Goal: Task Accomplishment & Management: Complete application form

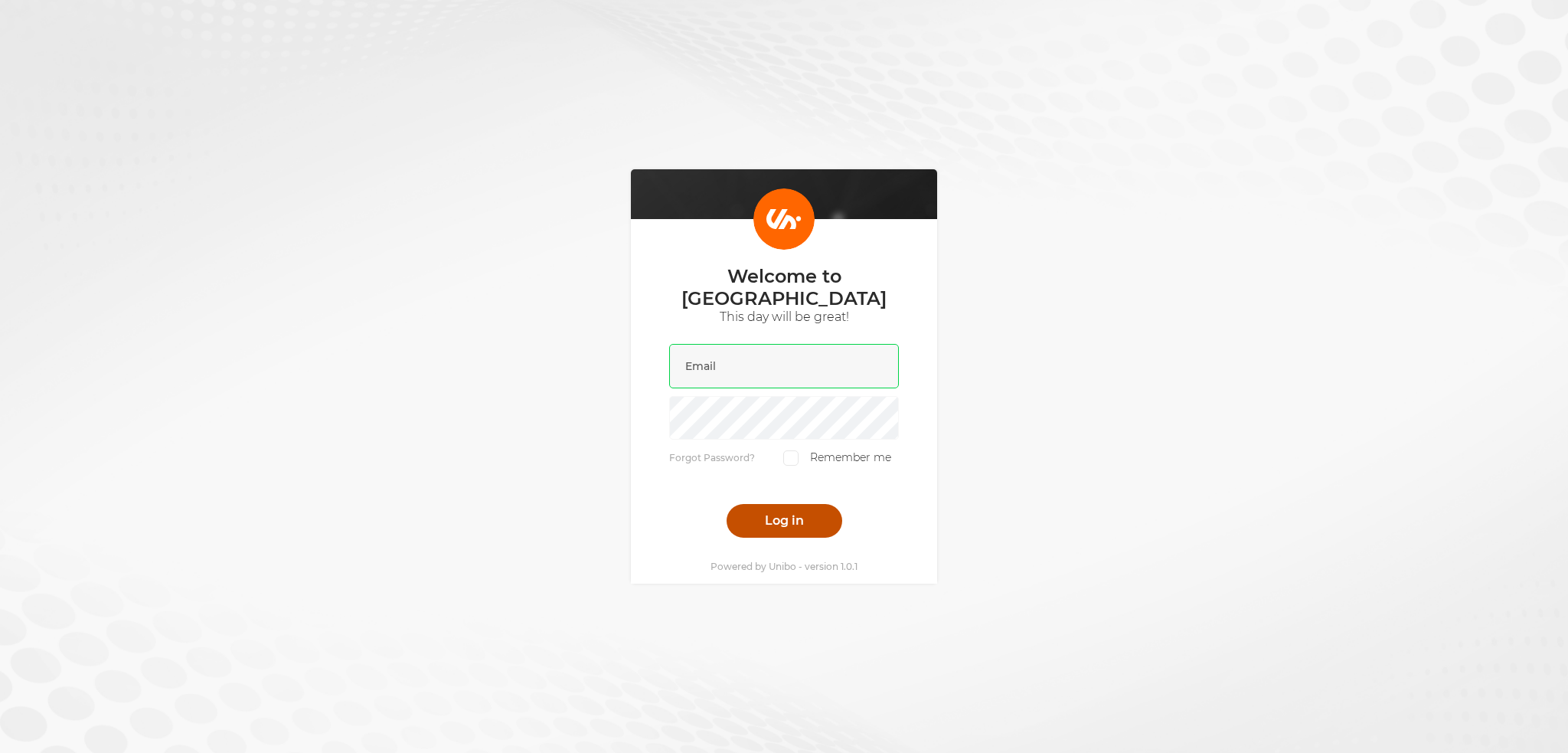
type input "liam@scatters.com"
click at [778, 512] on button "Log in" at bounding box center [784, 521] width 116 height 34
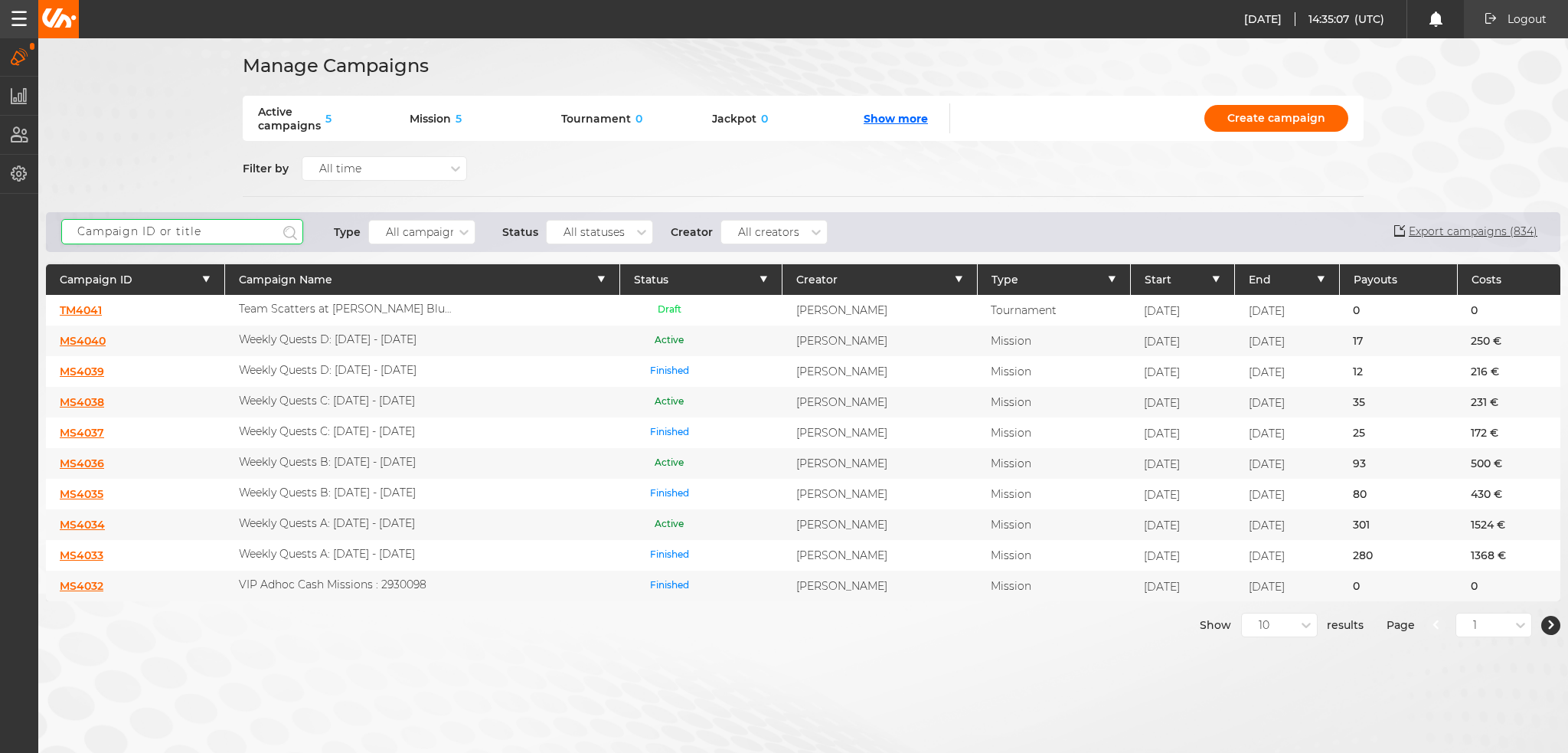
click at [184, 237] on input "text" at bounding box center [182, 231] width 242 height 25
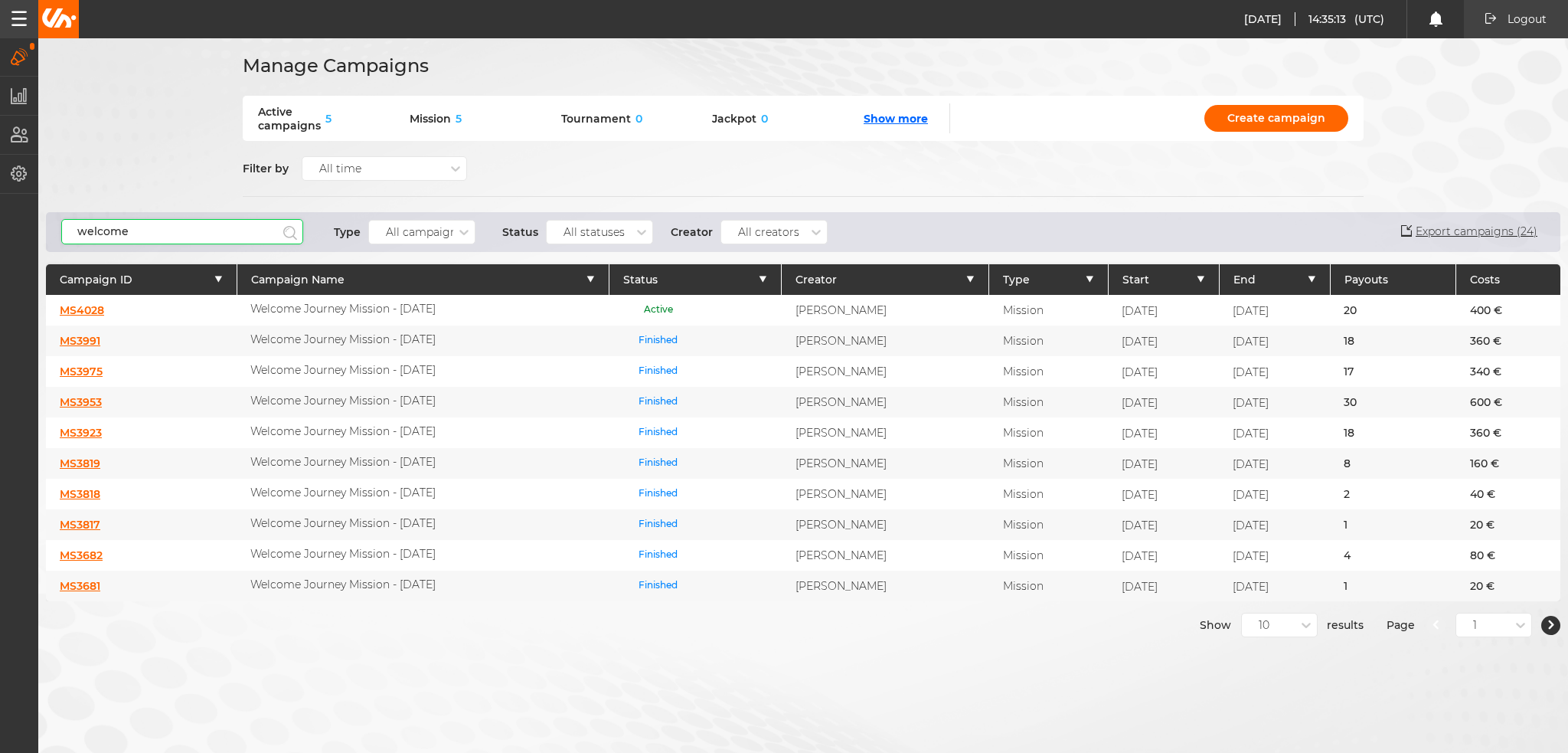
type input "welcome"
drag, startPoint x: 156, startPoint y: 230, endPoint x: 18, endPoint y: 209, distance: 139.6
click at [0, 230] on html "[DATE] 15:30:59 (UTC) Logout Logout [DATE] 17:30:59 Campaigns Manage campaigns …" at bounding box center [784, 376] width 1568 height 753
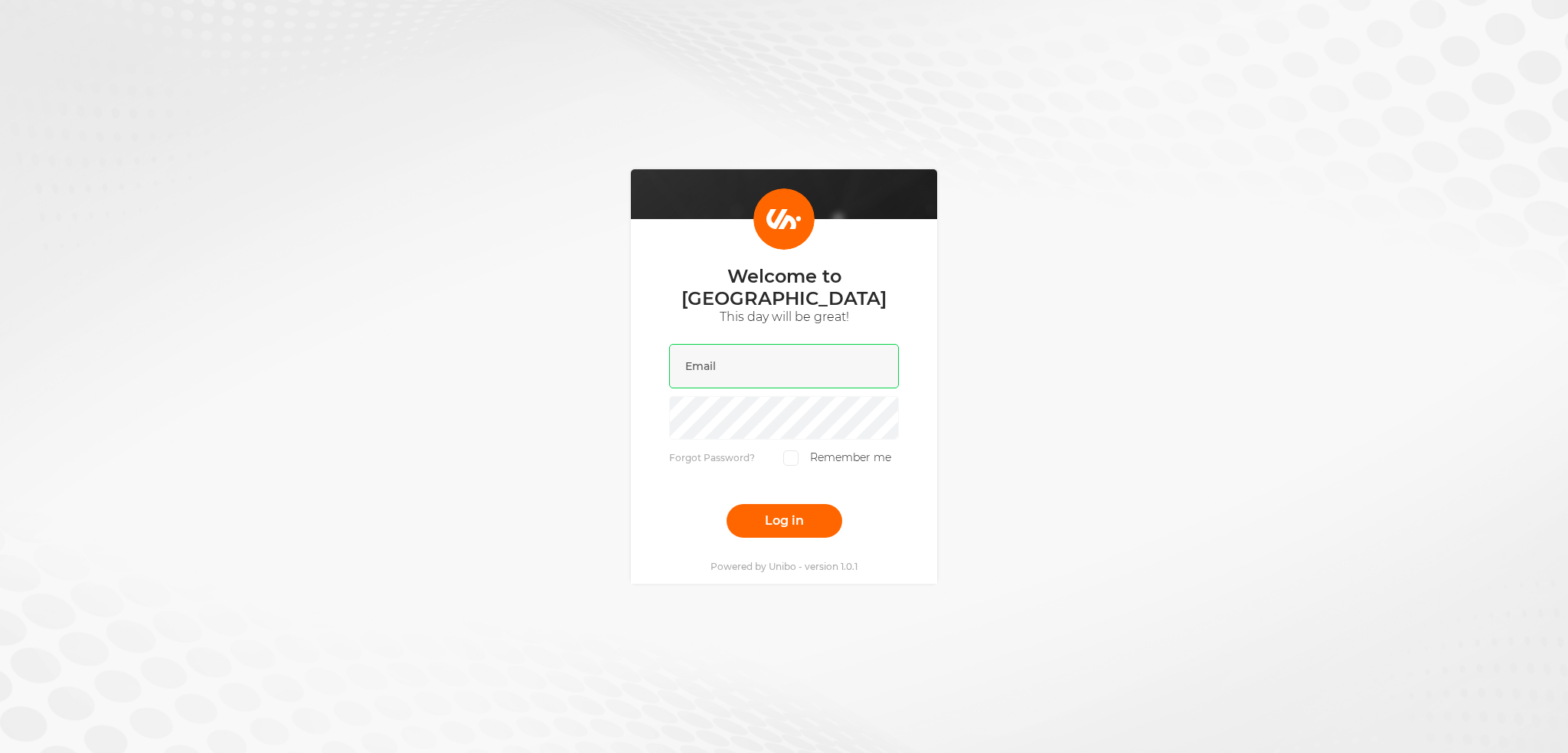
type input "[PERSON_NAME][EMAIL_ADDRESS][DOMAIN_NAME]"
click at [790, 504] on button "Log in" at bounding box center [784, 521] width 116 height 34
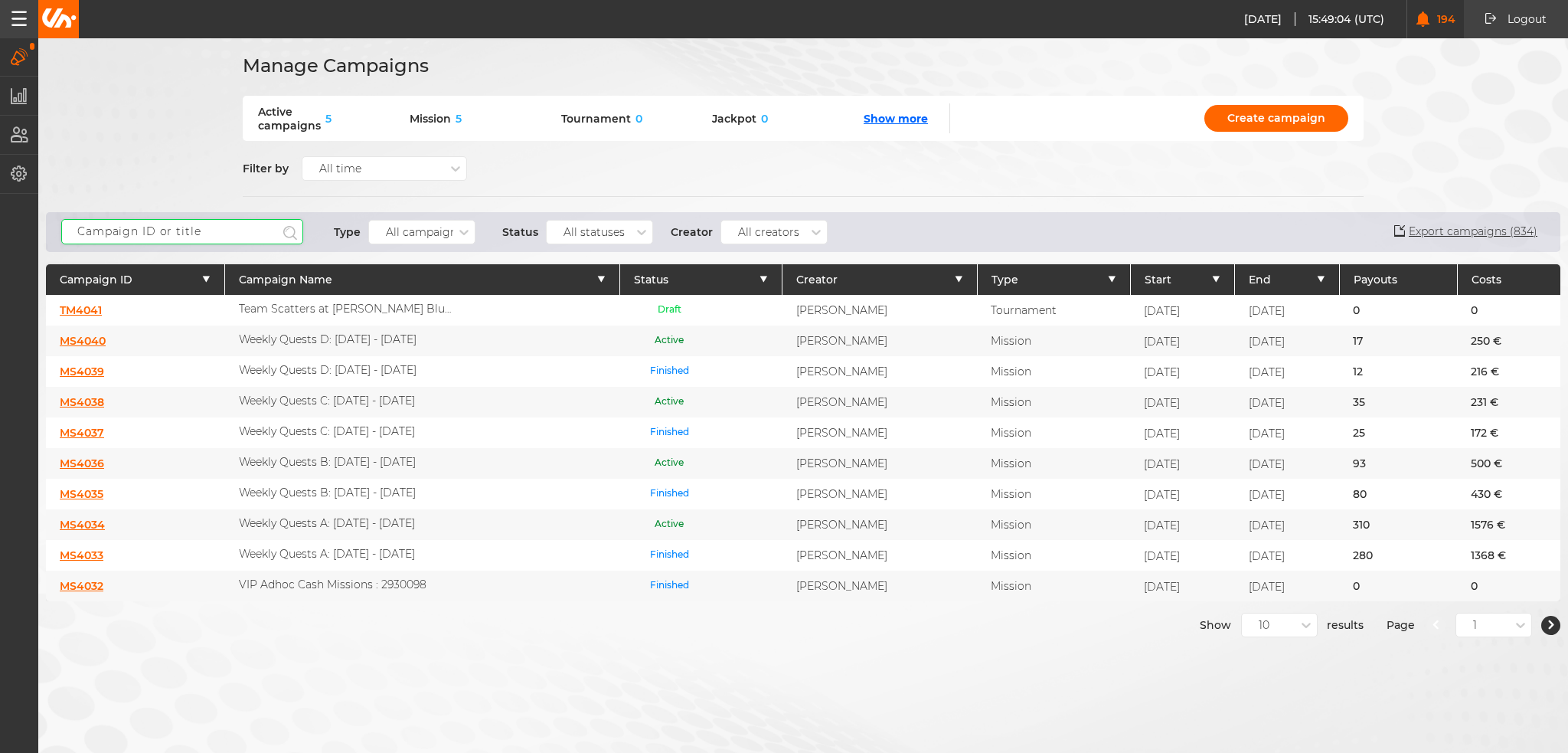
click at [116, 233] on input "text" at bounding box center [182, 231] width 242 height 25
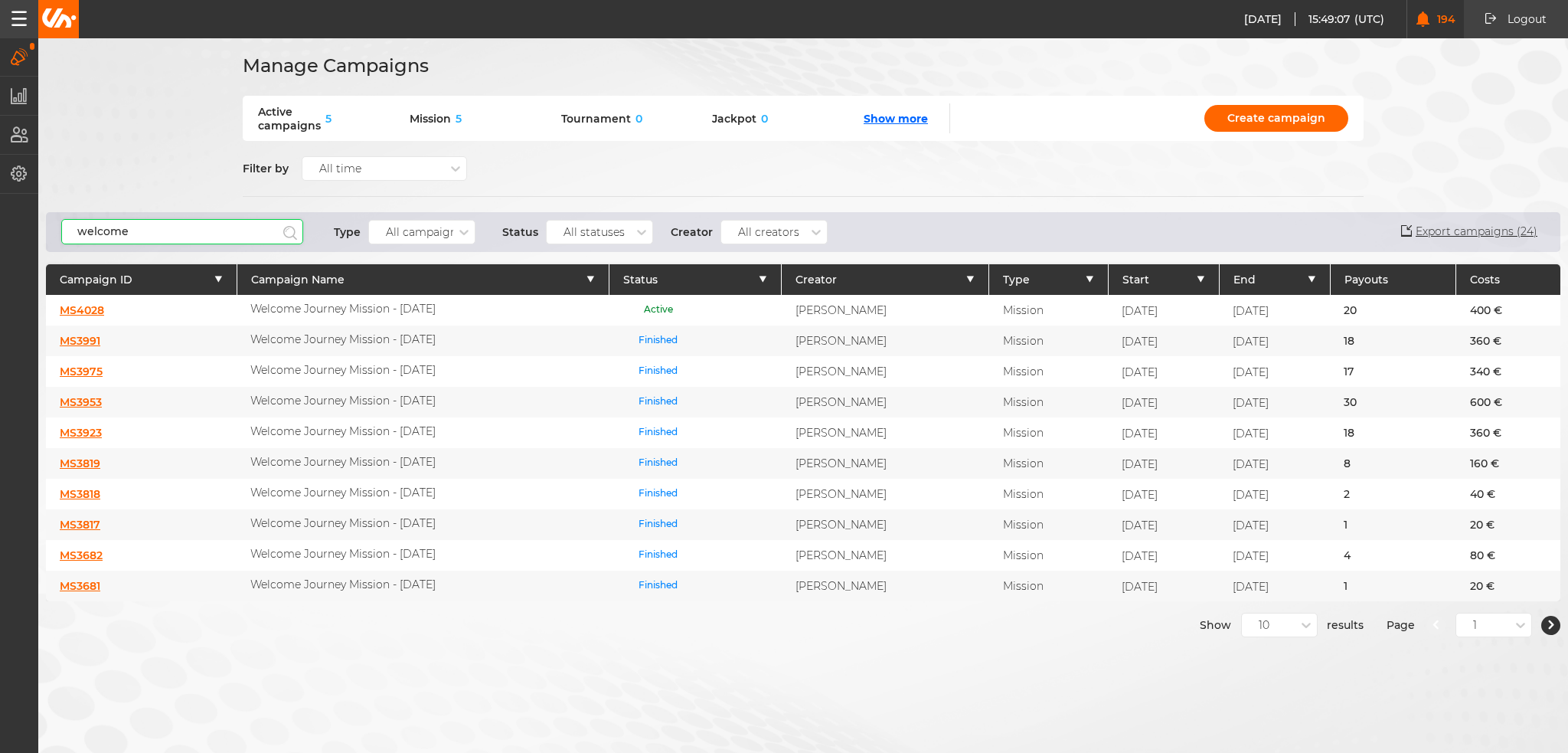
type input "welcome"
click at [89, 311] on link "MS4028" at bounding box center [81, 310] width 44 height 14
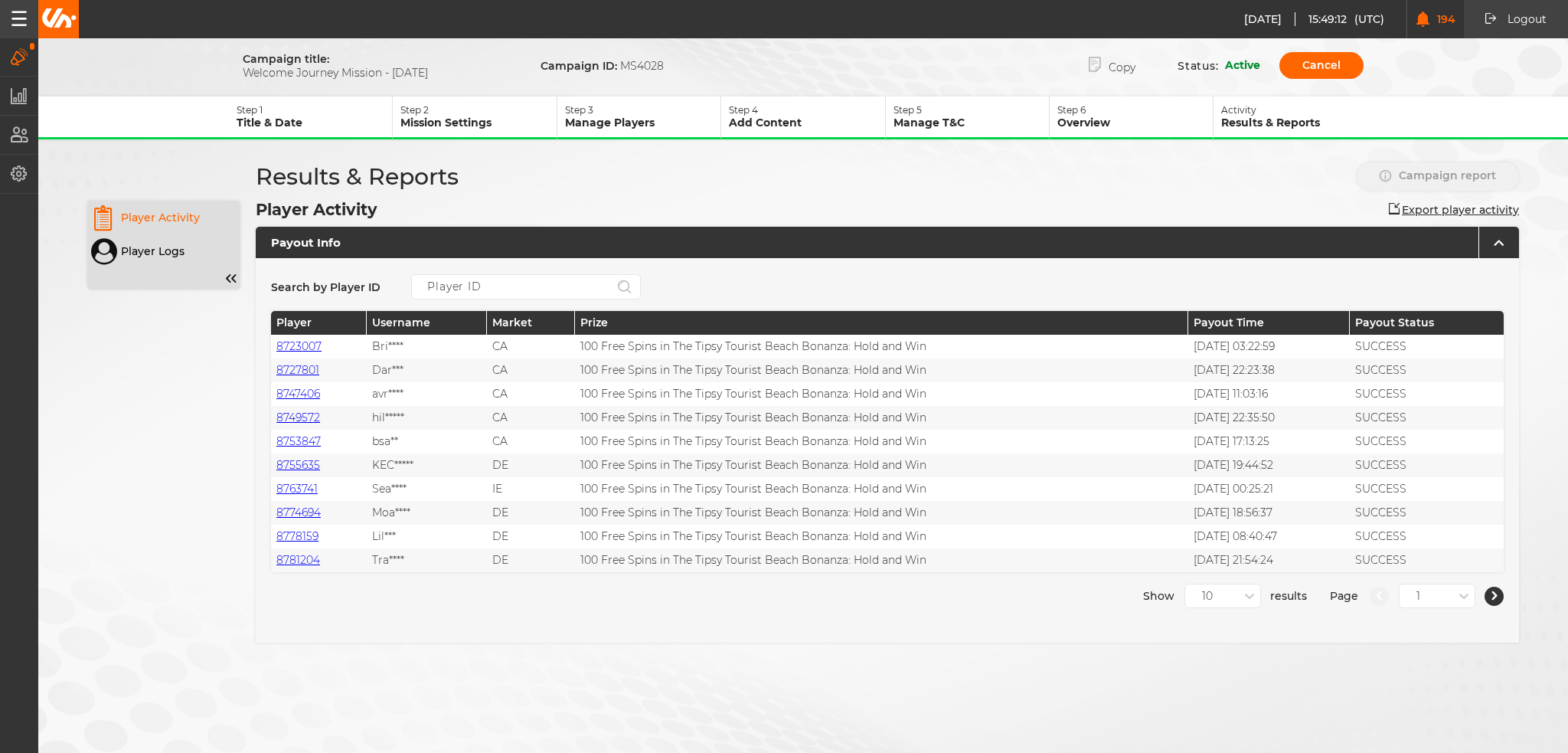
click at [304, 116] on p "Title & Date" at bounding box center [315, 122] width 156 height 14
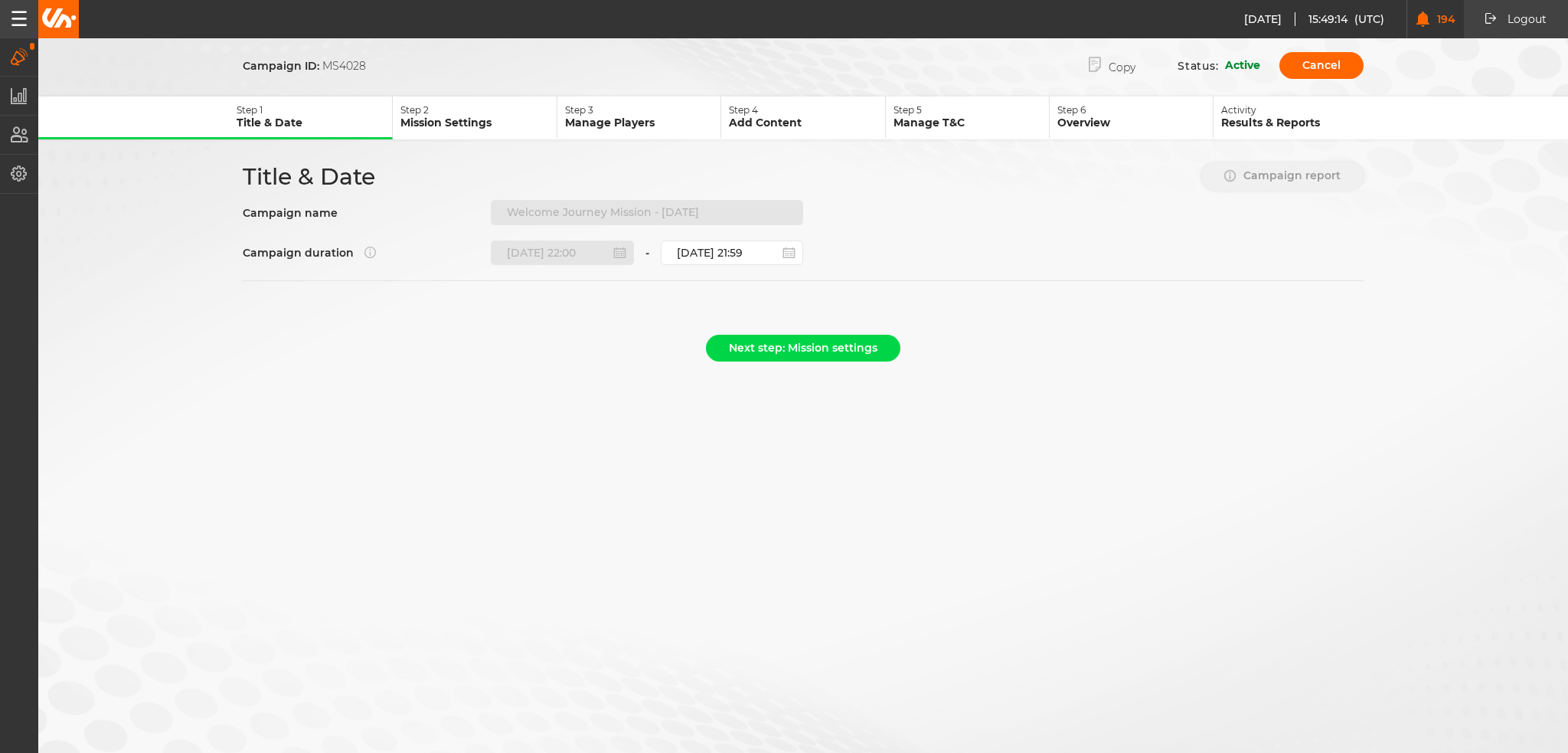
click at [473, 220] on div "Campaign name Welcome Journey Mission - [DATE]" at bounding box center [522, 212] width 560 height 25
click at [1118, 79] on button "Copy" at bounding box center [1111, 65] width 92 height 31
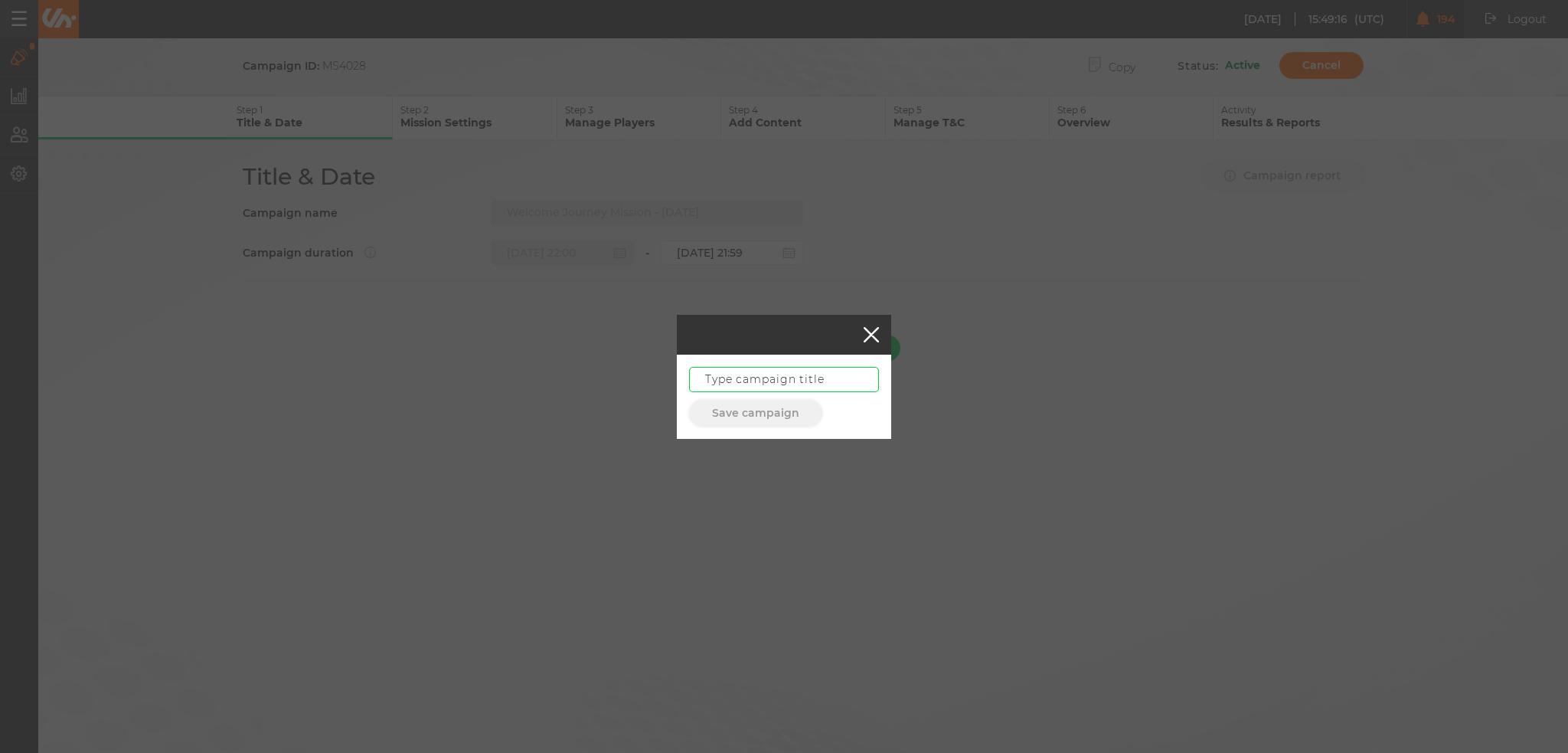
click at [736, 373] on input "text" at bounding box center [784, 379] width 190 height 25
paste input "Welcome Journey Mission - [DATE]"
click at [839, 376] on input "Welcome Journey Mission - [DATE]" at bounding box center [784, 379] width 190 height 25
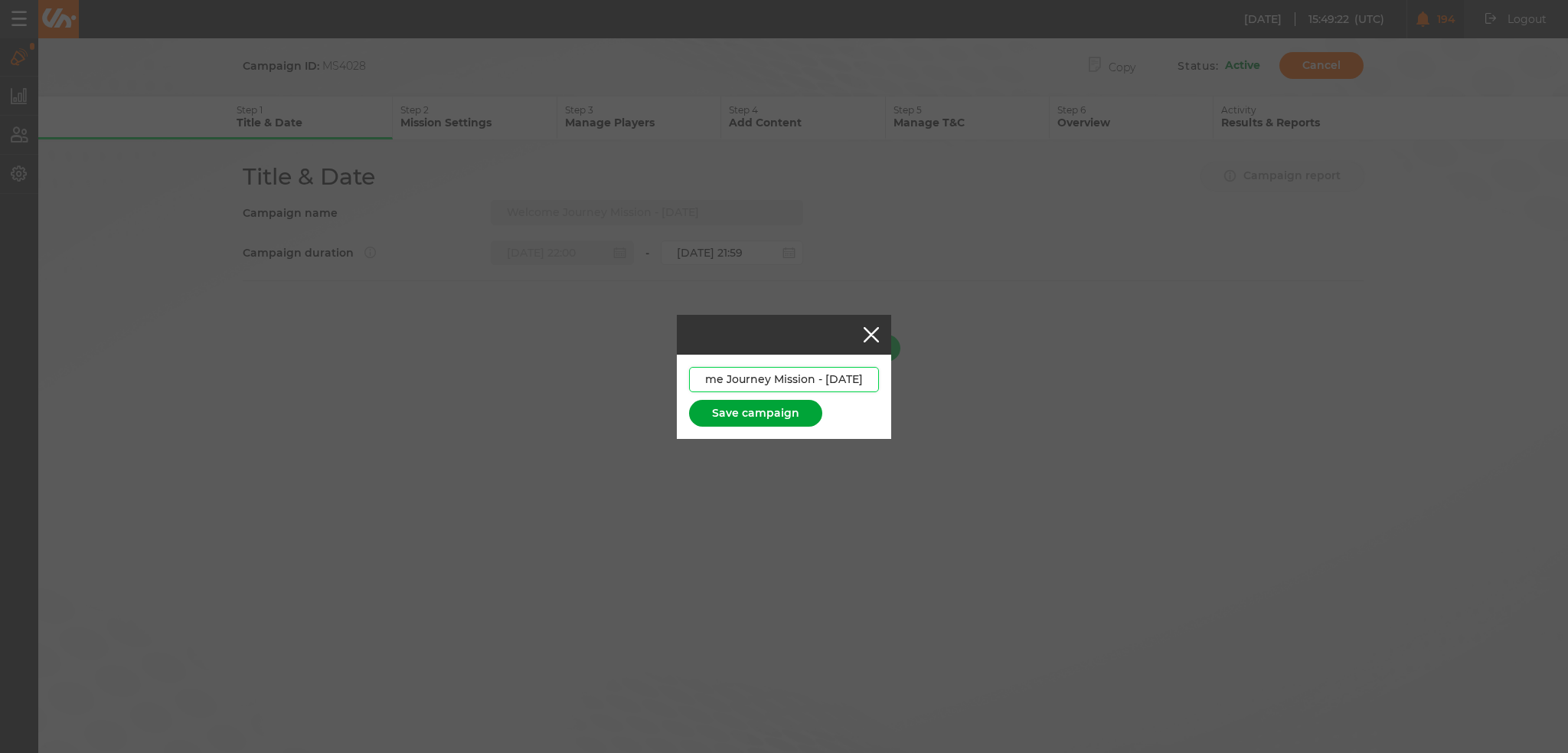
type input "Welcome Journey Mission - [DATE]"
click at [735, 414] on button "Save campaign" at bounding box center [756, 413] width 133 height 26
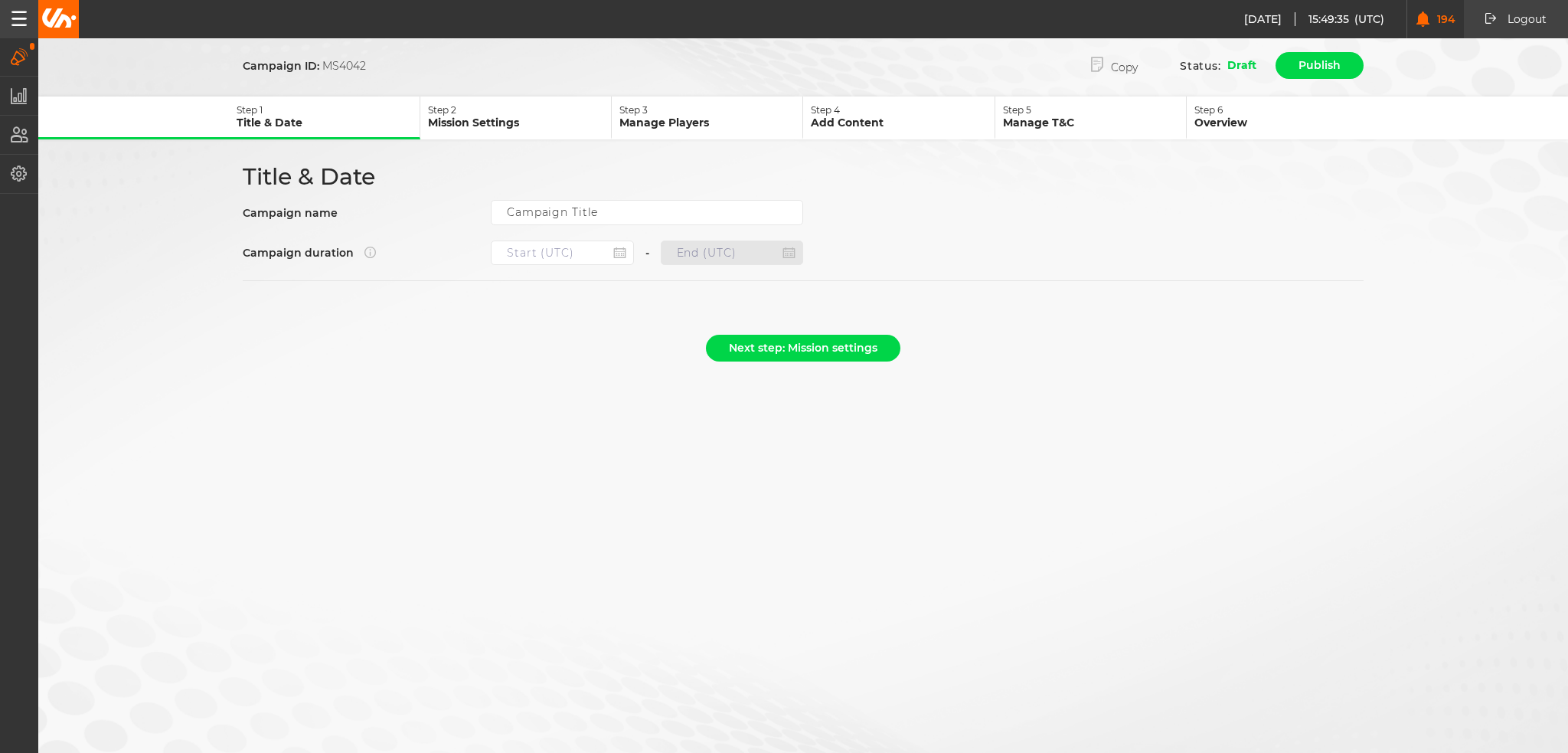
type input "Welcome Journey Mission - [DATE]"
type input "[DATE] 22:00"
type input "[DATE] 21:59"
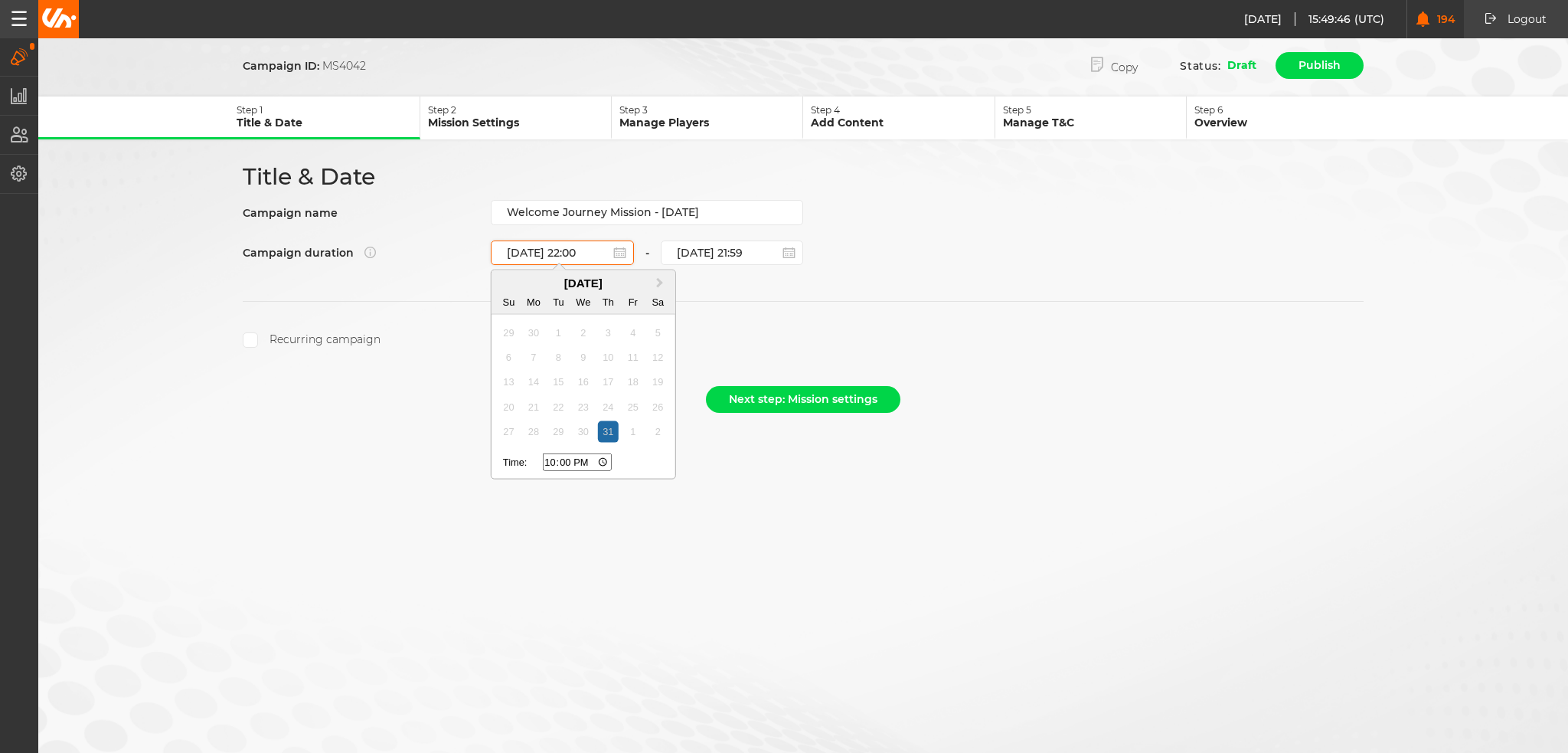
click at [583, 241] on input "[DATE] 22:00" at bounding box center [563, 253] width 143 height 25
click at [660, 276] on span "Next Month" at bounding box center [660, 283] width 0 height 18
click at [506, 458] on div "31" at bounding box center [509, 457] width 21 height 21
type input "[DATE] 22:00"
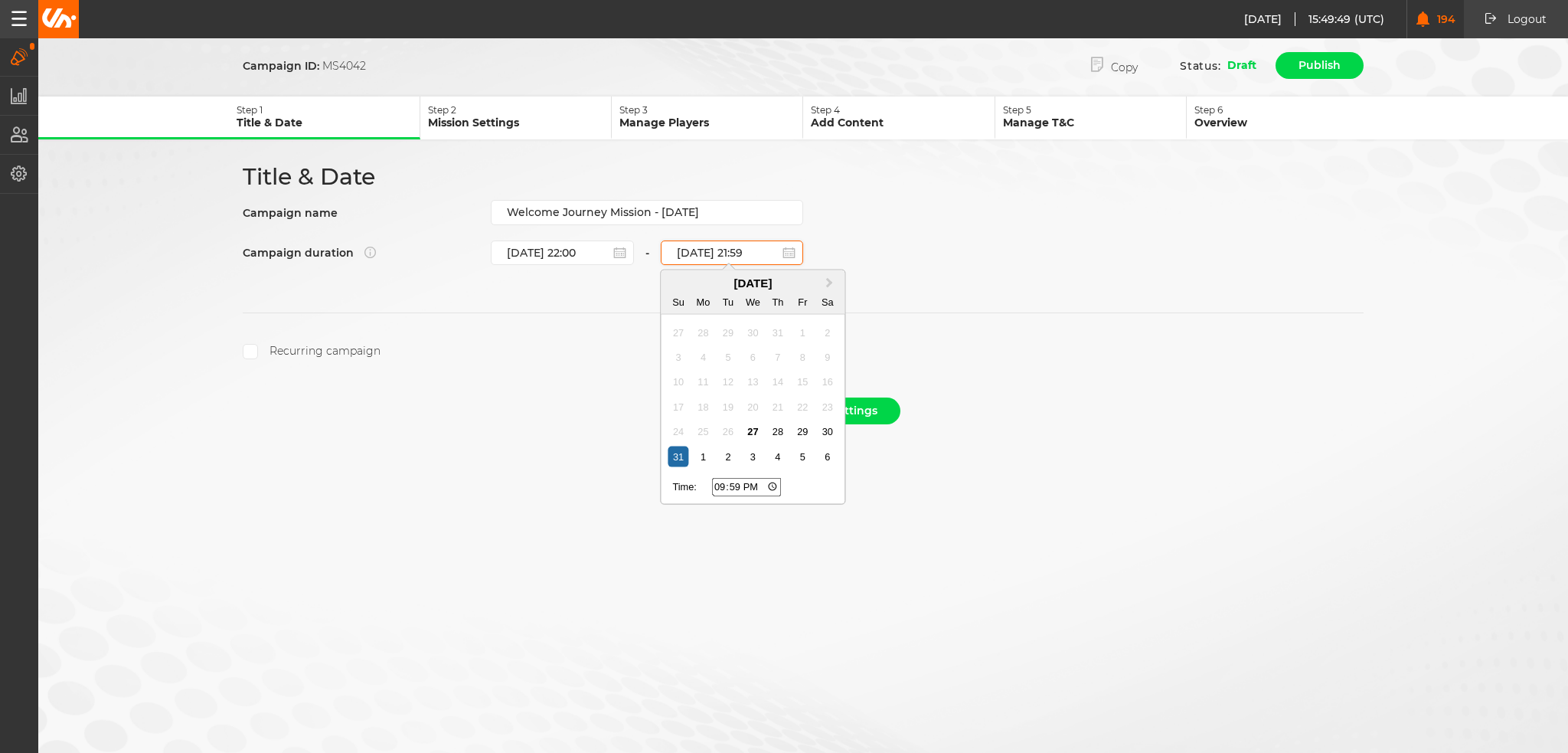
click at [729, 249] on input "[DATE] 21:59" at bounding box center [732, 253] width 143 height 25
click at [820, 281] on button "Next Month" at bounding box center [831, 284] width 25 height 25
click at [726, 430] on div "30" at bounding box center [728, 432] width 21 height 21
type input "[DATE] 21:59"
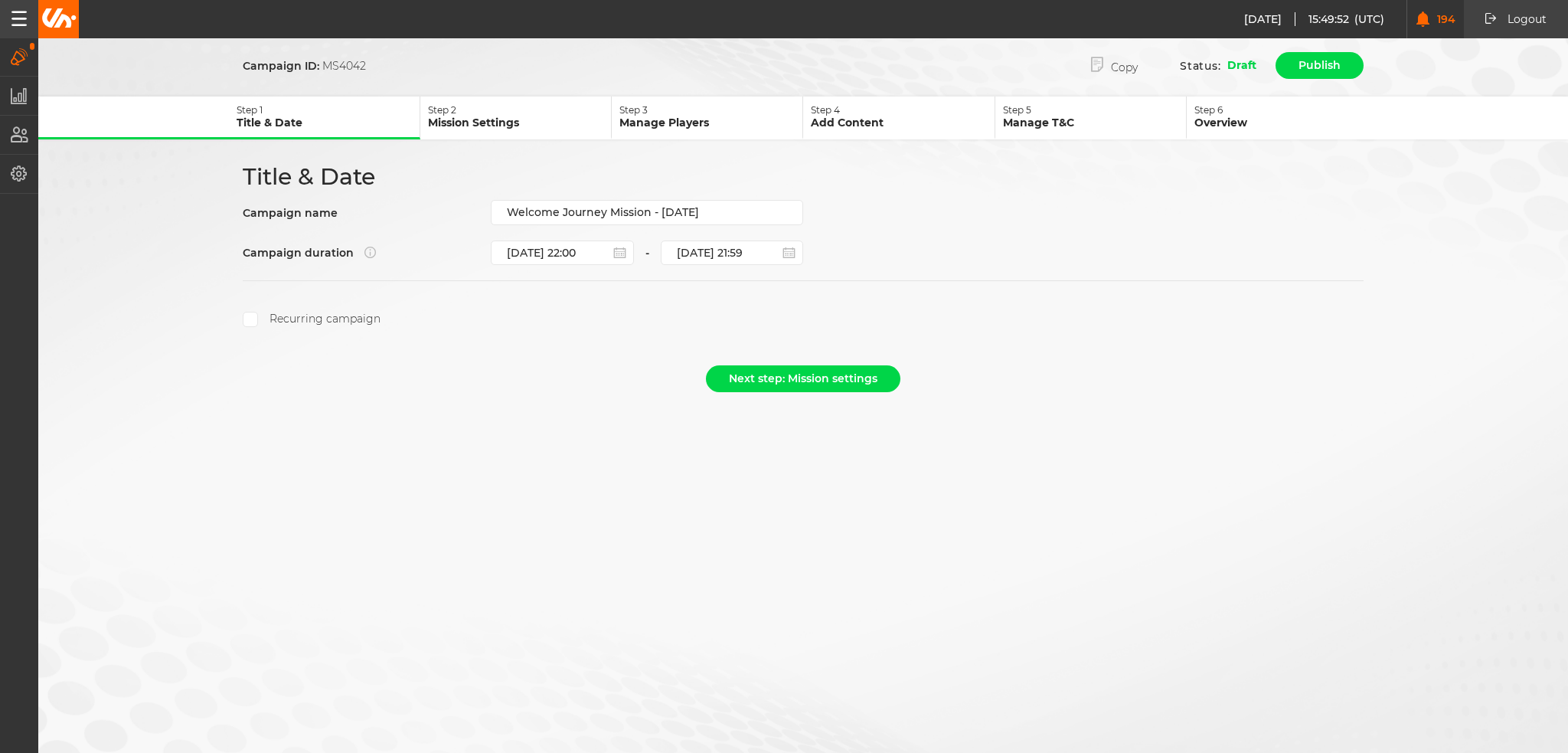
click at [778, 542] on div "Campaign ID: MS4042 Copy Status: Draft Publish Step 1 Title & Date Step 2 Missi…" at bounding box center [784, 376] width 1568 height 753
click at [793, 379] on button "Next step: Mission settings" at bounding box center [803, 378] width 194 height 26
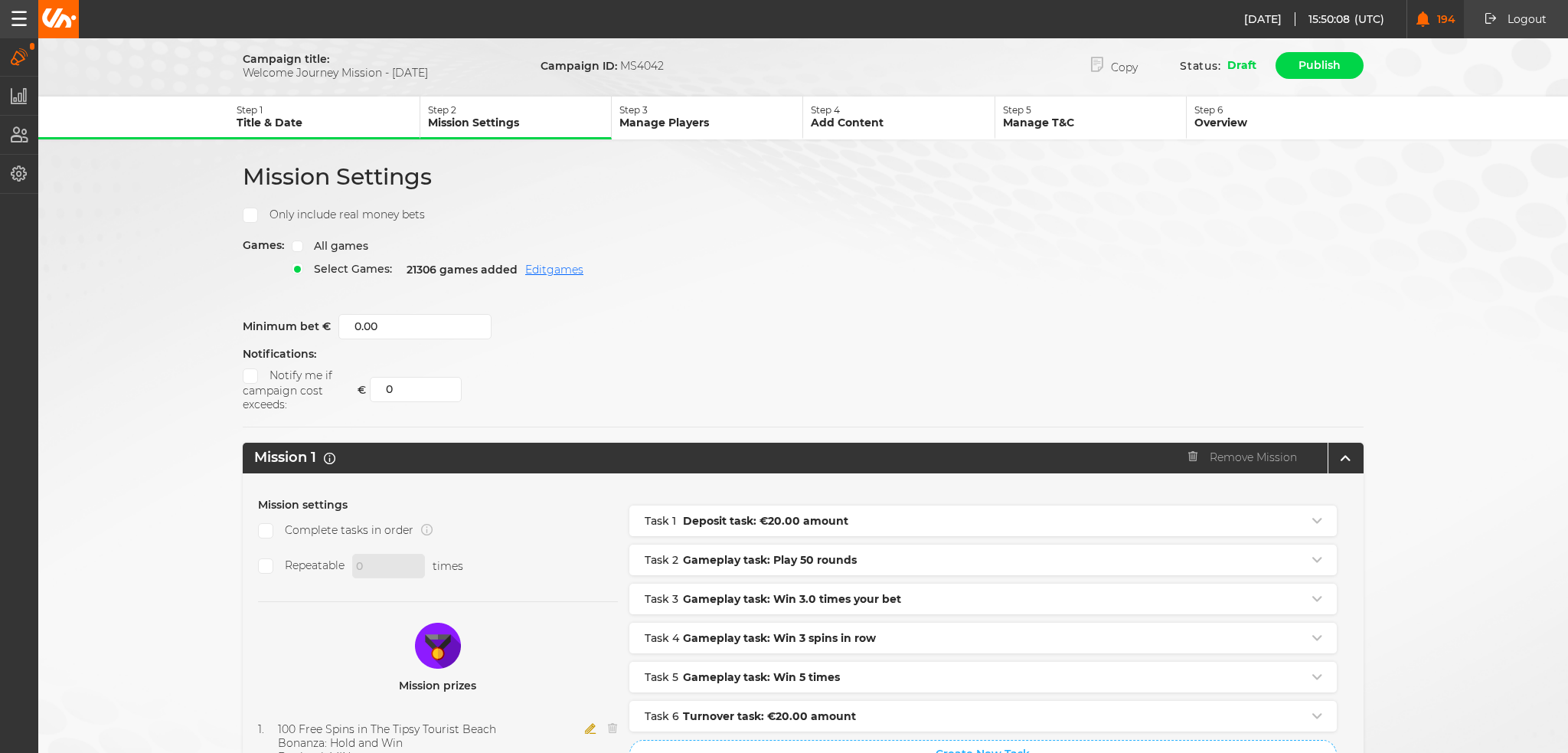
scroll to position [194, 0]
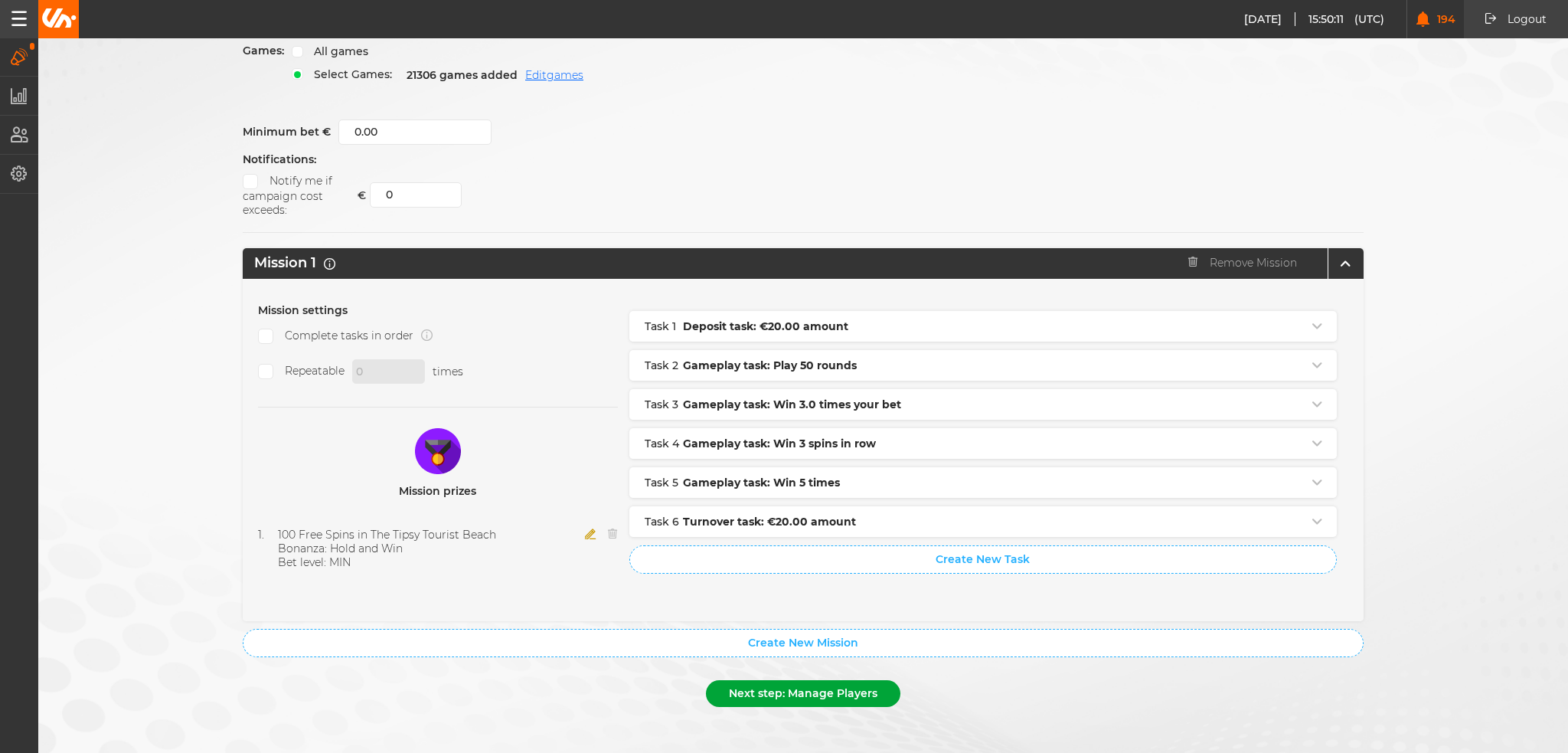
click at [782, 683] on button "Next step: Manage Players" at bounding box center [803, 693] width 194 height 26
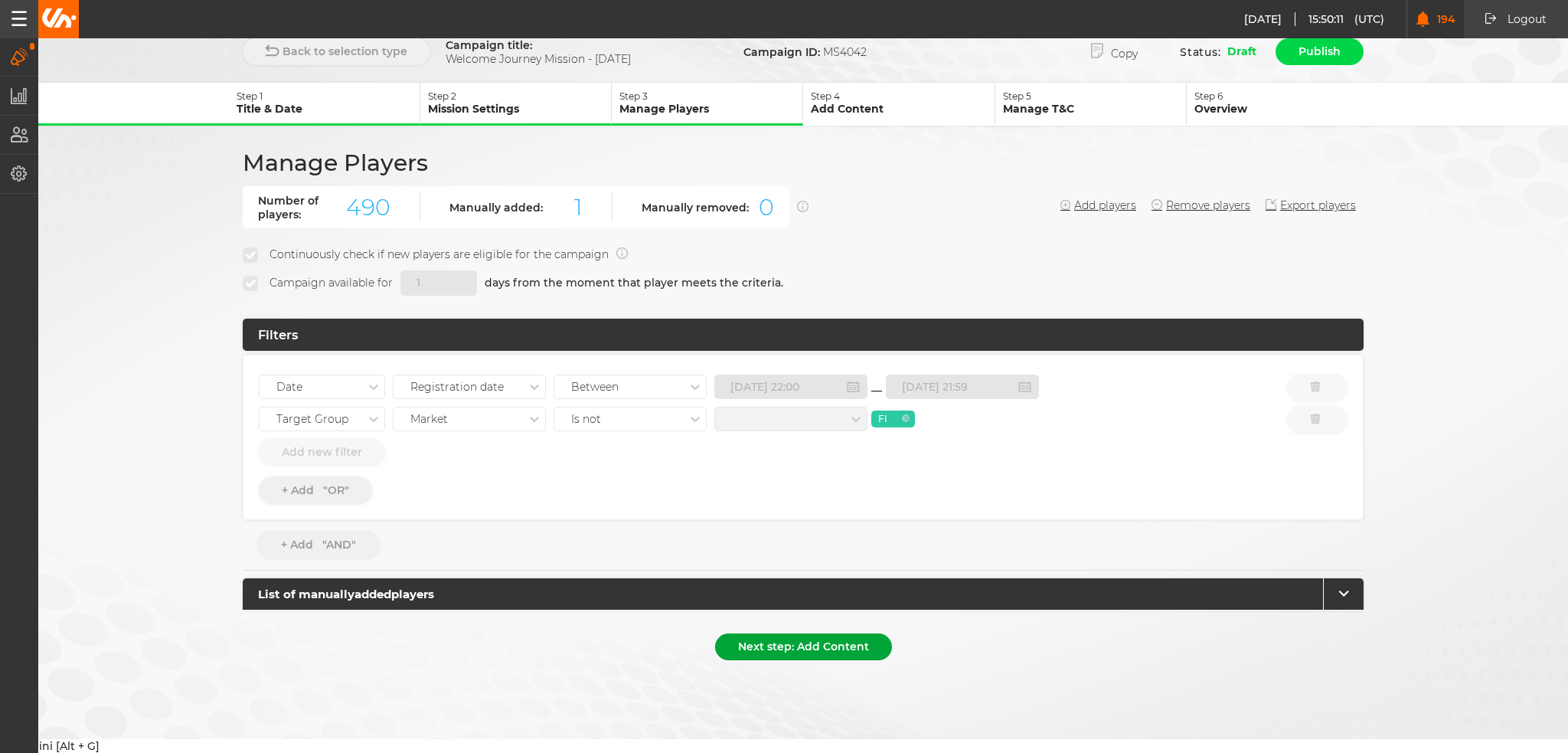
scroll to position [0, 0]
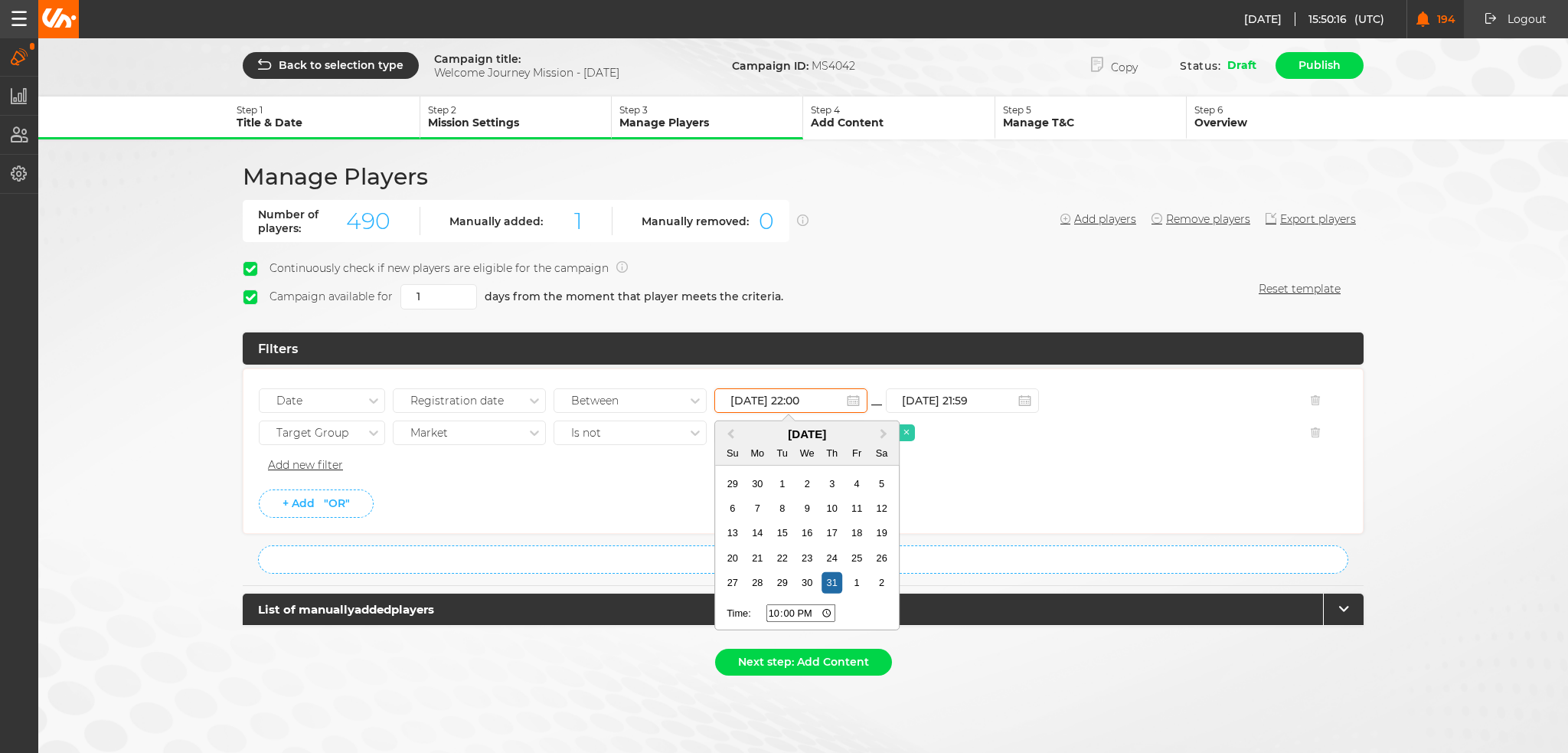
click at [812, 395] on input "[DATE] 22:00" at bounding box center [790, 401] width 153 height 25
click at [884, 428] on span "Next Month" at bounding box center [884, 434] width 0 height 18
click at [729, 604] on div "31" at bounding box center [733, 608] width 21 height 21
type input "[DATE] 22:00"
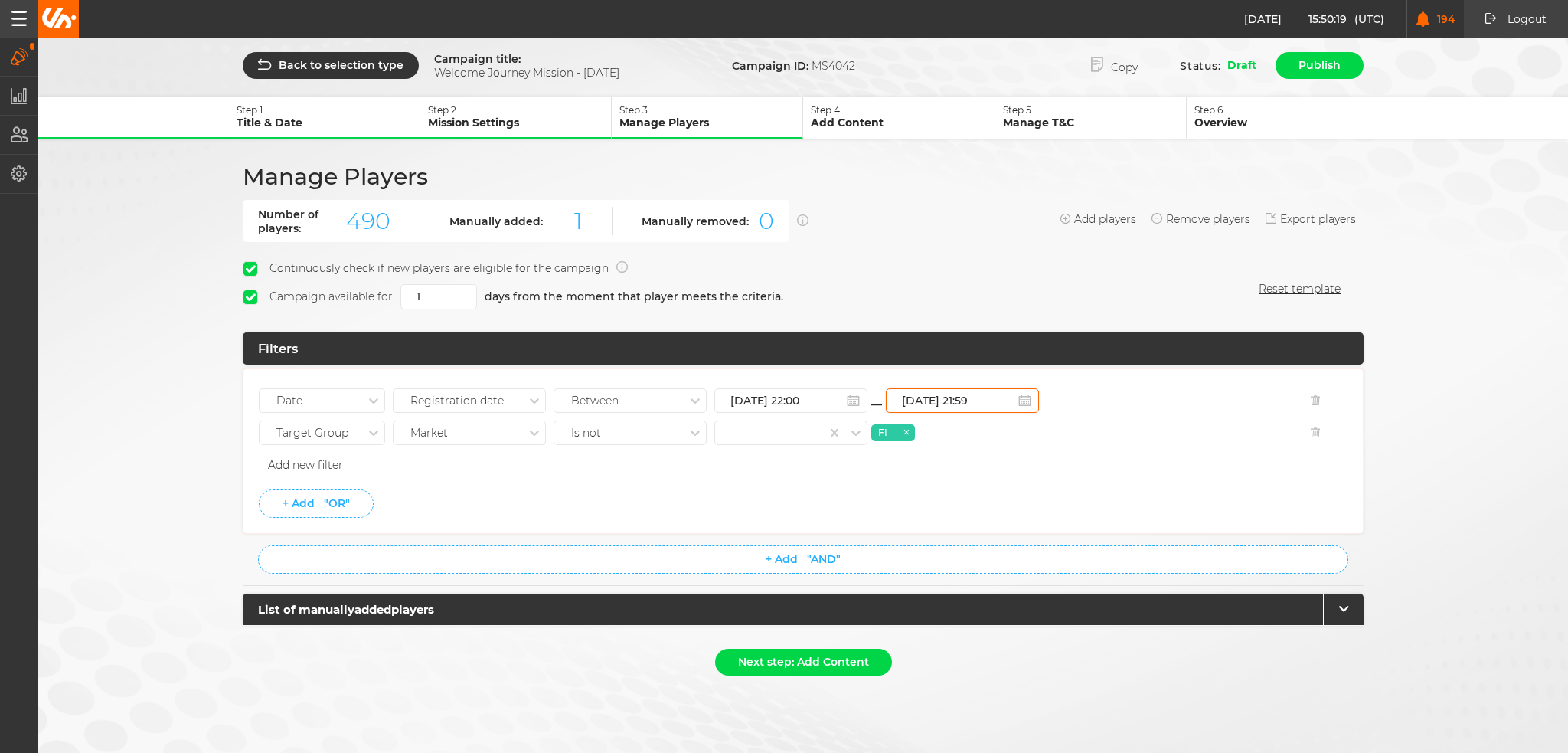
click at [967, 395] on input "[DATE] 21:59" at bounding box center [962, 401] width 153 height 25
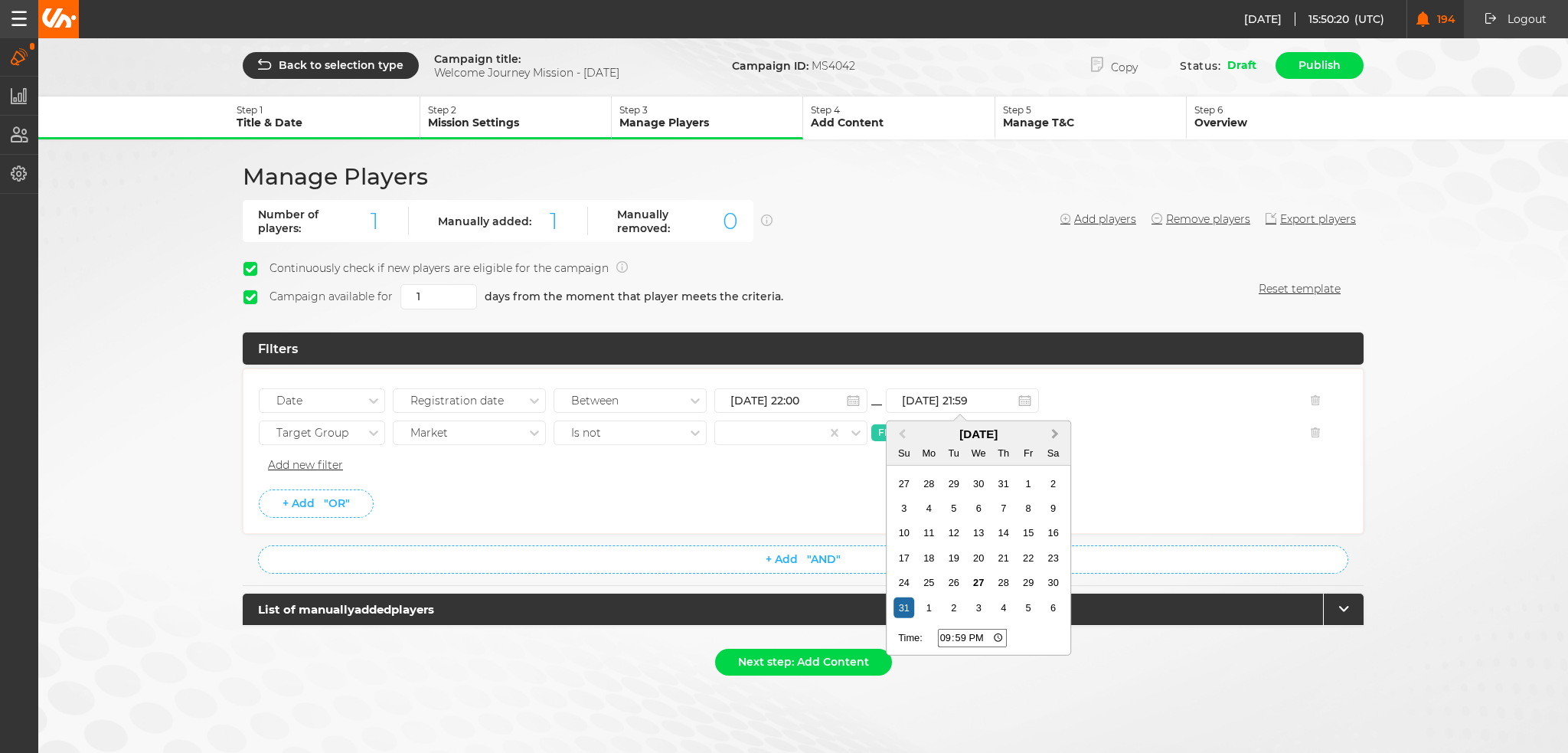
click at [1055, 426] on span "Next Month" at bounding box center [1055, 434] width 0 height 18
click at [956, 576] on div "30" at bounding box center [953, 583] width 21 height 21
type input "[DATE] 21:59"
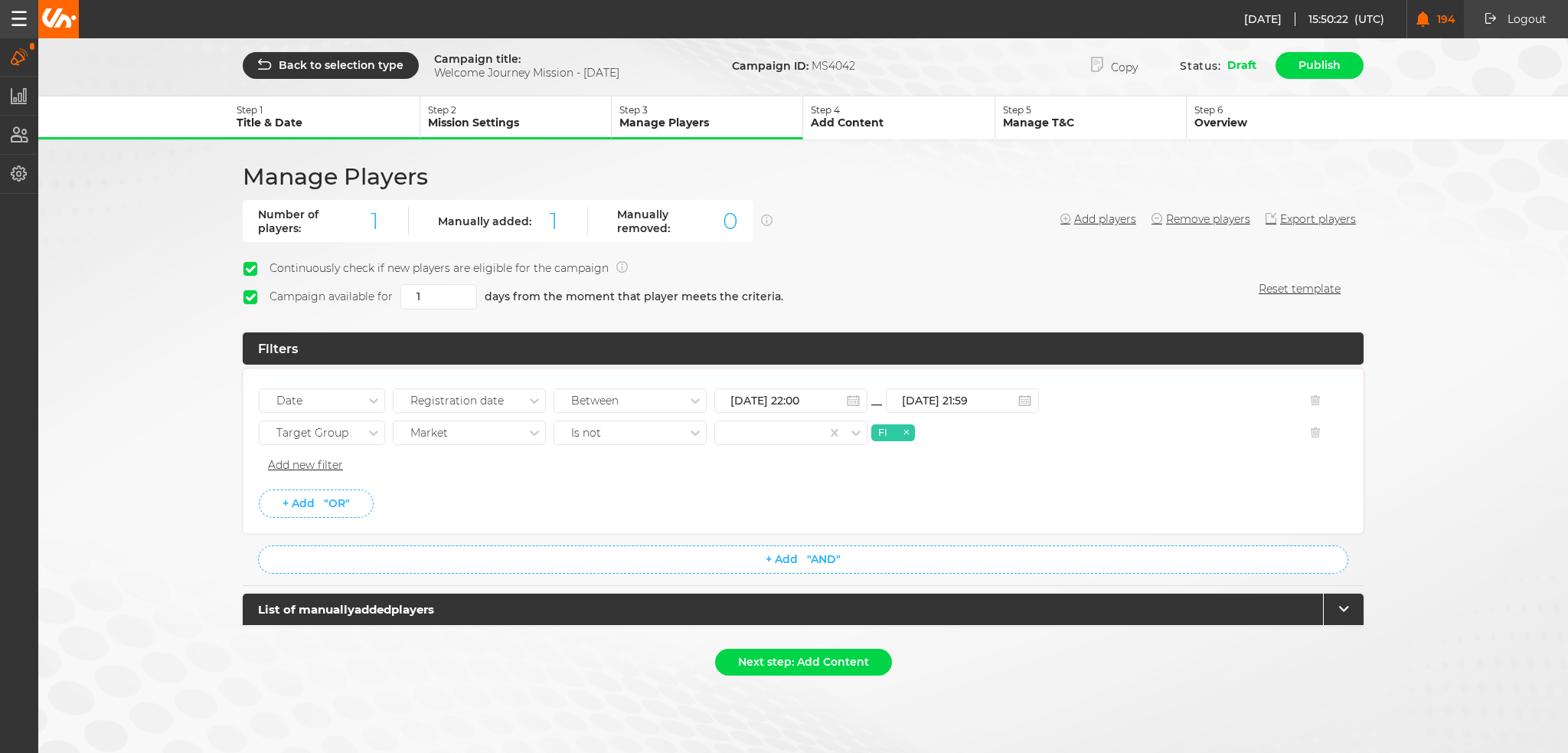
click at [668, 504] on li "+ Add "OR"" at bounding box center [802, 503] width 1089 height 28
click at [810, 659] on button "Next step: Add Content" at bounding box center [803, 661] width 177 height 26
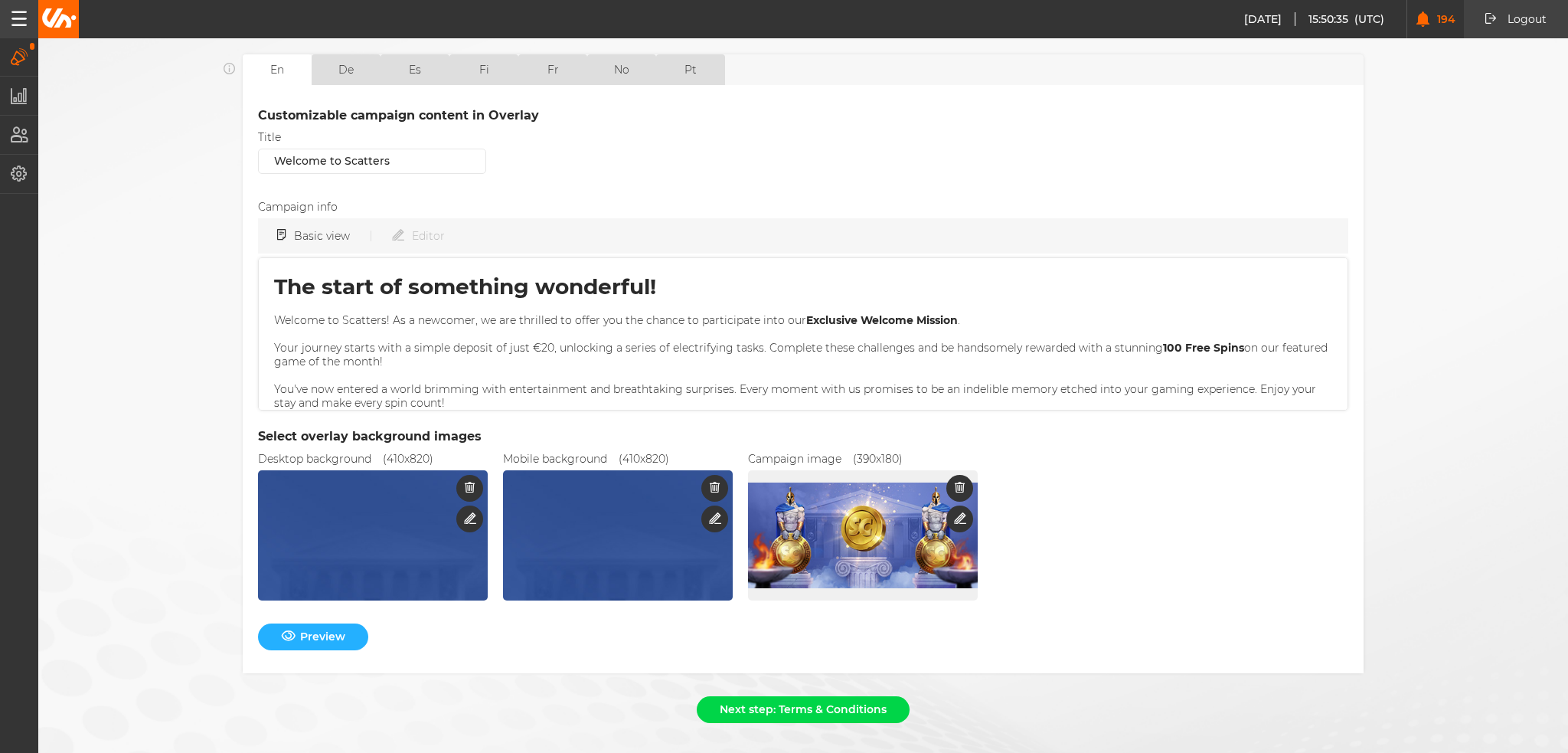
scroll to position [371, 0]
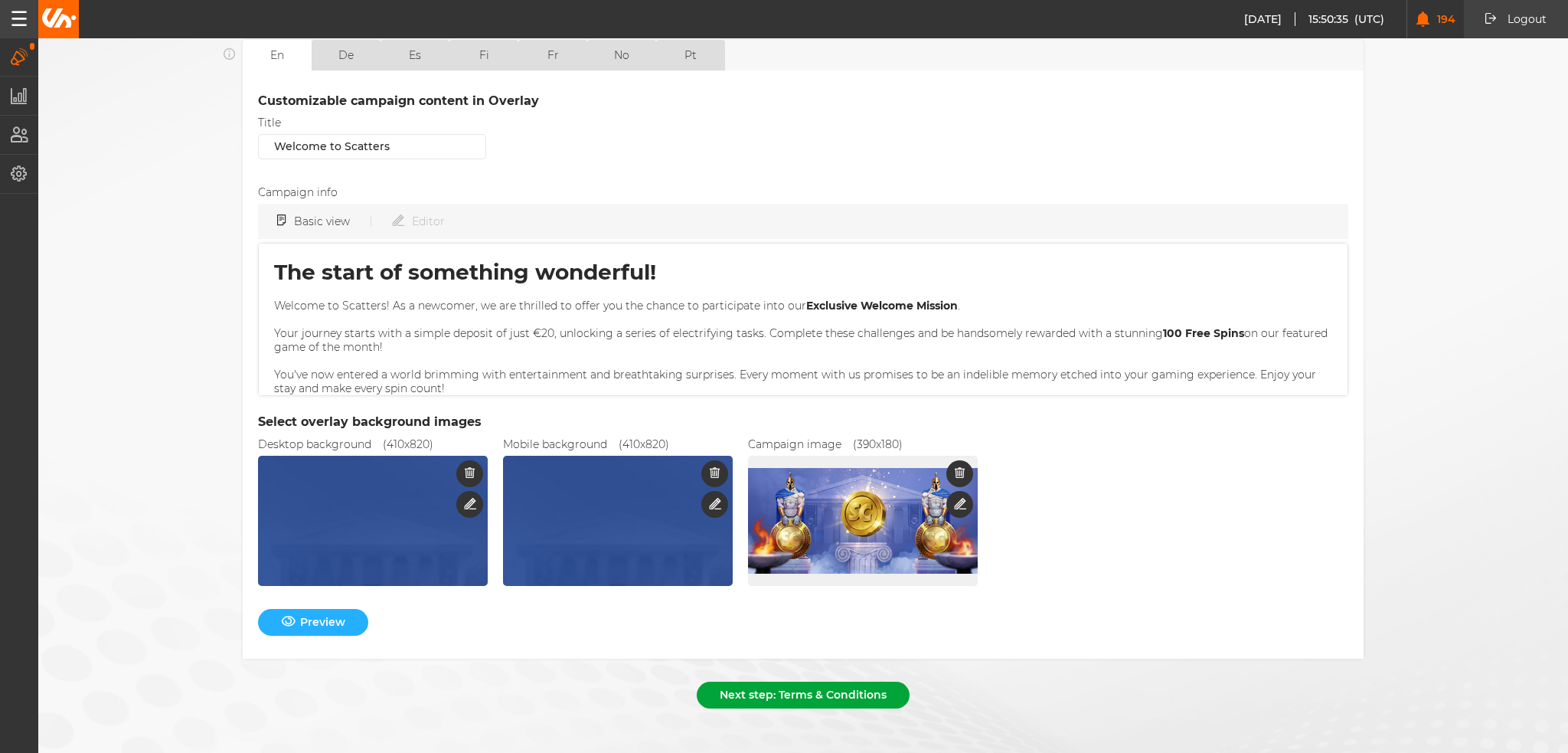
click at [810, 682] on button "Next step: Terms & Conditions" at bounding box center [802, 694] width 213 height 26
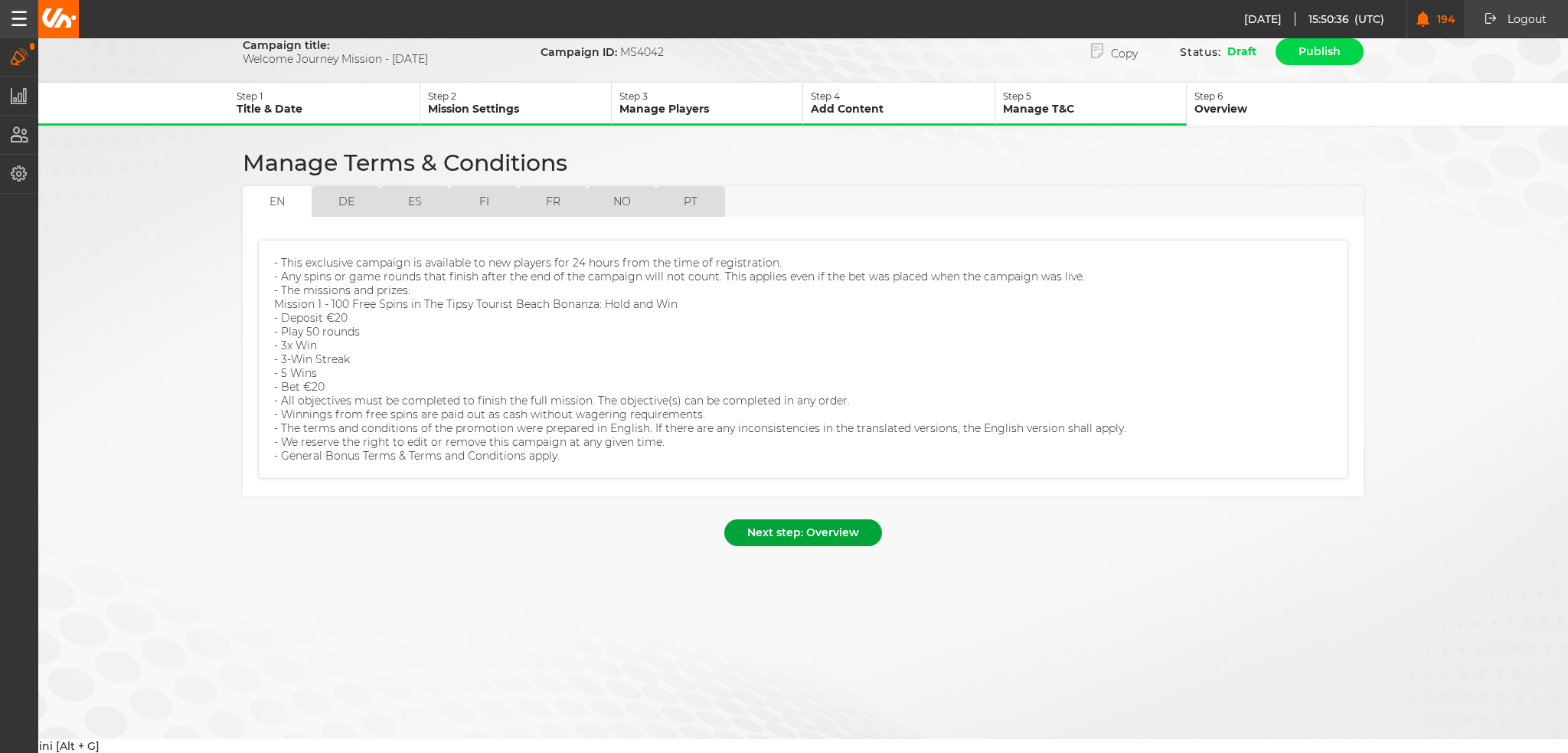
scroll to position [0, 0]
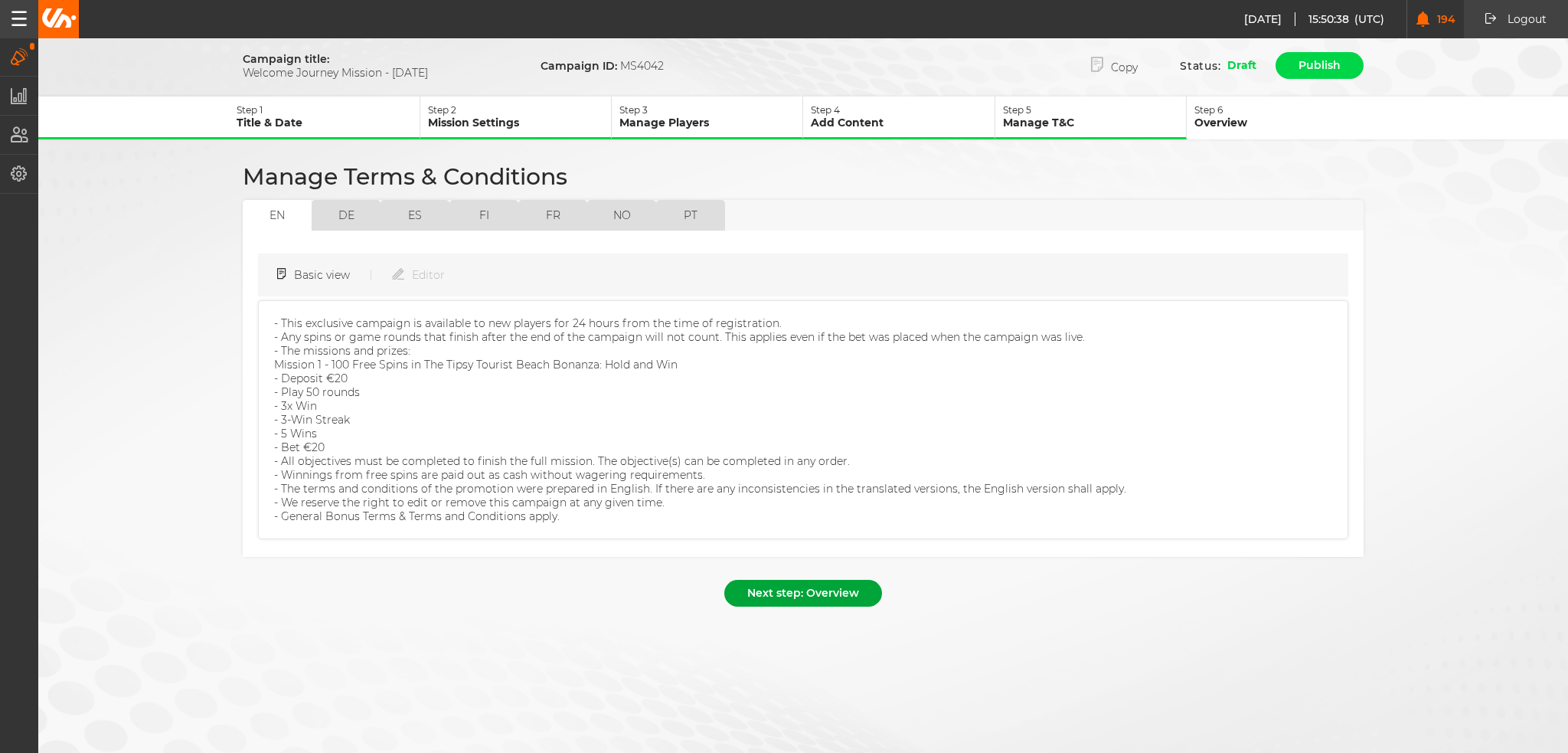
click at [790, 580] on button "Next step: Overview" at bounding box center [803, 592] width 158 height 26
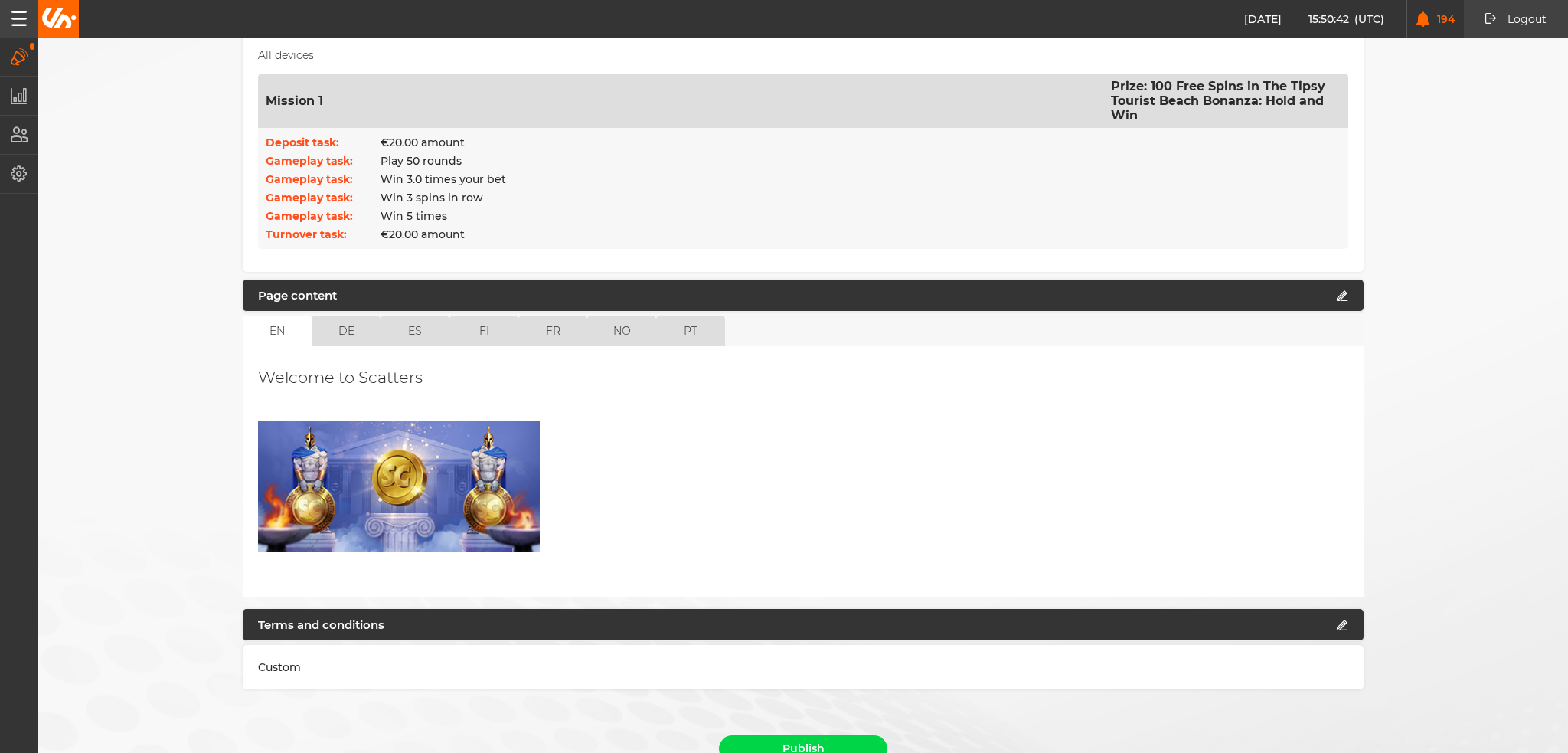
scroll to position [561, 0]
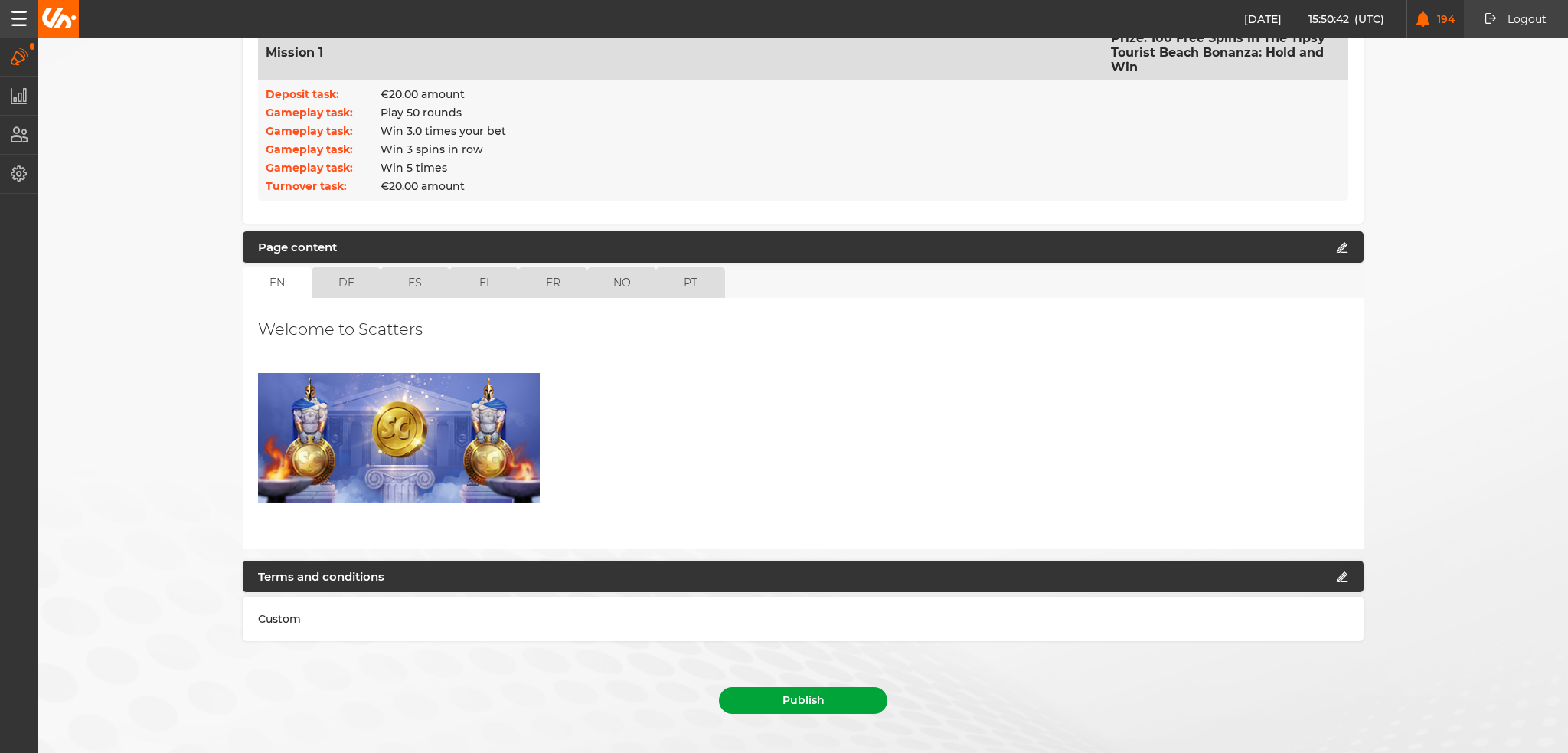
click at [796, 687] on button "Publish" at bounding box center [803, 700] width 169 height 26
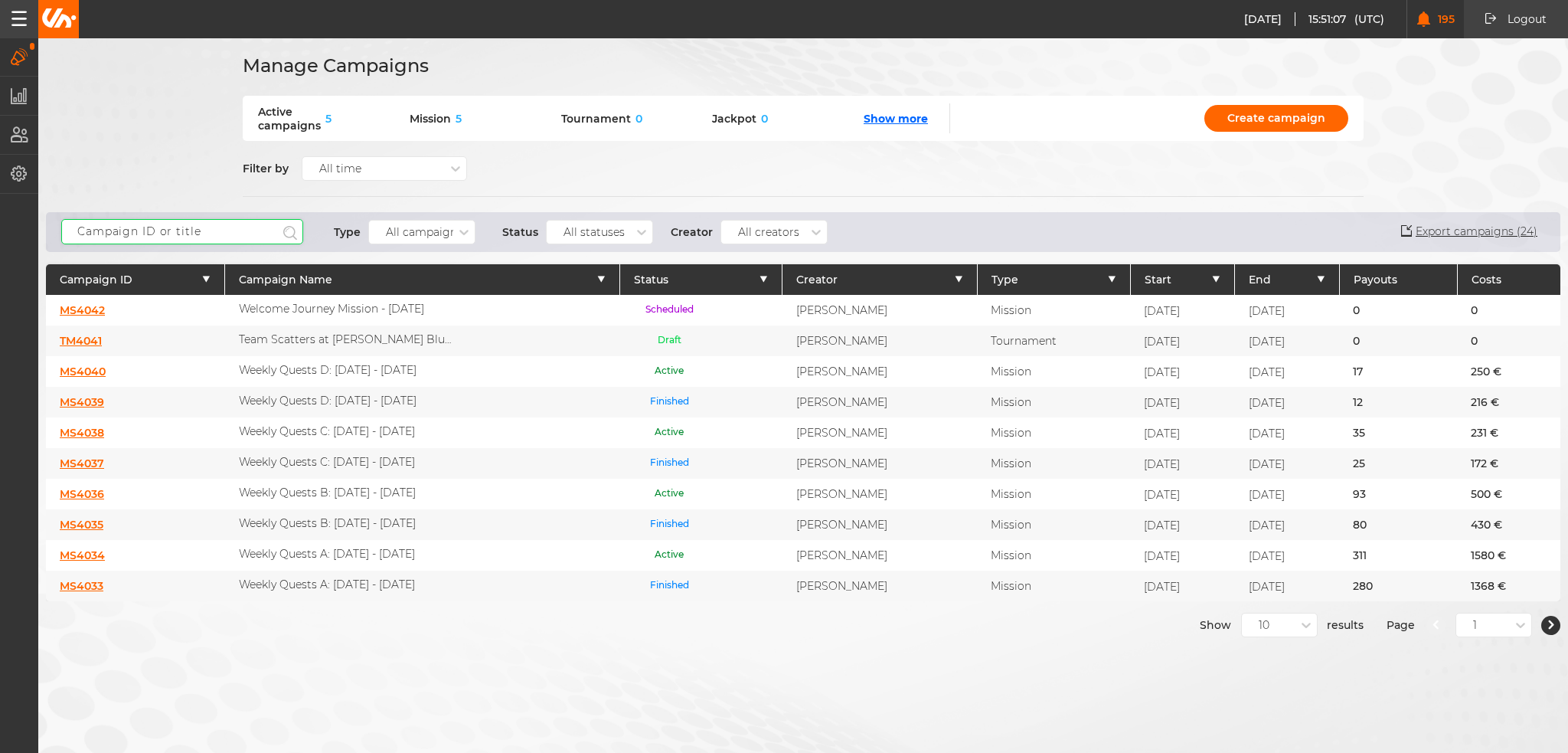
click at [171, 226] on input "text" at bounding box center [182, 231] width 242 height 25
type input "welcome"
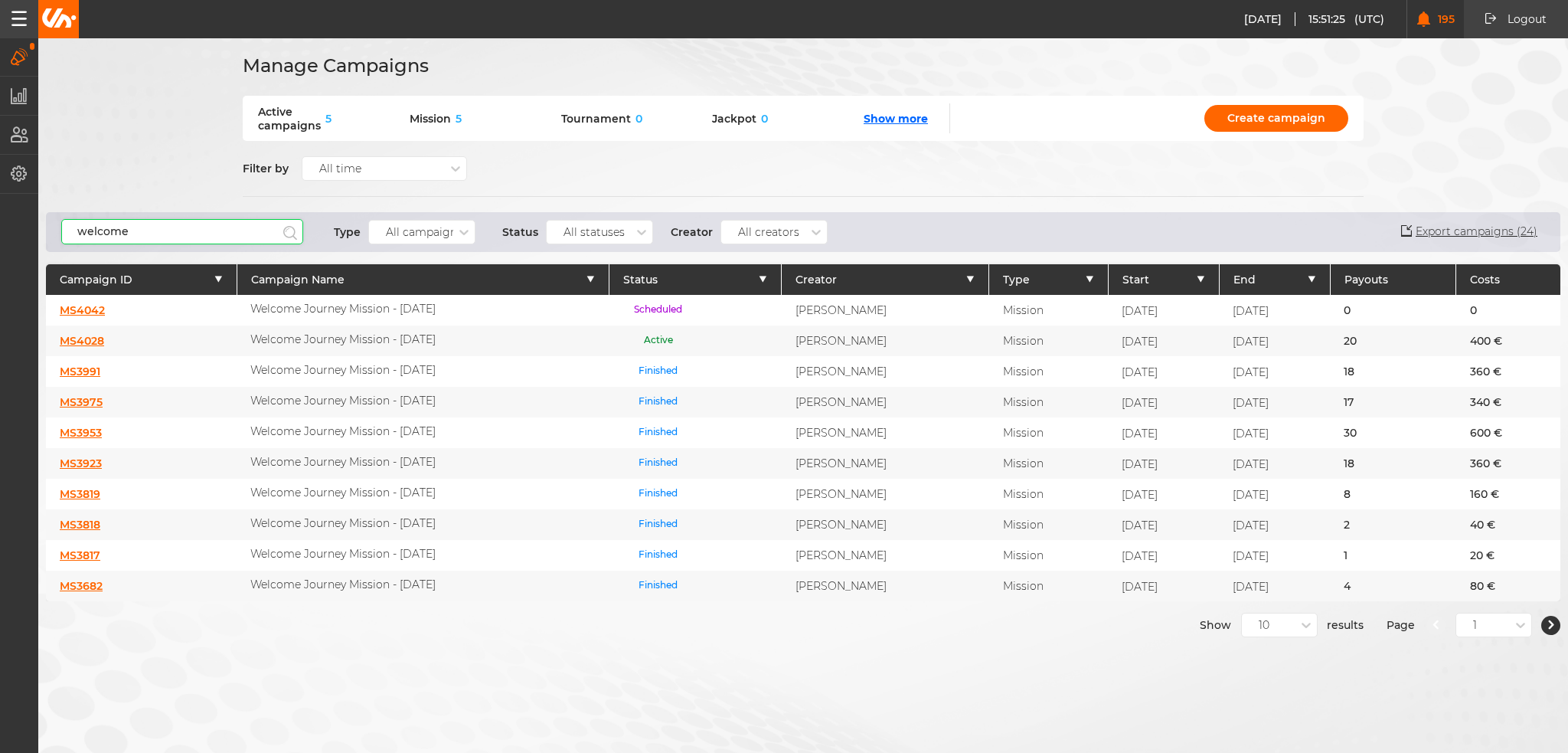
drag, startPoint x: 30, startPoint y: 230, endPoint x: -6, endPoint y: 227, distance: 36.1
click at [0, 227] on html "[DATE] 15:51:25 (UTC) 195 Logout Logout [DATE] 17:51:25 Campaigns Manage campai…" at bounding box center [784, 376] width 1568 height 753
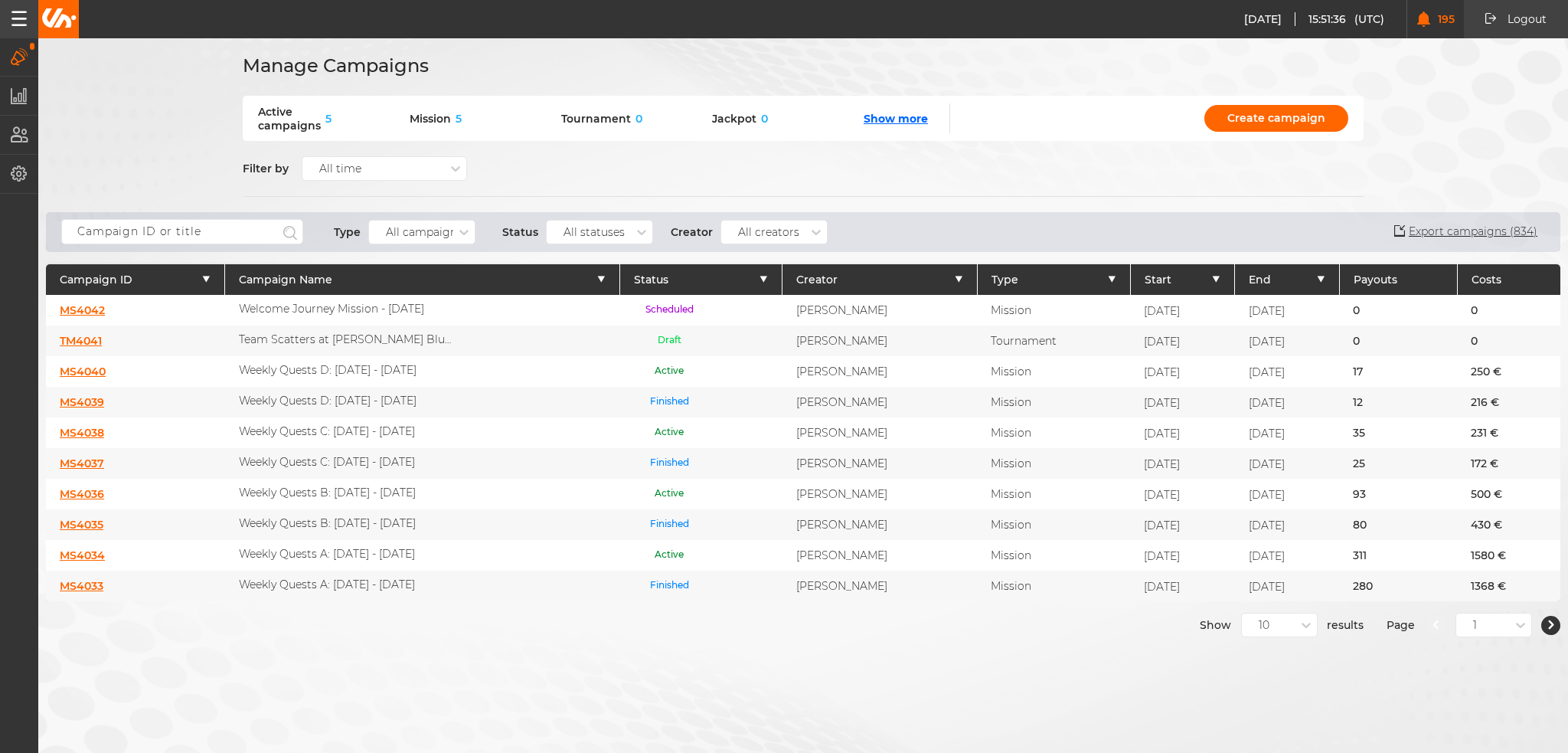
click at [79, 548] on link "MS4034" at bounding box center [82, 555] width 45 height 14
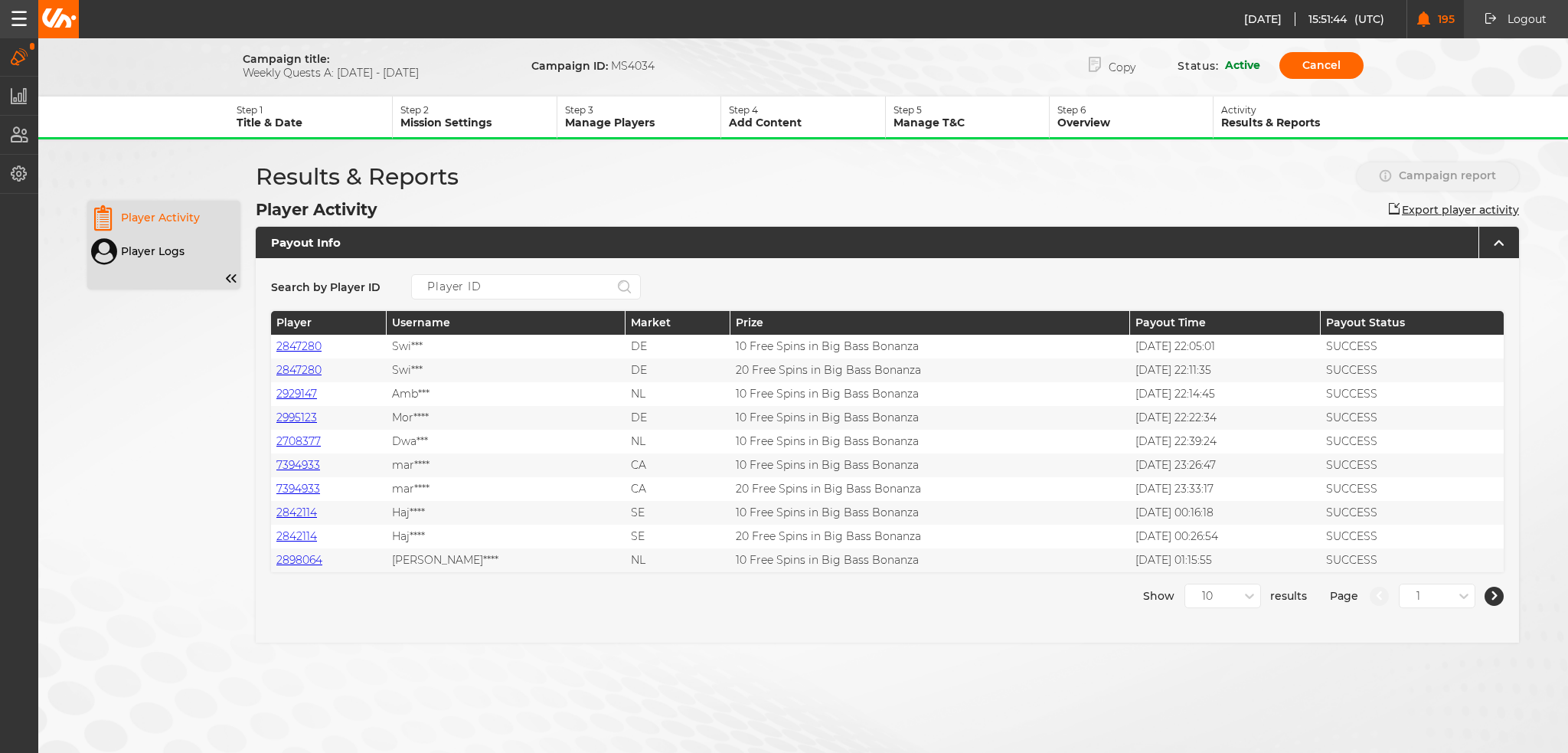
click at [300, 116] on p "Title & Date" at bounding box center [315, 122] width 156 height 14
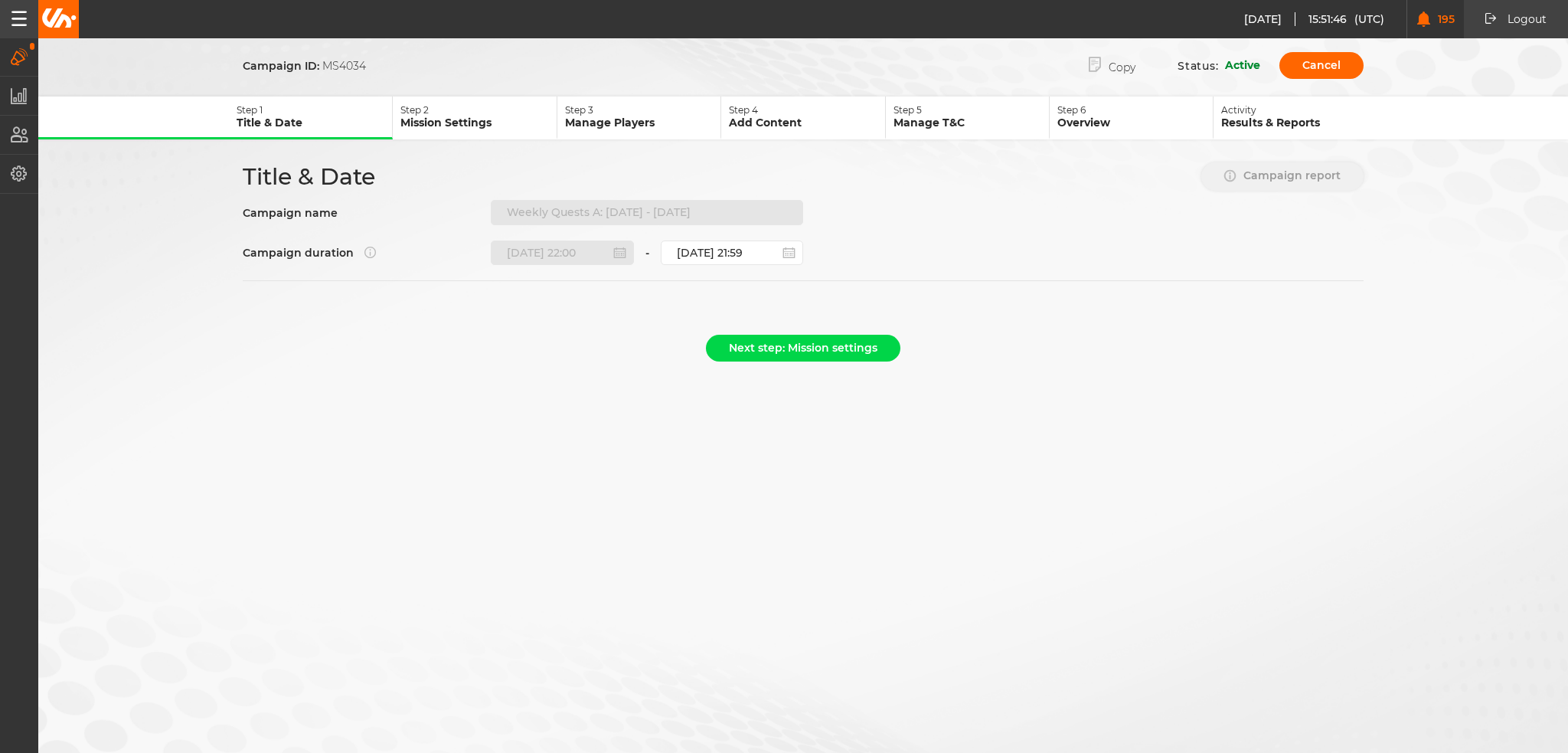
click at [473, 206] on div "Campaign name Weekly Quests A: [DATE] - [DATE]" at bounding box center [522, 212] width 560 height 25
click at [1124, 73] on button "Copy" at bounding box center [1111, 65] width 92 height 31
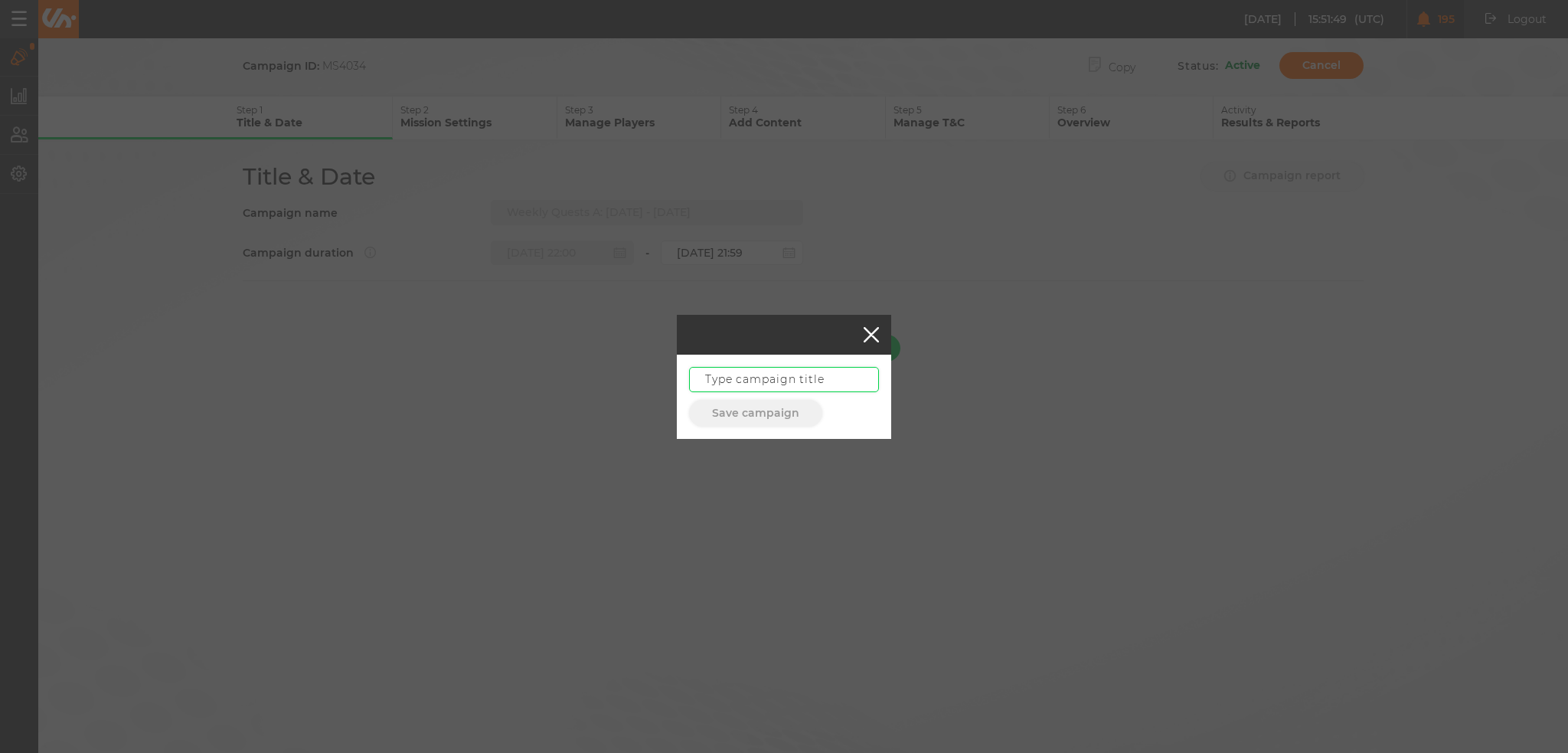
click at [760, 376] on input "text" at bounding box center [784, 379] width 190 height 25
paste input "Weekly Quests A: [DATE] - [DATE]"
click at [819, 385] on input "Weekly Quests A: [DATE] - [DATE]" at bounding box center [784, 379] width 190 height 25
drag, startPoint x: 812, startPoint y: 377, endPoint x: 971, endPoint y: 368, distance: 159.3
click at [971, 368] on div "Weekly Quests A: [DATE] - [DATE] Save campaign" at bounding box center [784, 376] width 1568 height 753
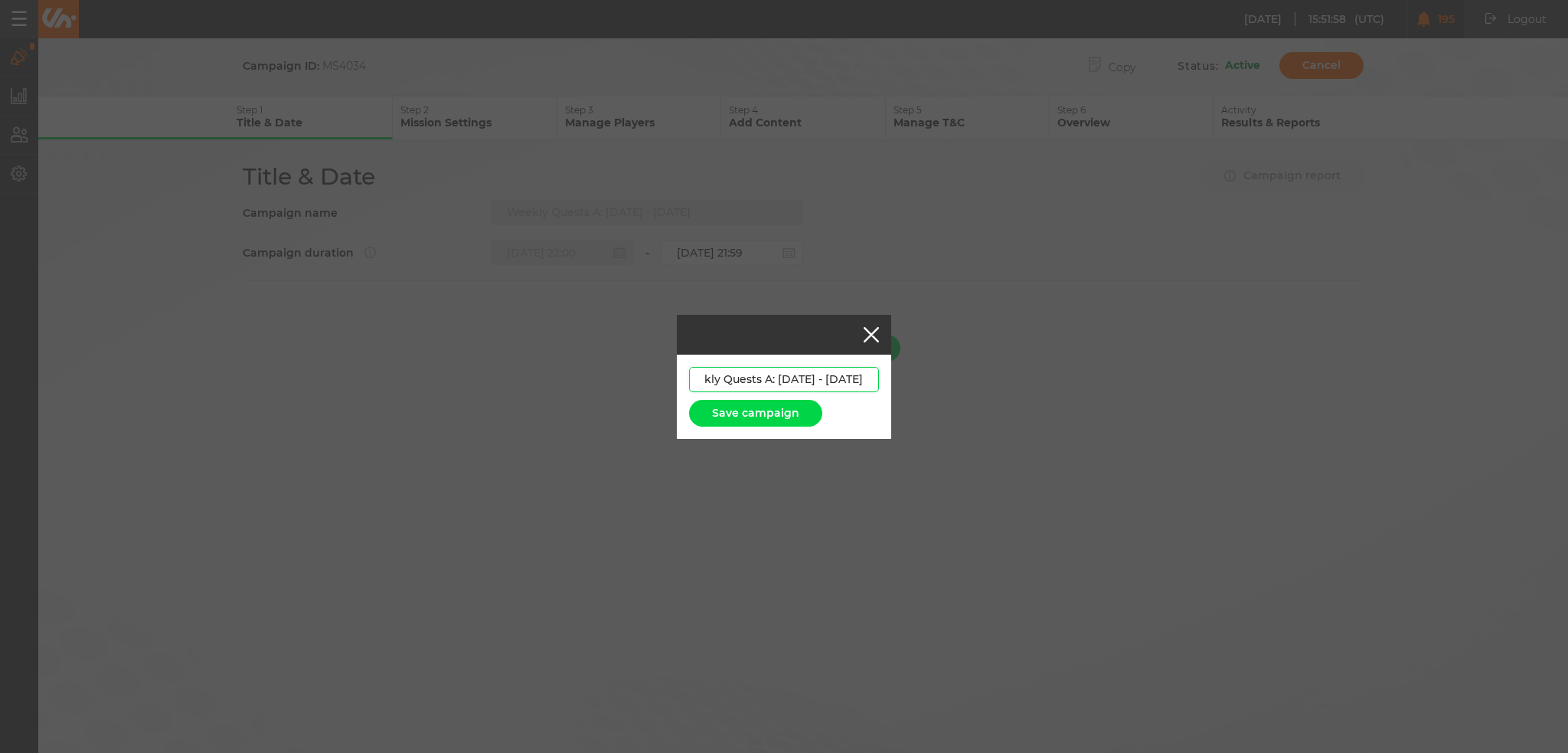
paste input "8.08 - 03.09"
type input "Weekly Quests A: [DATE] - [DATE]"
click at [755, 408] on button "Save campaign" at bounding box center [756, 413] width 133 height 26
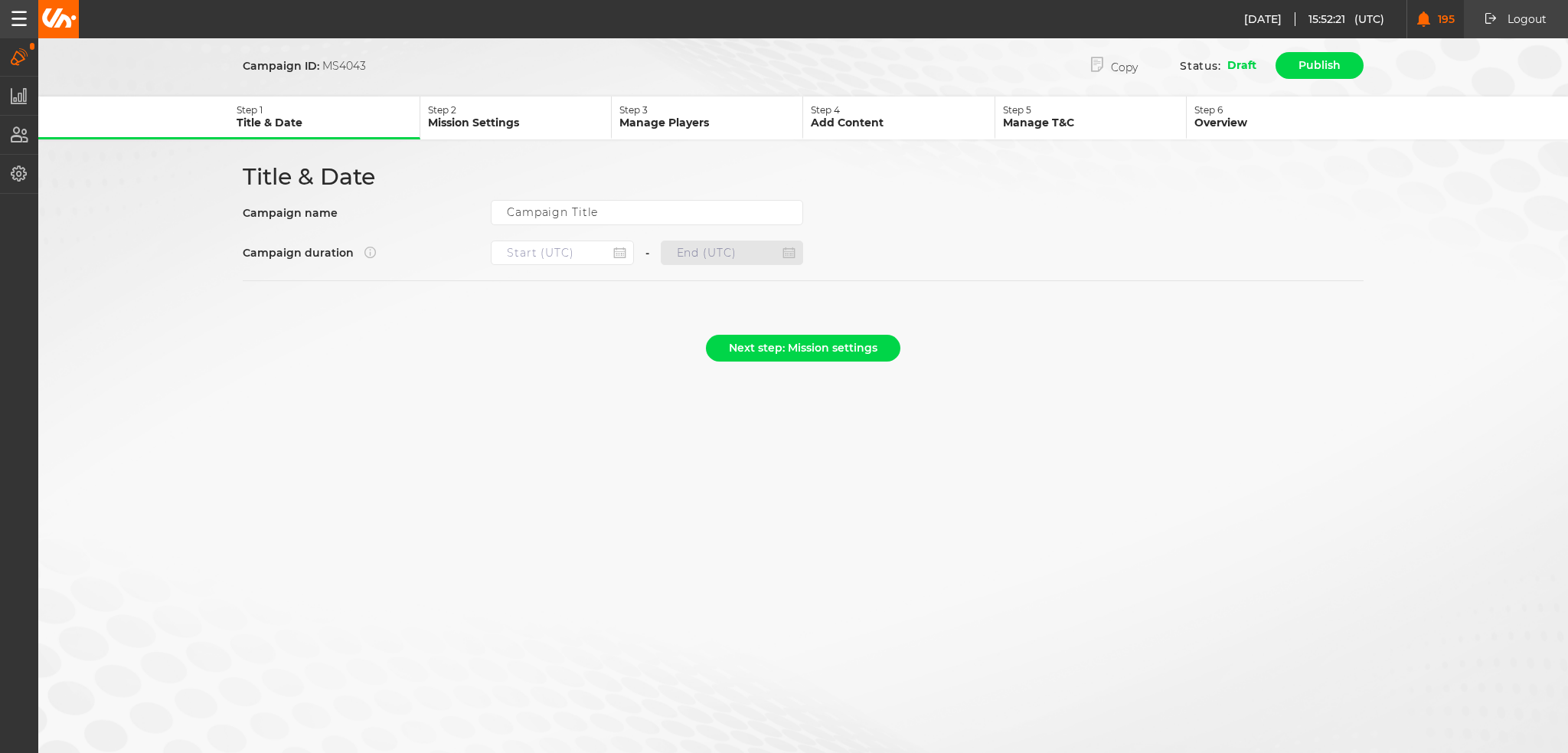
type input "Weekly Quests A: [DATE] - [DATE]"
type input "[DATE] 22:00"
type input "[DATE] 21:59"
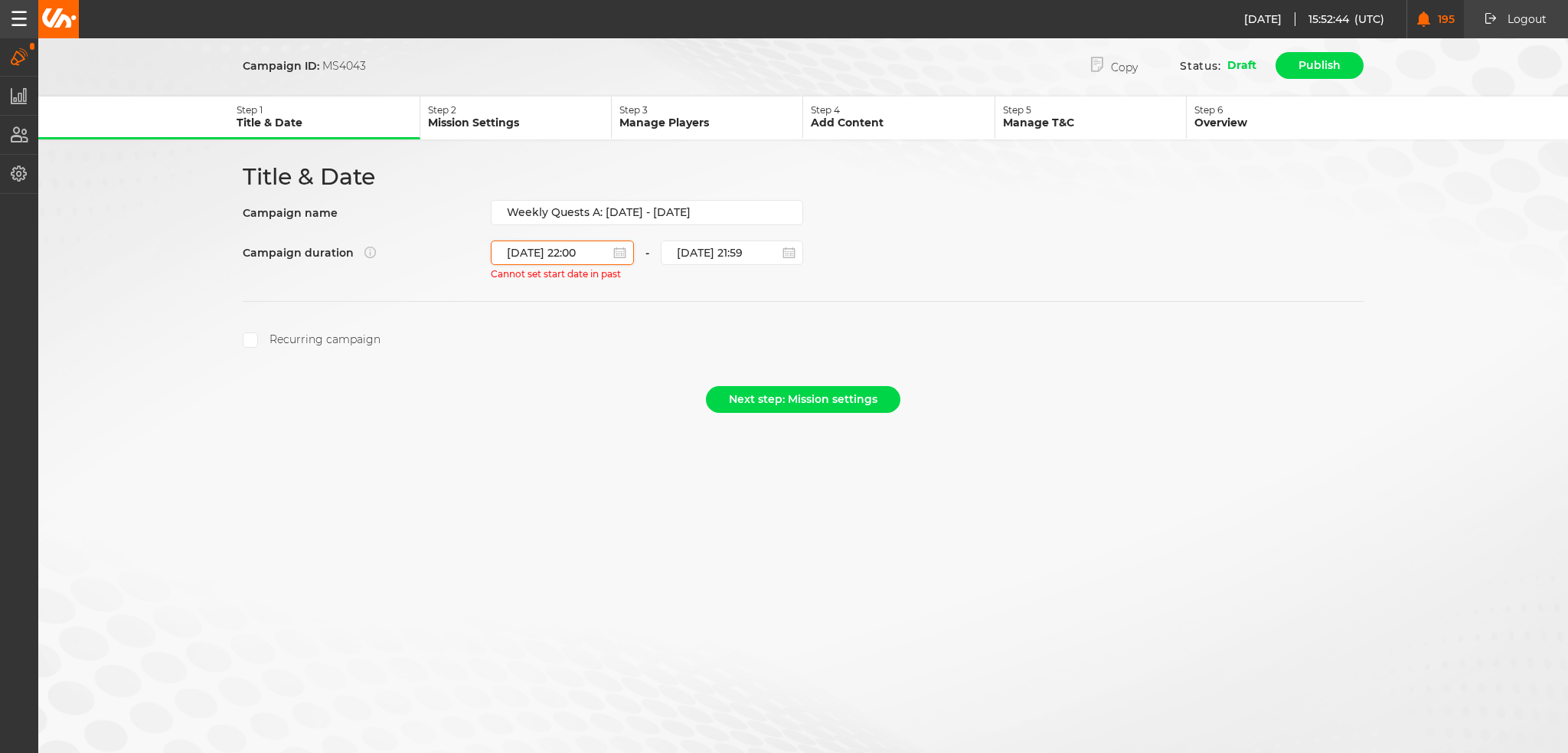
click at [563, 246] on input "[DATE] 22:00" at bounding box center [563, 253] width 143 height 25
click at [581, 433] on div "27" at bounding box center [583, 432] width 21 height 21
type input "[DATE] 22:00"
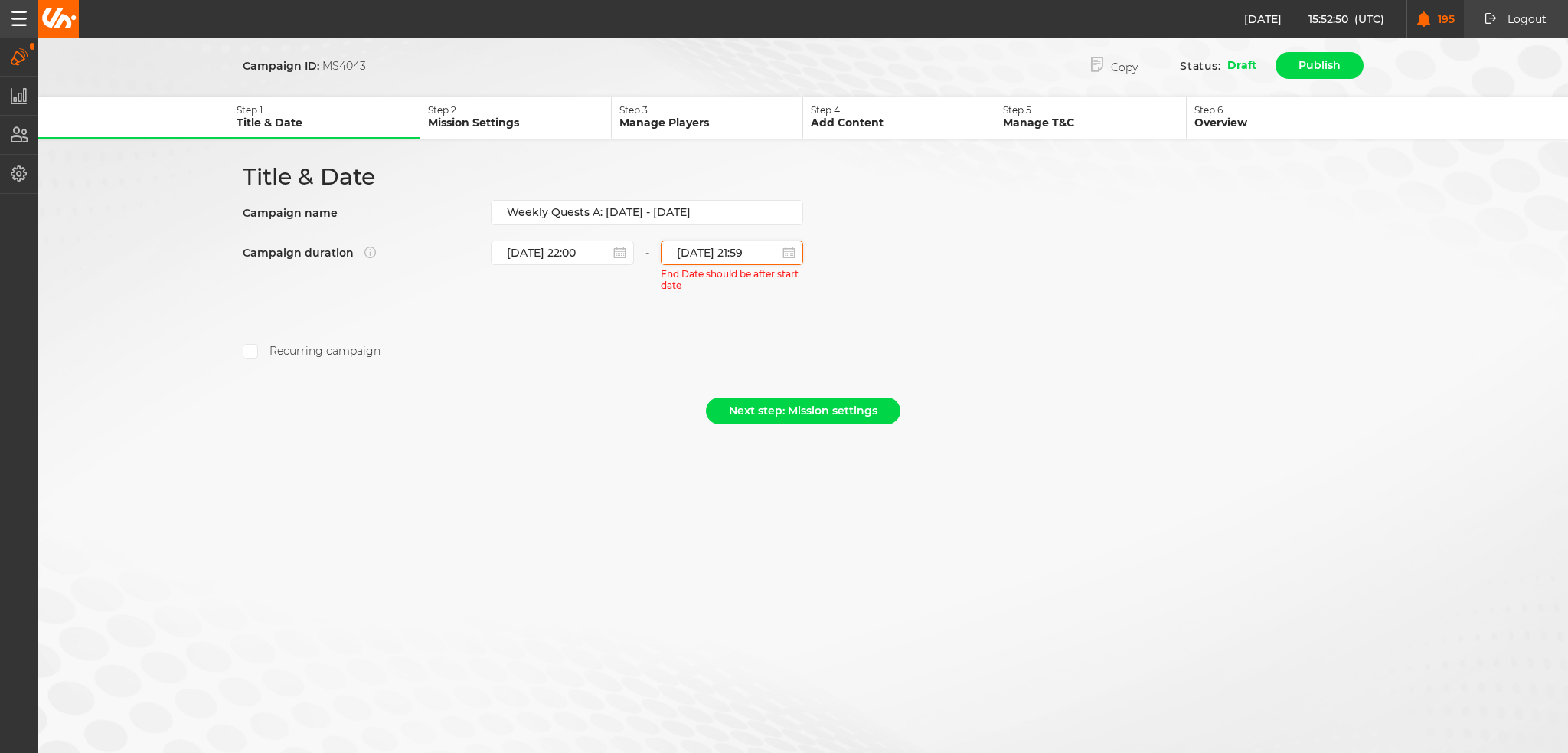
click at [722, 242] on input "[DATE] 21:59" at bounding box center [732, 253] width 143 height 25
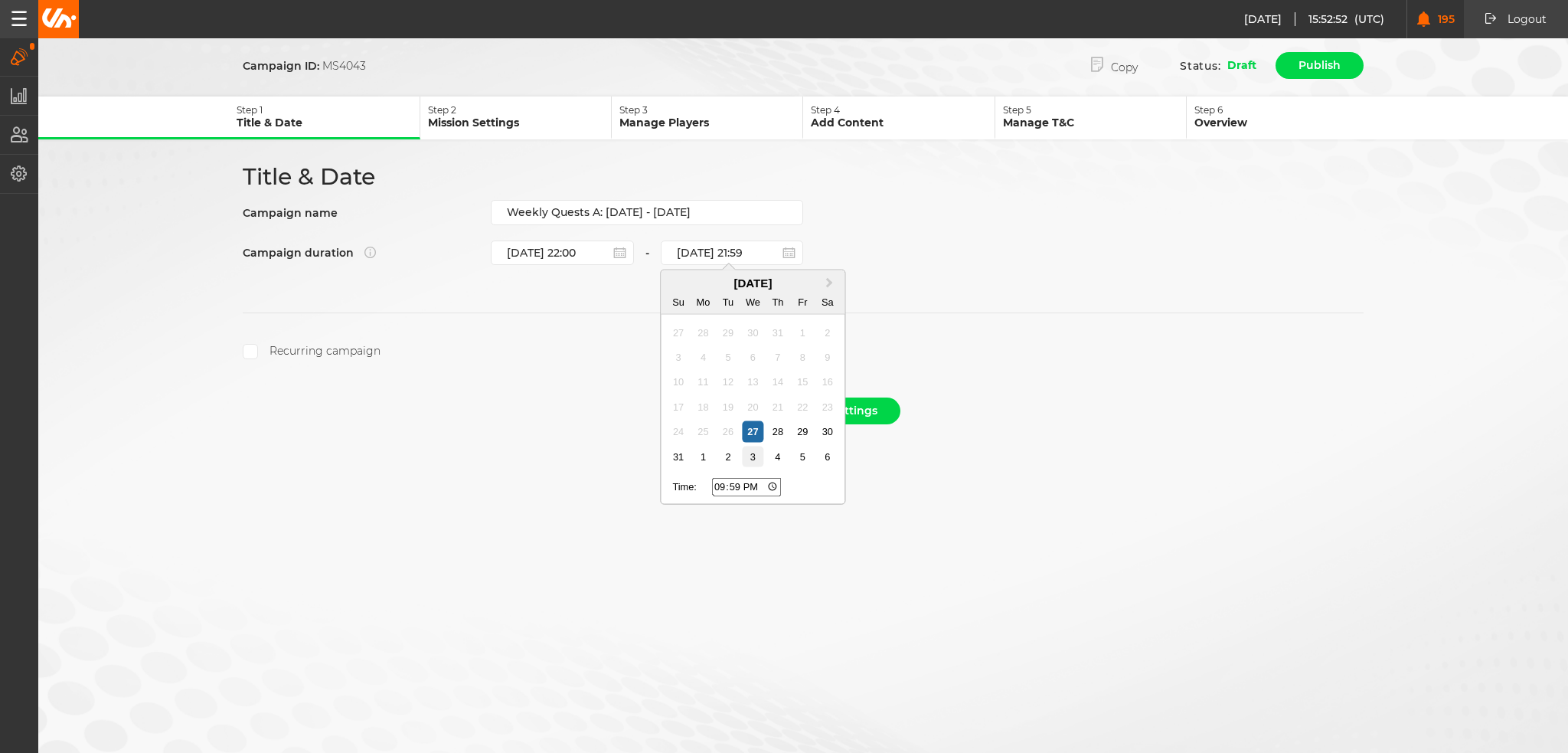
click at [749, 453] on div "3" at bounding box center [754, 457] width 21 height 21
type input "[DATE] 21:59"
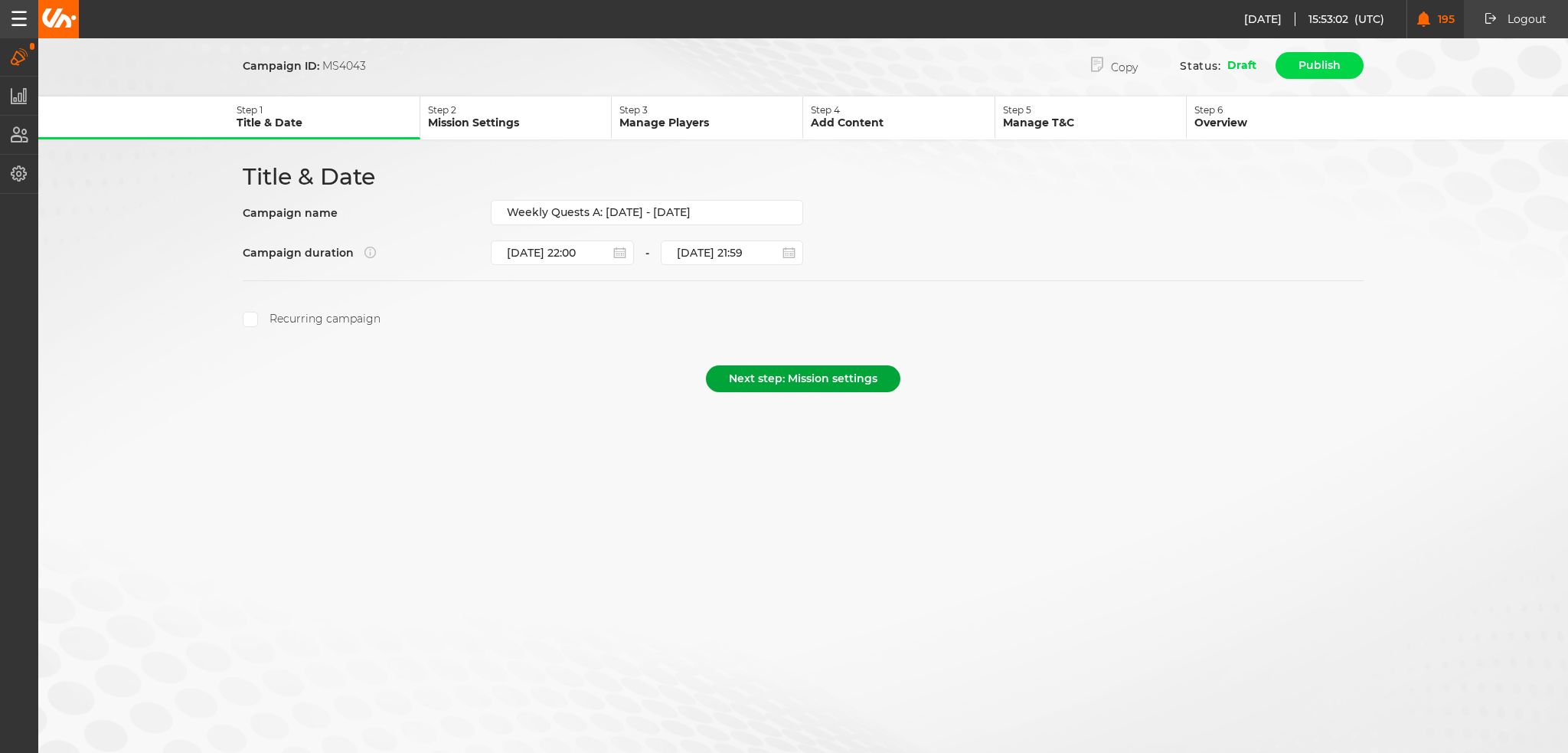
click at [778, 377] on button "Next step: Mission settings" at bounding box center [803, 378] width 194 height 26
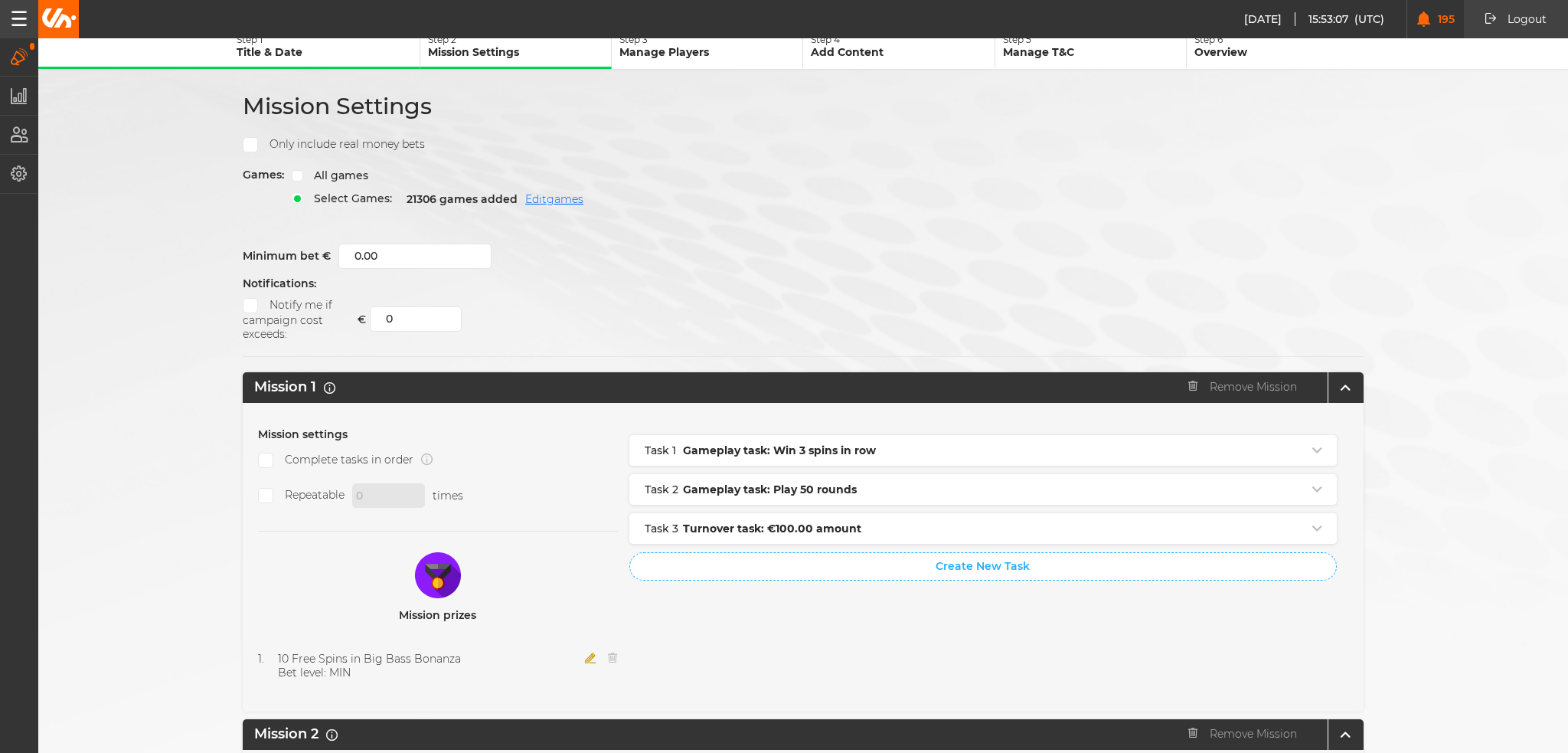
scroll to position [230, 0]
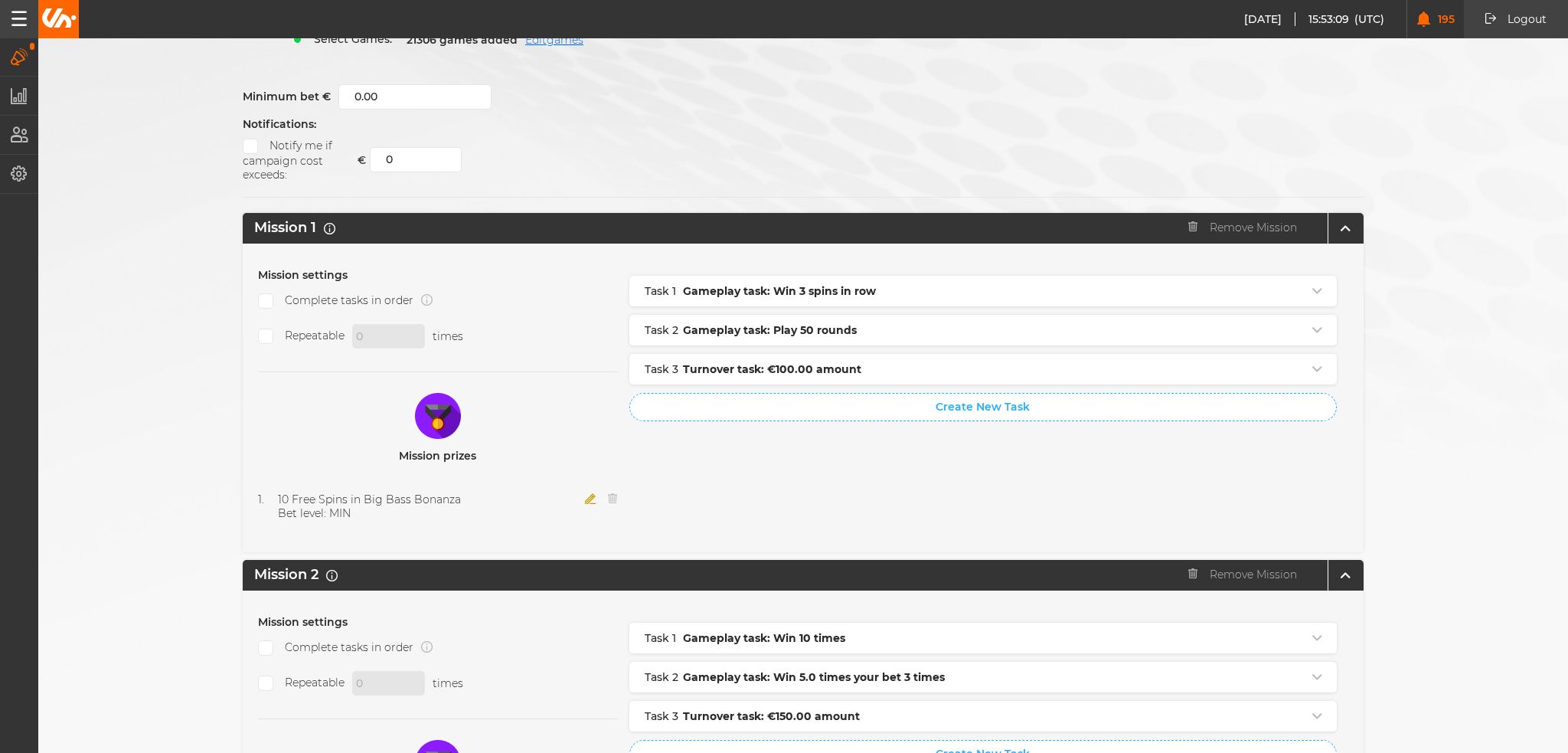
click at [585, 493] on icon "button" at bounding box center [591, 498] width 11 height 10
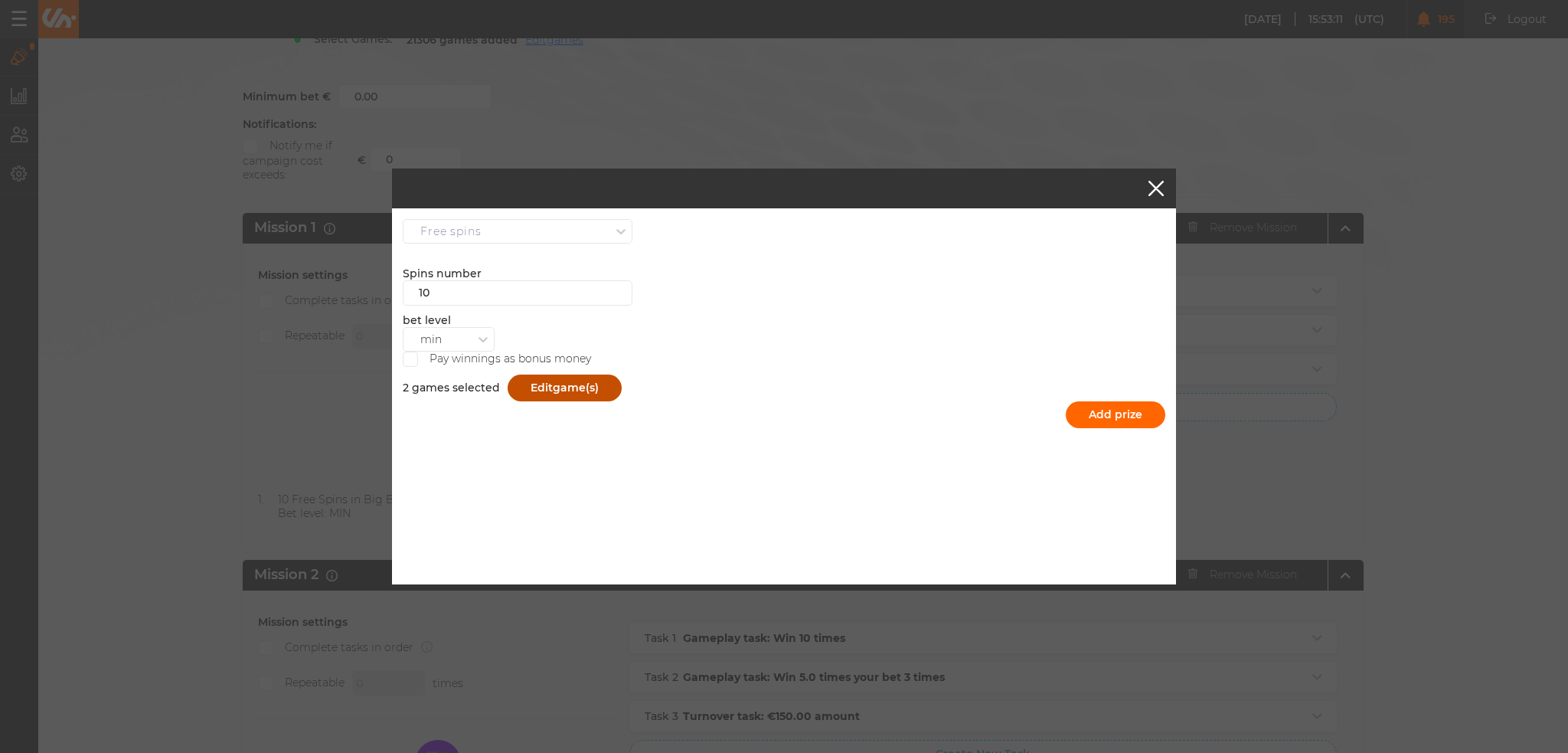
click at [530, 381] on button "Edit game(s)" at bounding box center [565, 388] width 114 height 26
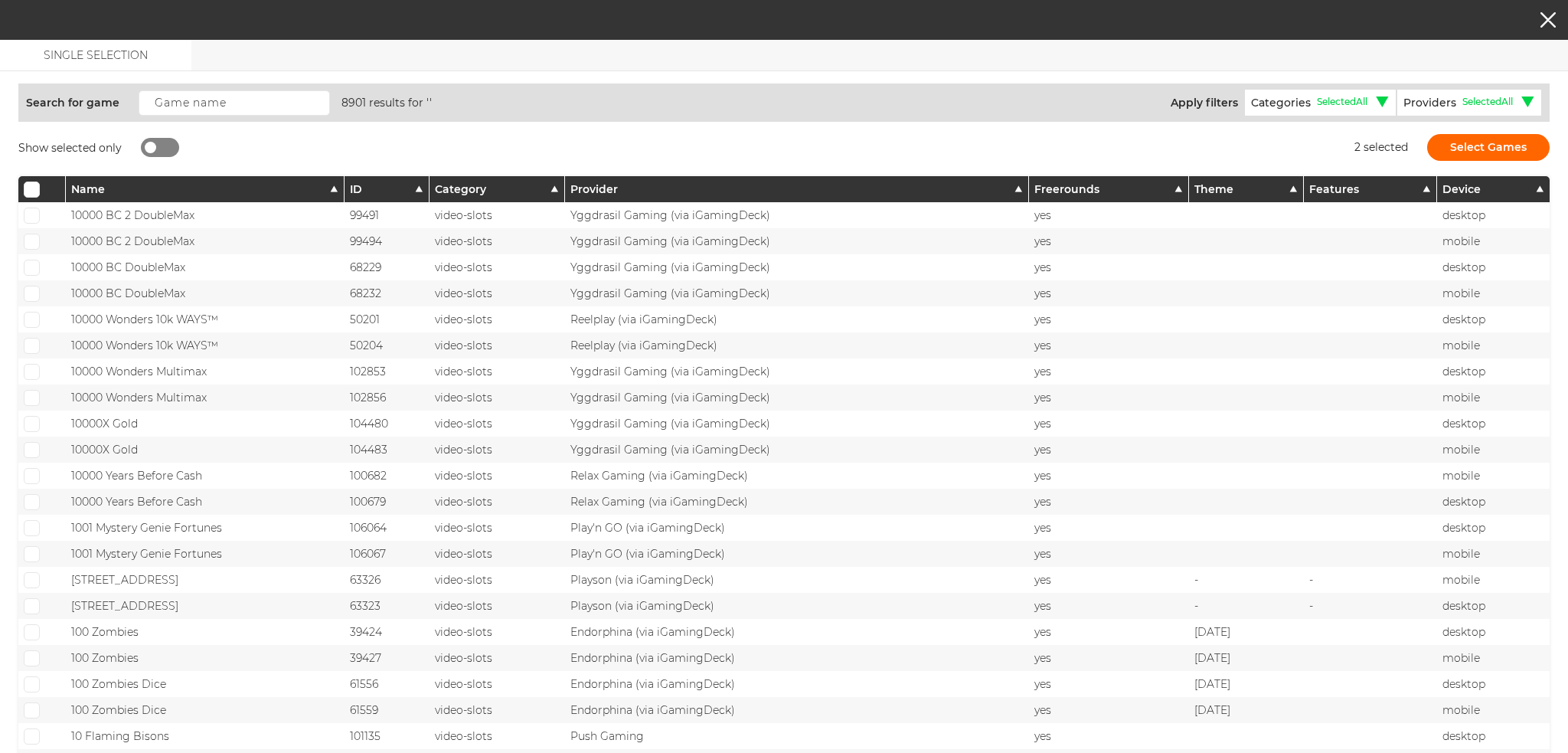
click at [156, 147] on div at bounding box center [160, 148] width 39 height 19
checkbox input "true"
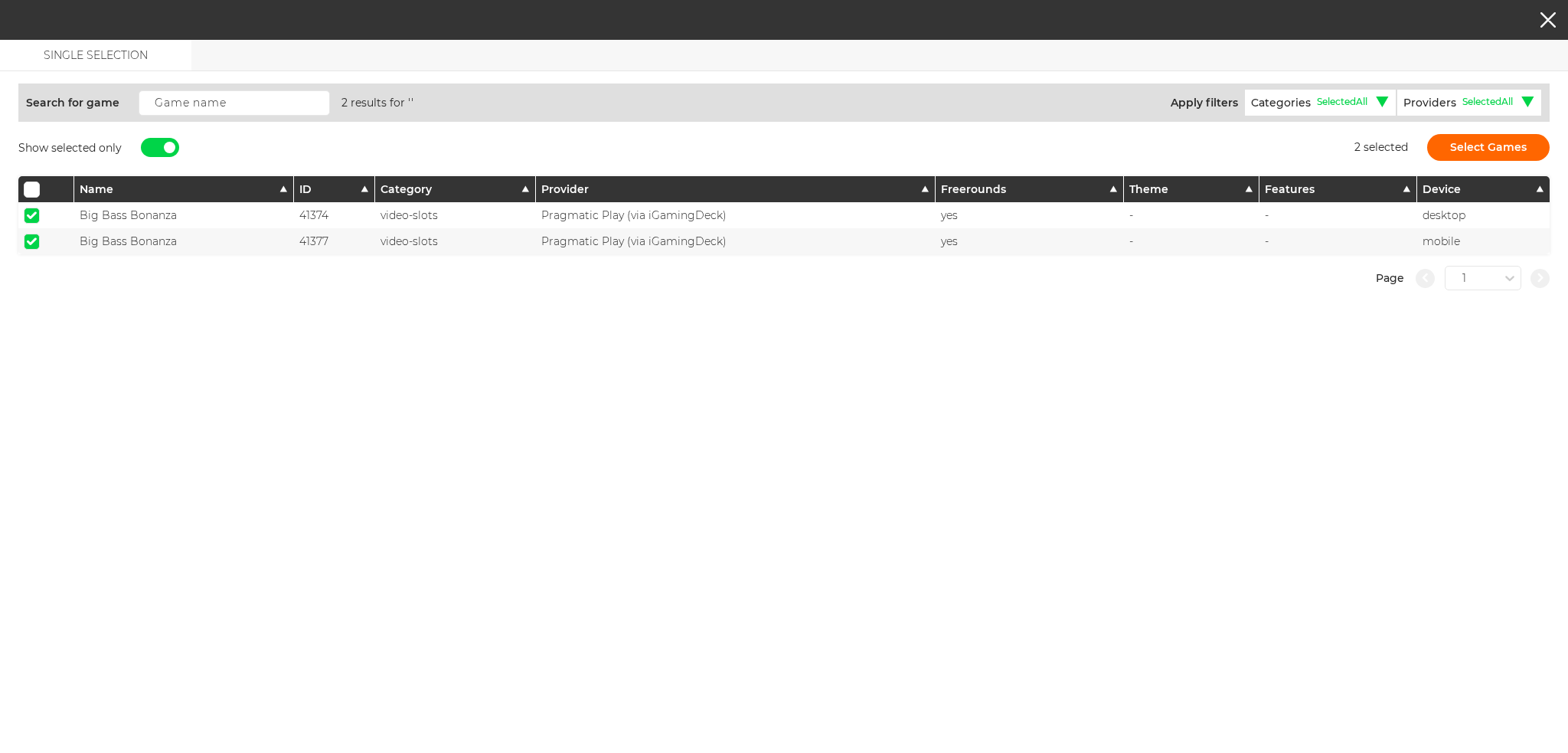
click at [35, 211] on span at bounding box center [31, 215] width 10 height 8
click at [35, 210] on input "checkbox" at bounding box center [32, 216] width 16 height 16
checkbox input "false"
click at [26, 240] on span at bounding box center [31, 242] width 10 height 8
click at [26, 240] on input "checkbox" at bounding box center [32, 242] width 16 height 16
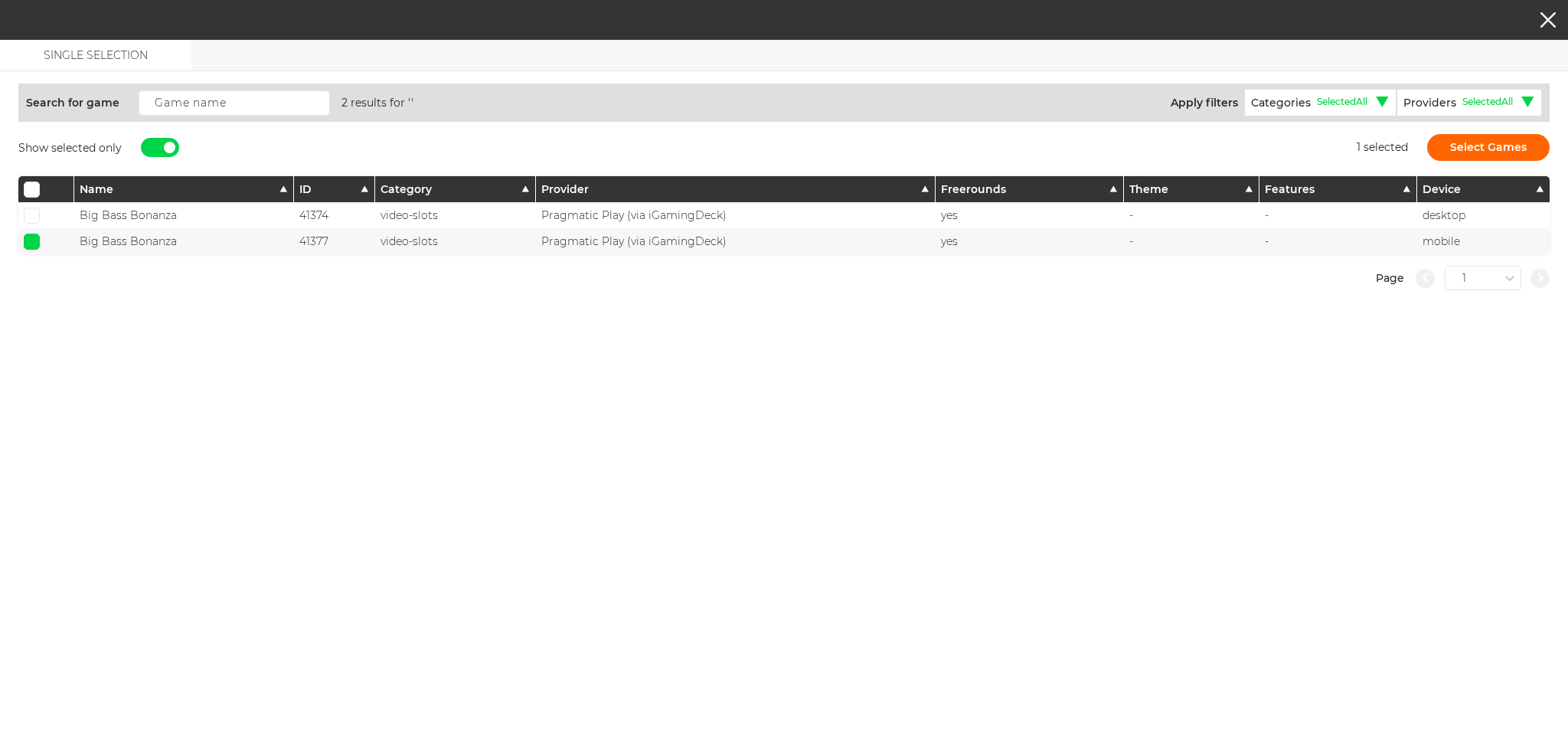
checkbox input "false"
click at [198, 97] on input "text" at bounding box center [234, 103] width 192 height 25
click at [153, 147] on div at bounding box center [160, 148] width 39 height 19
checkbox input "false"
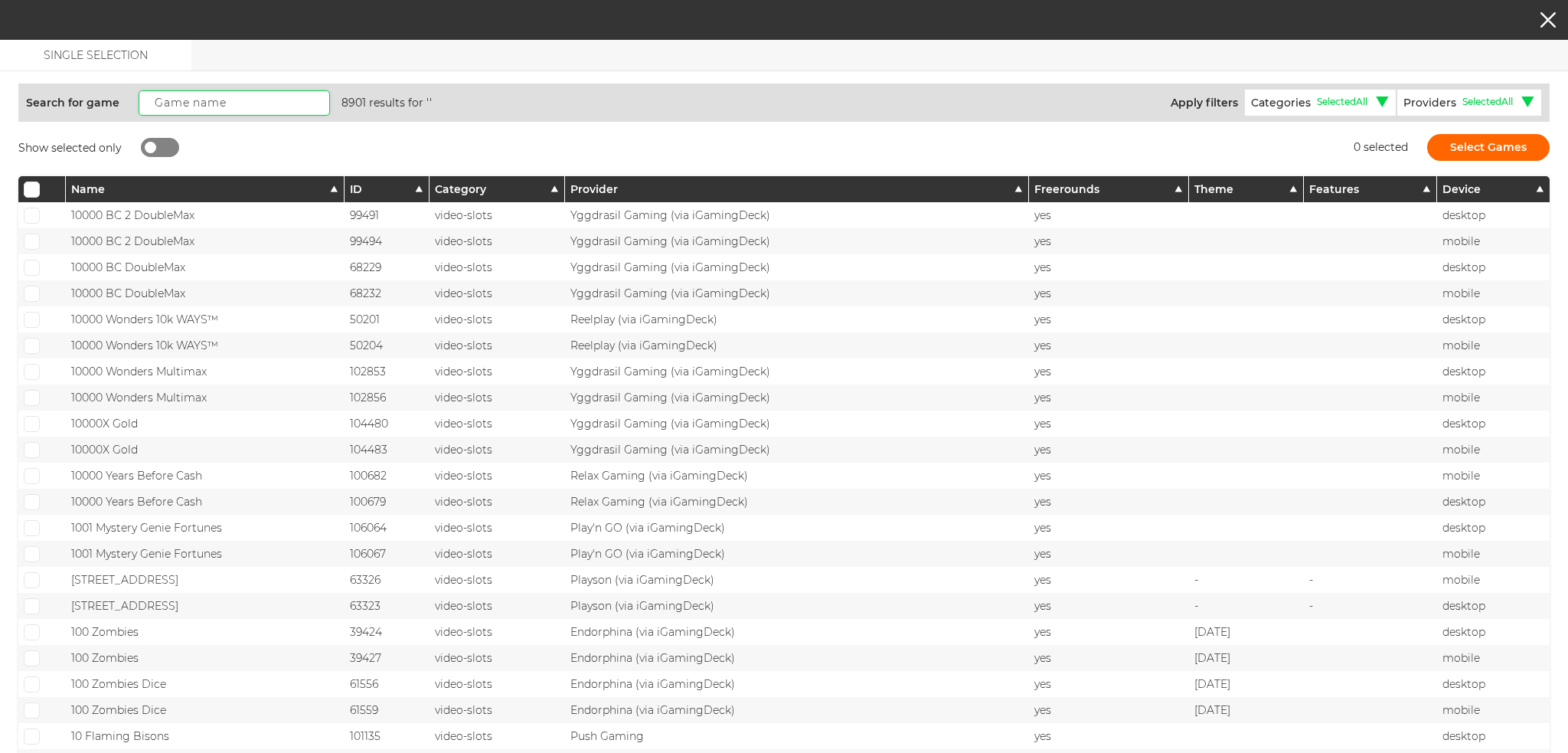
click at [199, 104] on input "text" at bounding box center [234, 103] width 192 height 25
paste input "Escape the Pyramid"
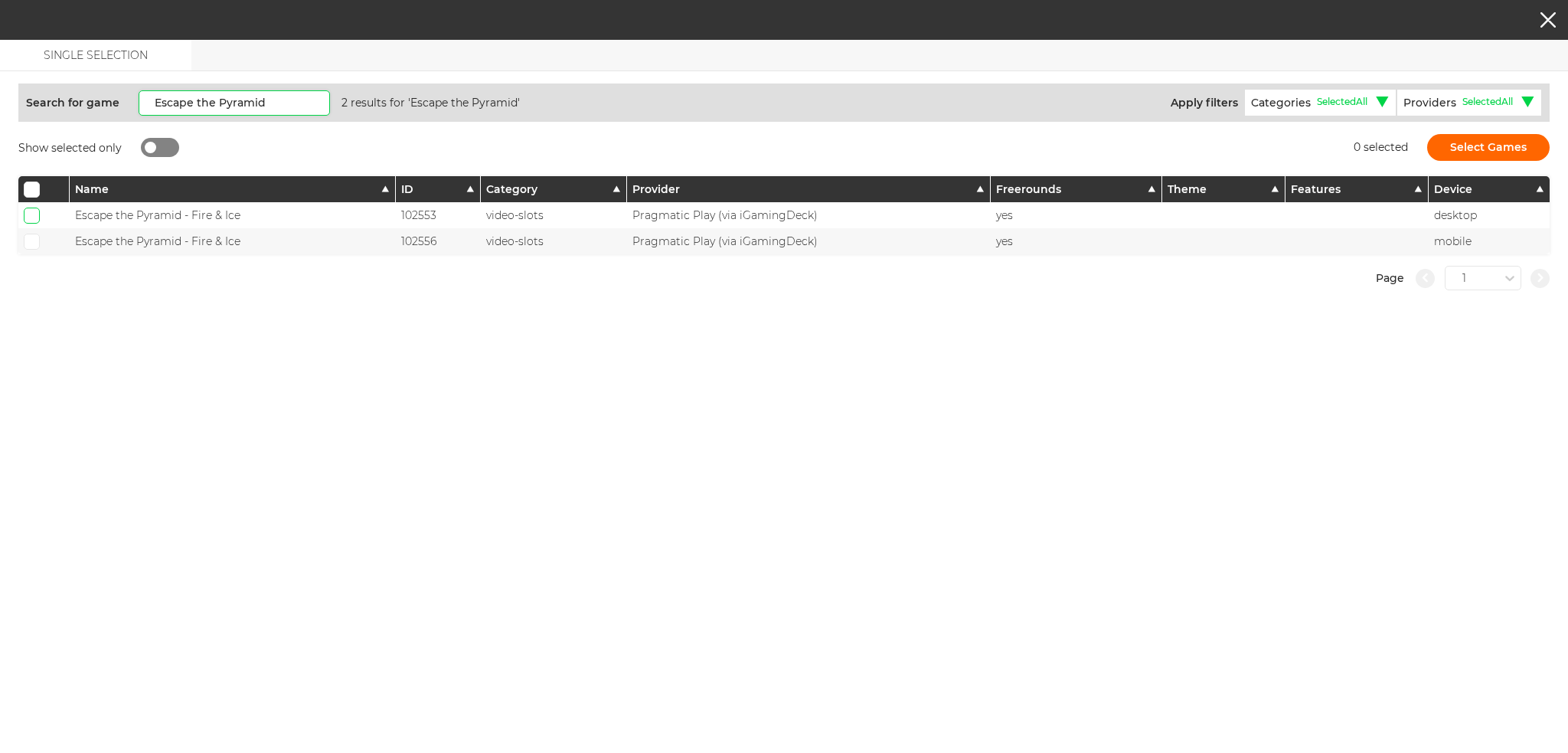
type input "Escape the Pyramid"
click at [28, 221] on input "checkbox" at bounding box center [32, 216] width 16 height 16
checkbox input "true"
click at [27, 240] on span at bounding box center [31, 242] width 10 height 8
click at [27, 240] on input "checkbox" at bounding box center [32, 242] width 16 height 16
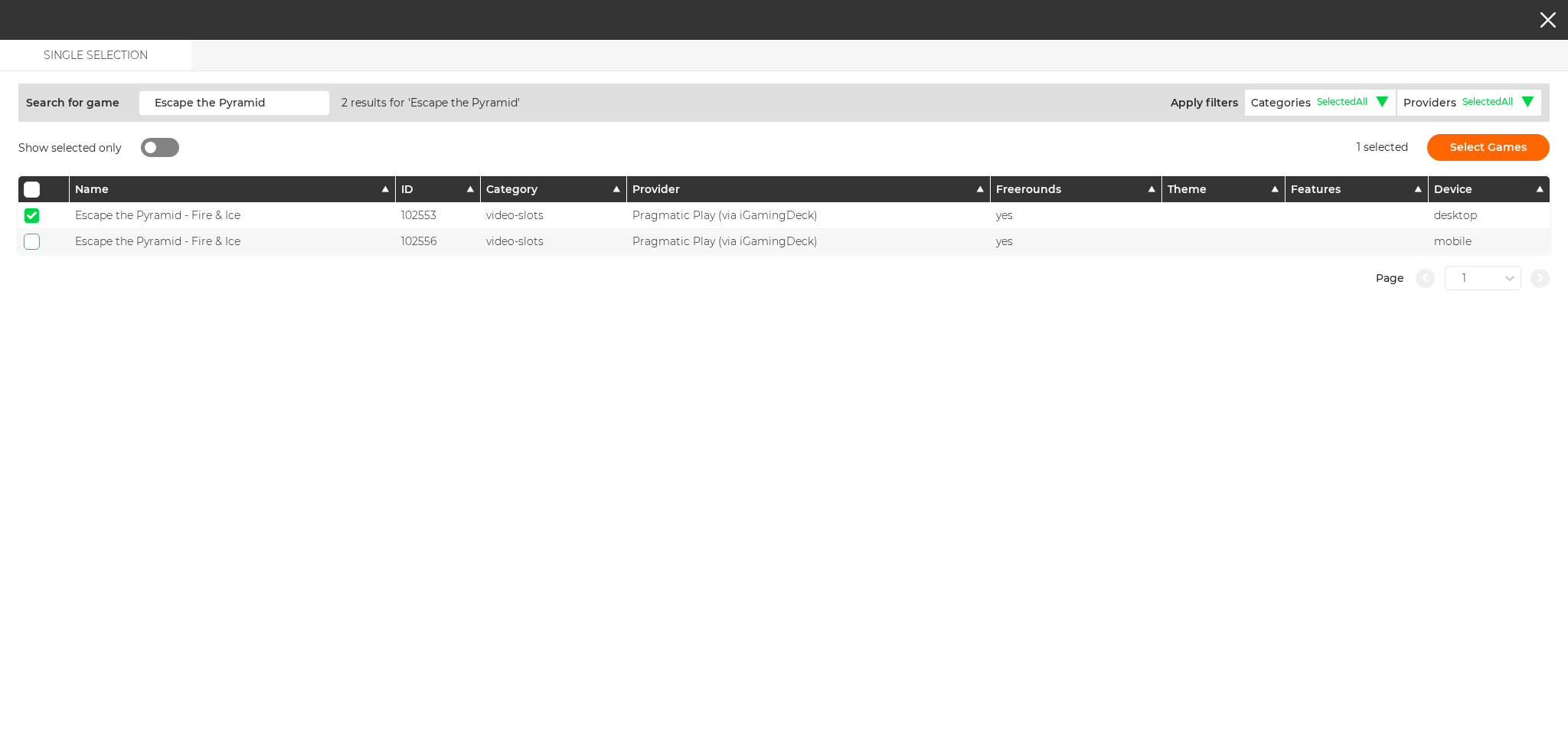
checkbox input "true"
click at [1477, 144] on button "Select Games" at bounding box center [1489, 147] width 123 height 26
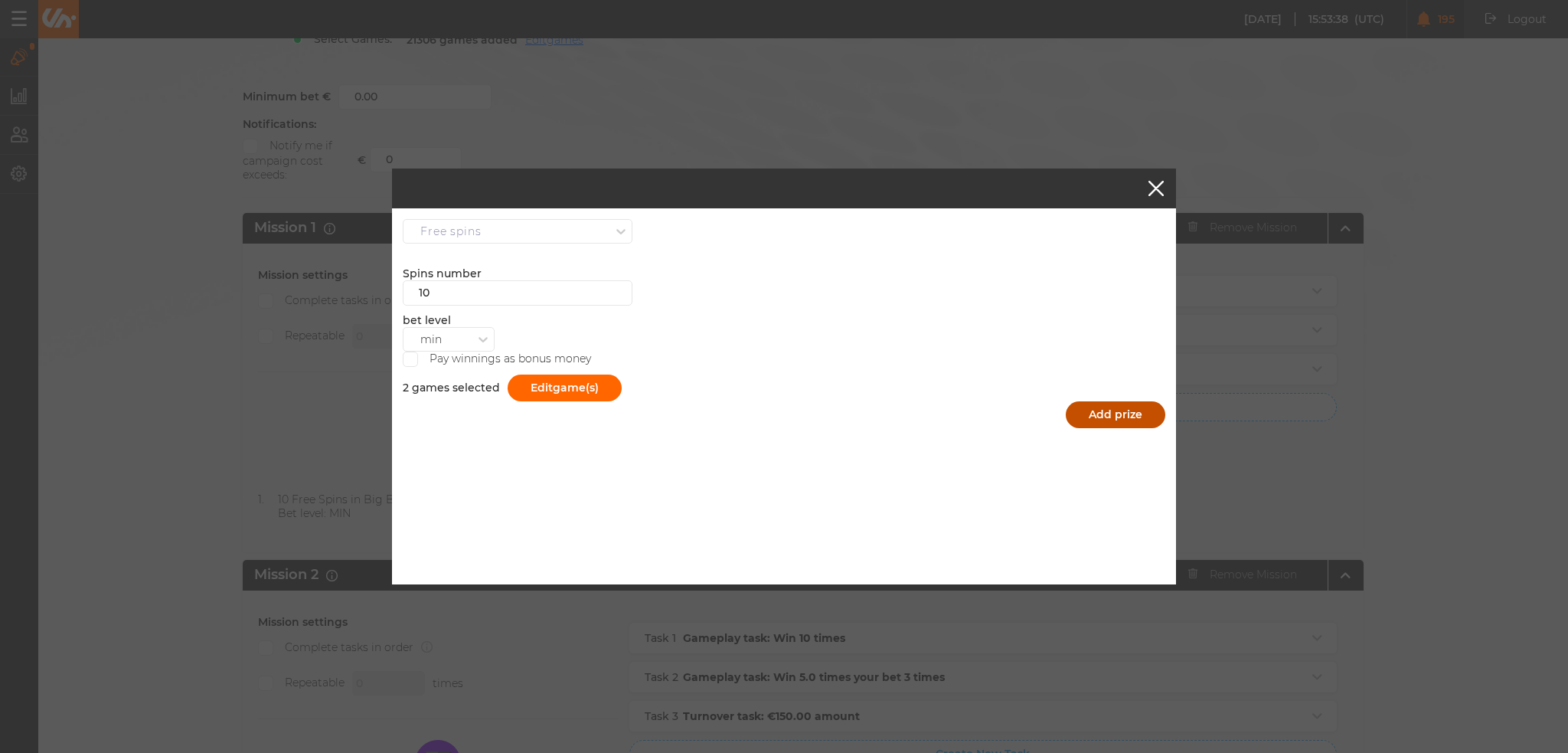
click at [1129, 418] on button "Add prize" at bounding box center [1115, 414] width 100 height 26
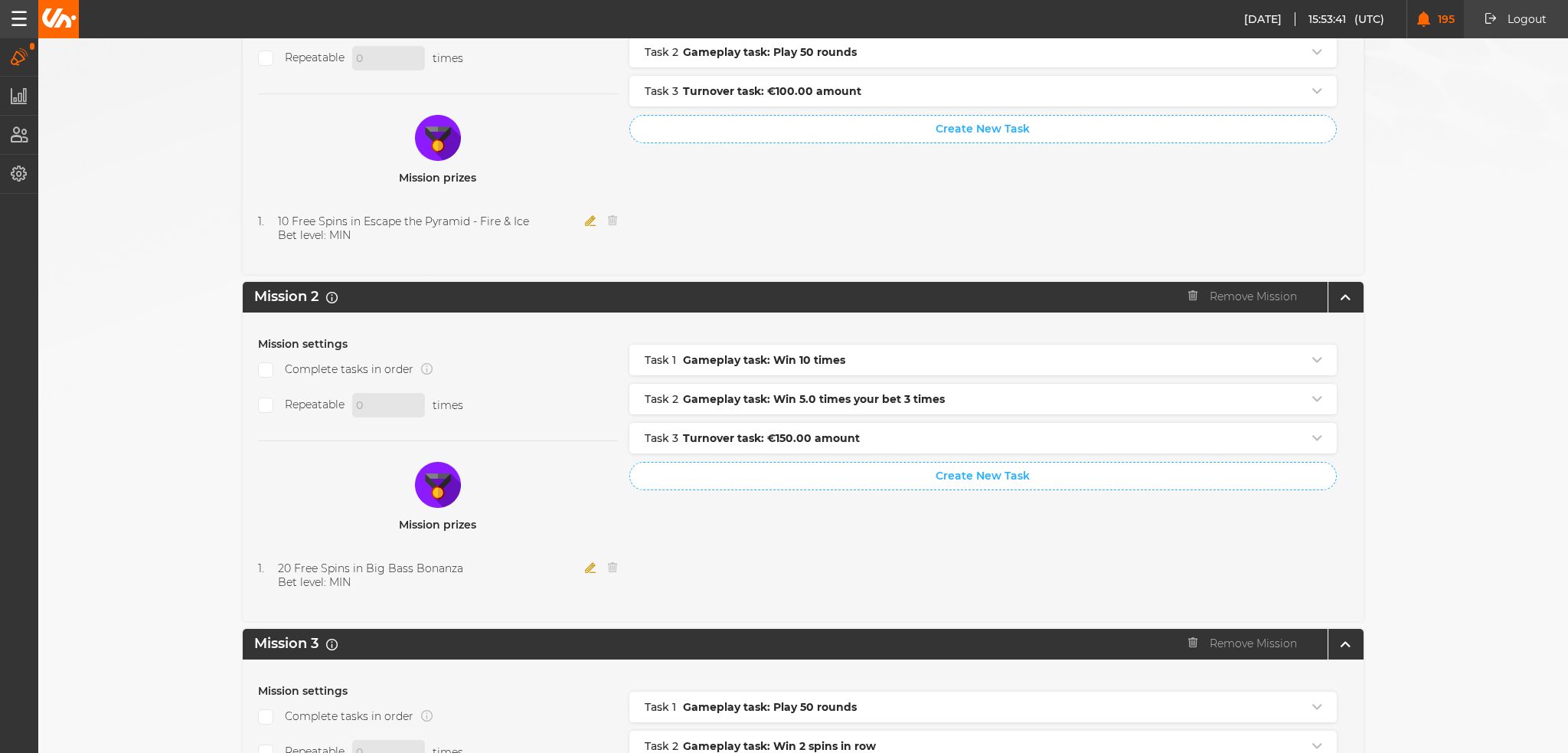
scroll to position [613, 0]
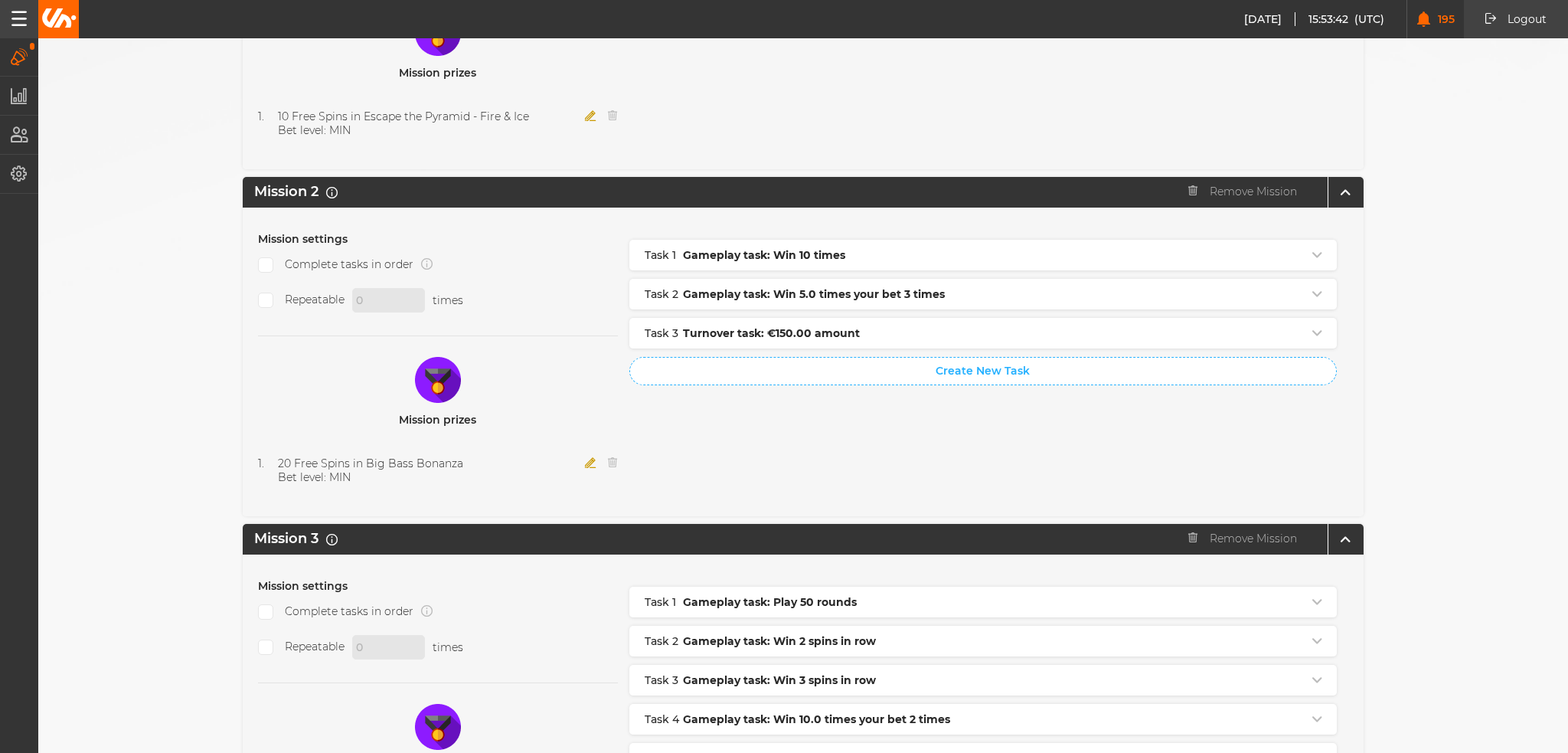
click at [585, 457] on button "button" at bounding box center [591, 463] width 11 height 14
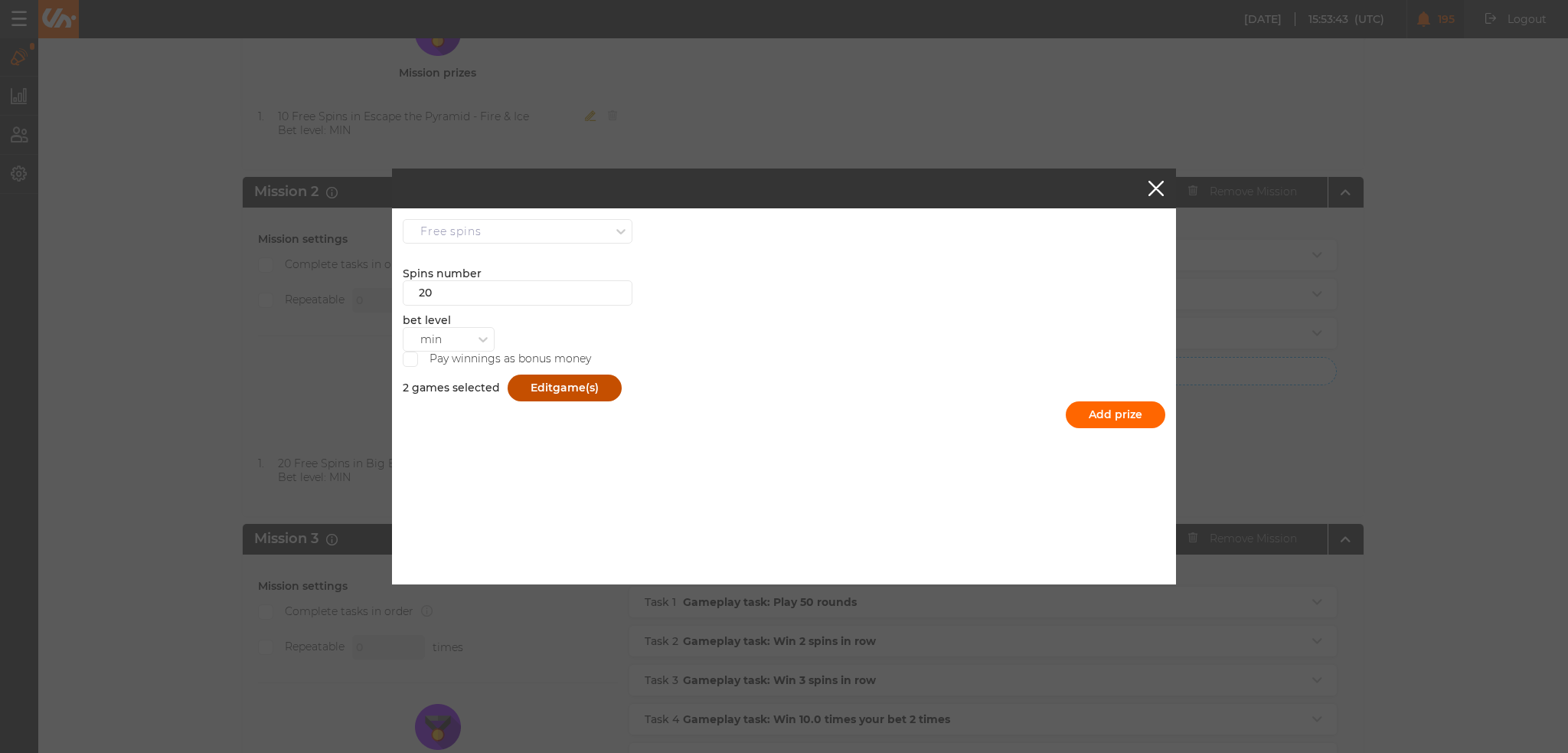
click at [553, 383] on span "game(s)" at bounding box center [575, 387] width 46 height 14
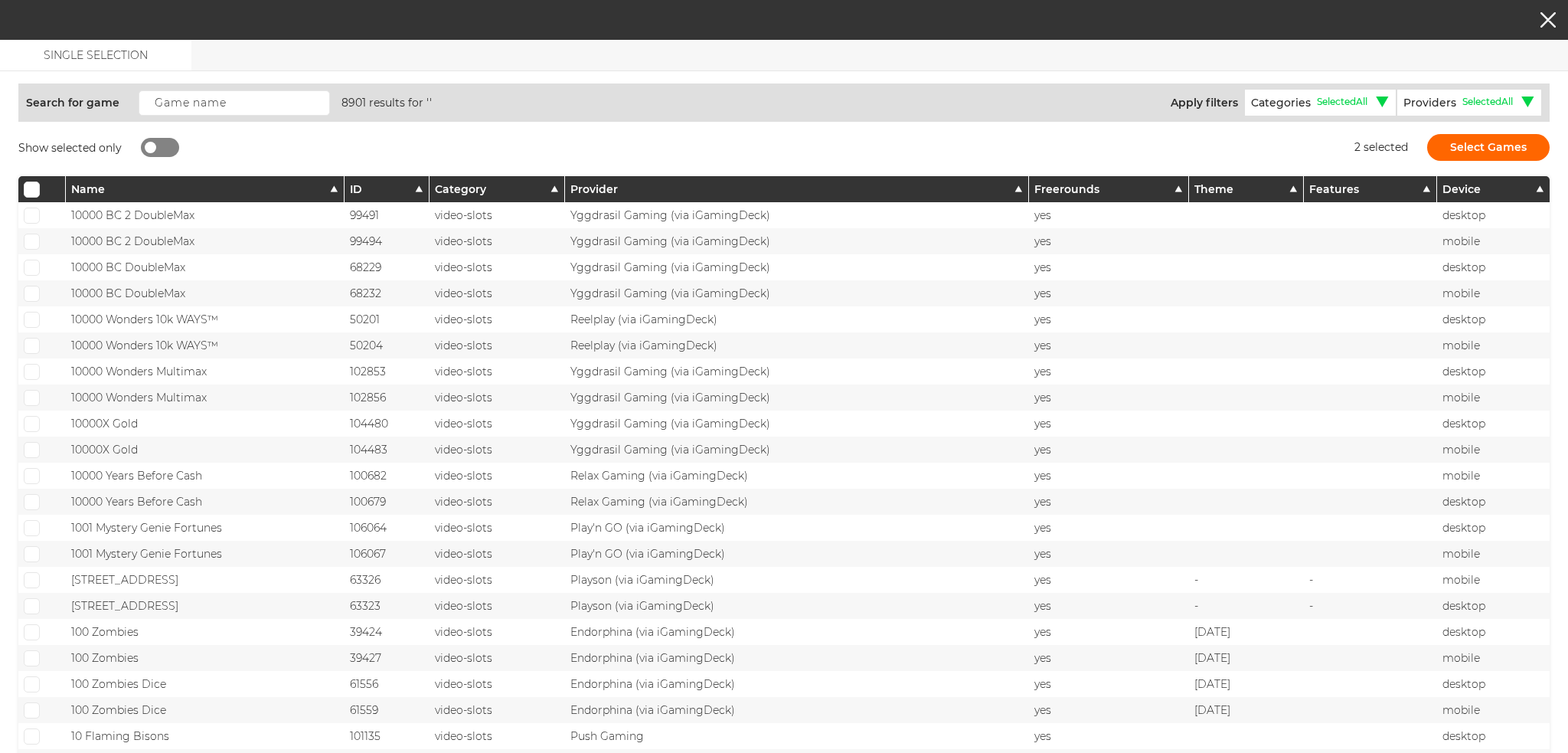
click at [152, 144] on div at bounding box center [150, 148] width 11 height 11
checkbox input "true"
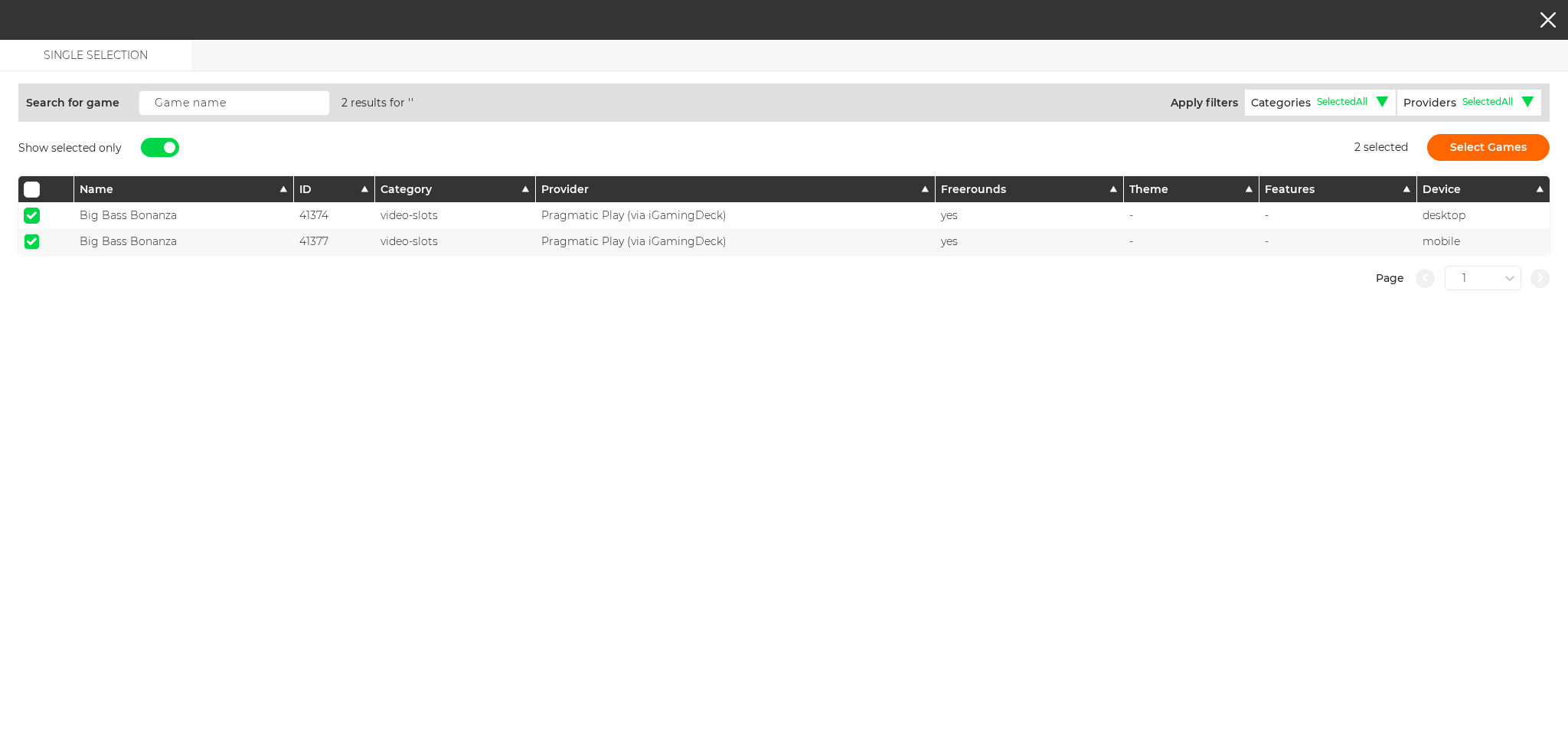
click at [30, 218] on input "checkbox" at bounding box center [32, 216] width 16 height 16
checkbox input "false"
click at [29, 238] on span at bounding box center [31, 242] width 10 height 8
click at [29, 235] on input "checkbox" at bounding box center [32, 242] width 16 height 16
checkbox input "false"
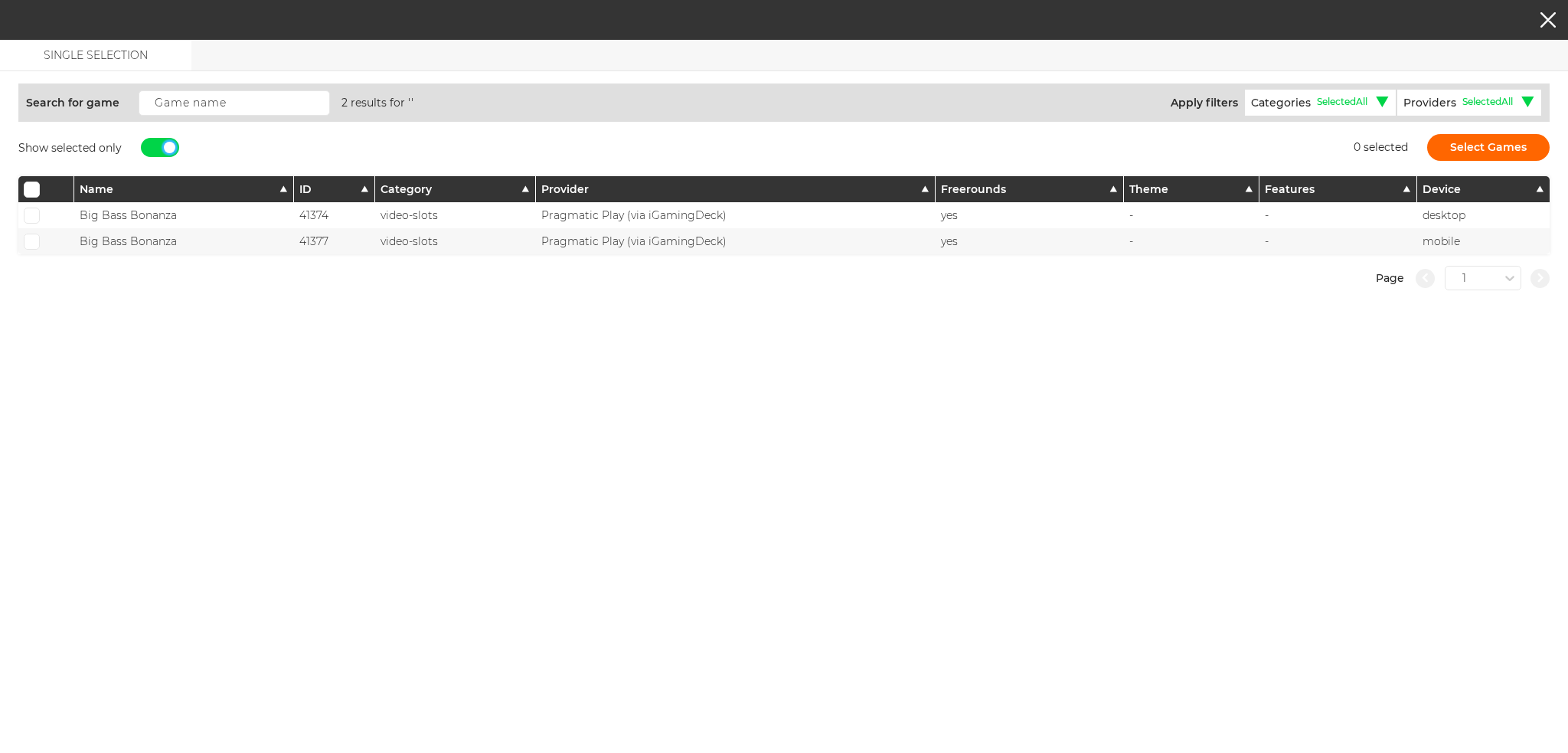
click at [175, 143] on div at bounding box center [169, 148] width 11 height 11
checkbox input "false"
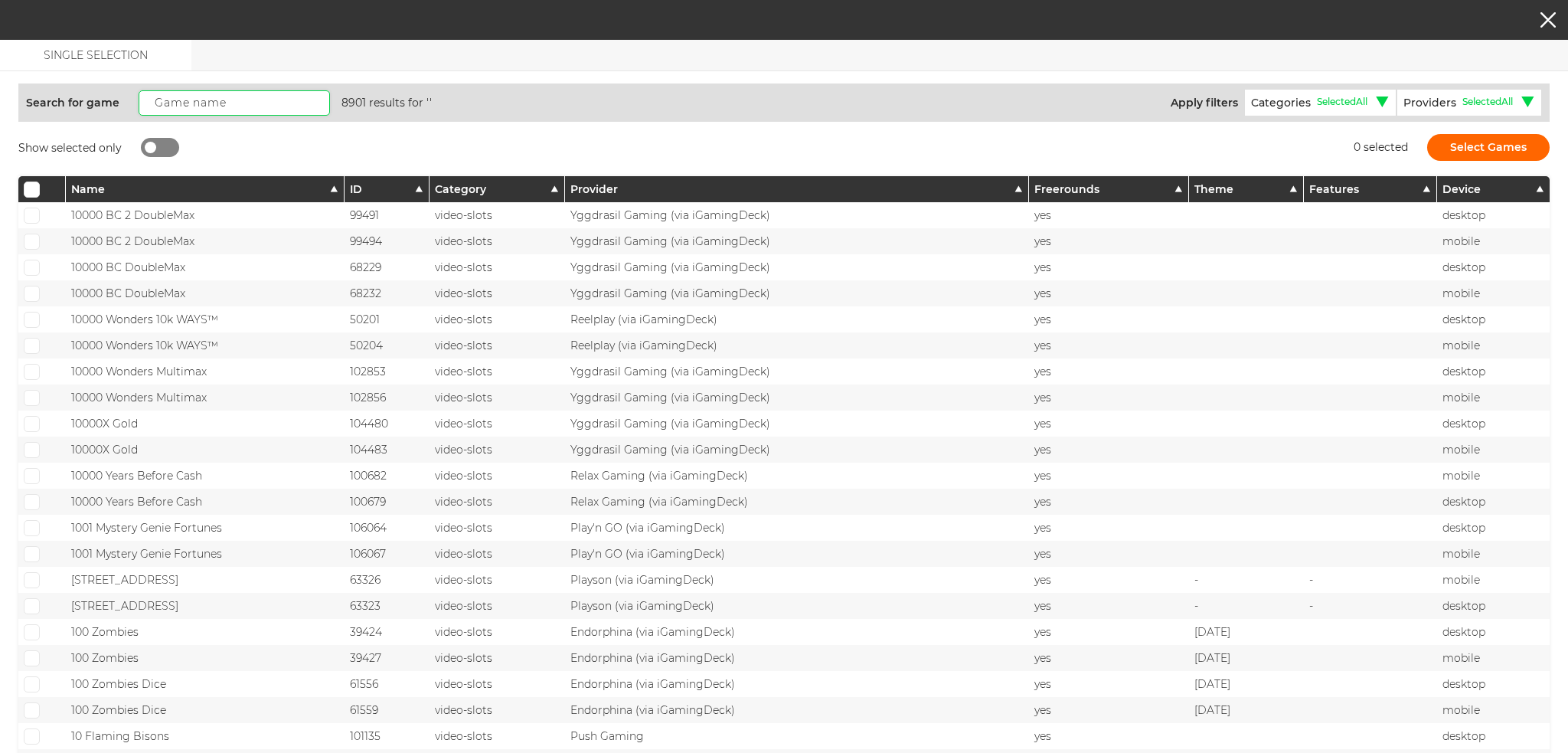
click at [190, 98] on input "text" at bounding box center [234, 103] width 192 height 25
paste input "Escape the Pyramid"
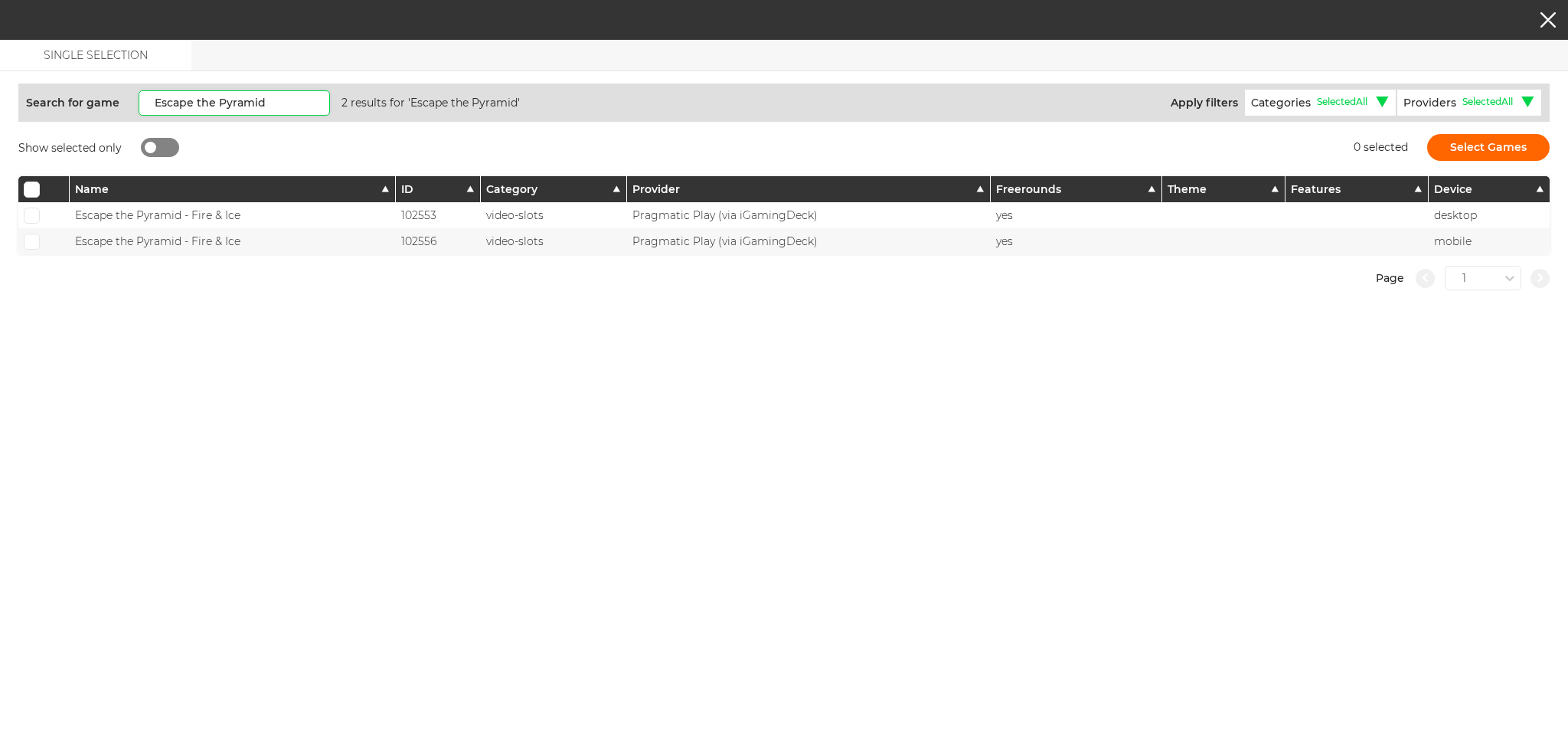
type input "Escape the Pyramid"
click at [34, 214] on span at bounding box center [31, 215] width 10 height 8
click at [34, 214] on input "checkbox" at bounding box center [32, 216] width 16 height 16
checkbox input "true"
click at [30, 238] on span at bounding box center [31, 242] width 10 height 8
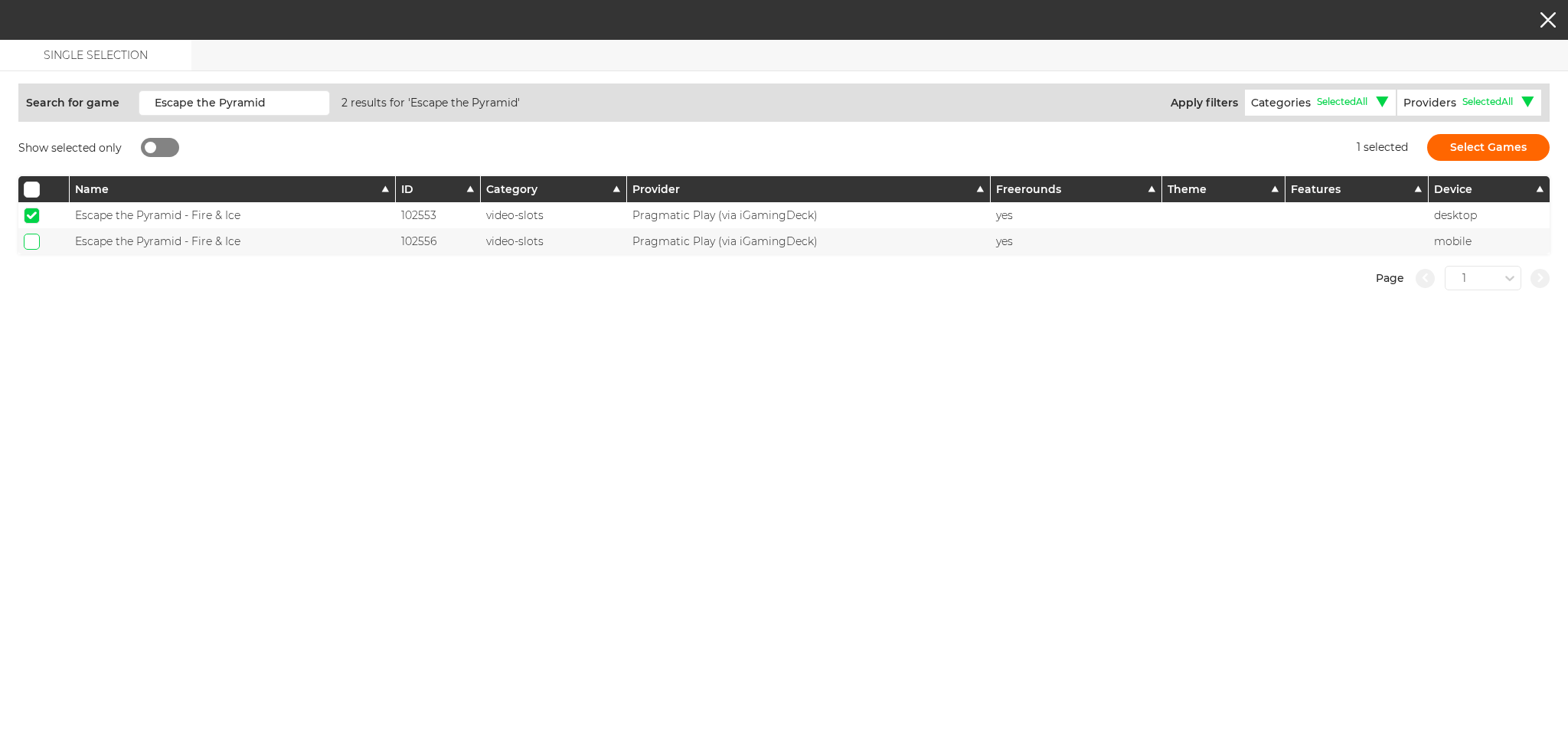
click at [30, 235] on input "checkbox" at bounding box center [32, 242] width 16 height 16
checkbox input "true"
click at [1450, 142] on button "Select Games" at bounding box center [1489, 147] width 123 height 26
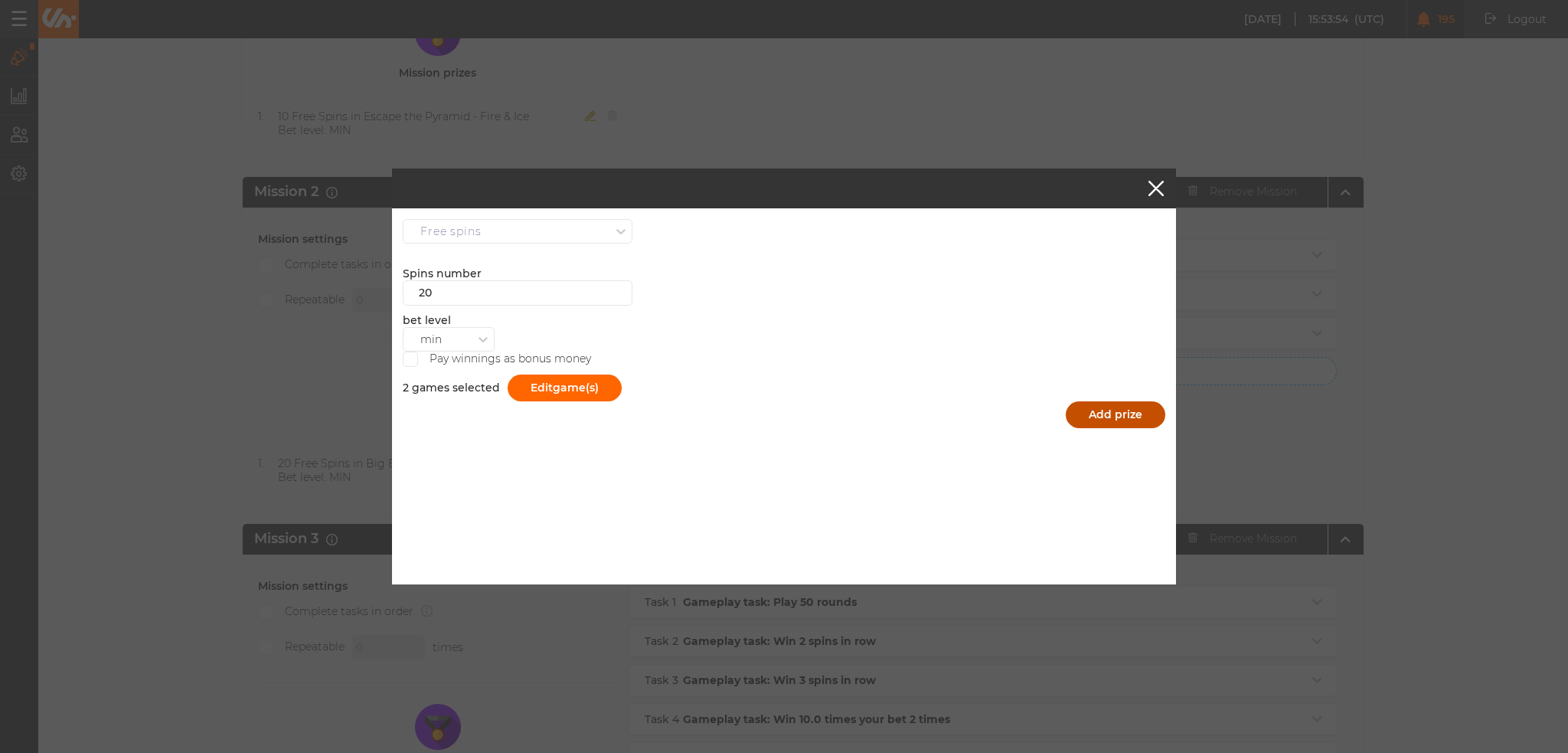
click at [1127, 412] on button "Add prize" at bounding box center [1115, 414] width 100 height 26
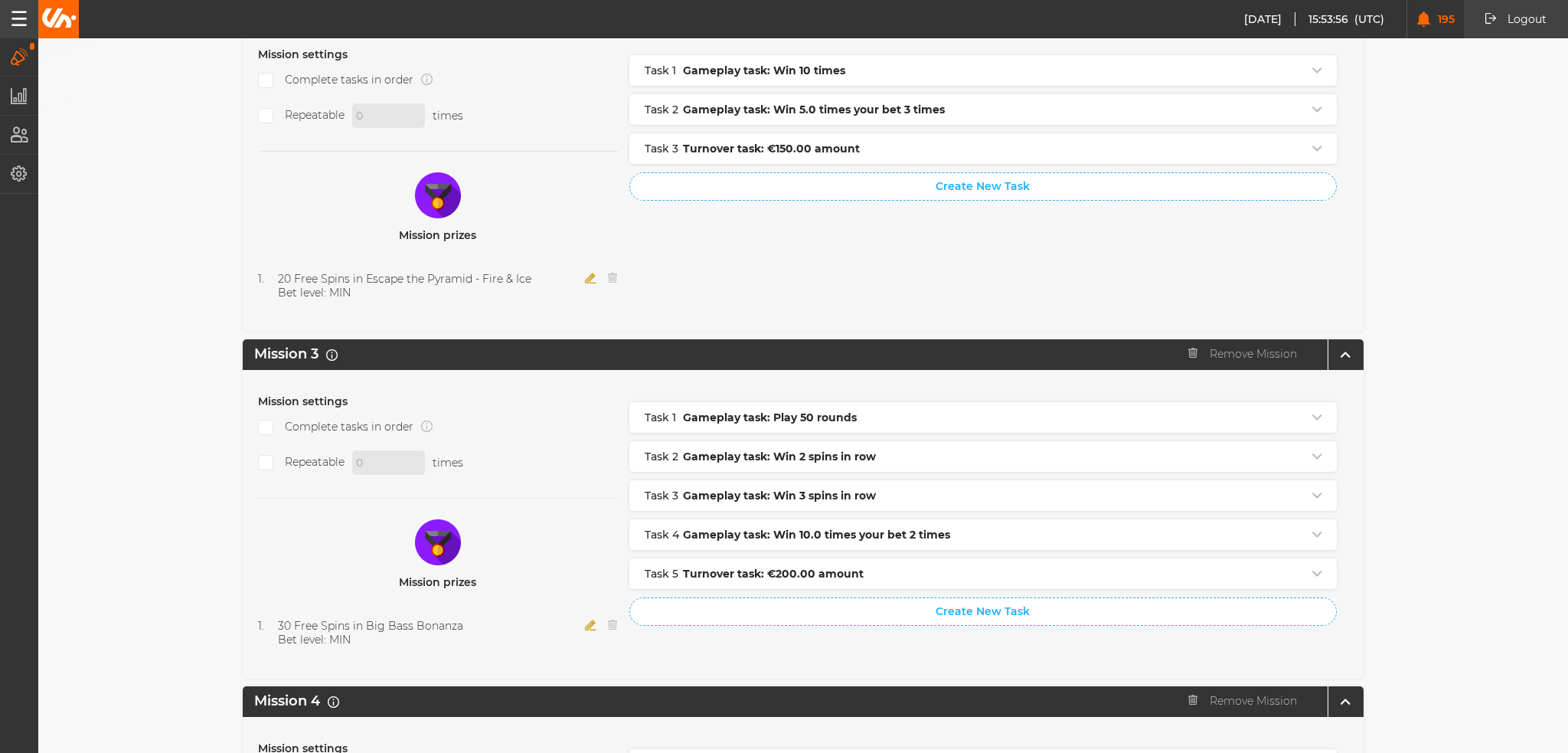
scroll to position [995, 0]
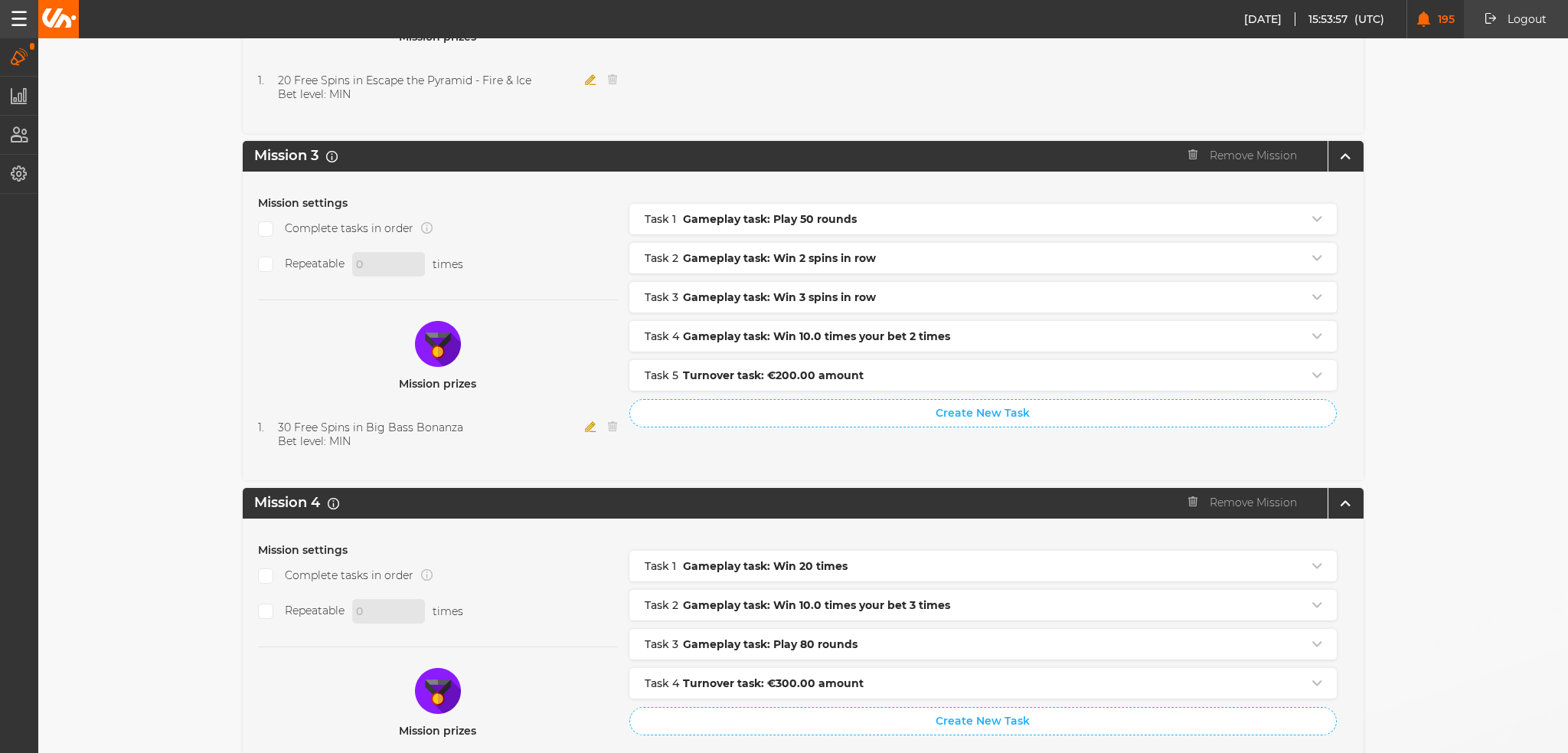
click at [585, 421] on icon "button" at bounding box center [591, 426] width 11 height 10
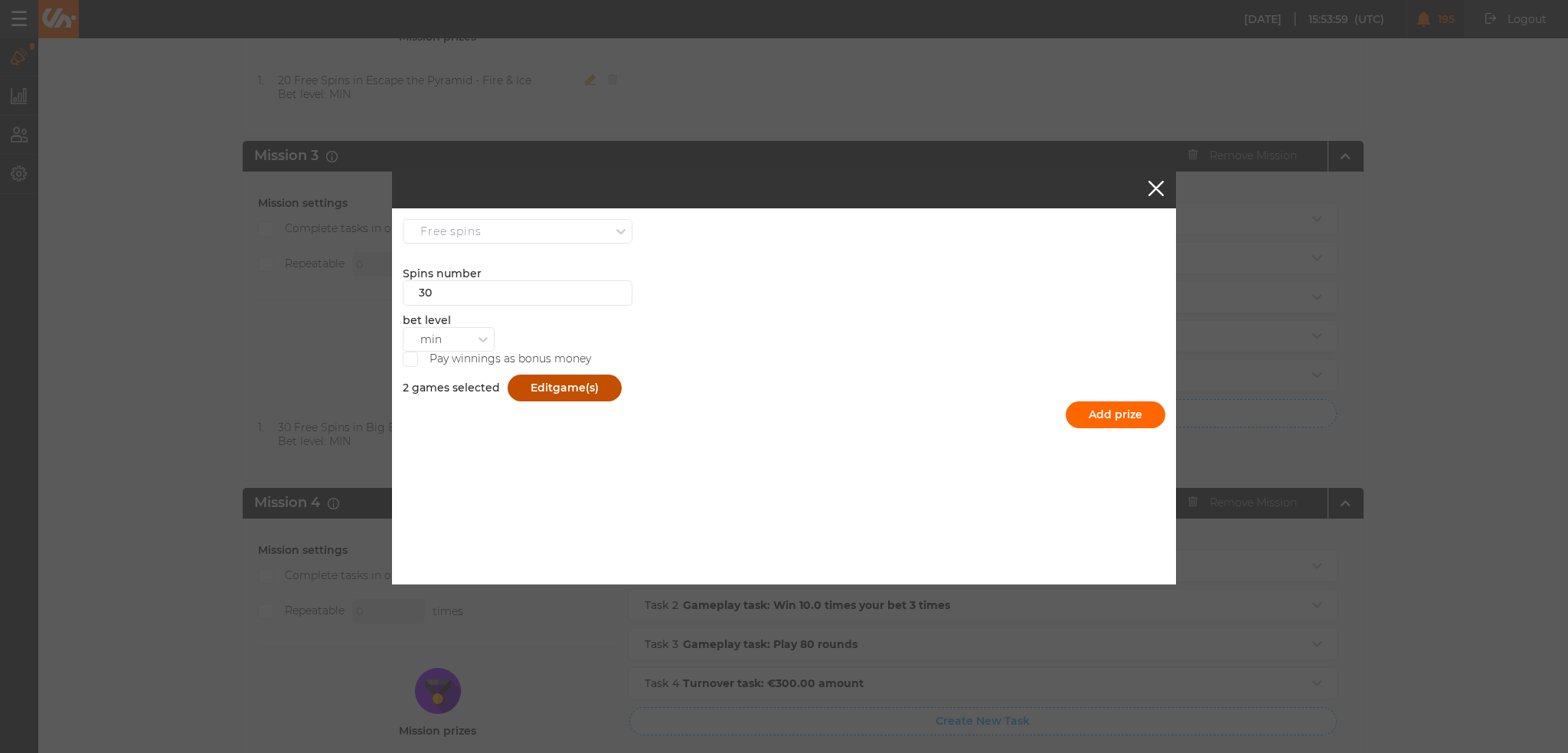
click at [536, 390] on button "Edit game(s)" at bounding box center [565, 388] width 114 height 26
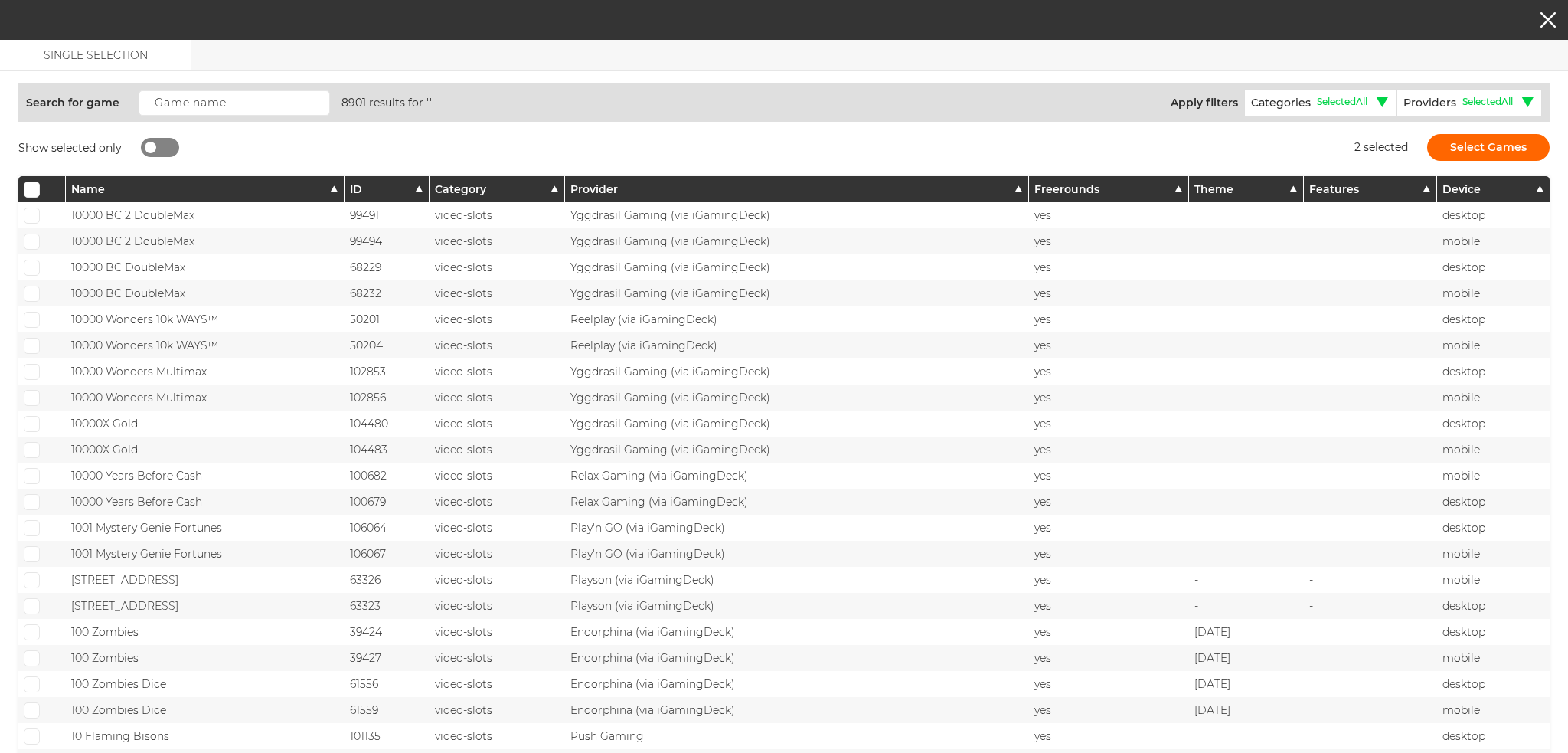
click at [148, 140] on div at bounding box center [160, 148] width 39 height 19
checkbox input "true"
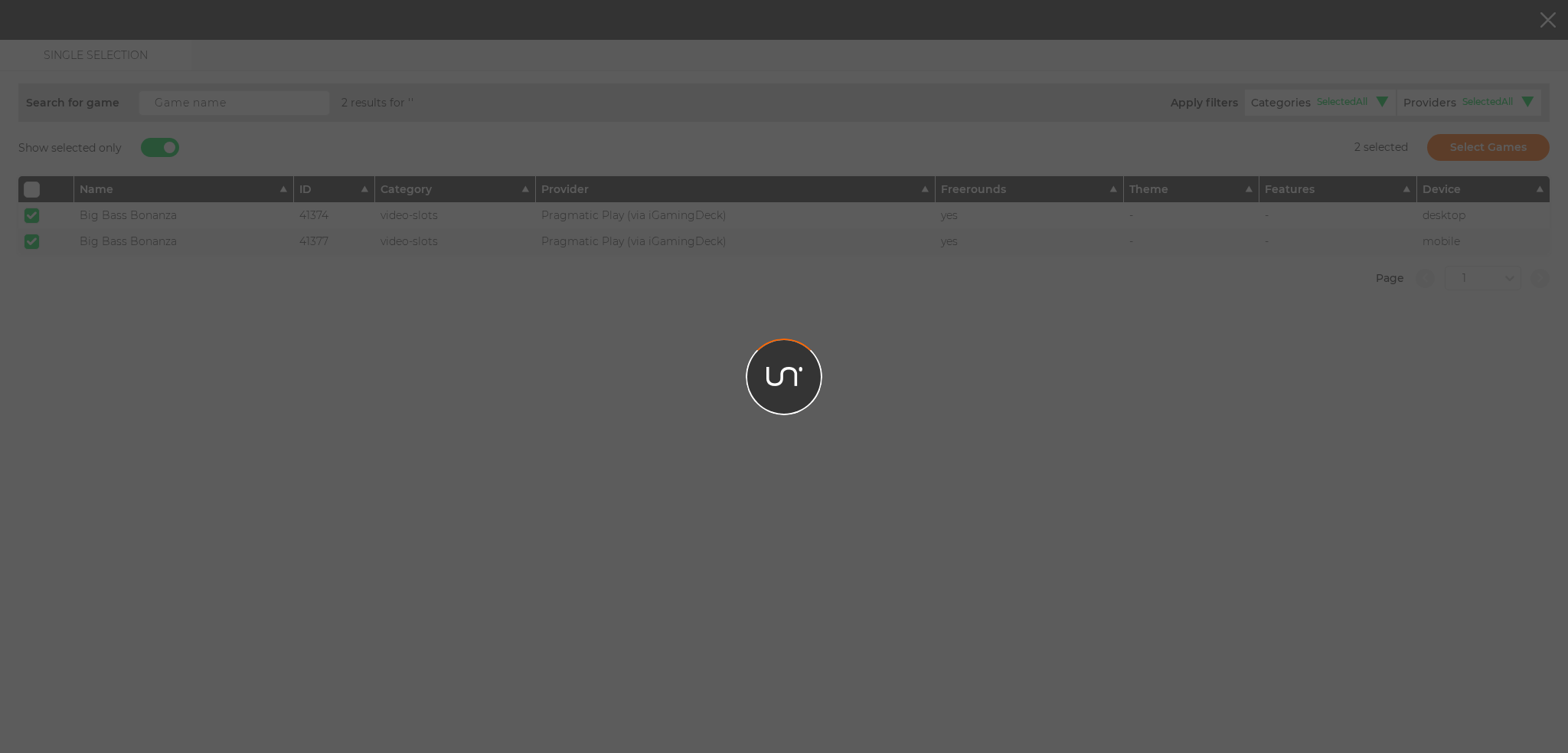
drag, startPoint x: 58, startPoint y: 226, endPoint x: 31, endPoint y: 214, distance: 29.5
click at [28, 212] on div at bounding box center [784, 376] width 1568 height 753
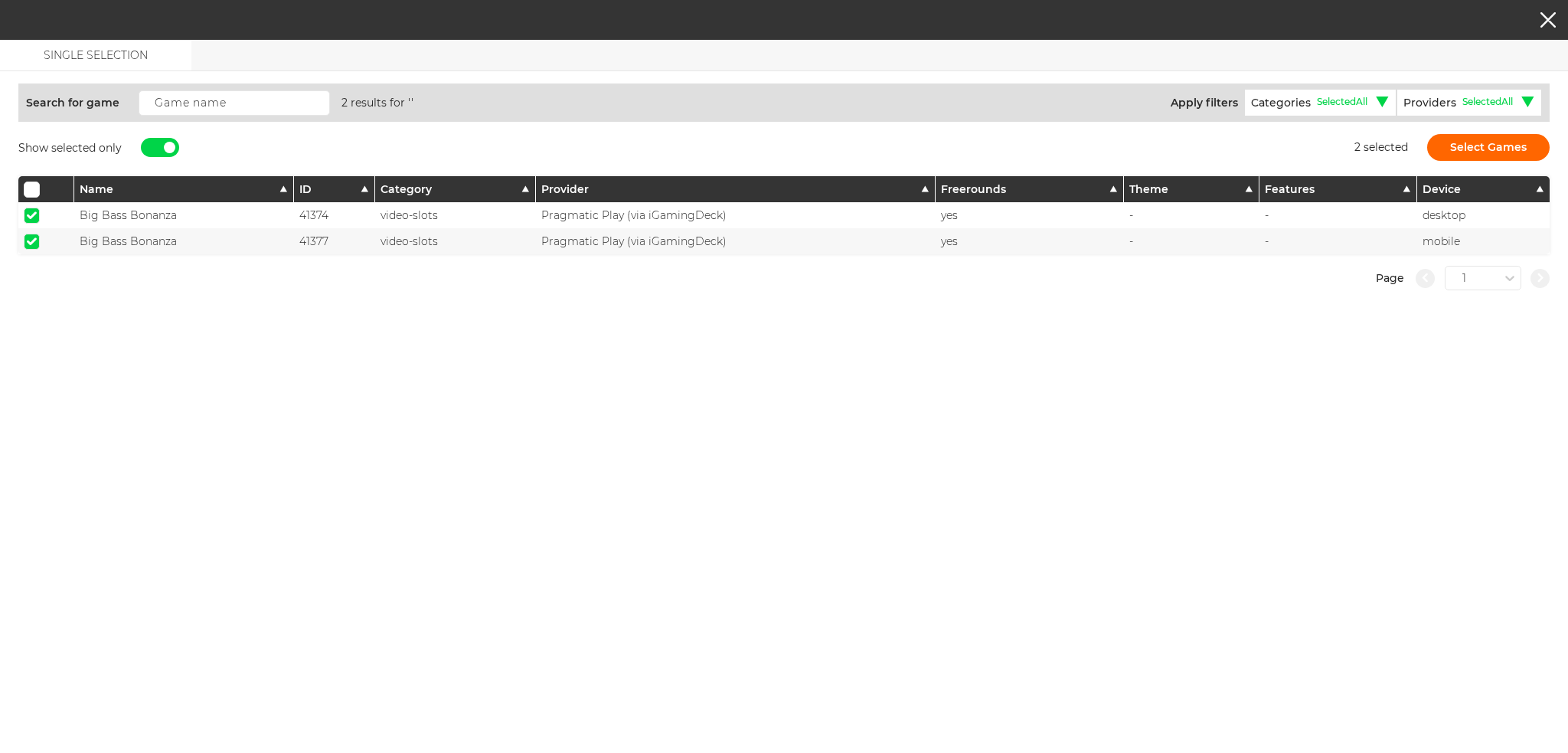
click at [35, 214] on span at bounding box center [31, 215] width 10 height 8
click at [35, 214] on input "checkbox" at bounding box center [32, 216] width 16 height 16
checkbox input "false"
click at [34, 238] on span at bounding box center [31, 242] width 10 height 8
click at [34, 237] on input "checkbox" at bounding box center [32, 242] width 16 height 16
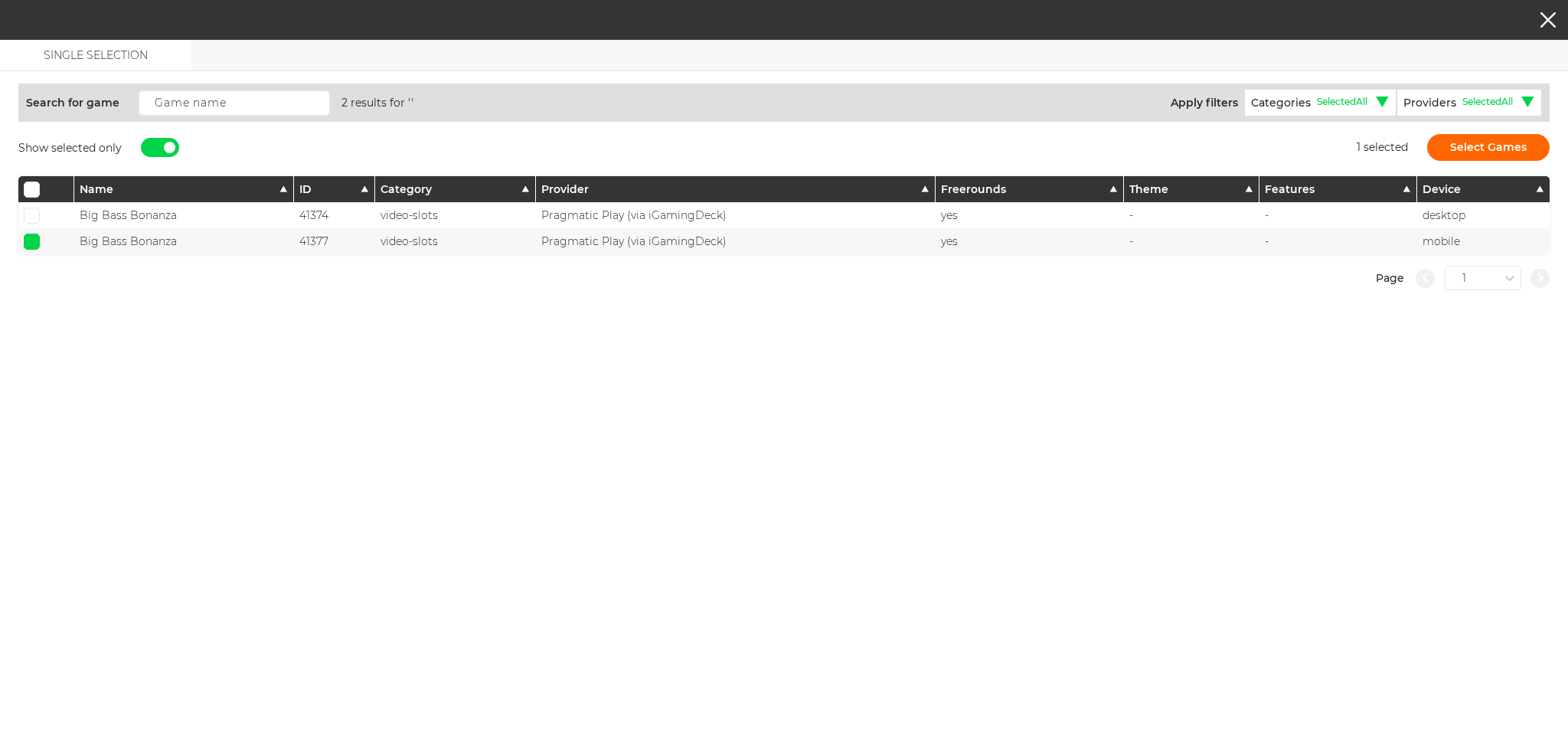
checkbox input "false"
click at [165, 143] on div at bounding box center [169, 148] width 11 height 11
checkbox input "false"
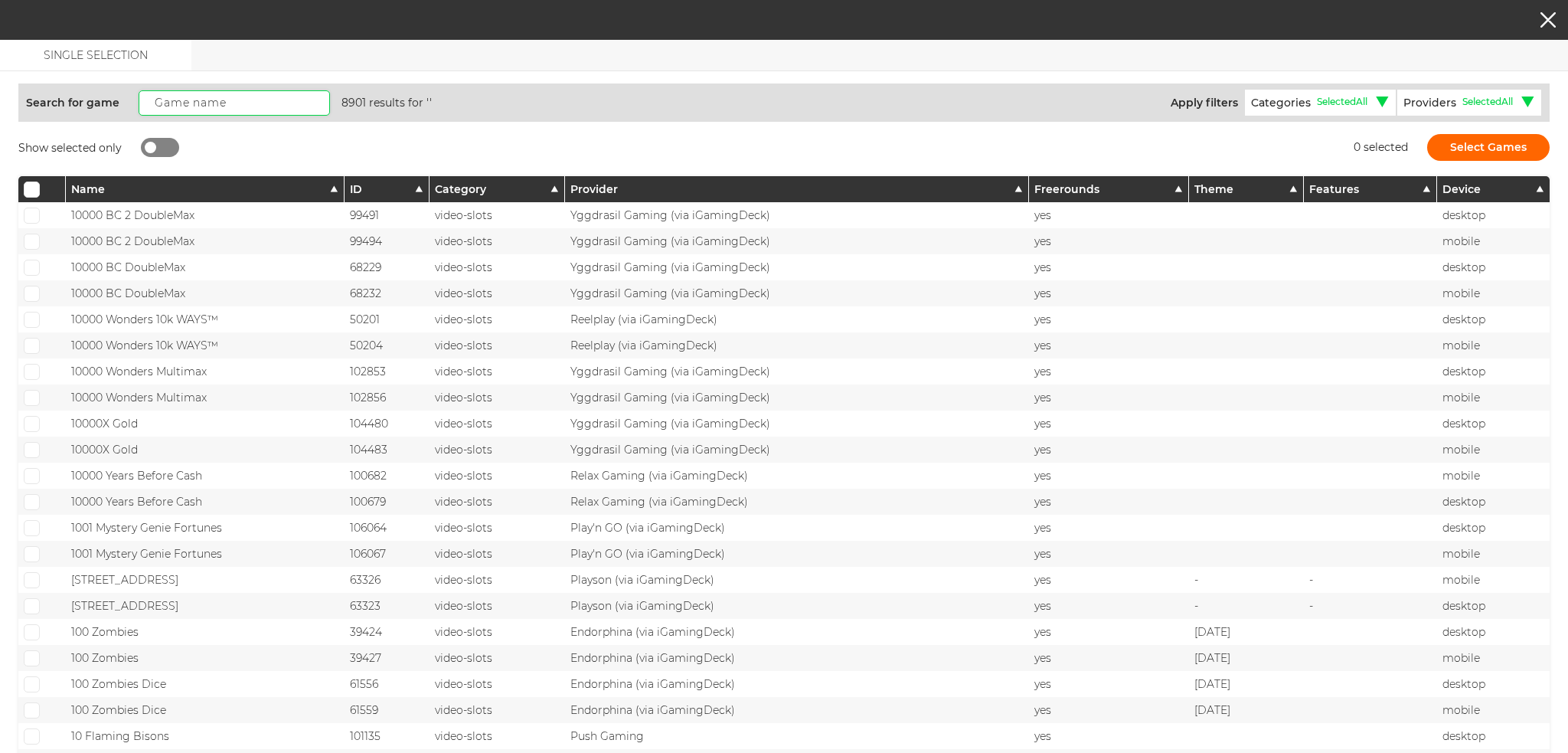
click at [182, 107] on input "text" at bounding box center [234, 103] width 192 height 25
paste input "Escape the Pyramid"
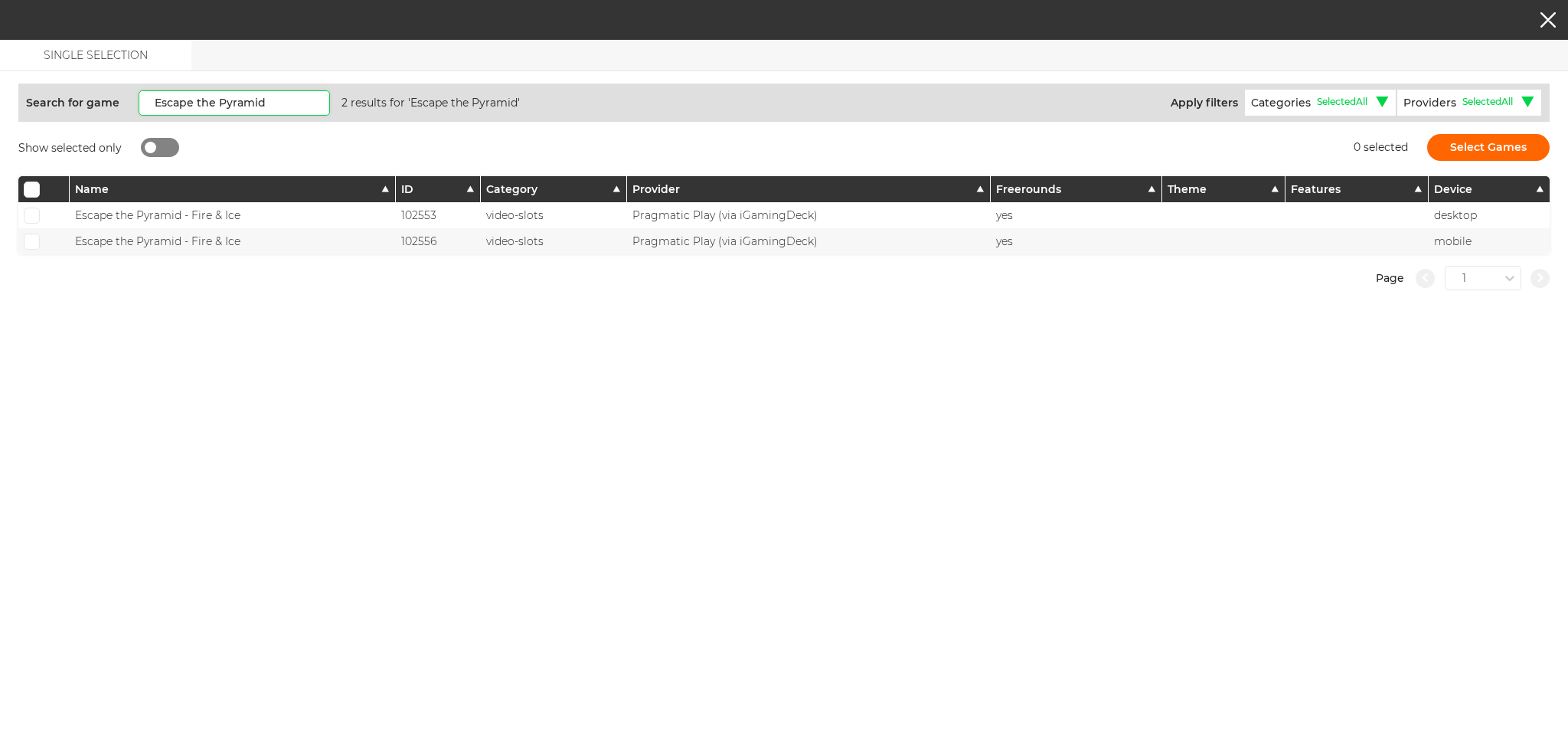
type input "Escape the Pyramid"
click at [34, 205] on div at bounding box center [44, 215] width 51 height 26
click at [37, 218] on input "checkbox" at bounding box center [32, 216] width 16 height 16
checkbox input "true"
click at [35, 234] on input "checkbox" at bounding box center [32, 242] width 16 height 16
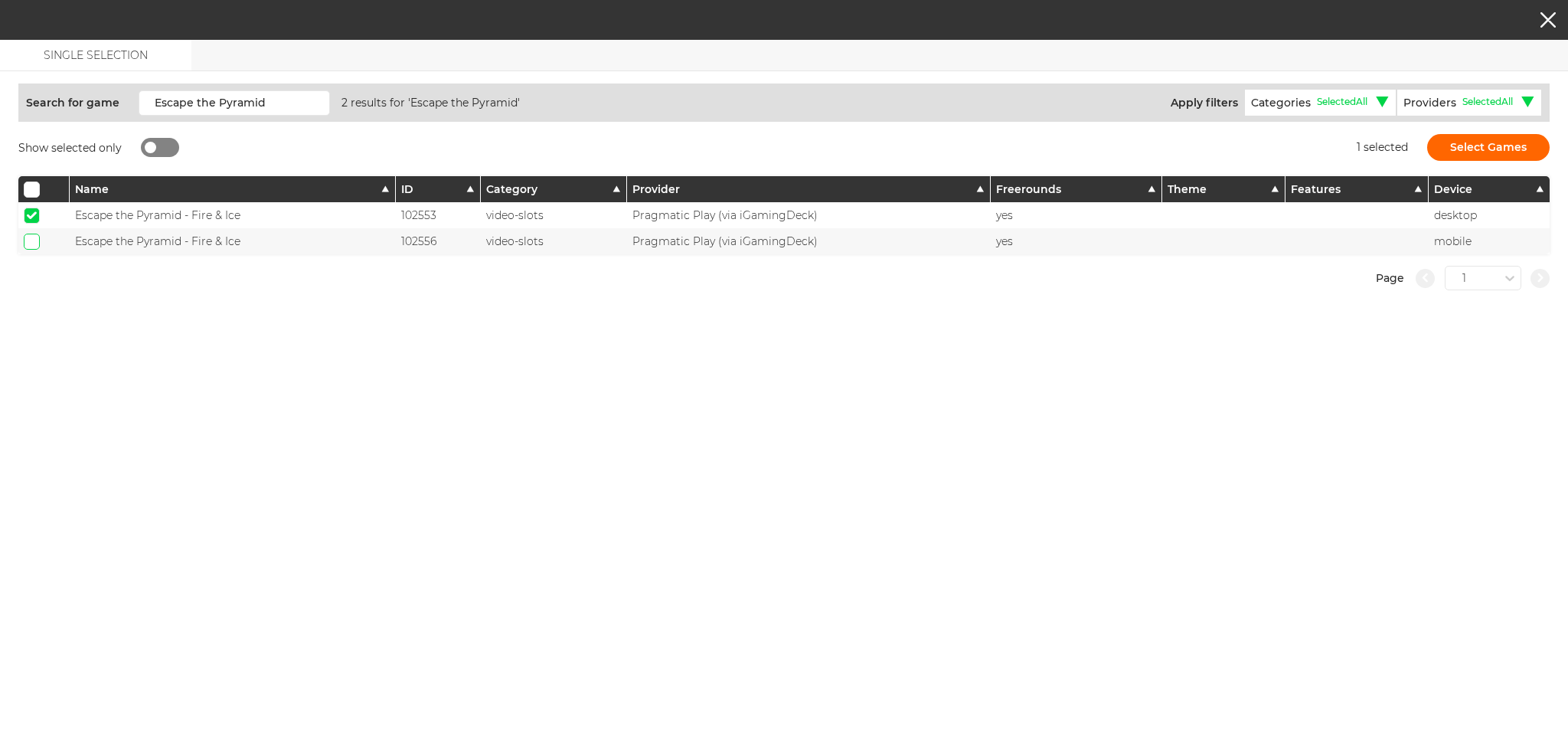
checkbox input "true"
click at [1499, 144] on button "Select Games" at bounding box center [1489, 147] width 123 height 26
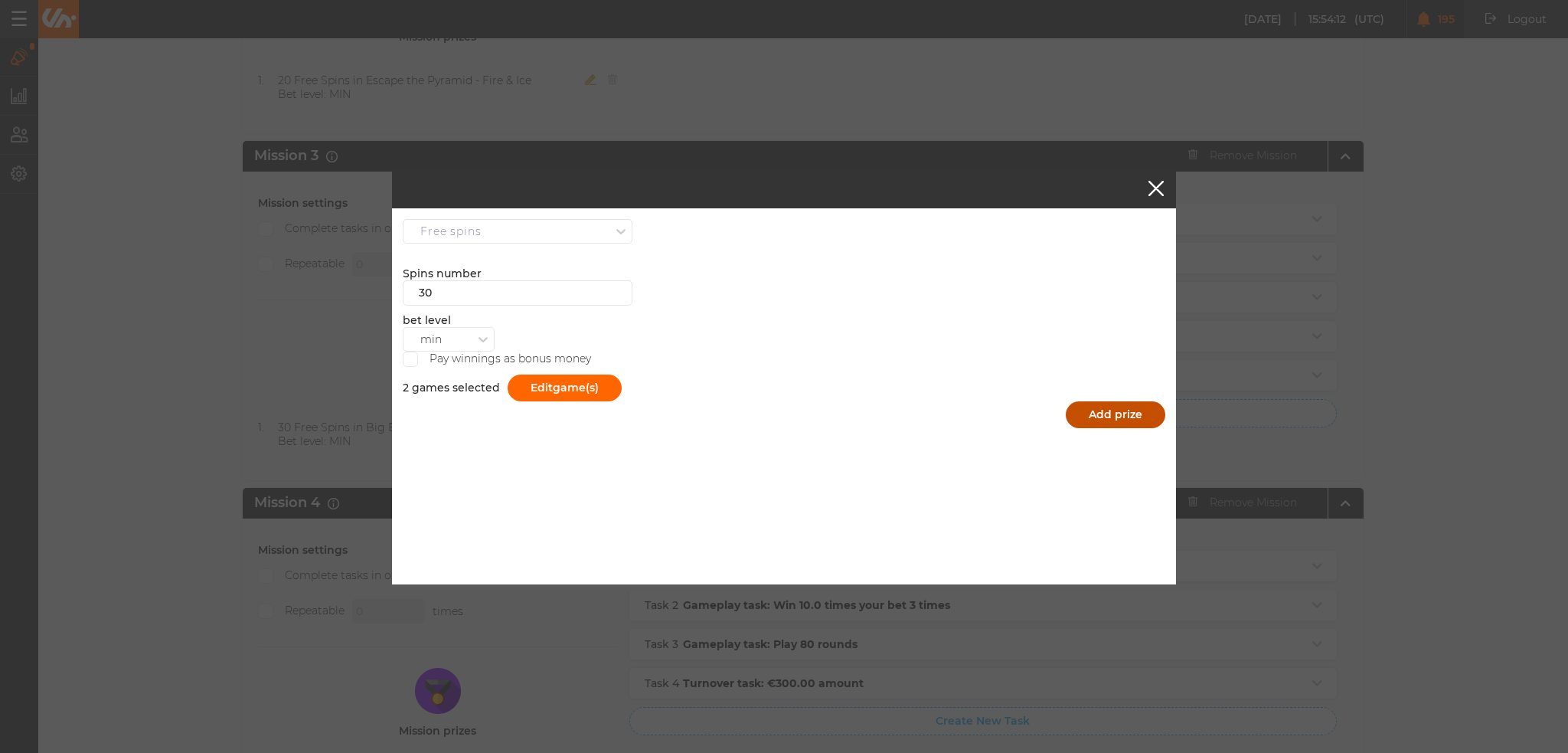
click at [1101, 409] on button "Add prize" at bounding box center [1115, 414] width 100 height 26
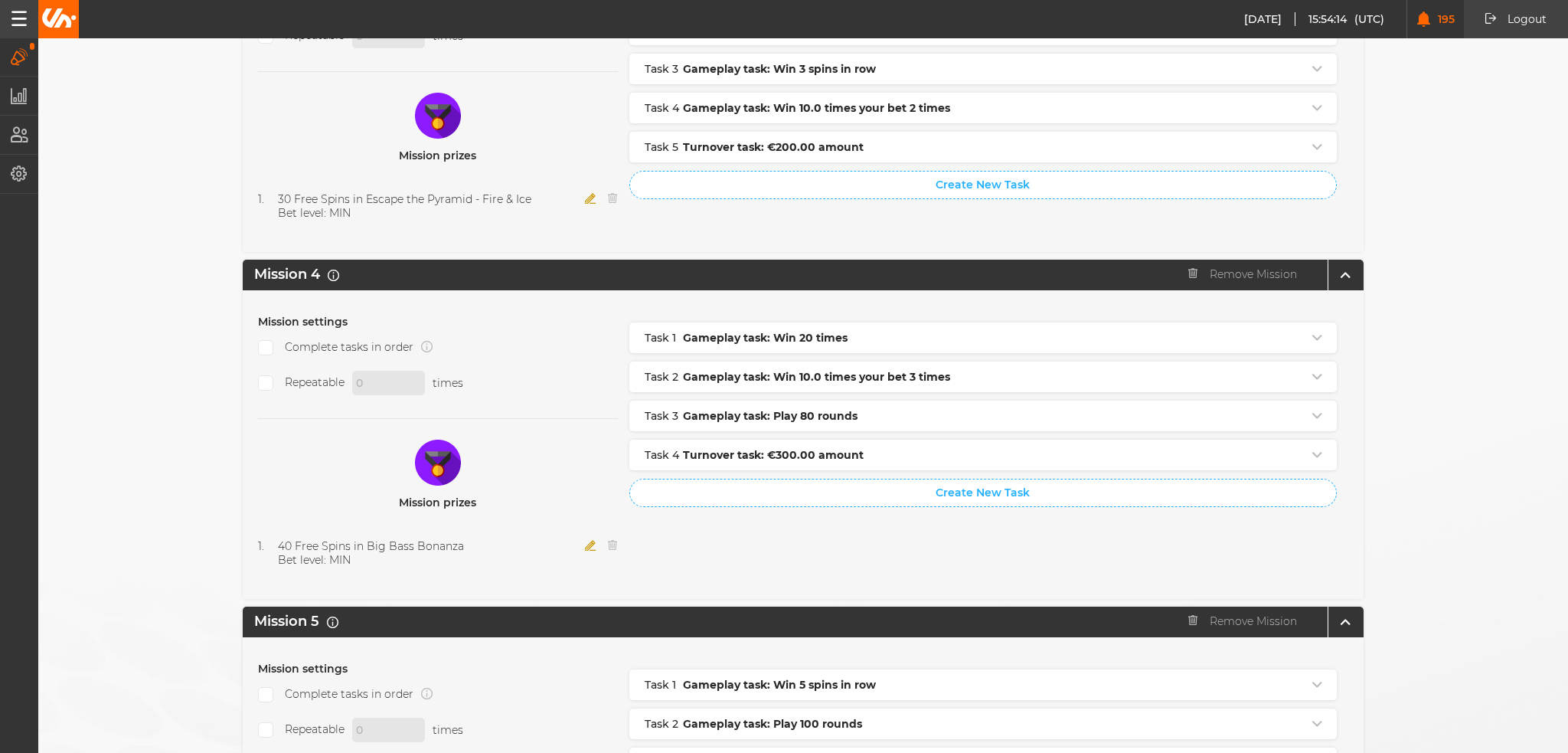
scroll to position [1226, 0]
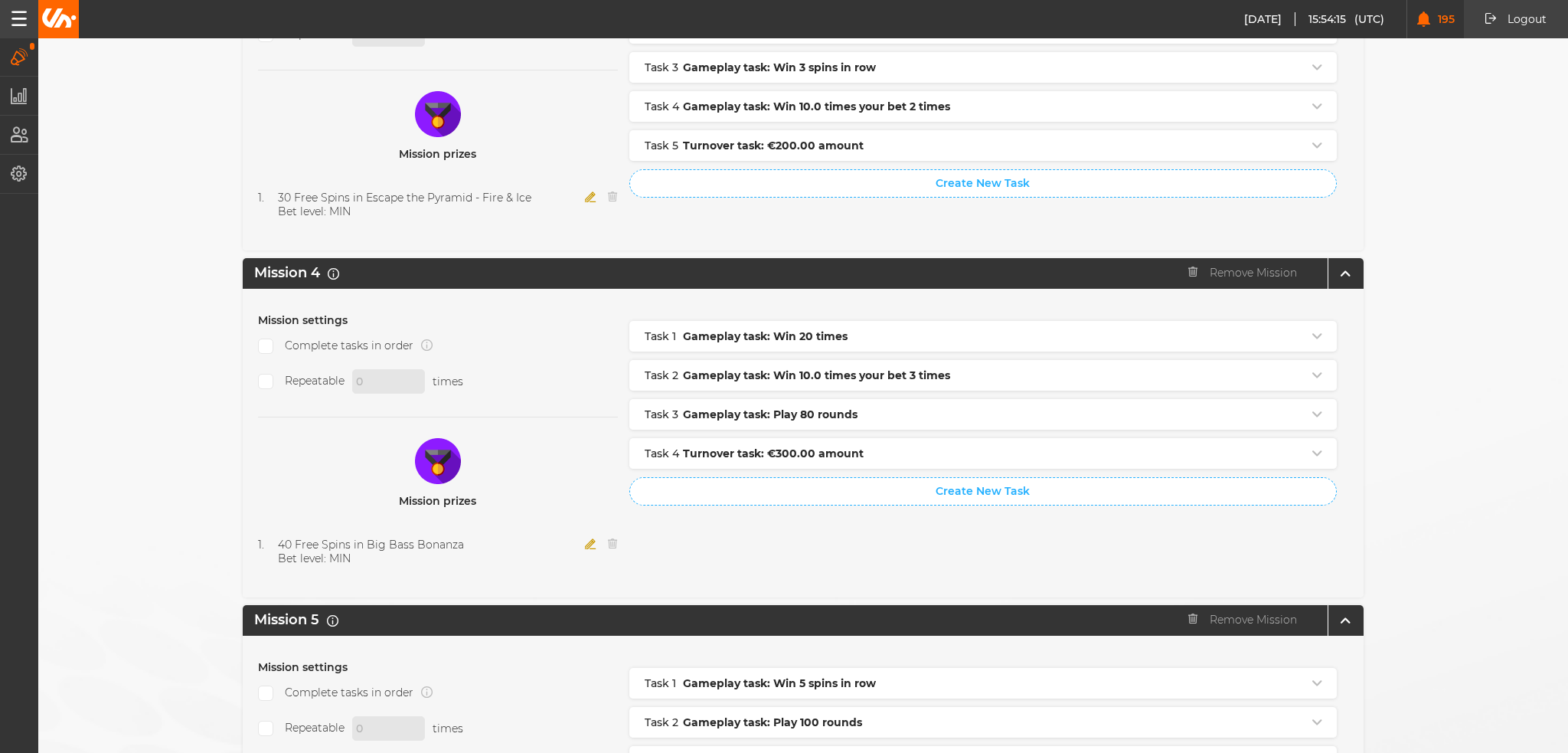
click at [585, 539] on icon "button" at bounding box center [591, 543] width 11 height 10
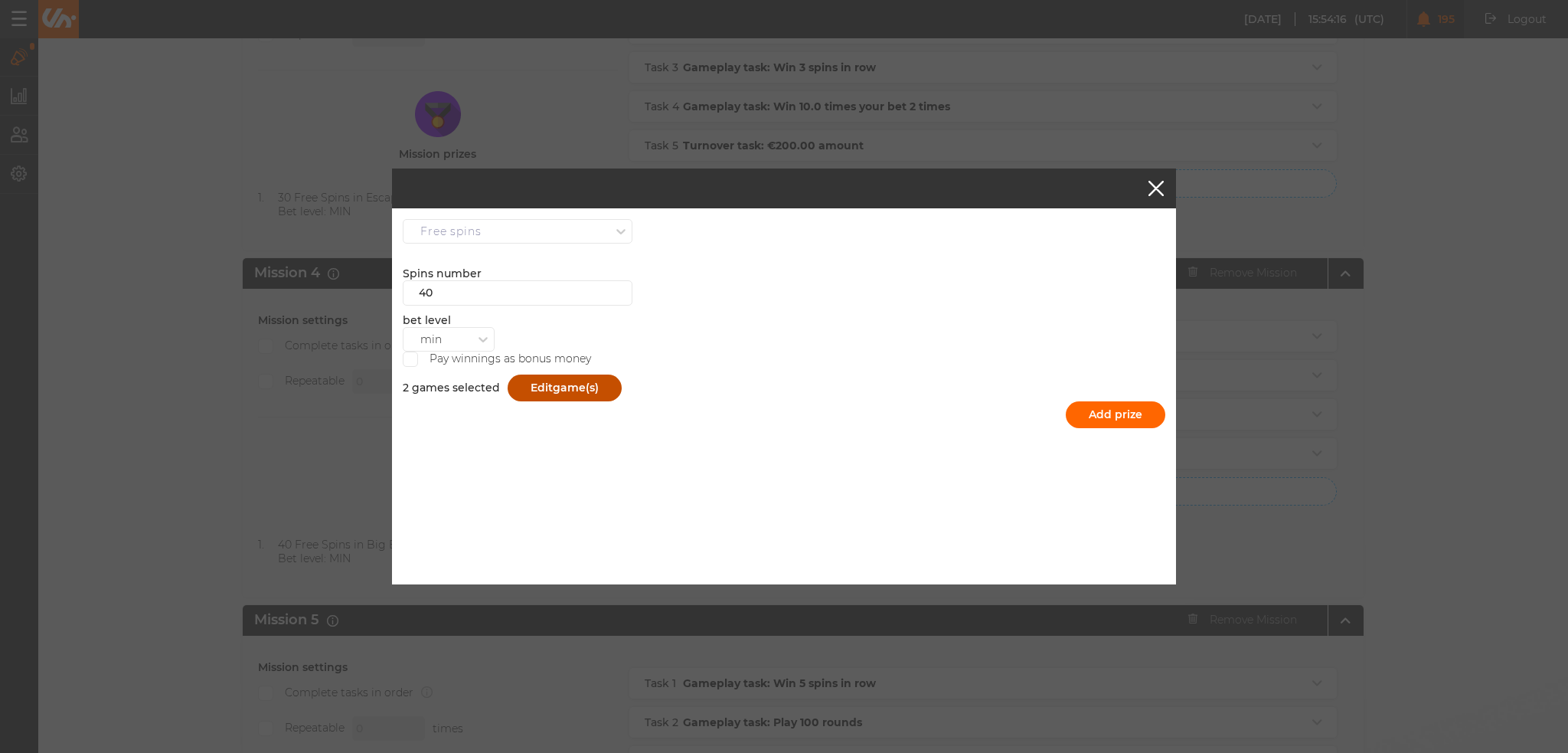
click at [567, 387] on span "game(s)" at bounding box center [575, 387] width 46 height 14
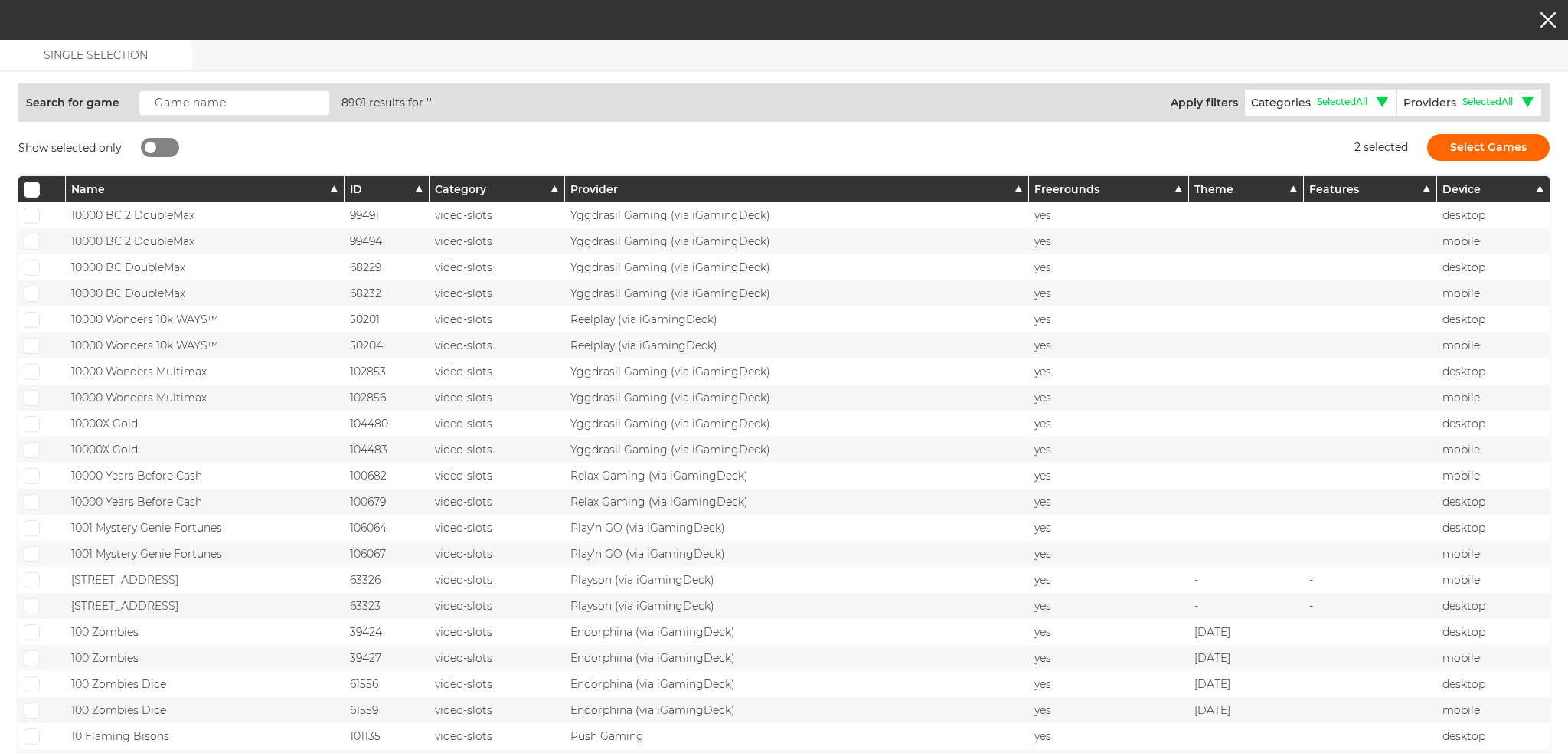
click at [150, 157] on div "Show selected only" at bounding box center [99, 147] width 160 height 26
click at [148, 146] on div at bounding box center [150, 148] width 11 height 11
checkbox input "true"
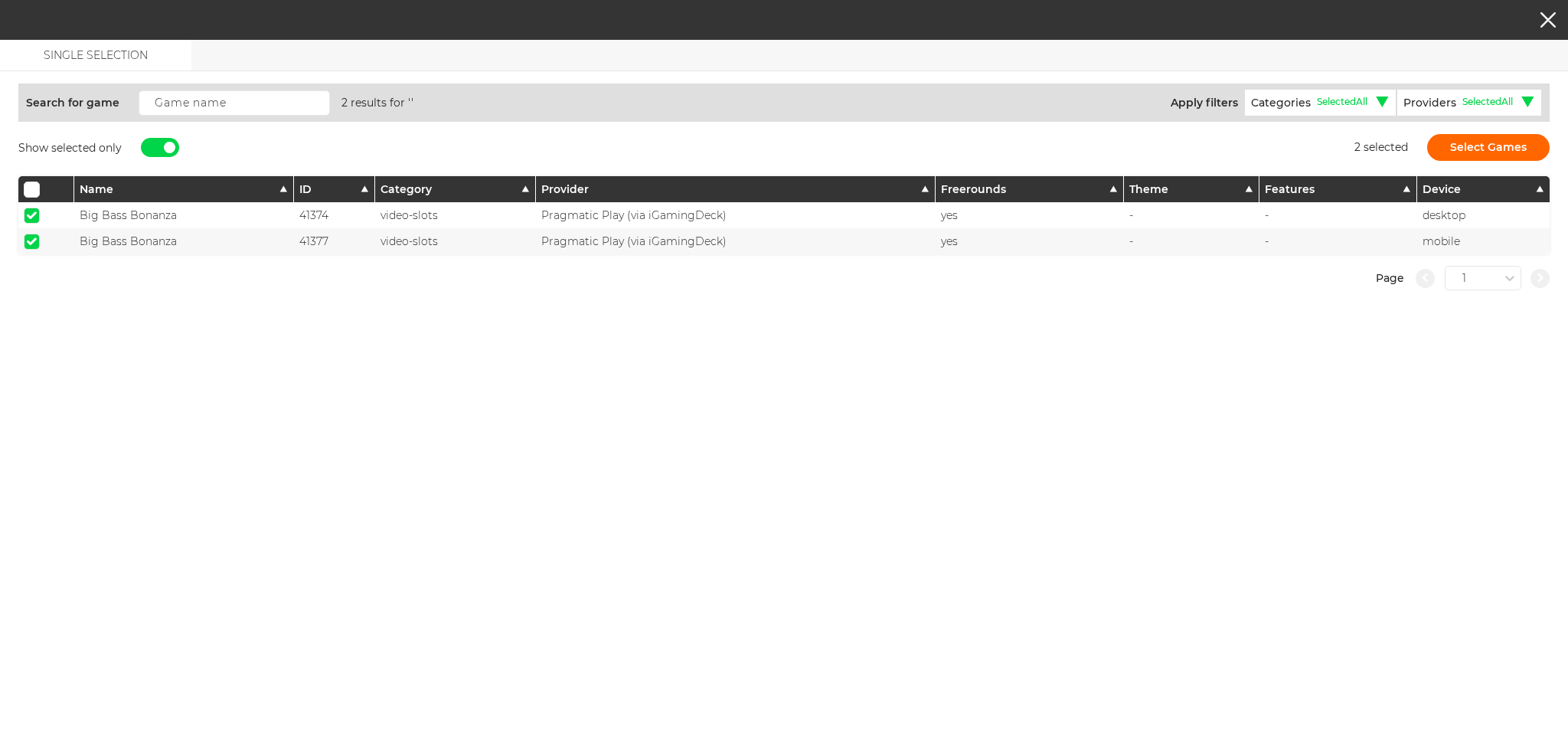
click at [22, 209] on div at bounding box center [47, 215] width 56 height 26
click at [31, 213] on span at bounding box center [31, 215] width 10 height 8
click at [31, 213] on input "checkbox" at bounding box center [32, 216] width 16 height 16
checkbox input "false"
click at [32, 234] on input "checkbox" at bounding box center [32, 242] width 16 height 16
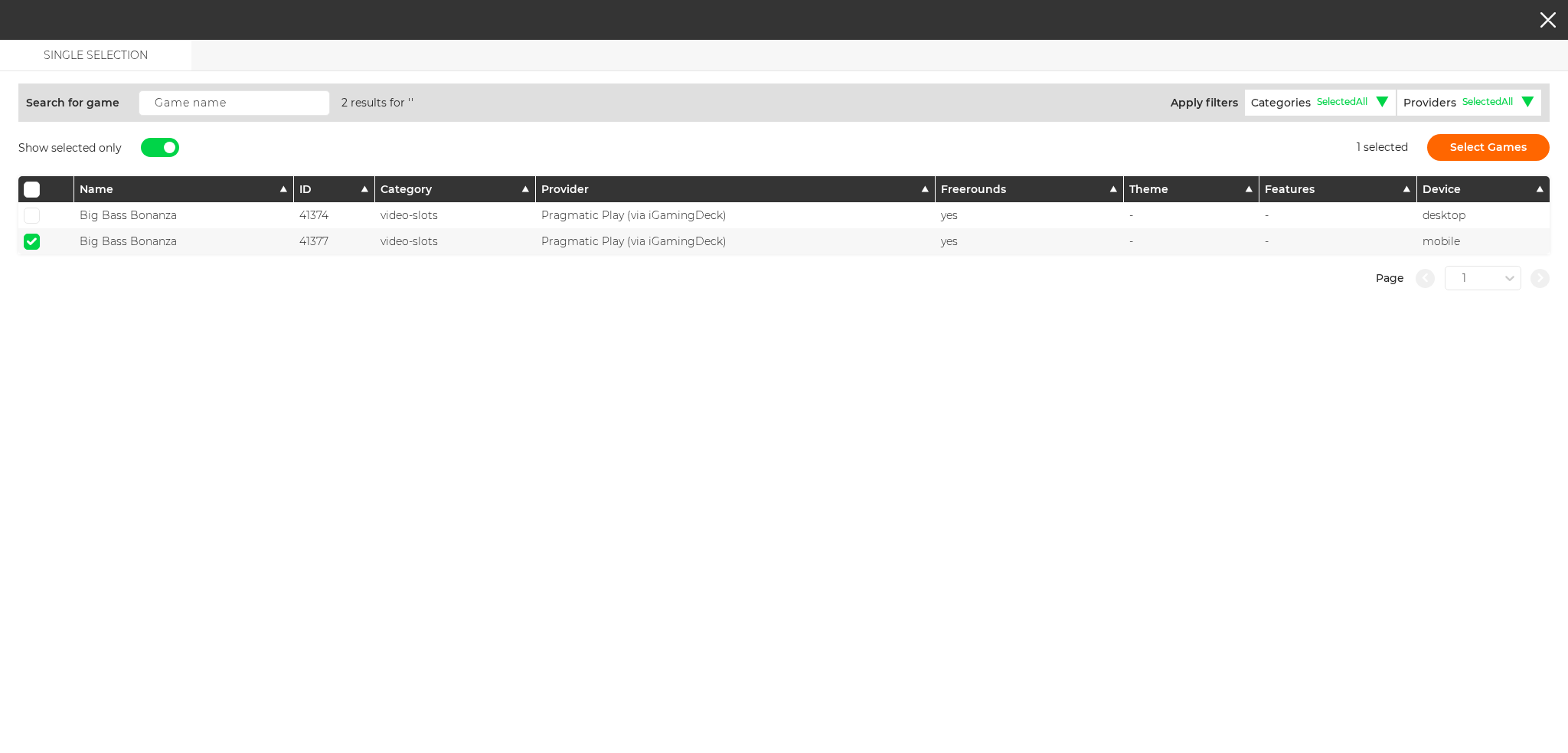
checkbox input "false"
click at [165, 140] on div at bounding box center [160, 148] width 39 height 19
checkbox input "false"
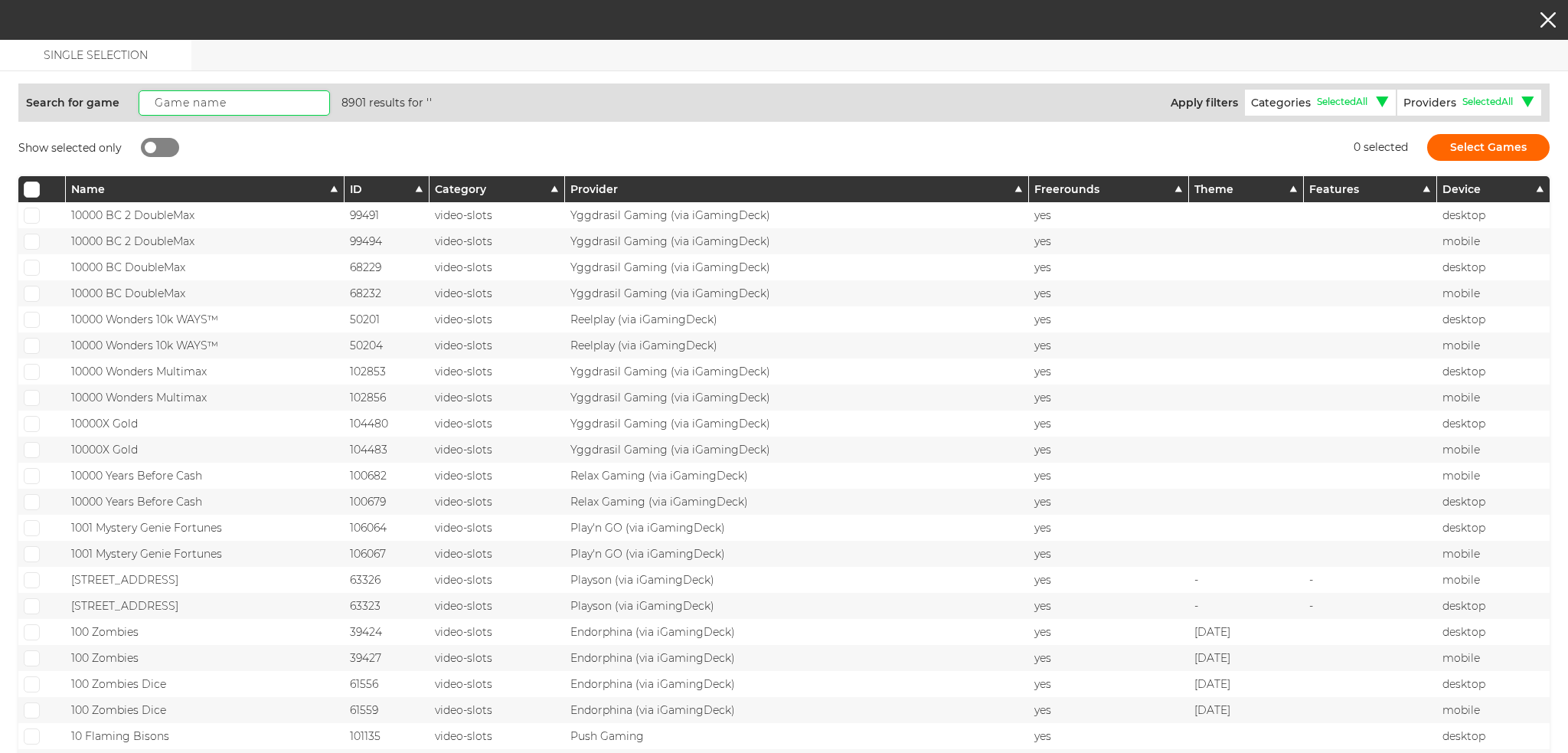
click at [197, 108] on input "text" at bounding box center [234, 103] width 192 height 25
paste input "Escape the Pyramid"
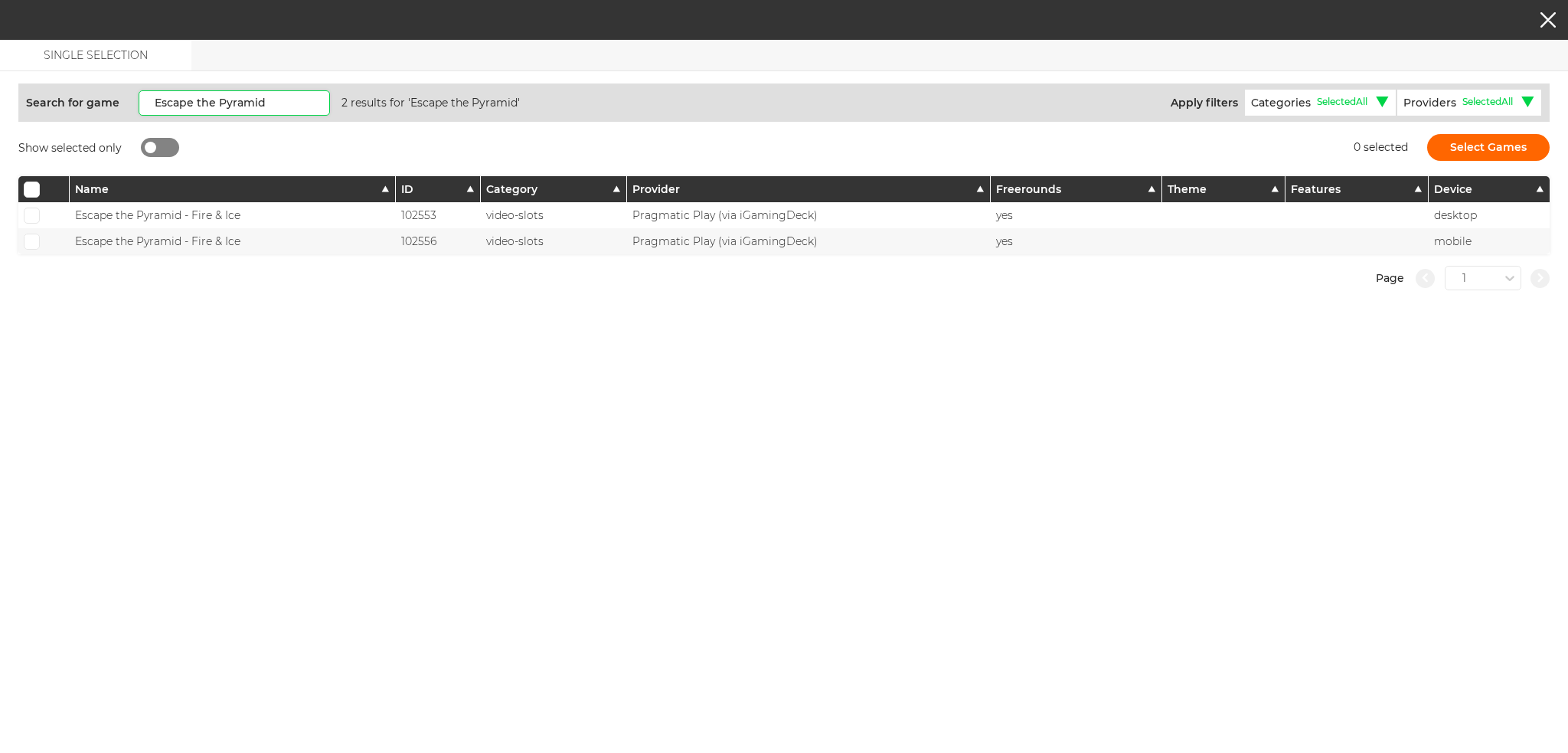
type input "Escape the Pyramid"
click at [36, 211] on span at bounding box center [31, 215] width 10 height 8
click at [36, 210] on input "checkbox" at bounding box center [32, 216] width 16 height 16
checkbox input "true"
drag, startPoint x: 30, startPoint y: 236, endPoint x: 59, endPoint y: 240, distance: 29.3
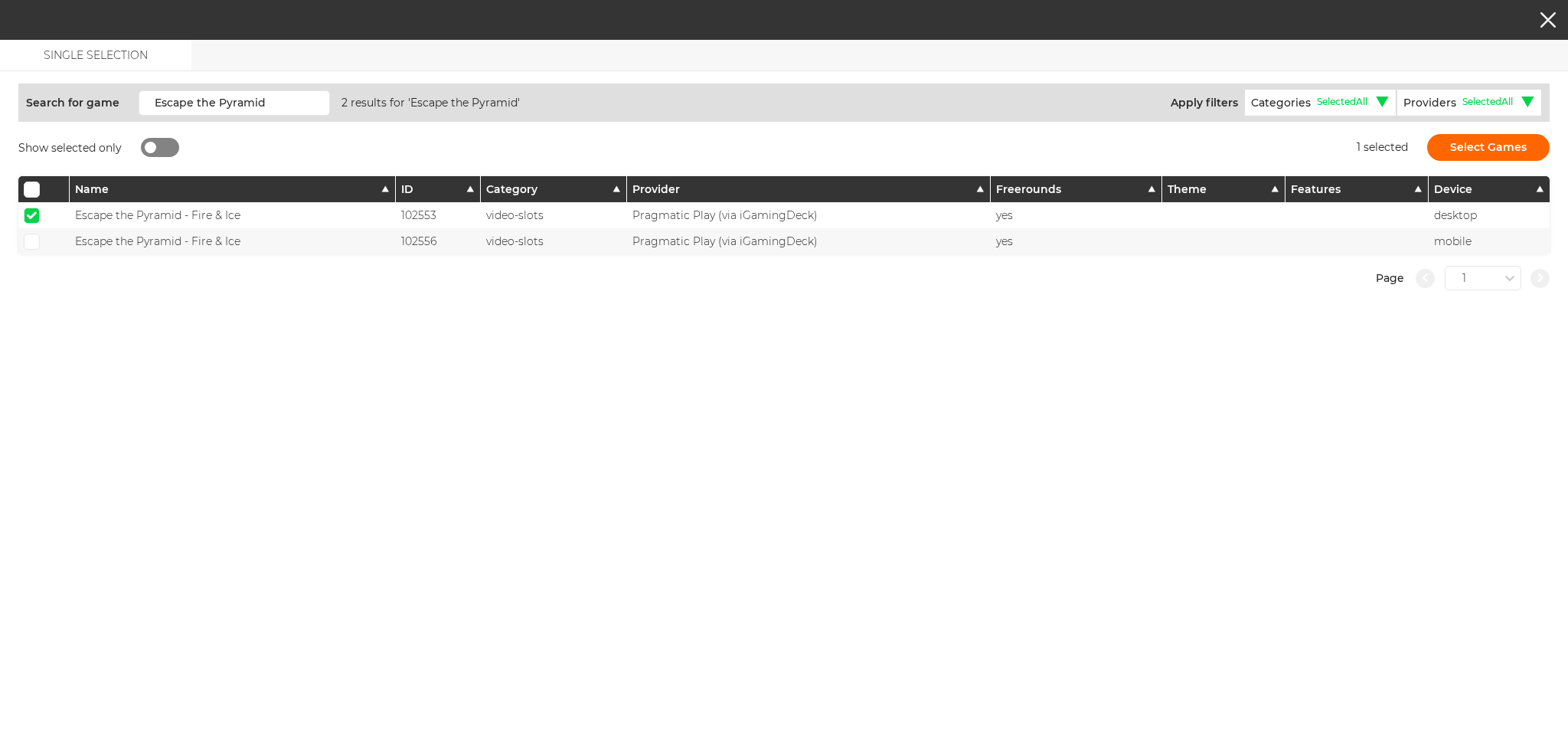
click at [32, 238] on span at bounding box center [31, 242] width 10 height 8
click at [32, 236] on input "checkbox" at bounding box center [32, 242] width 16 height 16
checkbox input "true"
click at [1489, 156] on button "Select Games" at bounding box center [1489, 147] width 123 height 26
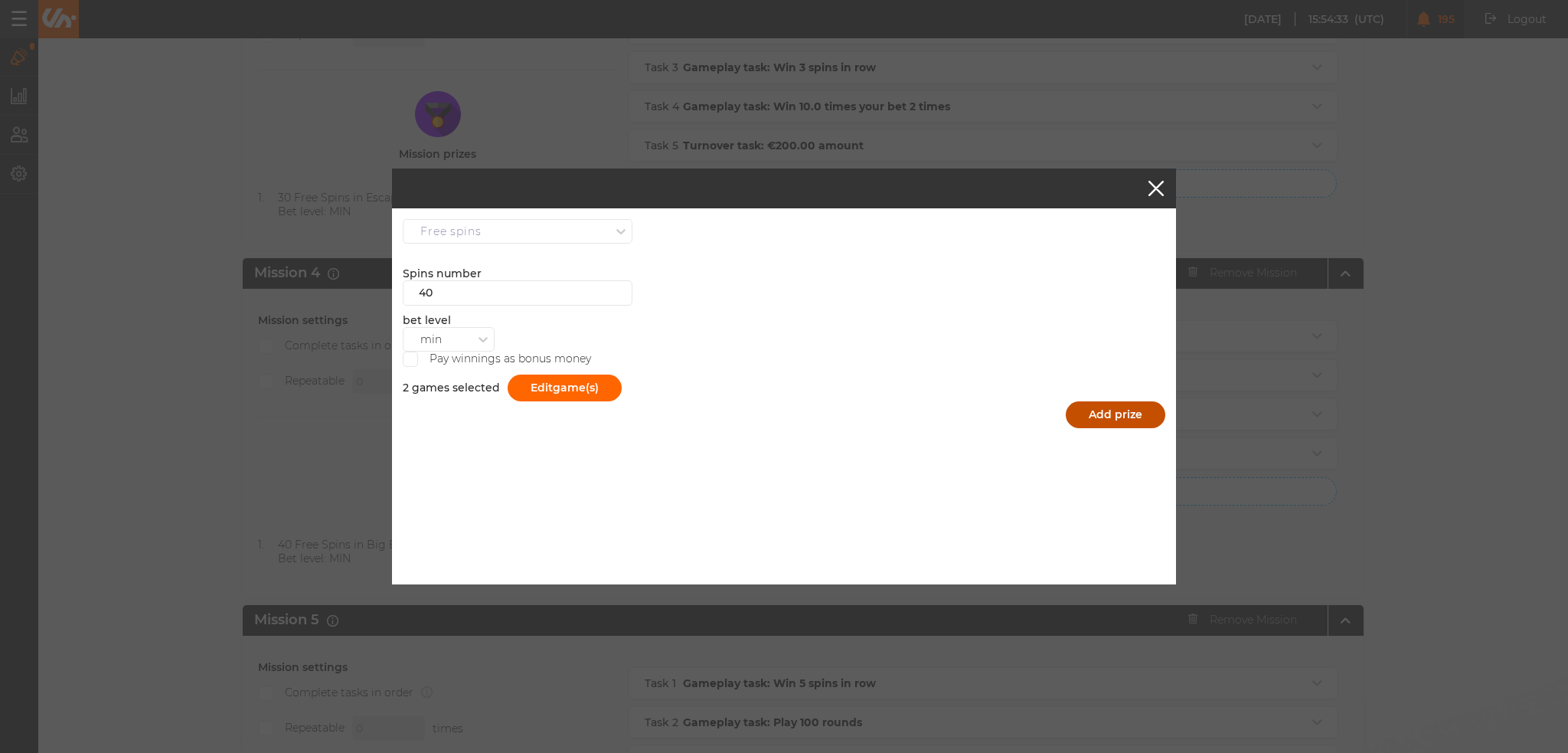
click at [1126, 407] on button "Add prize" at bounding box center [1115, 414] width 100 height 26
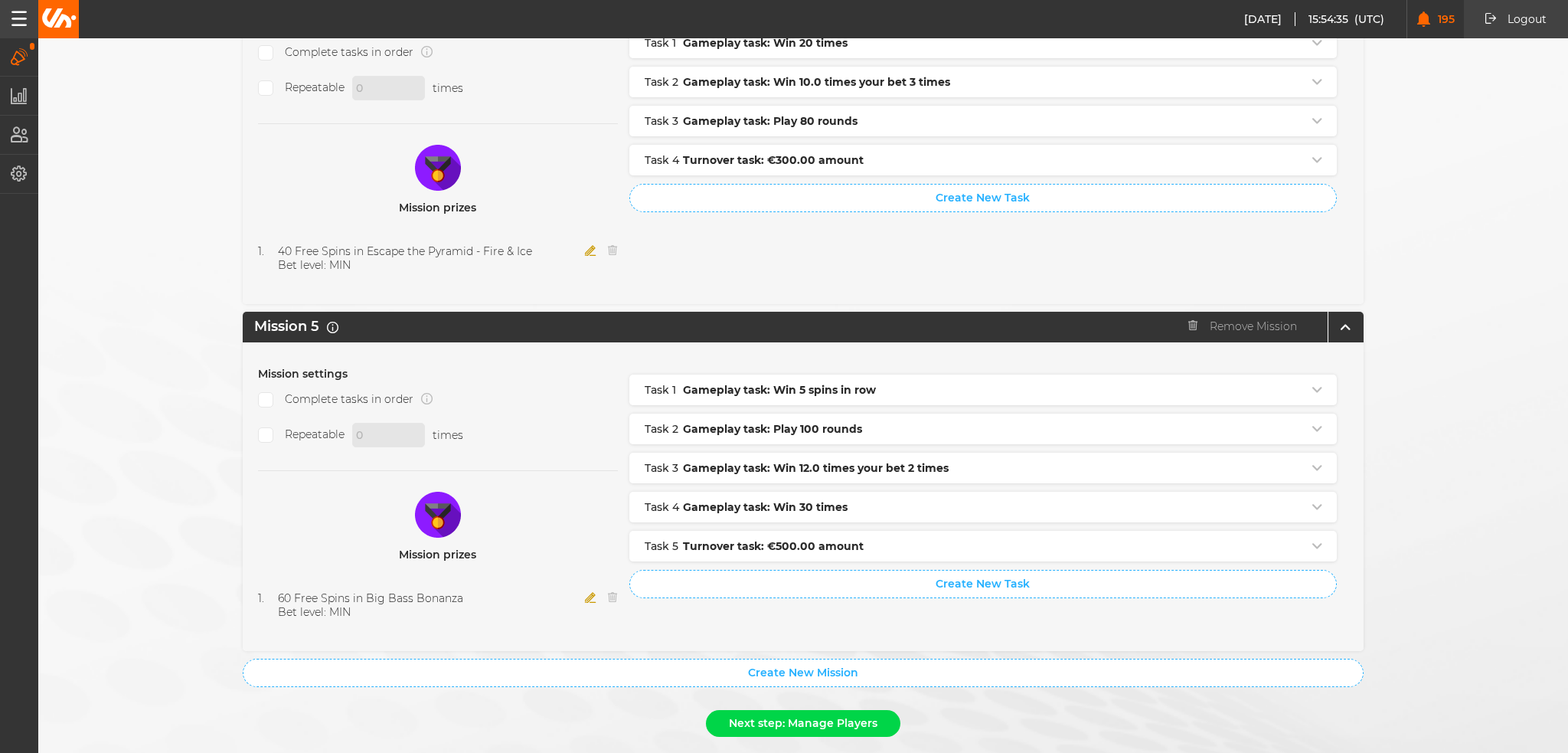
scroll to position [1522, 0]
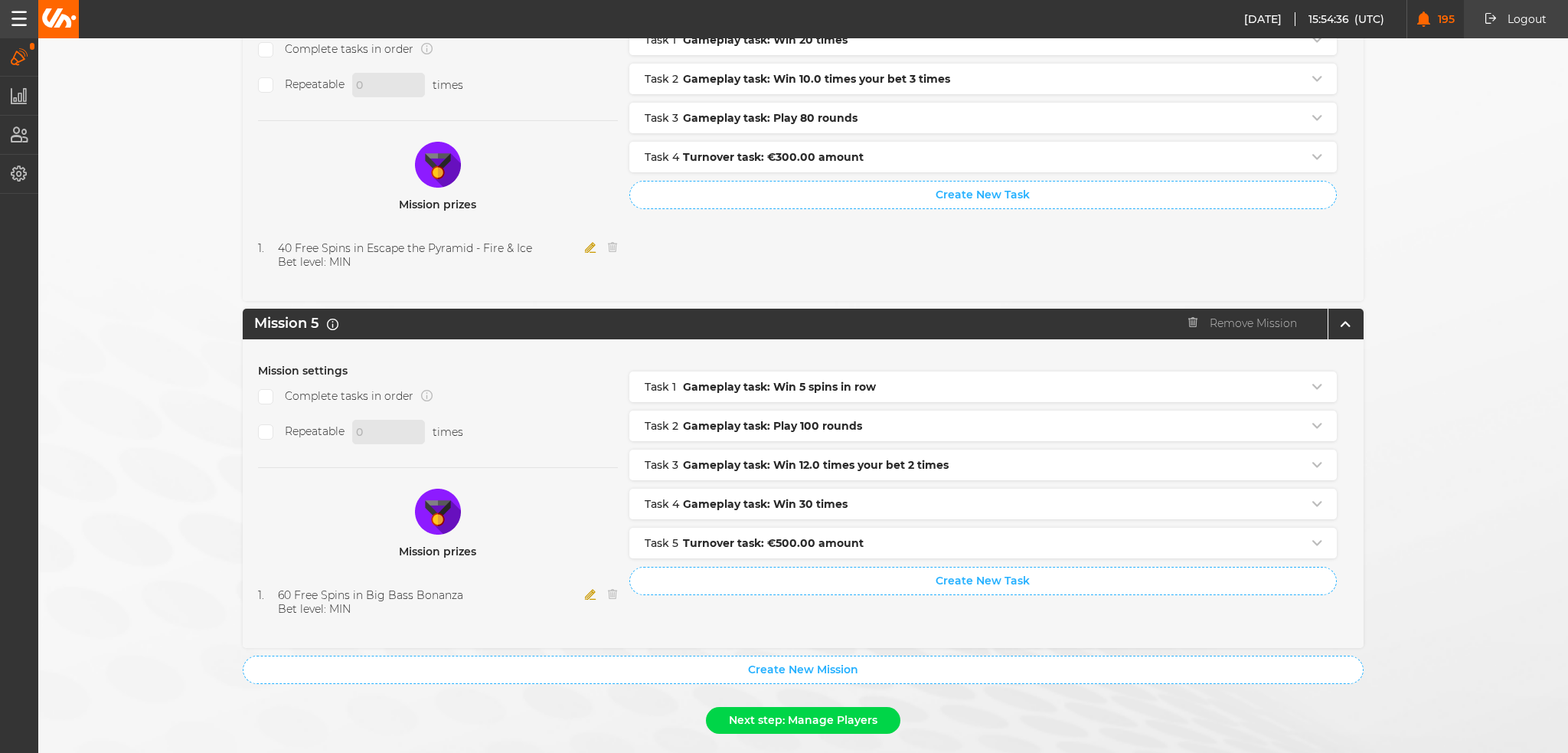
click at [585, 589] on icon "button" at bounding box center [591, 594] width 11 height 10
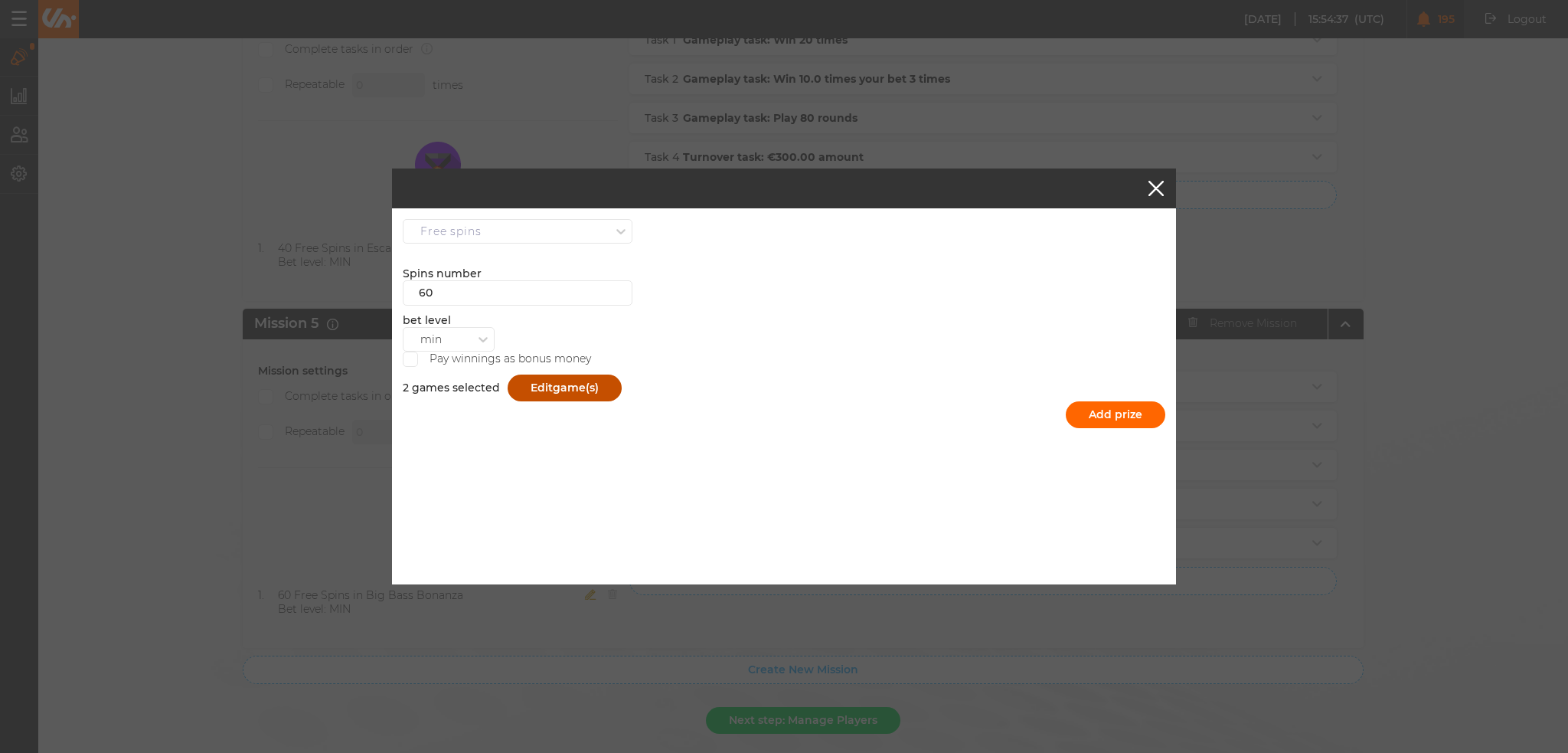
click at [546, 385] on button "Edit game(s)" at bounding box center [565, 388] width 114 height 26
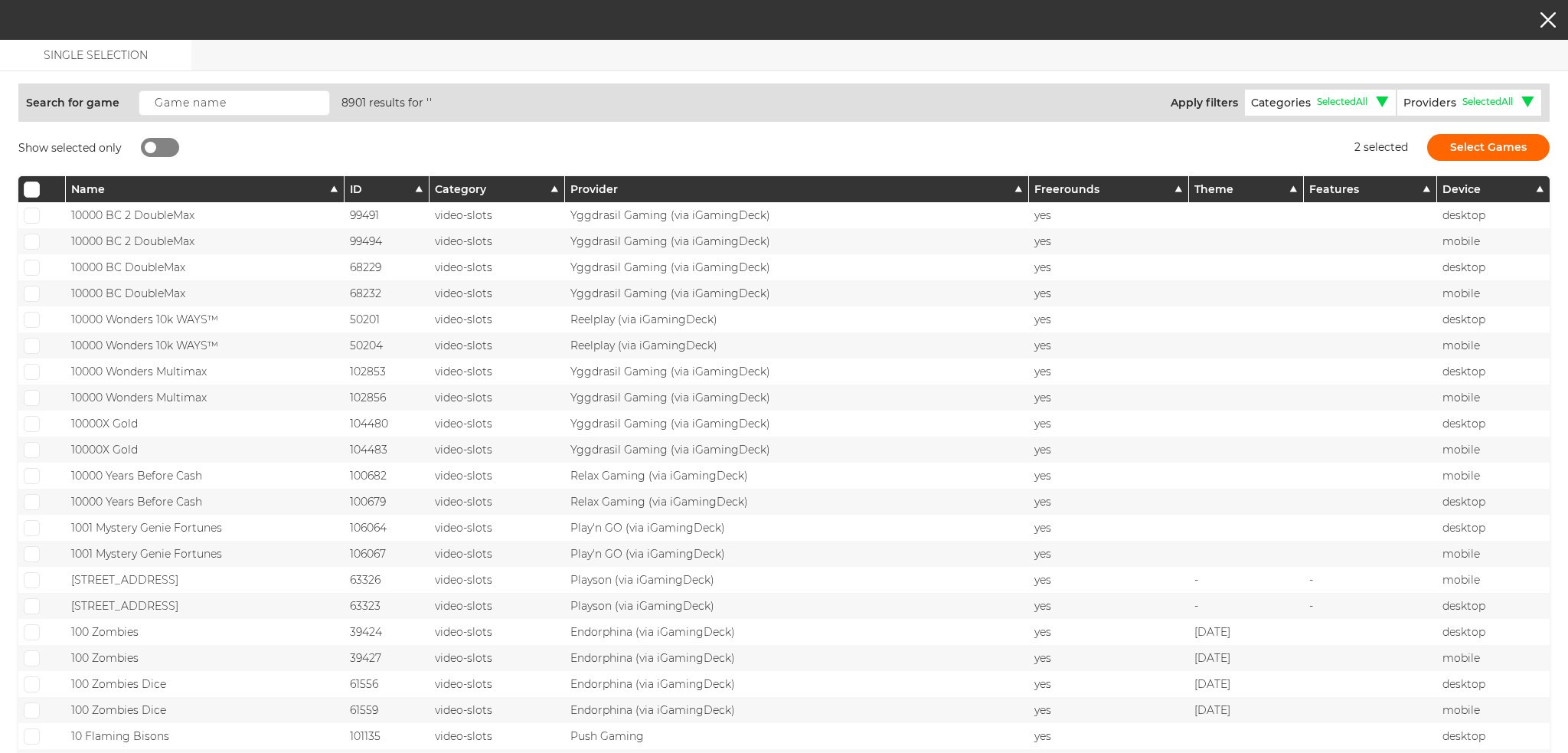
drag, startPoint x: 153, startPoint y: 132, endPoint x: 159, endPoint y: 144, distance: 13.4
click at [159, 137] on div "Show selected only" at bounding box center [99, 147] width 160 height 26
click at [159, 146] on div at bounding box center [160, 148] width 39 height 19
checkbox input "true"
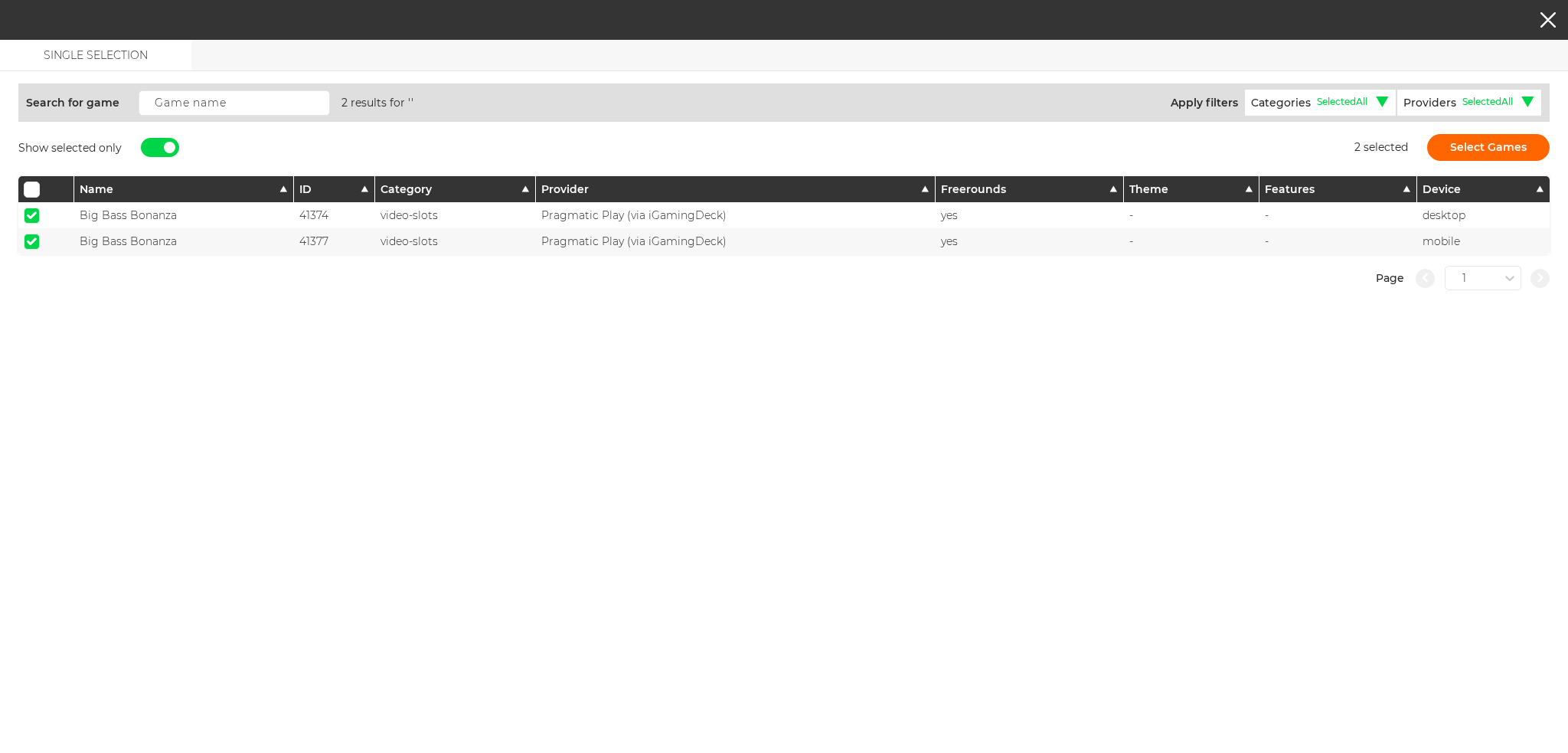
click at [43, 210] on div at bounding box center [47, 215] width 45 height 15
click at [30, 214] on span at bounding box center [31, 215] width 10 height 8
click at [30, 214] on input "checkbox" at bounding box center [32, 216] width 16 height 16
checkbox input "false"
click at [28, 242] on span at bounding box center [31, 242] width 10 height 8
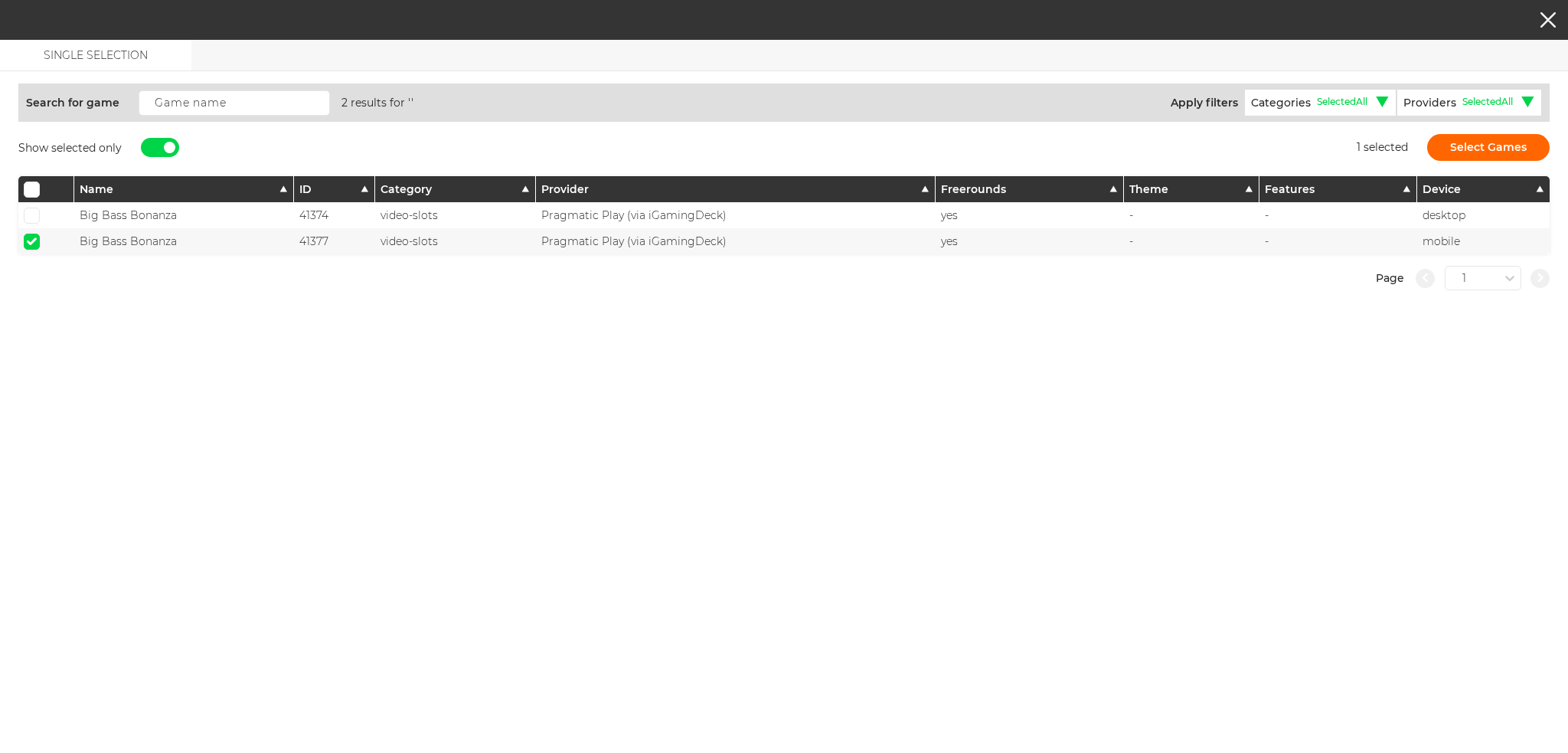
click at [28, 242] on input "checkbox" at bounding box center [32, 242] width 16 height 16
checkbox input "false"
click at [151, 147] on div at bounding box center [160, 148] width 39 height 19
checkbox input "false"
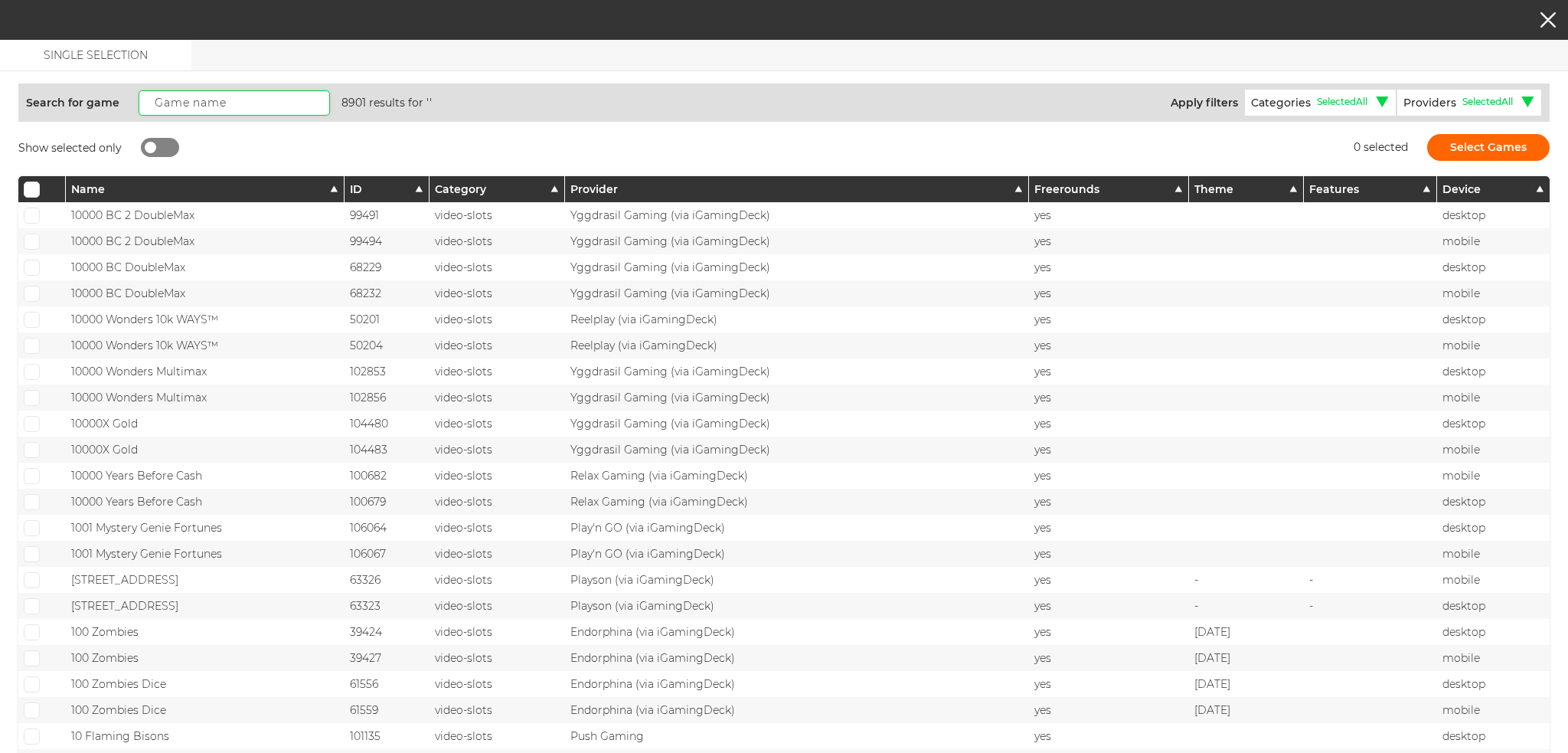
click at [192, 104] on input "text" at bounding box center [234, 103] width 192 height 25
paste input "Escape the Pyramid"
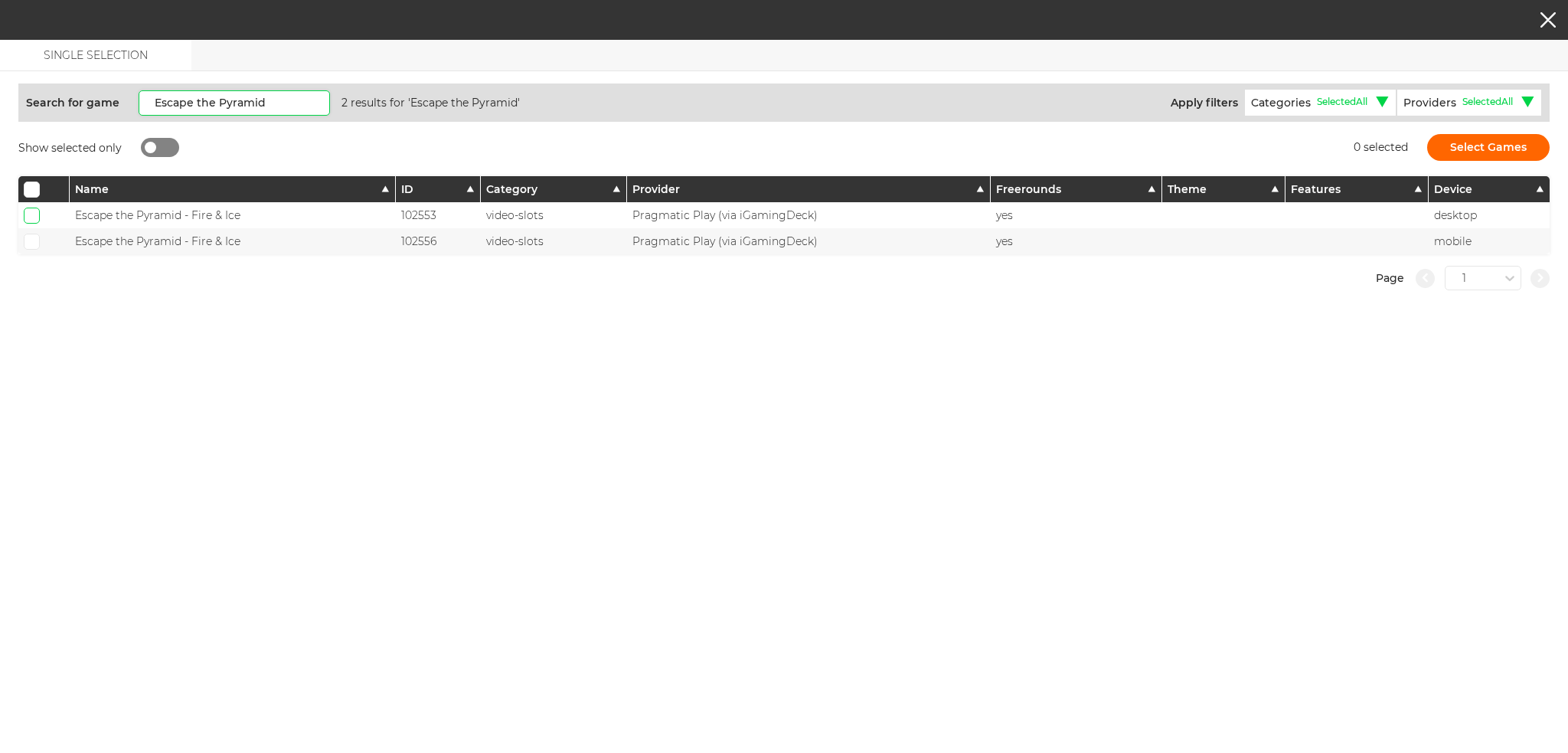
type input "Escape the Pyramid"
click at [34, 221] on input "checkbox" at bounding box center [32, 216] width 16 height 16
checkbox input "true"
click at [25, 248] on div at bounding box center [44, 241] width 51 height 26
click at [30, 234] on input "checkbox" at bounding box center [32, 242] width 16 height 16
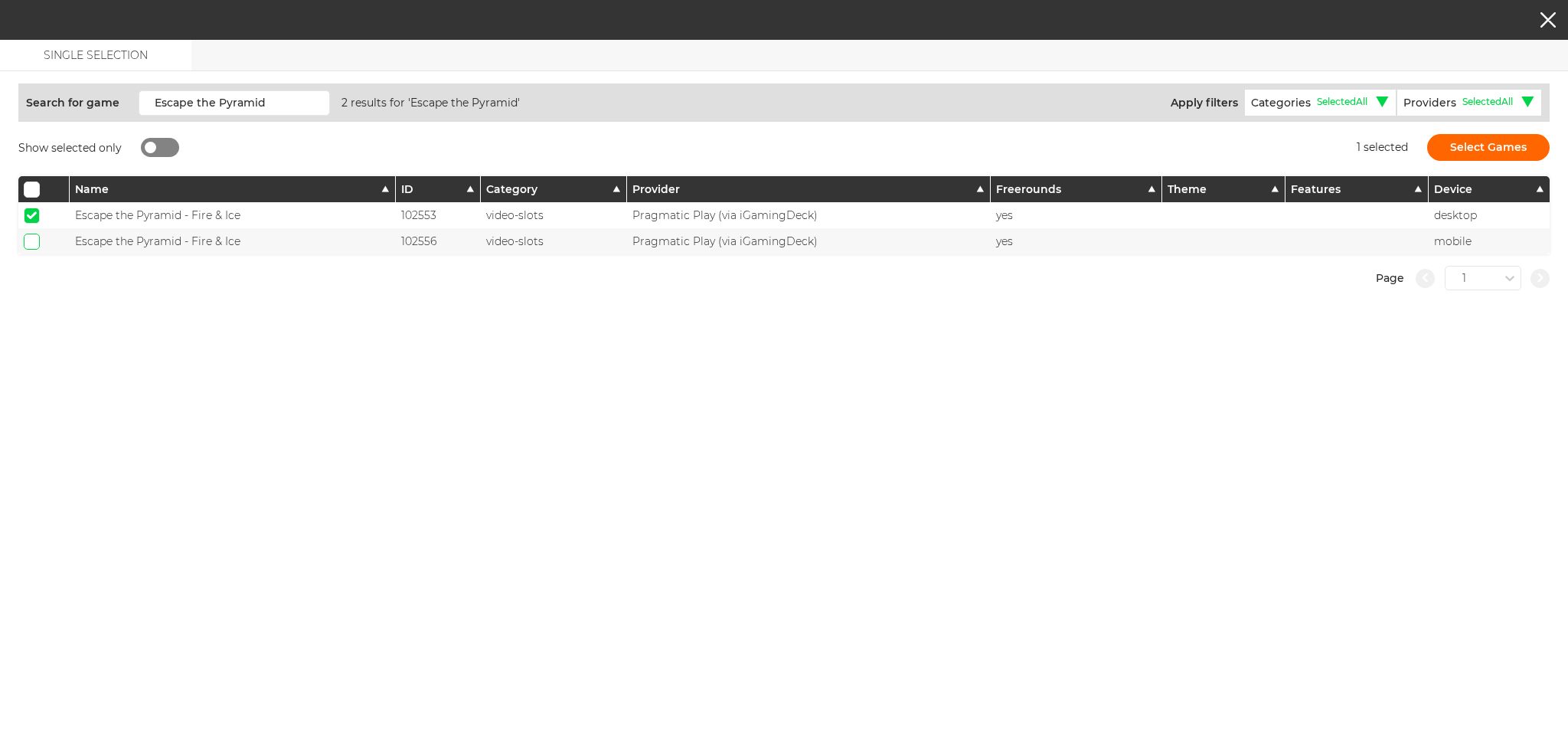
checkbox input "true"
click at [1454, 149] on button "Select Games" at bounding box center [1489, 147] width 123 height 26
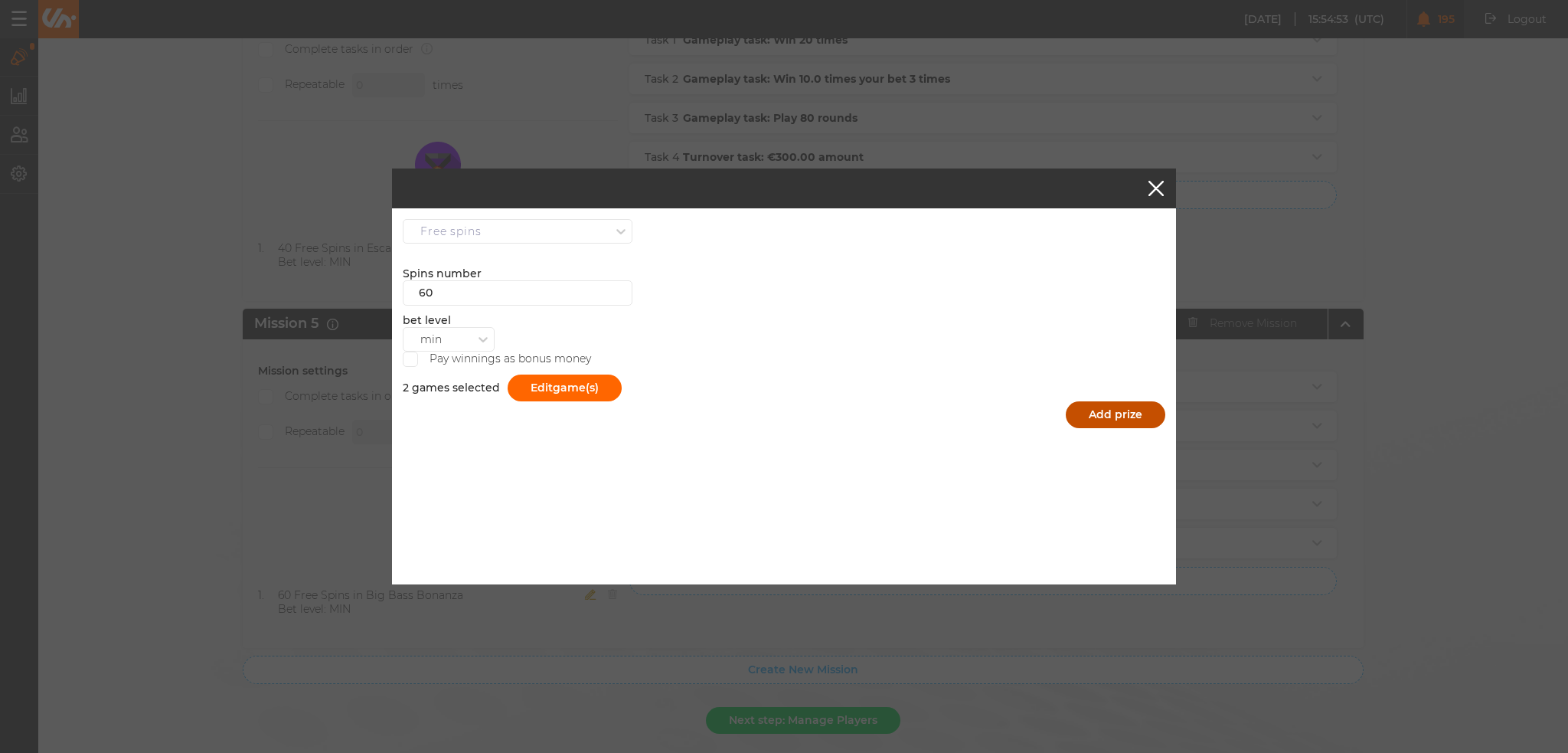
click at [1135, 415] on button "Add prize" at bounding box center [1115, 414] width 100 height 26
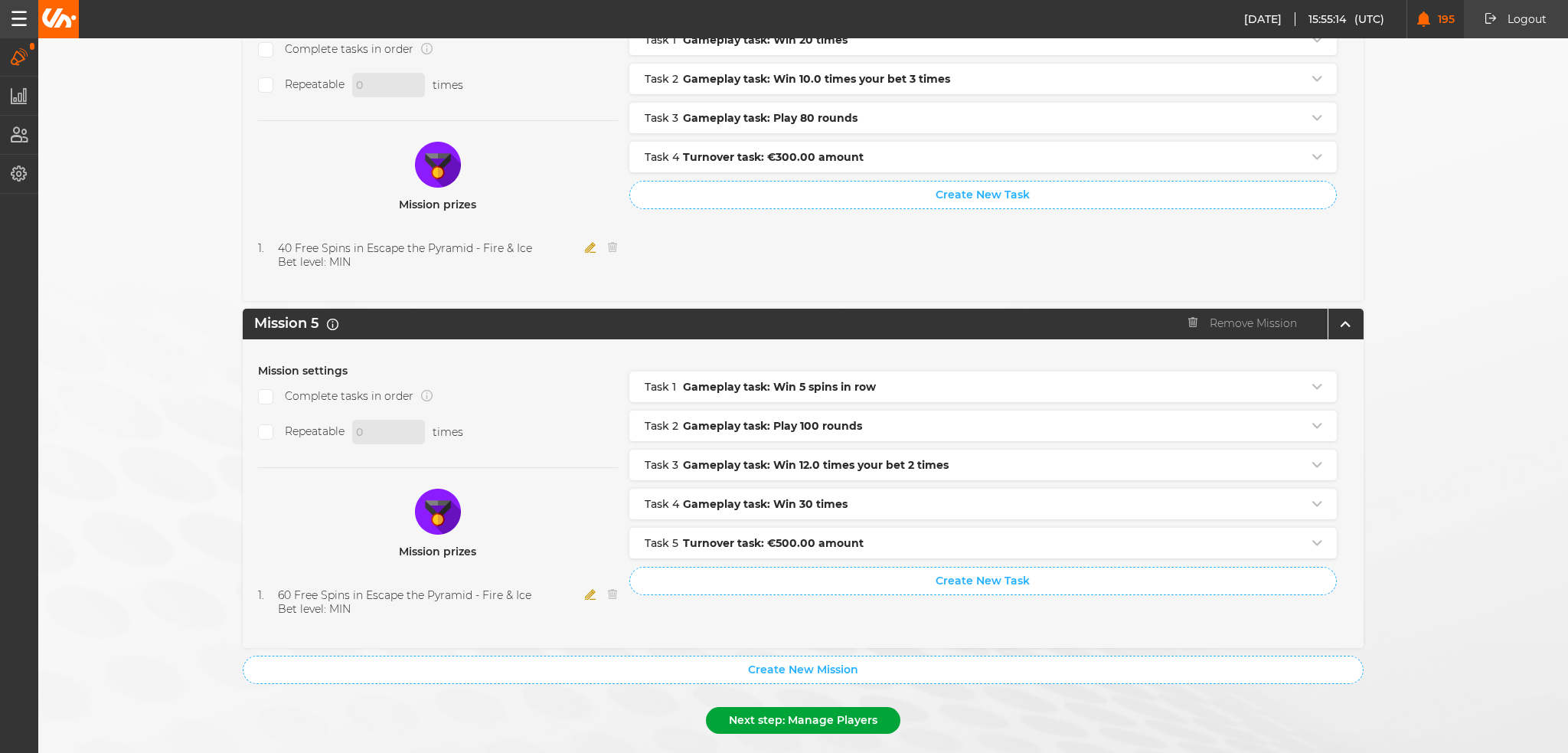
click at [843, 707] on button "Next step: Manage Players" at bounding box center [803, 720] width 194 height 26
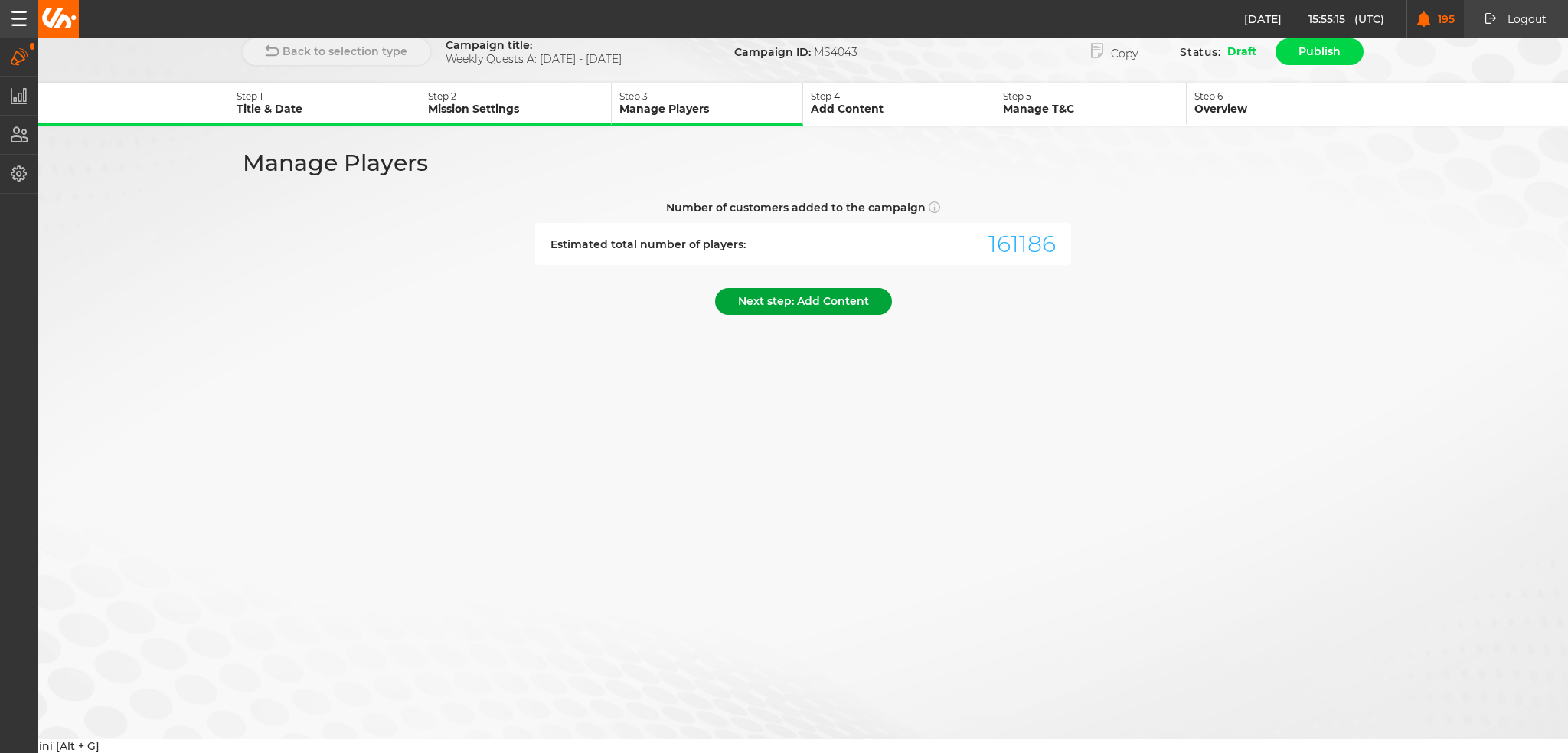
scroll to position [0, 0]
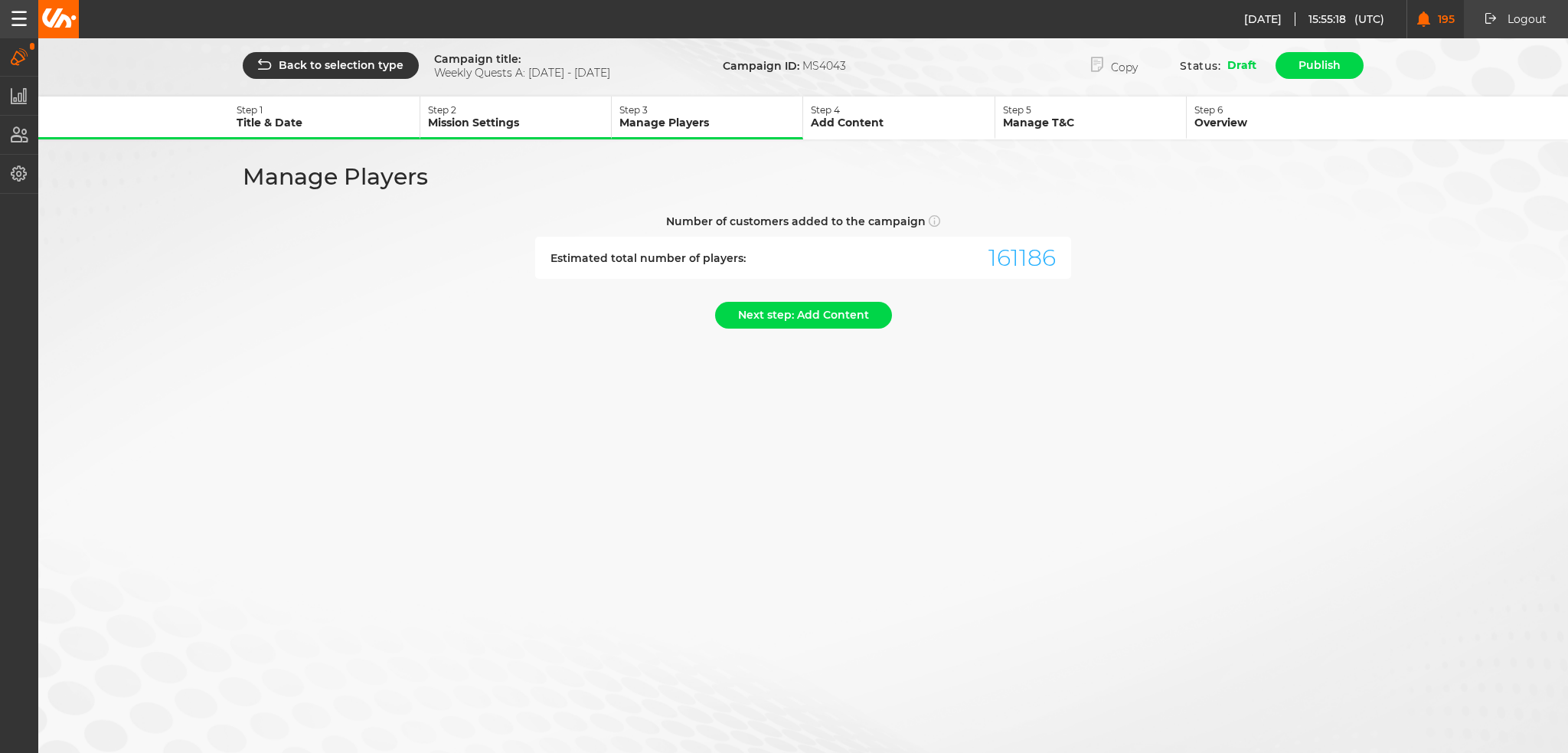
click at [802, 328] on div "Next step: Add Content" at bounding box center [802, 319] width 1121 height 35
click at [810, 307] on button "Next step: Add Content" at bounding box center [803, 315] width 177 height 26
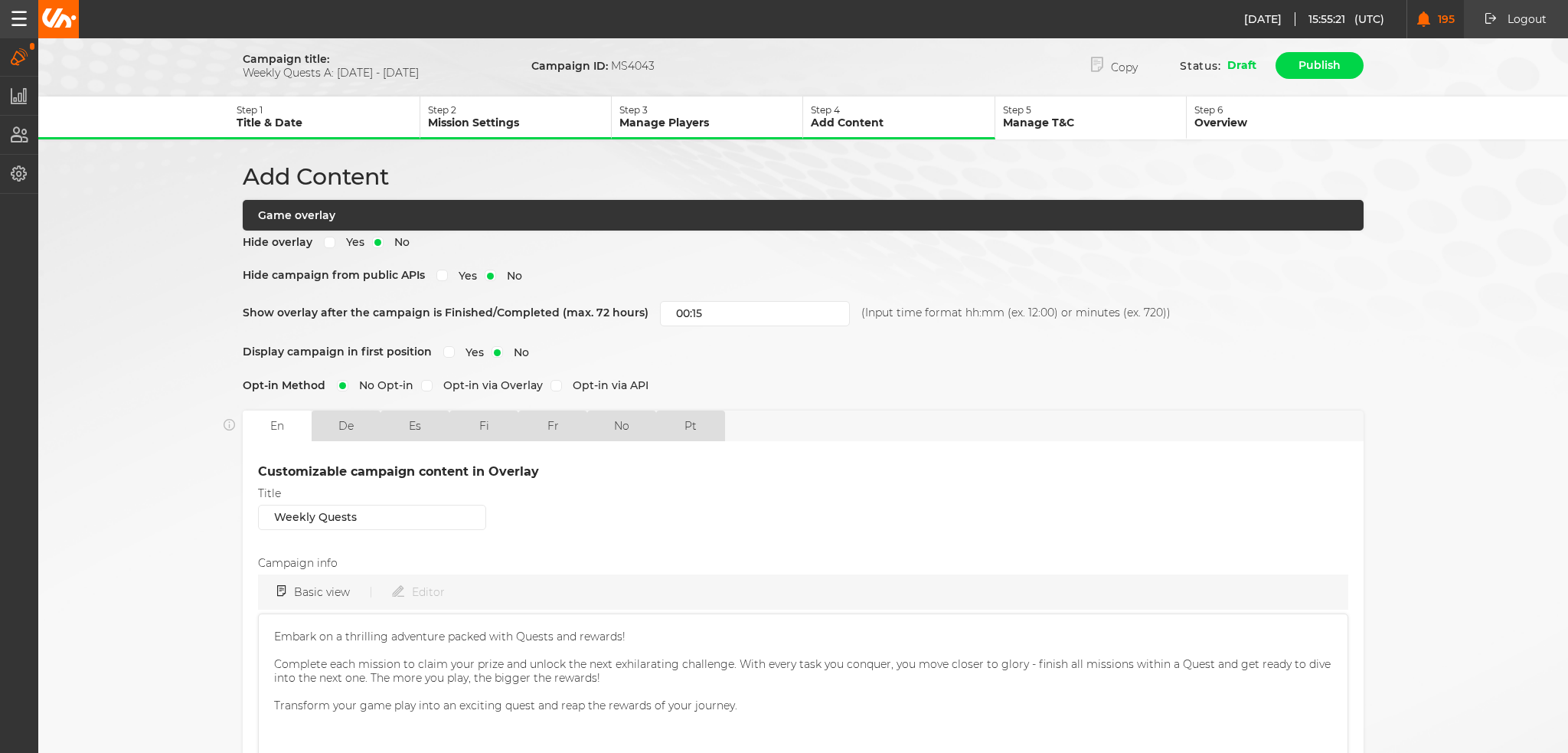
scroll to position [371, 0]
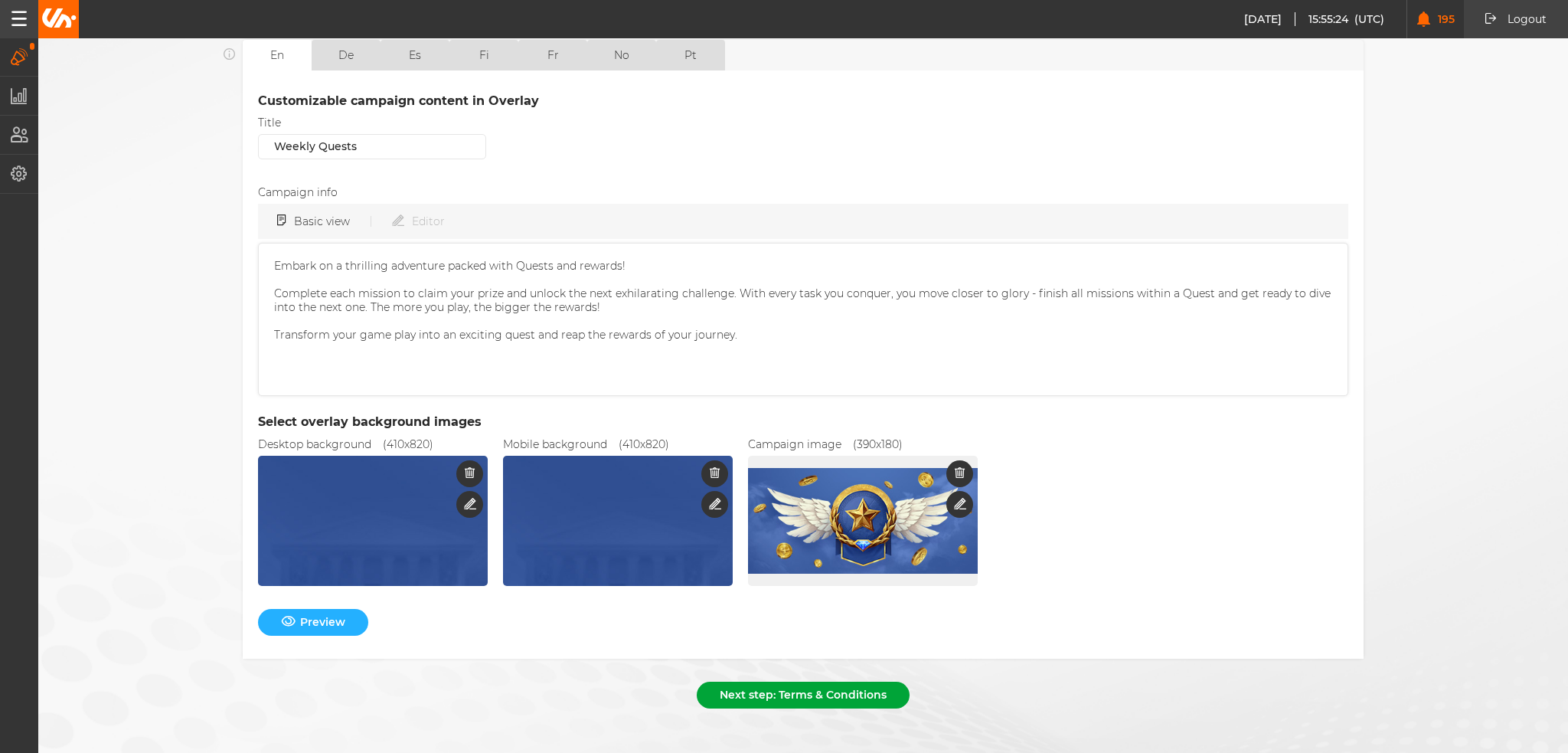
click at [830, 682] on button "Next step: Terms & Conditions" at bounding box center [802, 694] width 213 height 26
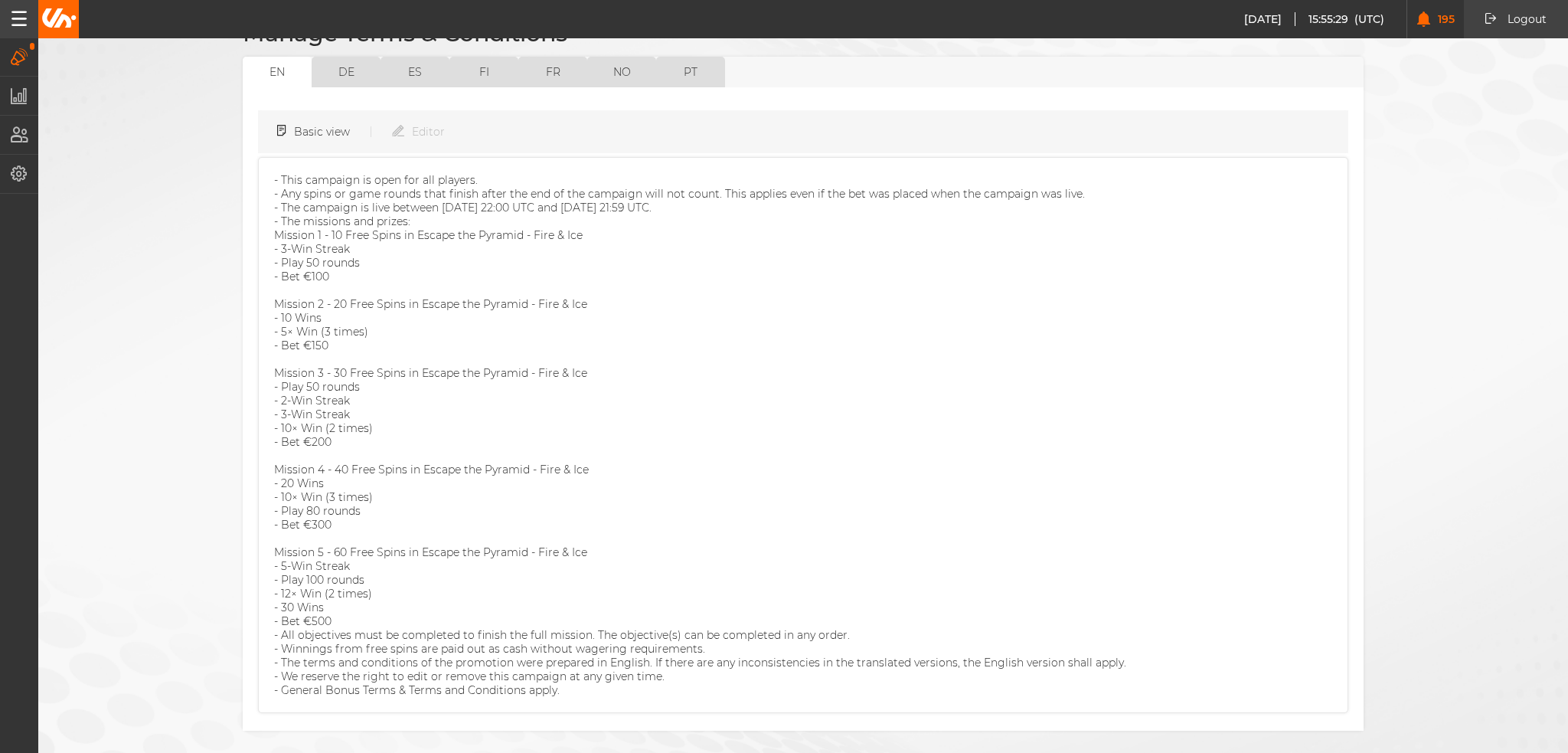
scroll to position [189, 0]
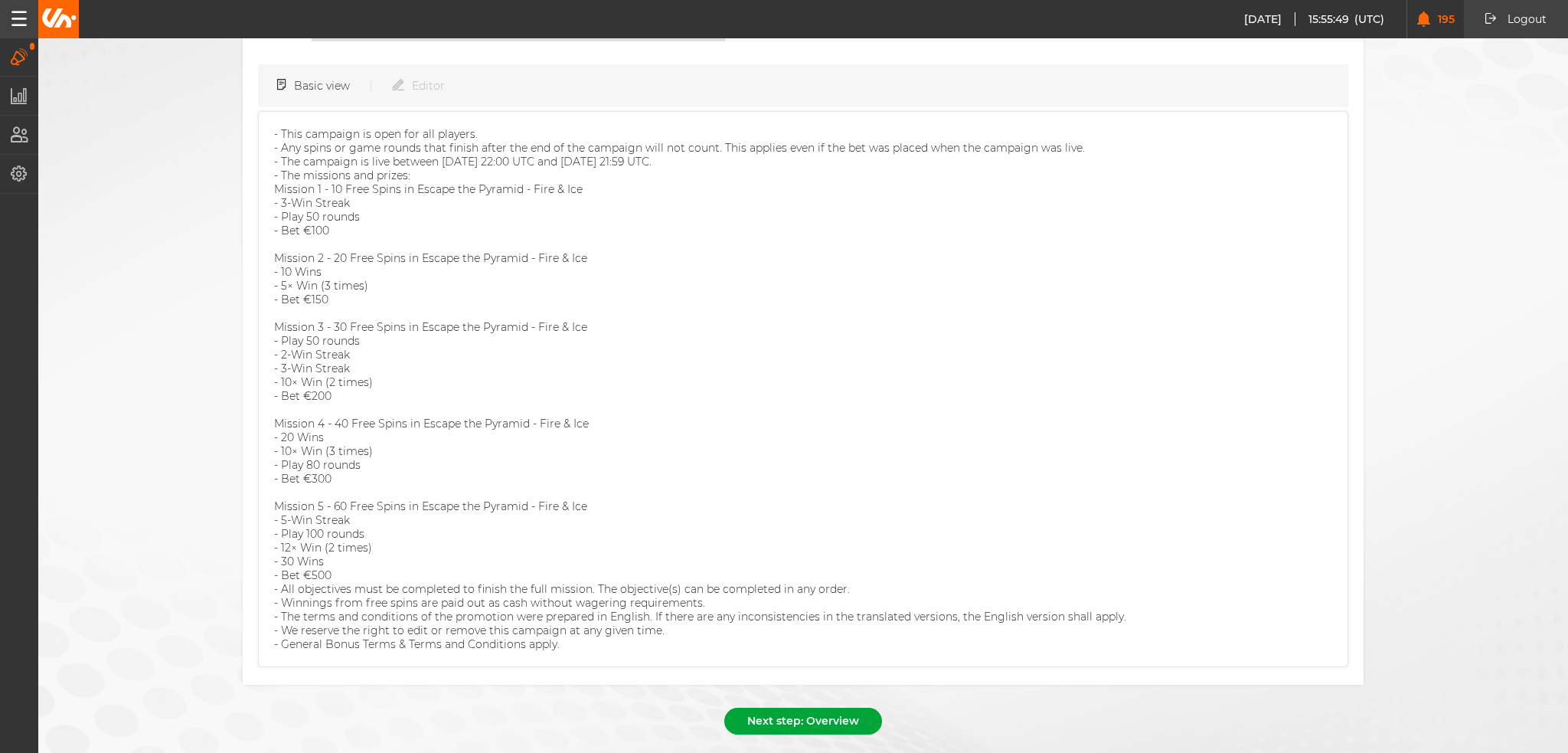
click at [801, 708] on button "Next step: Overview" at bounding box center [803, 721] width 158 height 26
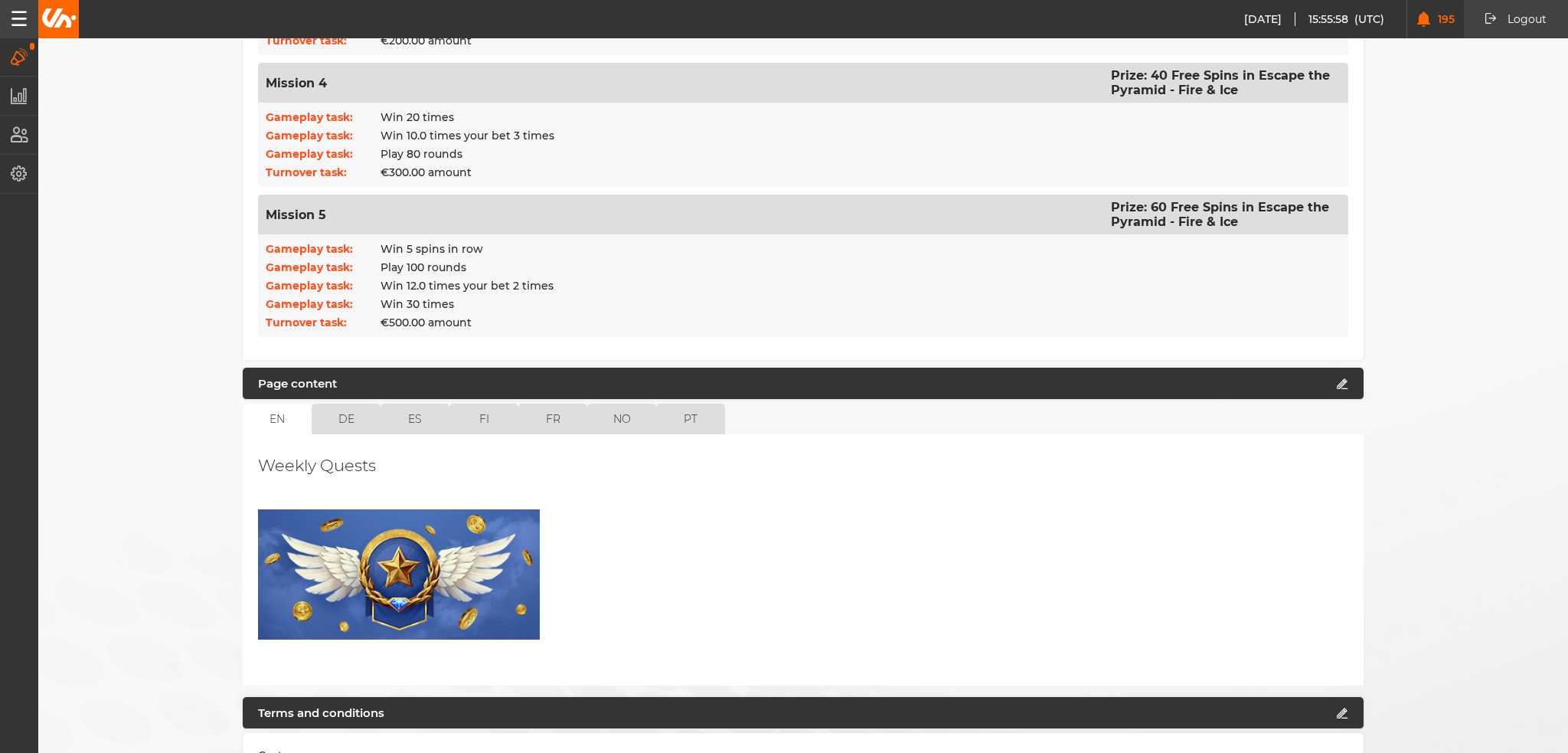
scroll to position [1025, 0]
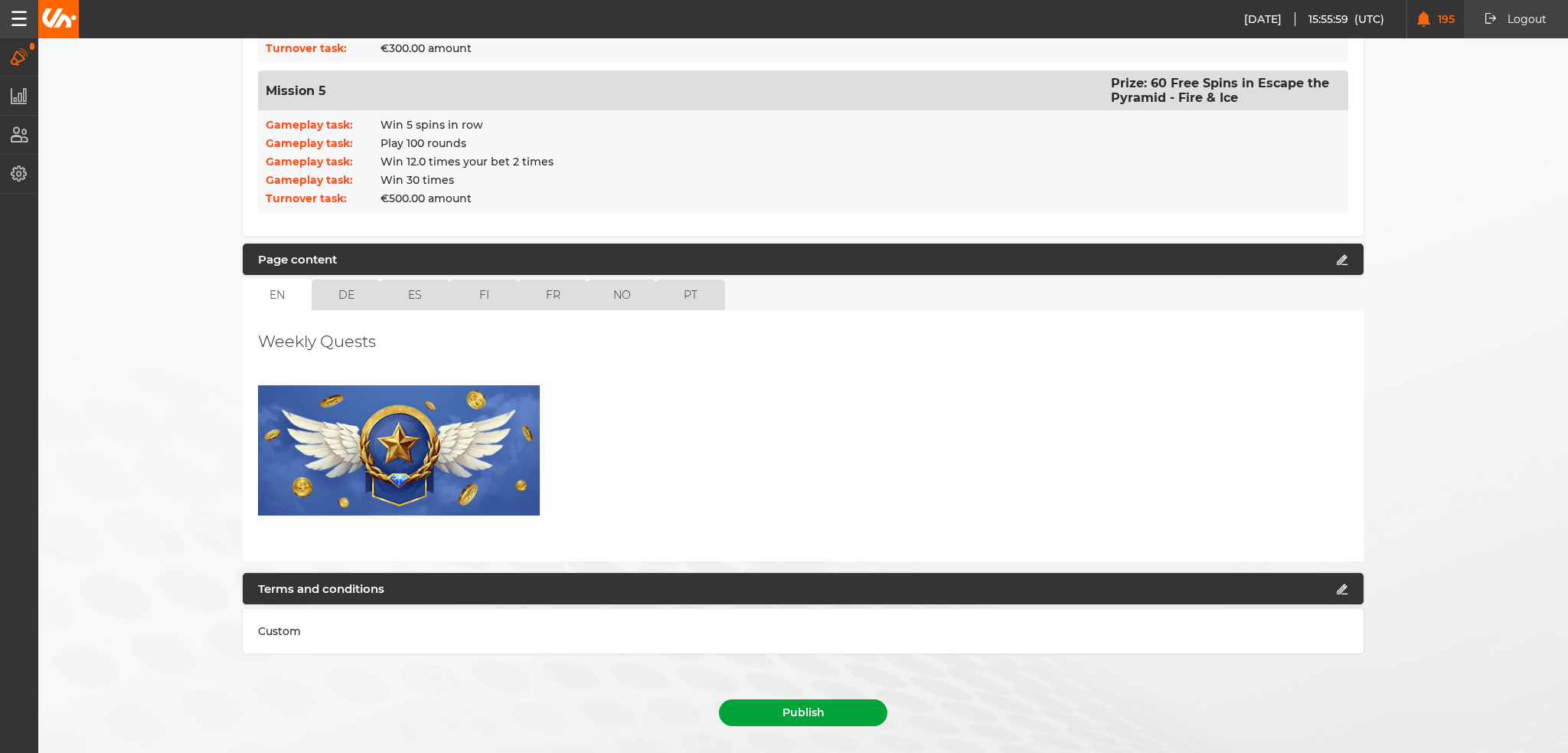
click at [855, 699] on button "Publish" at bounding box center [803, 712] width 169 height 26
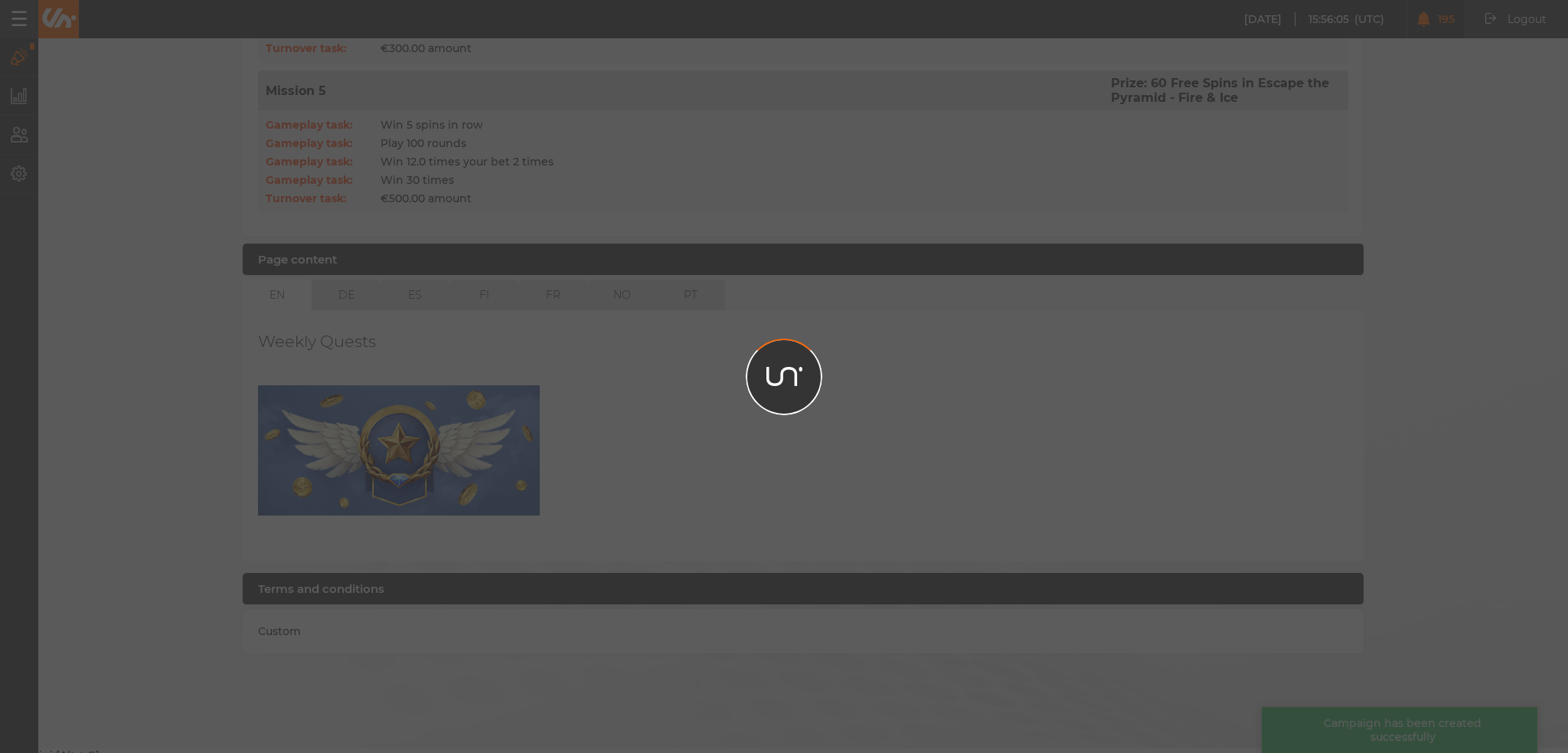
scroll to position [990, 0]
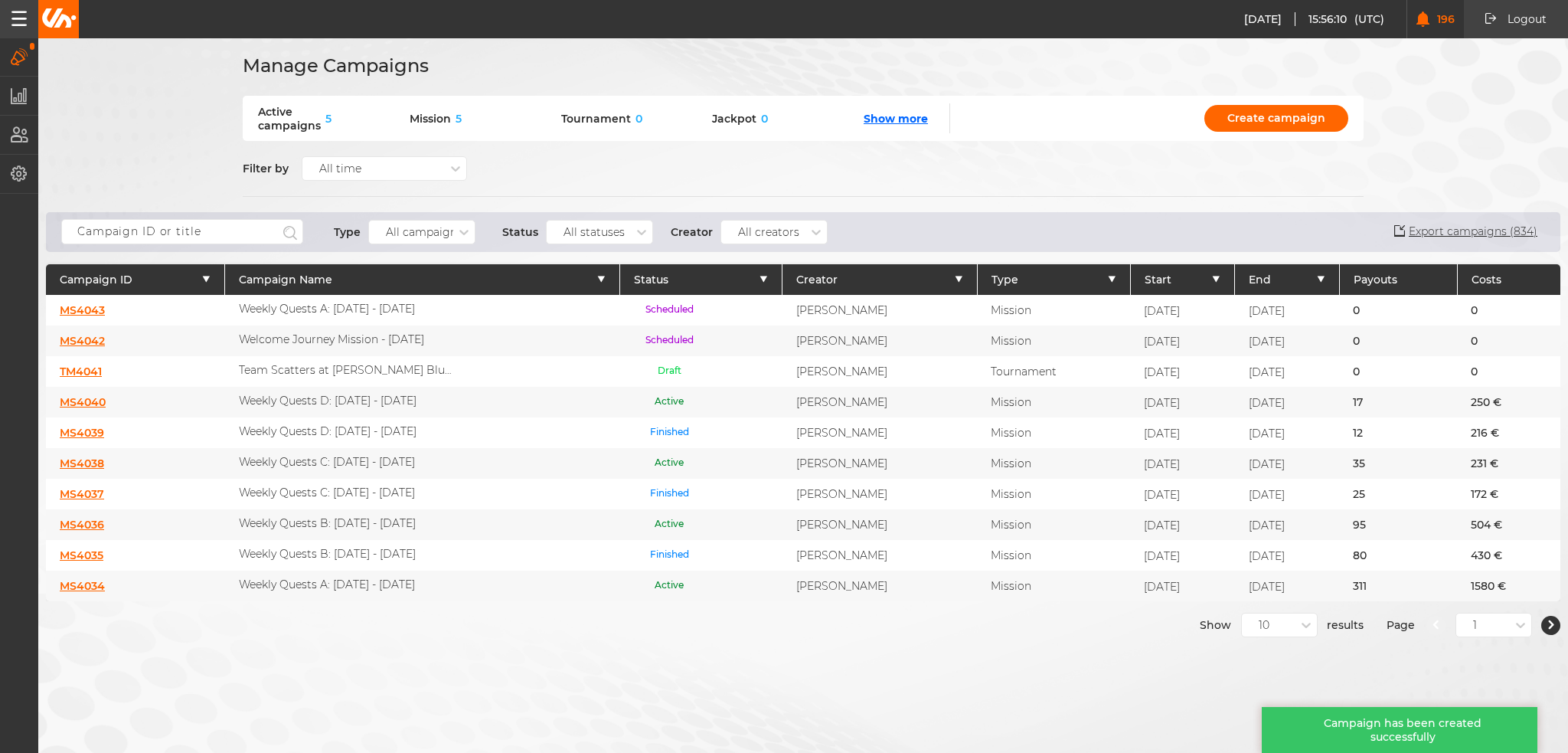
click at [67, 518] on link "MS4036" at bounding box center [81, 524] width 44 height 14
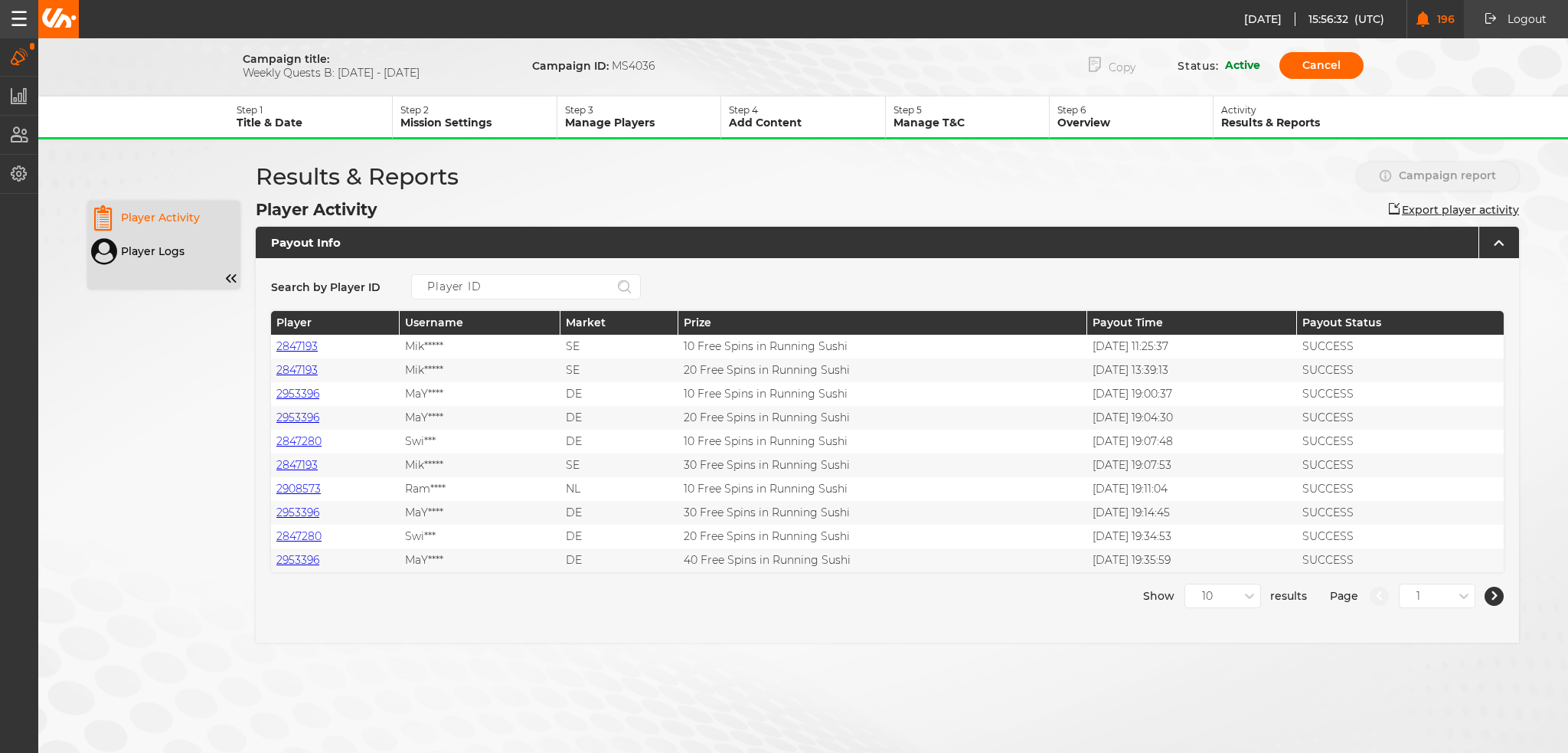
click at [1114, 73] on button "Copy" at bounding box center [1111, 65] width 92 height 31
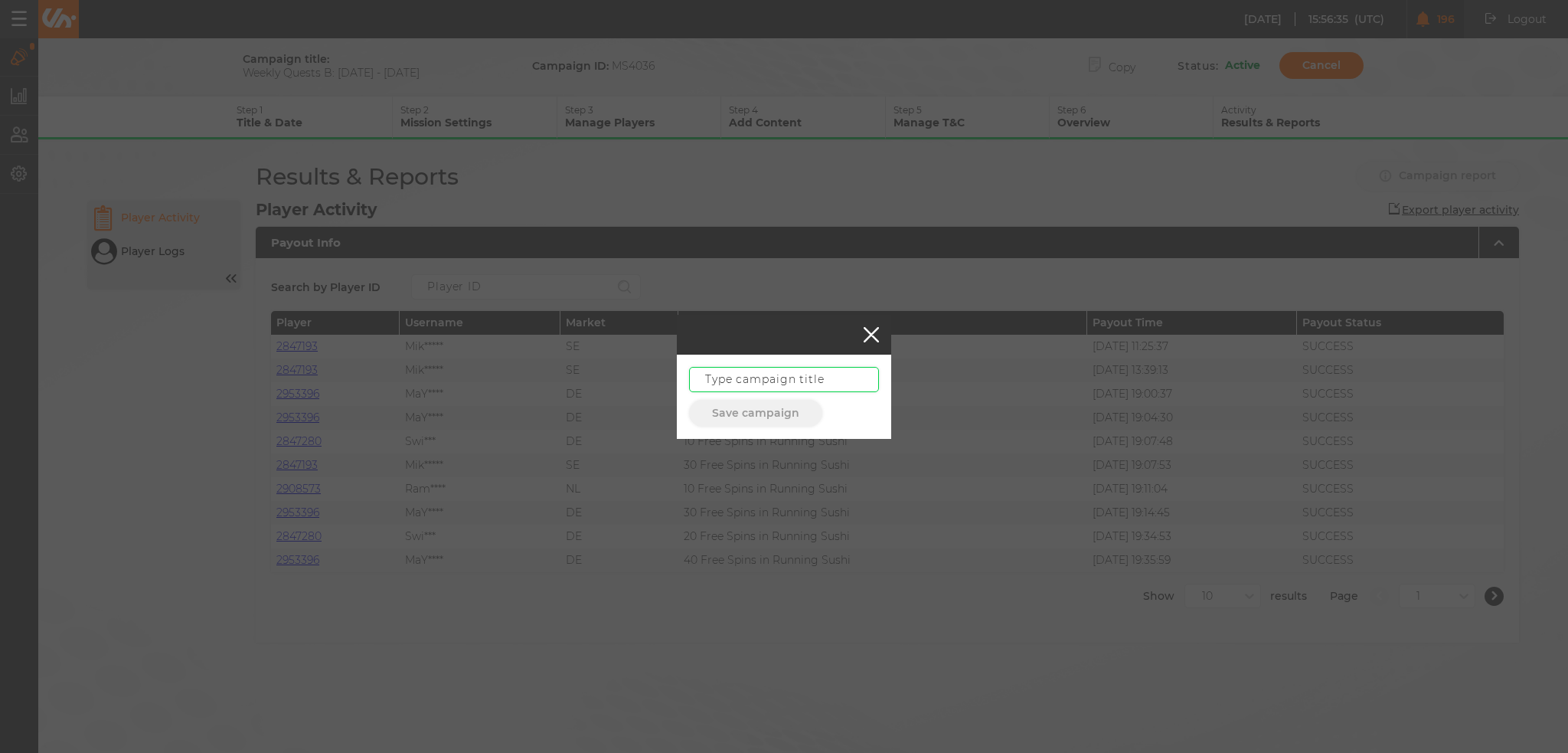
click at [847, 373] on input "text" at bounding box center [784, 379] width 190 height 25
paste input "Weekly Quests B: [DATE] - [DATE]"
type input "Weekly Quests B: [DATE] - [DATE]"
click at [786, 419] on button "Save campaign" at bounding box center [756, 413] width 133 height 26
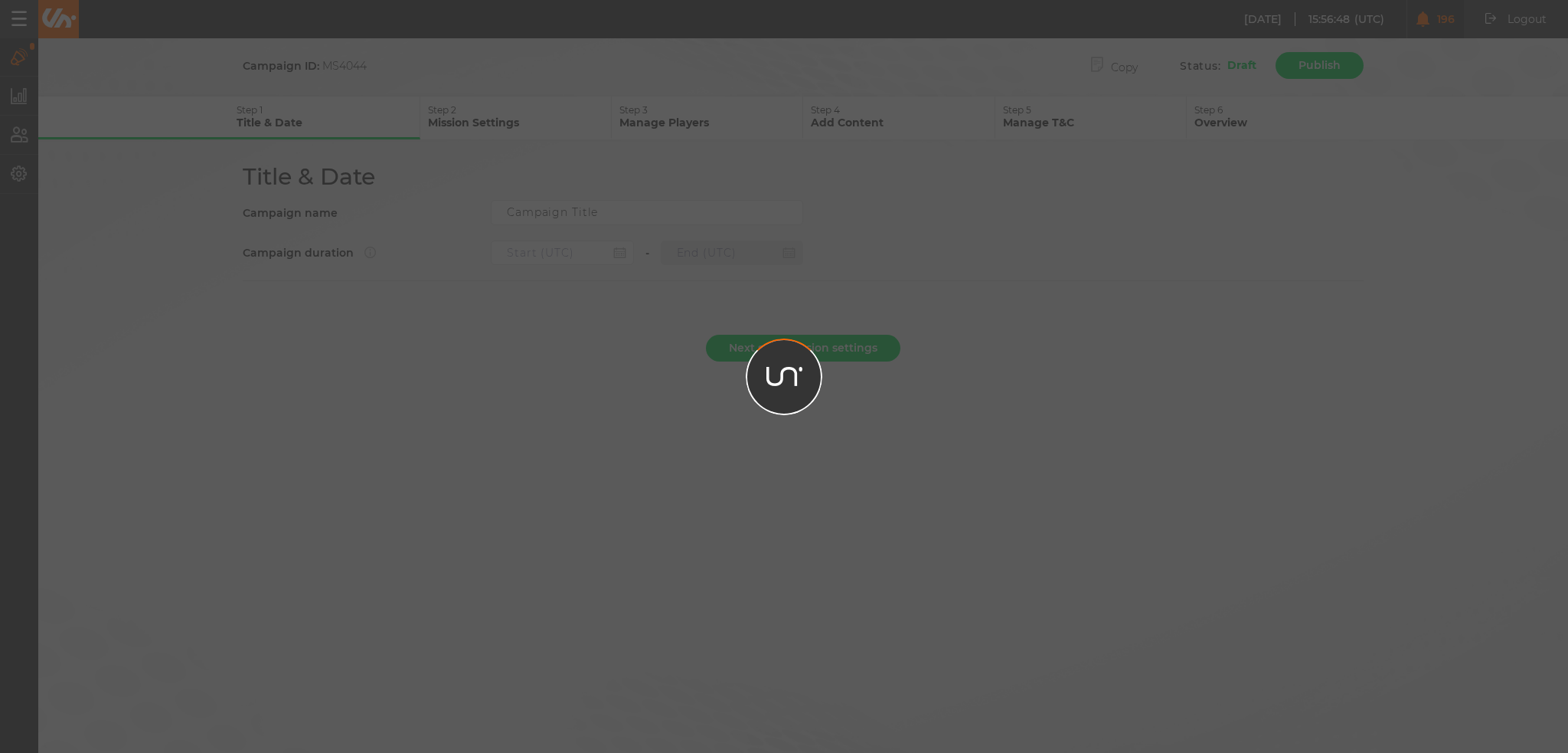
type input "Weekly Quests B: [DATE] - [DATE]"
type input "[DATE] 22:00"
type input "[DATE] 21:59"
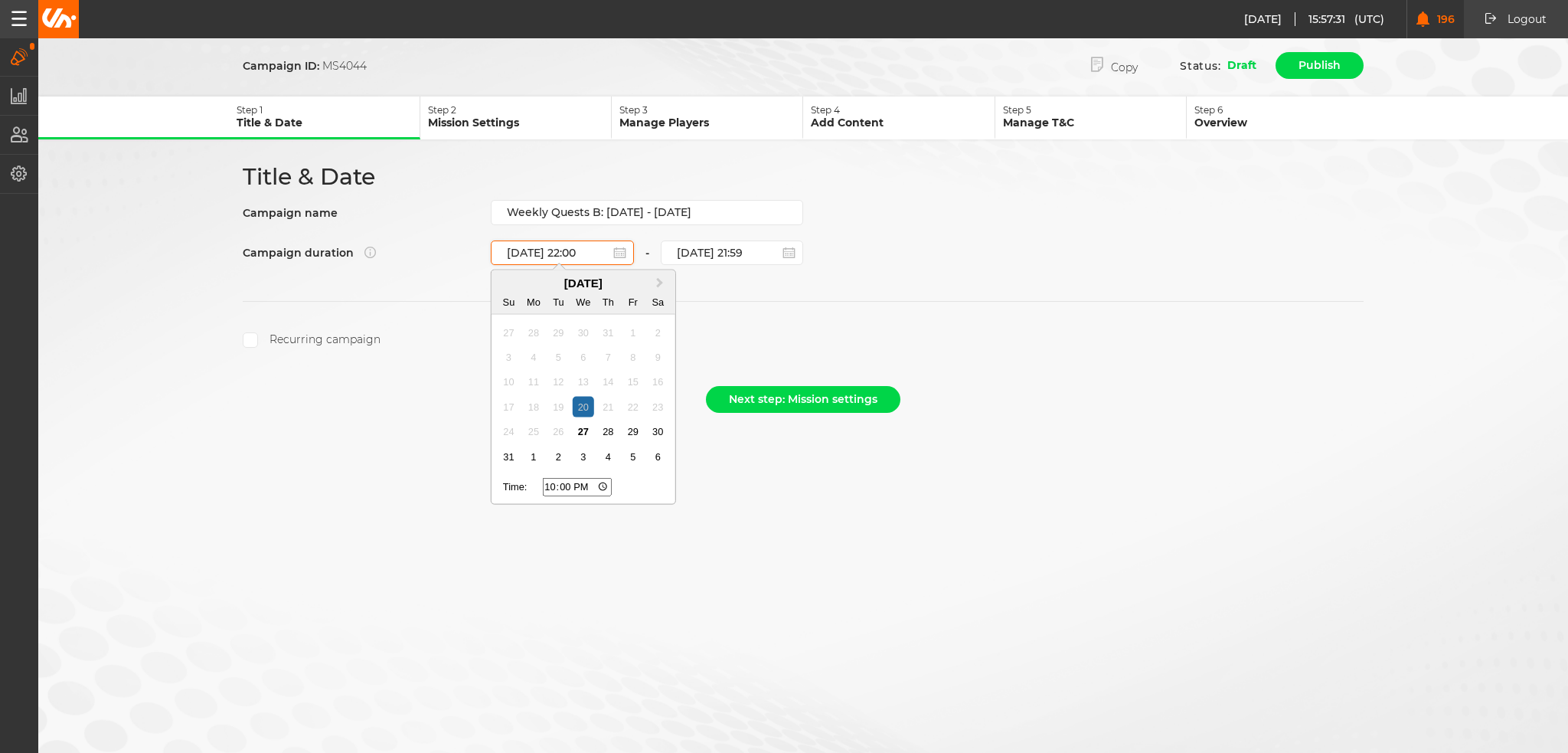
click at [567, 251] on input "[DATE] 22:00" at bounding box center [563, 253] width 143 height 25
click at [577, 436] on div "27" at bounding box center [583, 432] width 21 height 21
type input "[DATE] 22:00"
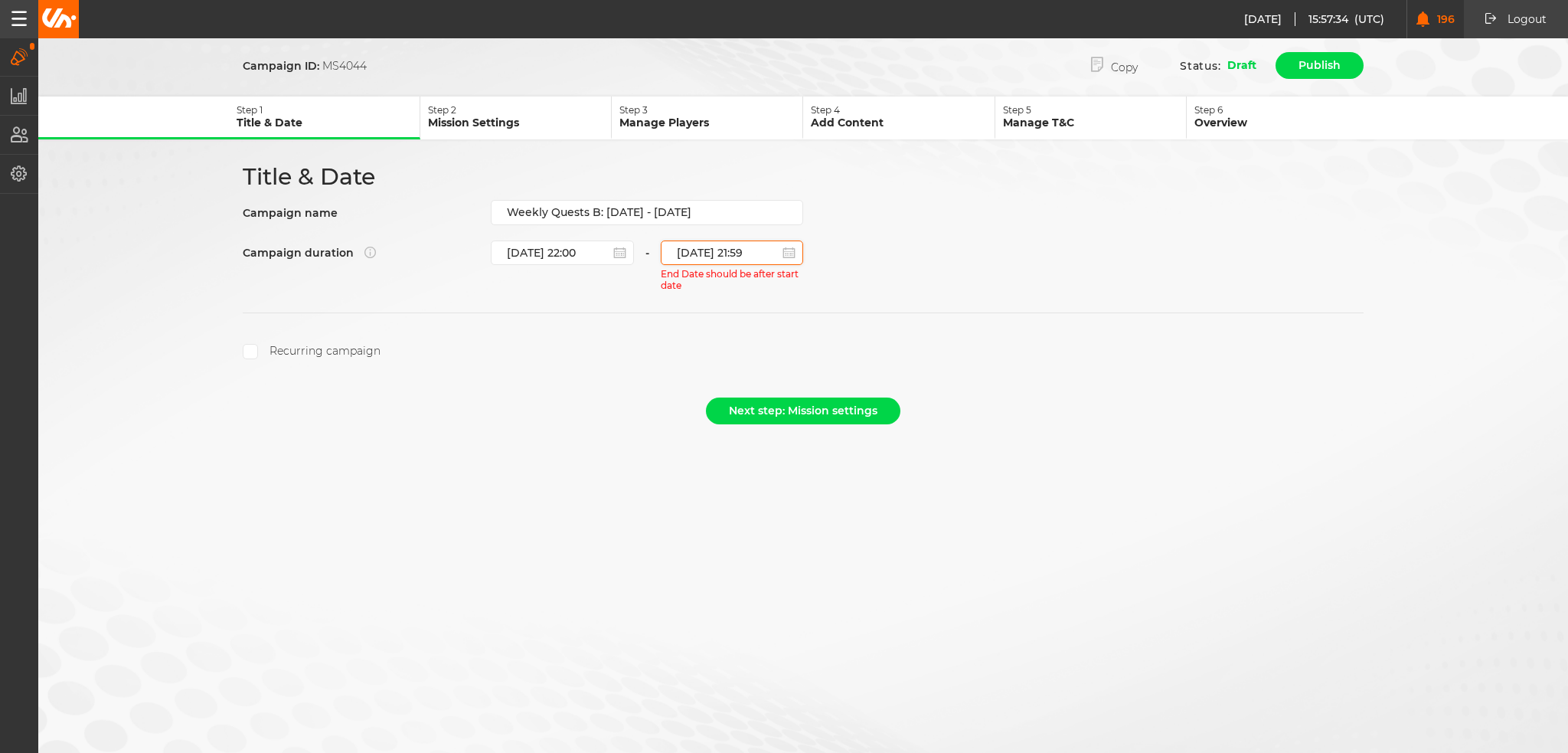
click at [721, 254] on input "[DATE] 21:59" at bounding box center [732, 253] width 143 height 25
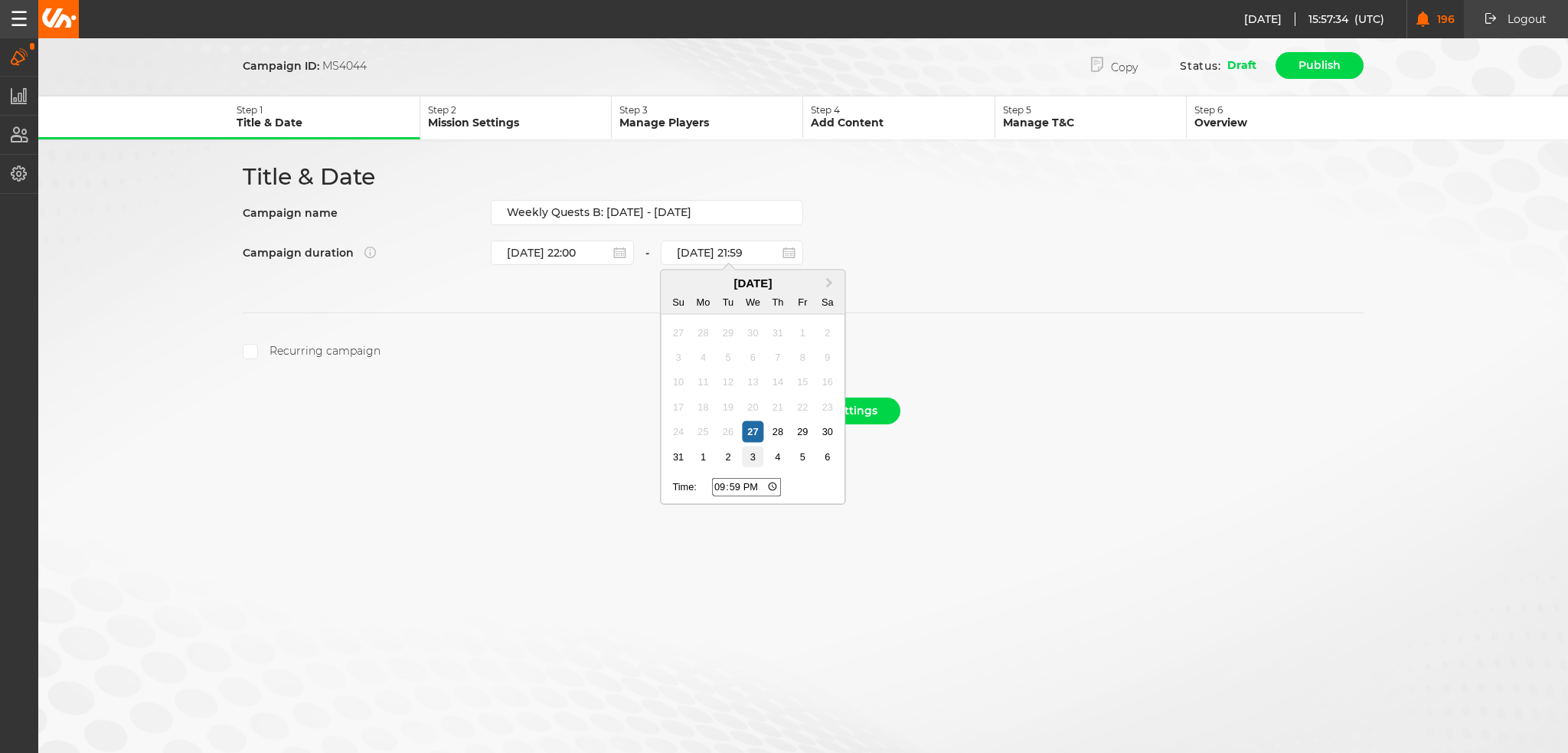
click at [743, 454] on div "3" at bounding box center [754, 457] width 21 height 21
type input "[DATE] 21:59"
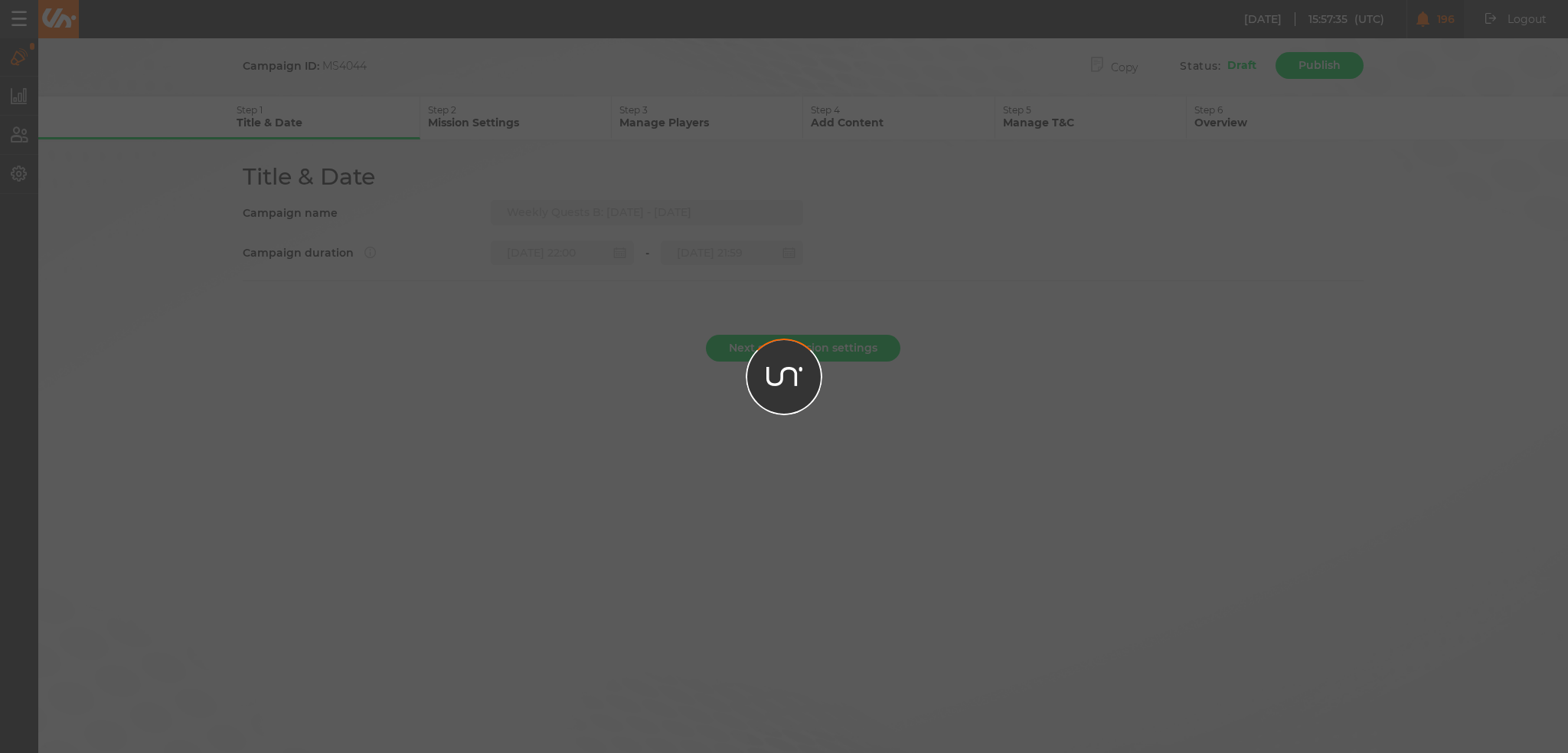
click at [879, 526] on div at bounding box center [784, 376] width 1568 height 753
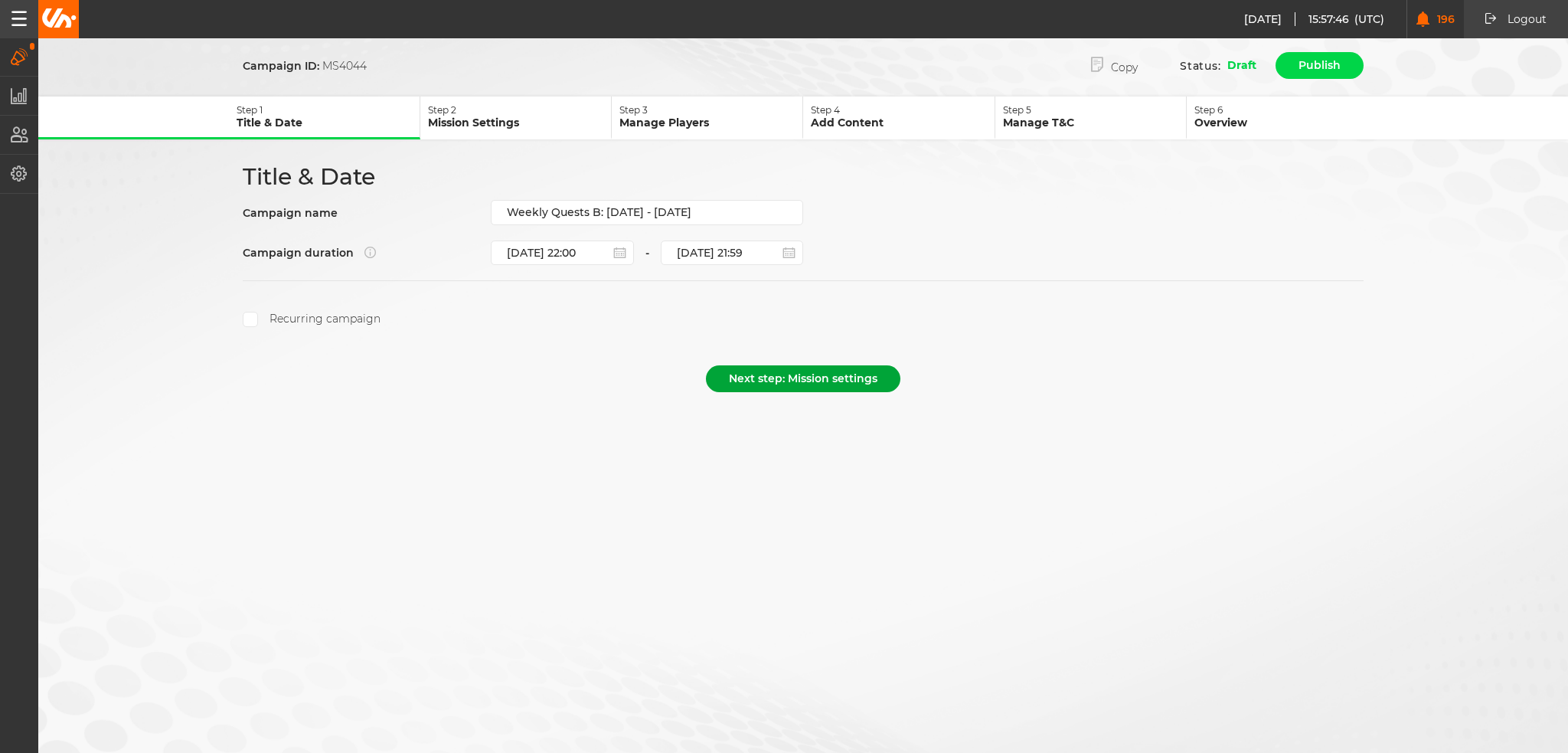
click at [789, 376] on button "Next step: Mission settings" at bounding box center [803, 378] width 194 height 26
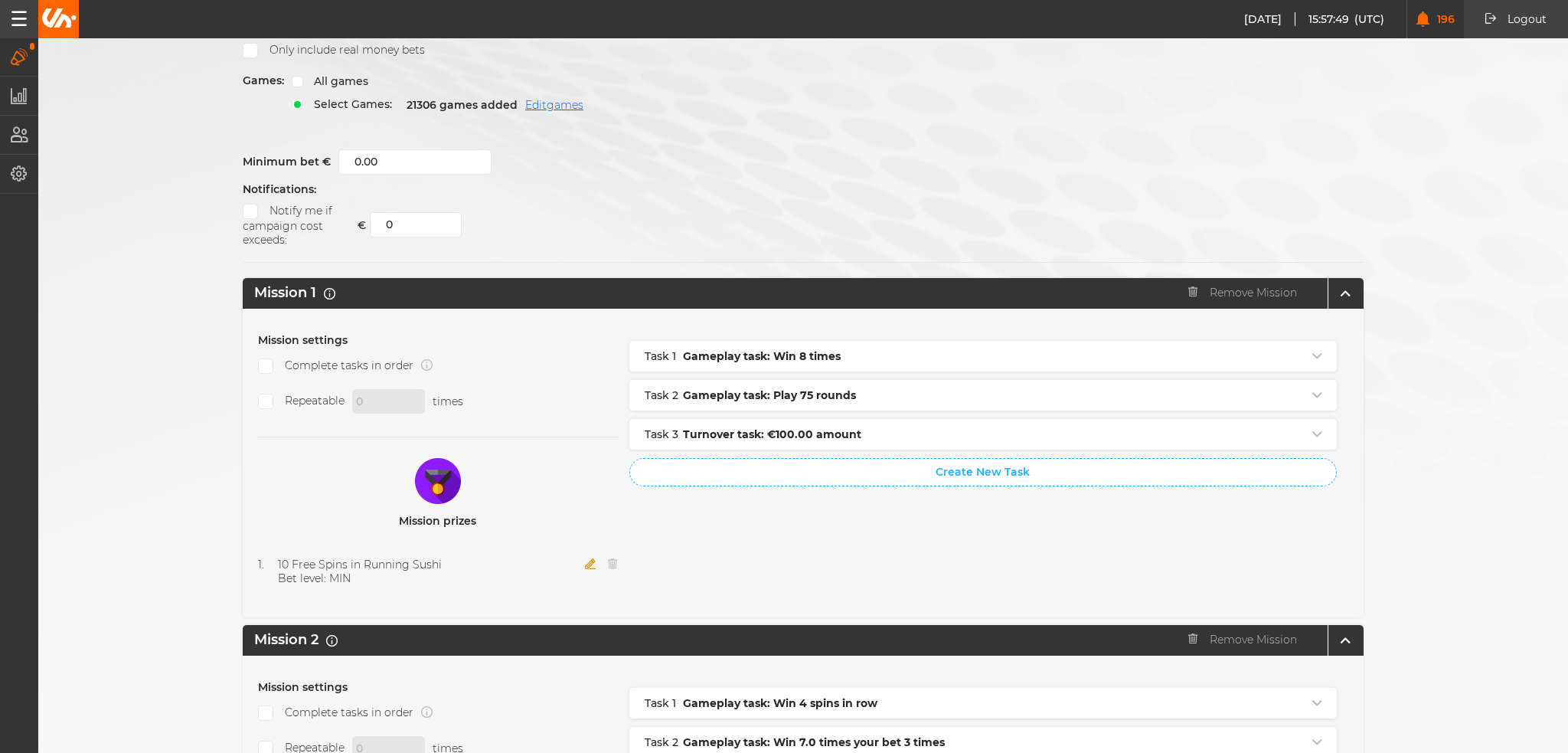
scroll to position [76, 0]
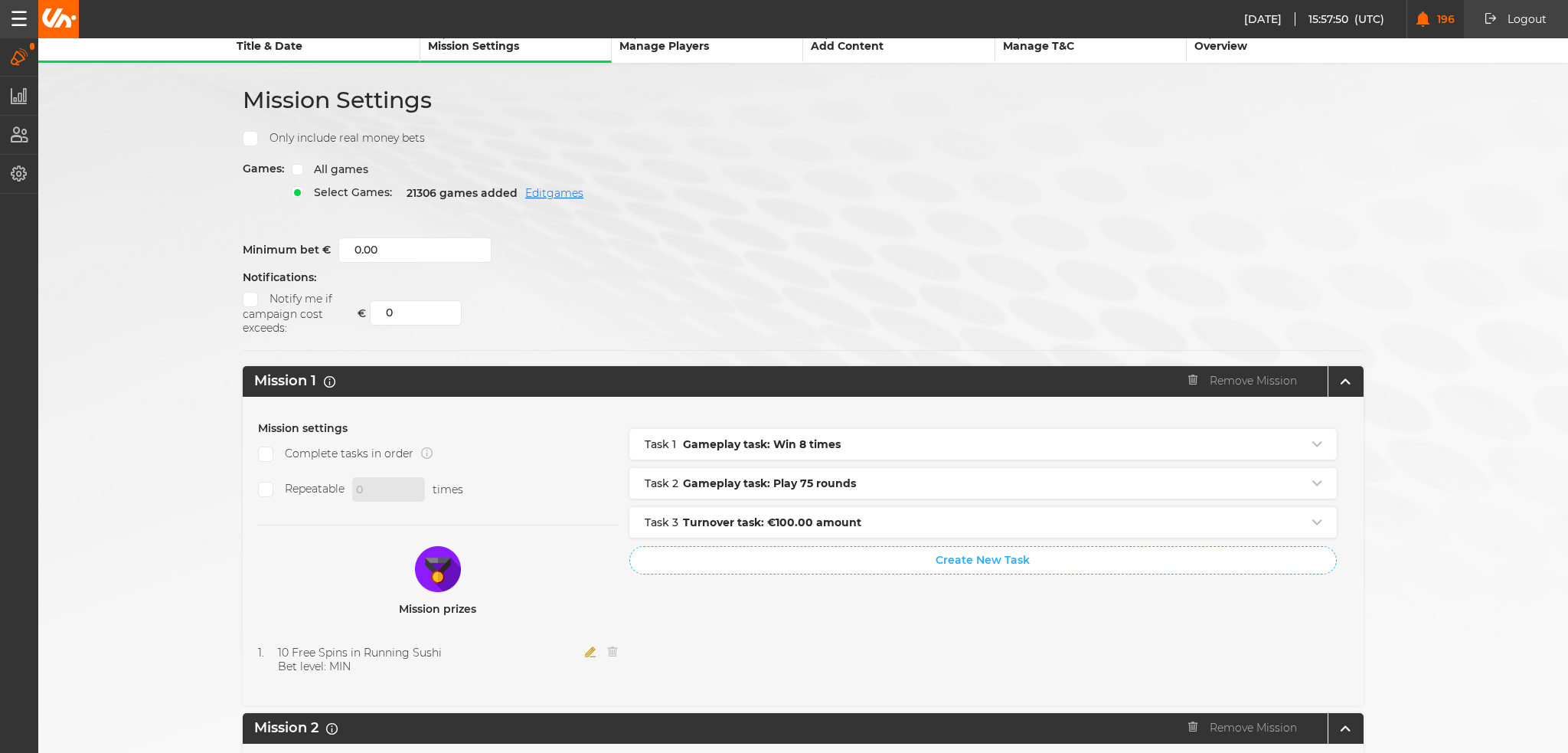
click at [585, 646] on icon "button" at bounding box center [591, 651] width 11 height 10
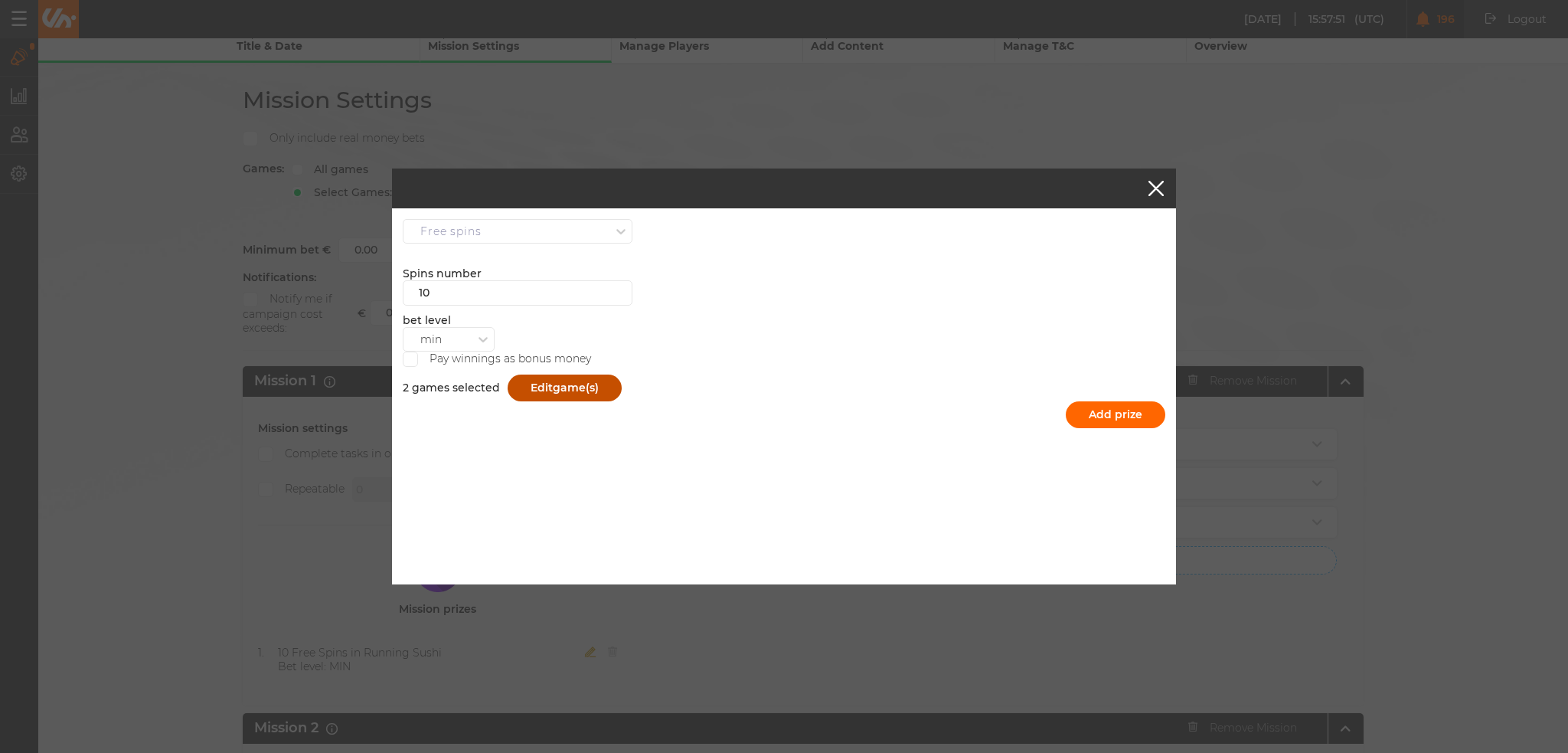
click at [562, 389] on span "game(s)" at bounding box center [575, 387] width 46 height 14
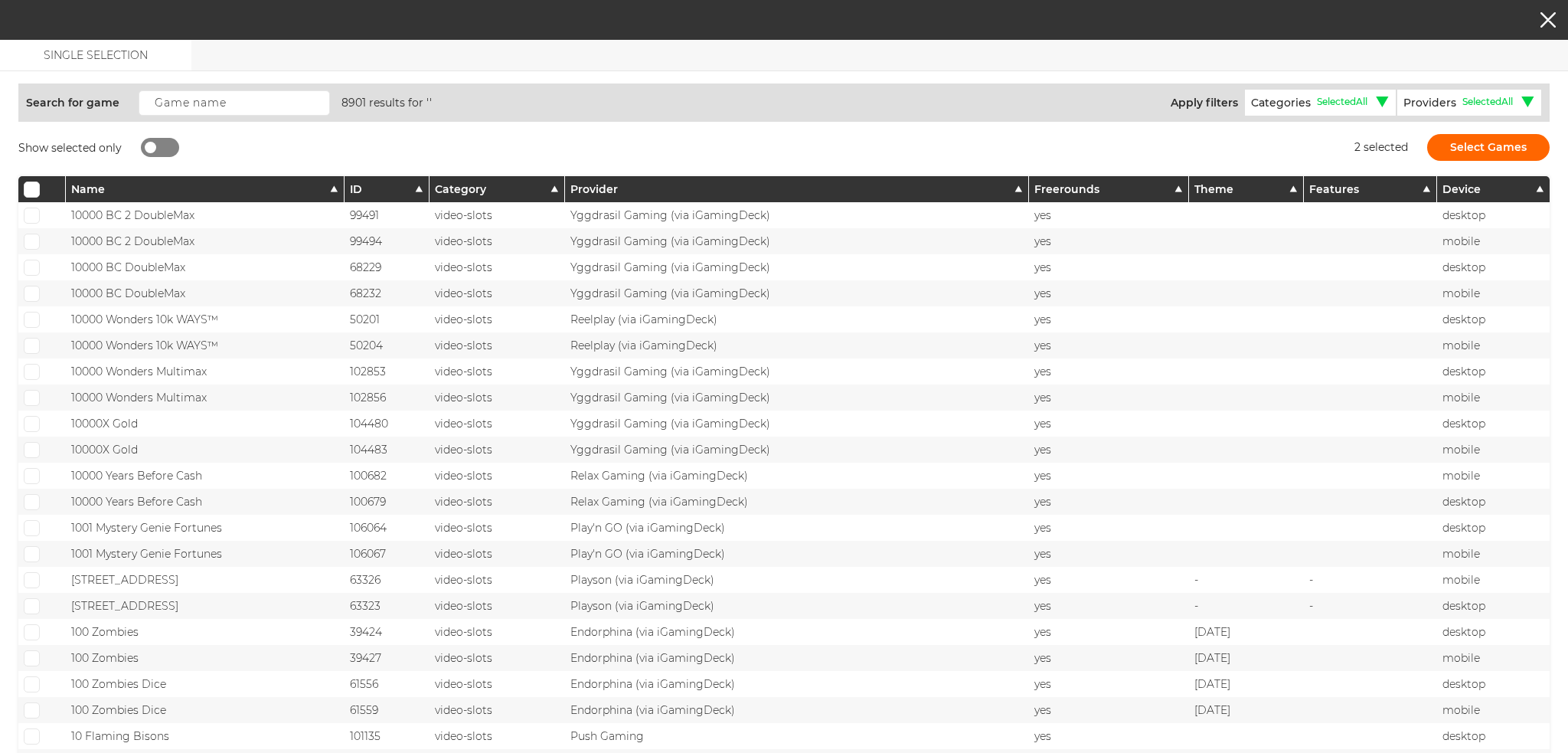
click at [159, 140] on div at bounding box center [160, 148] width 39 height 19
checkbox input "true"
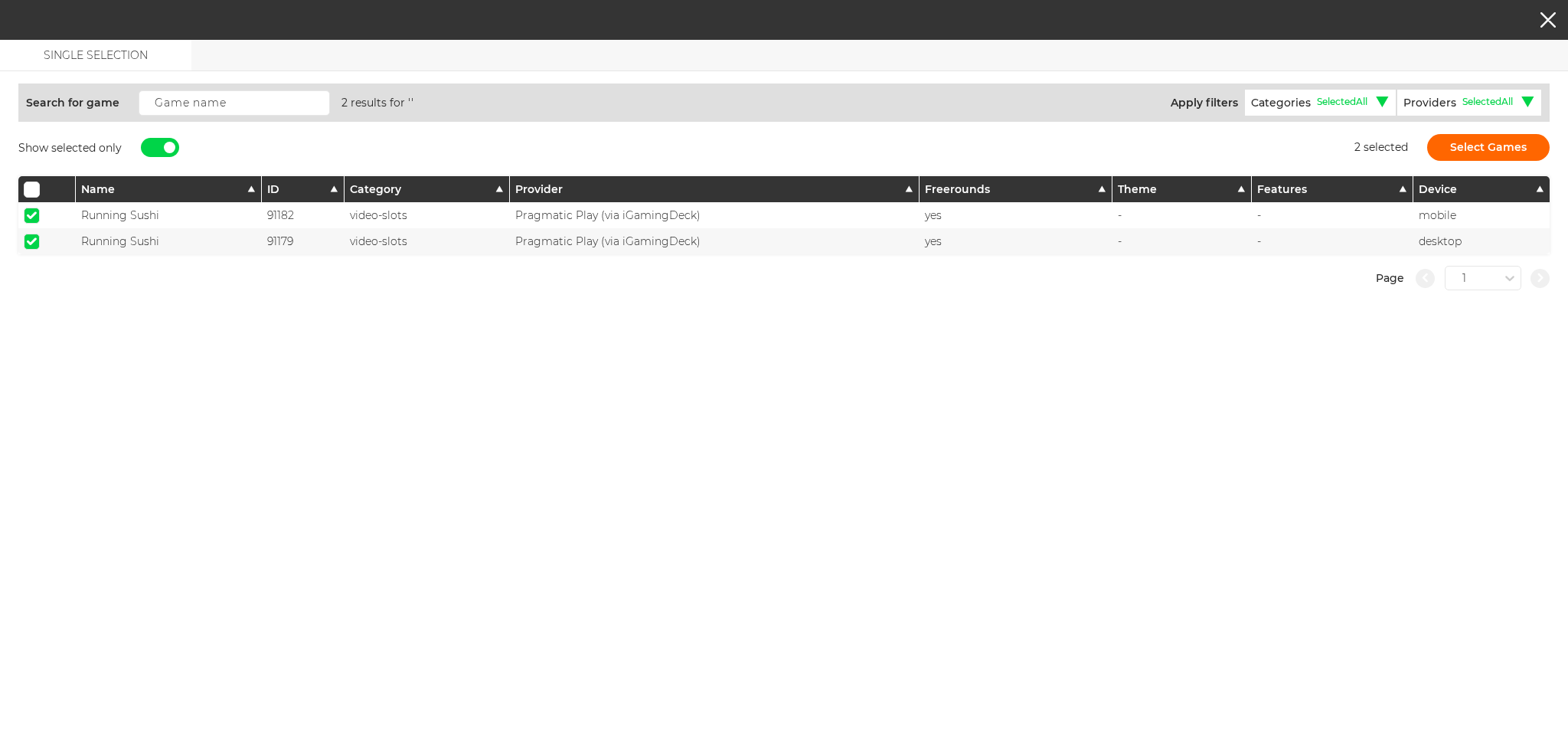
click at [30, 211] on span at bounding box center [31, 215] width 10 height 8
click at [30, 211] on input "checkbox" at bounding box center [32, 216] width 16 height 16
checkbox input "false"
click at [33, 242] on span at bounding box center [31, 242] width 10 height 8
click at [33, 242] on input "checkbox" at bounding box center [32, 242] width 16 height 16
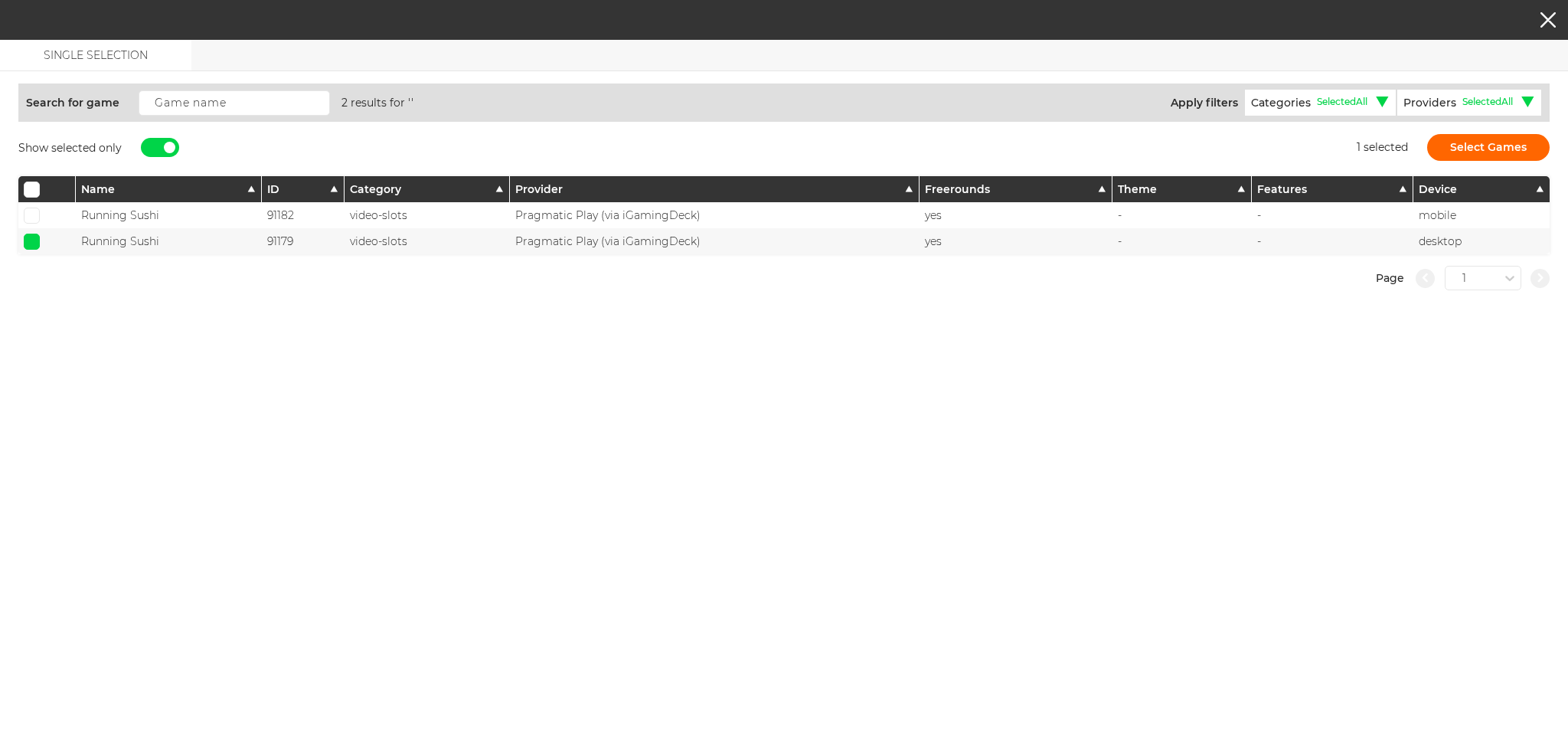
checkbox input "false"
click at [138, 156] on div "Show selected only" at bounding box center [99, 147] width 160 height 26
click at [161, 149] on div at bounding box center [160, 148] width 39 height 19
checkbox input "false"
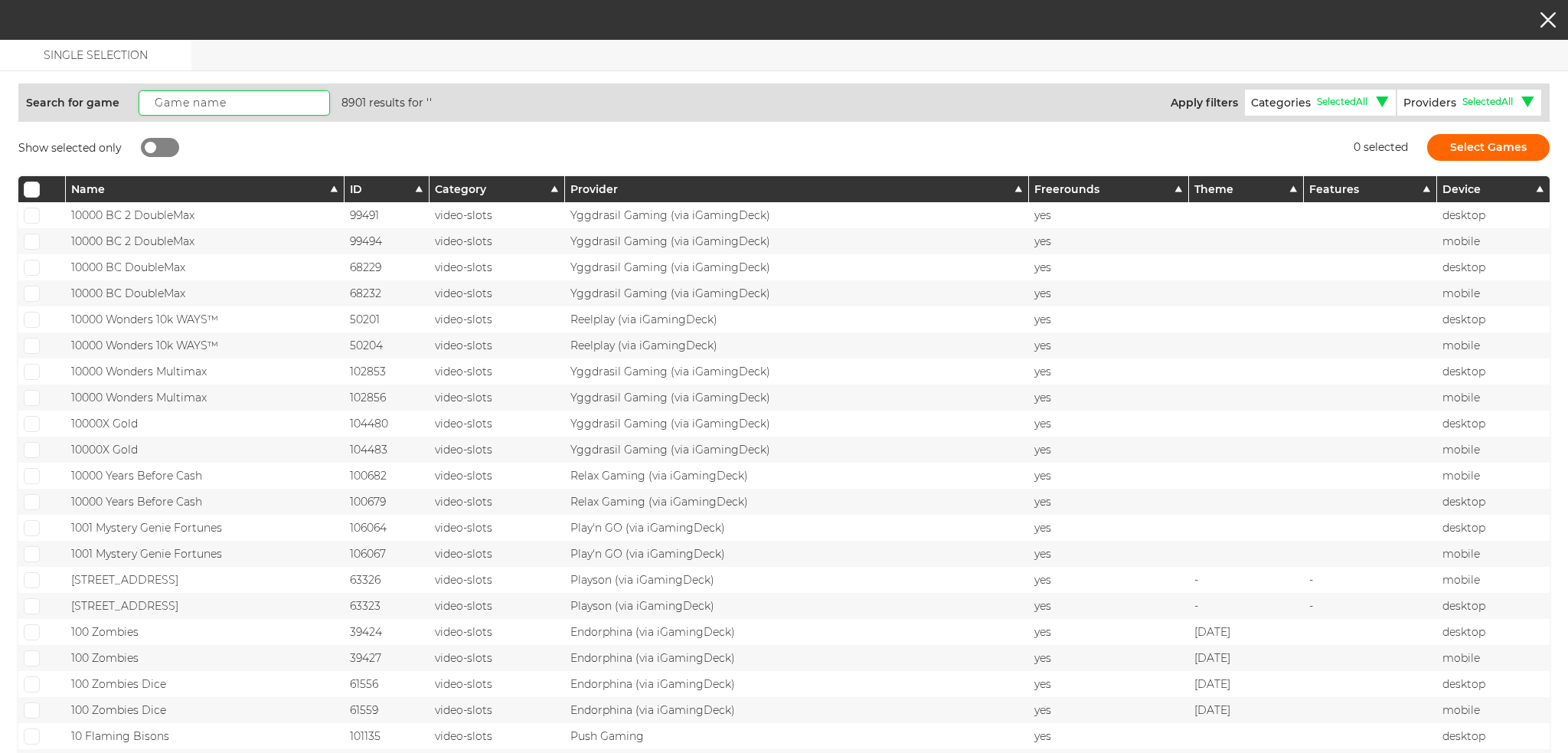
click at [184, 97] on input "text" at bounding box center [234, 103] width 192 height 25
paste input "Irish Crown"
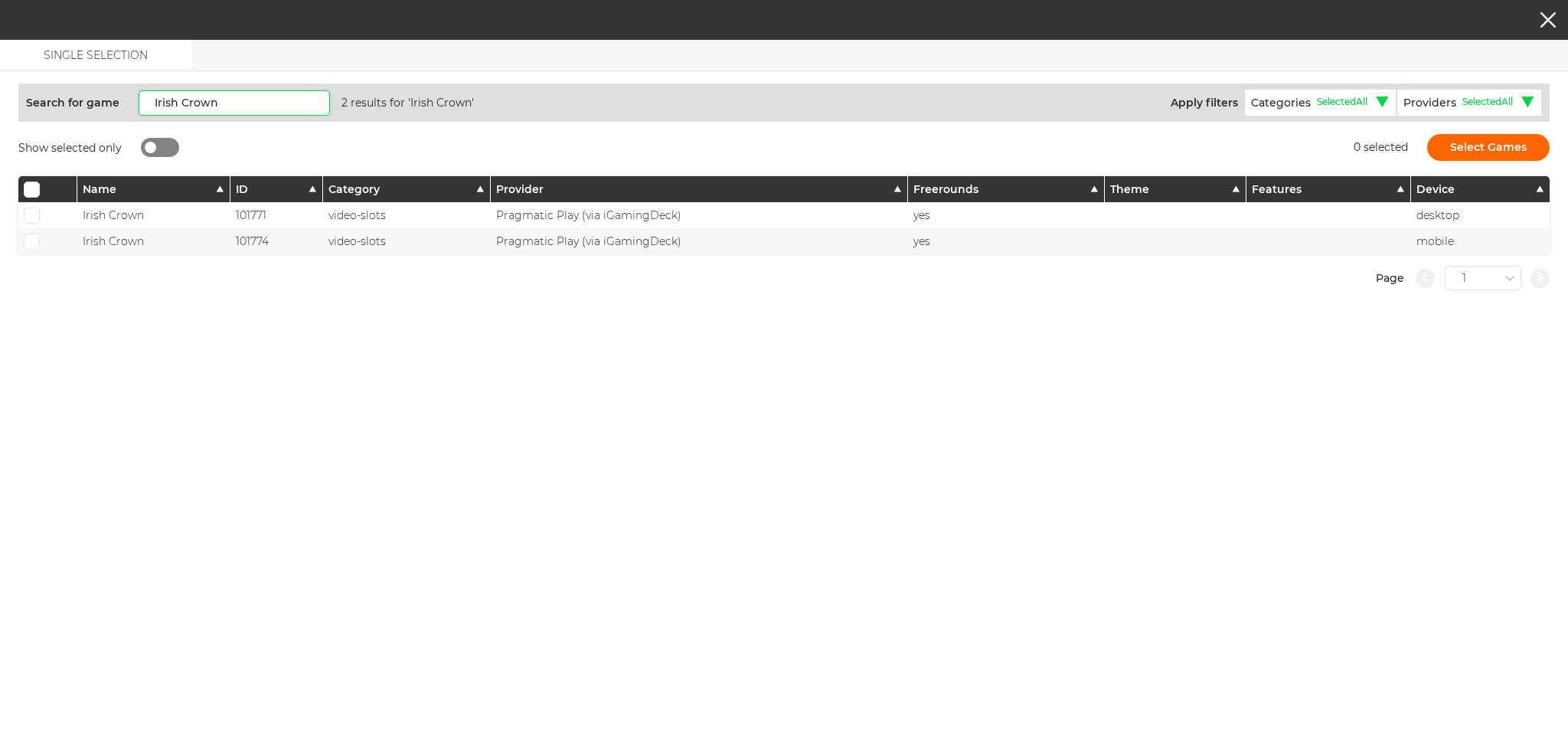
type input "Irish Crown"
click at [32, 217] on span at bounding box center [31, 215] width 10 height 8
click at [32, 217] on input "checkbox" at bounding box center [32, 216] width 16 height 16
checkbox input "true"
click at [36, 238] on span at bounding box center [31, 242] width 10 height 8
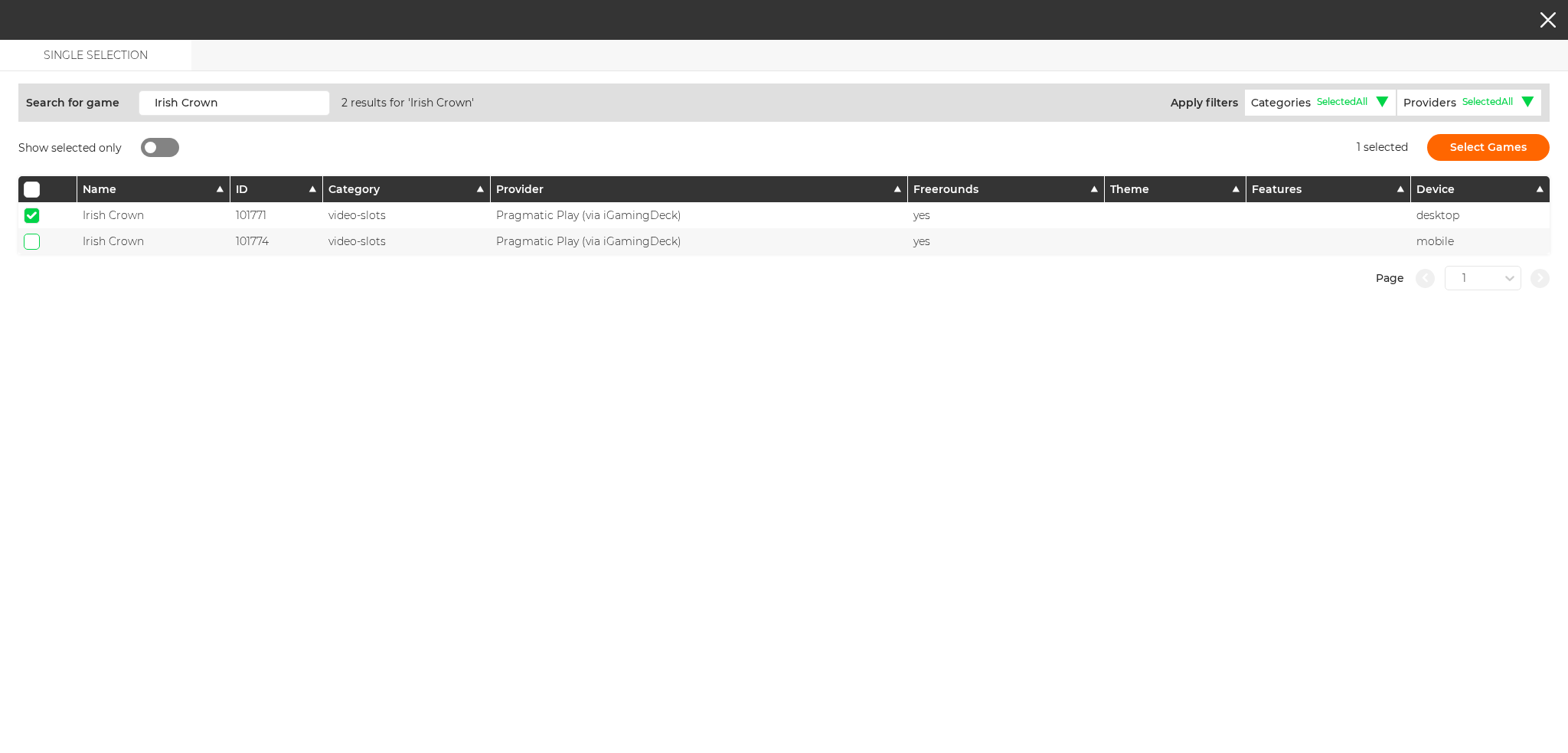
click at [36, 238] on input "checkbox" at bounding box center [32, 242] width 16 height 16
checkbox input "true"
click at [1467, 149] on button "Select Games" at bounding box center [1489, 147] width 123 height 26
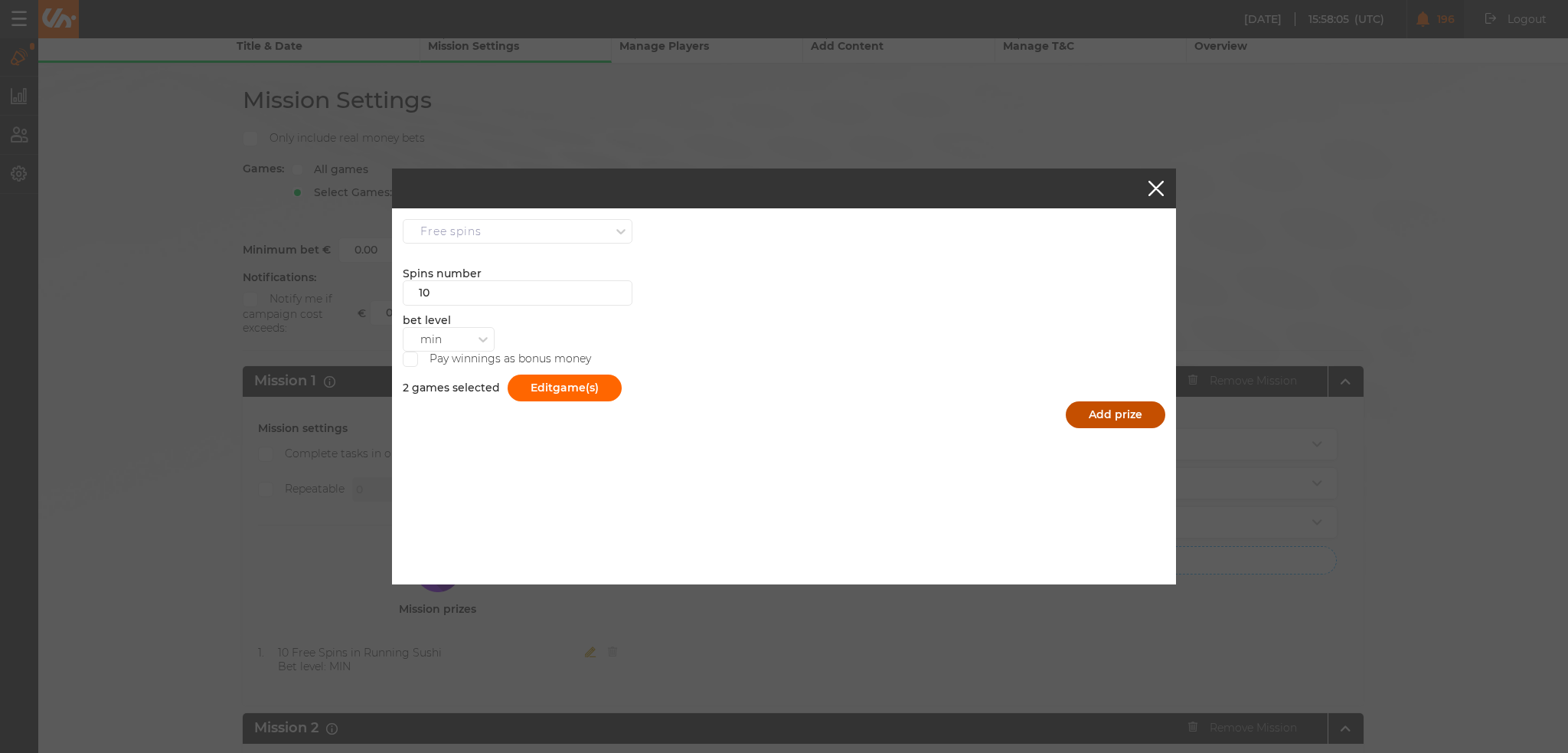
click at [1127, 413] on button "Add prize" at bounding box center [1115, 414] width 100 height 26
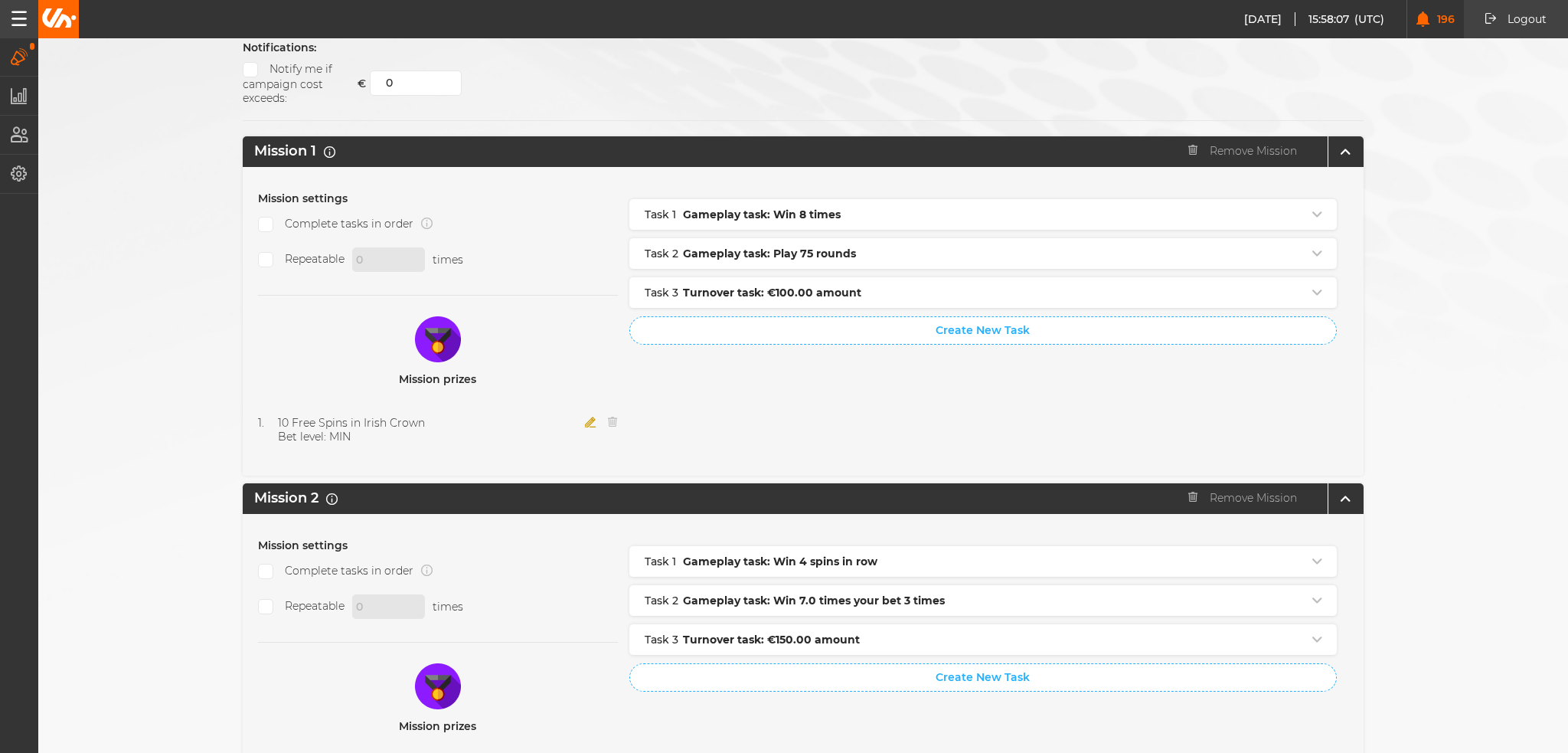
scroll to position [459, 0]
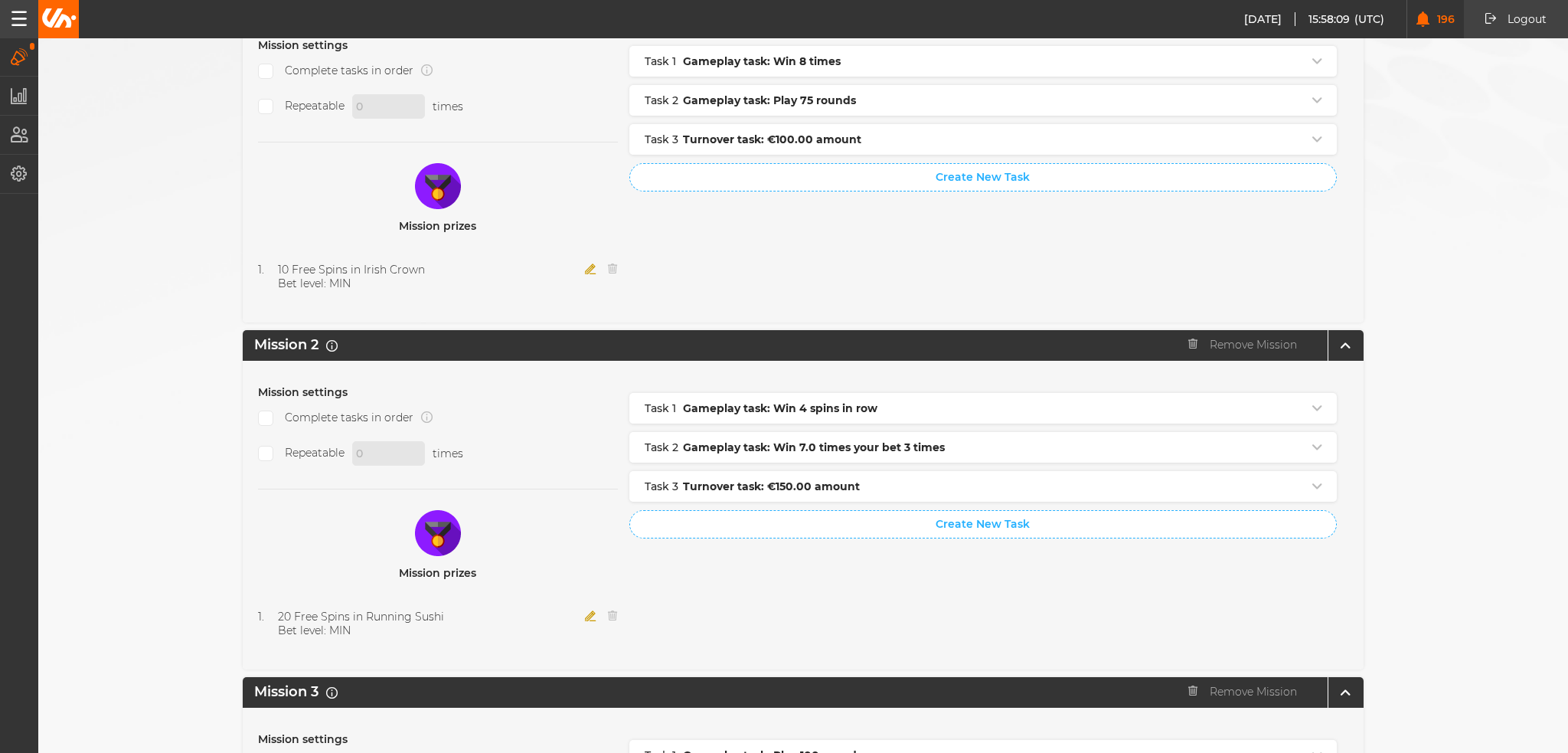
click at [585, 610] on icon "button" at bounding box center [591, 615] width 11 height 10
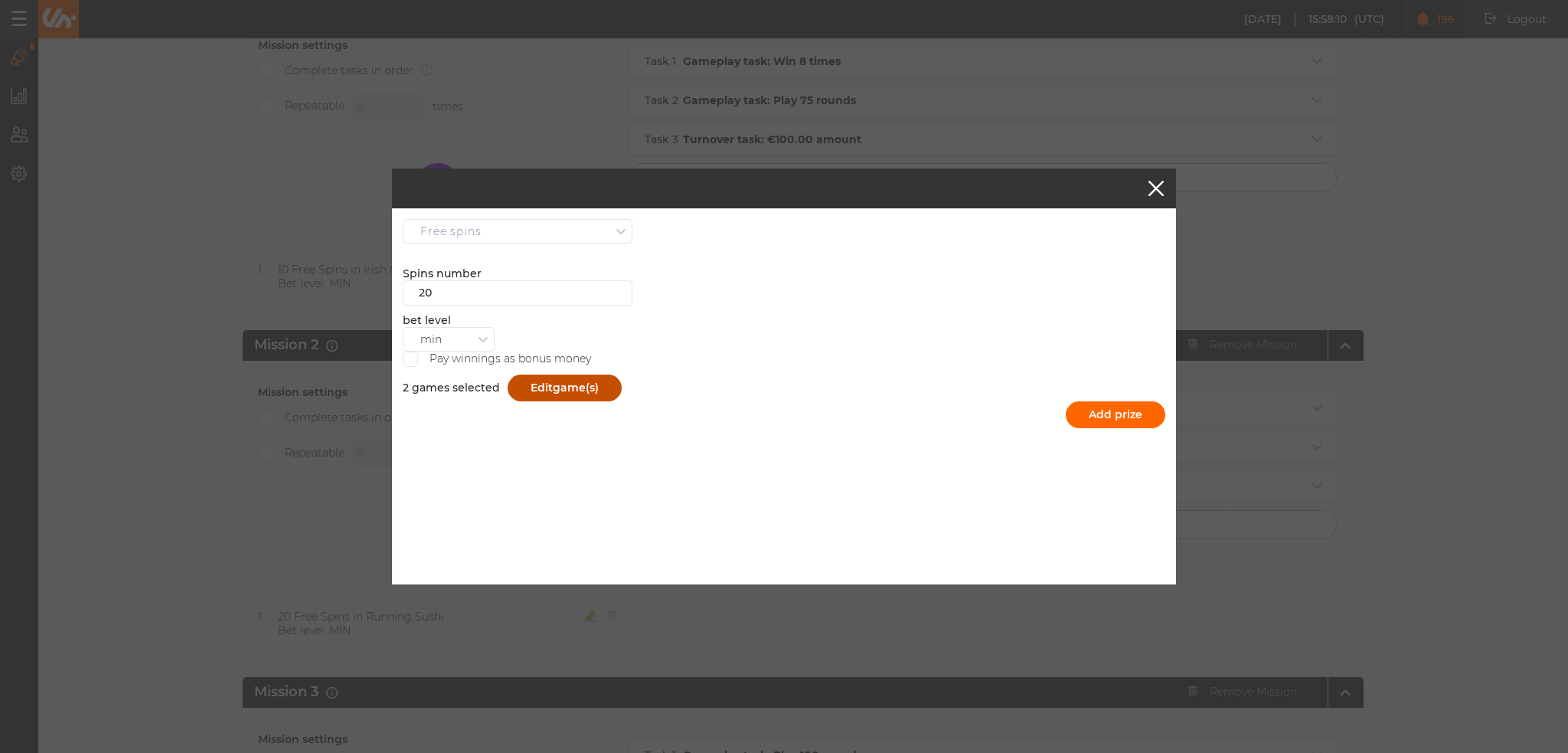
click at [557, 385] on span "game(s)" at bounding box center [575, 387] width 46 height 14
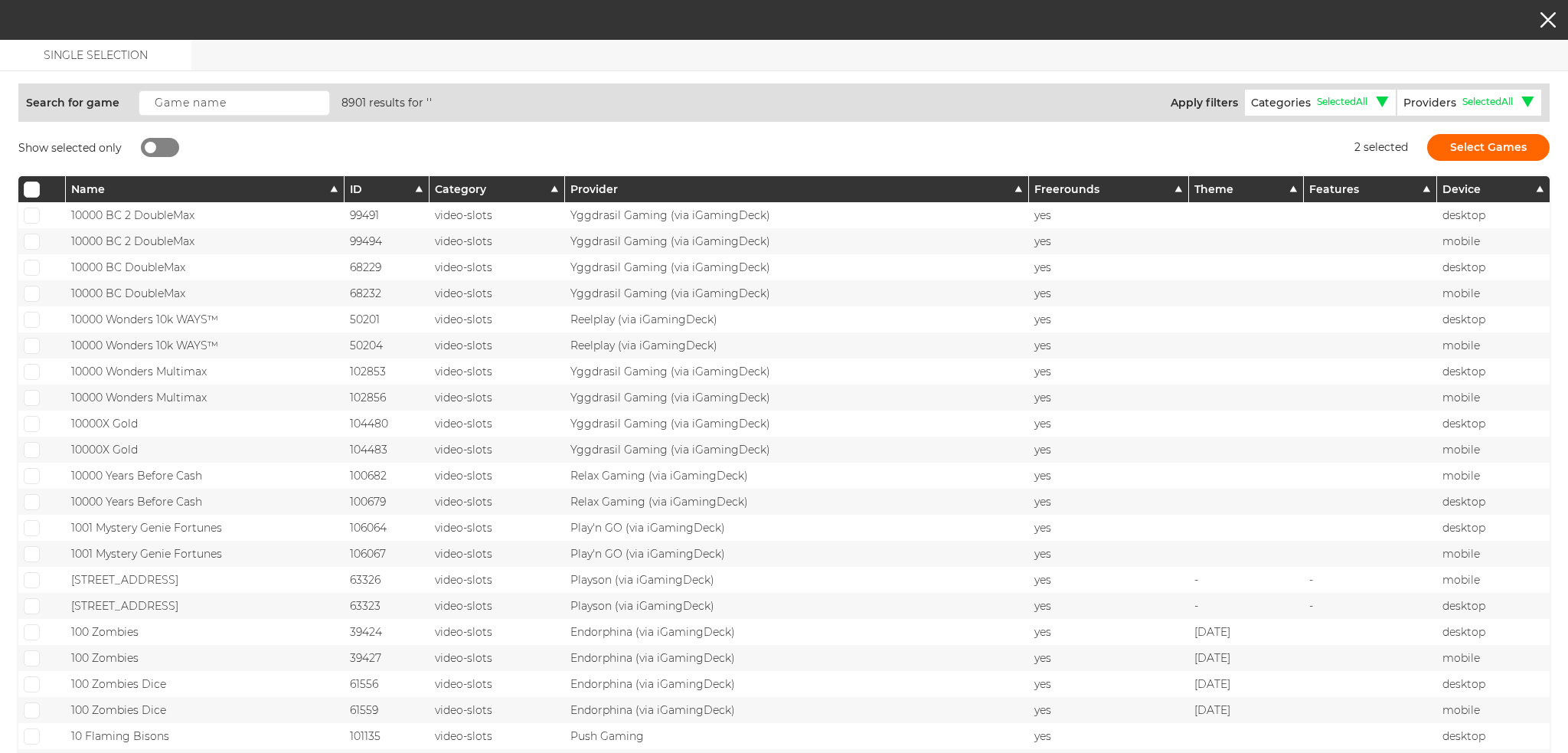
click at [163, 150] on div at bounding box center [160, 148] width 39 height 19
checkbox input "true"
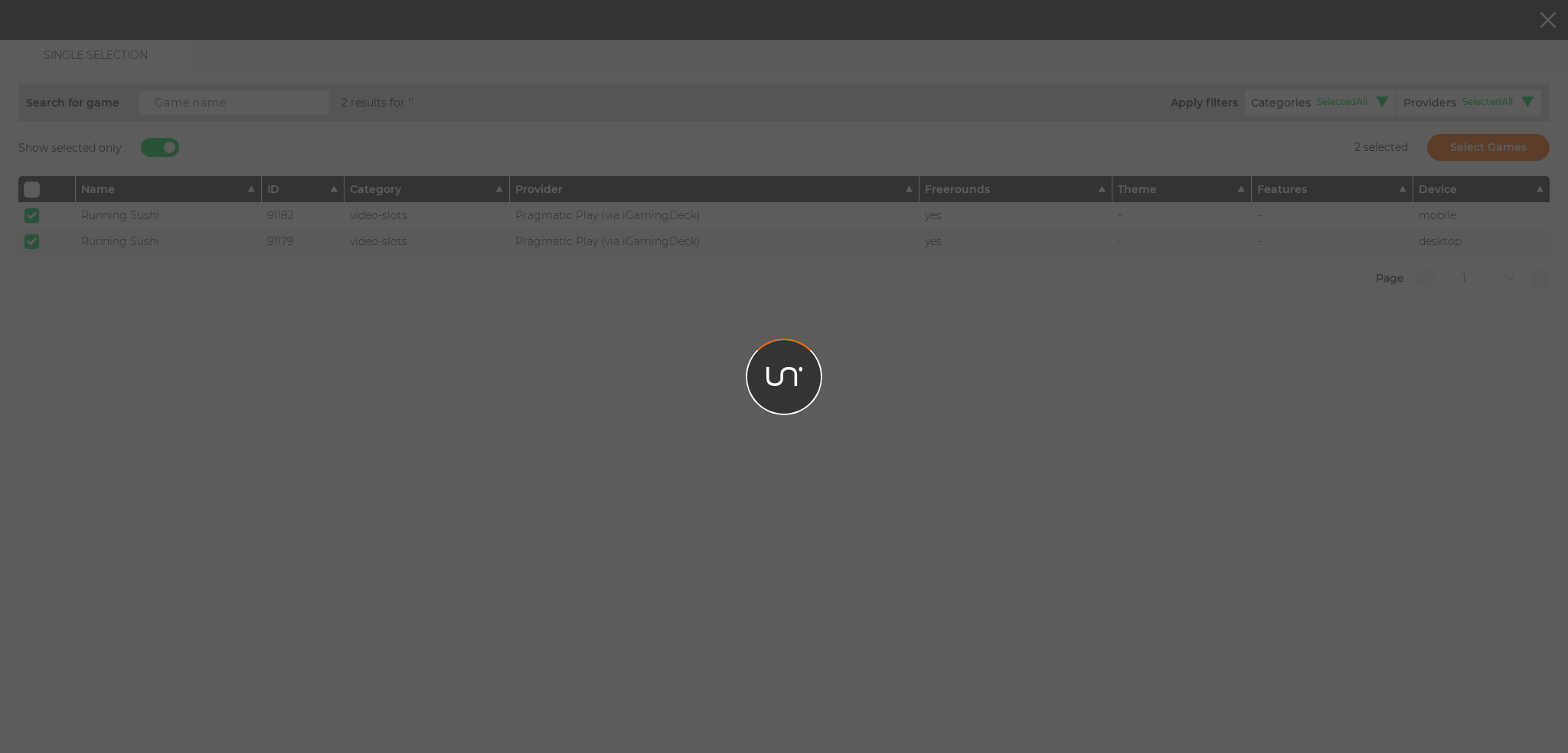
click at [35, 215] on div at bounding box center [784, 376] width 1568 height 753
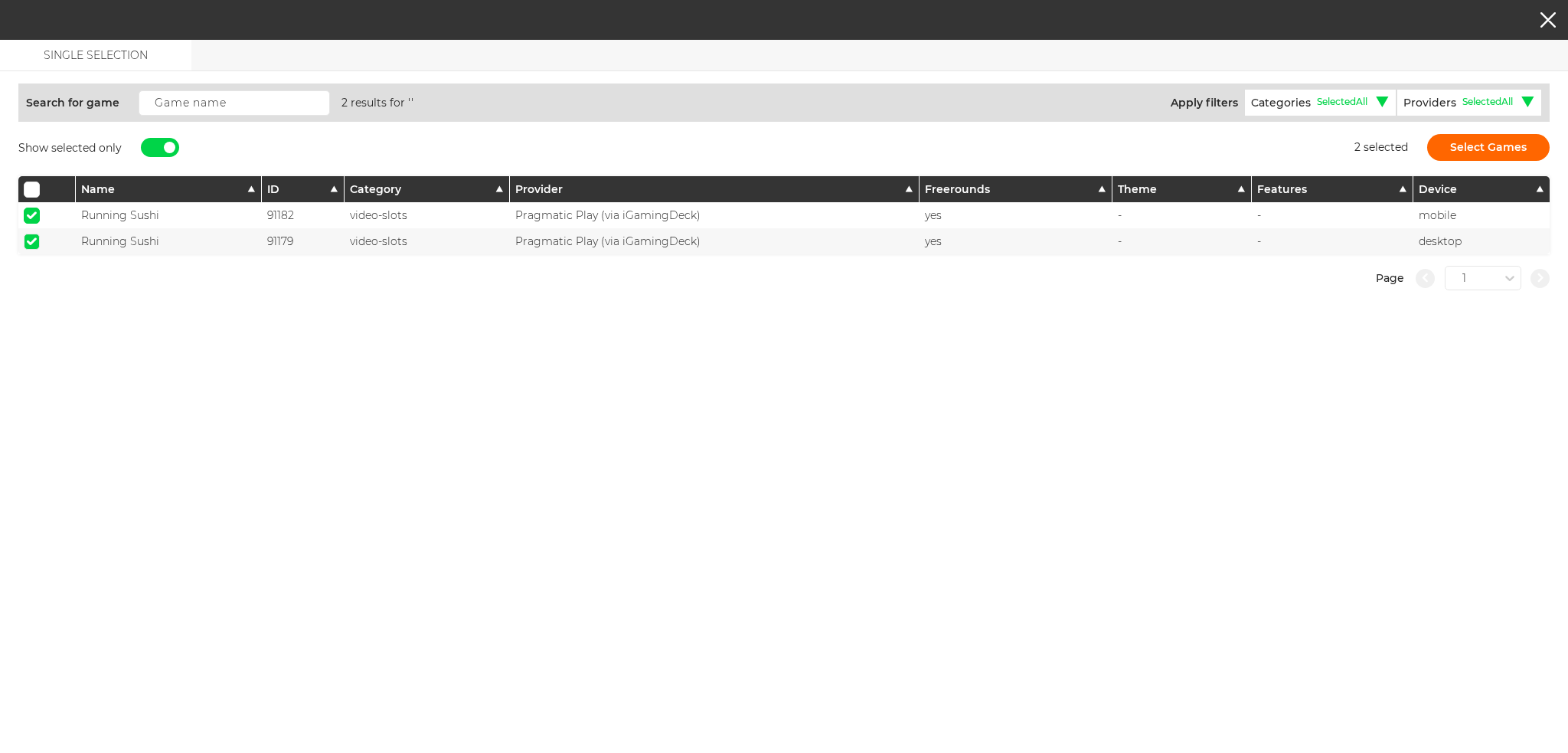
drag, startPoint x: 26, startPoint y: 214, endPoint x: 39, endPoint y: 219, distance: 13.9
click at [30, 214] on span at bounding box center [31, 215] width 10 height 8
click at [30, 214] on input "checkbox" at bounding box center [32, 216] width 16 height 16
checkbox input "false"
click at [22, 242] on div at bounding box center [47, 241] width 58 height 26
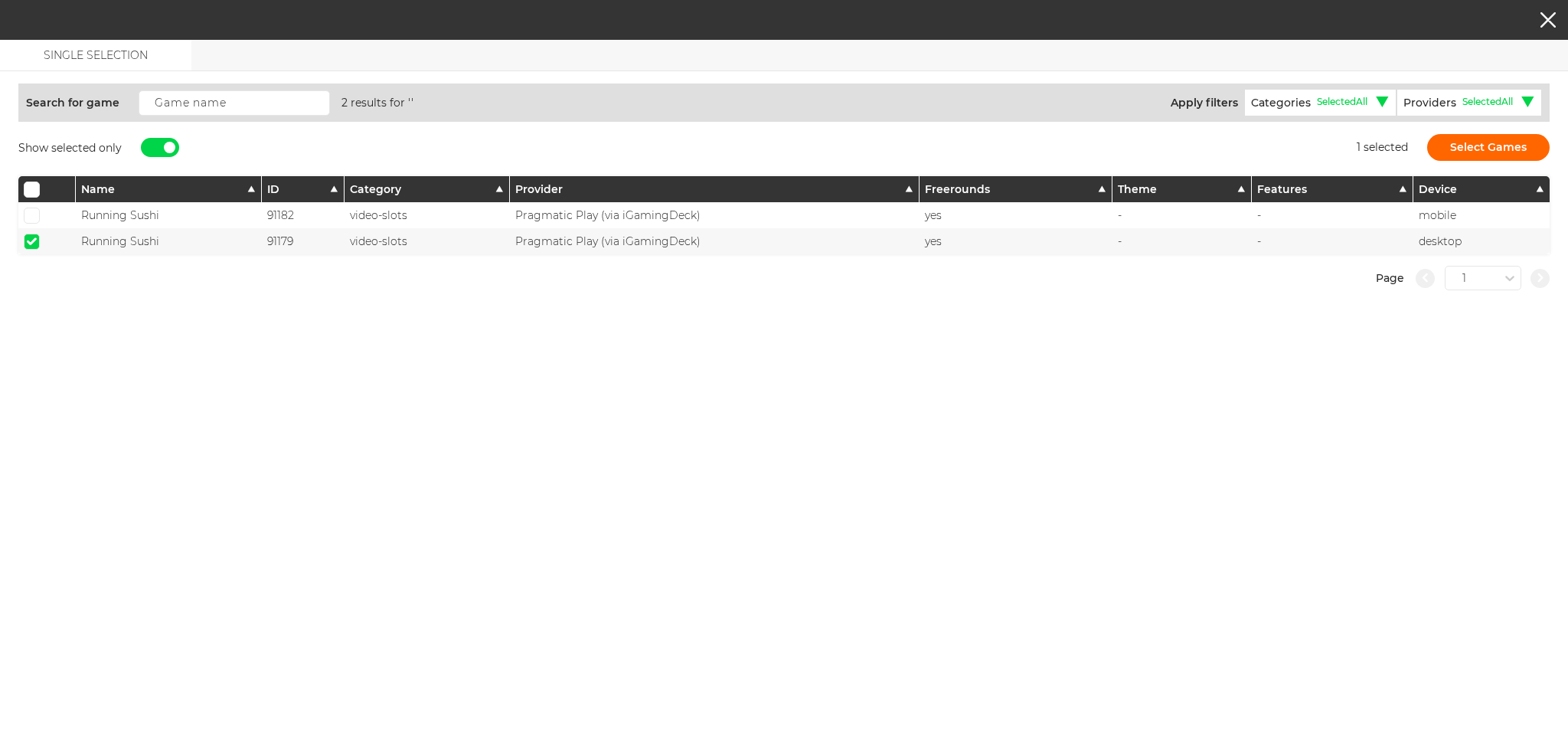
click at [32, 238] on span at bounding box center [31, 242] width 10 height 8
click at [32, 235] on input "checkbox" at bounding box center [32, 242] width 16 height 16
checkbox input "false"
click at [158, 149] on div at bounding box center [160, 148] width 39 height 19
checkbox input "false"
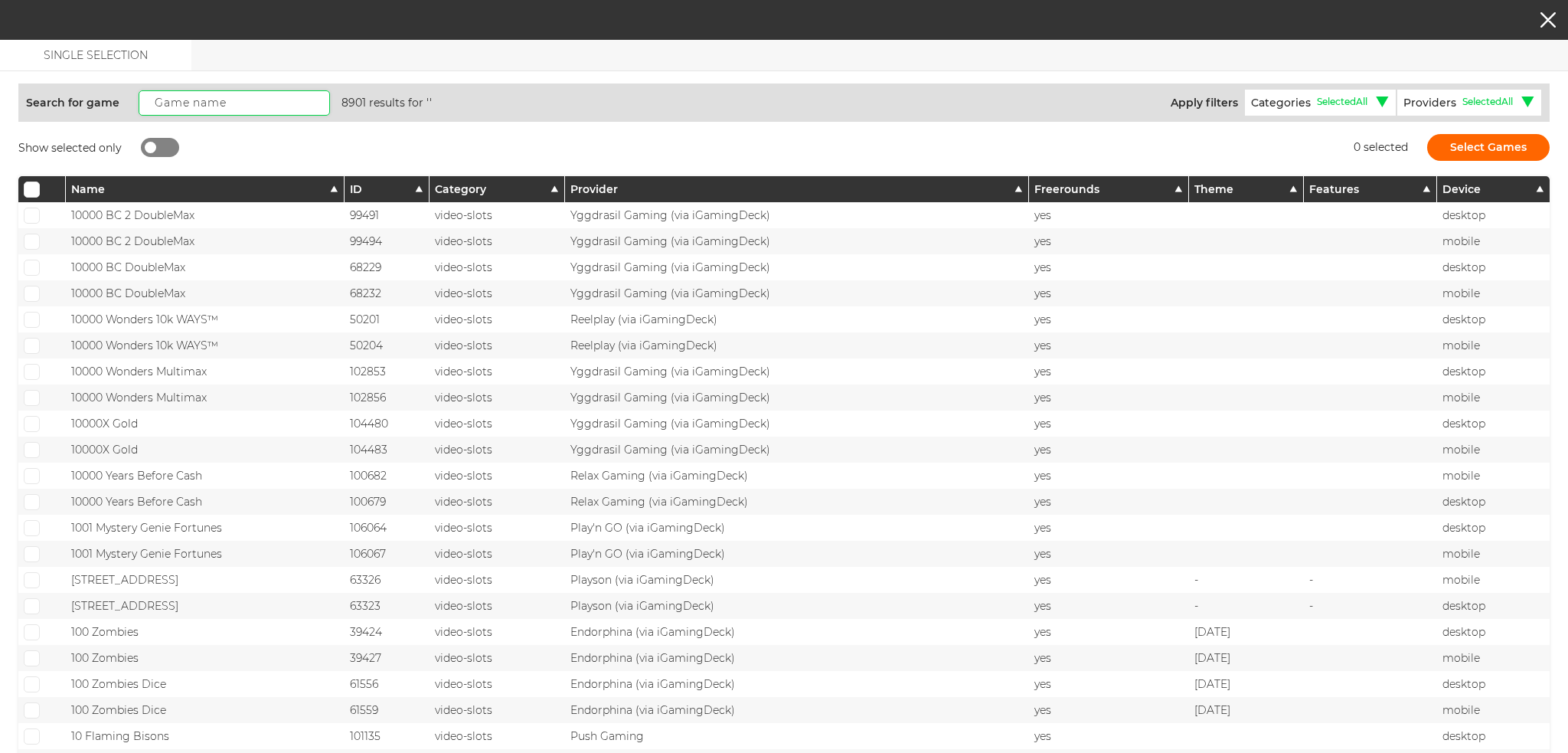
click at [182, 100] on input "text" at bounding box center [234, 103] width 192 height 25
paste input "Irish Crown"
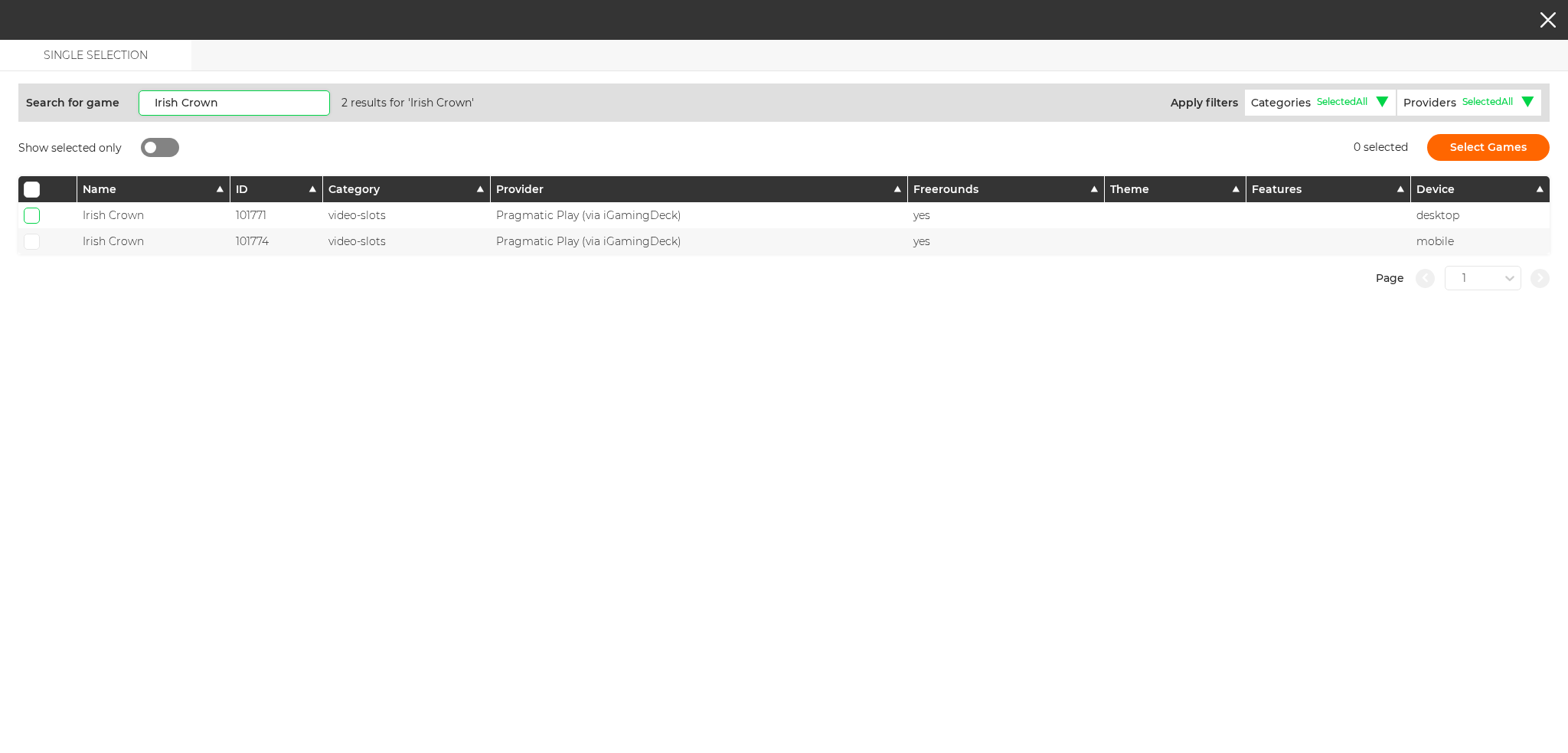
type input "Irish Crown"
click at [26, 218] on input "checkbox" at bounding box center [32, 216] width 16 height 16
checkbox input "true"
click at [34, 245] on input "checkbox" at bounding box center [32, 242] width 16 height 16
checkbox input "true"
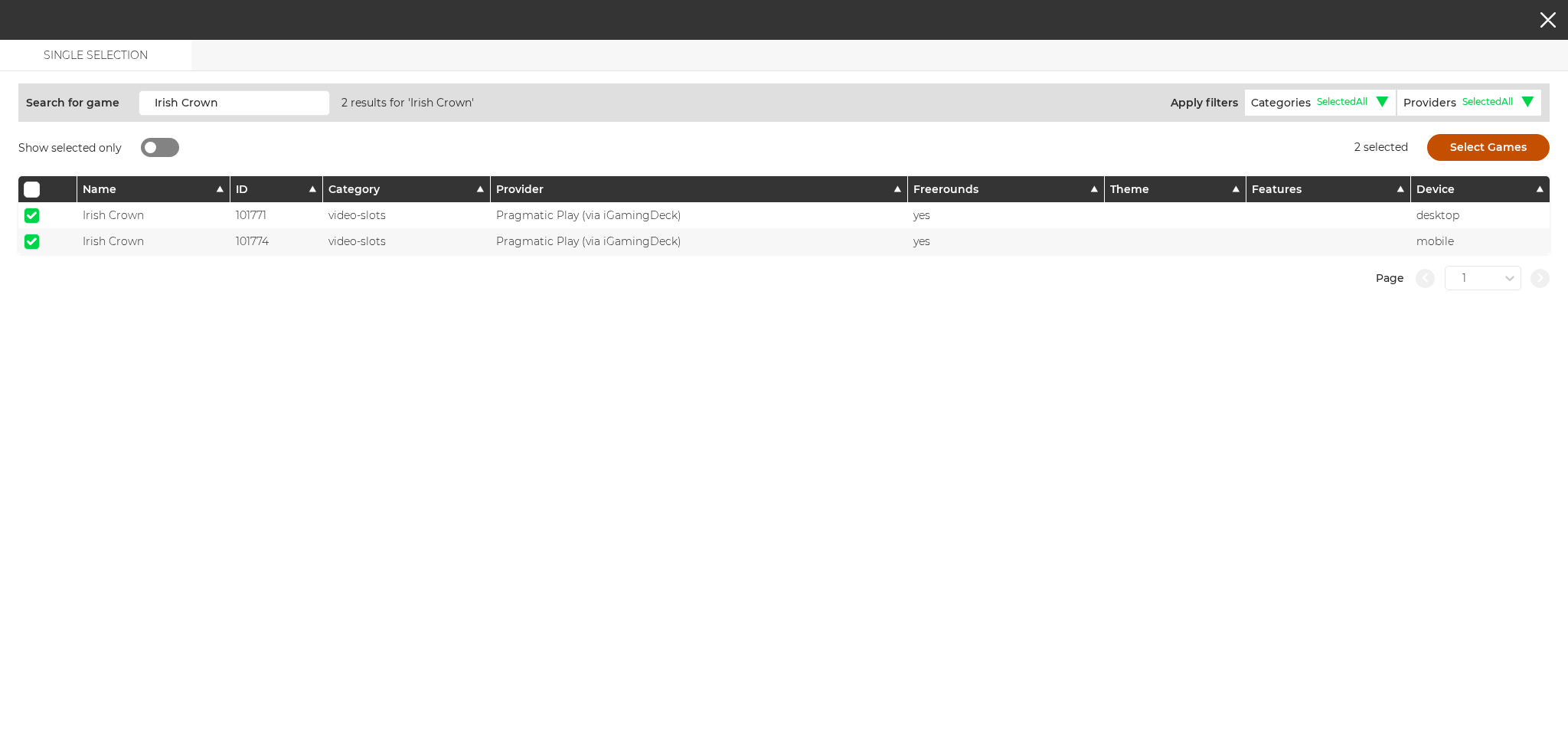
click at [1487, 148] on button "Select Games" at bounding box center [1489, 147] width 123 height 26
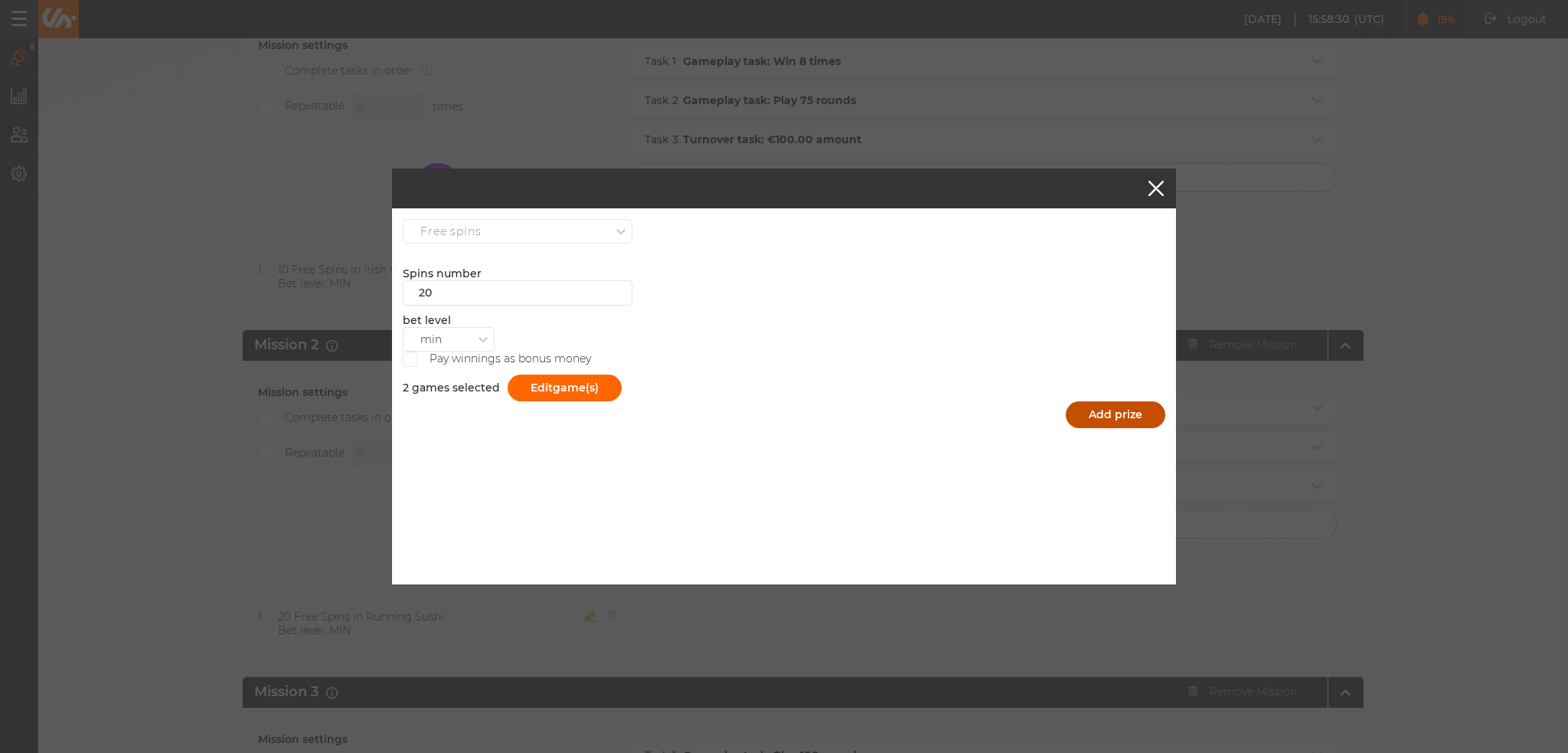
click at [1126, 413] on button "Add prize" at bounding box center [1115, 414] width 100 height 26
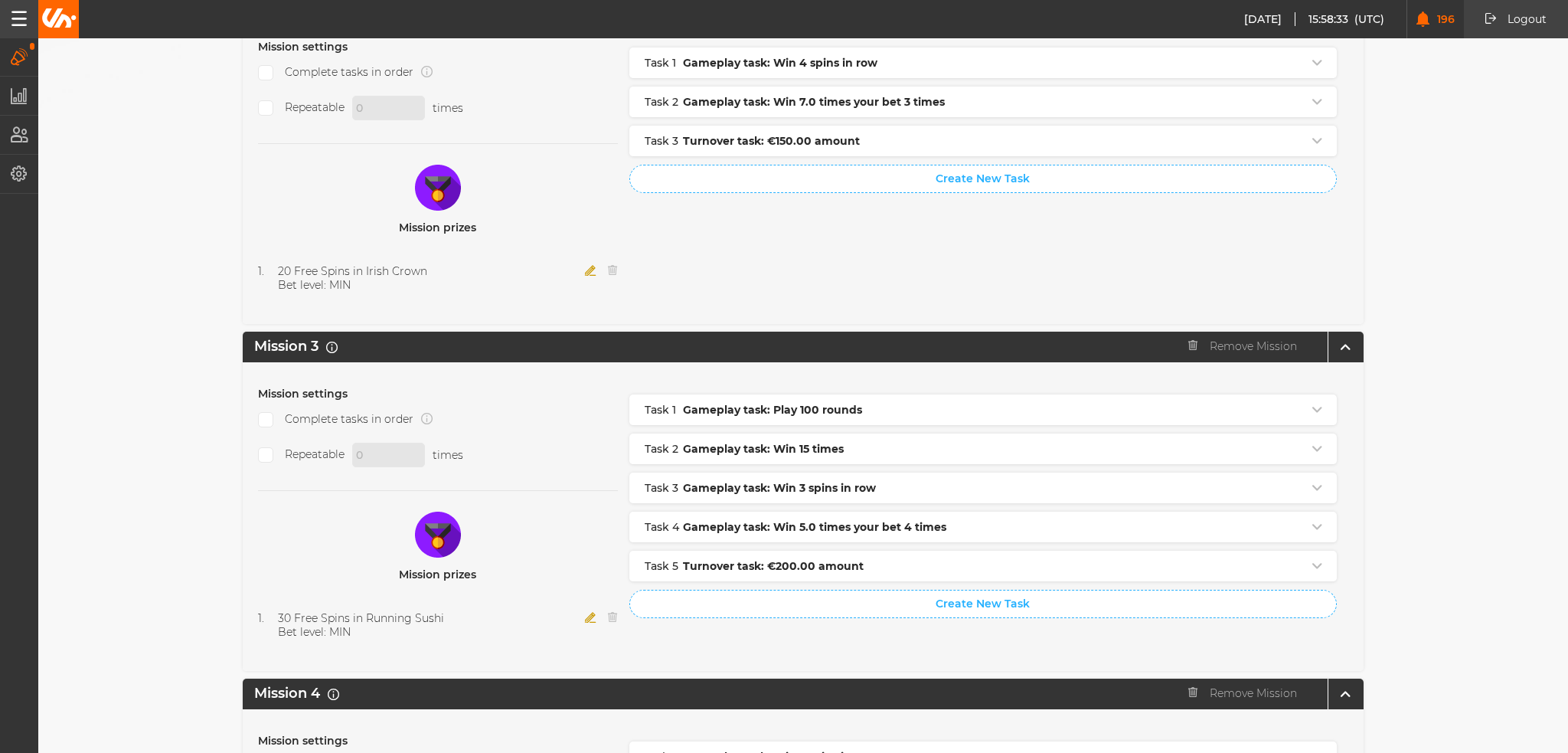
scroll to position [843, 0]
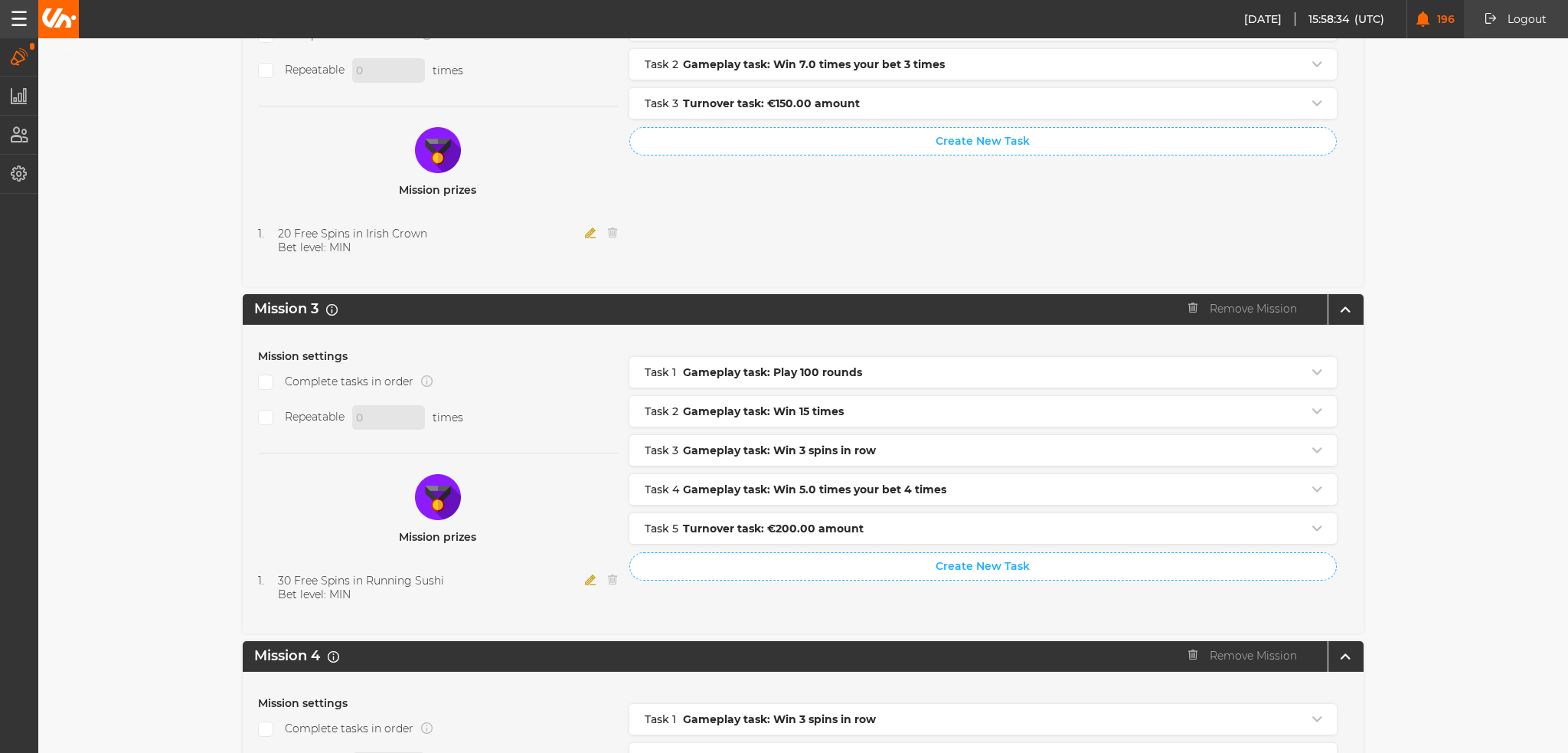
click at [585, 575] on icon "button" at bounding box center [591, 580] width 11 height 10
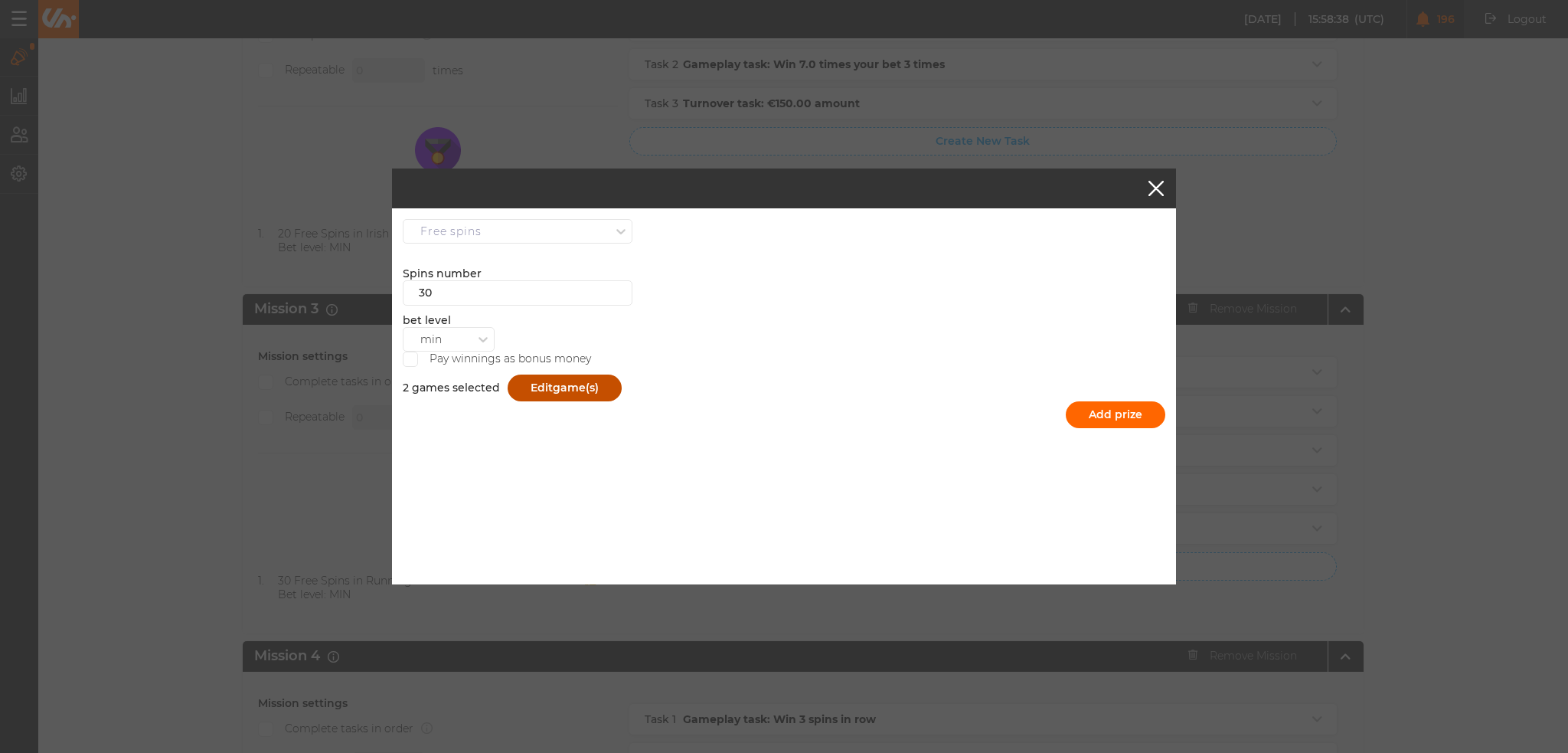
click at [608, 392] on button "Edit game(s)" at bounding box center [565, 388] width 114 height 26
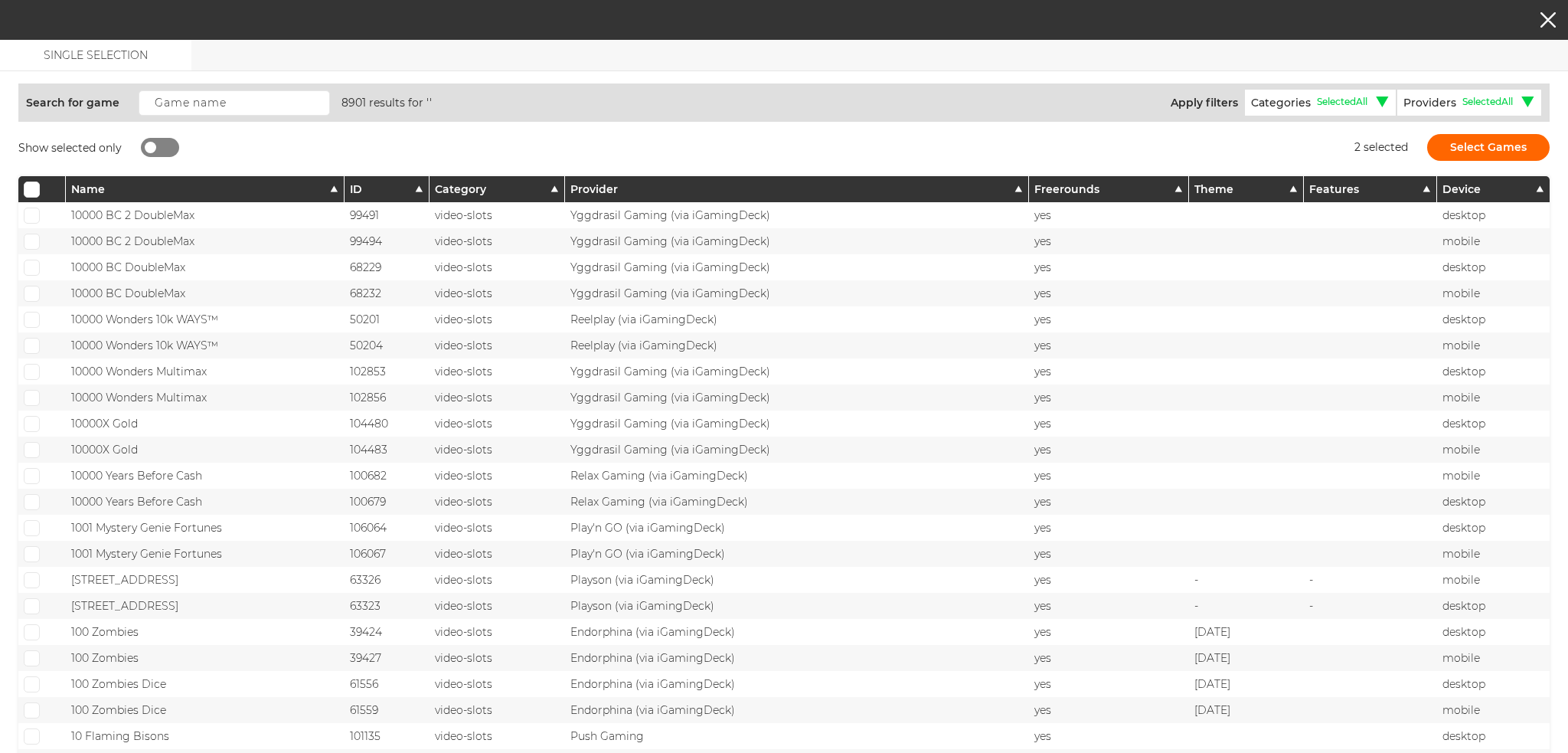
click at [160, 155] on div at bounding box center [160, 148] width 39 height 19
checkbox input "true"
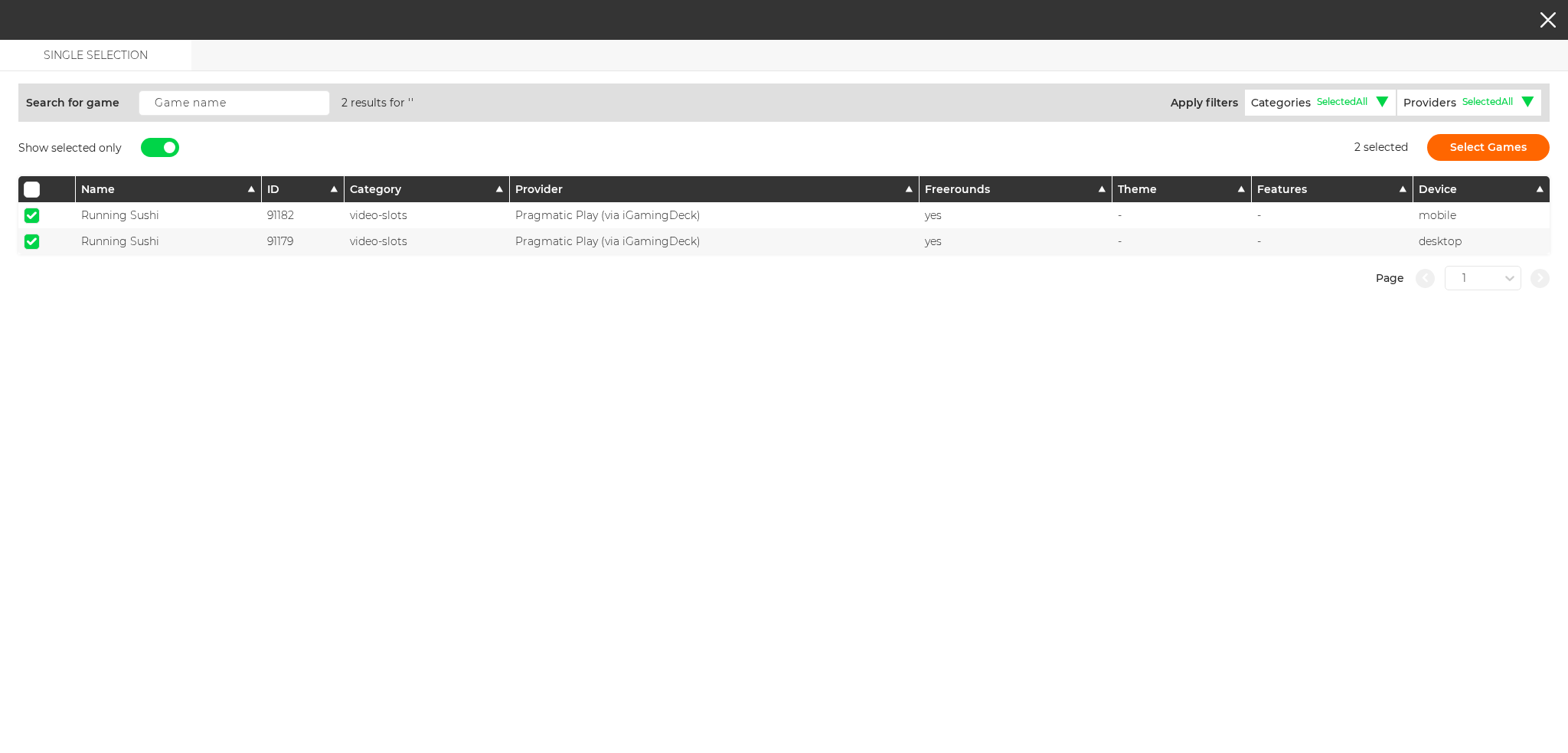
click at [31, 214] on span at bounding box center [31, 215] width 10 height 8
click at [31, 214] on input "checkbox" at bounding box center [32, 216] width 16 height 16
checkbox input "false"
click at [33, 238] on span at bounding box center [31, 242] width 10 height 8
click at [33, 238] on input "checkbox" at bounding box center [32, 242] width 16 height 16
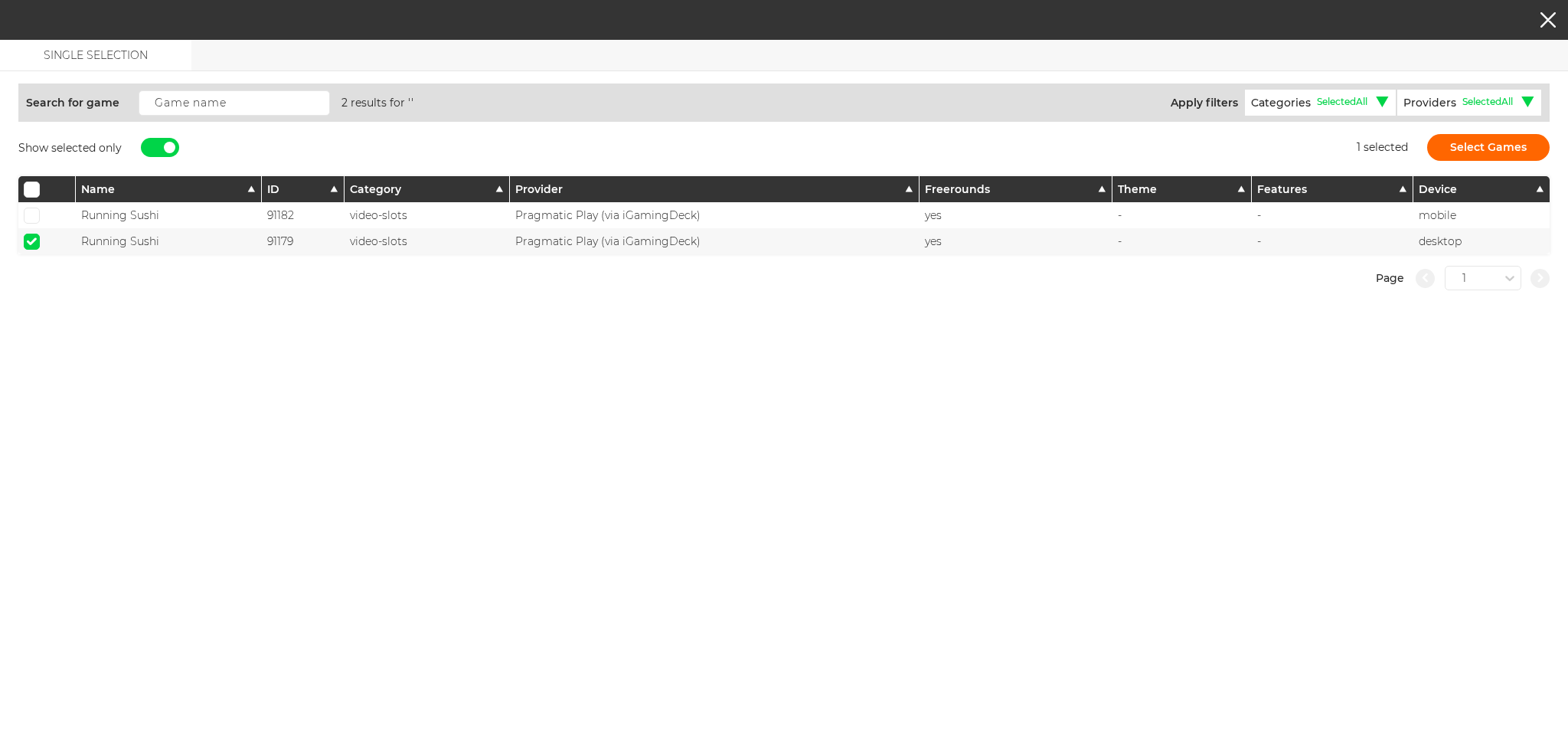
checkbox input "false"
click at [160, 146] on div at bounding box center [160, 148] width 39 height 19
checkbox input "false"
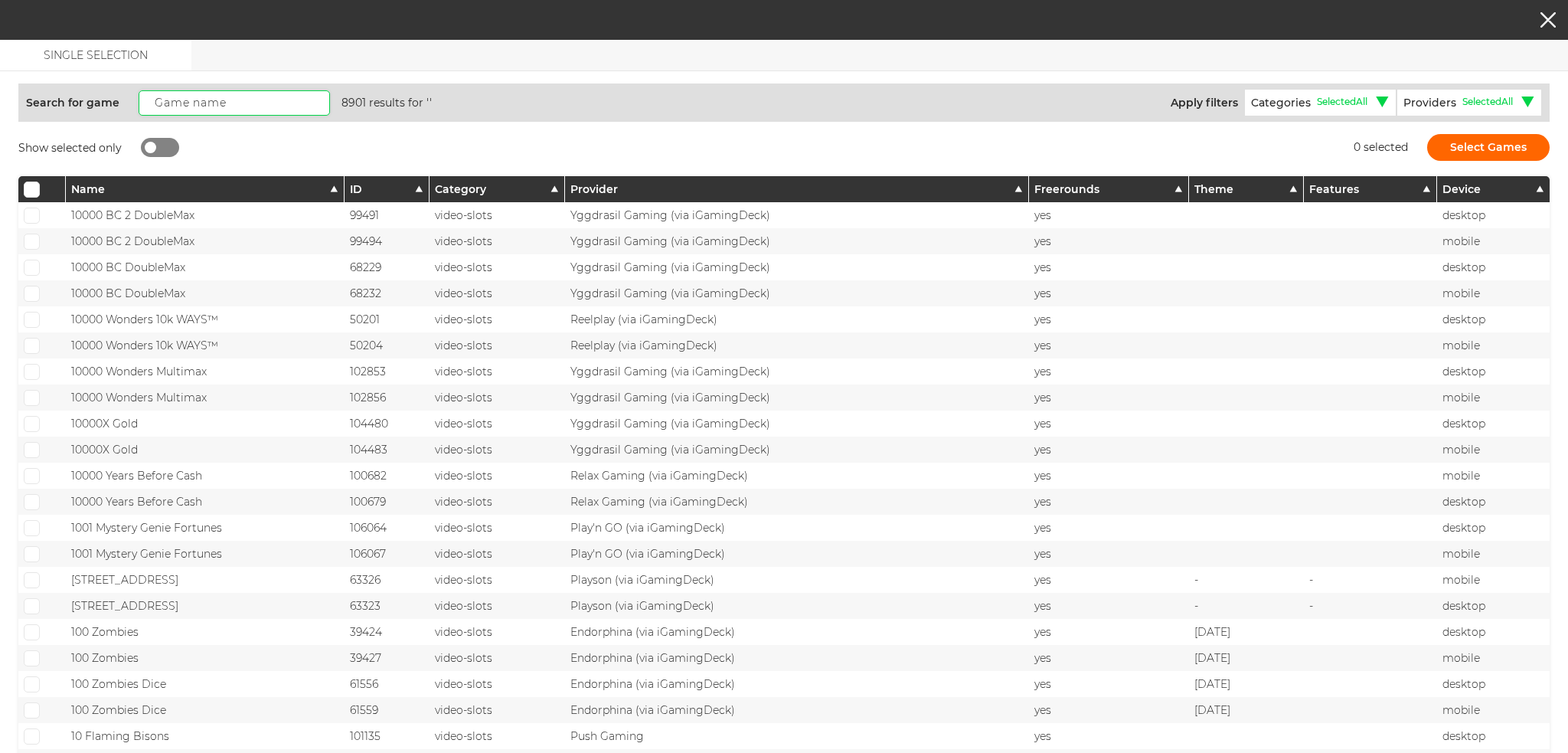
click at [184, 100] on input "text" at bounding box center [234, 103] width 192 height 25
paste input "Irish Crown"
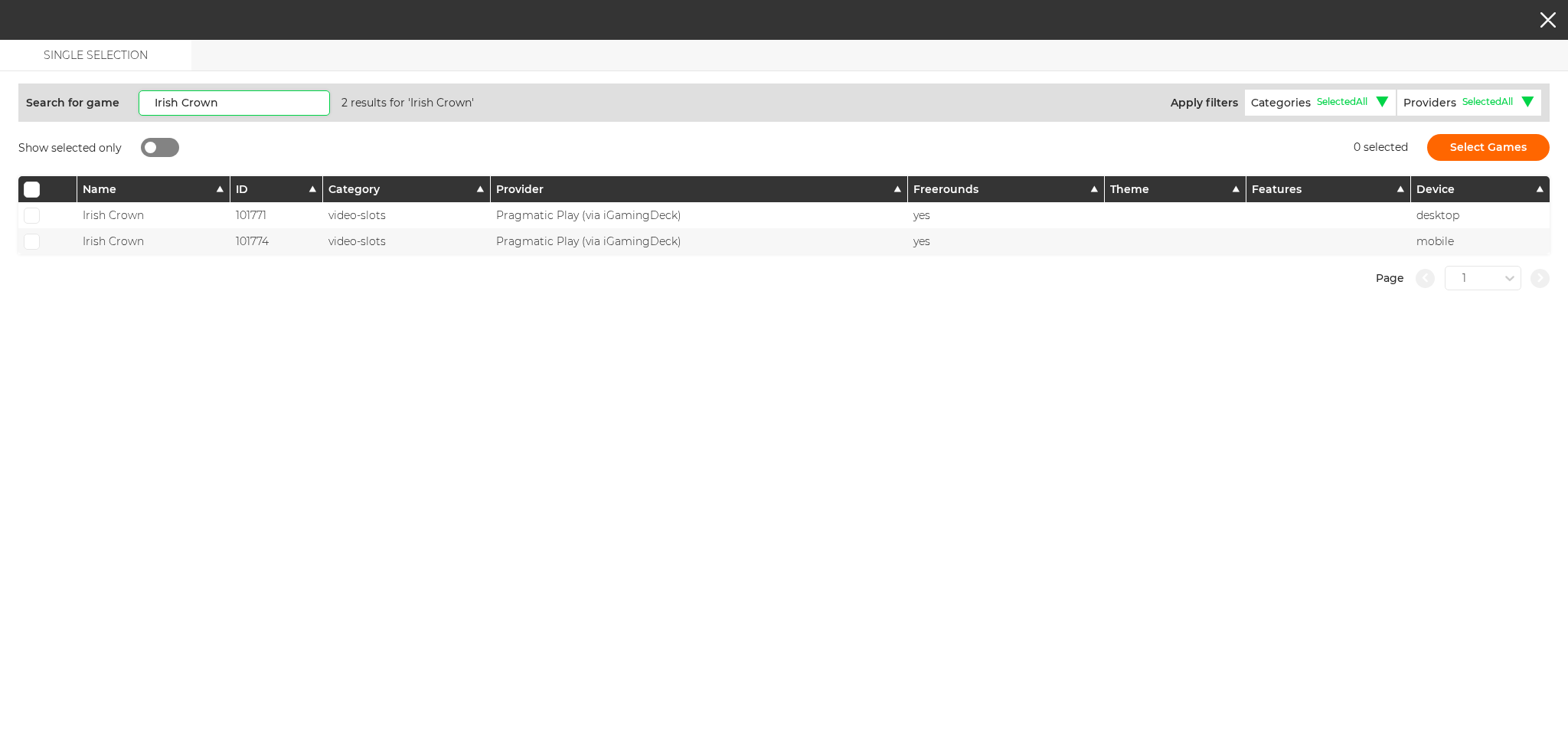
type input "Irish Crown"
click at [28, 214] on span at bounding box center [31, 215] width 10 height 8
click at [28, 214] on input "checkbox" at bounding box center [32, 216] width 16 height 16
checkbox input "true"
click at [29, 242] on span at bounding box center [31, 242] width 10 height 8
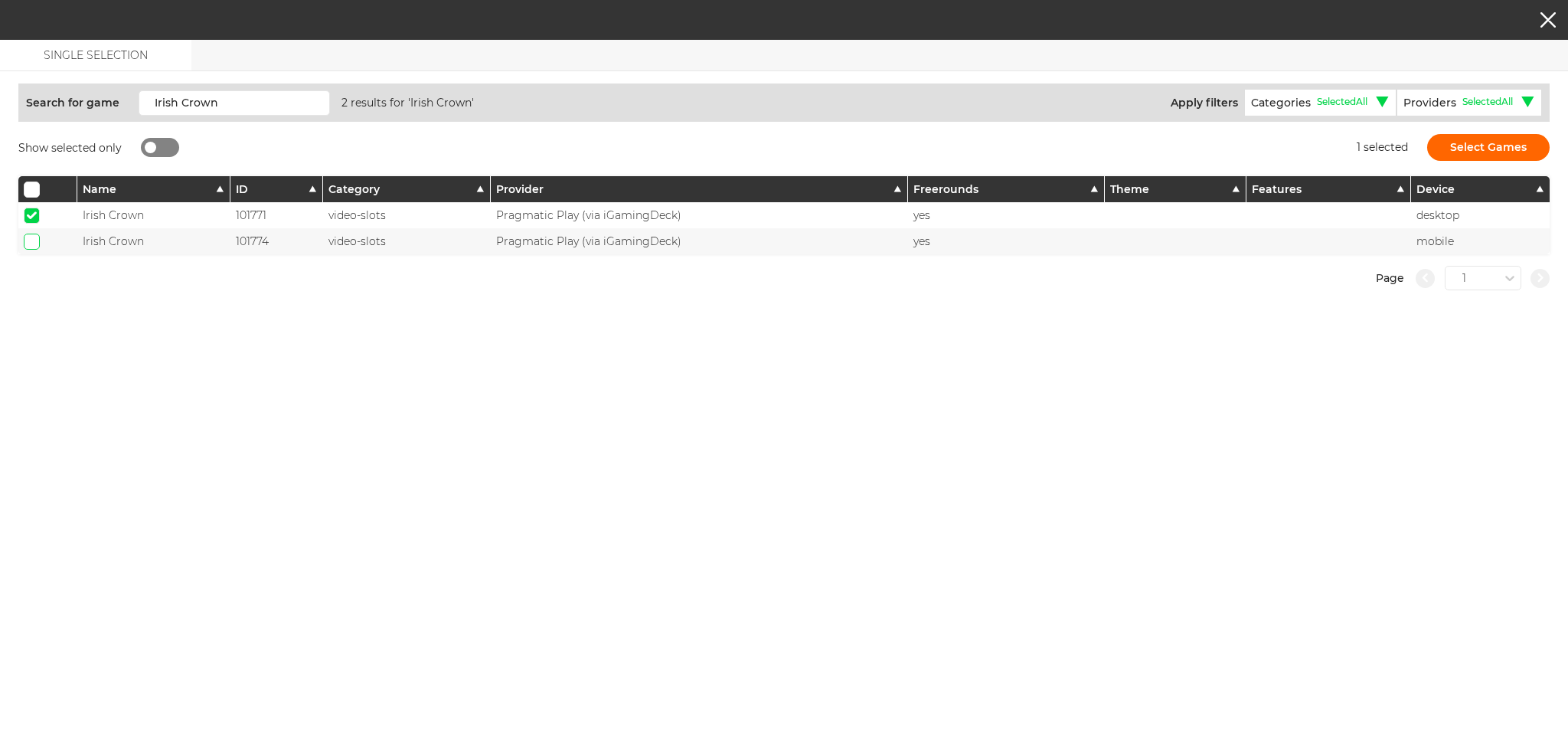
click at [29, 242] on input "checkbox" at bounding box center [32, 242] width 16 height 16
checkbox input "true"
click at [1467, 144] on button "Select Games" at bounding box center [1489, 147] width 123 height 26
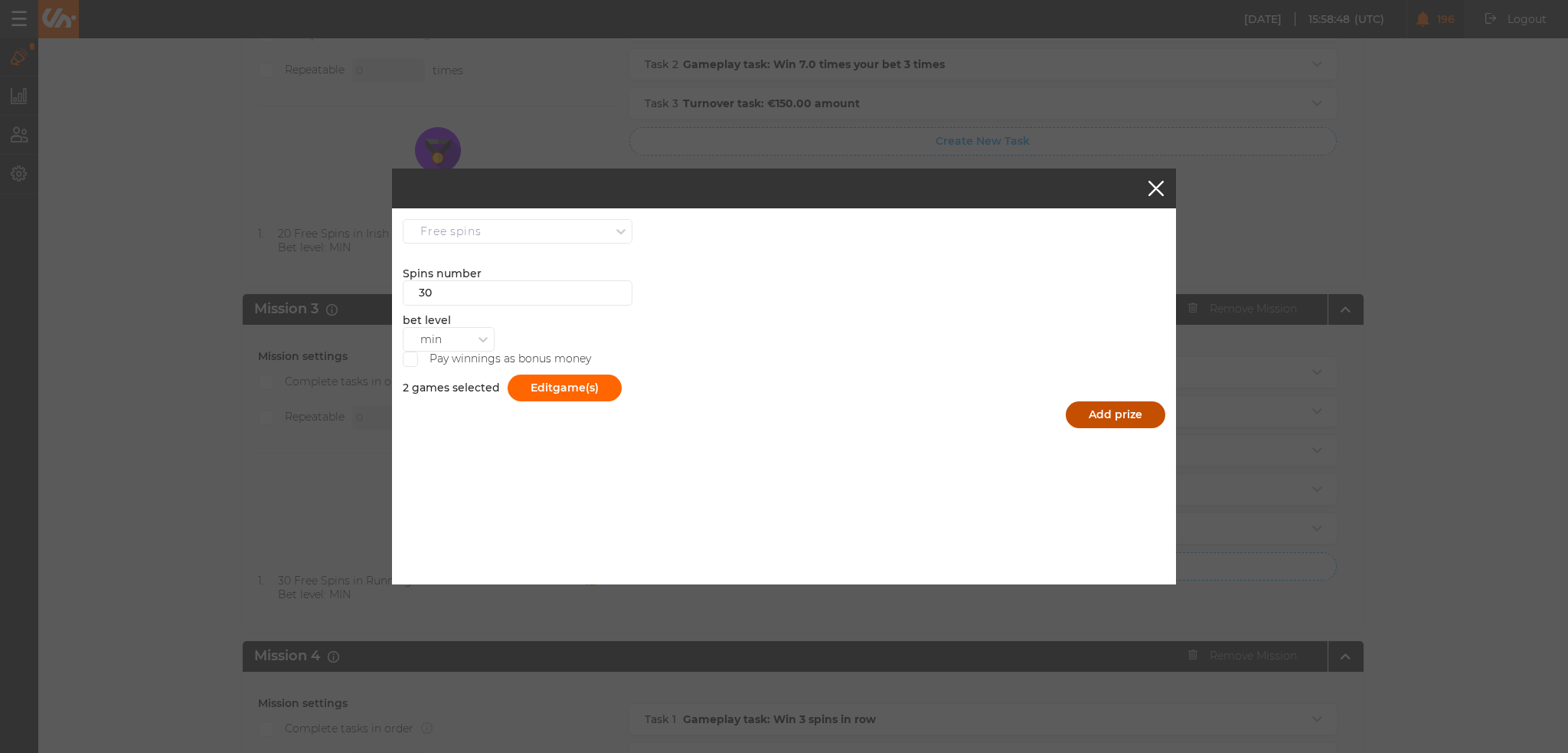
click at [1124, 412] on button "Add prize" at bounding box center [1115, 414] width 100 height 26
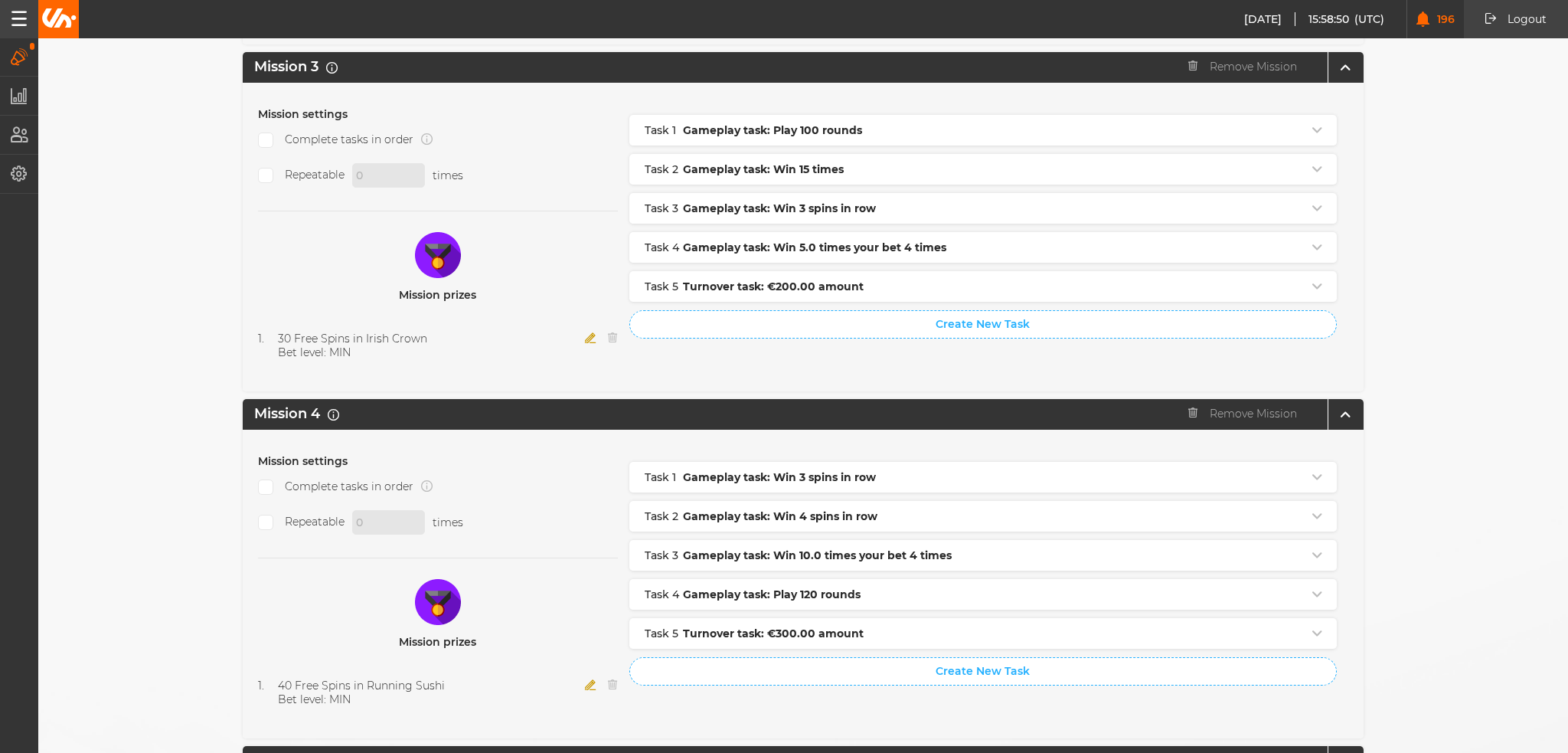
scroll to position [1226, 0]
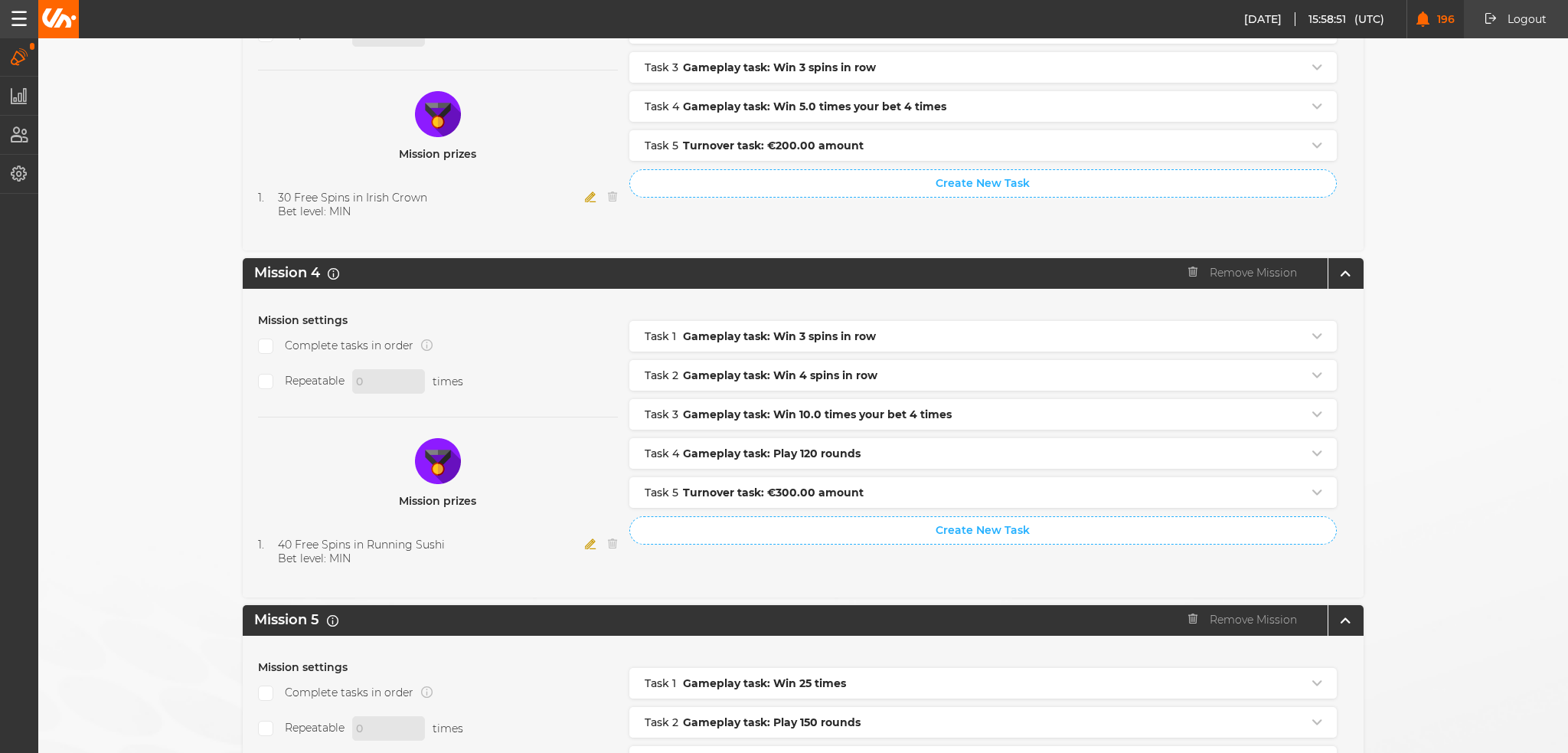
click at [585, 539] on icon "button" at bounding box center [591, 543] width 11 height 10
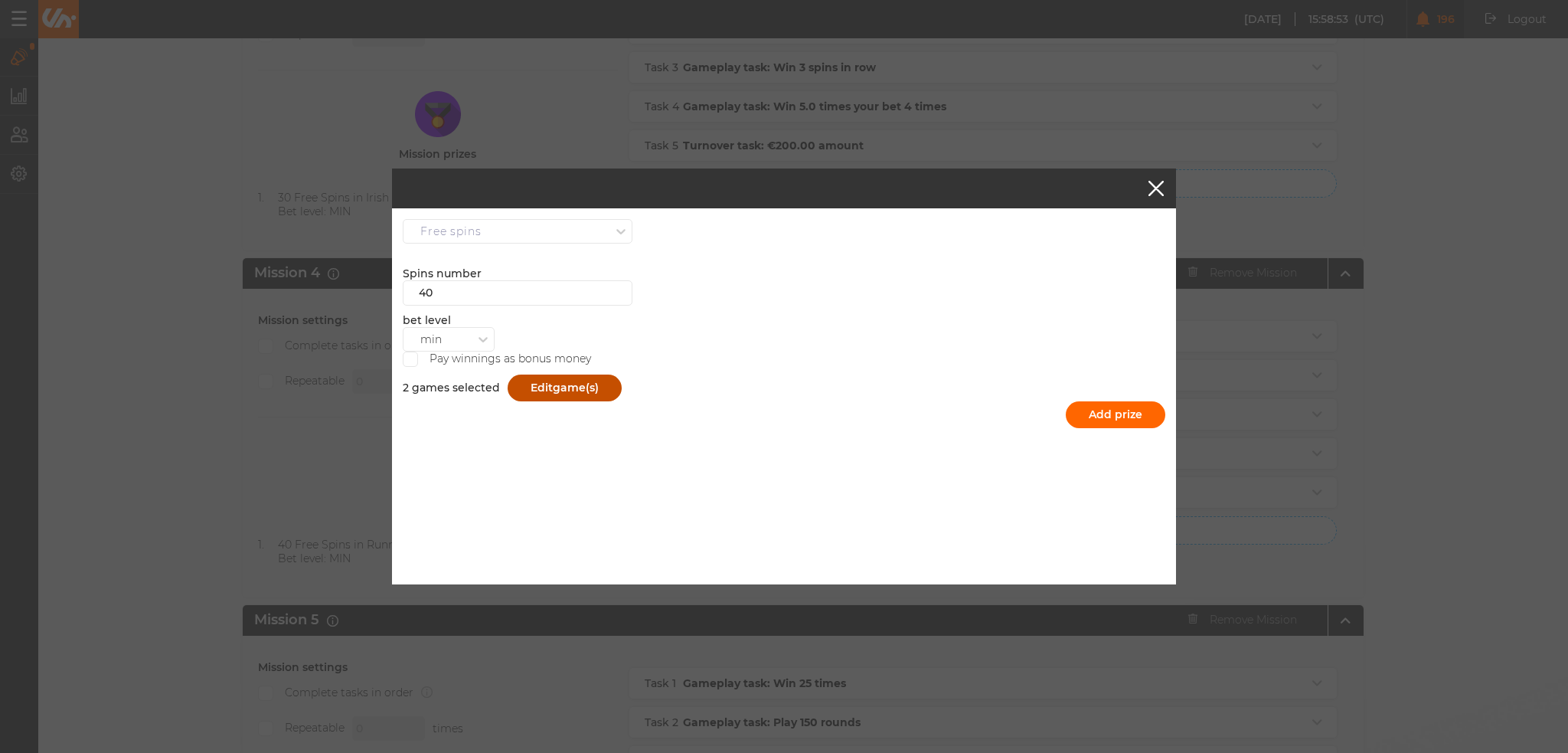
click at [548, 388] on button "Edit game(s)" at bounding box center [565, 388] width 114 height 26
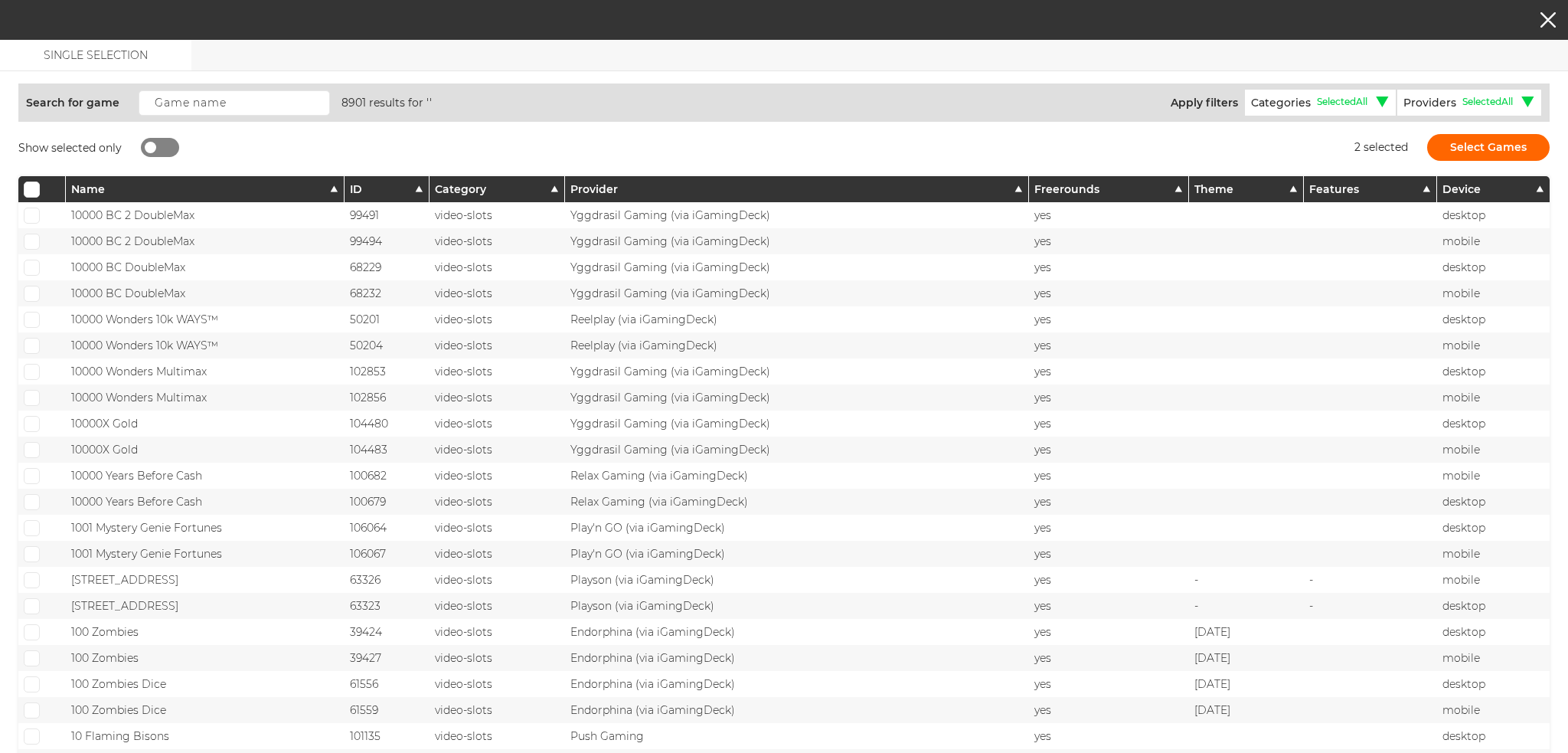
click at [151, 139] on div at bounding box center [160, 148] width 39 height 19
checkbox input "true"
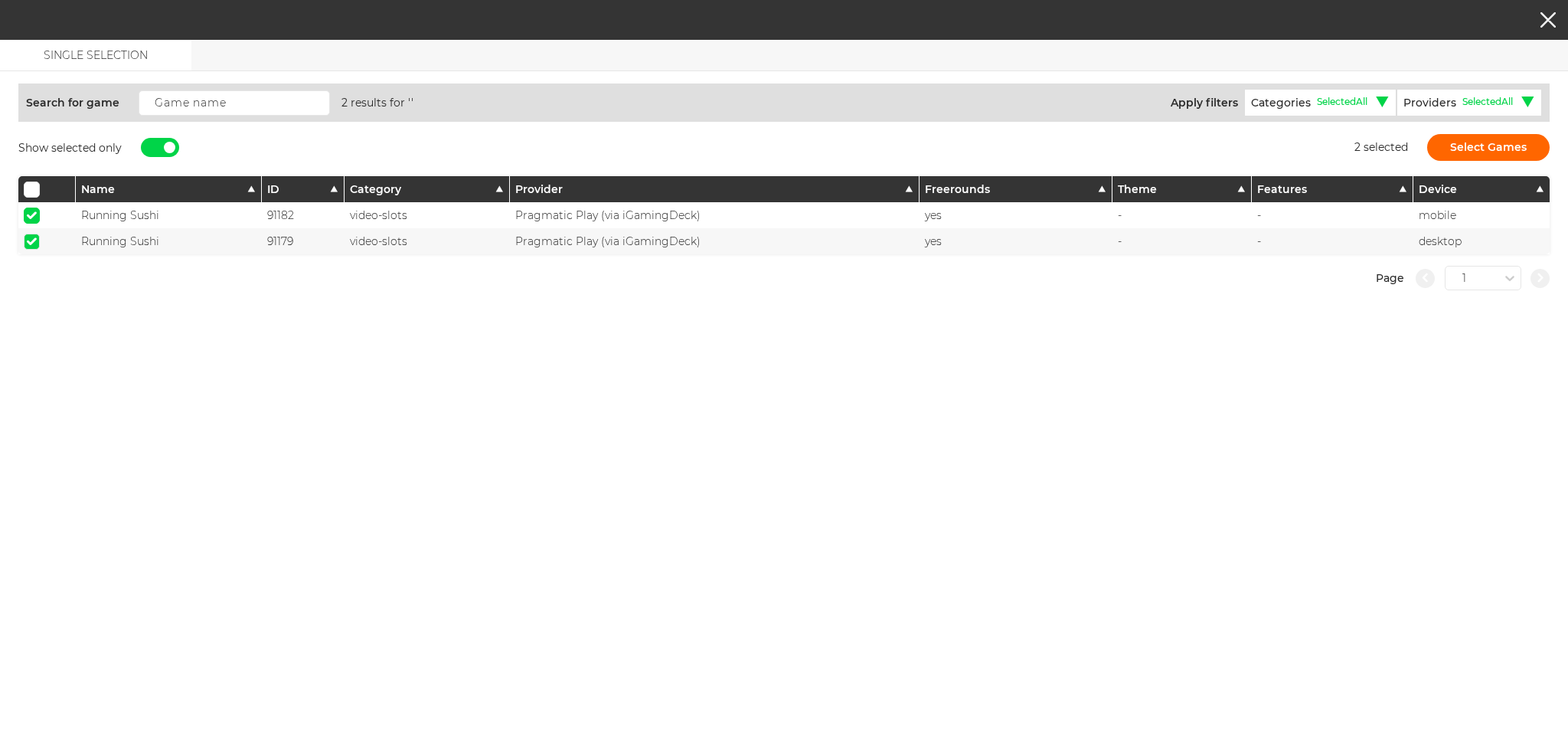
click at [38, 210] on input "checkbox" at bounding box center [32, 216] width 16 height 16
checkbox input "false"
click at [38, 235] on input "checkbox" at bounding box center [32, 242] width 16 height 16
checkbox input "false"
click at [152, 146] on div at bounding box center [160, 148] width 39 height 19
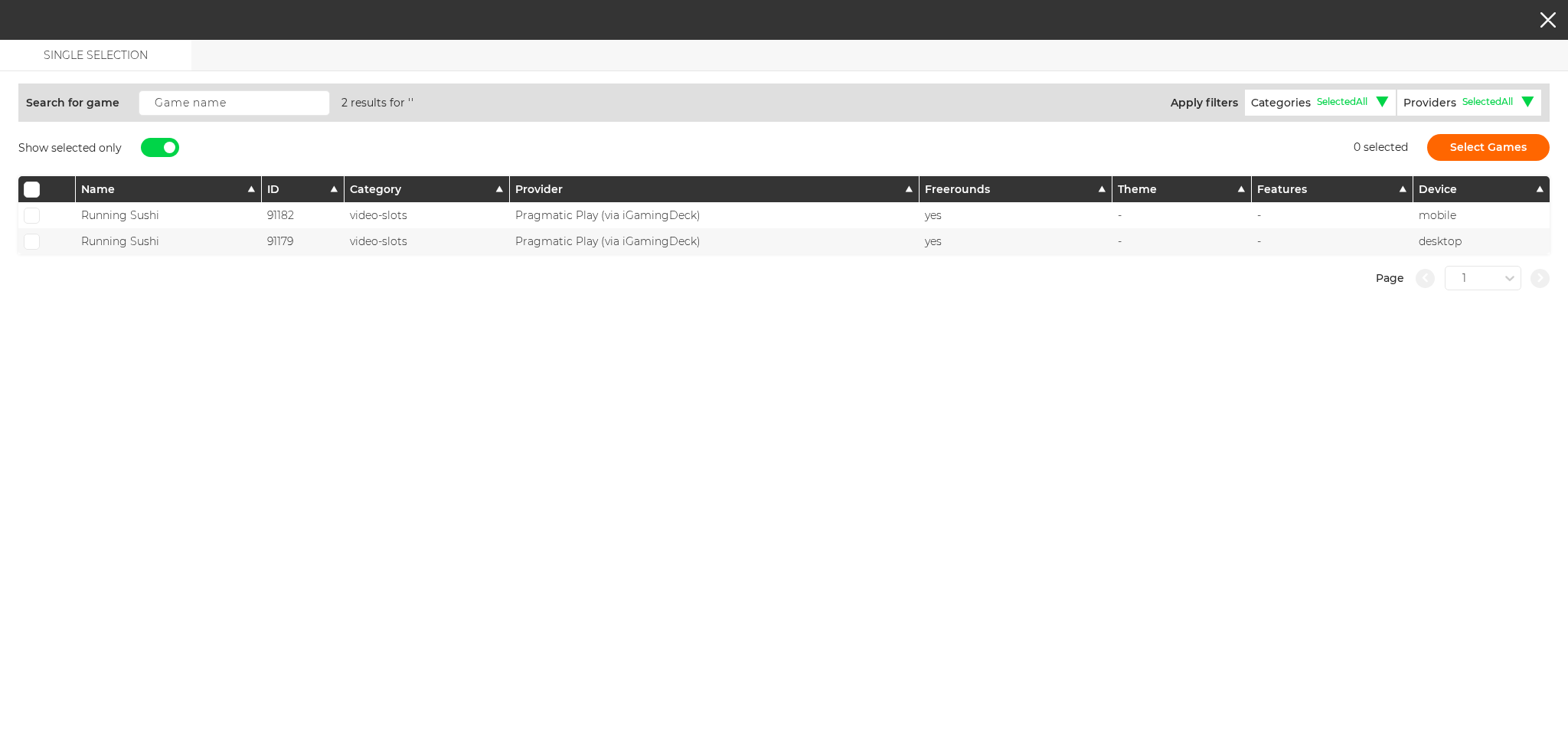
checkbox input "false"
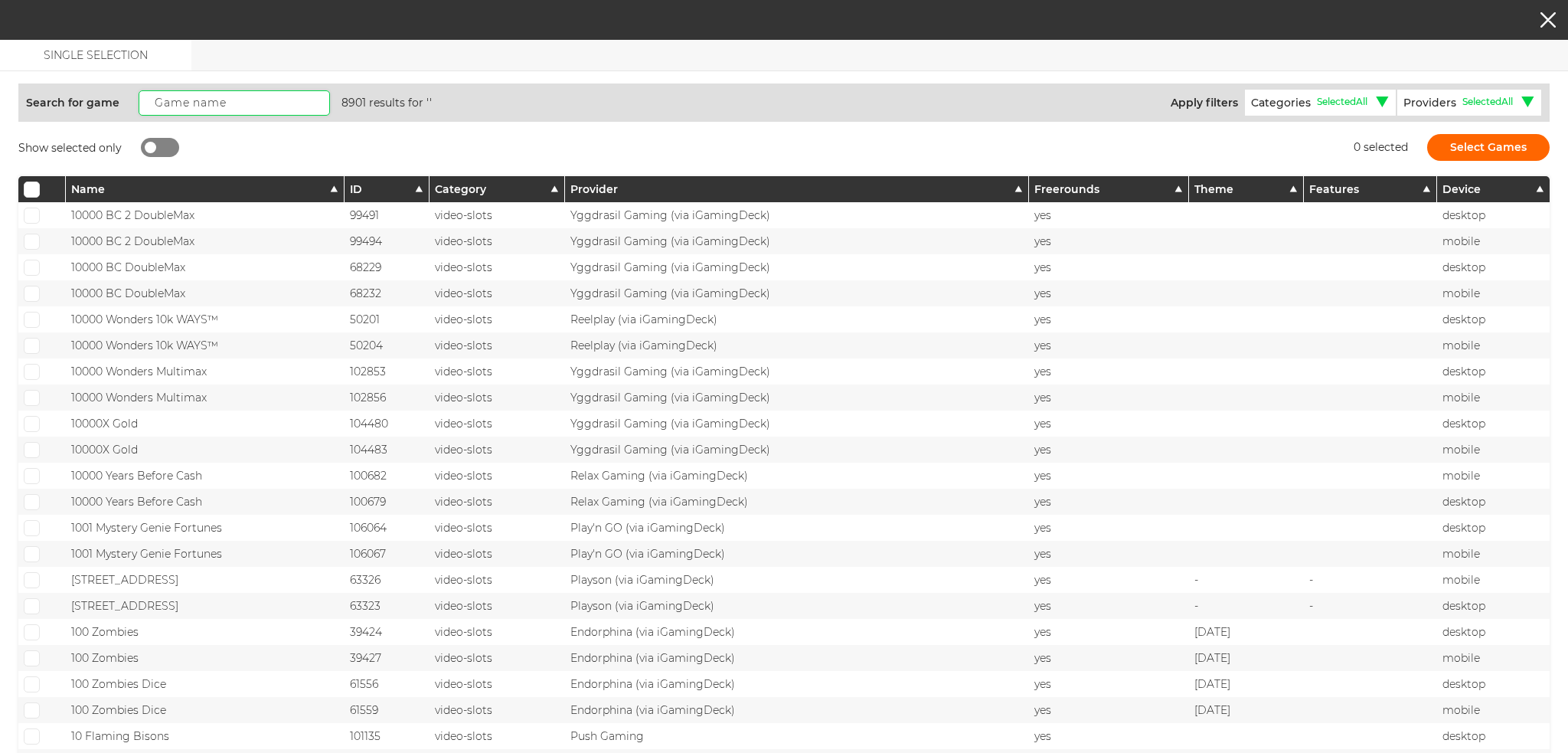
click at [178, 97] on input "text" at bounding box center [234, 103] width 192 height 25
paste input "Irish Crown"
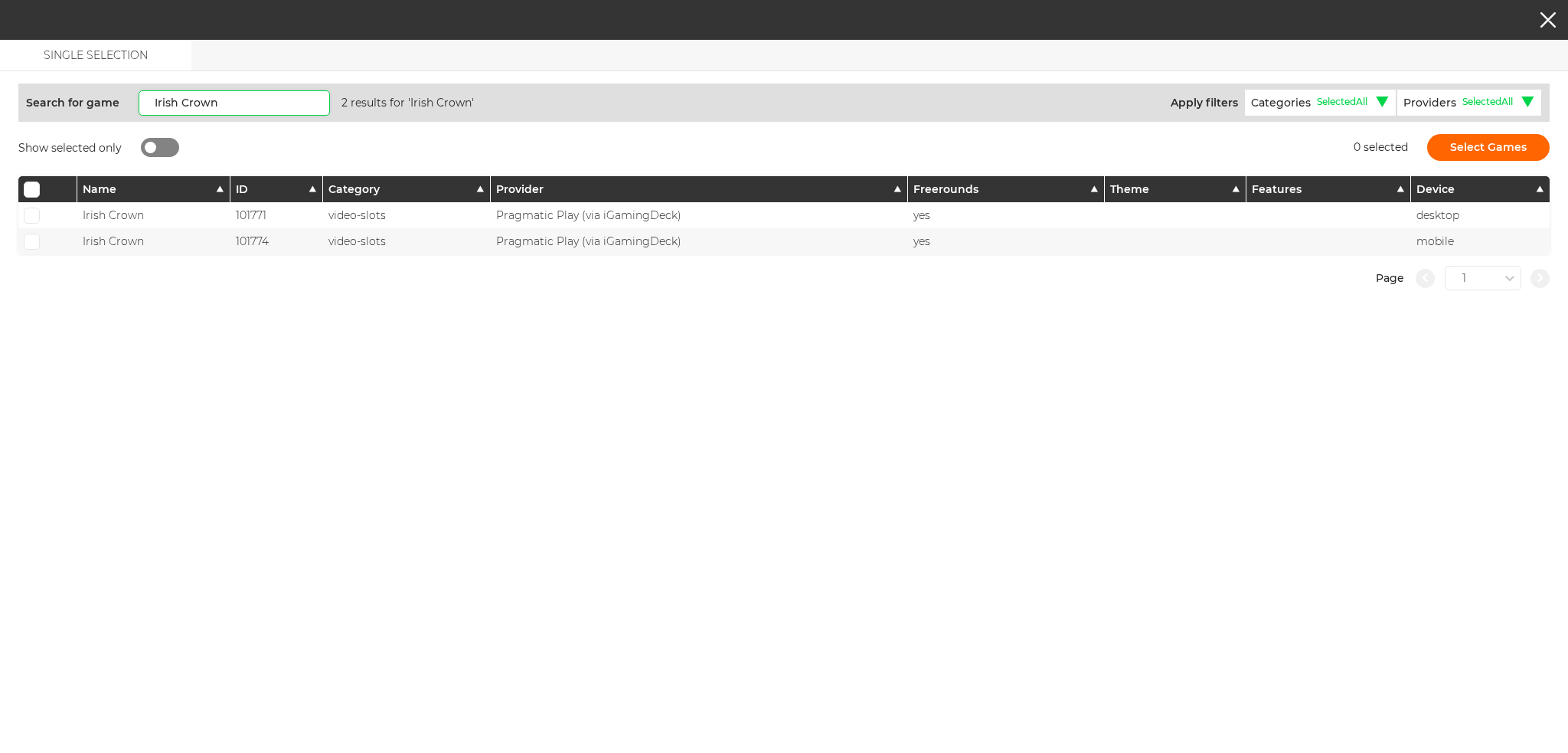
type input "Irish Crown"
click at [18, 209] on div at bounding box center [47, 215] width 59 height 26
click at [32, 211] on span at bounding box center [31, 215] width 10 height 8
click at [32, 209] on input "checkbox" at bounding box center [32, 216] width 16 height 16
checkbox input "true"
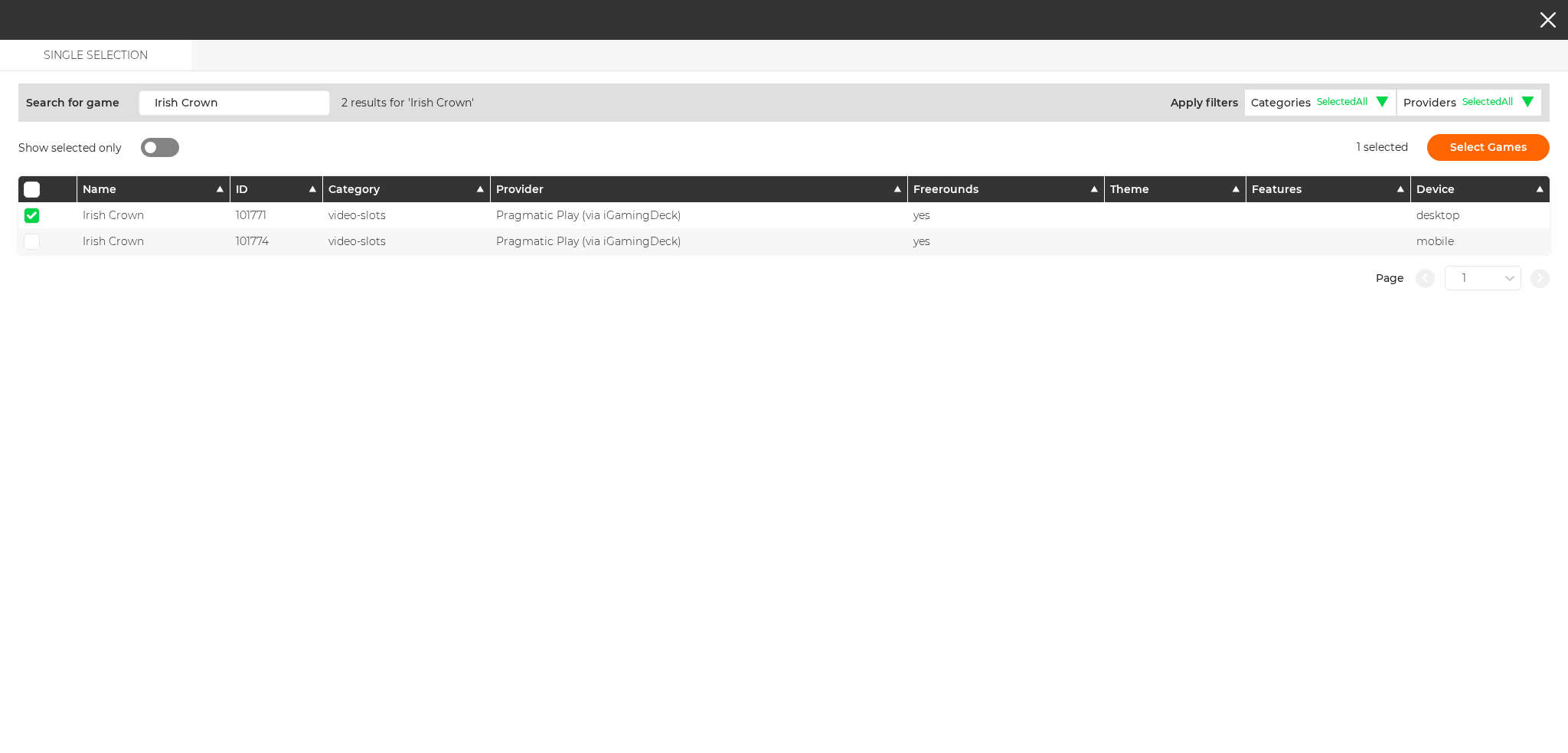
click at [30, 231] on div at bounding box center [47, 241] width 59 height 26
click at [30, 238] on span at bounding box center [31, 242] width 10 height 8
click at [30, 238] on input "checkbox" at bounding box center [32, 242] width 16 height 16
checkbox input "true"
click at [1489, 140] on button "Select Games" at bounding box center [1489, 147] width 123 height 26
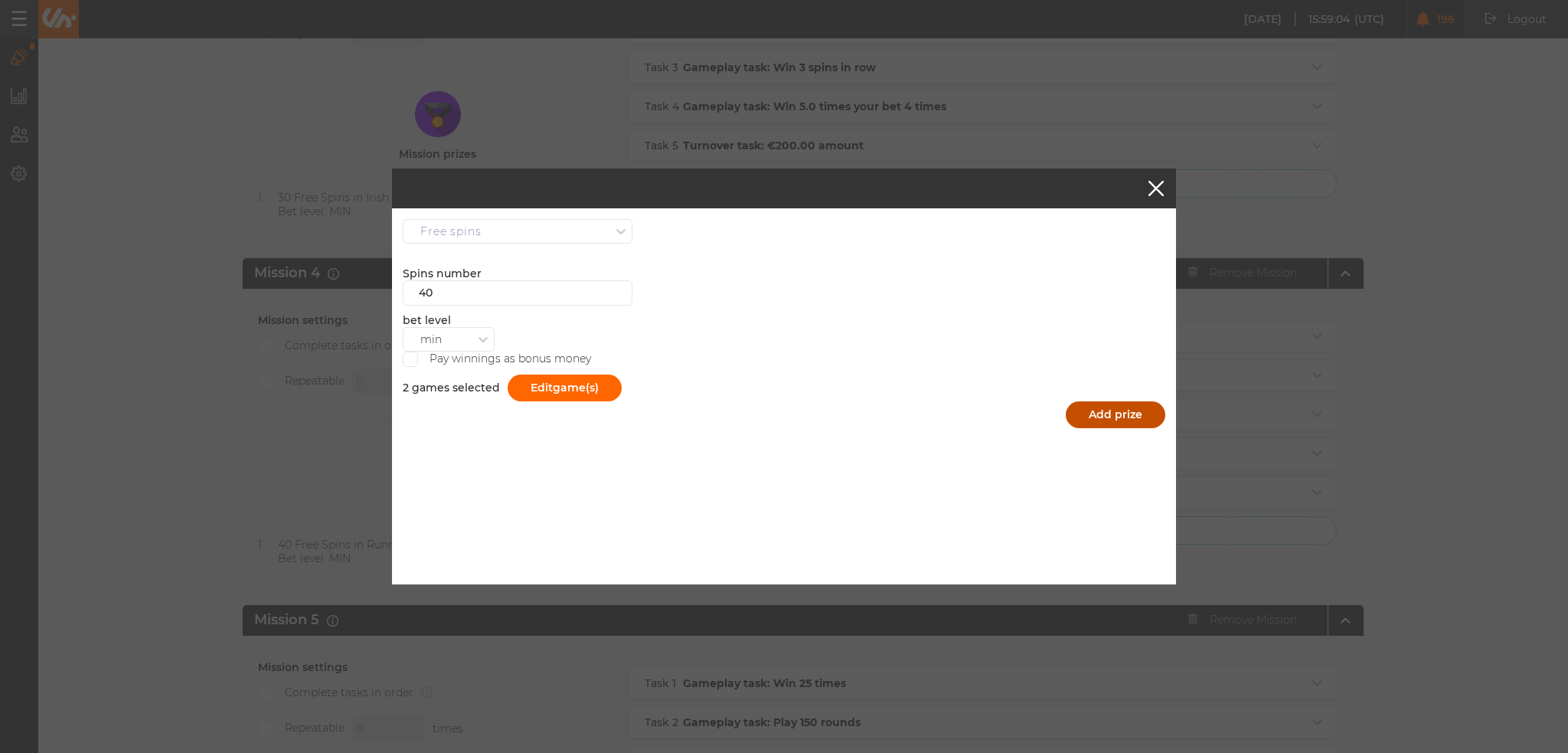
click at [1105, 405] on button "Add prize" at bounding box center [1115, 414] width 100 height 26
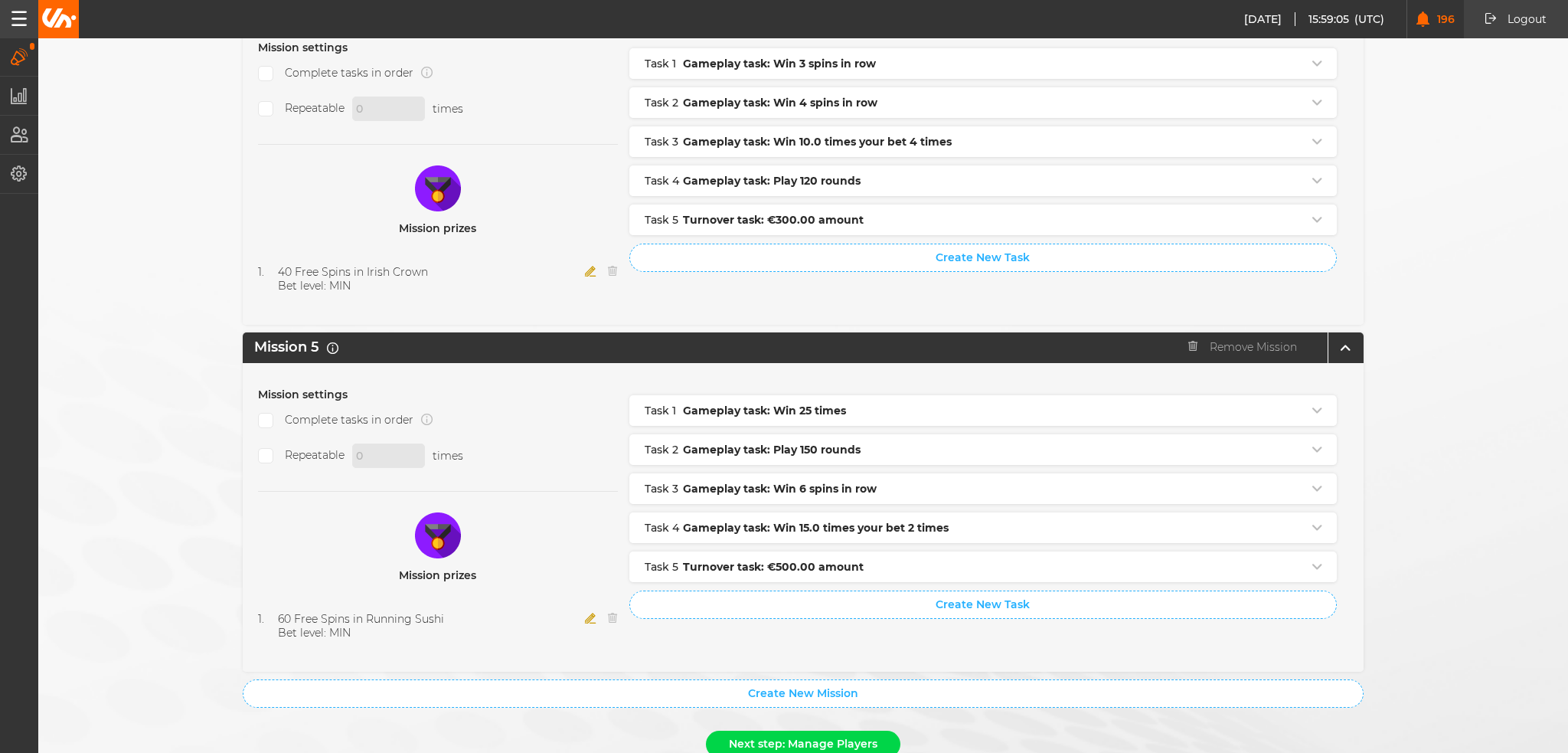
scroll to position [1522, 0]
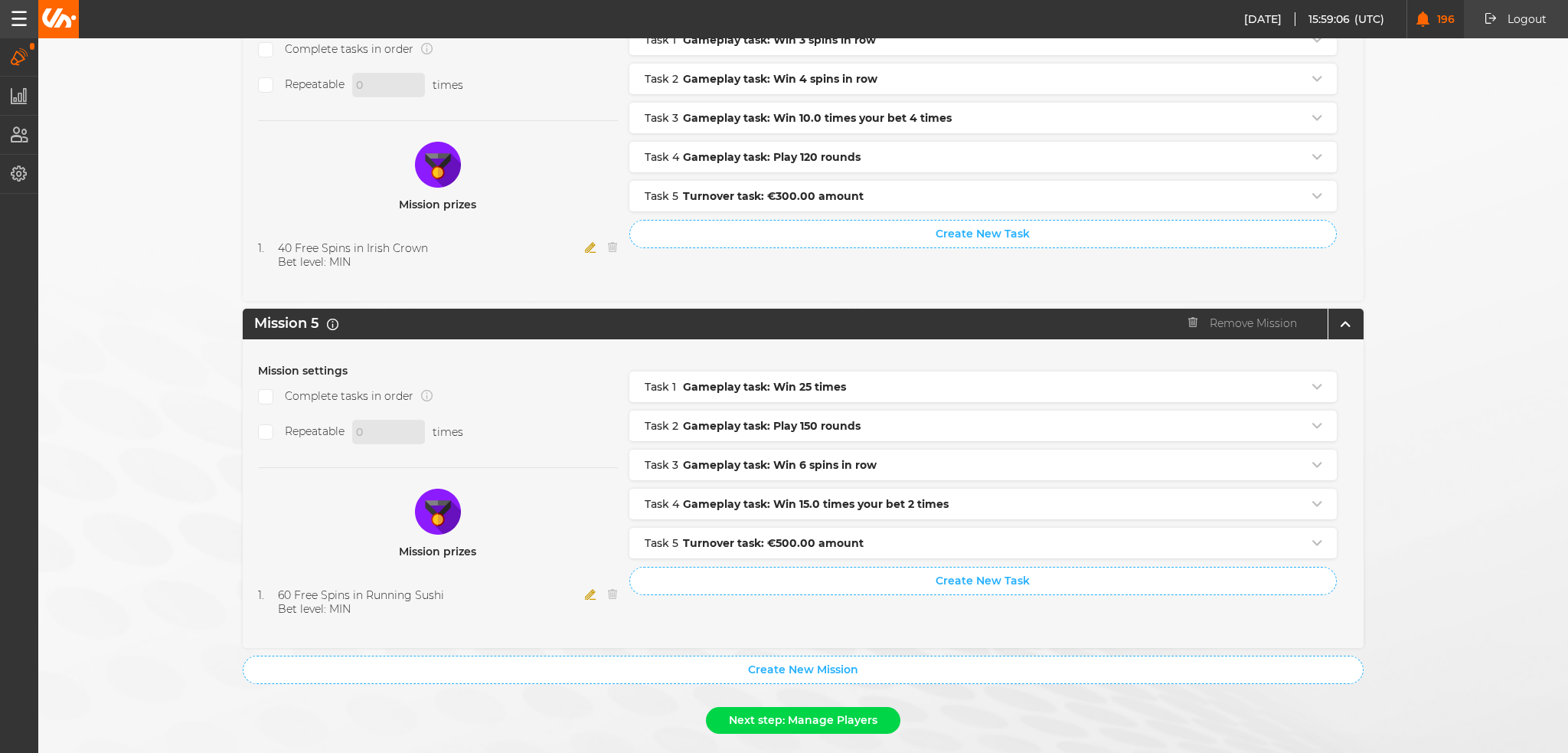
click at [588, 589] on icon "button" at bounding box center [591, 594] width 11 height 10
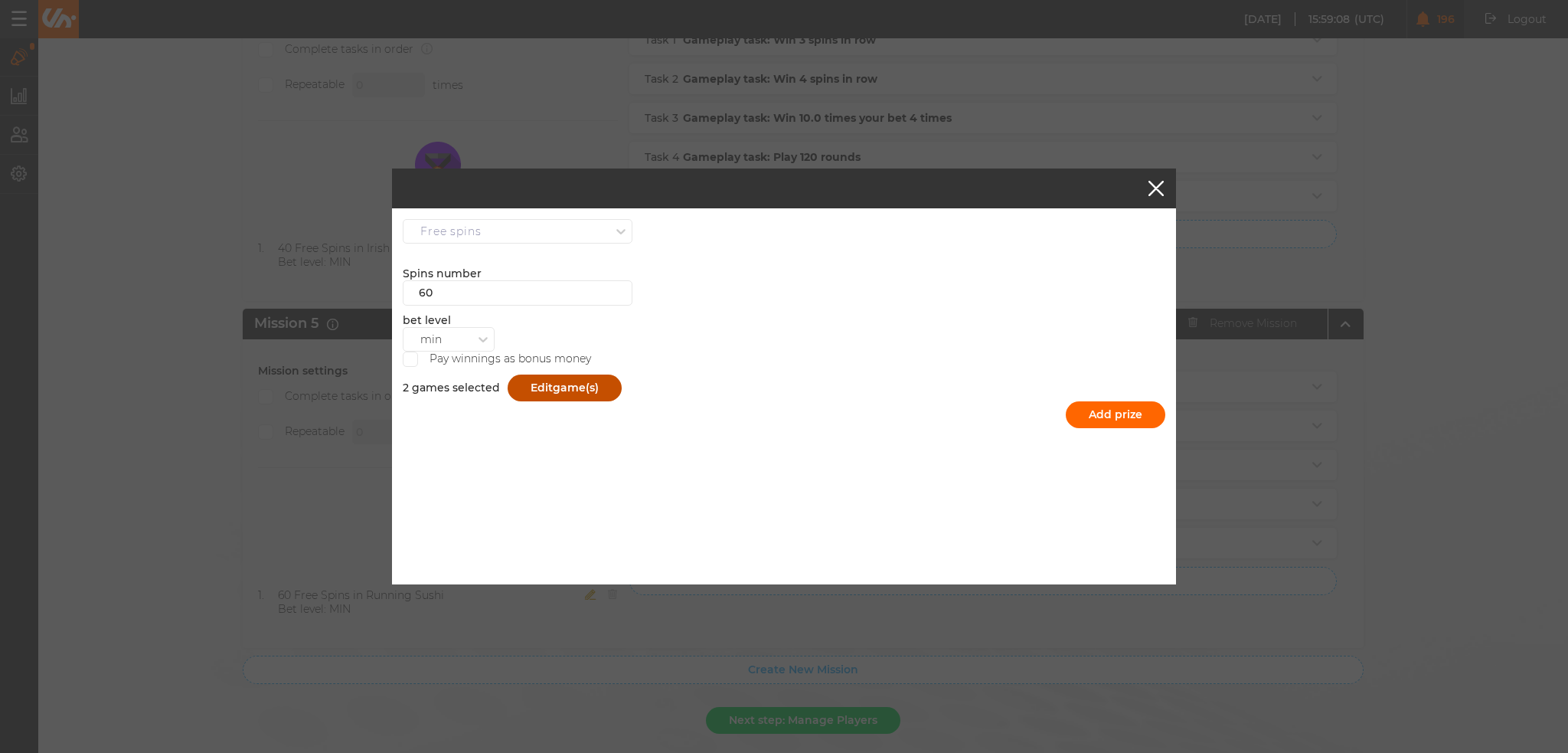
click at [532, 387] on button "Edit game(s)" at bounding box center [565, 388] width 114 height 26
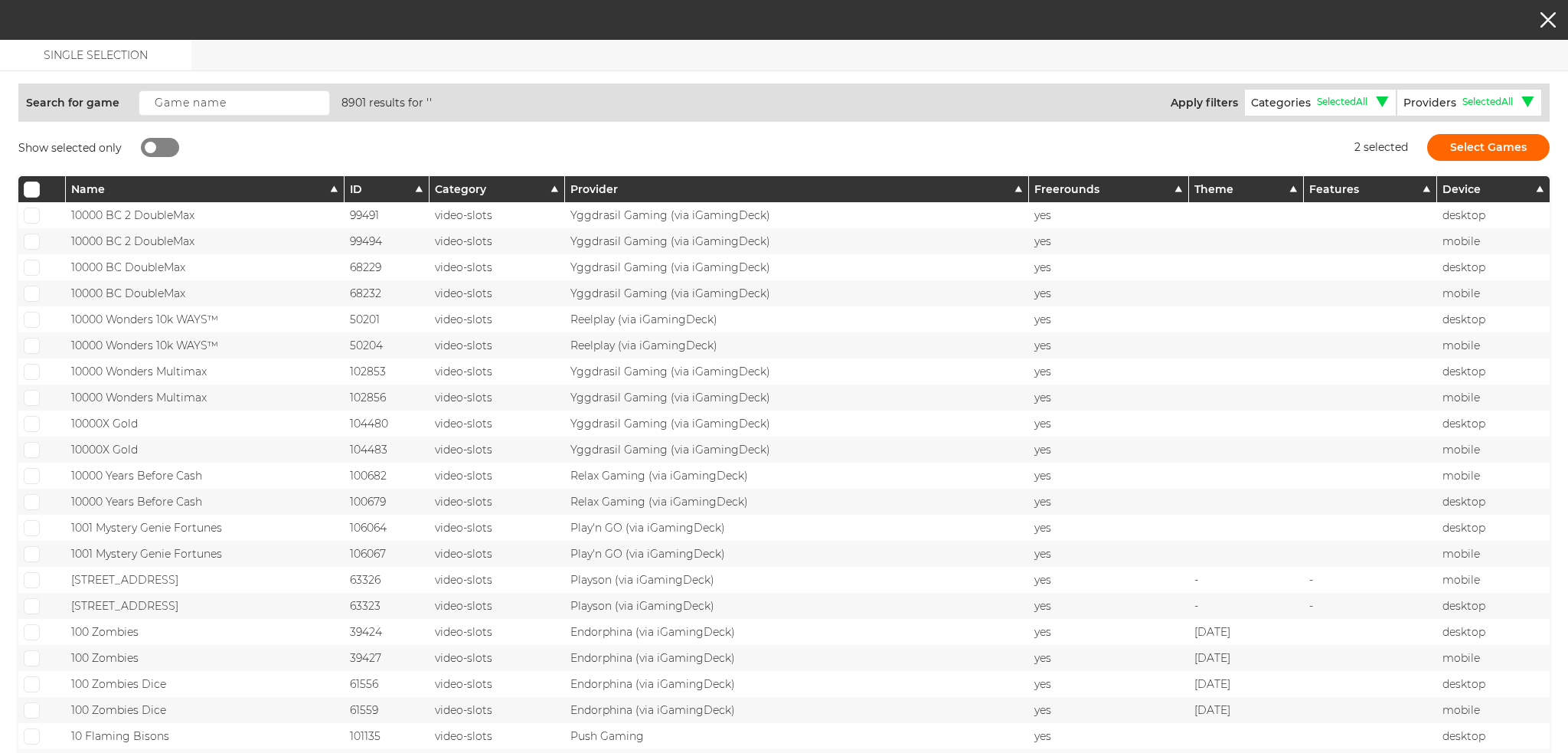
click at [144, 143] on div at bounding box center [150, 148] width 11 height 11
checkbox input "true"
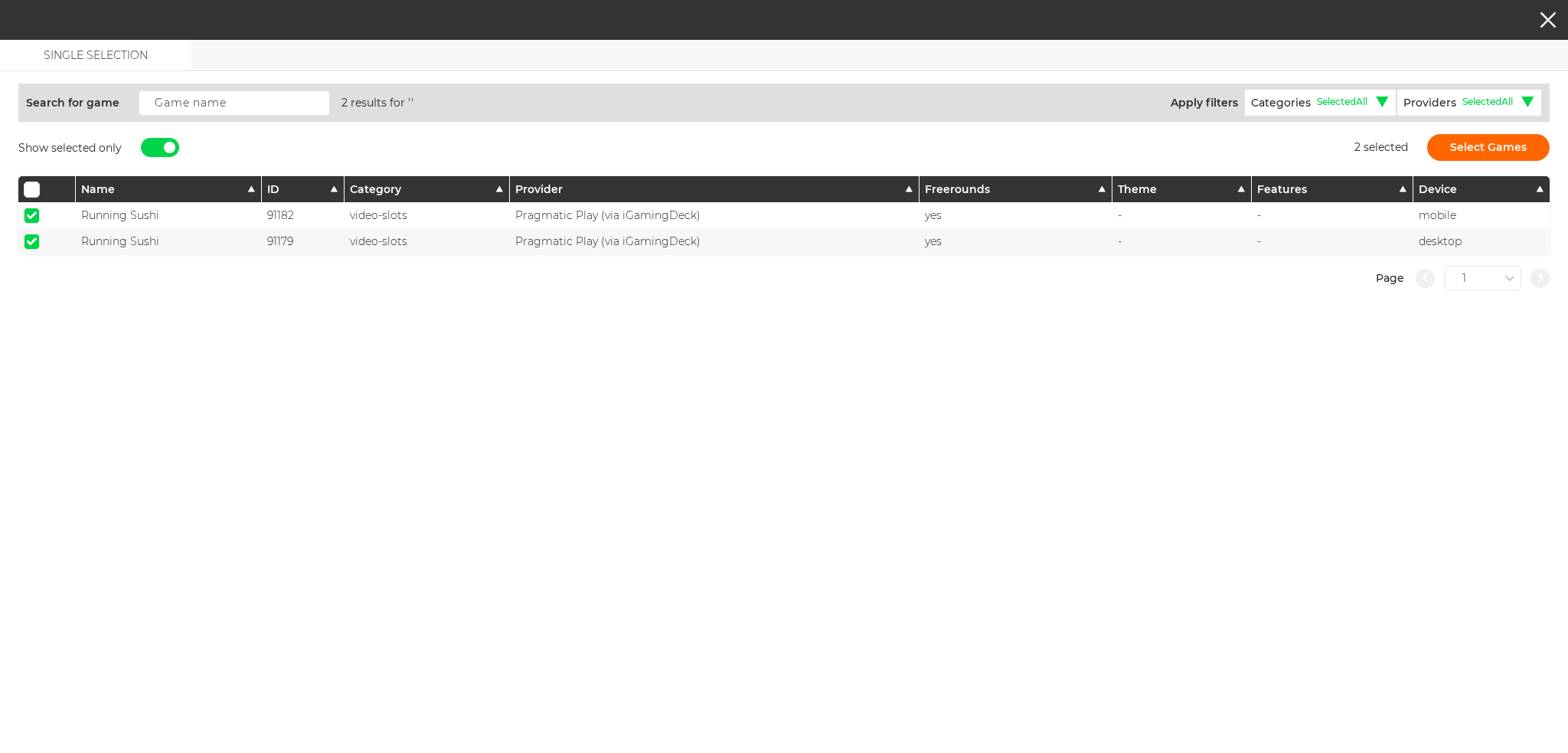
click at [31, 213] on span at bounding box center [31, 215] width 10 height 8
click at [31, 213] on input "checkbox" at bounding box center [32, 216] width 16 height 16
checkbox input "false"
click at [27, 239] on span at bounding box center [31, 242] width 10 height 8
click at [27, 239] on input "checkbox" at bounding box center [32, 242] width 16 height 16
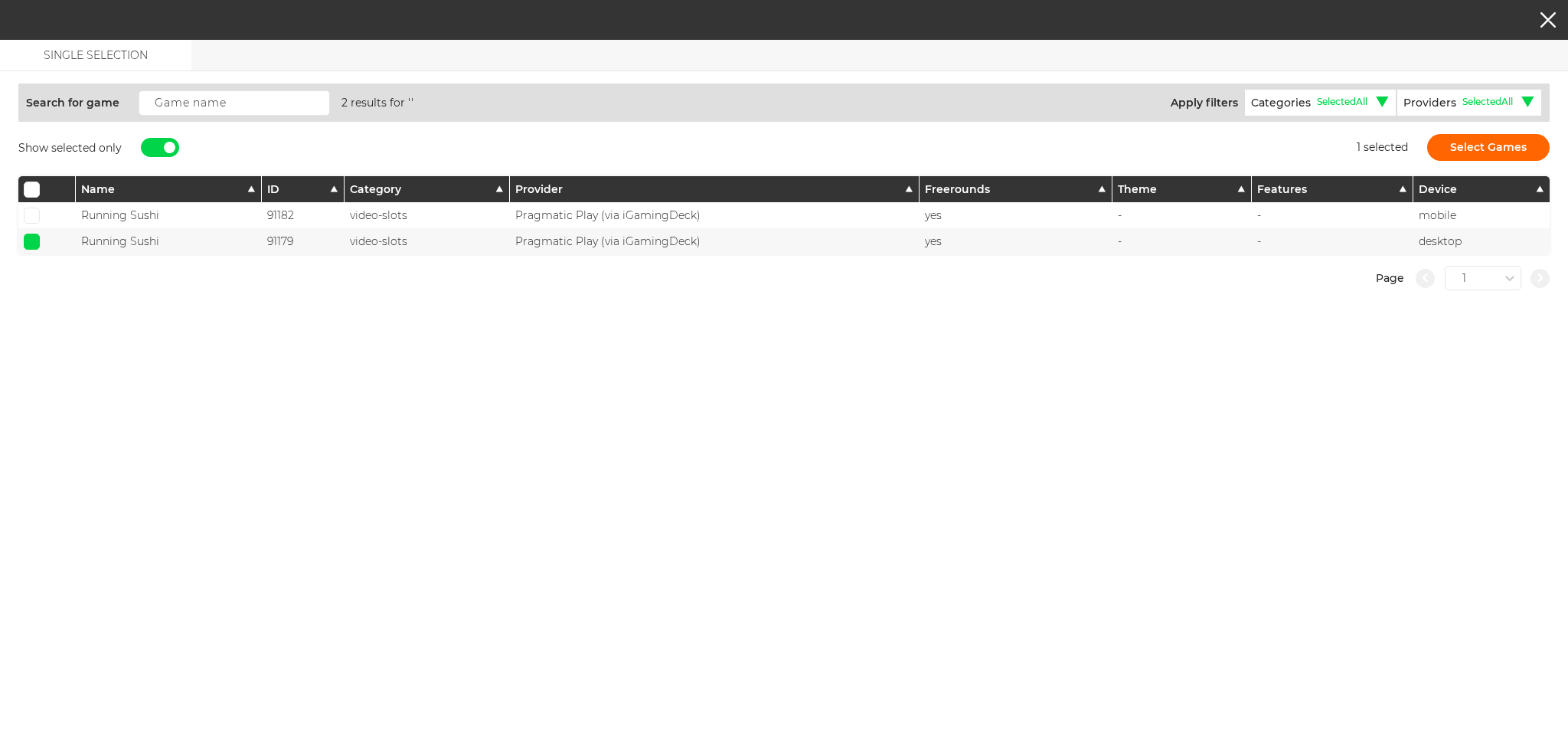
checkbox input "false"
click at [173, 142] on div at bounding box center [169, 148] width 11 height 11
checkbox input "false"
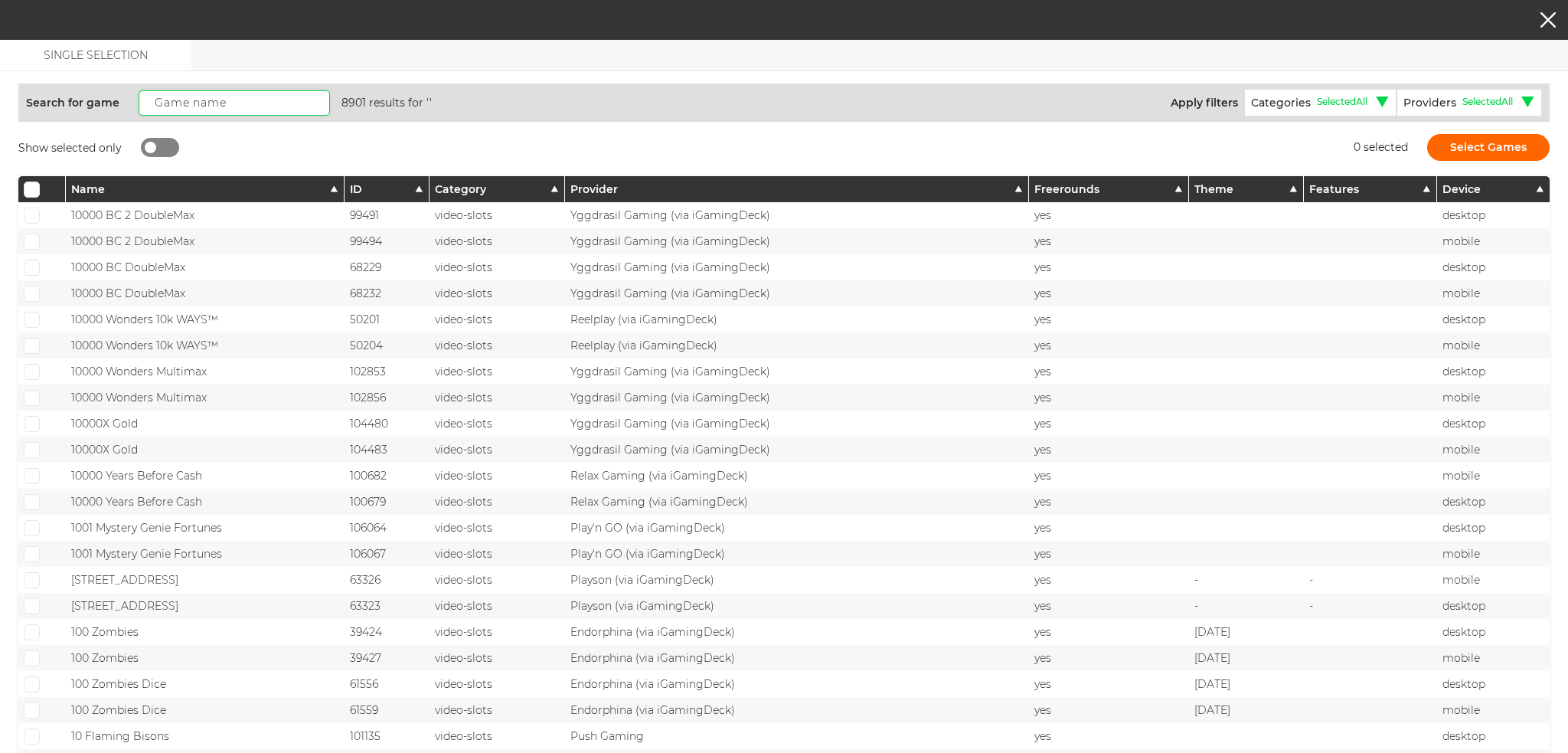
click at [183, 108] on input "text" at bounding box center [234, 103] width 192 height 25
paste input "Irish Crown"
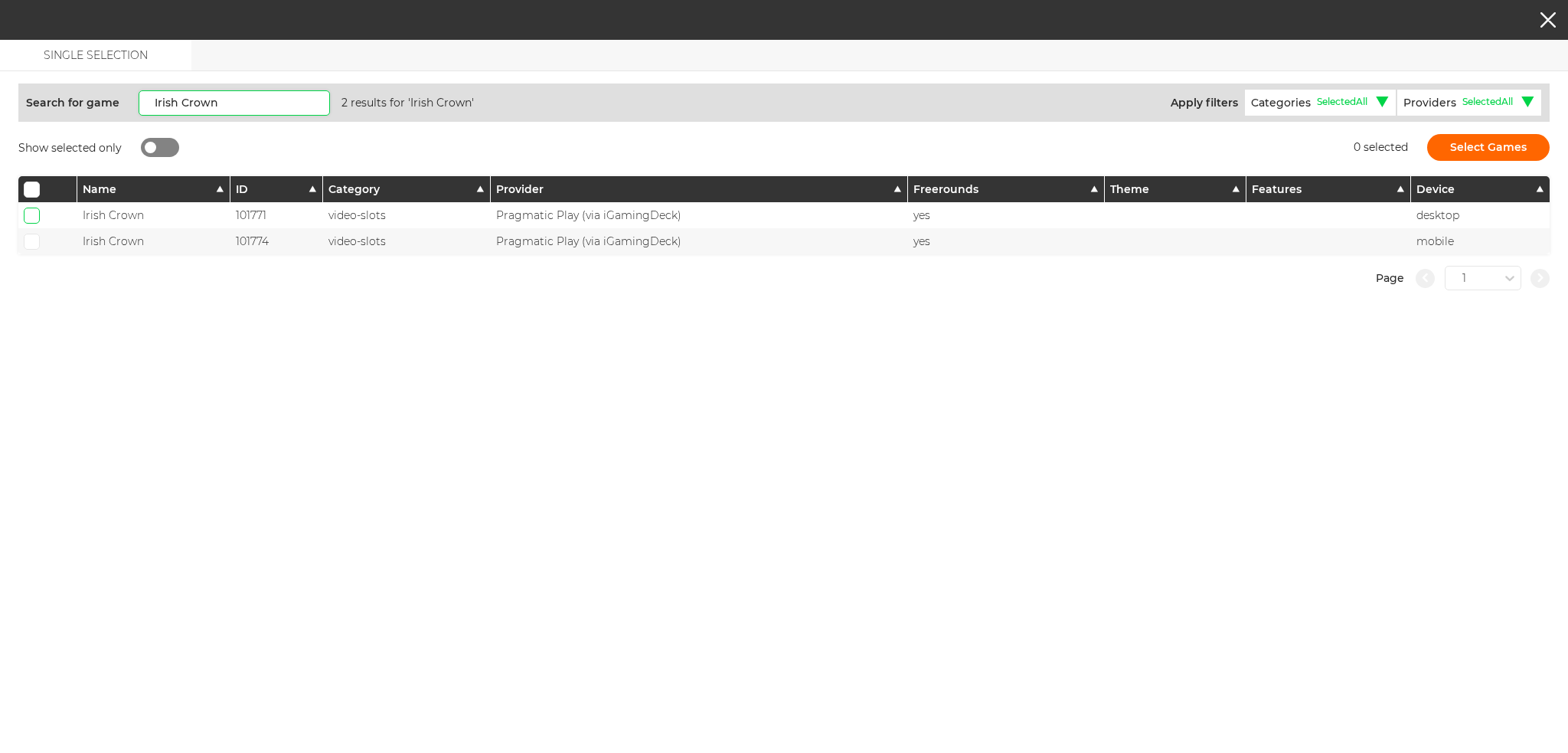
type input "Irish Crown"
click at [37, 222] on input "checkbox" at bounding box center [32, 216] width 16 height 16
checkbox input "true"
click at [30, 246] on label at bounding box center [32, 241] width 16 height 15
click at [27, 240] on span at bounding box center [31, 242] width 10 height 8
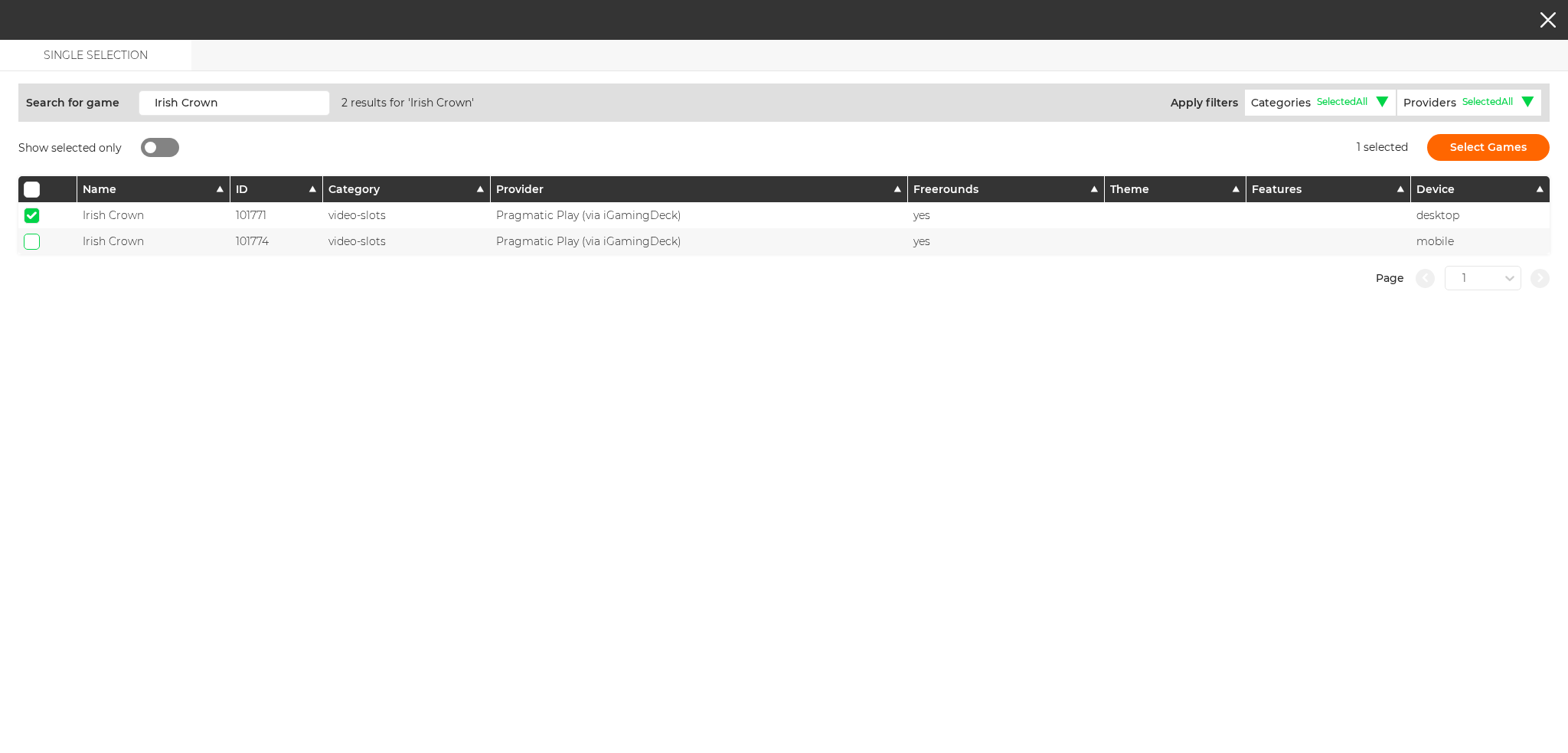
click at [27, 240] on input "checkbox" at bounding box center [32, 242] width 16 height 16
checkbox input "true"
click at [1458, 149] on button "Select Games" at bounding box center [1489, 147] width 123 height 26
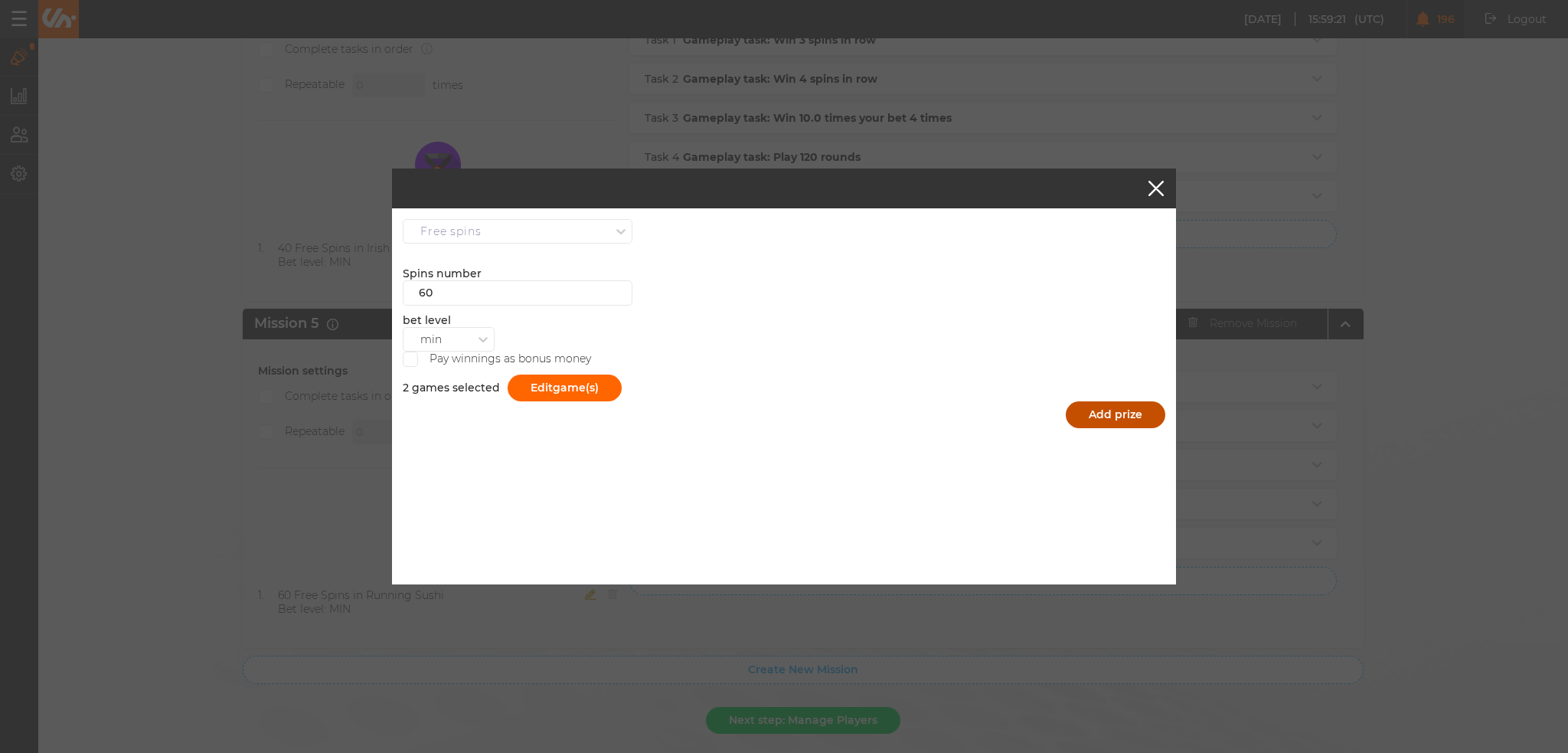
click at [1138, 416] on button "Add prize" at bounding box center [1115, 414] width 100 height 26
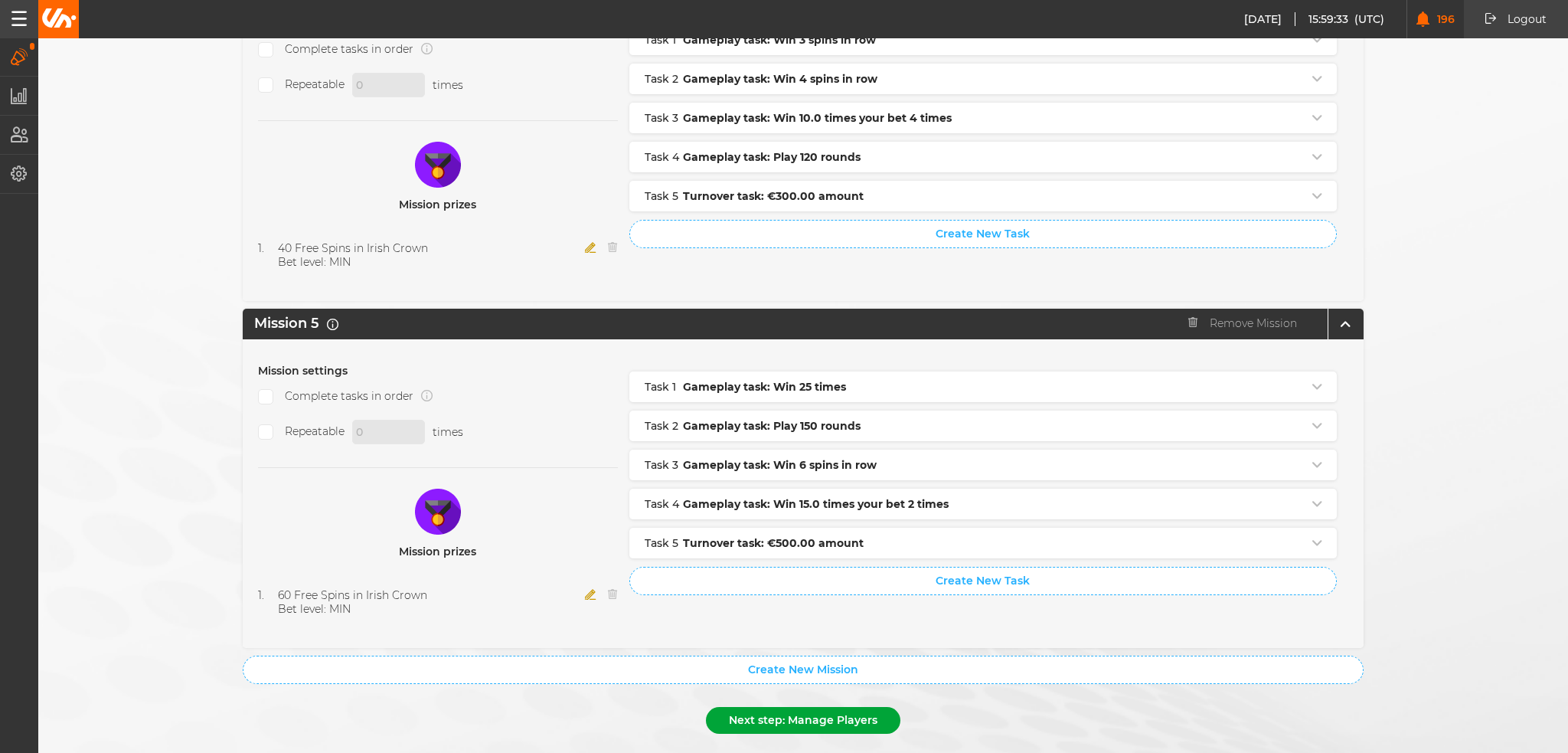
click at [762, 707] on button "Next step: Manage Players" at bounding box center [803, 720] width 194 height 26
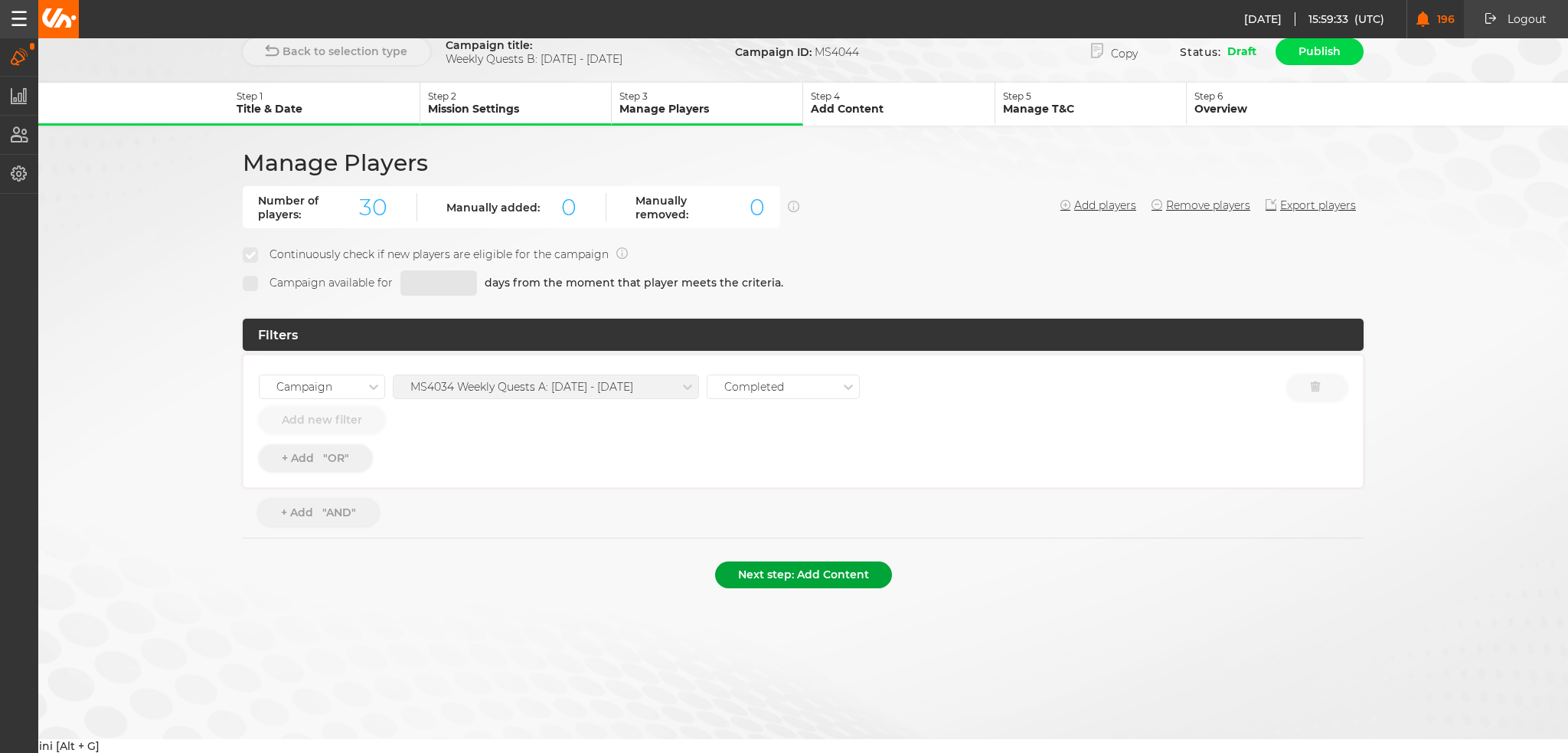
scroll to position [0, 0]
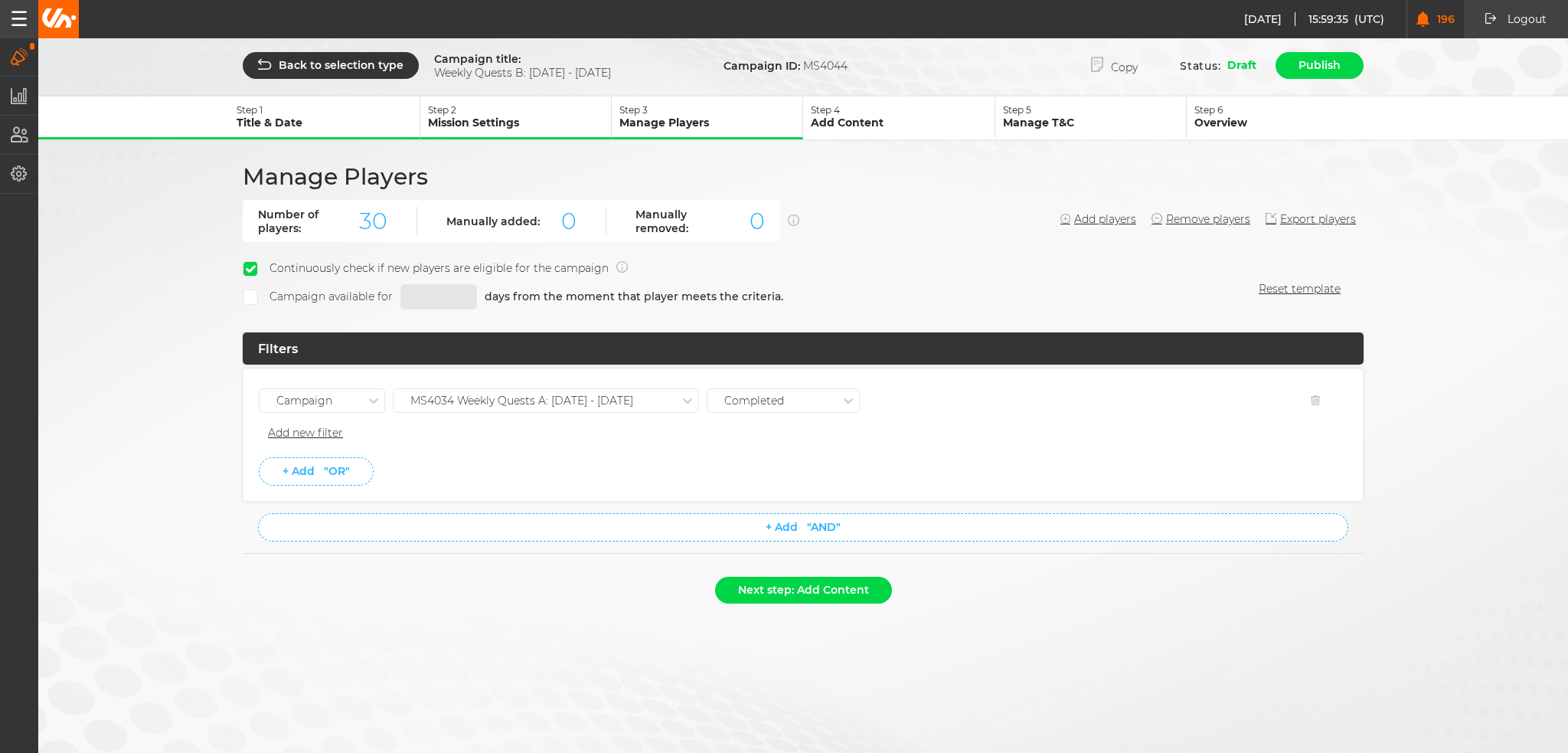
click at [542, 394] on div "MS4034 Weekly Quests A: [DATE] - [DATE]" at bounding box center [522, 401] width 223 height 13
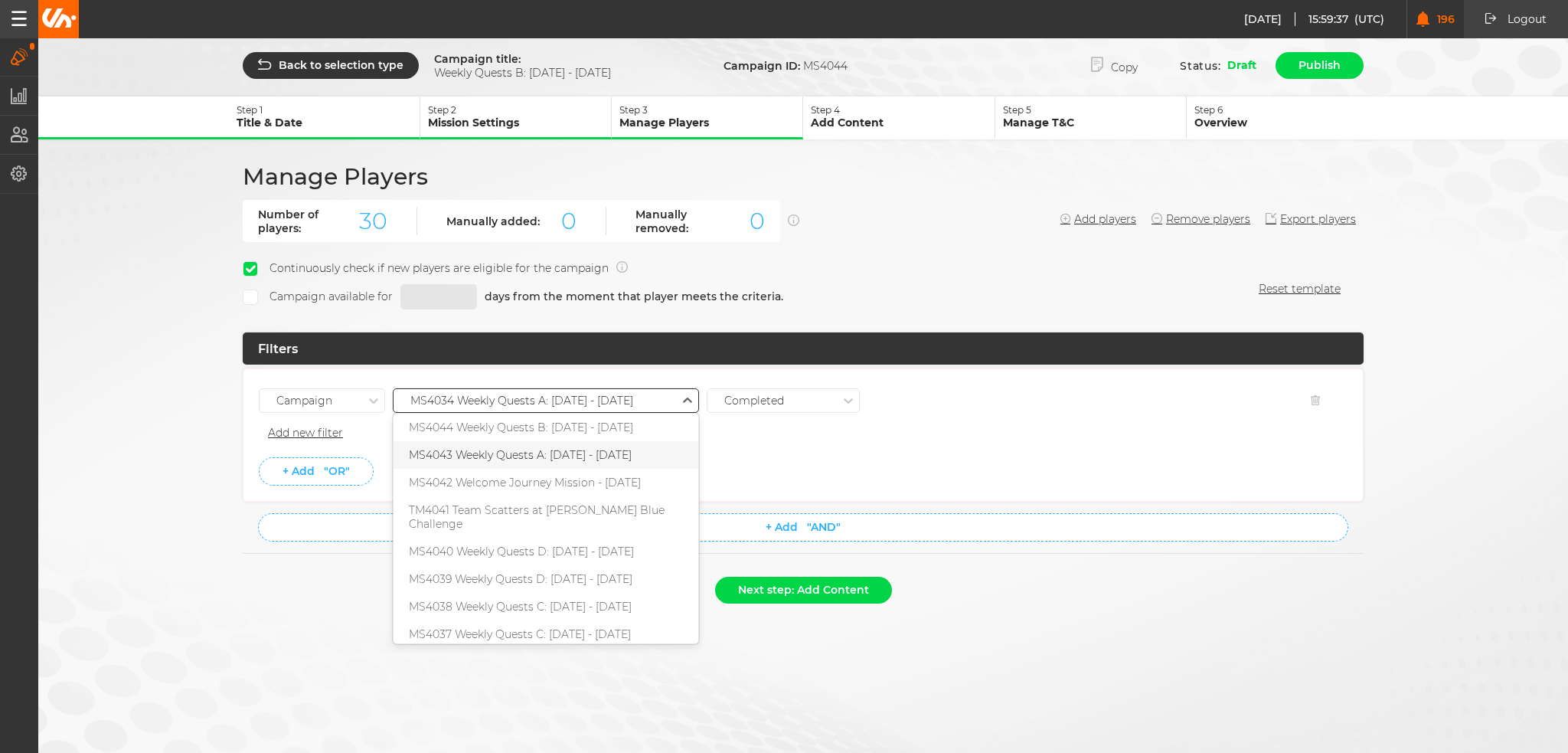
click at [555, 443] on div "MS4043 Weekly Quests A: [DATE] - [DATE]" at bounding box center [546, 455] width 305 height 27
click at [555, 449] on ul "Campaign option MS4043 Weekly Quests A: [DATE] - [DATE], selected. 0 results av…" at bounding box center [802, 435] width 1089 height 101
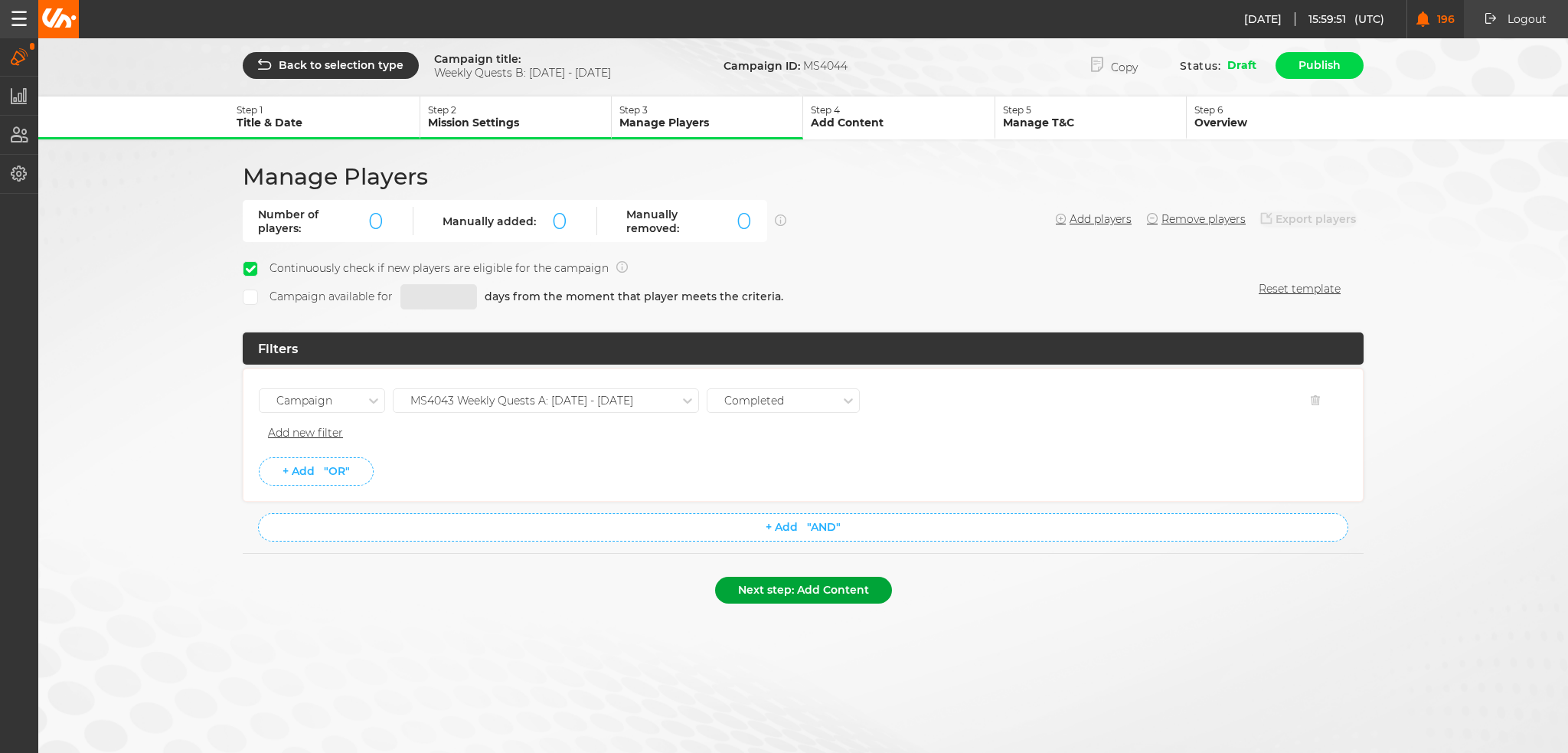
click at [799, 586] on button "Next step: Add Content" at bounding box center [803, 589] width 177 height 26
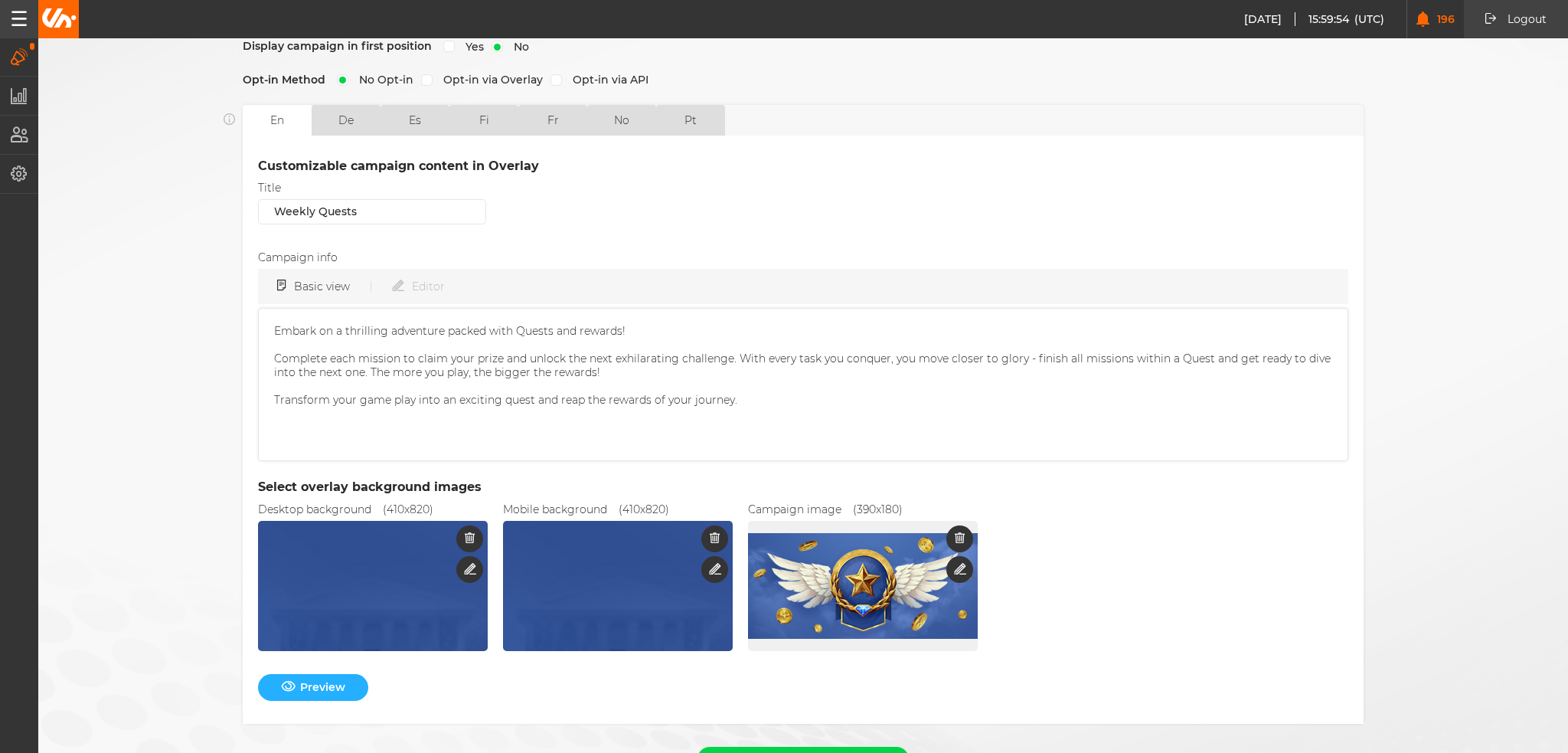
scroll to position [371, 0]
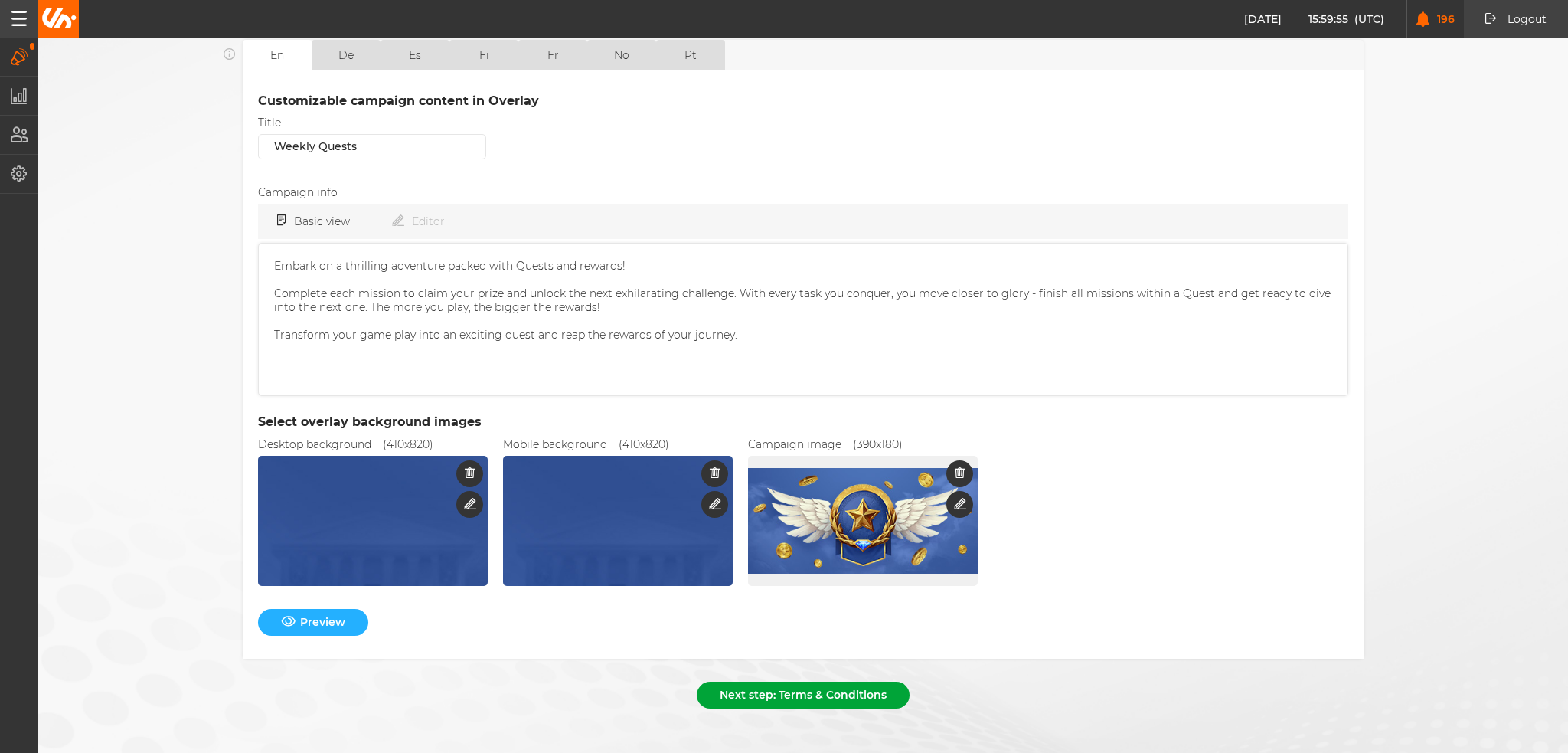
click at [804, 682] on button "Next step: Terms & Conditions" at bounding box center [802, 694] width 213 height 26
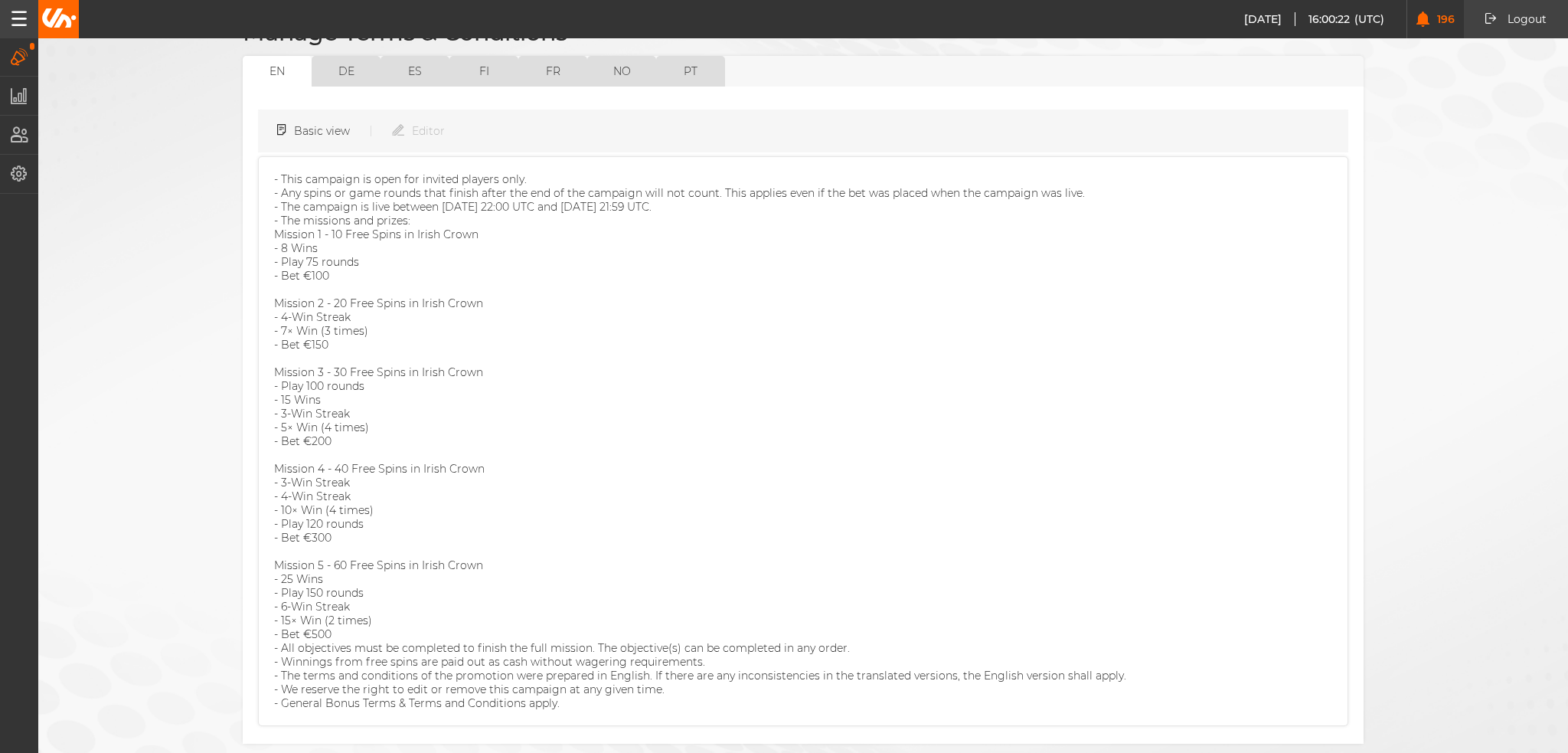
scroll to position [202, 0]
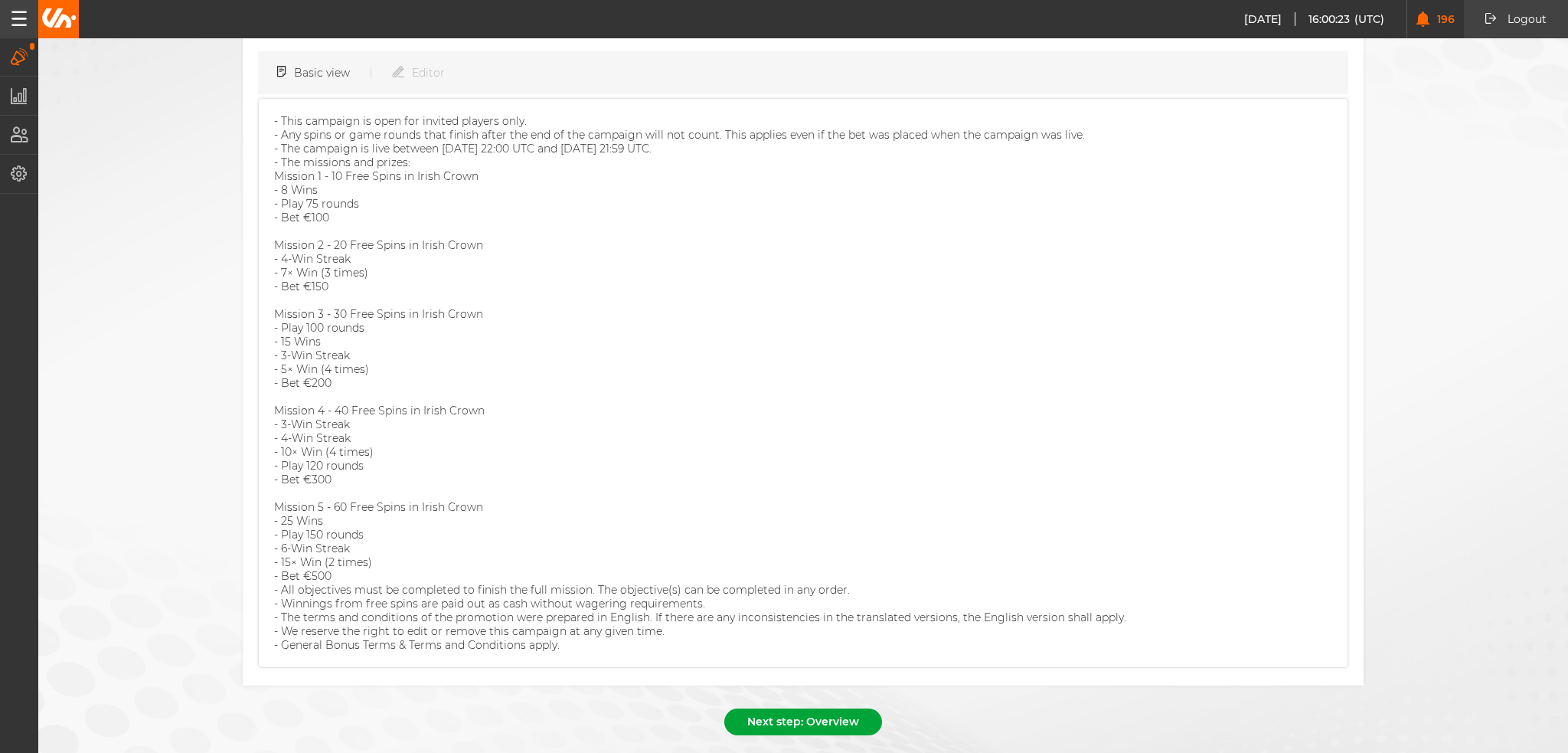
click at [804, 709] on button "Next step: Overview" at bounding box center [803, 722] width 158 height 26
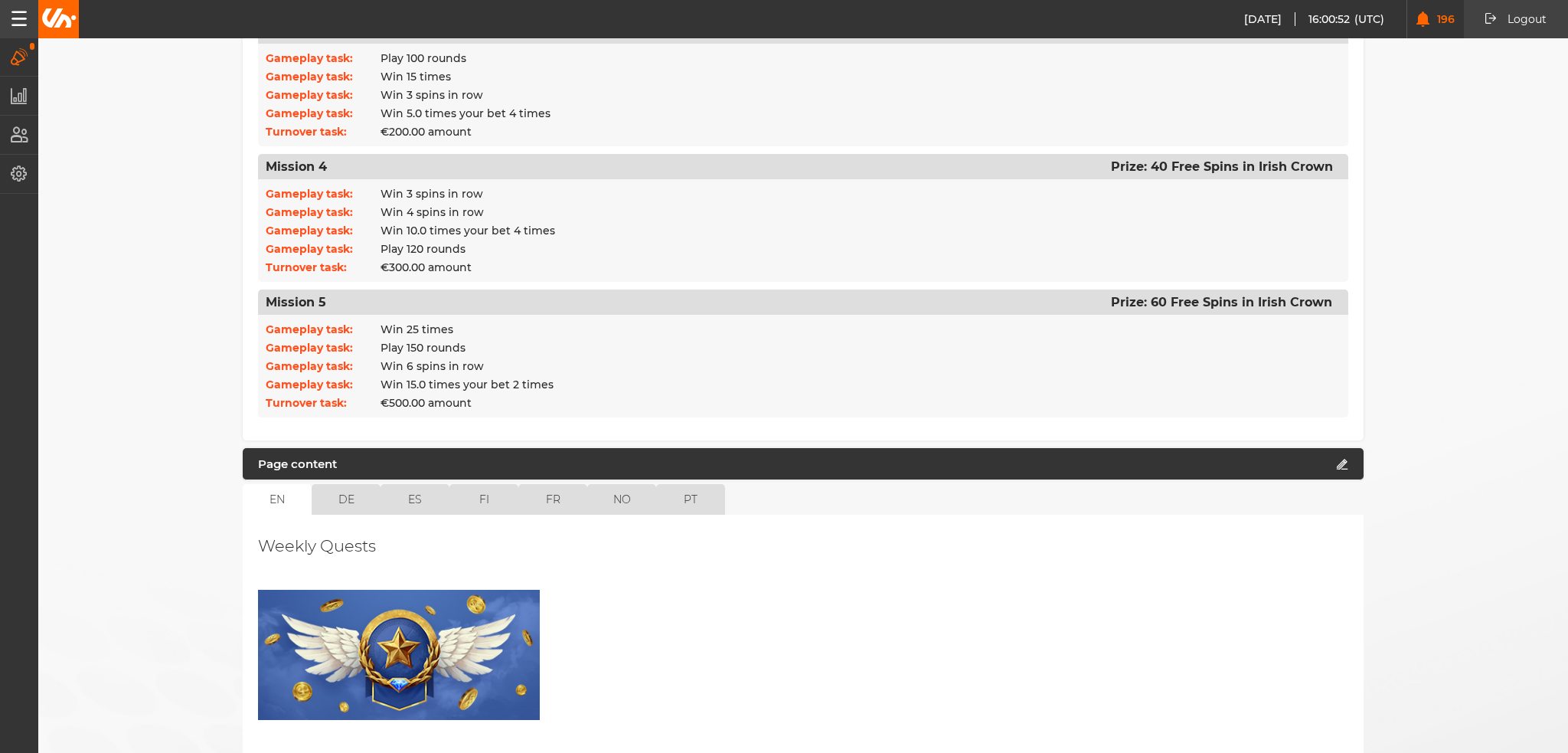
scroll to position [969, 0]
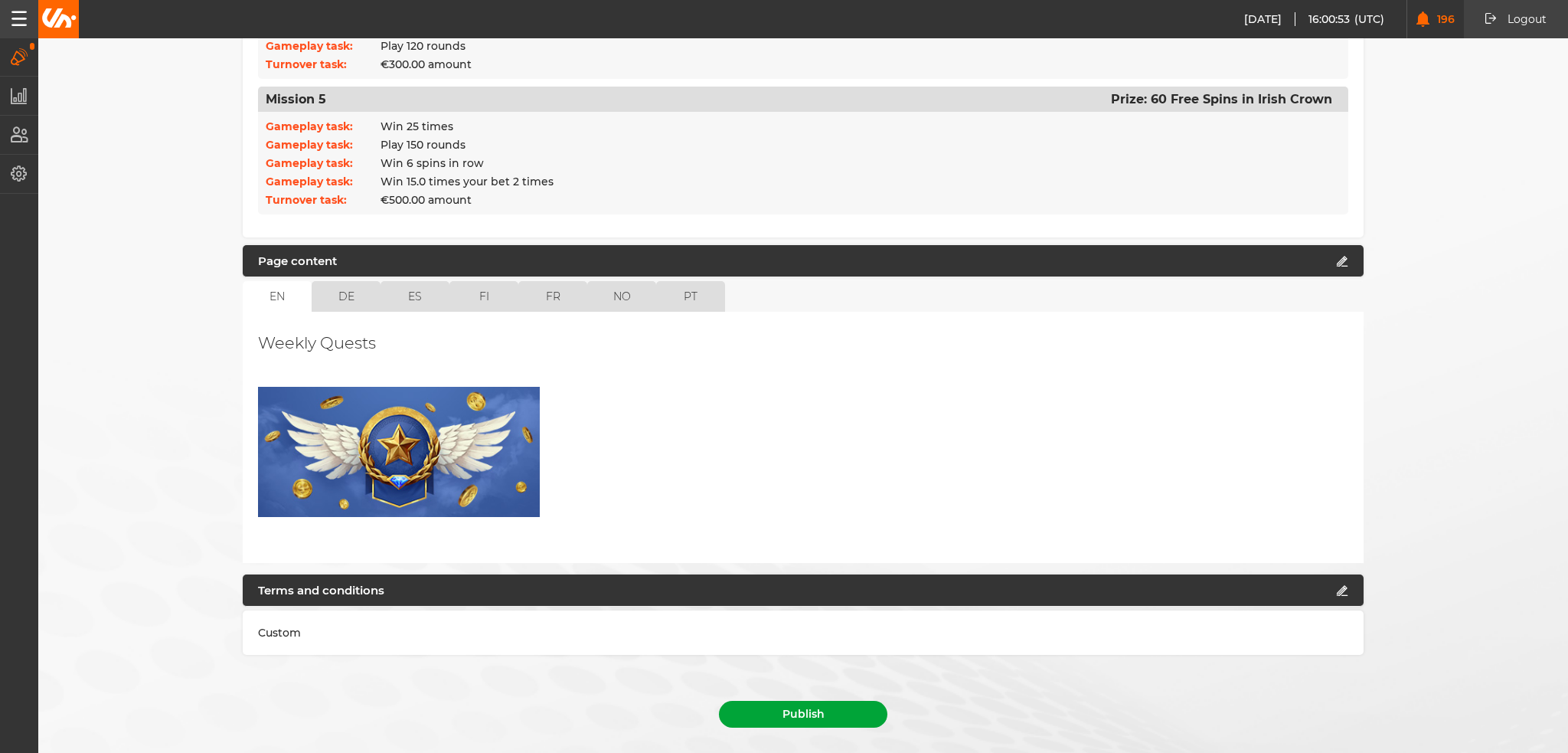
click at [799, 701] on button "Publish" at bounding box center [803, 714] width 169 height 26
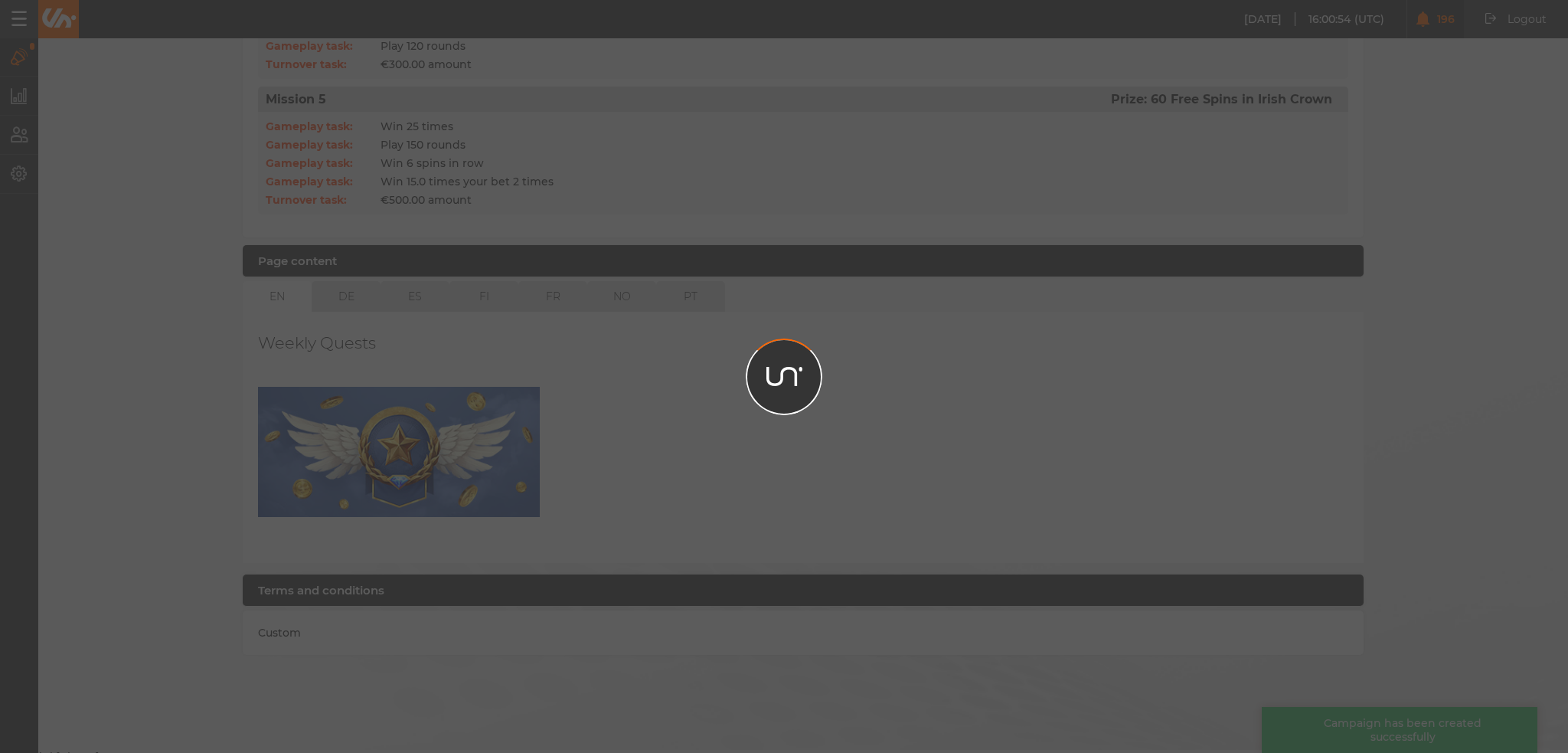
scroll to position [934, 0]
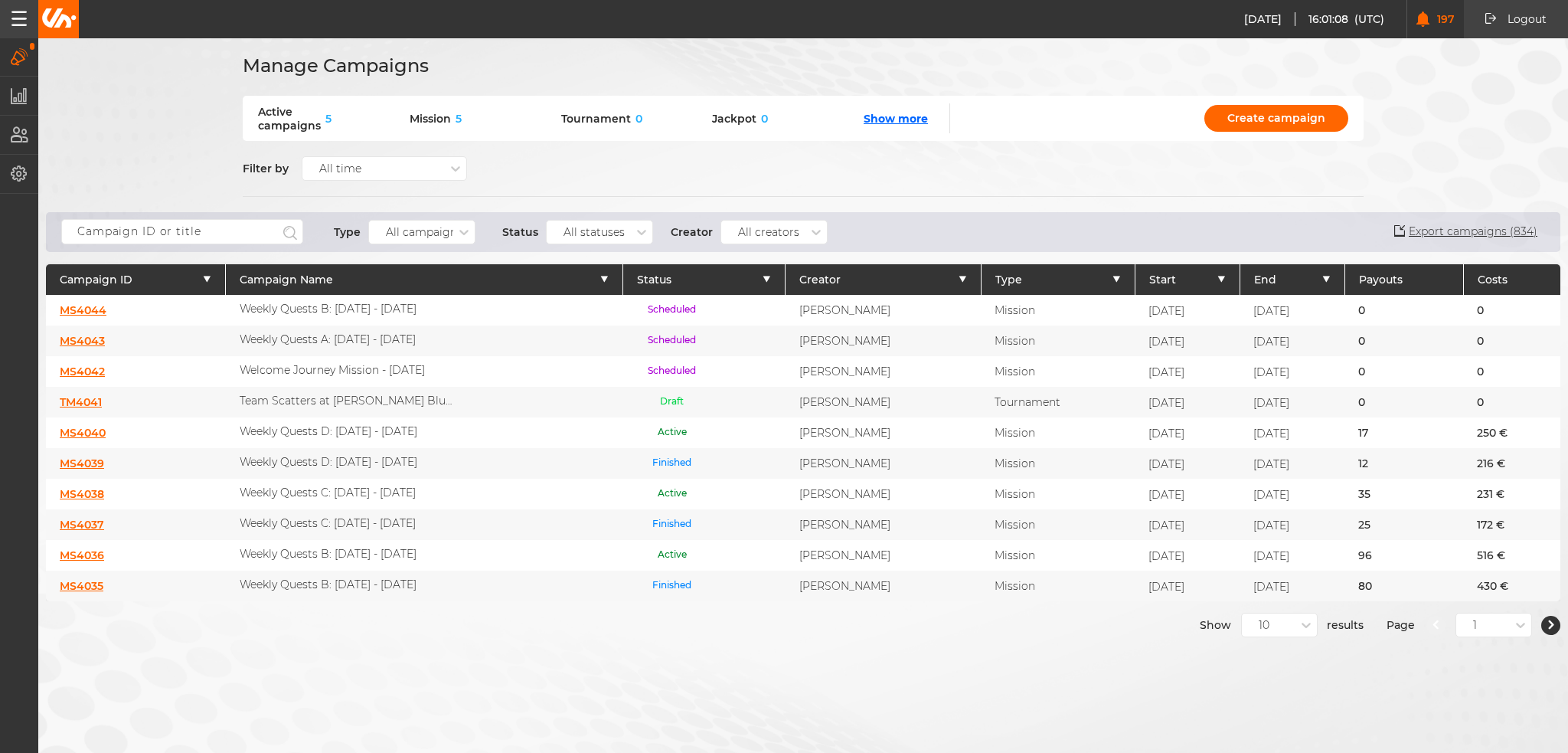
click at [72, 301] on div "MS4044" at bounding box center [136, 310] width 180 height 31
click at [83, 308] on link "MS4044" at bounding box center [83, 310] width 47 height 14
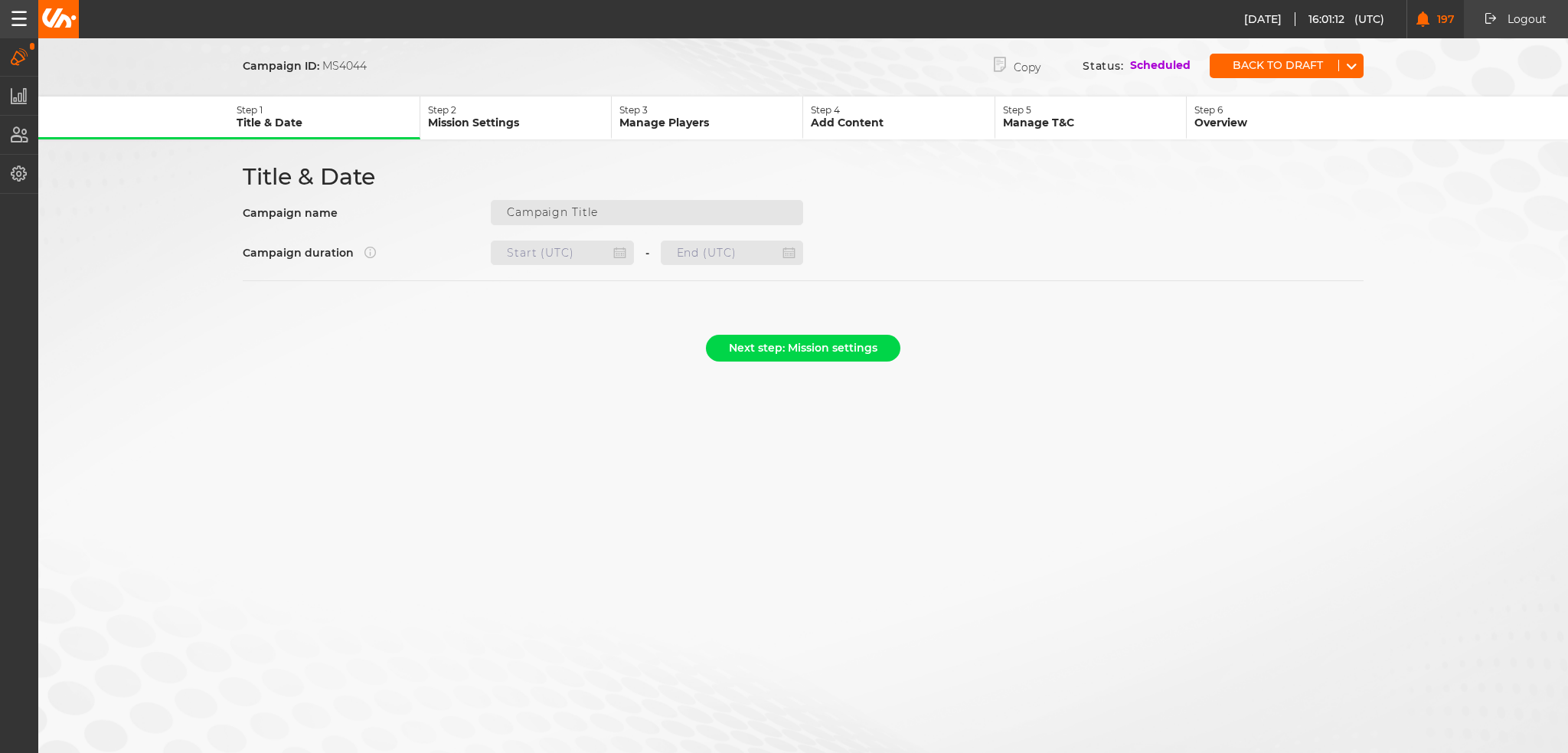
type input "Weekly Quests B: [DATE] - [DATE]"
type input "[DATE] 22:00"
type input "[DATE] 21:59"
click at [716, 104] on p "Step 3" at bounding box center [711, 110] width 183 height 11
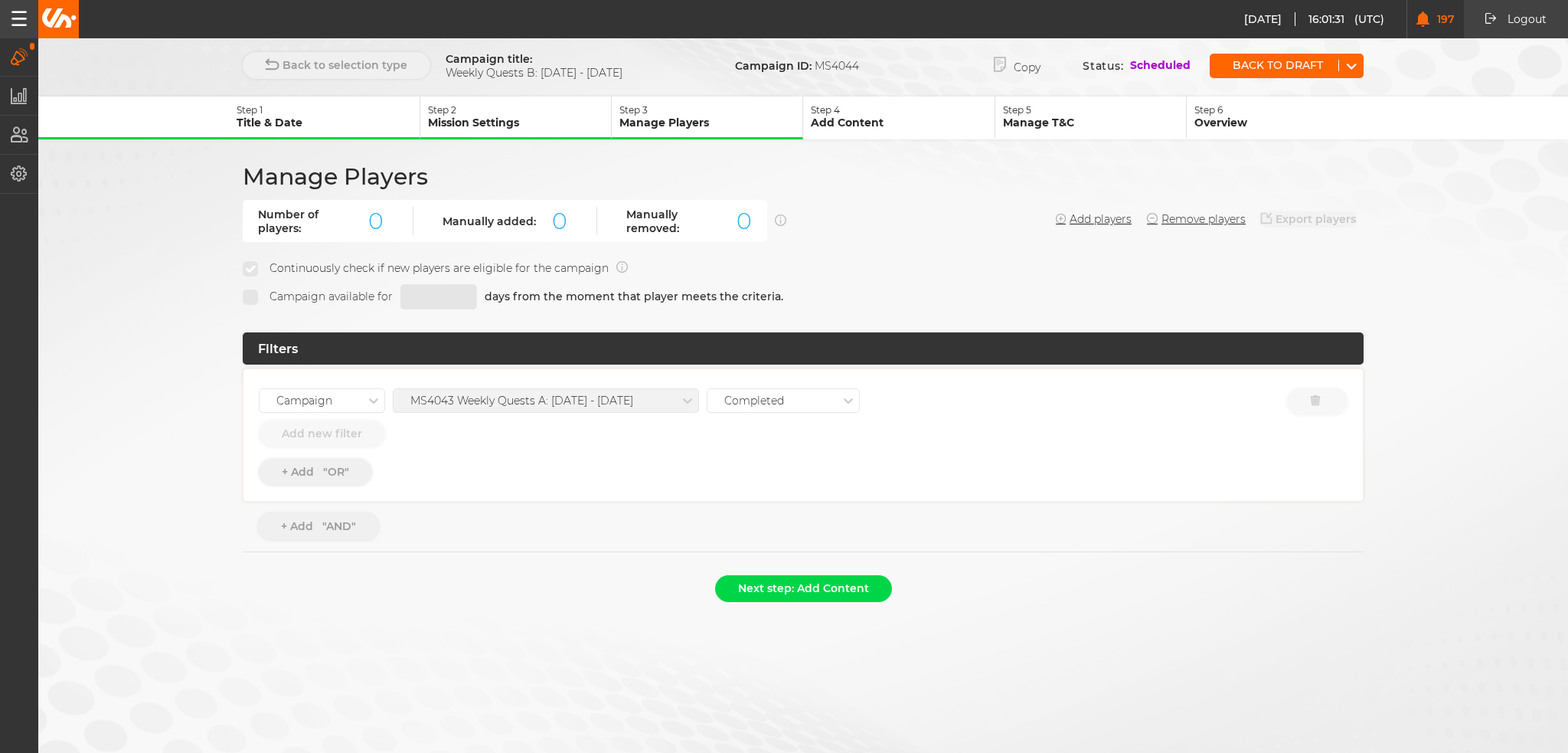
click at [522, 111] on p "Step 2" at bounding box center [519, 110] width 183 height 11
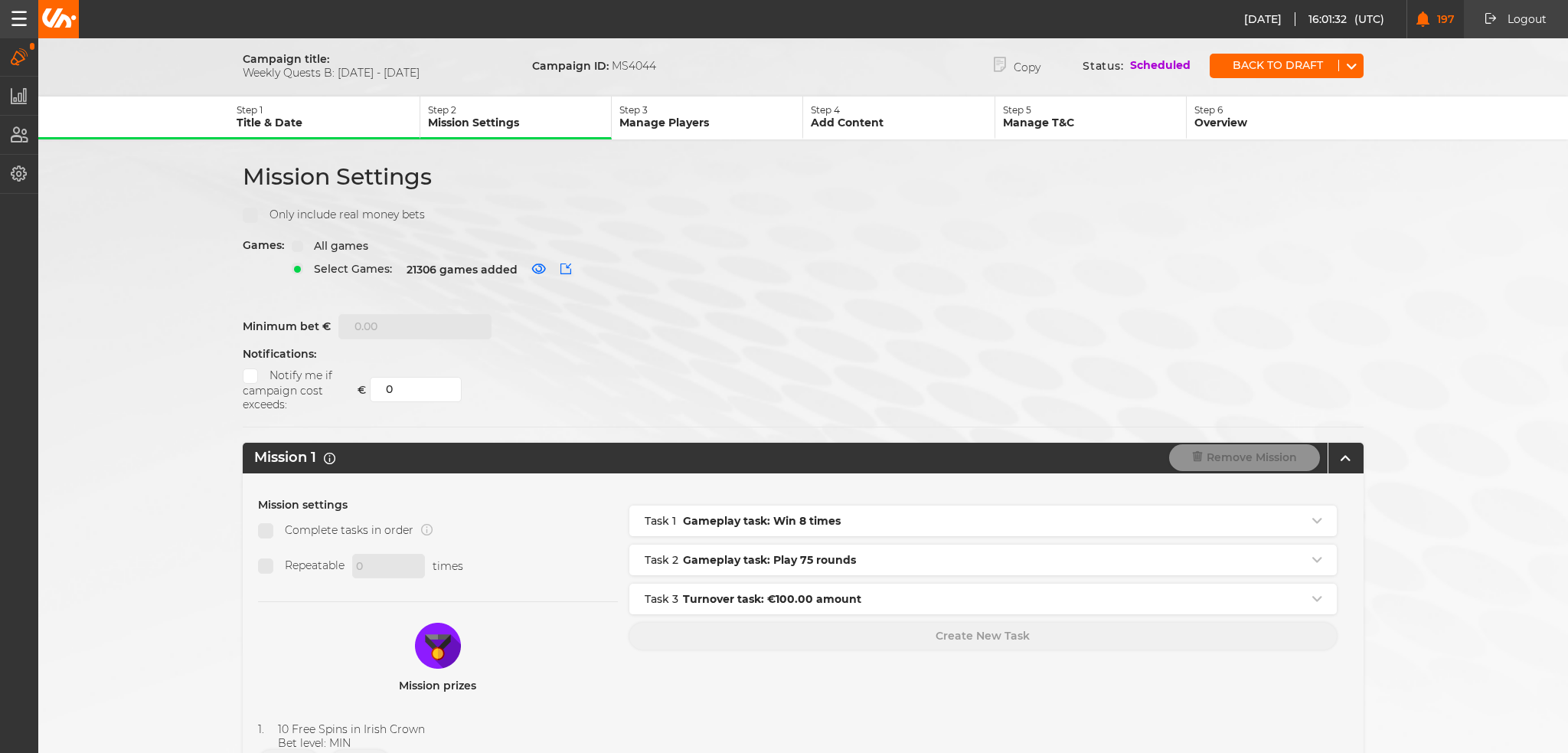
click at [663, 112] on p "Step 3" at bounding box center [711, 110] width 183 height 11
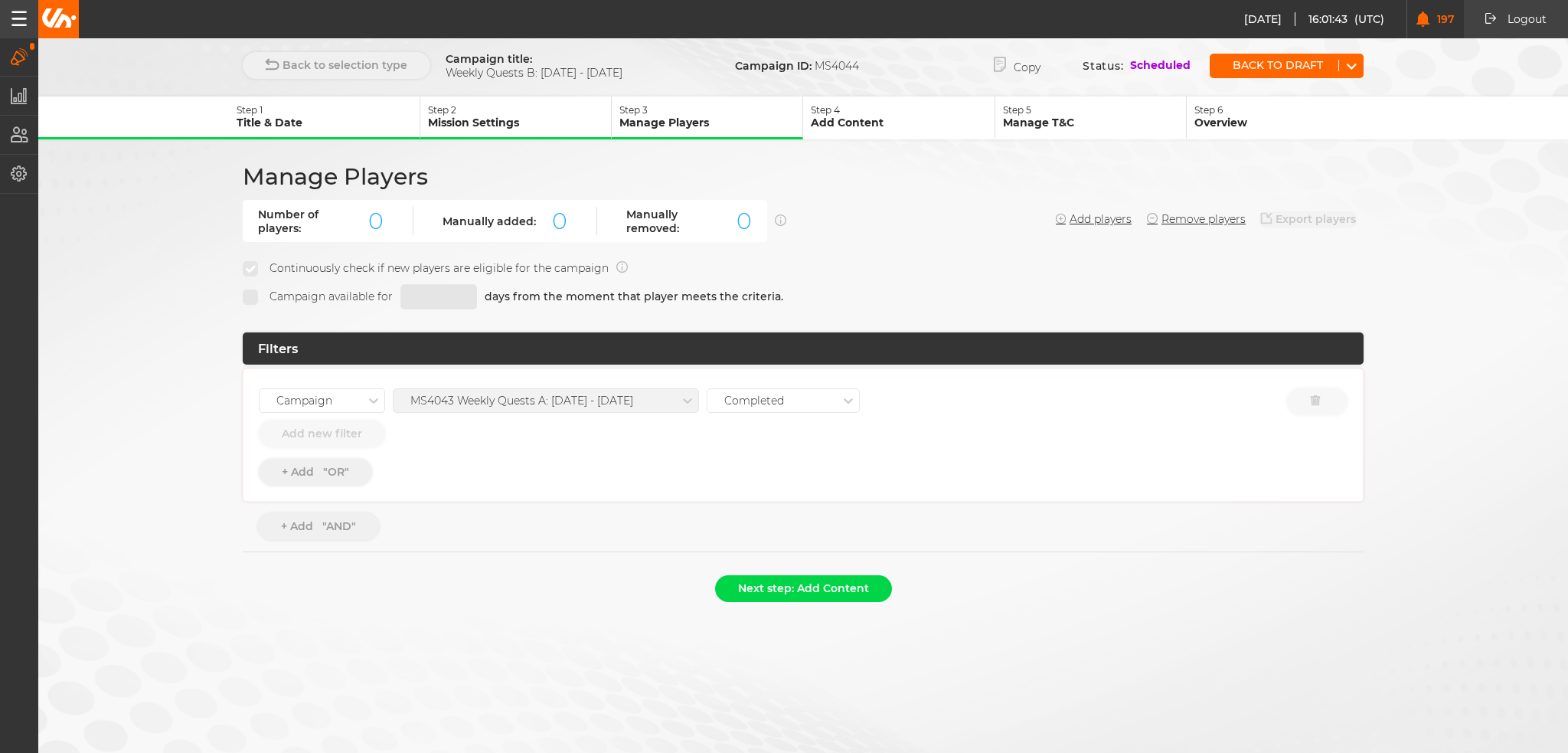
click at [882, 124] on p "Add Content" at bounding box center [902, 122] width 183 height 14
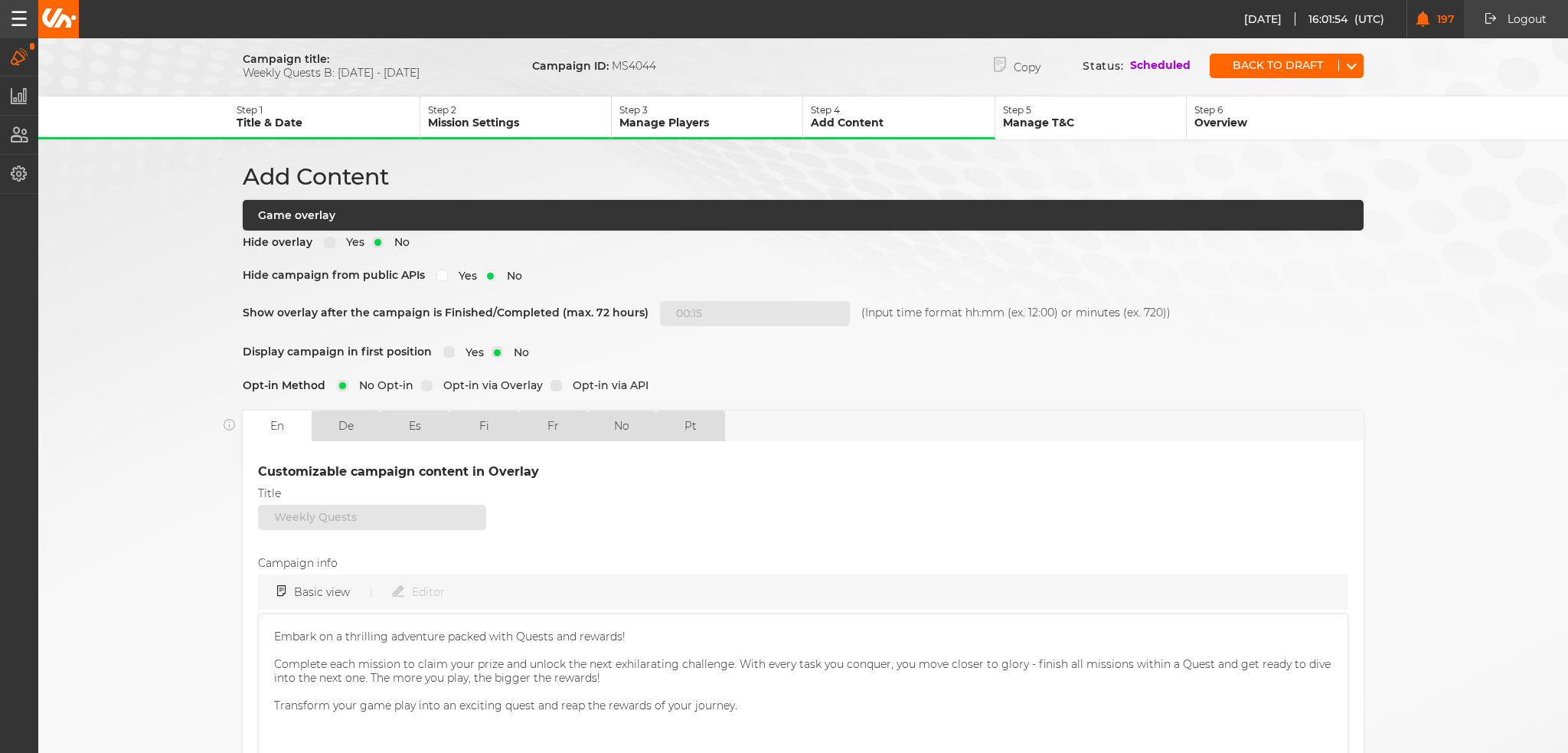
click at [533, 120] on p "Mission Settings" at bounding box center [519, 122] width 183 height 14
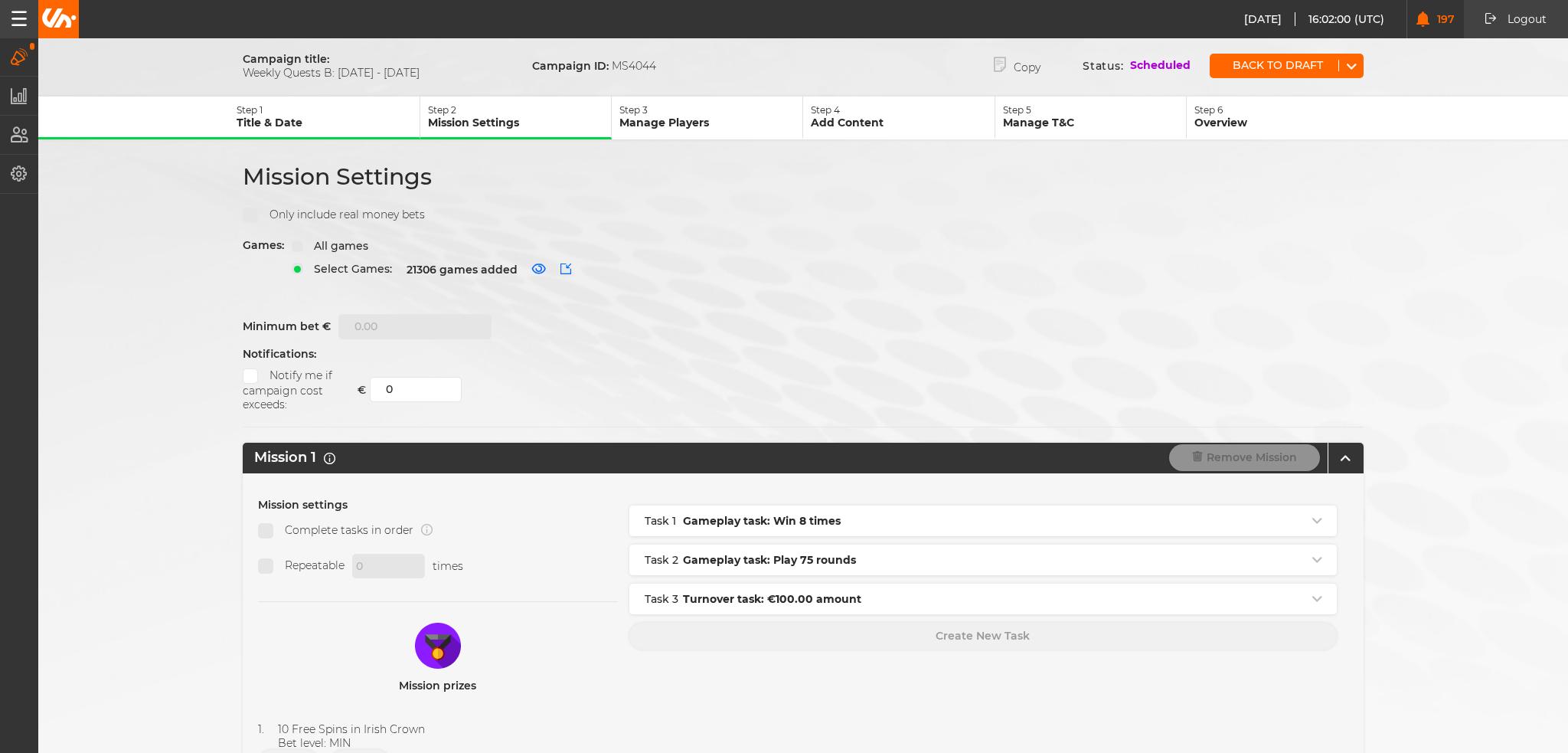
click at [680, 110] on p "Step 3" at bounding box center [711, 110] width 183 height 11
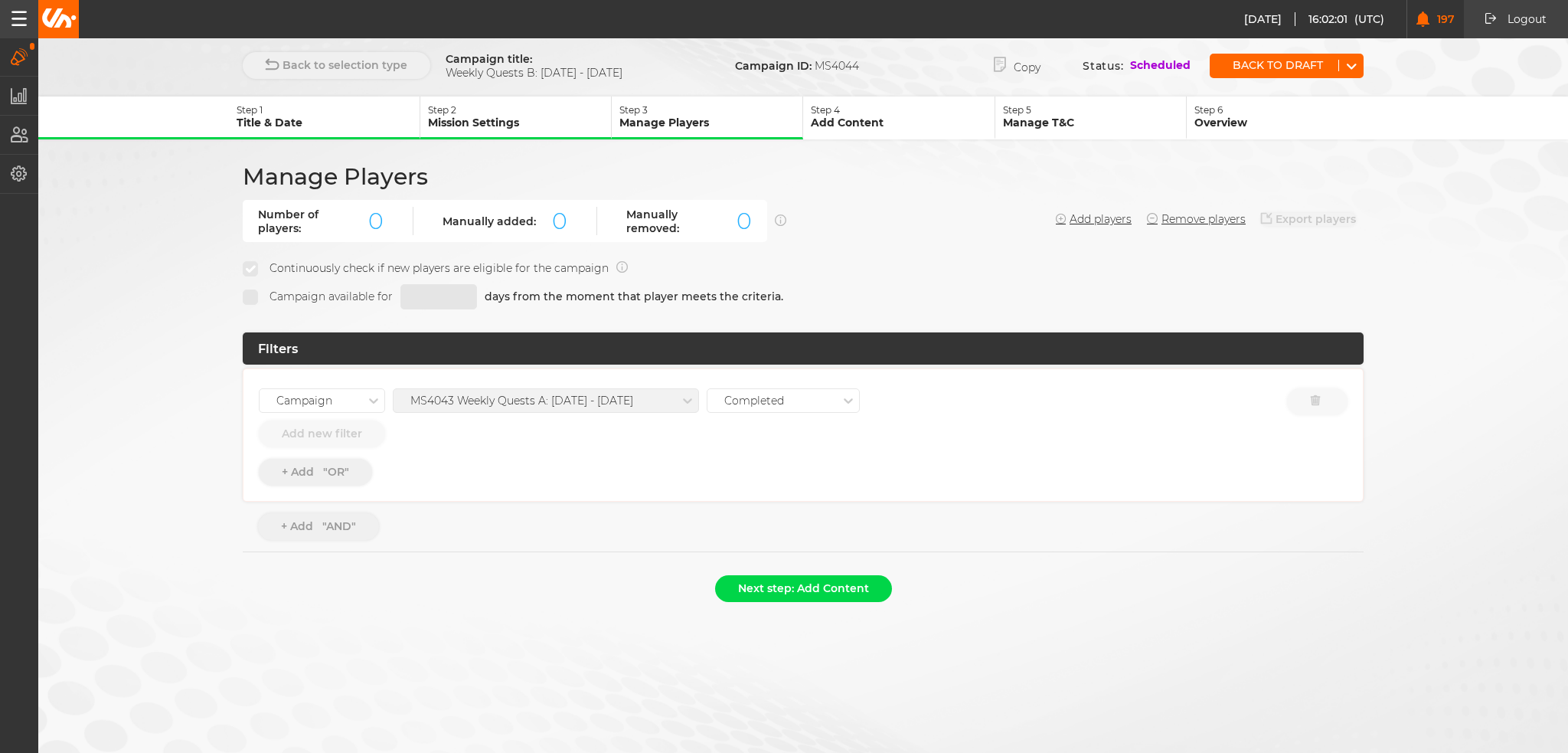
click at [515, 128] on button "Step 2 Mission Settings" at bounding box center [516, 117] width 192 height 43
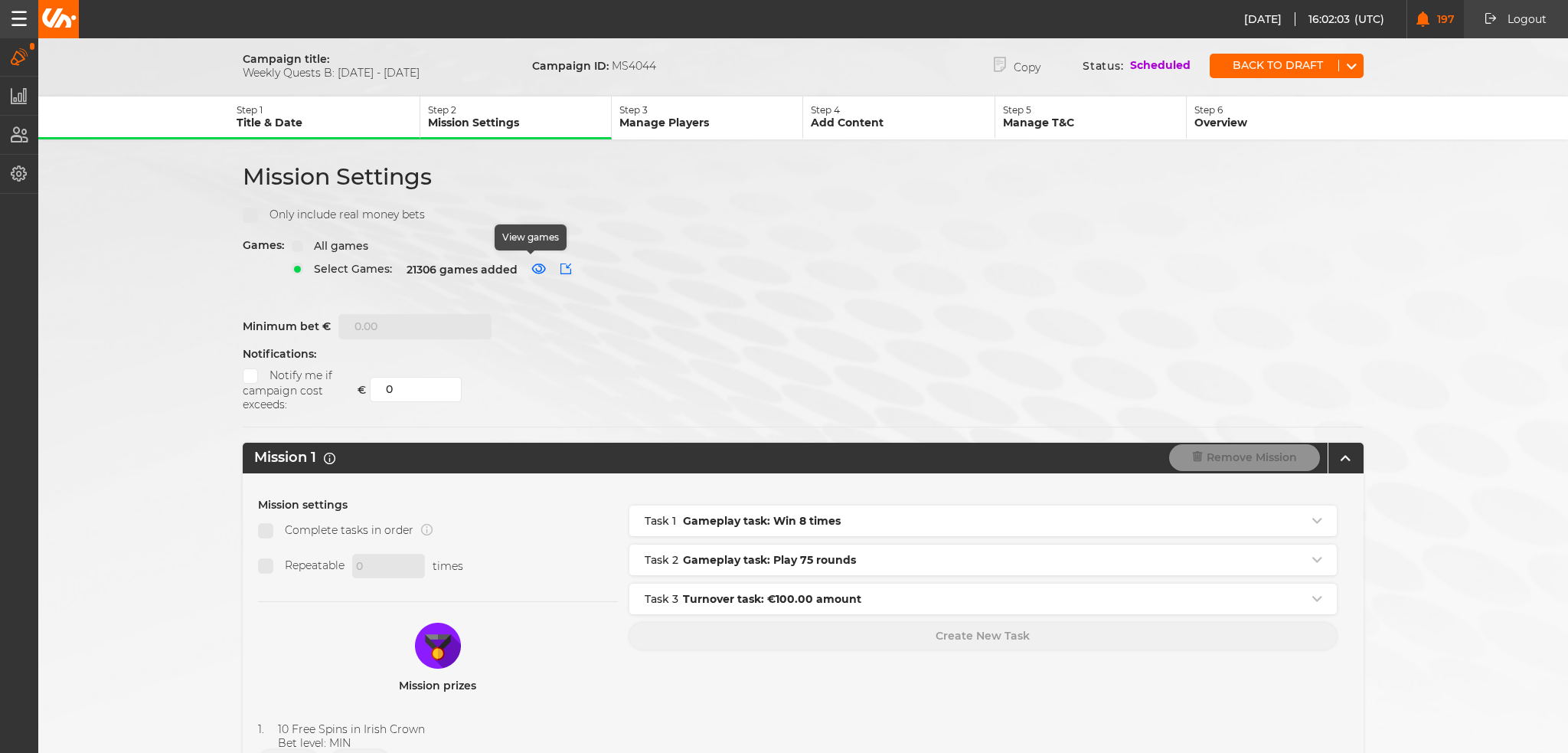
click at [531, 268] on icon "button" at bounding box center [538, 268] width 15 height 10
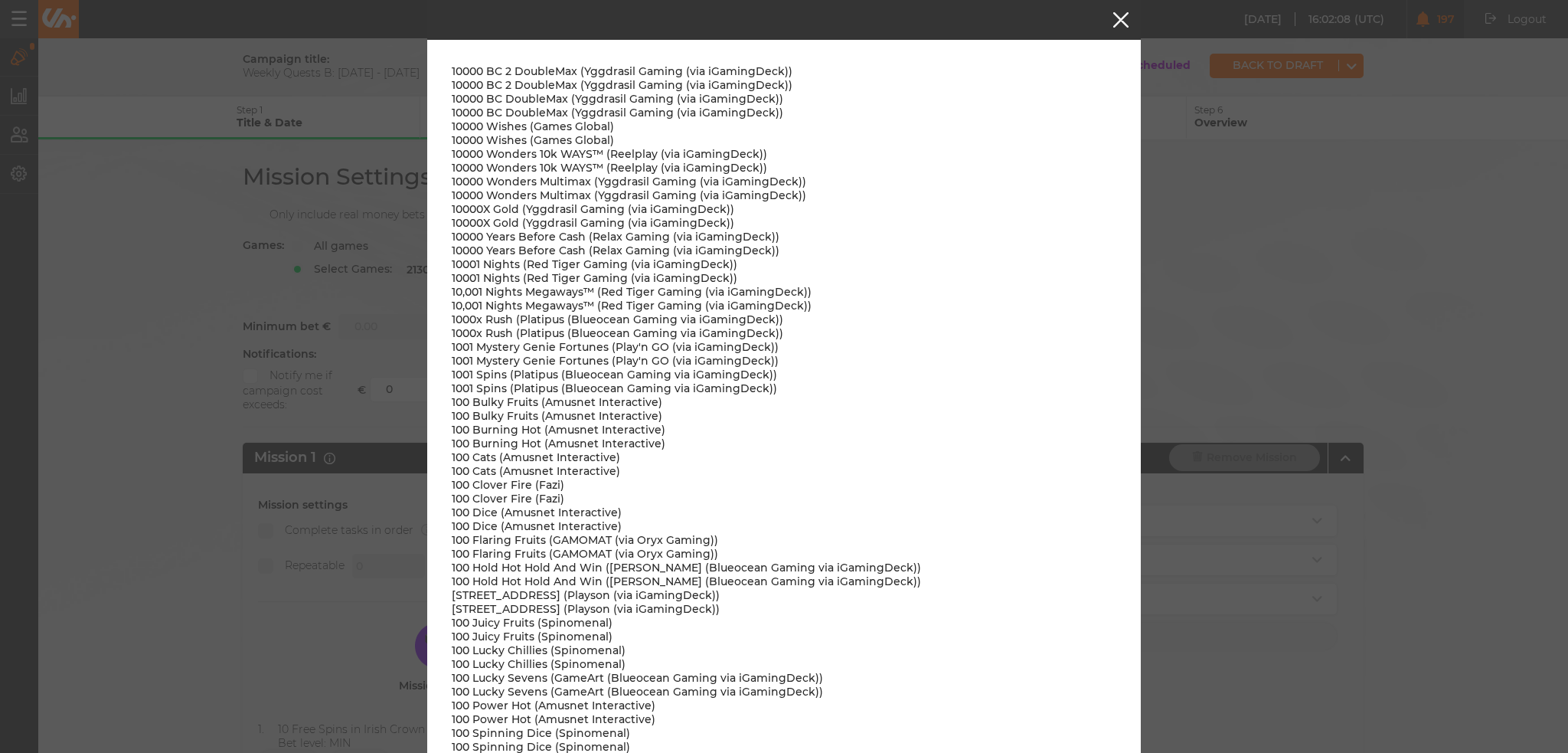
click at [1113, 22] on button "button" at bounding box center [1120, 19] width 15 height 15
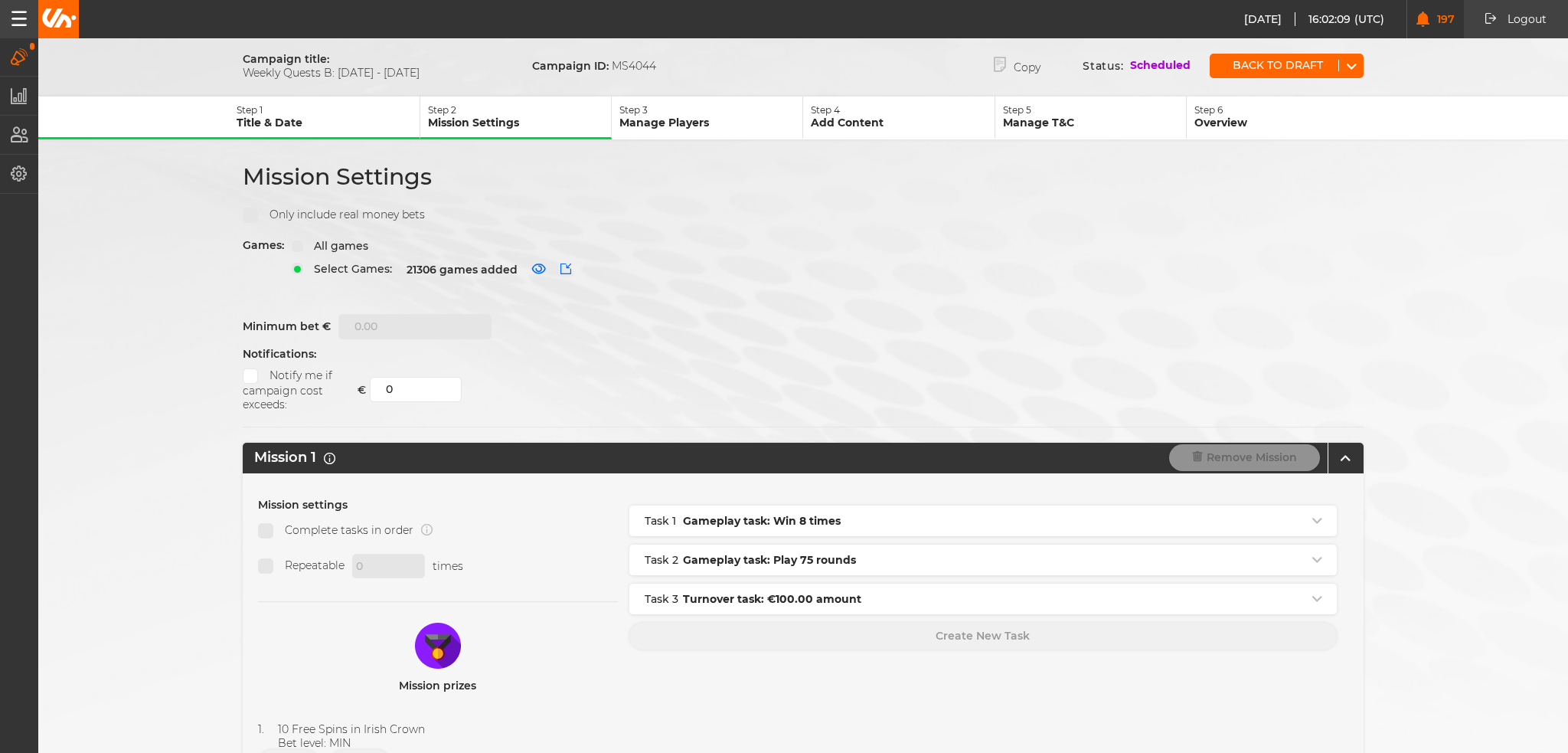
click at [982, 277] on div "Games: All games Select Games: 21306 games added" at bounding box center [802, 268] width 1121 height 60
click at [637, 116] on p "Manage Players" at bounding box center [711, 122] width 183 height 14
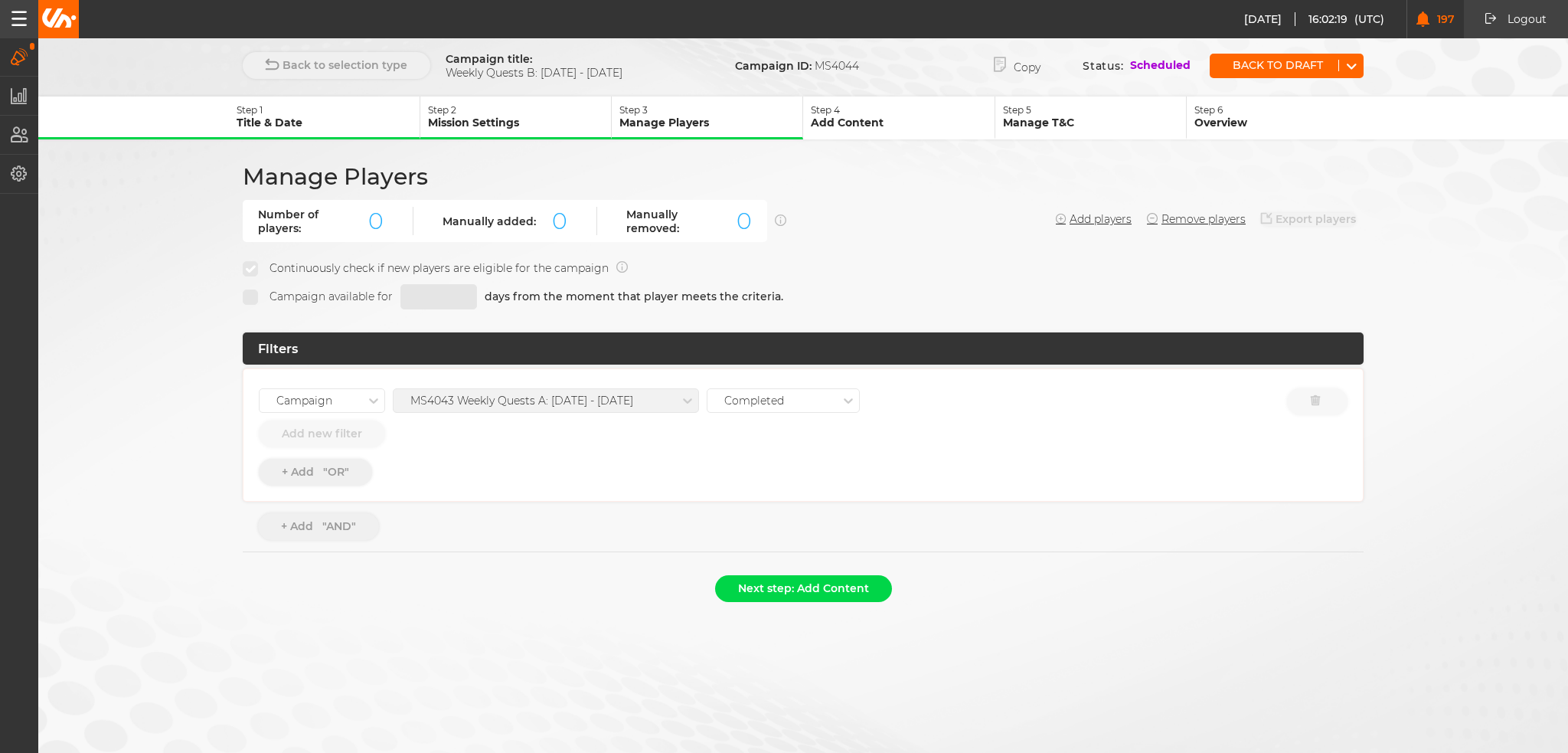
click at [860, 105] on p "Step 4" at bounding box center [902, 110] width 183 height 11
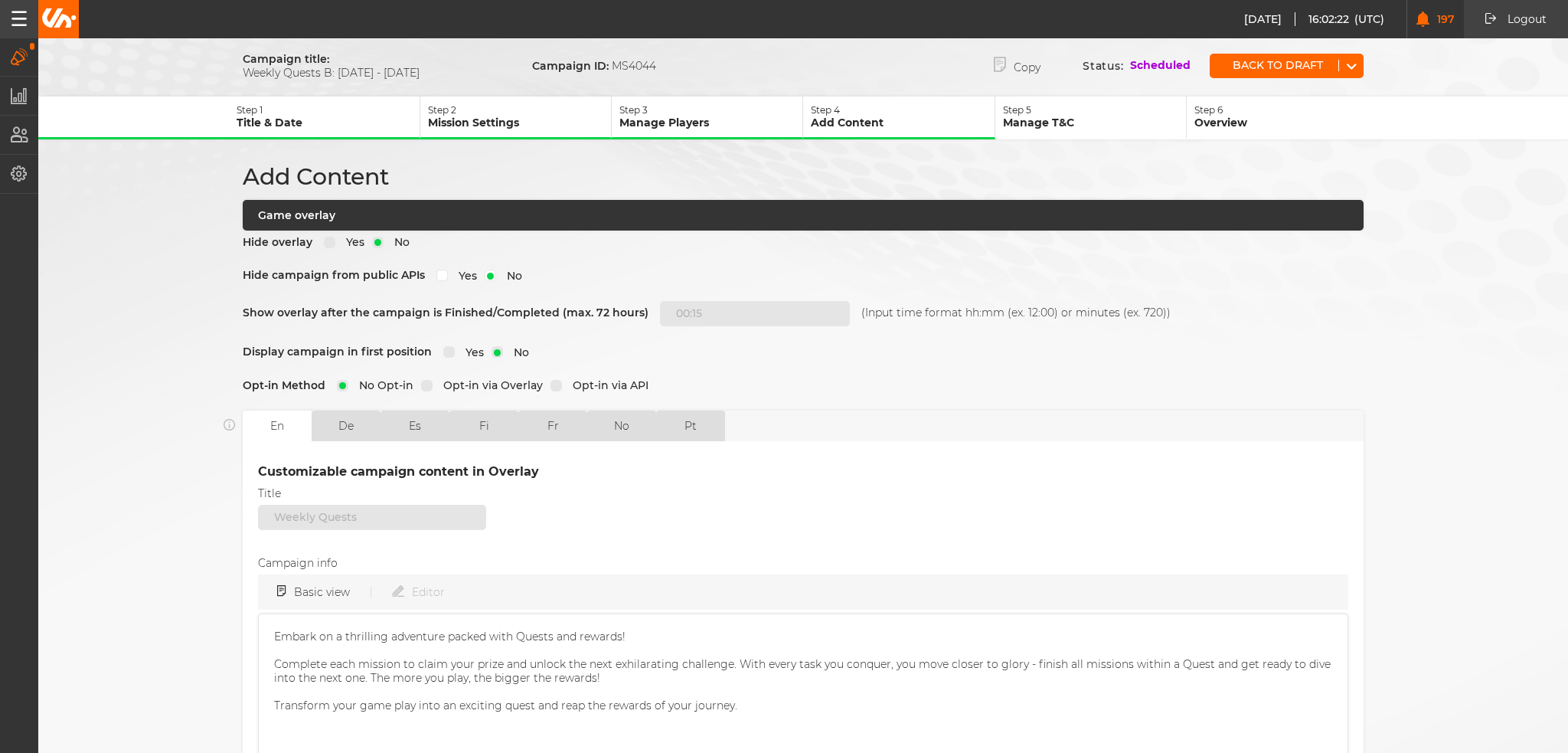
click at [1052, 126] on p "Manage T&C" at bounding box center [1095, 122] width 183 height 14
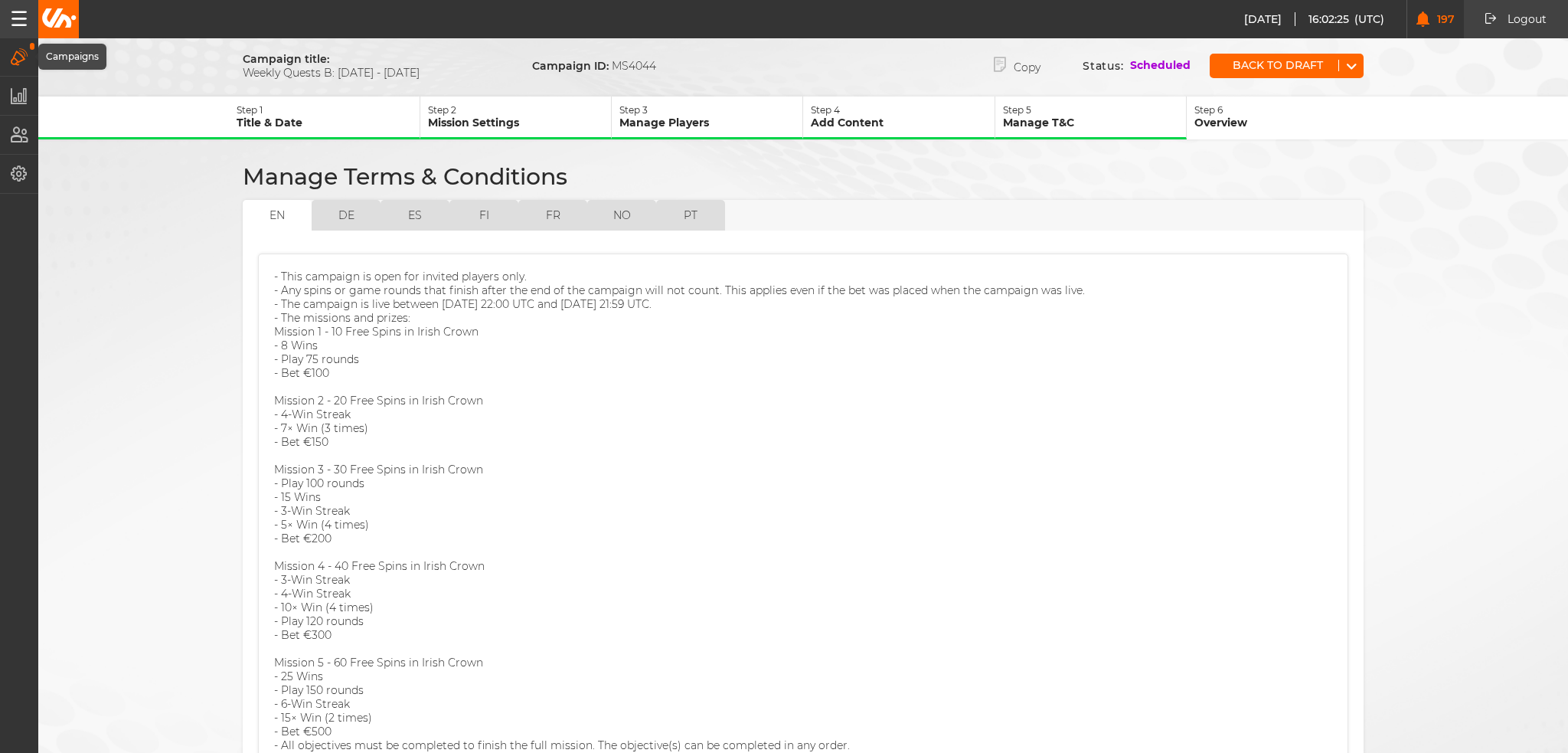
click at [5, 50] on button "Campaigns" at bounding box center [19, 57] width 39 height 38
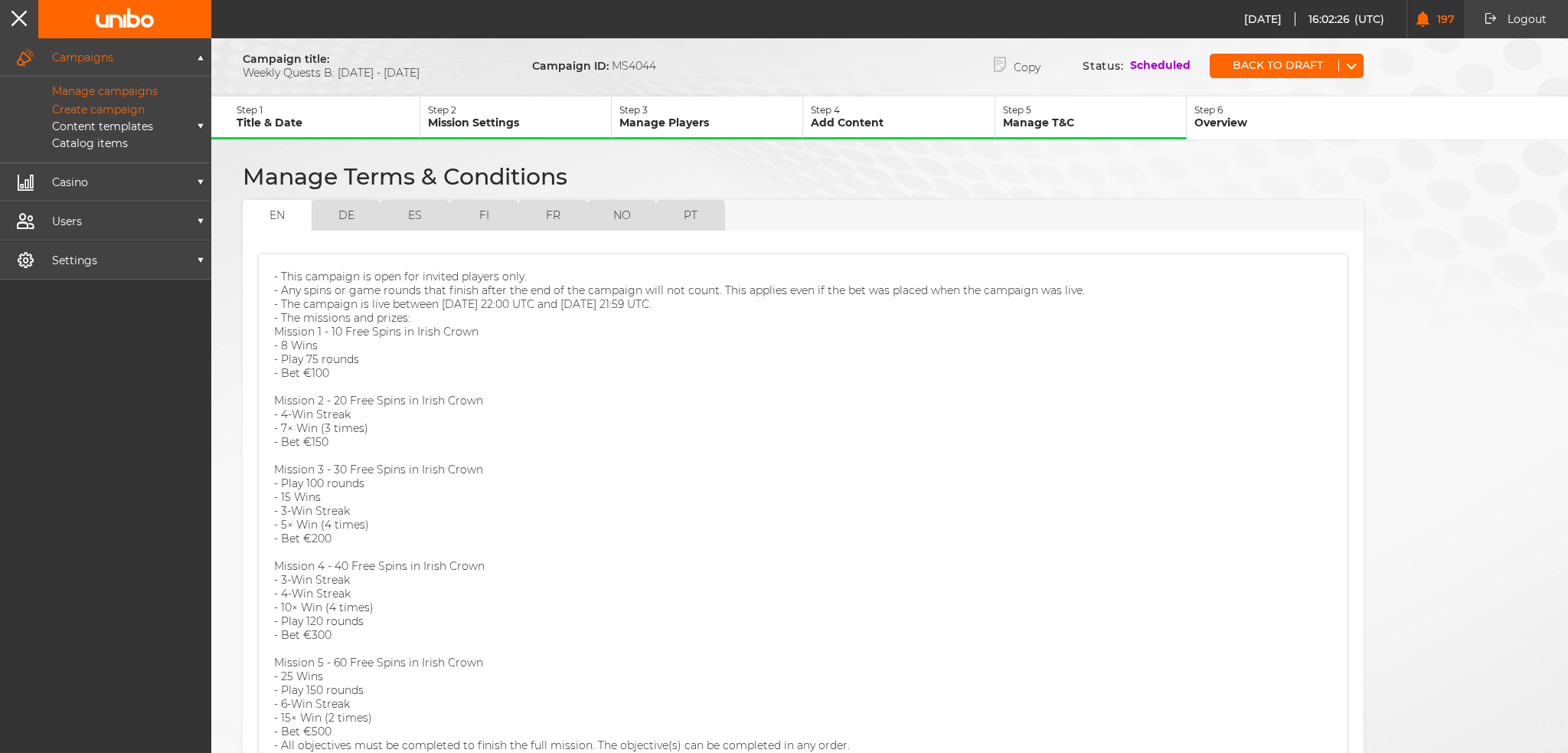
click at [87, 88] on p "Manage campaigns" at bounding box center [87, 91] width 140 height 14
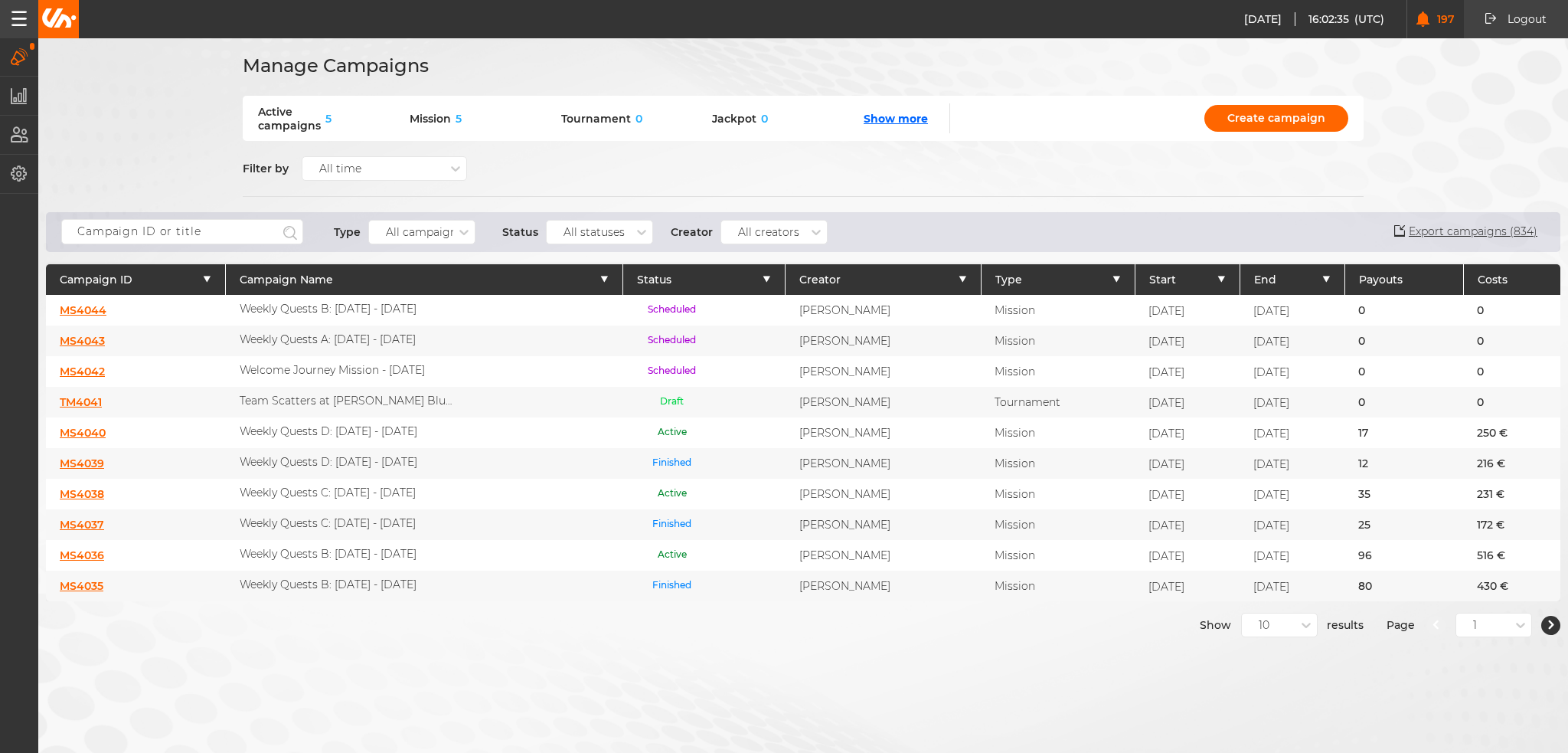
click at [71, 487] on link "MS4038" at bounding box center [81, 494] width 44 height 14
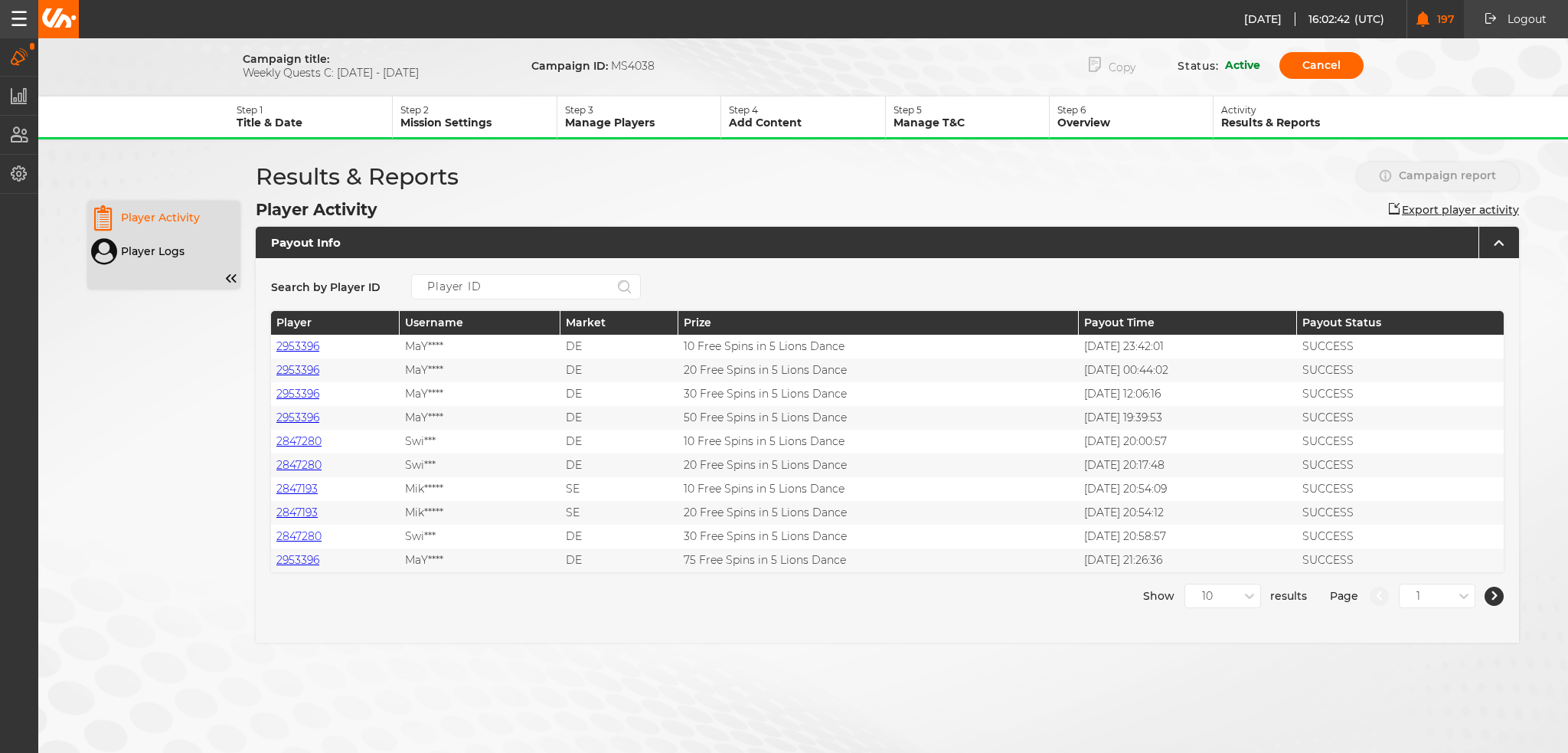
click at [1091, 67] on icon "button" at bounding box center [1095, 64] width 12 height 15
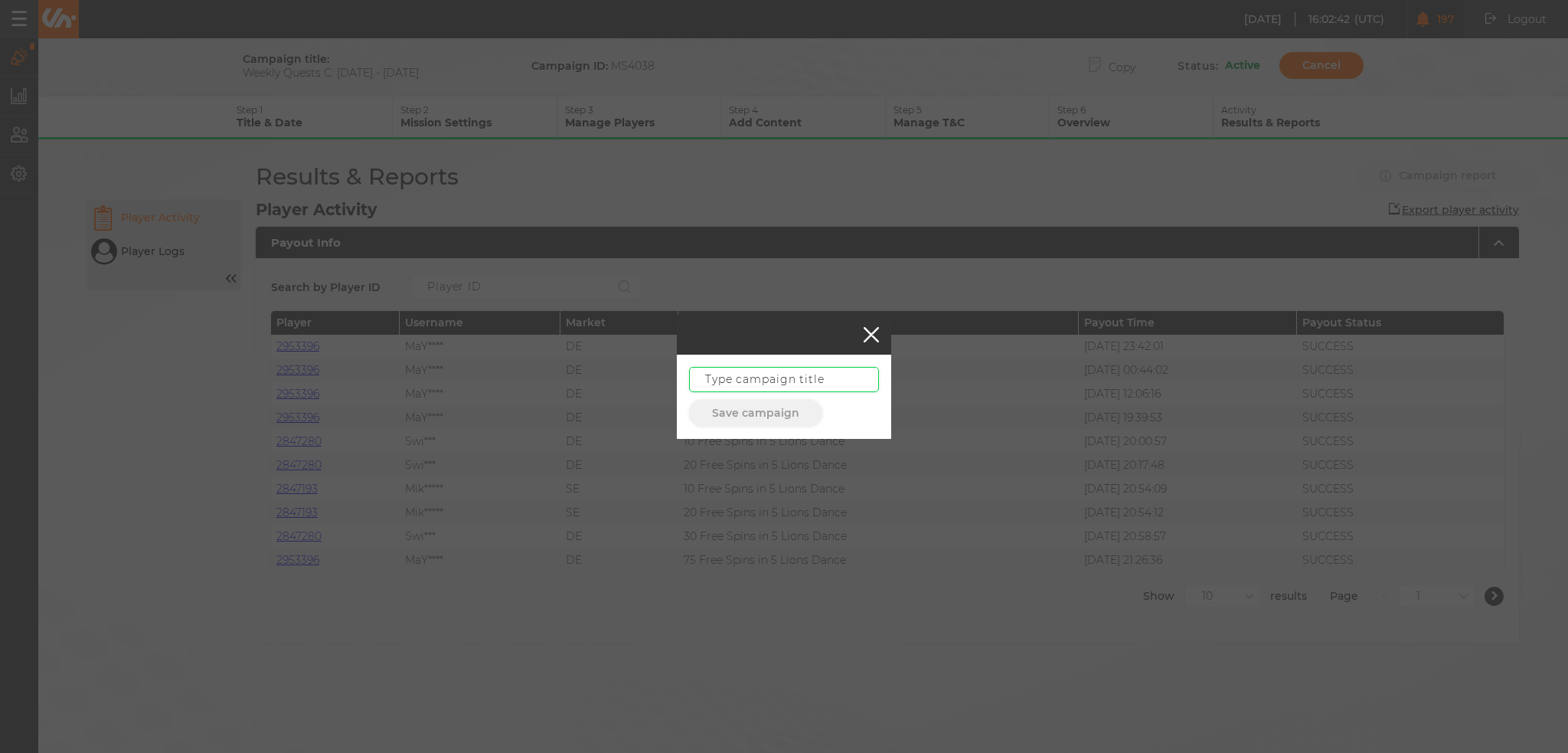
click at [809, 376] on input "text" at bounding box center [784, 379] width 190 height 25
paste input "Weekly Quests C: [DATE] - [DATE]"
type input "Weekly Quests C: [DATE] - [DATE]"
click at [770, 415] on button "Save campaign" at bounding box center [756, 413] width 133 height 26
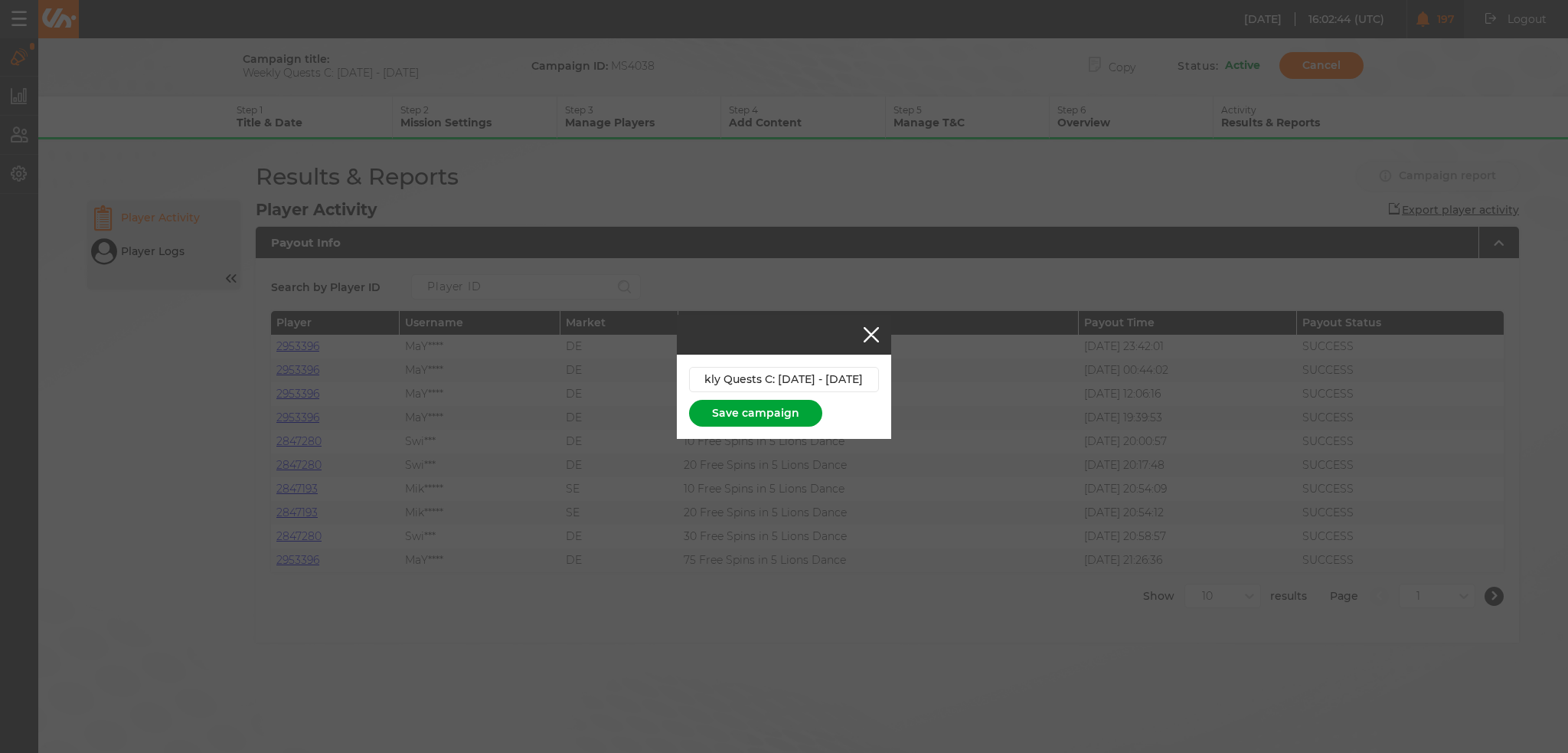
scroll to position [0, 0]
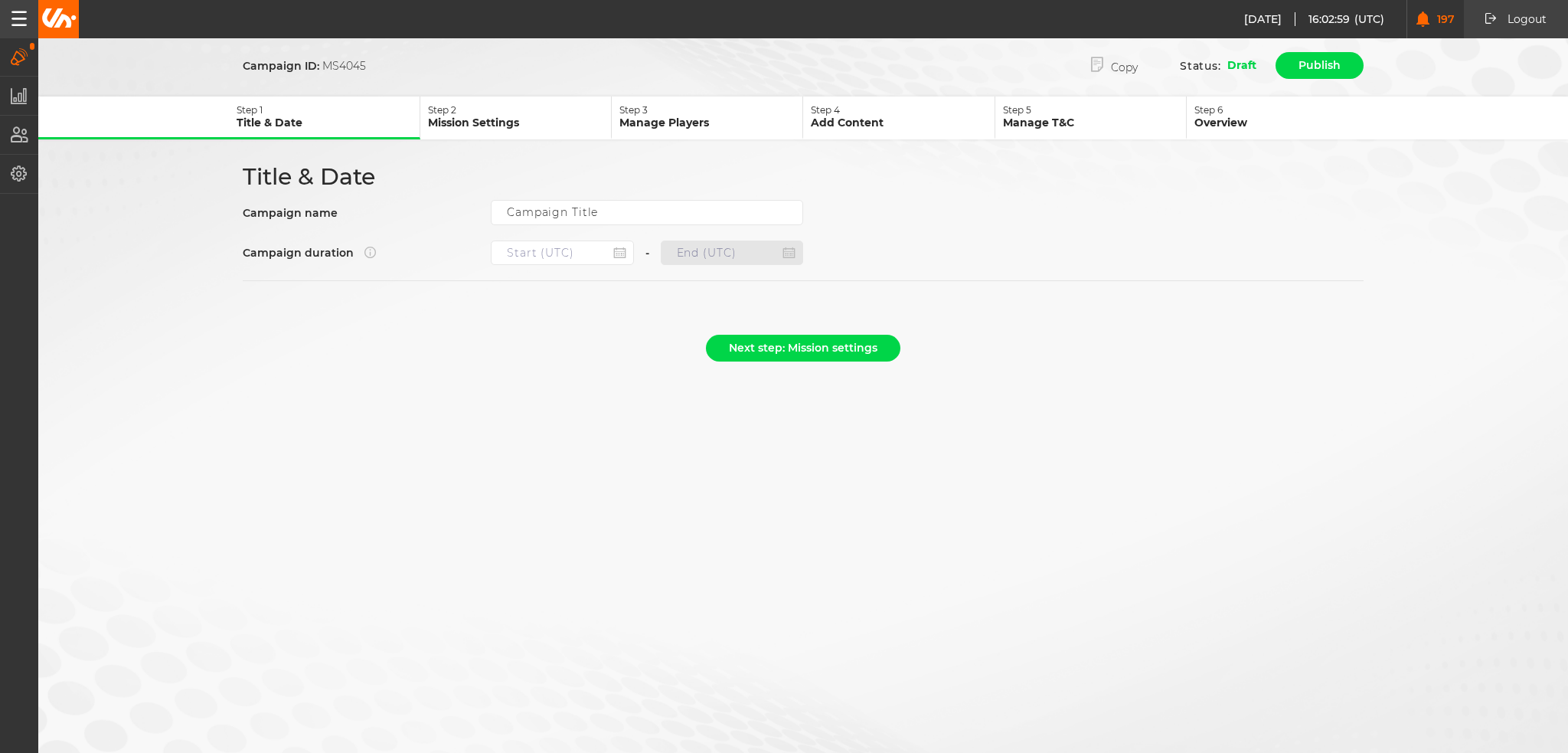
type input "Weekly Quests C: [DATE] - [DATE]"
type input "[DATE] 22:00"
type input "[DATE] 21:59"
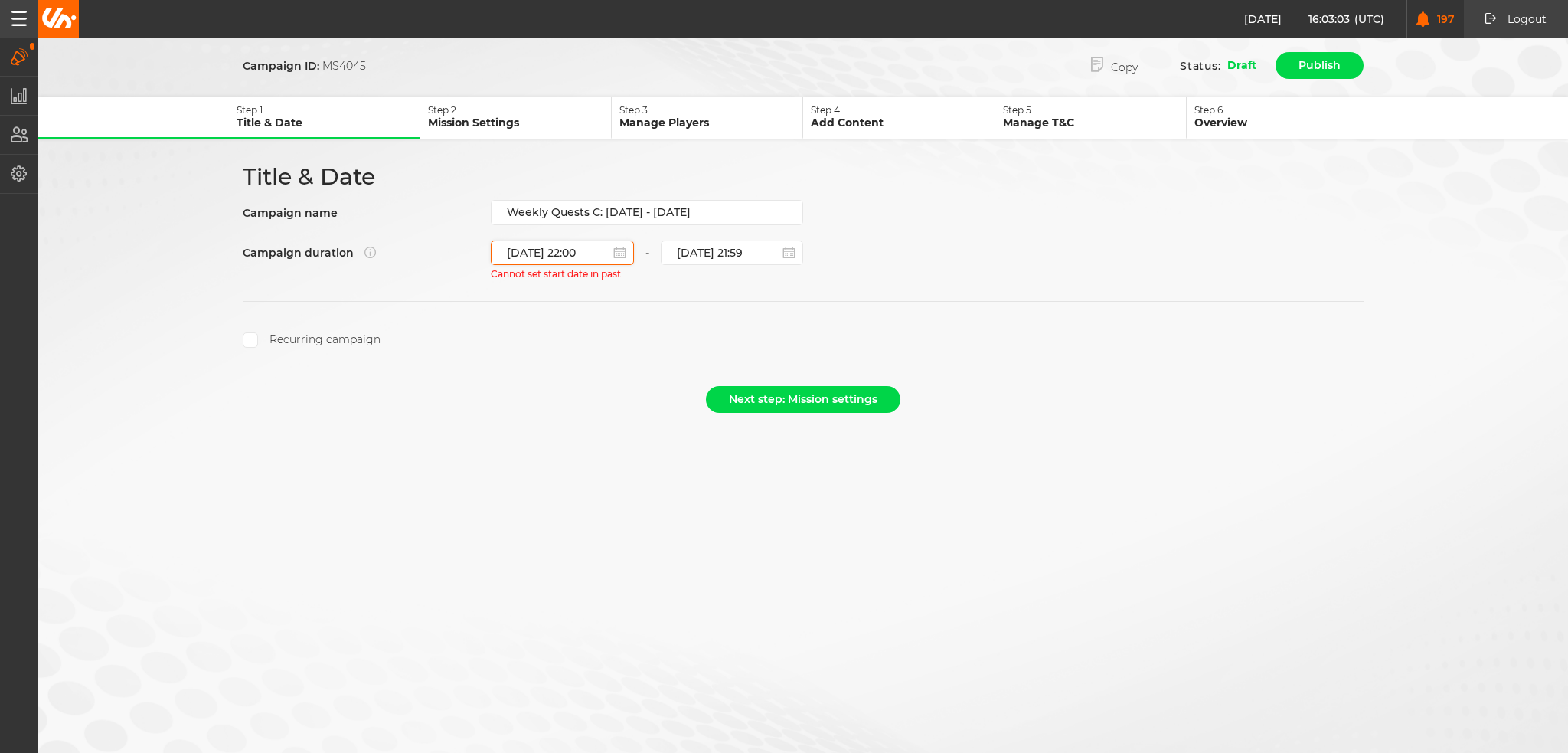
click at [538, 241] on input "[DATE] 22:00" at bounding box center [563, 253] width 143 height 25
click at [585, 434] on div "27" at bounding box center [583, 432] width 21 height 21
type input "[DATE] 22:00"
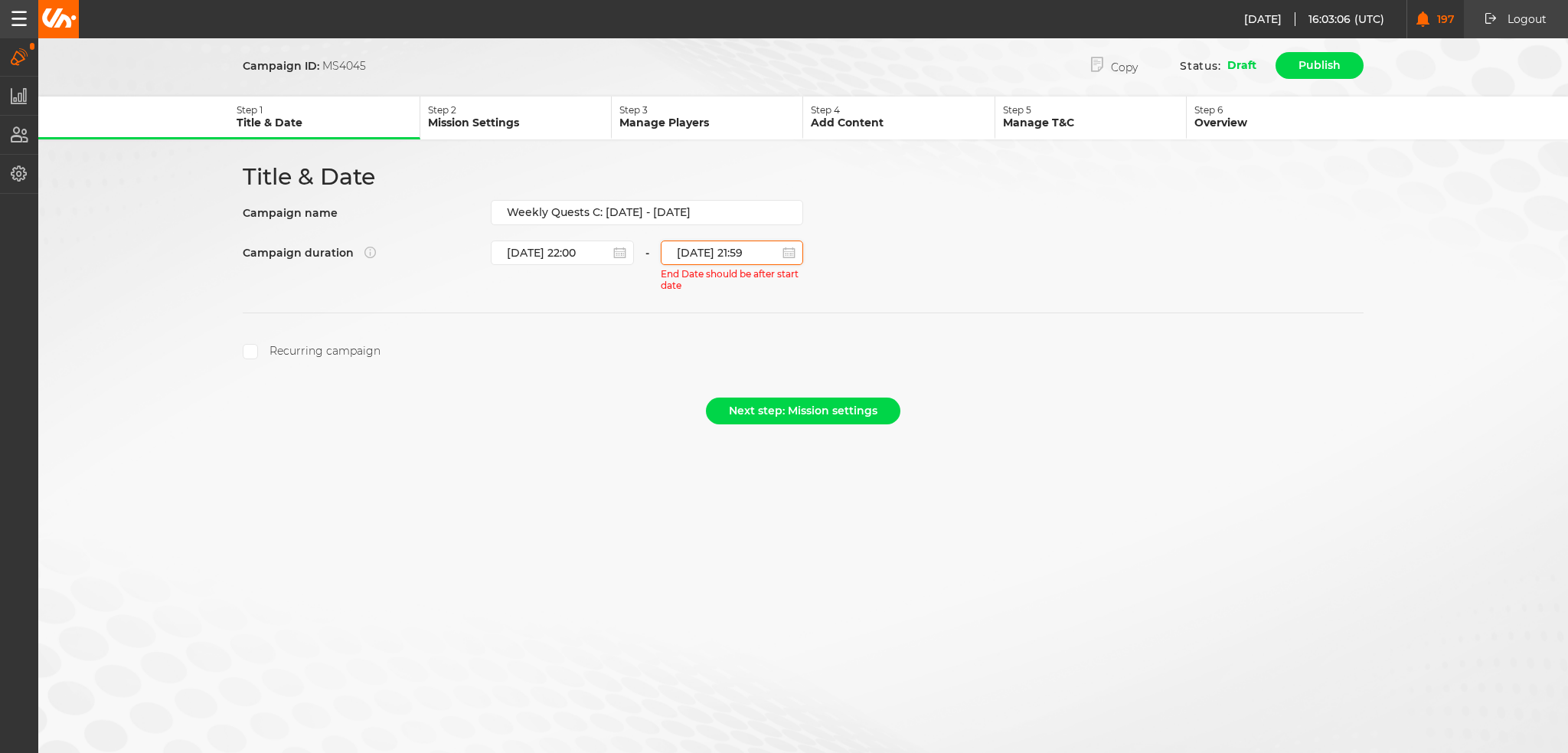
click at [719, 252] on input "[DATE] 21:59" at bounding box center [732, 253] width 143 height 25
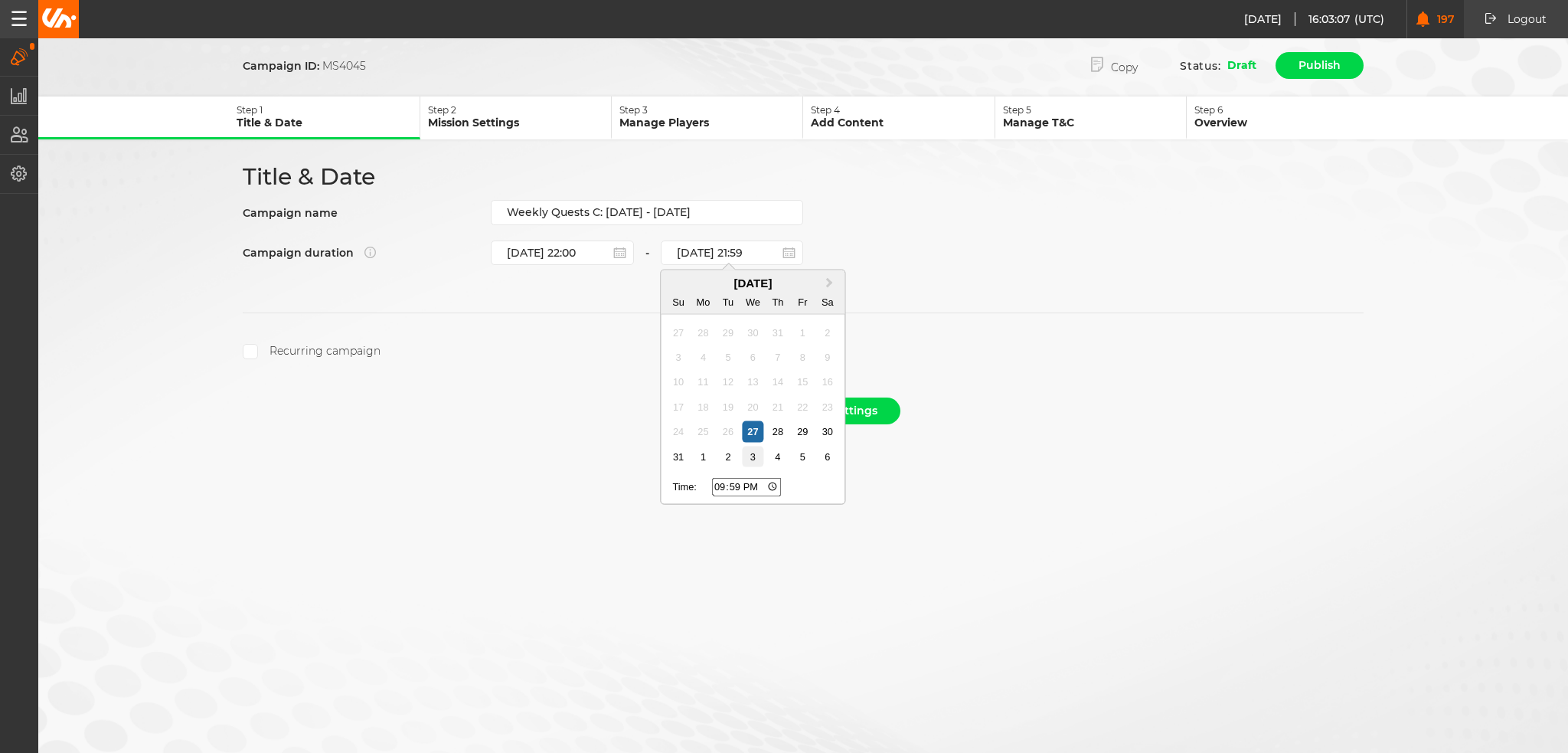
click at [755, 457] on div "3" at bounding box center [754, 457] width 21 height 21
type input "[DATE] 21:59"
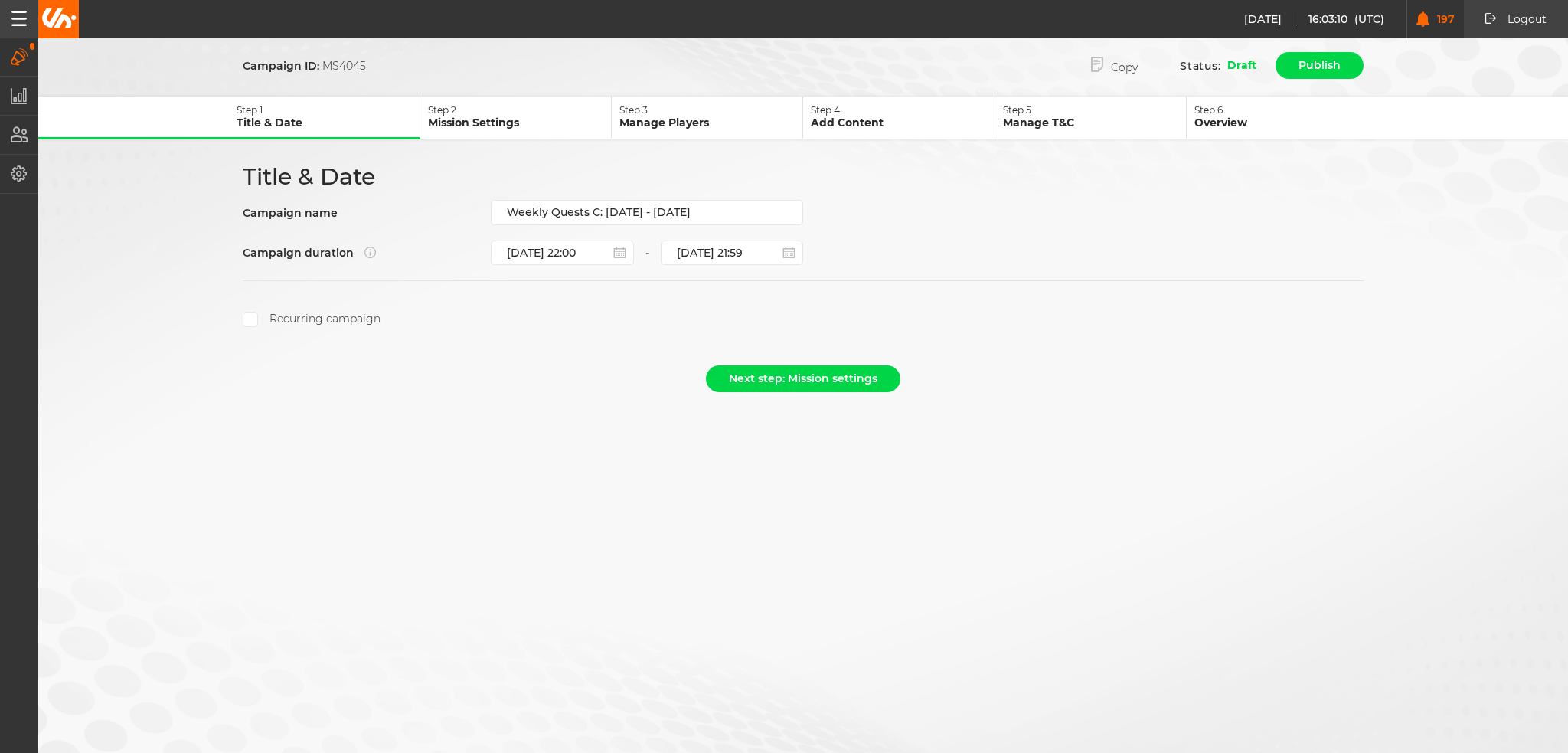
click at [1038, 487] on div "Campaign ID: MS4045 Copy Status: Draft Publish Step 1 Title & Date Step 2 Missi…" at bounding box center [784, 376] width 1568 height 753
click at [784, 365] on button "Next step: Mission settings" at bounding box center [803, 378] width 194 height 26
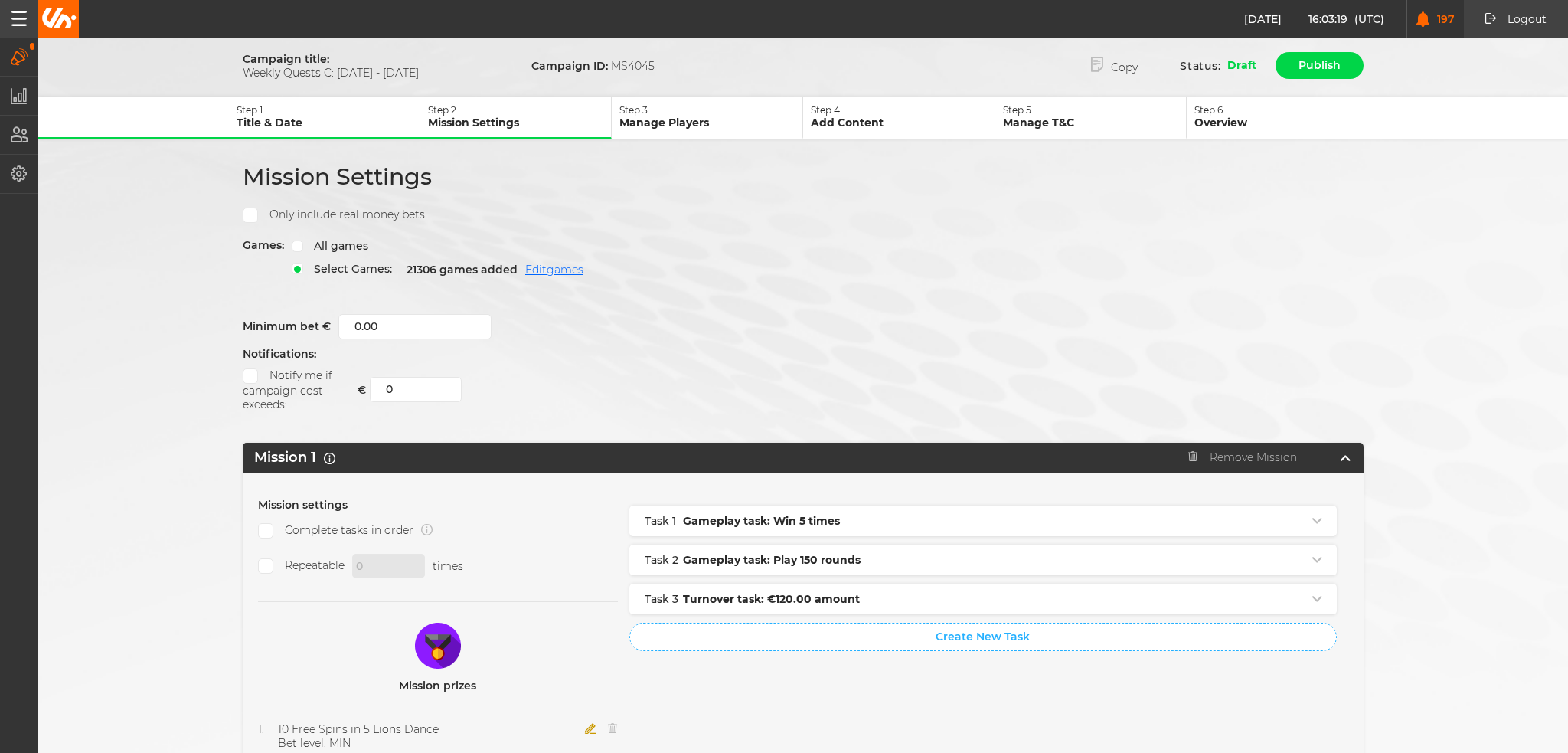
scroll to position [307, 0]
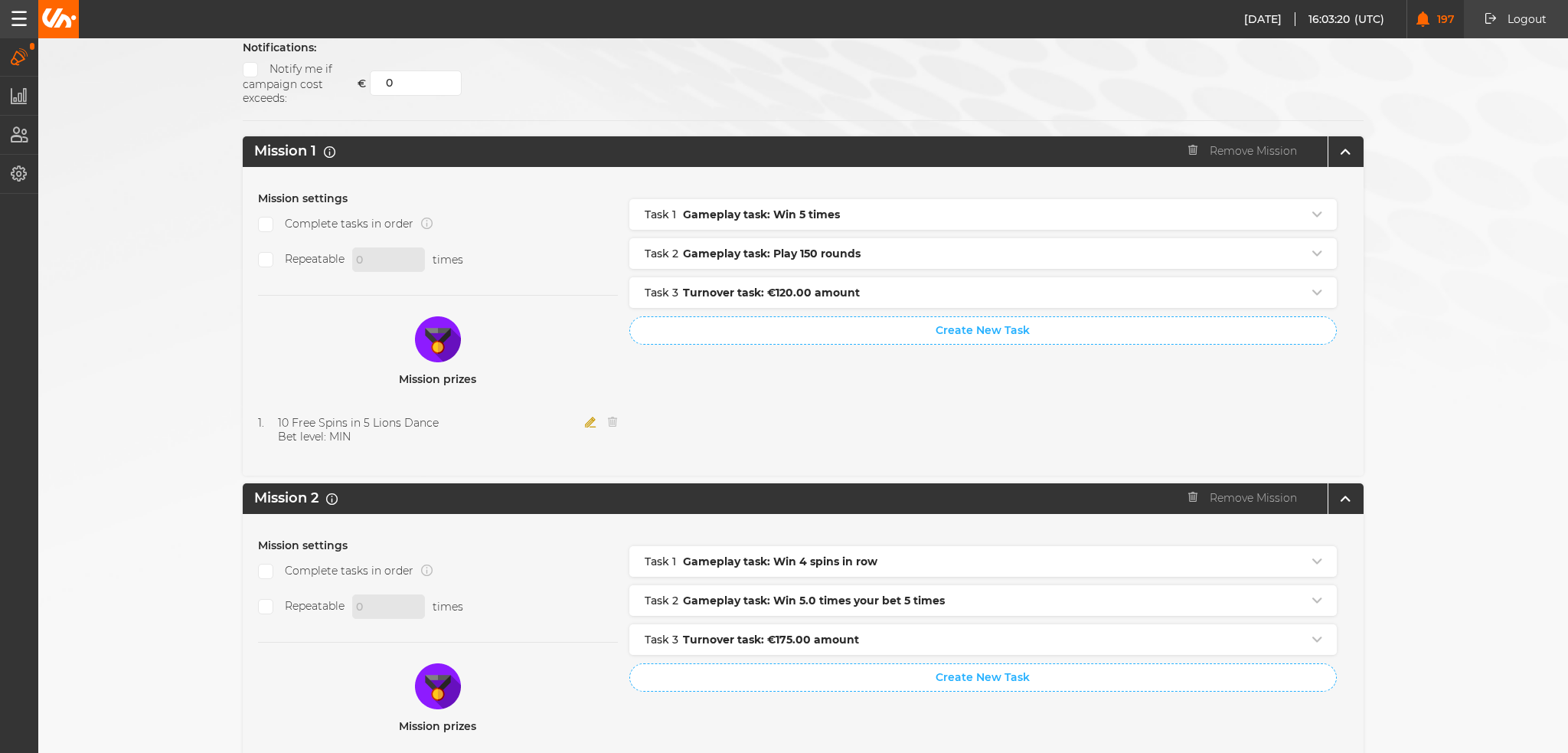
click at [587, 417] on icon "button" at bounding box center [591, 421] width 11 height 10
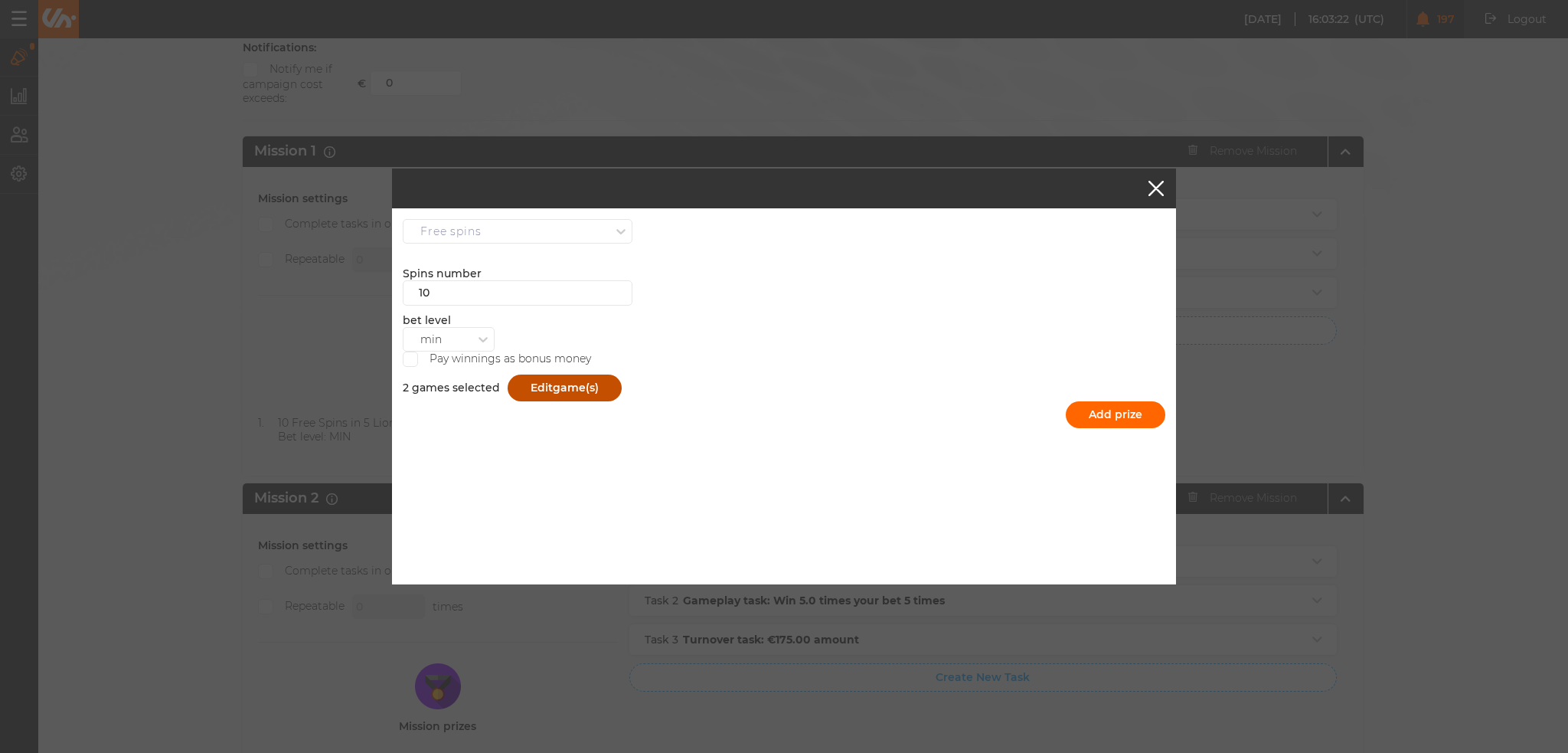
click at [572, 387] on span "game(s)" at bounding box center [575, 387] width 46 height 14
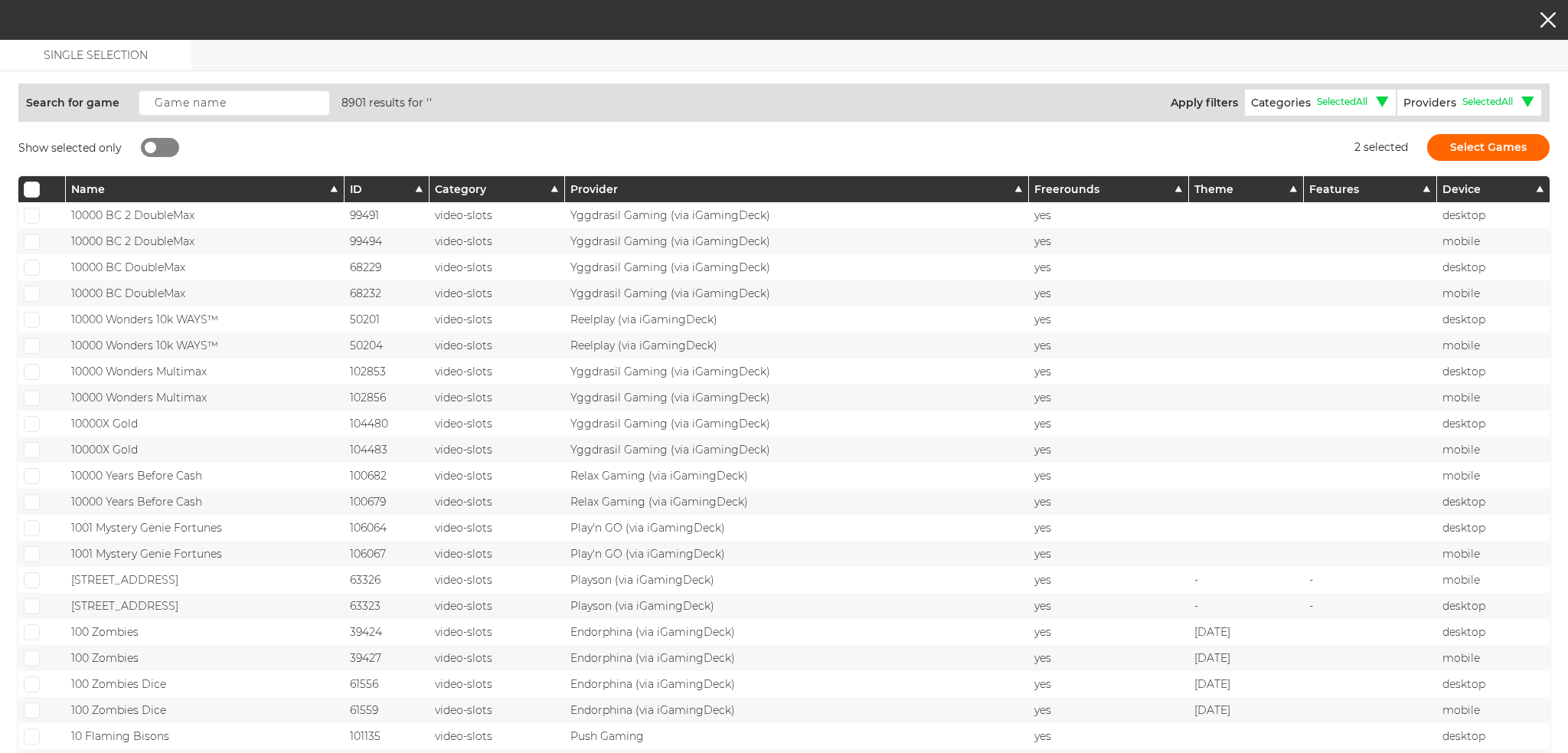
click at [149, 148] on div at bounding box center [150, 148] width 11 height 11
checkbox input "true"
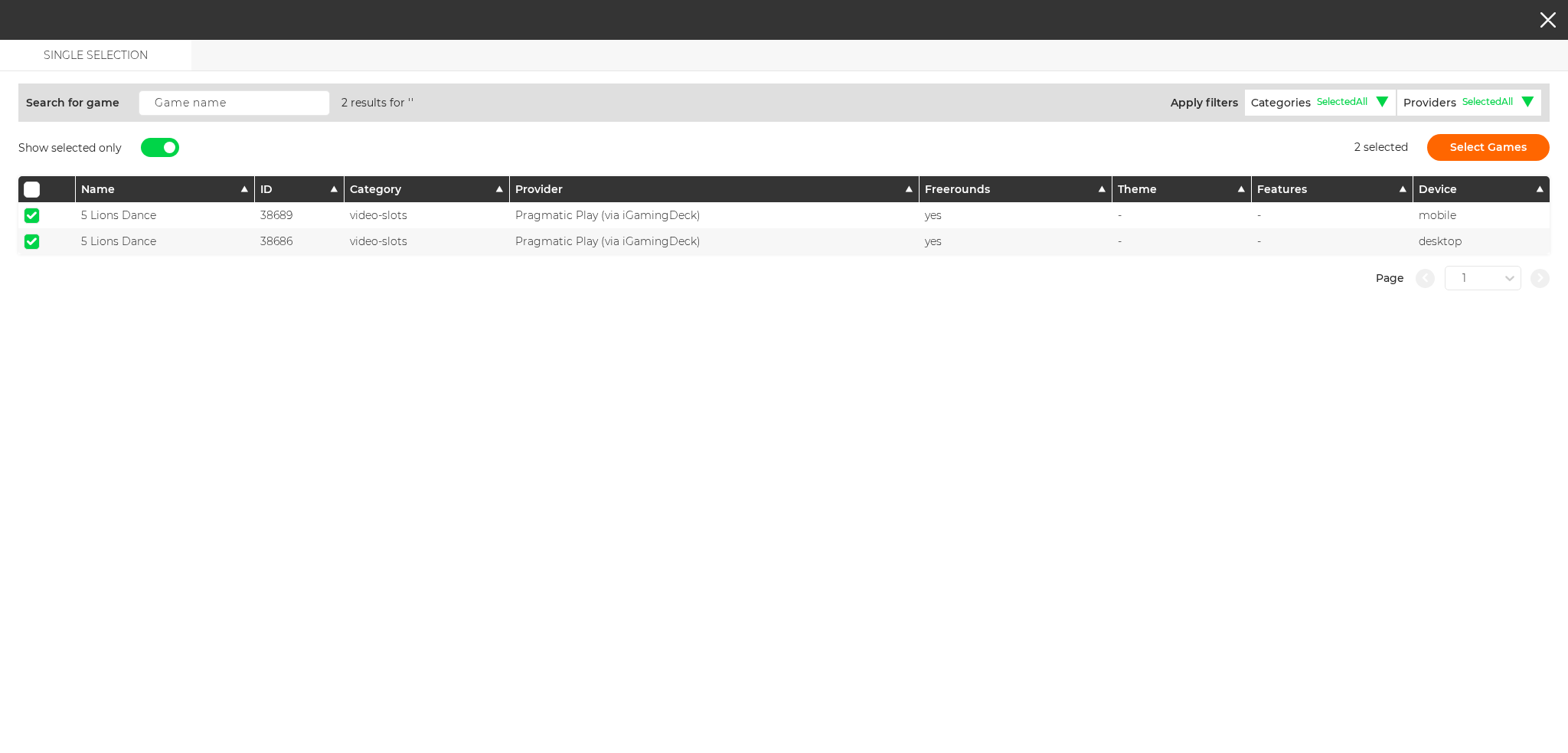
click at [28, 208] on label at bounding box center [32, 215] width 16 height 15
click at [28, 208] on input "checkbox" at bounding box center [32, 216] width 16 height 16
checkbox input "false"
click at [33, 242] on span at bounding box center [31, 242] width 10 height 8
click at [33, 242] on input "checkbox" at bounding box center [32, 242] width 16 height 16
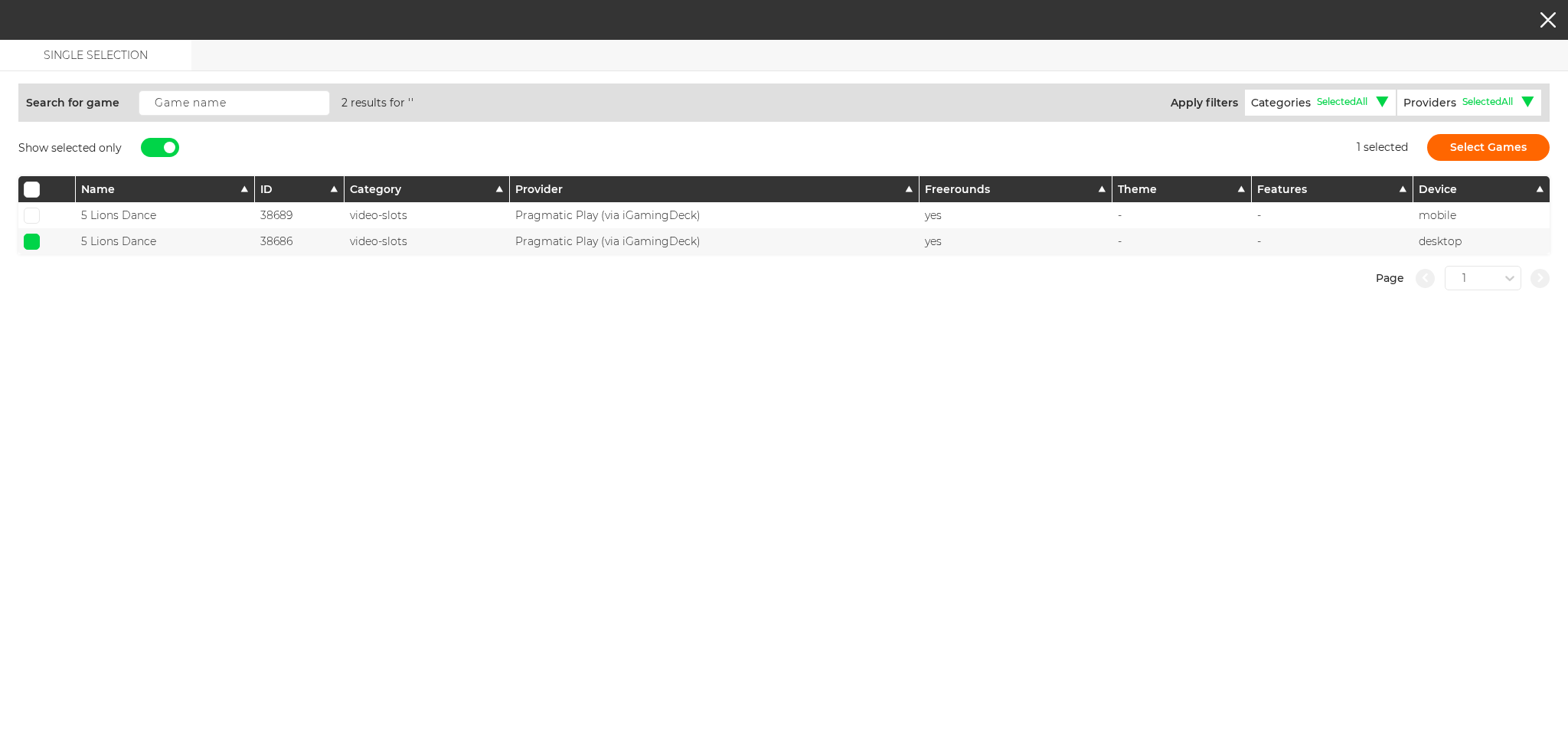
checkbox input "false"
click at [156, 148] on div at bounding box center [160, 148] width 39 height 19
checkbox input "false"
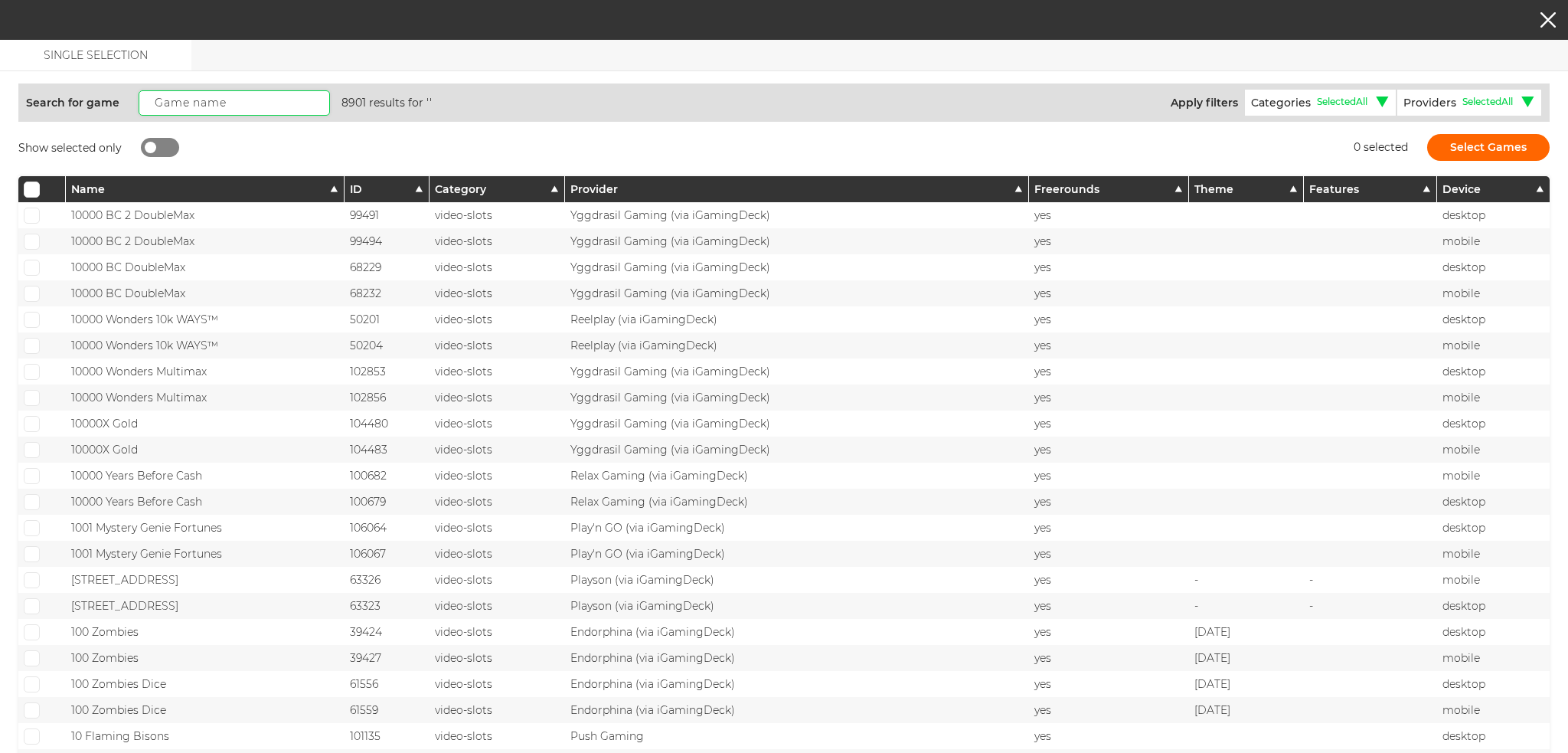
click at [277, 100] on input "text" at bounding box center [234, 103] width 192 height 25
paste input "The Red Queen"
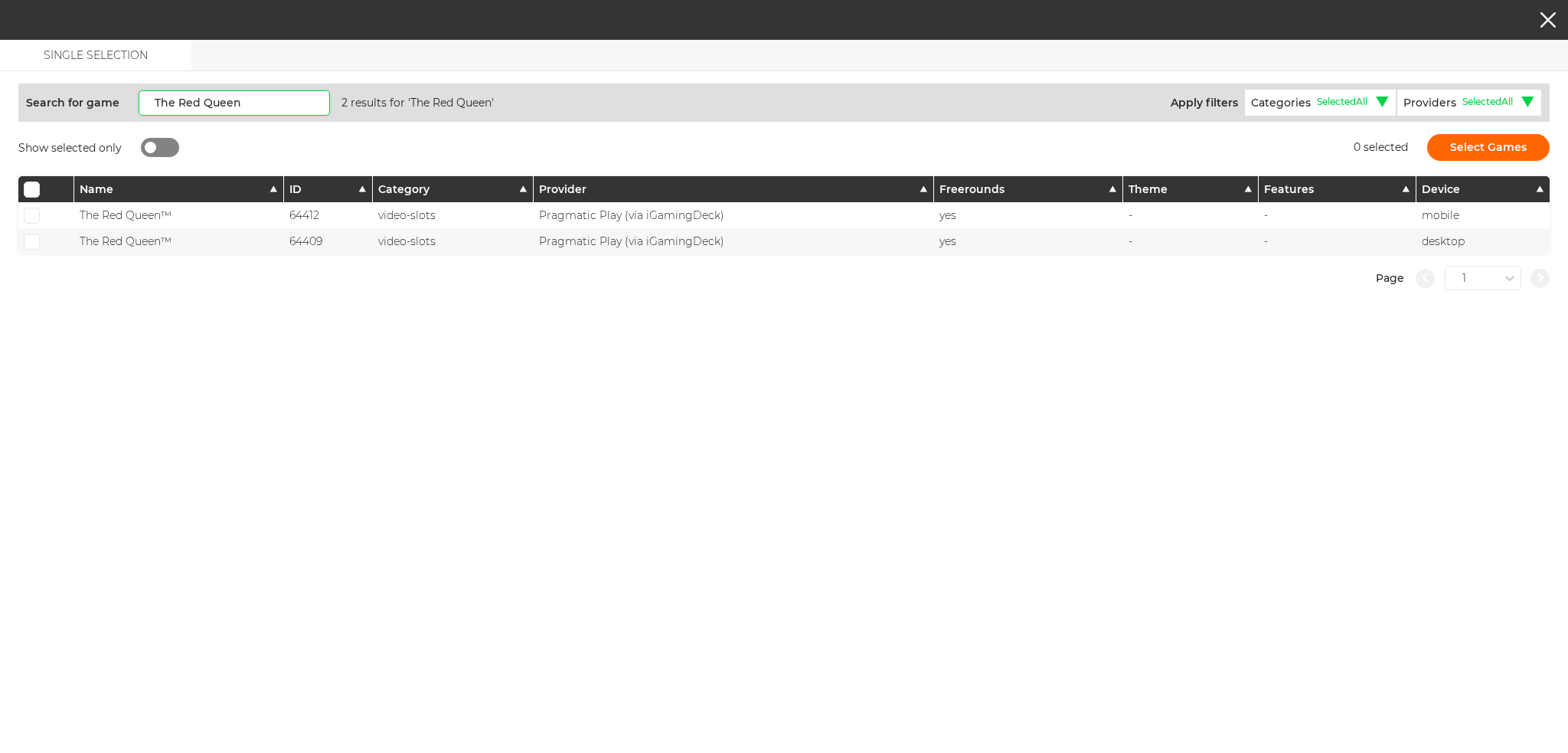
drag, startPoint x: 149, startPoint y: 107, endPoint x: 134, endPoint y: 108, distance: 15.0
click at [134, 108] on div "Search for game The Red Queen 2 results for 'The Red Queen'" at bounding box center [404, 103] width 758 height 27
type input "The Red Queen"
click at [28, 210] on label at bounding box center [32, 215] width 16 height 15
click at [28, 210] on input "checkbox" at bounding box center [32, 216] width 16 height 16
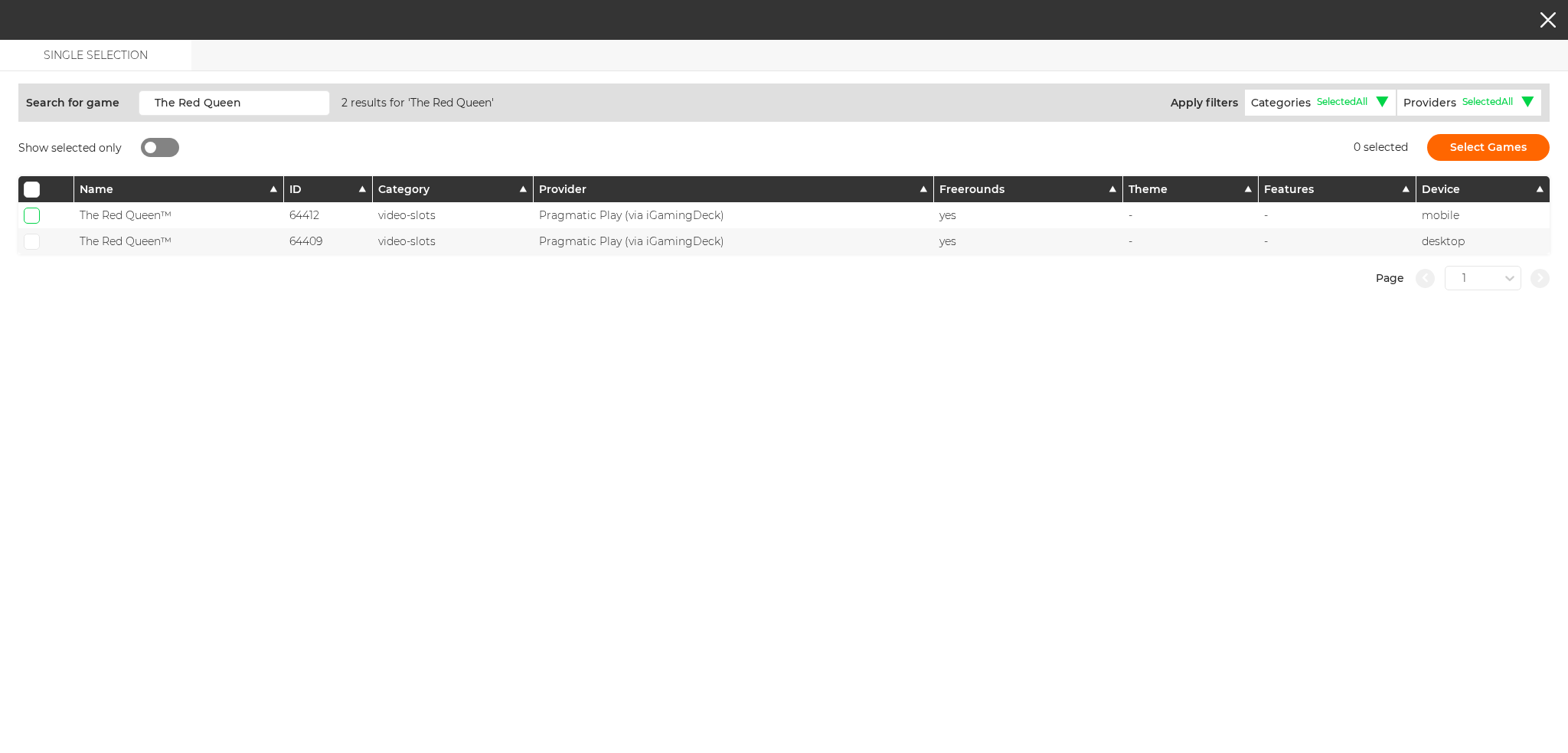
checkbox input "true"
click at [30, 238] on span at bounding box center [31, 242] width 10 height 8
click at [30, 238] on input "checkbox" at bounding box center [32, 242] width 16 height 16
checkbox input "true"
click at [1485, 143] on button "Select Games" at bounding box center [1489, 147] width 123 height 26
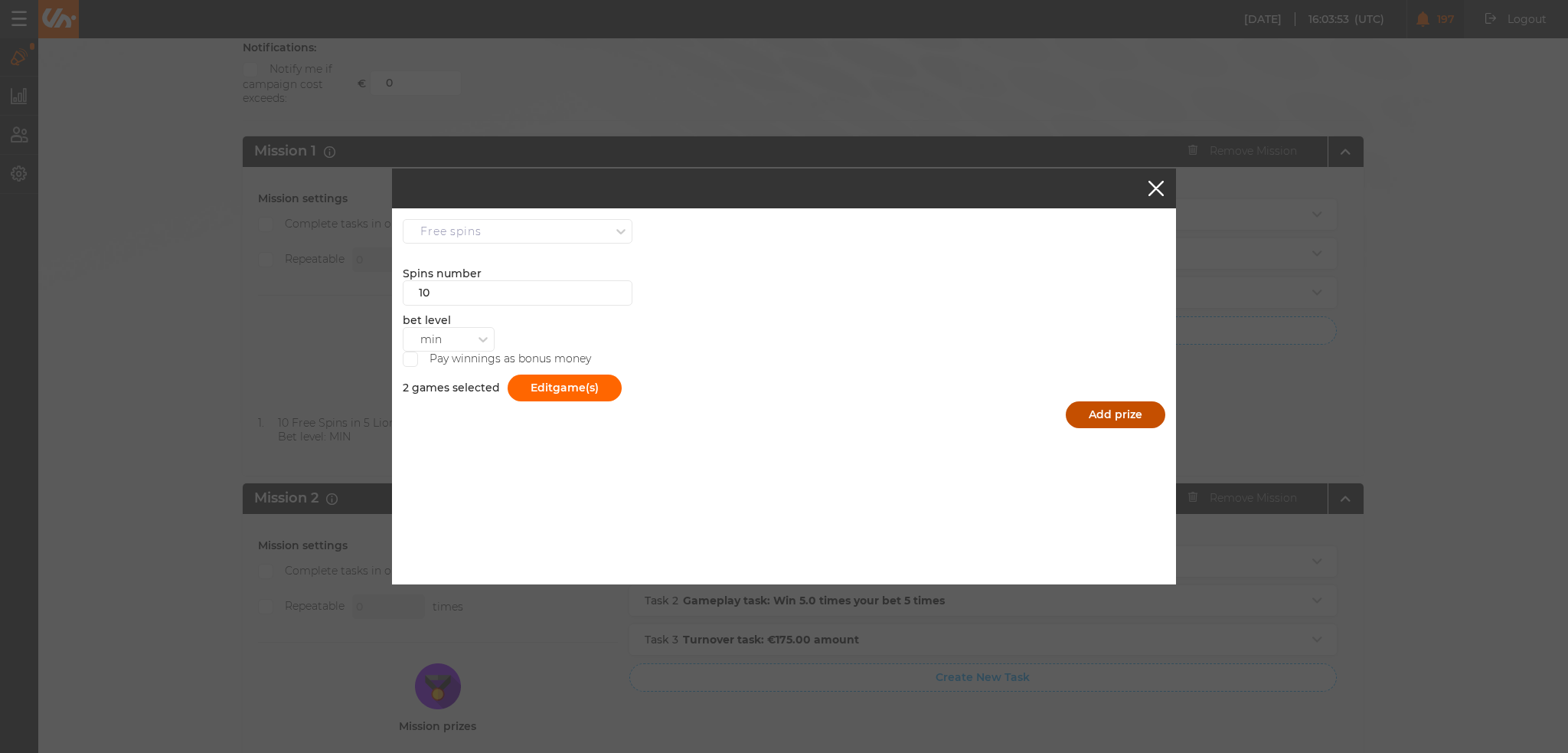
click at [1107, 411] on button "Add prize" at bounding box center [1115, 414] width 100 height 26
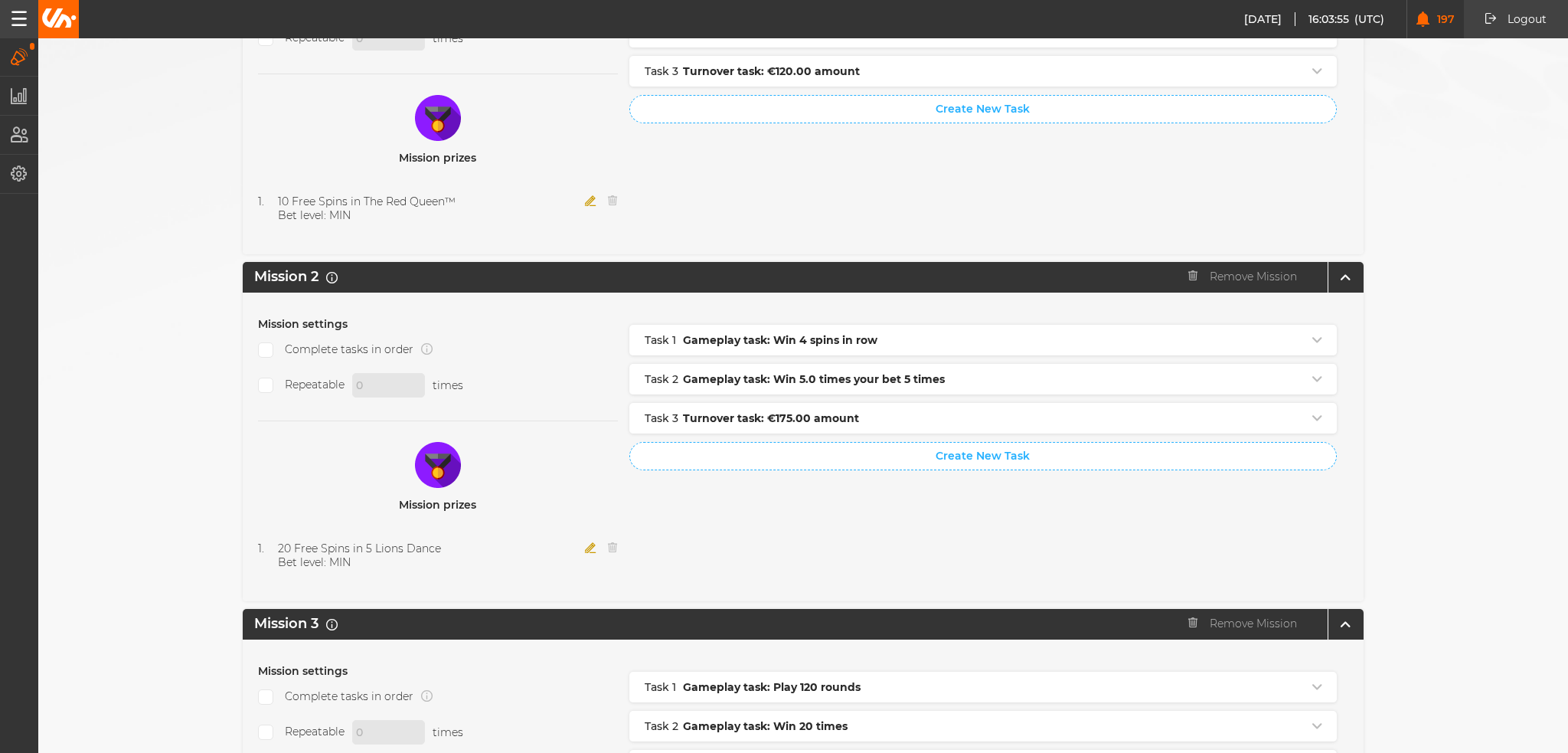
scroll to position [536, 0]
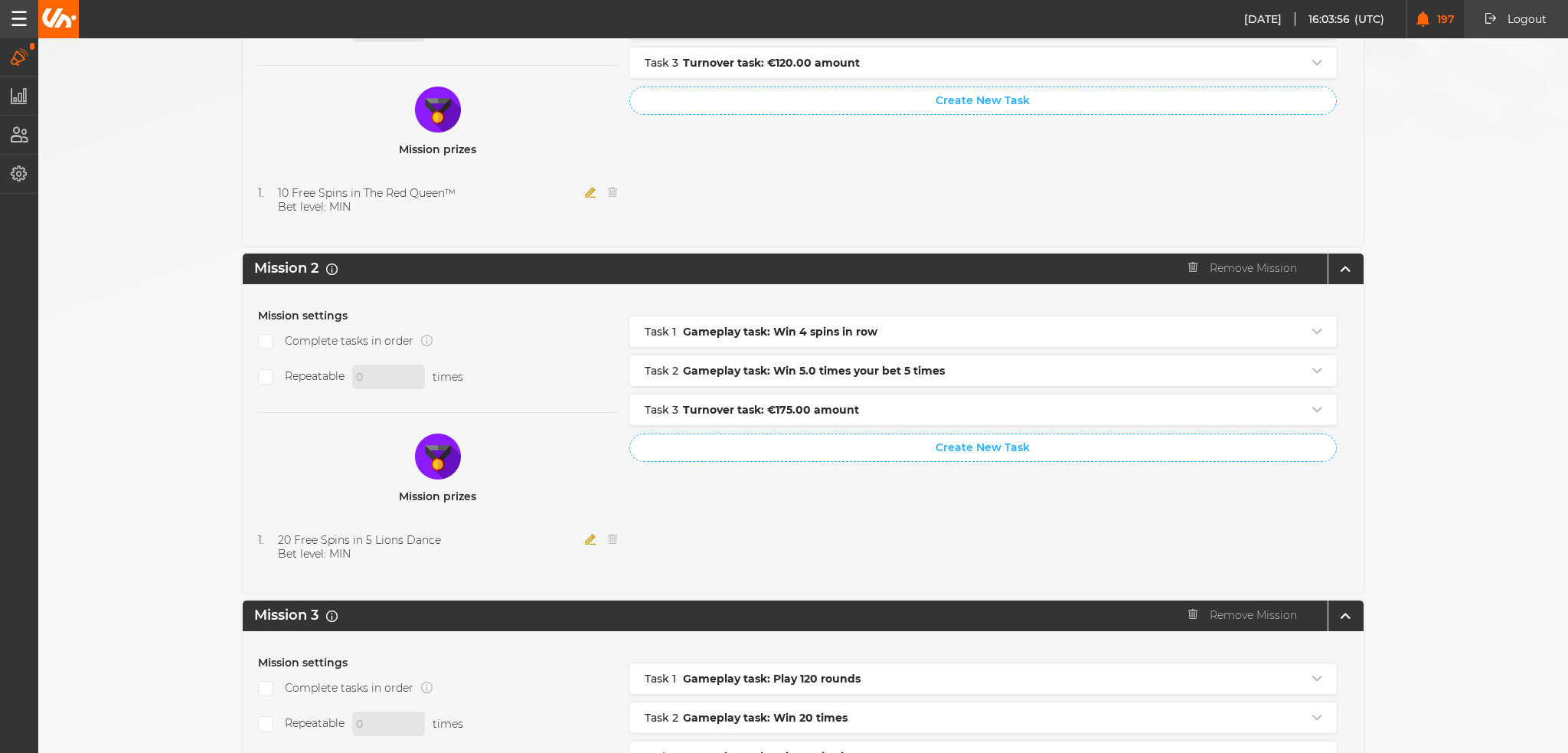
click at [585, 534] on icon "button" at bounding box center [591, 539] width 11 height 10
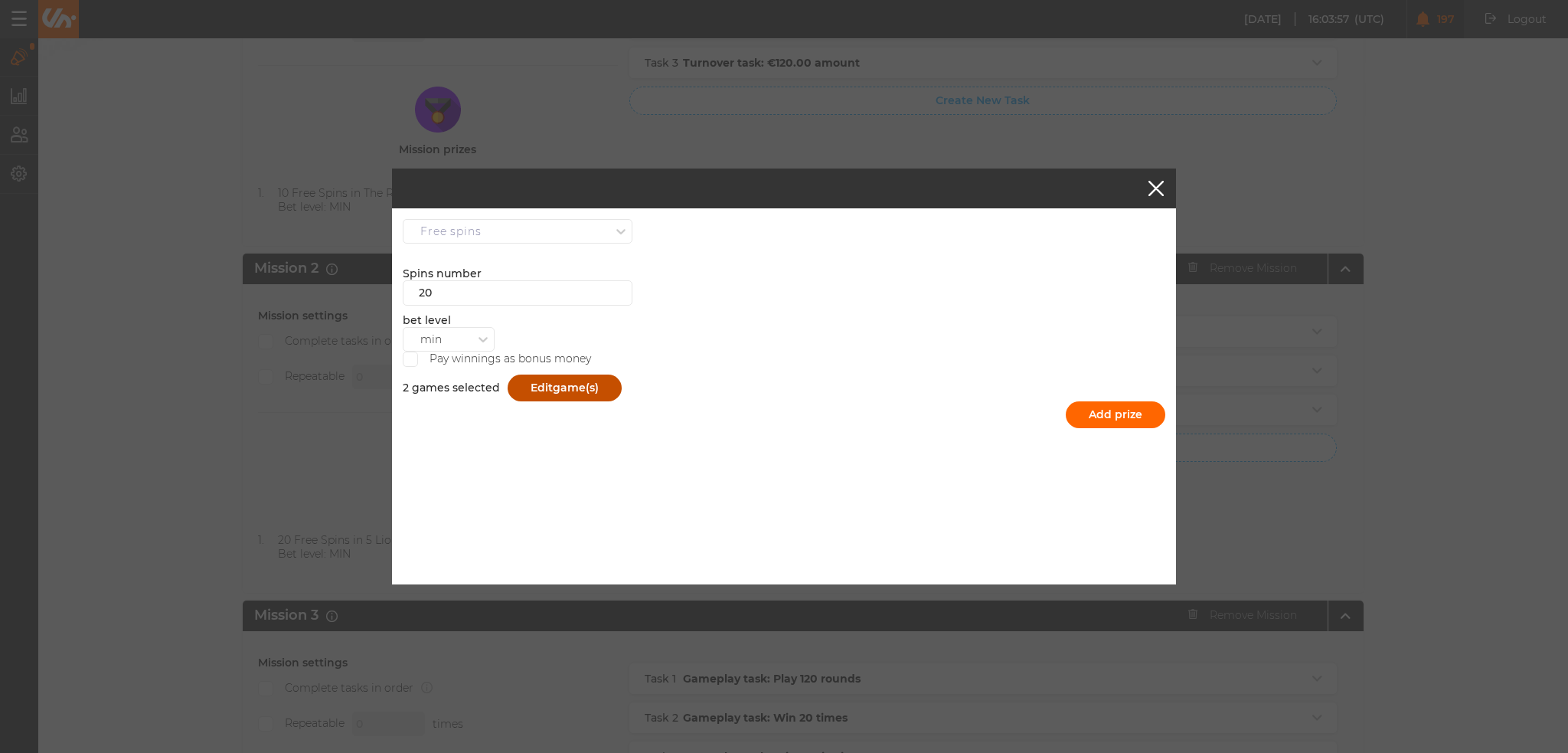
click at [534, 383] on button "Edit game(s)" at bounding box center [565, 388] width 114 height 26
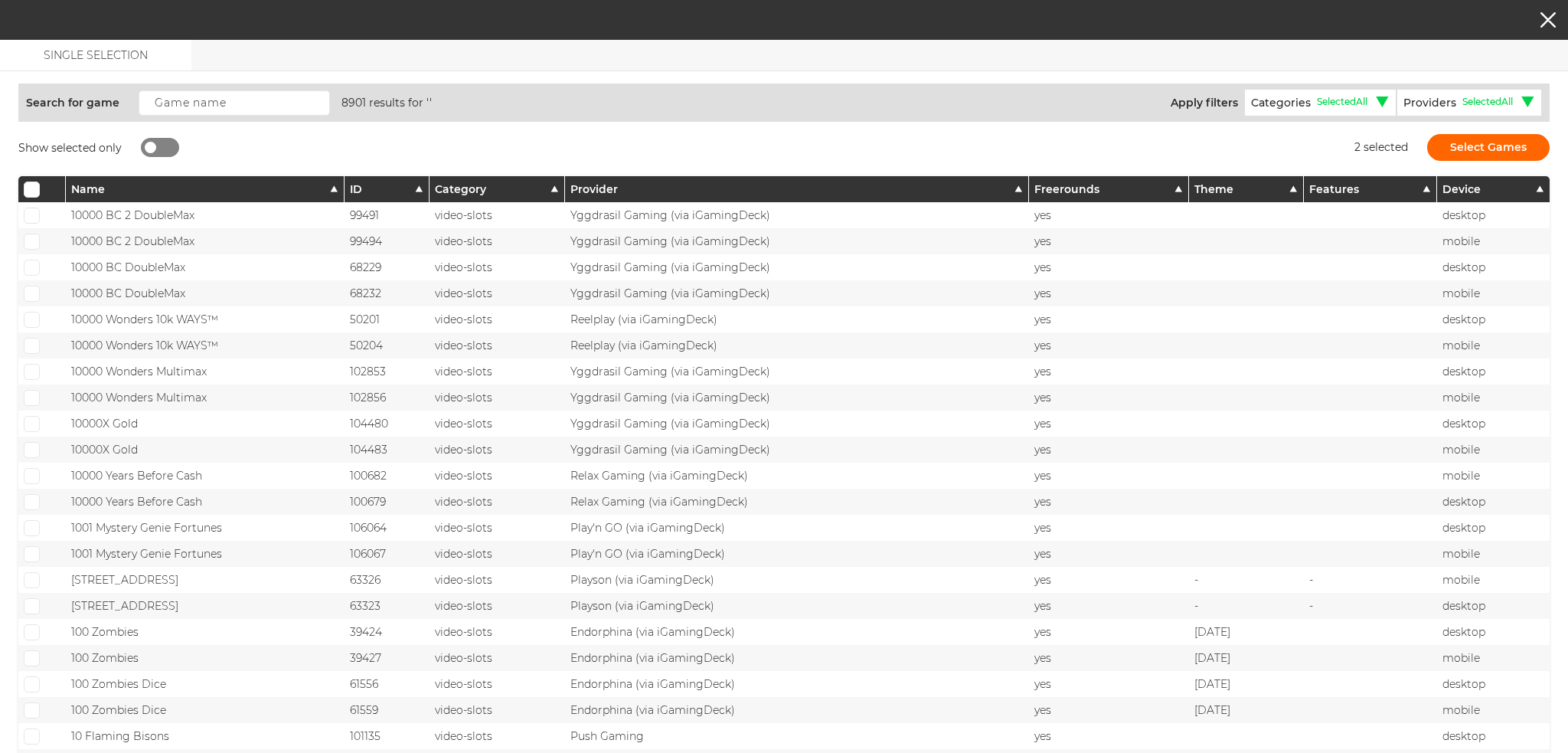
click at [149, 144] on div at bounding box center [150, 148] width 11 height 11
checkbox input "true"
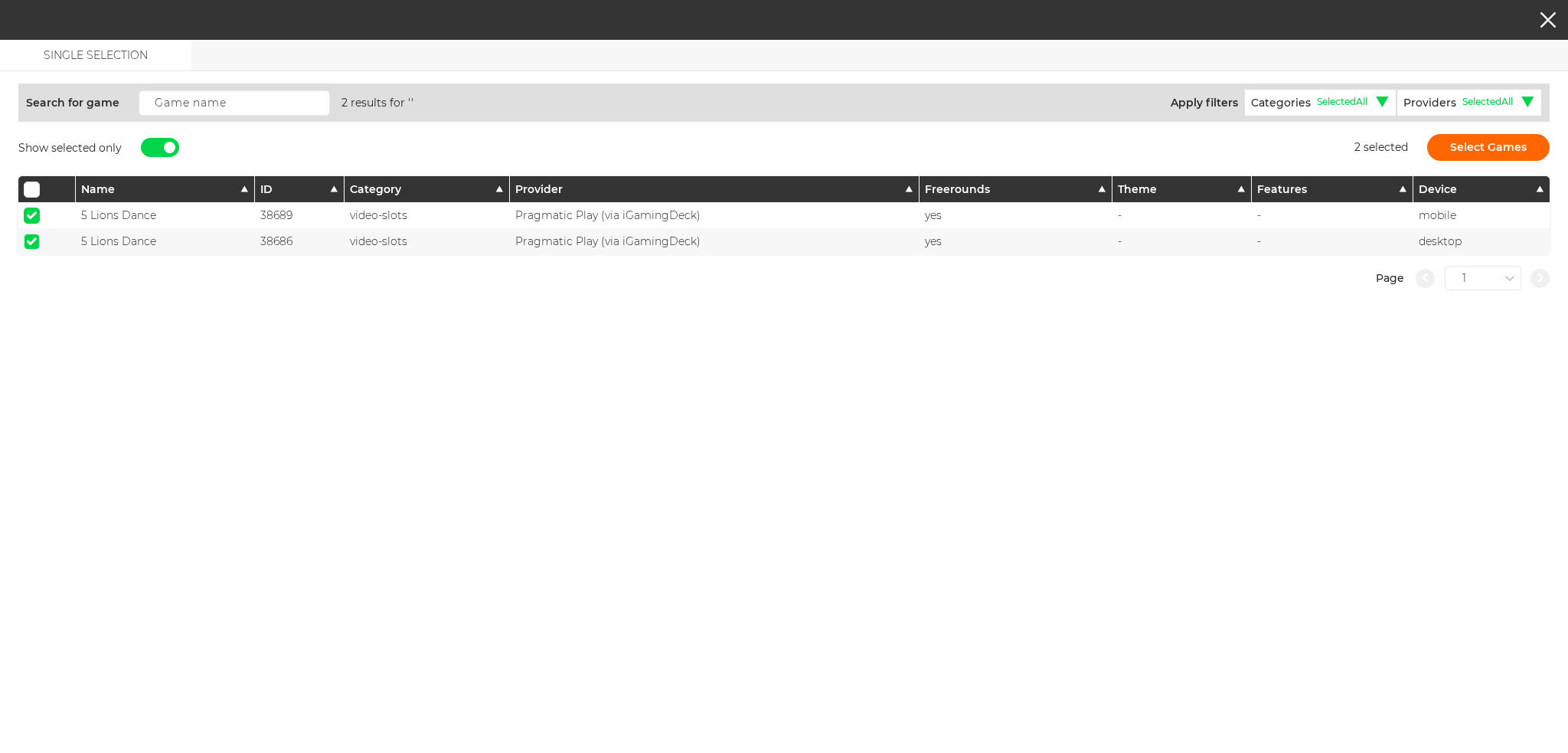
click at [25, 210] on input "checkbox" at bounding box center [32, 216] width 16 height 16
checkbox input "false"
click at [34, 245] on input "checkbox" at bounding box center [32, 242] width 16 height 16
checkbox input "false"
click at [153, 144] on div at bounding box center [160, 148] width 39 height 19
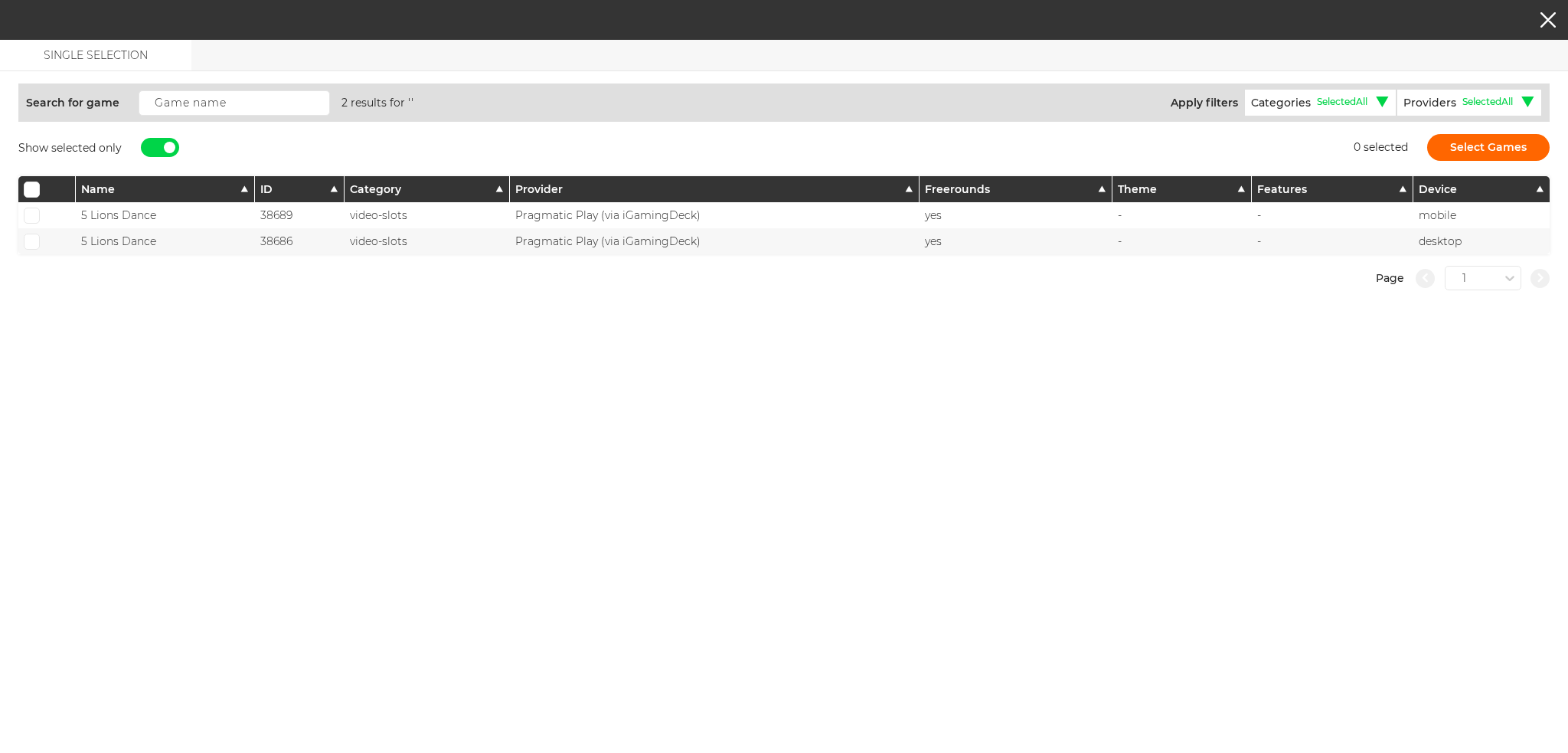
checkbox input "false"
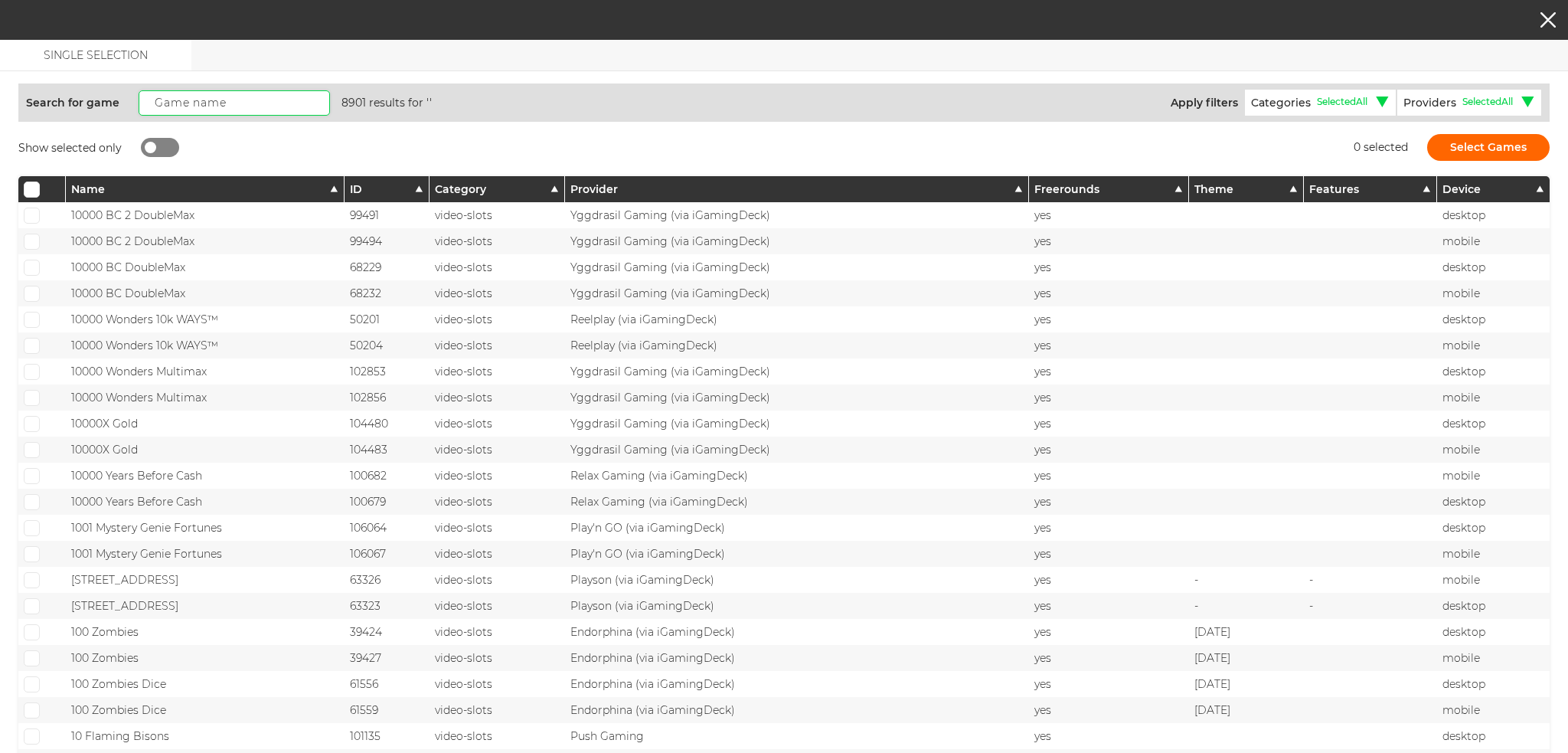
click at [173, 100] on input "text" at bounding box center [234, 103] width 192 height 25
paste input "The Red Queen"
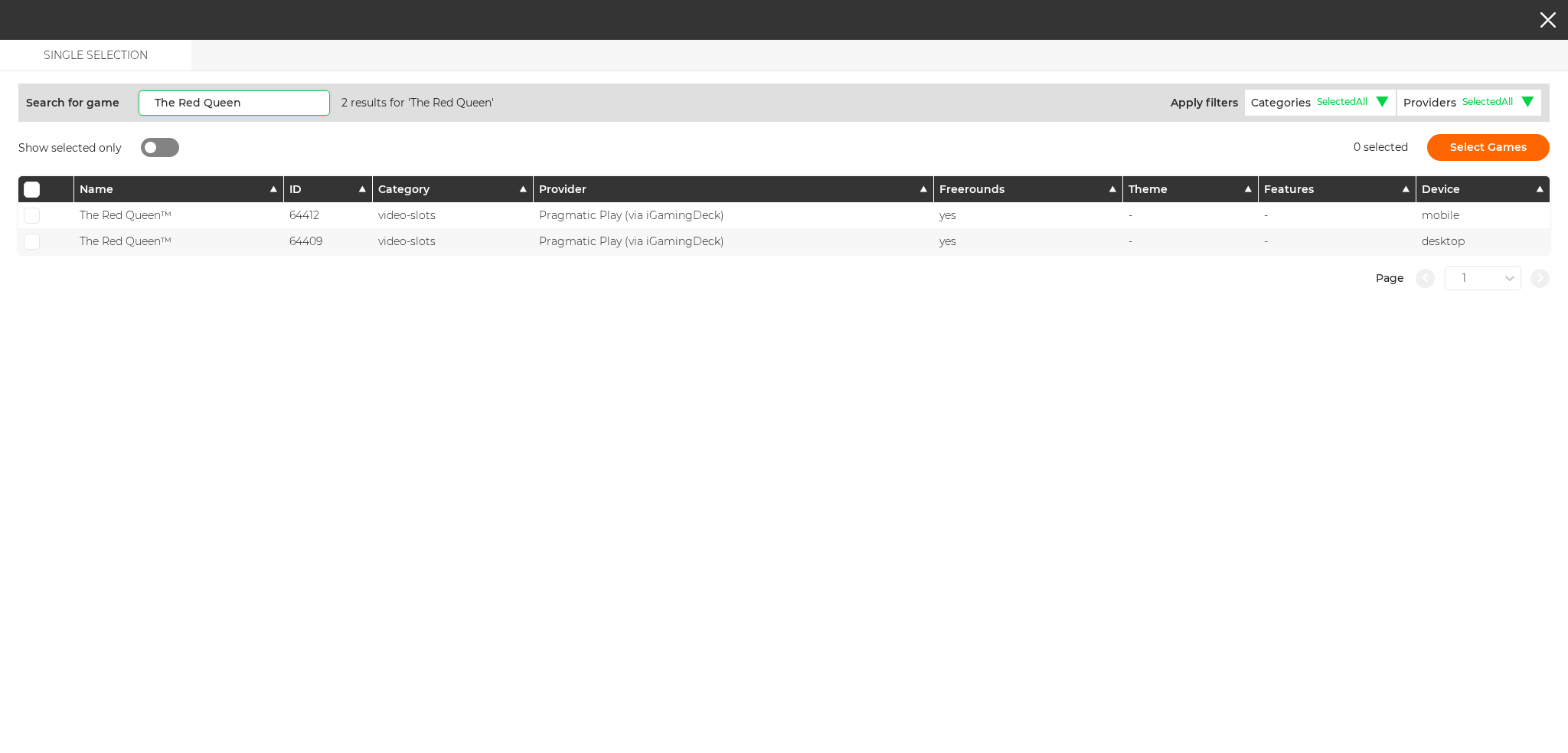
type input "The Red Queen"
click at [35, 216] on span at bounding box center [31, 215] width 10 height 8
click at [35, 216] on input "checkbox" at bounding box center [32, 216] width 16 height 16
checkbox input "true"
click at [34, 238] on span at bounding box center [31, 242] width 10 height 8
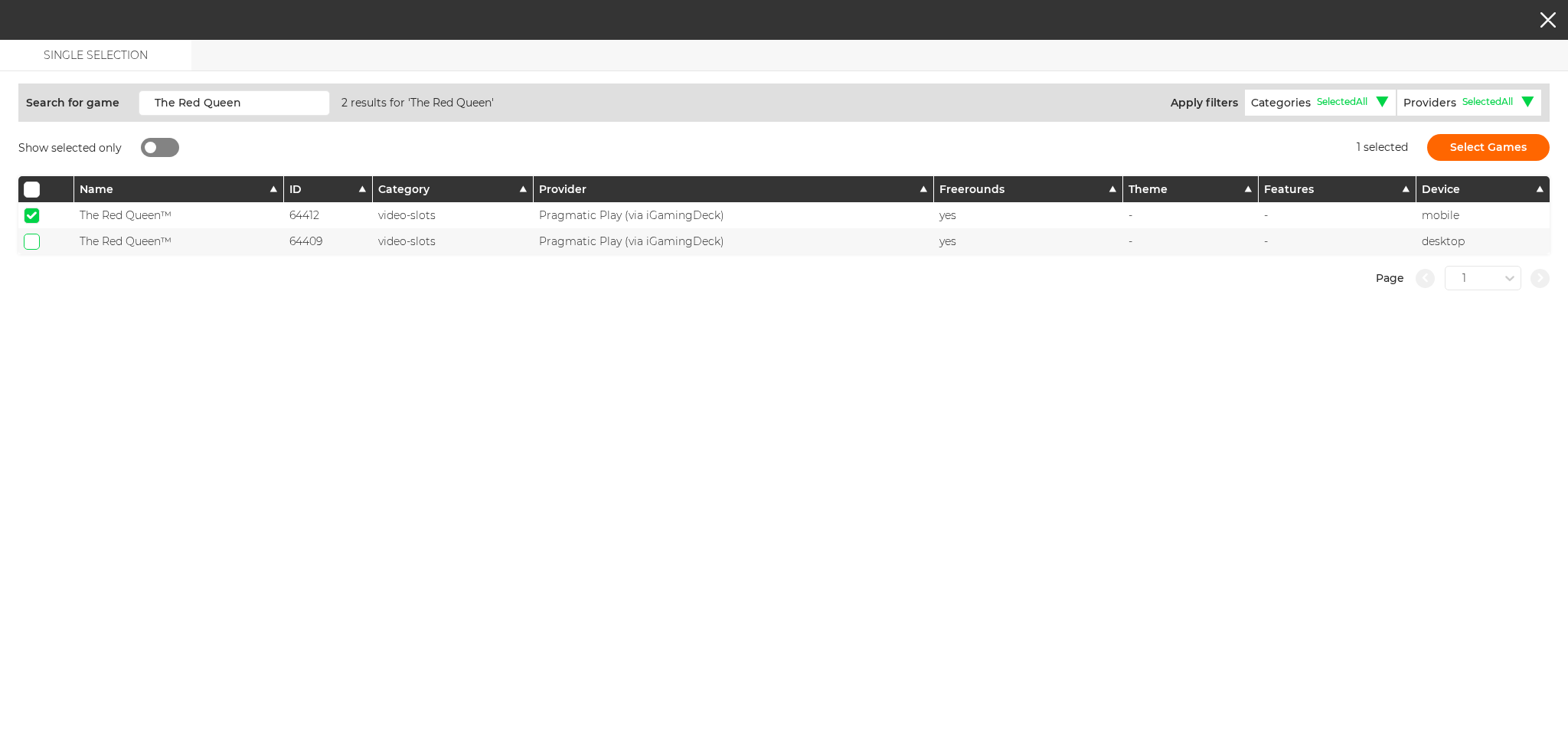
click at [34, 235] on input "checkbox" at bounding box center [32, 242] width 16 height 16
checkbox input "true"
click at [1517, 140] on button "Select Games" at bounding box center [1489, 147] width 123 height 26
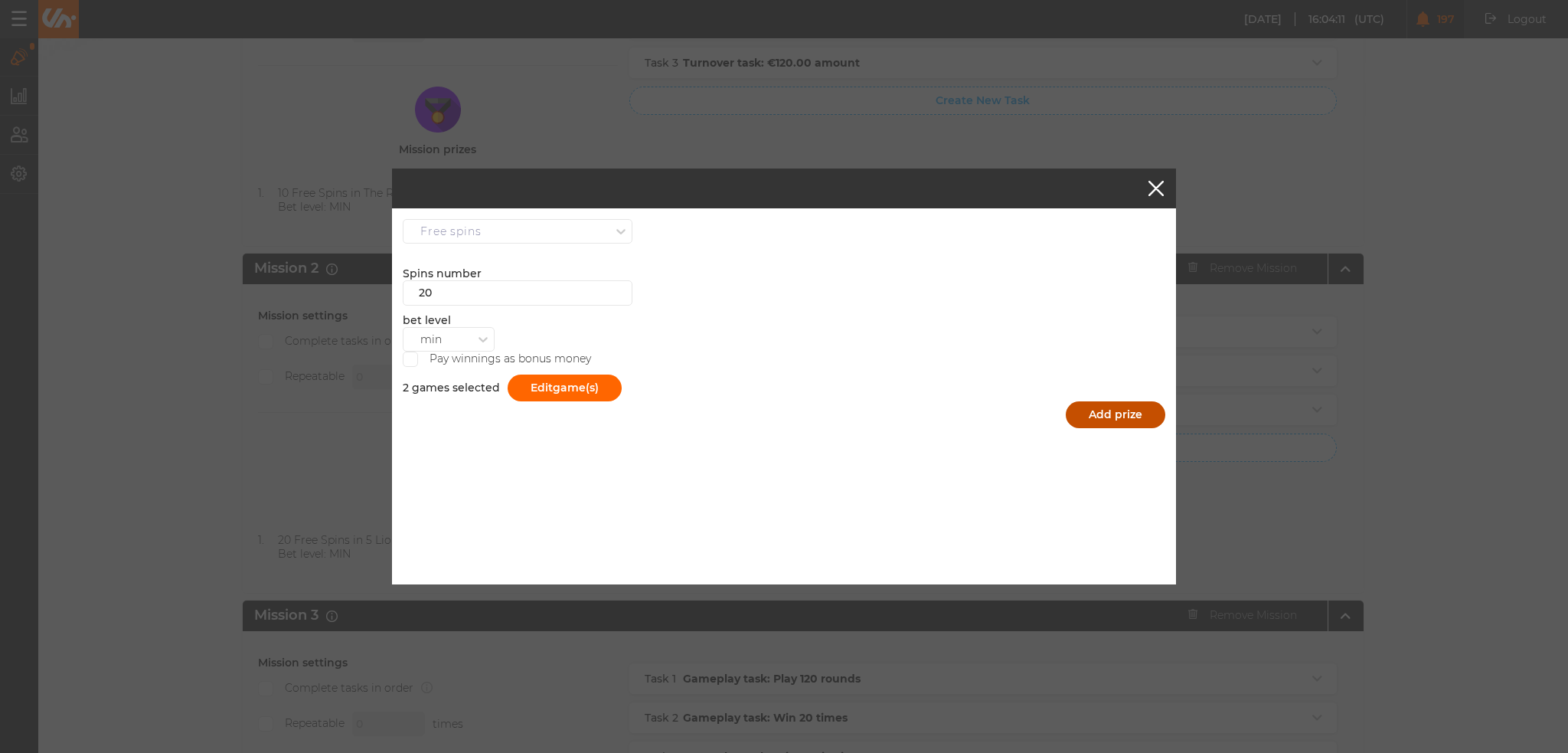
click at [1091, 408] on button "Add prize" at bounding box center [1115, 414] width 100 height 26
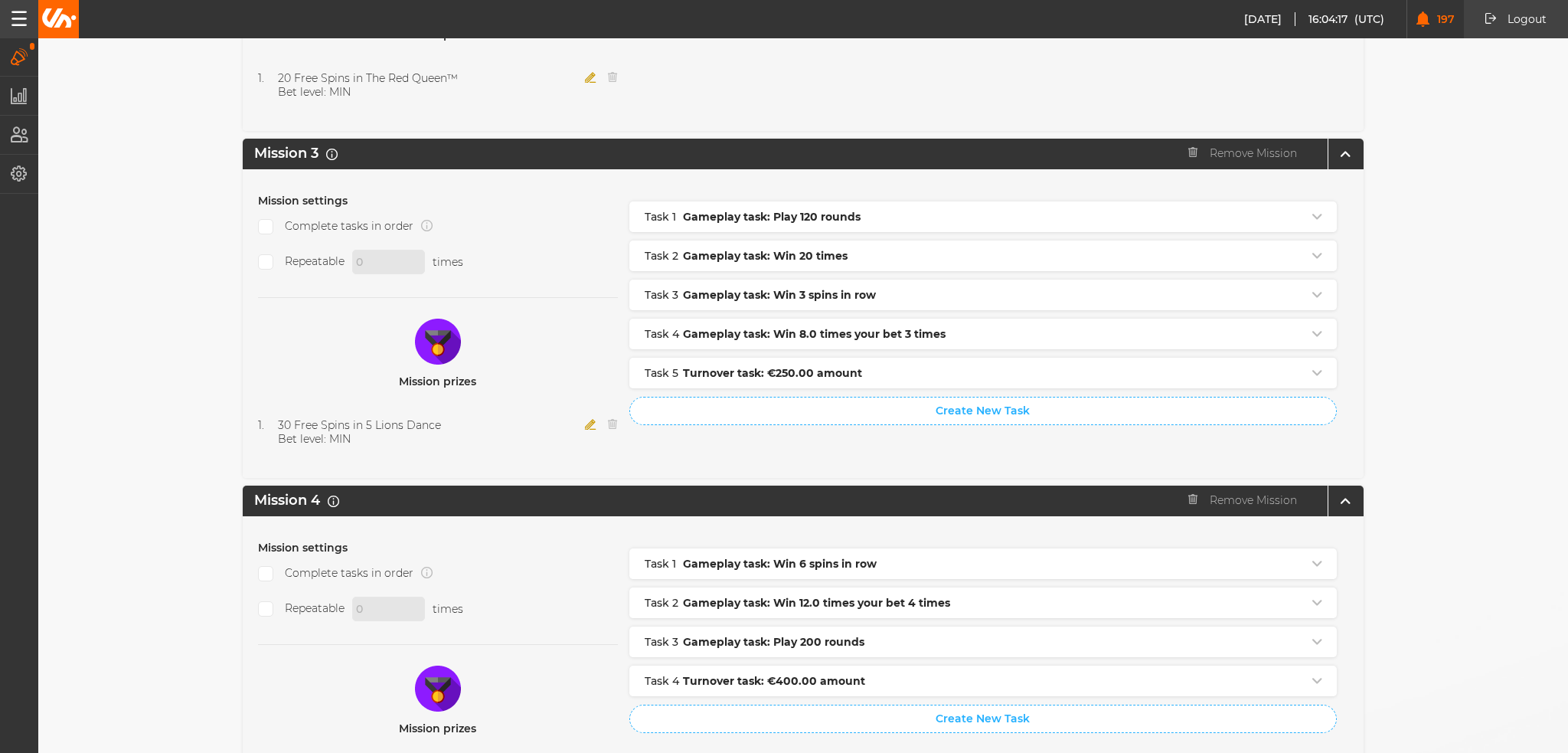
scroll to position [1073, 0]
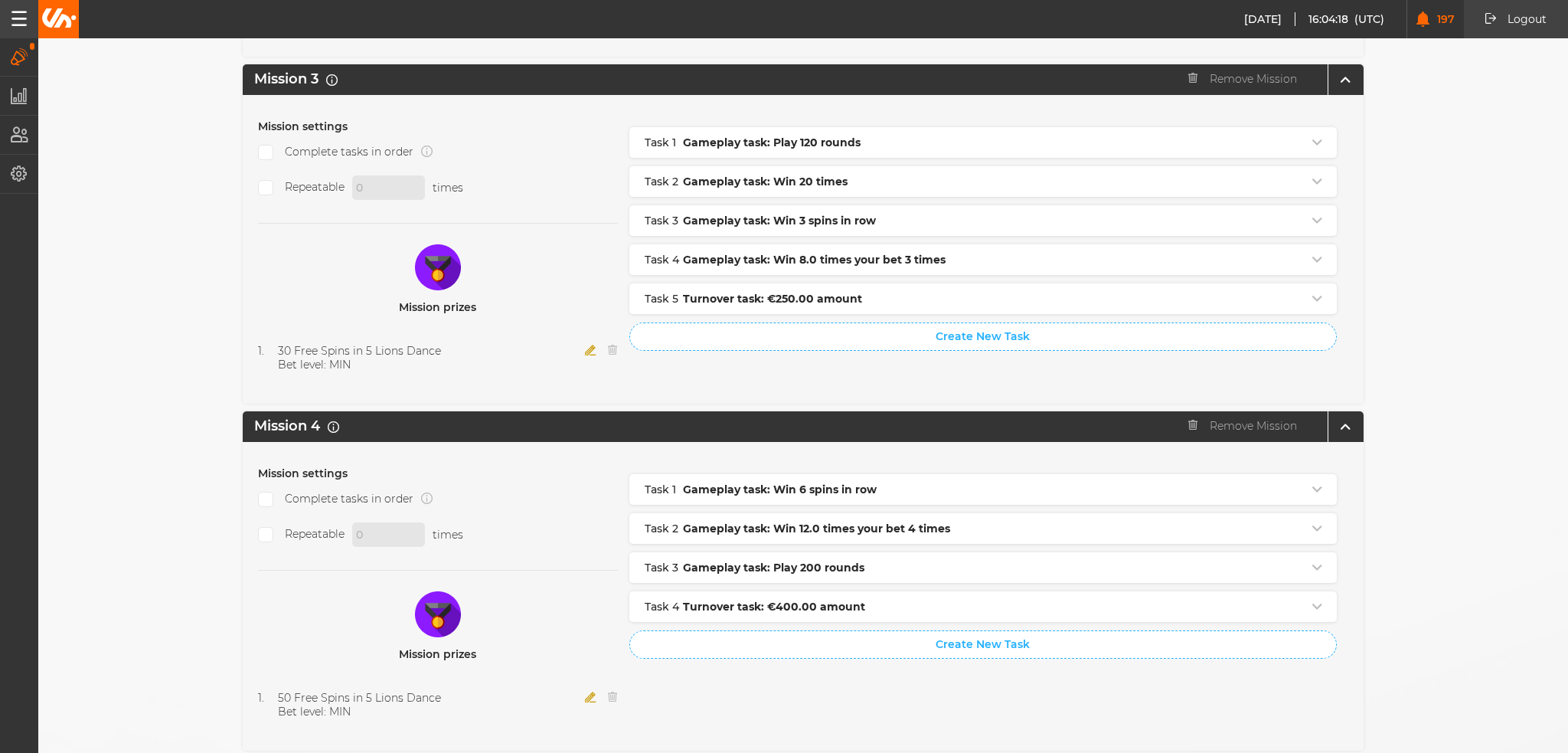
click at [586, 344] on icon "button" at bounding box center [591, 349] width 11 height 10
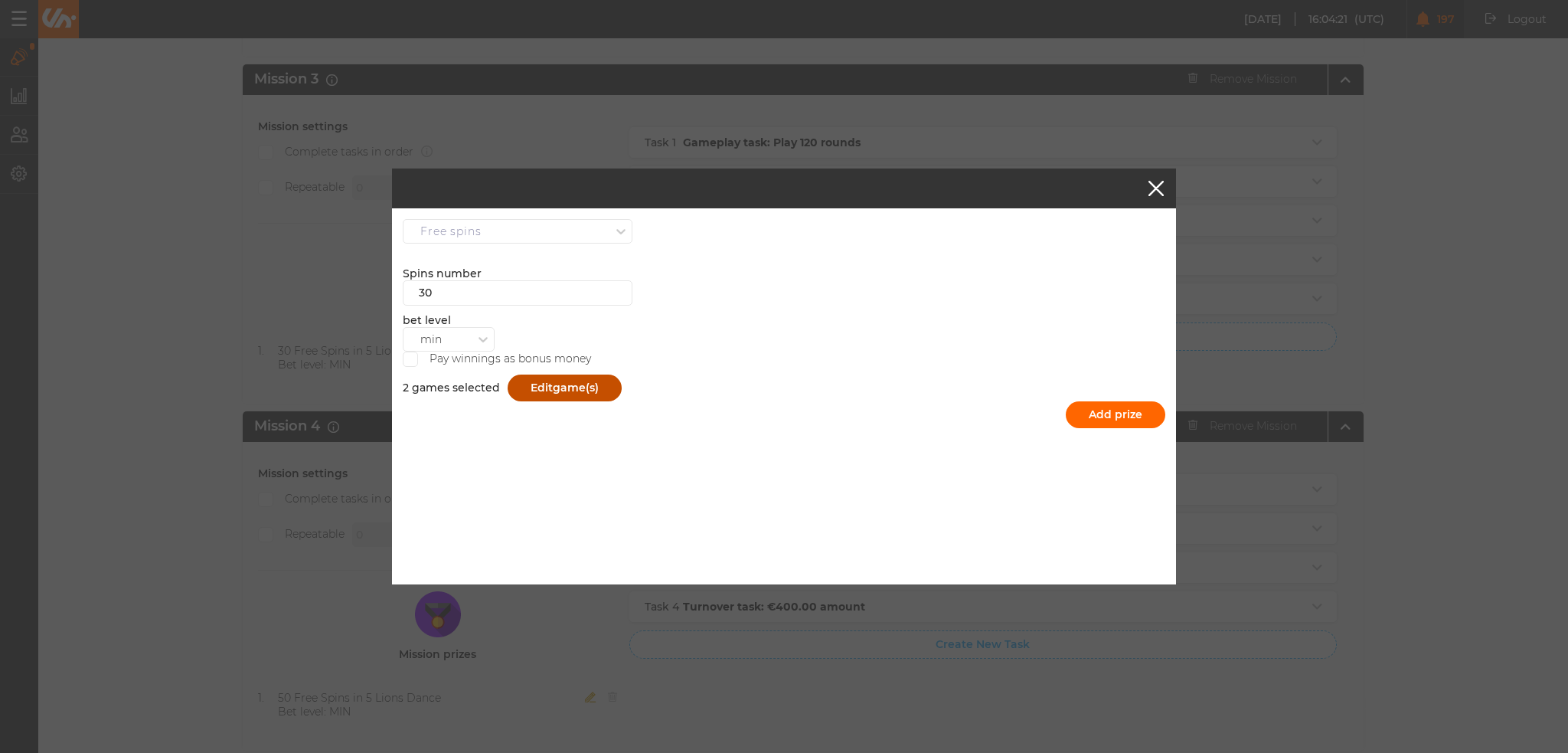
click at [567, 387] on span "game(s)" at bounding box center [575, 387] width 46 height 14
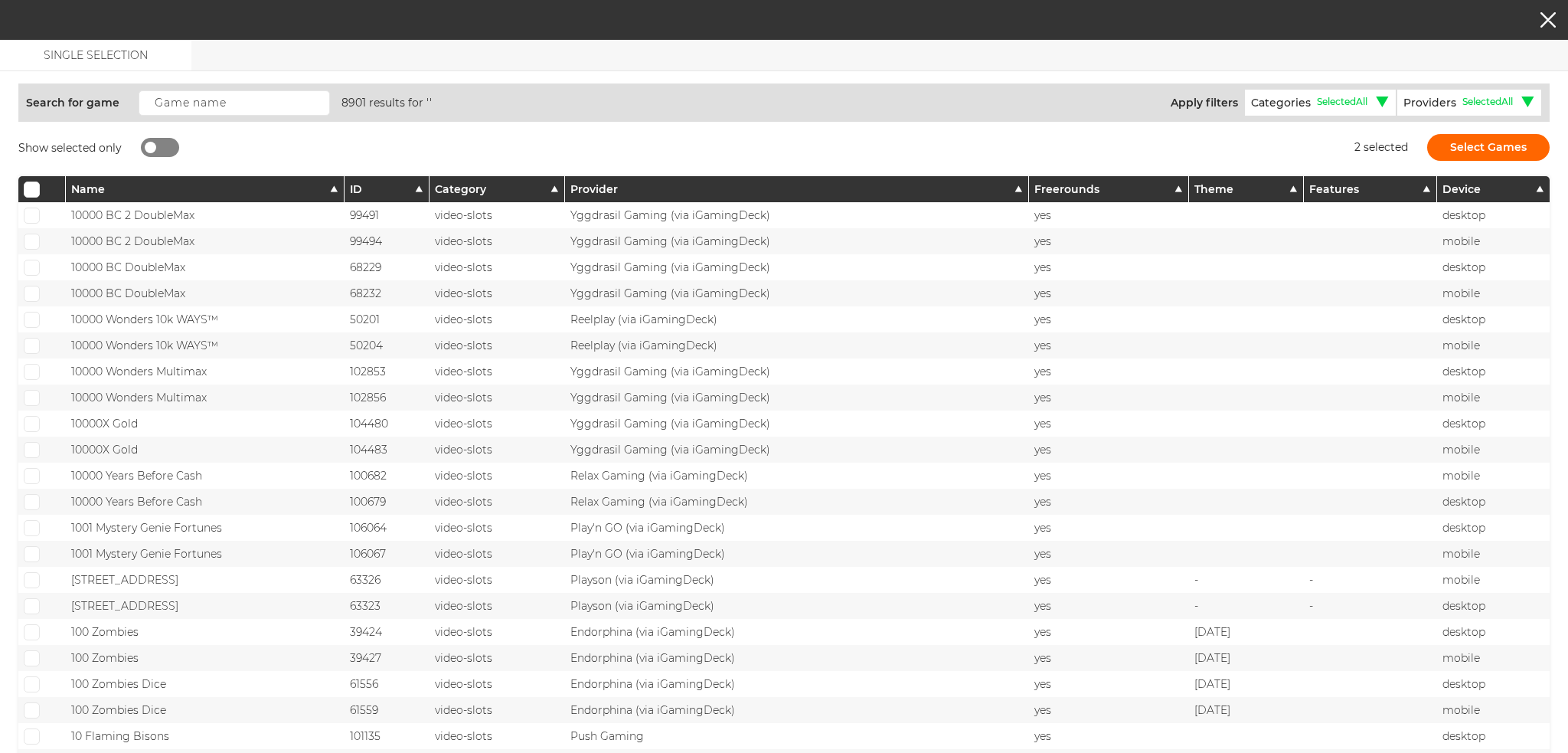
click at [156, 145] on div at bounding box center [160, 148] width 39 height 19
checkbox input "true"
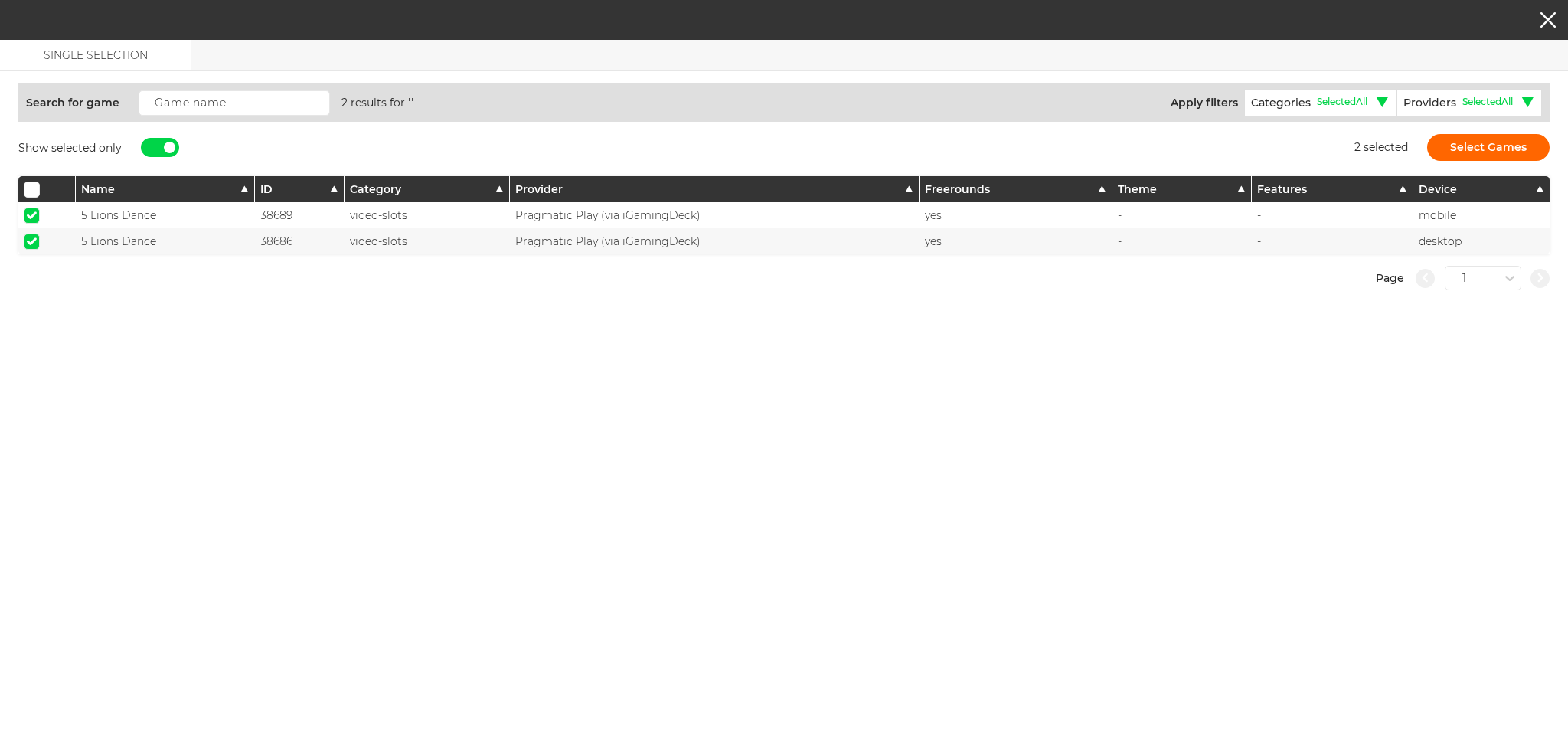
click at [29, 211] on span at bounding box center [31, 215] width 10 height 8
click at [29, 210] on input "checkbox" at bounding box center [32, 216] width 16 height 16
checkbox input "false"
click at [34, 244] on input "checkbox" at bounding box center [32, 242] width 16 height 16
checkbox input "false"
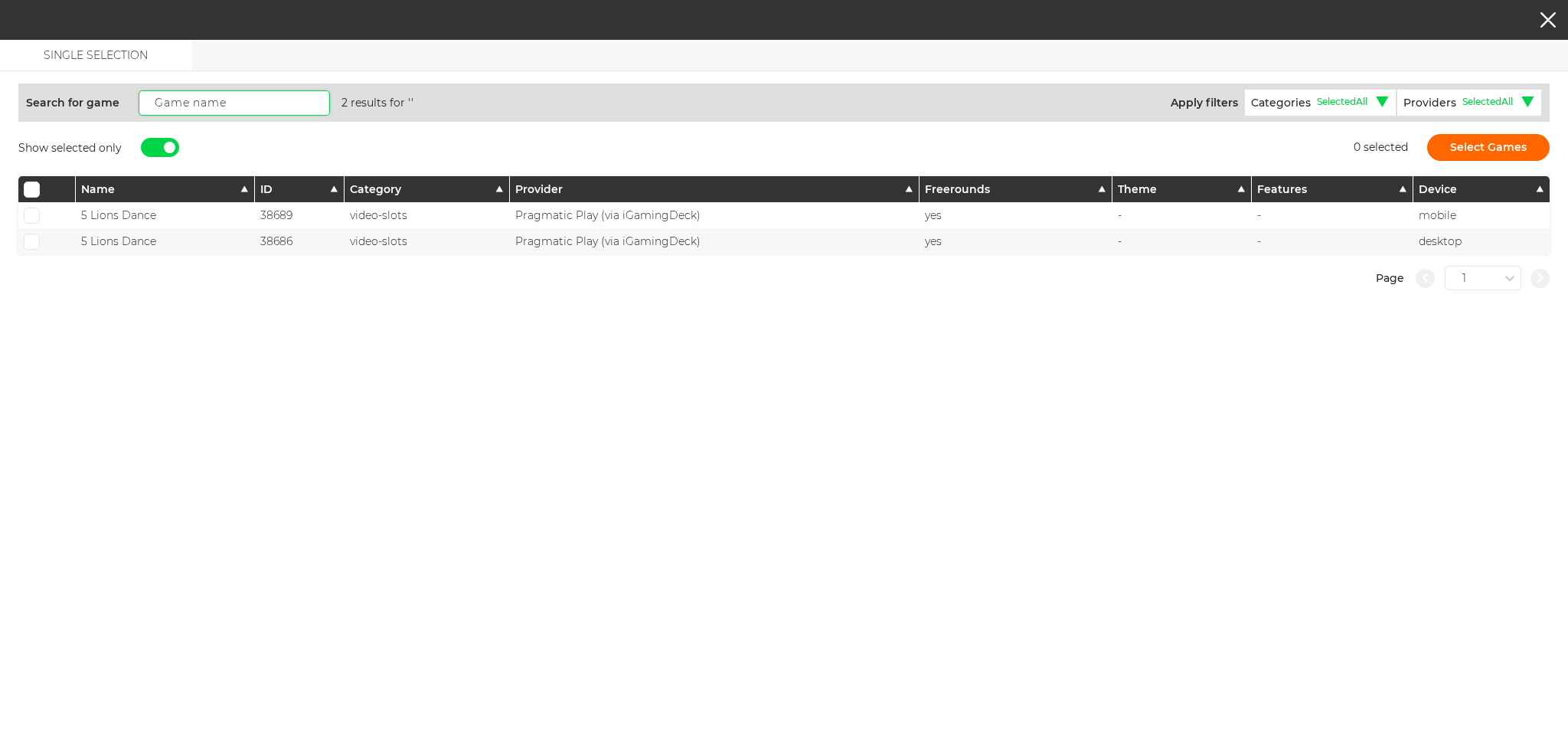
click at [192, 111] on input "text" at bounding box center [234, 103] width 192 height 25
click at [168, 143] on div at bounding box center [169, 148] width 11 height 11
checkbox input "false"
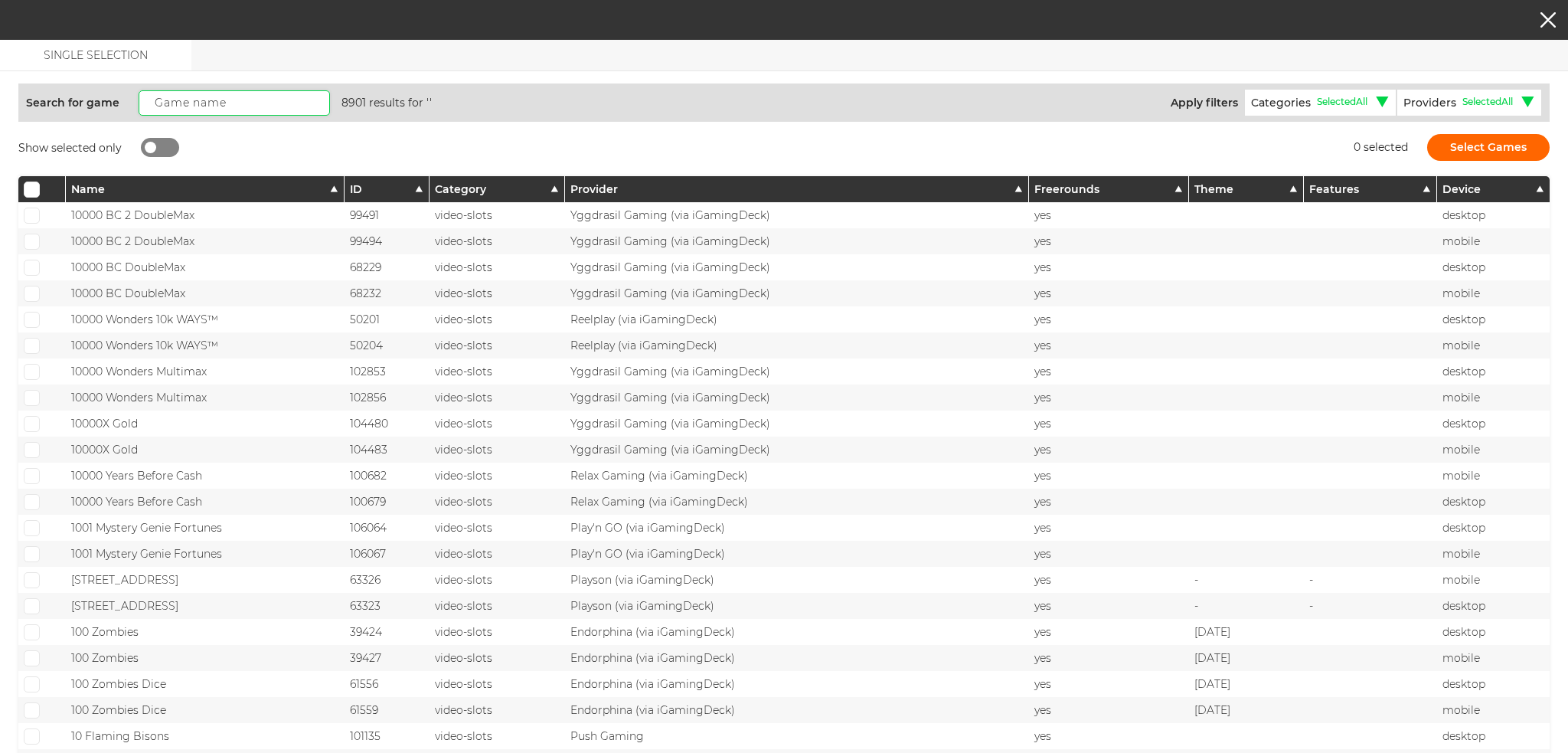
click at [195, 96] on input "text" at bounding box center [234, 103] width 192 height 25
paste input "The Red Queen"
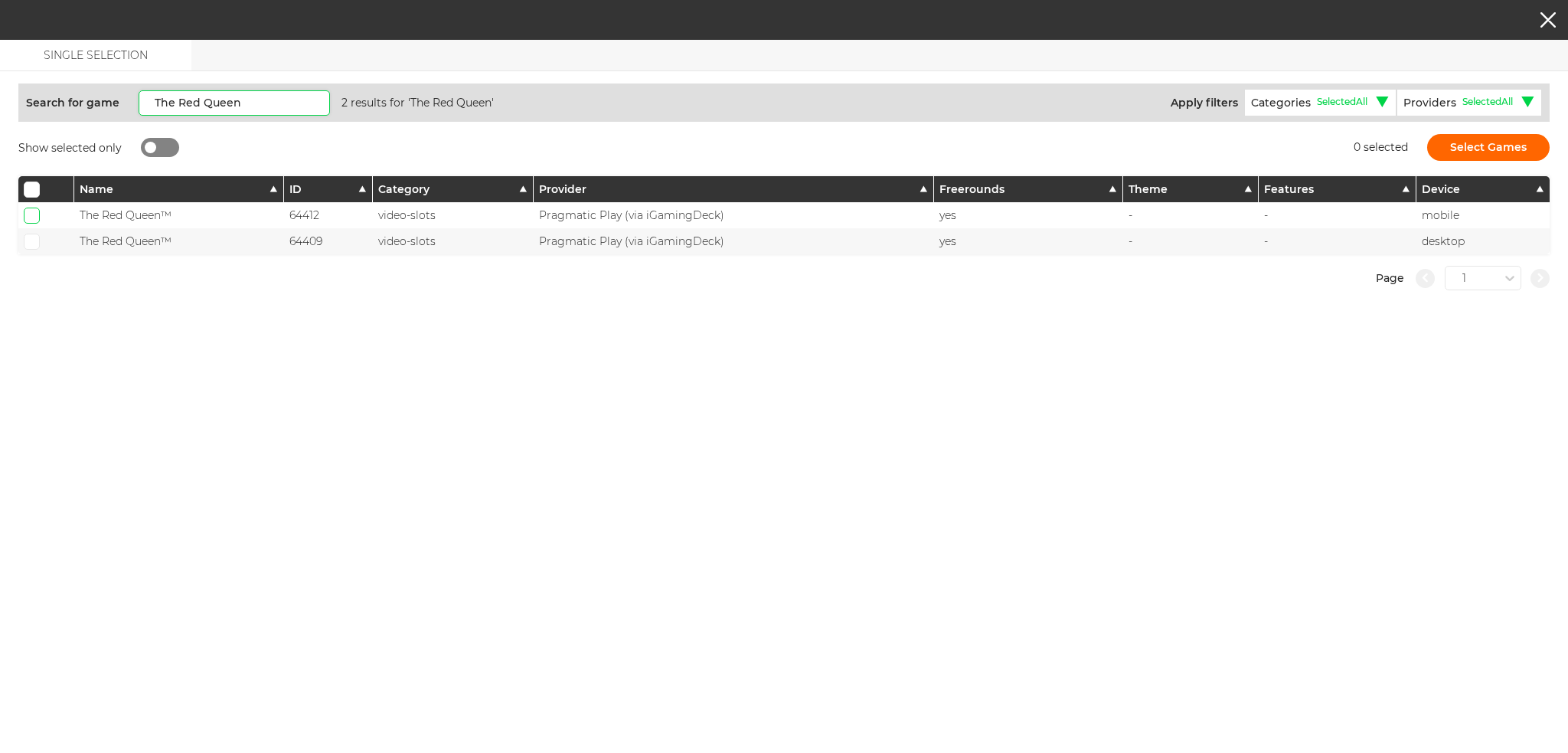
type input "The Red Queen"
click at [30, 221] on input "checkbox" at bounding box center [32, 216] width 16 height 16
checkbox input "true"
click at [29, 242] on span at bounding box center [31, 242] width 10 height 8
click at [29, 242] on input "checkbox" at bounding box center [32, 242] width 16 height 16
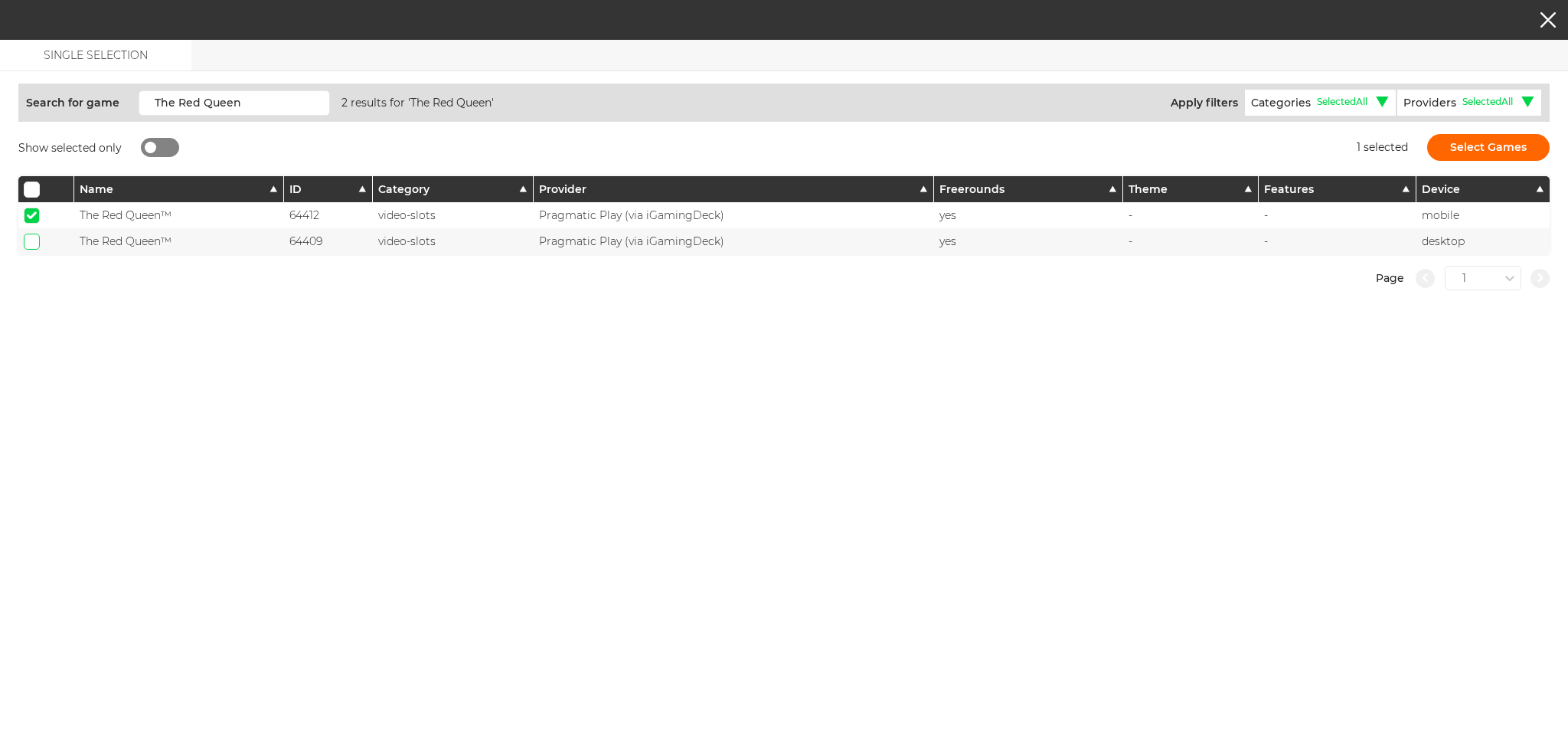
checkbox input "true"
click at [1494, 153] on button "Select Games" at bounding box center [1489, 147] width 123 height 26
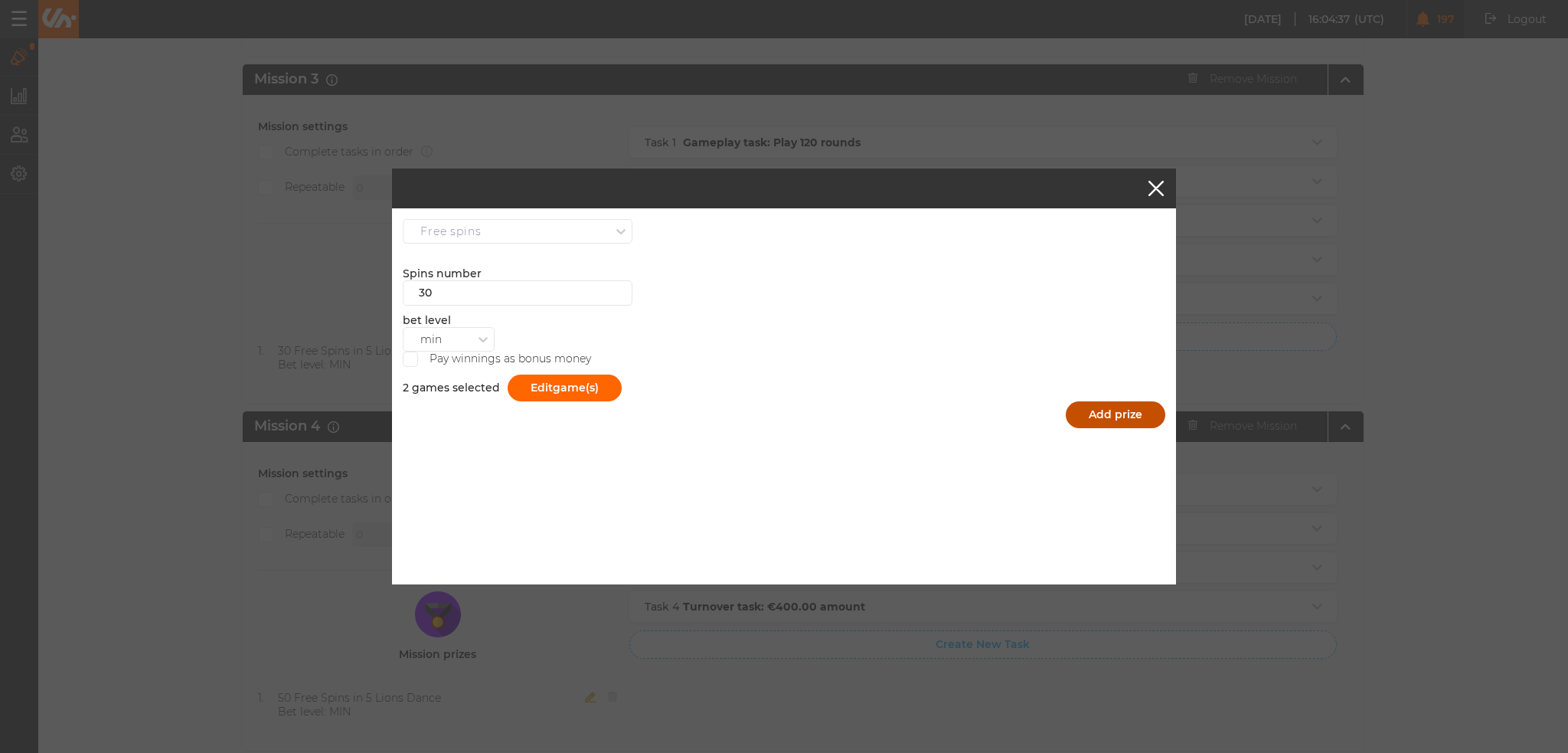
click at [1109, 409] on button "Add prize" at bounding box center [1115, 414] width 100 height 26
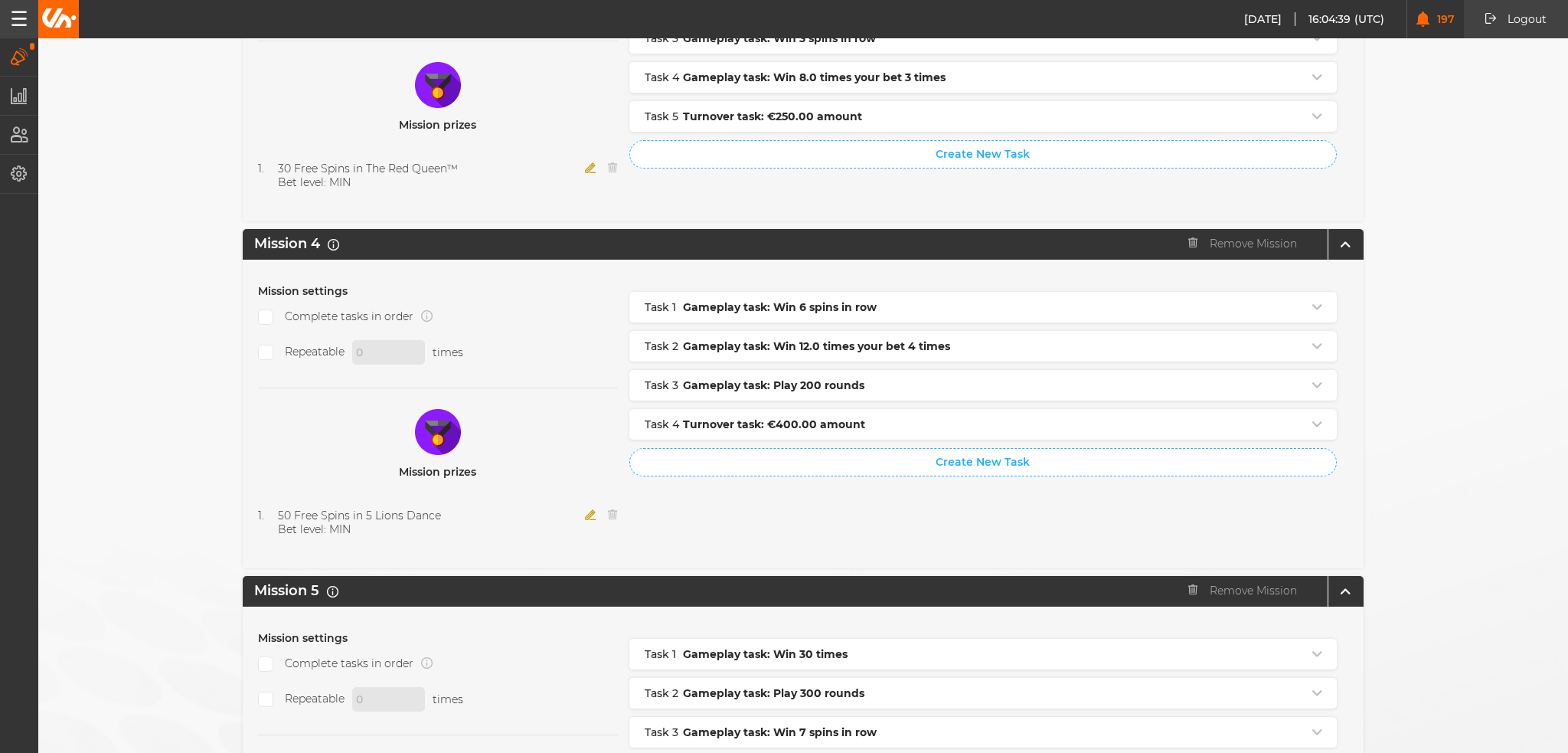
scroll to position [1302, 0]
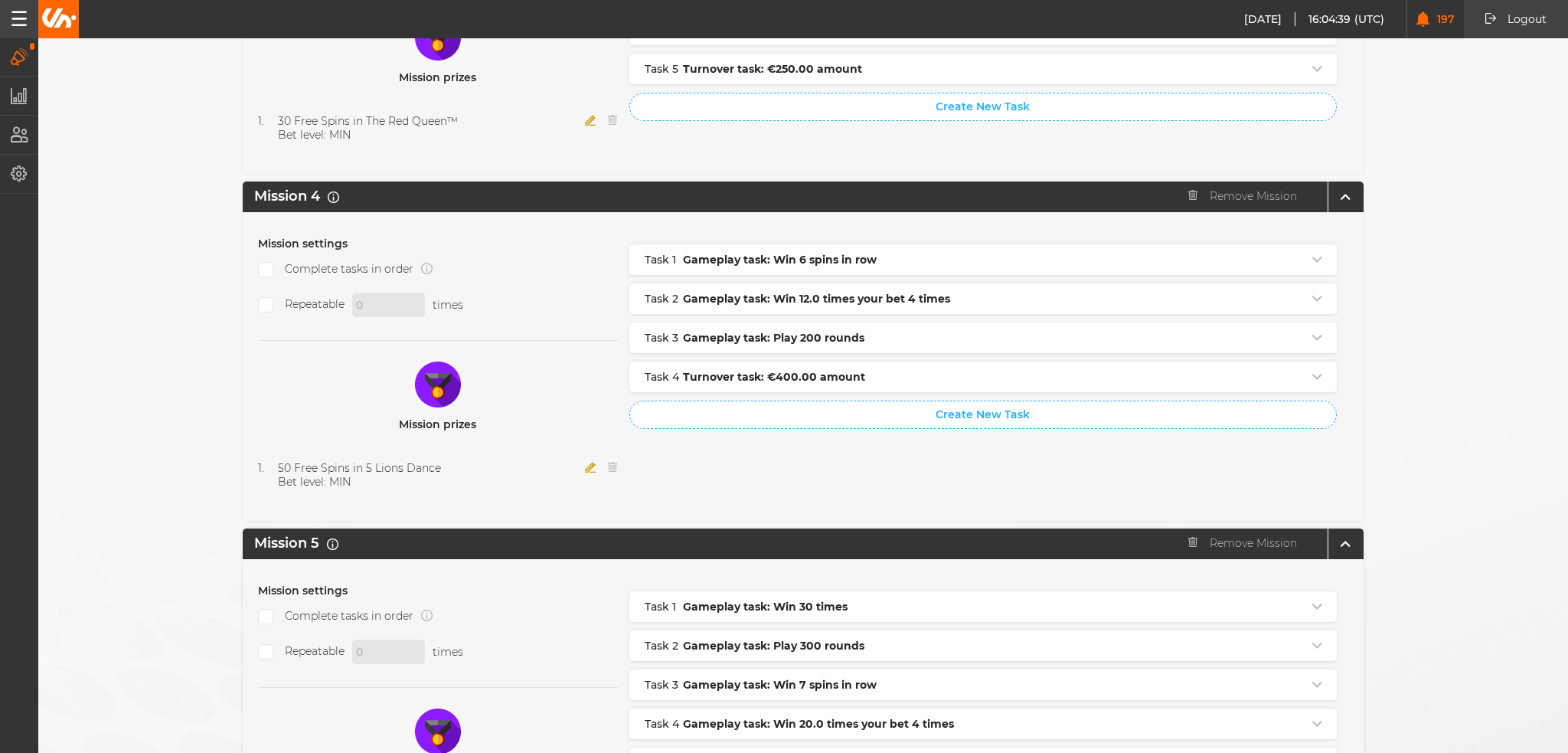
click at [585, 462] on icon "button" at bounding box center [591, 466] width 11 height 10
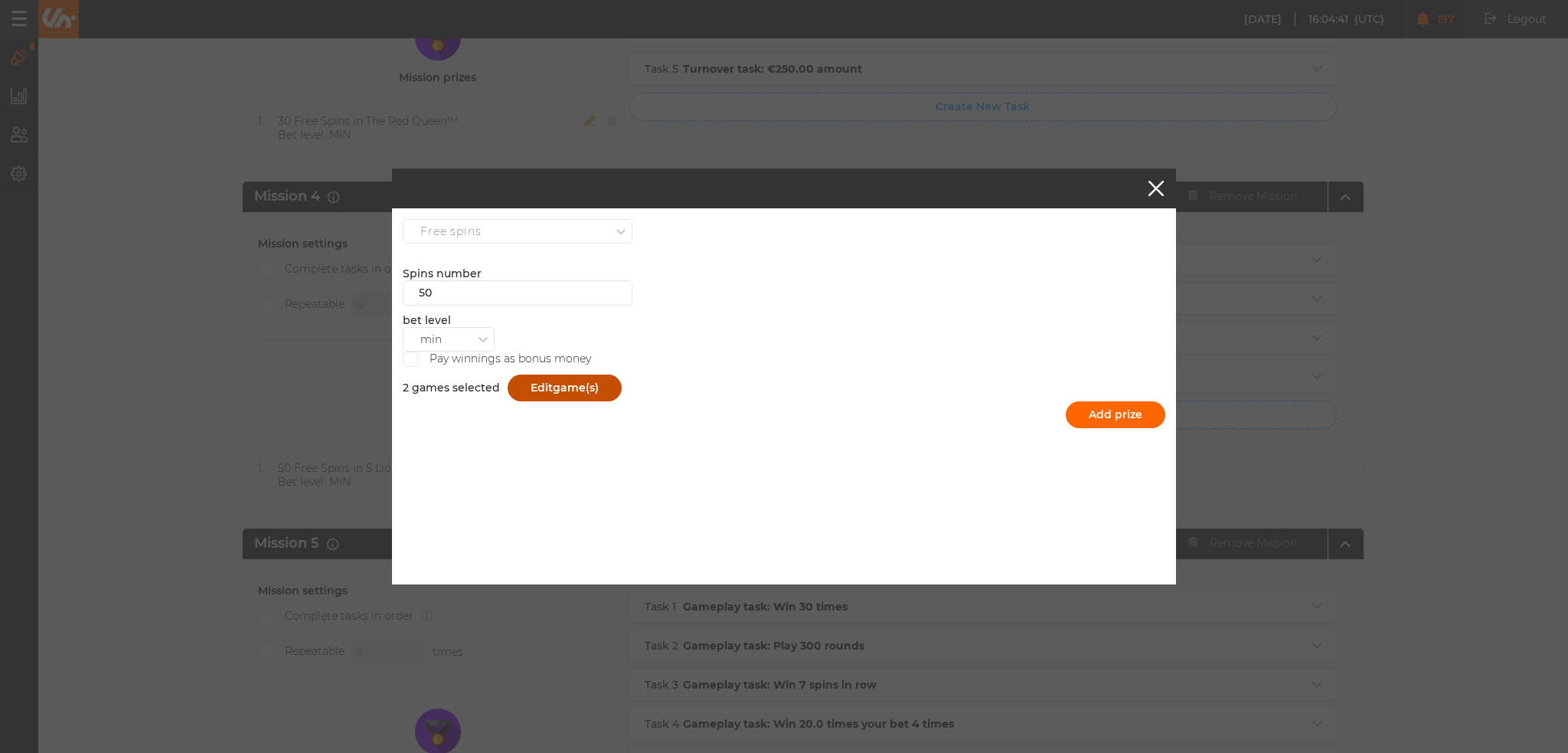
click at [524, 389] on button "Edit game(s)" at bounding box center [565, 388] width 114 height 26
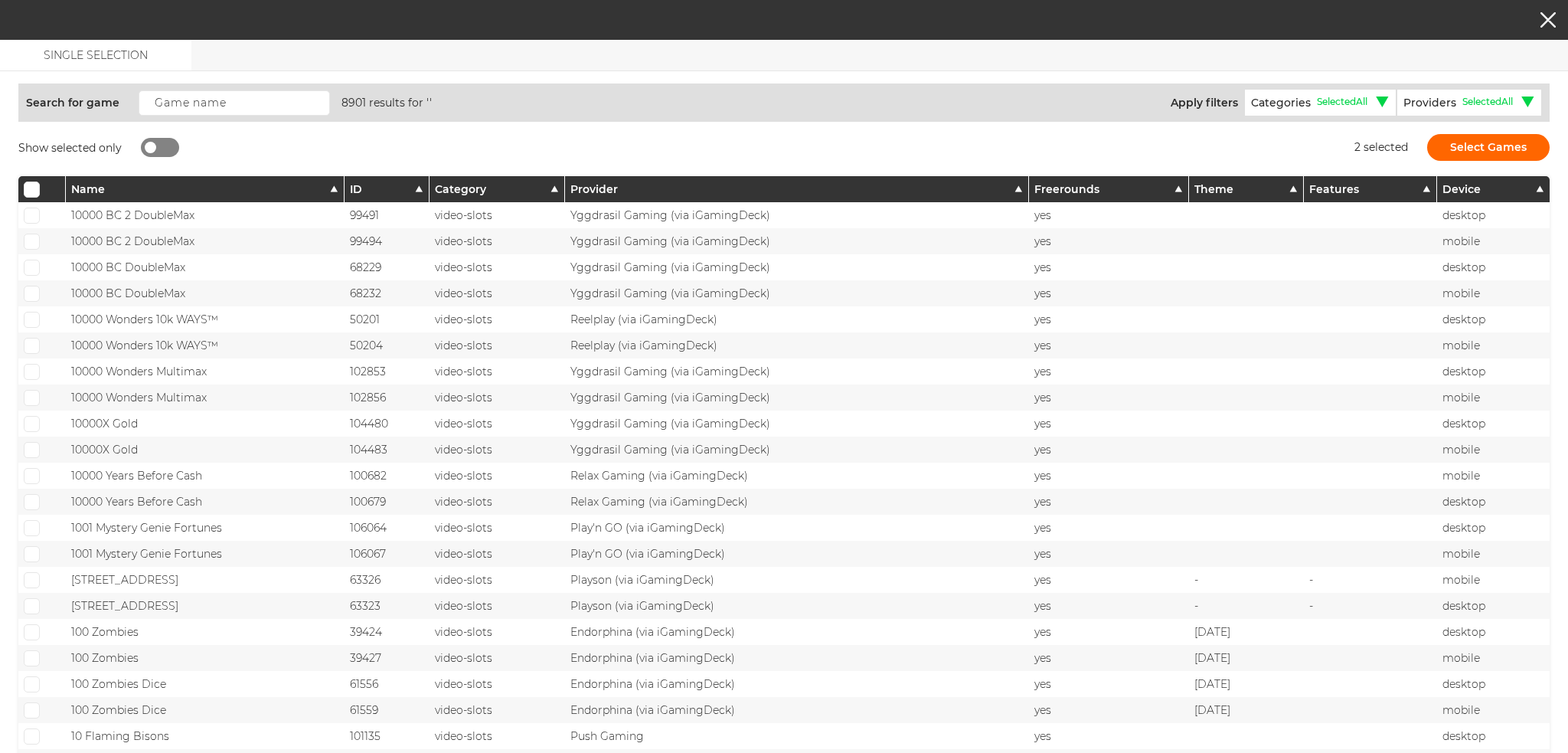
click at [159, 144] on div at bounding box center [160, 148] width 39 height 19
checkbox input "true"
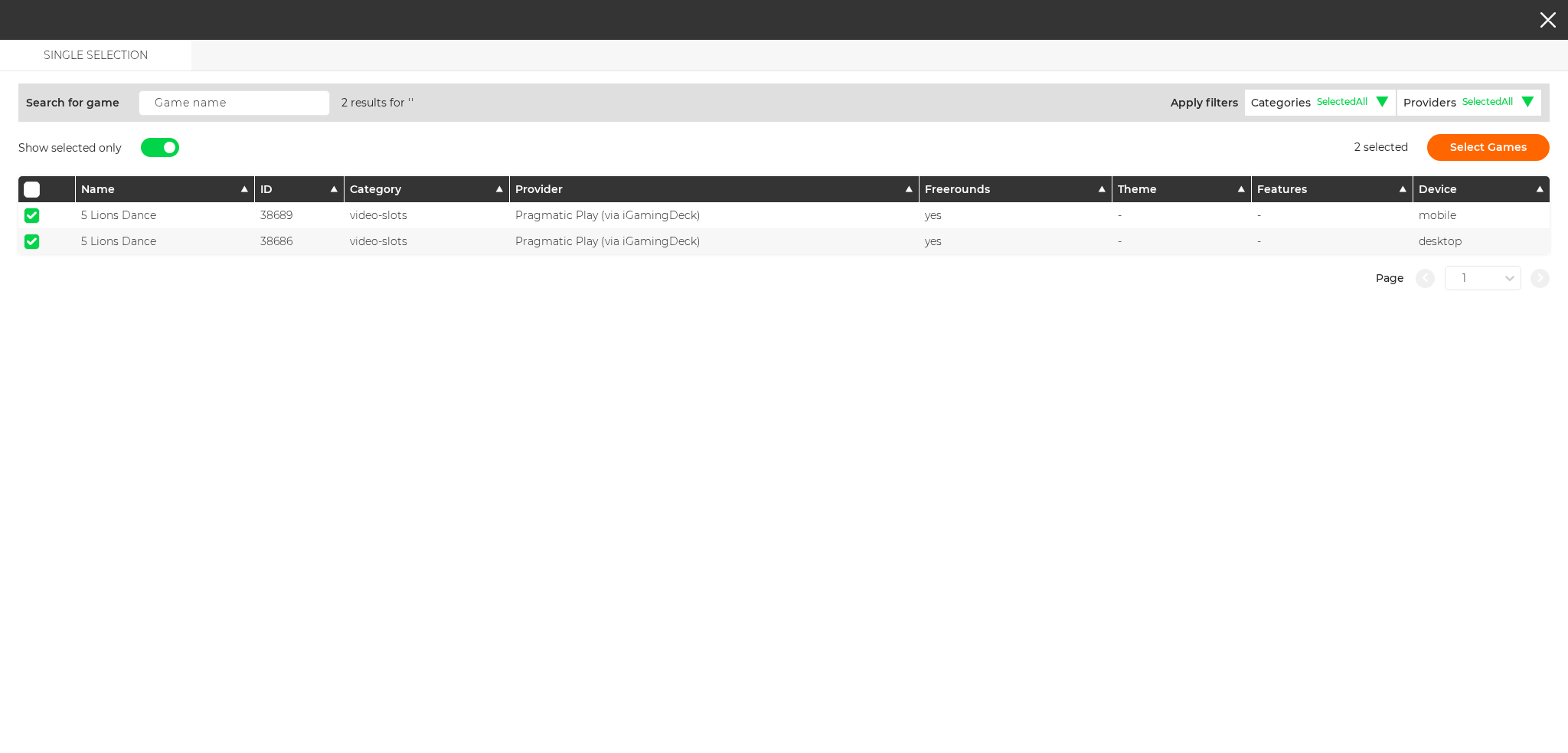
click at [34, 213] on span at bounding box center [31, 215] width 10 height 8
click at [34, 213] on input "checkbox" at bounding box center [32, 216] width 16 height 16
checkbox input "false"
click at [27, 246] on label at bounding box center [32, 241] width 16 height 15
click at [156, 149] on div at bounding box center [160, 148] width 39 height 19
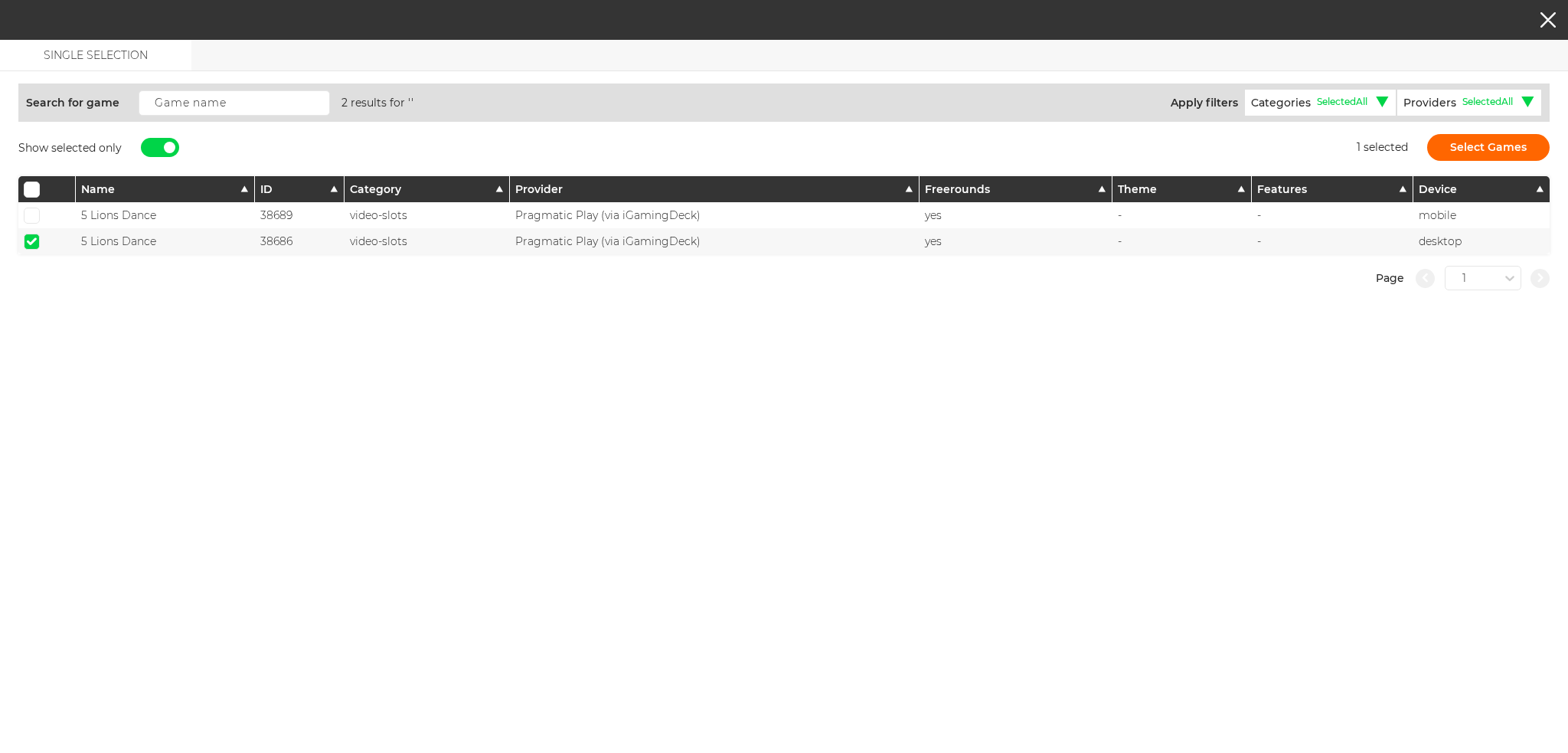
checkbox input "false"
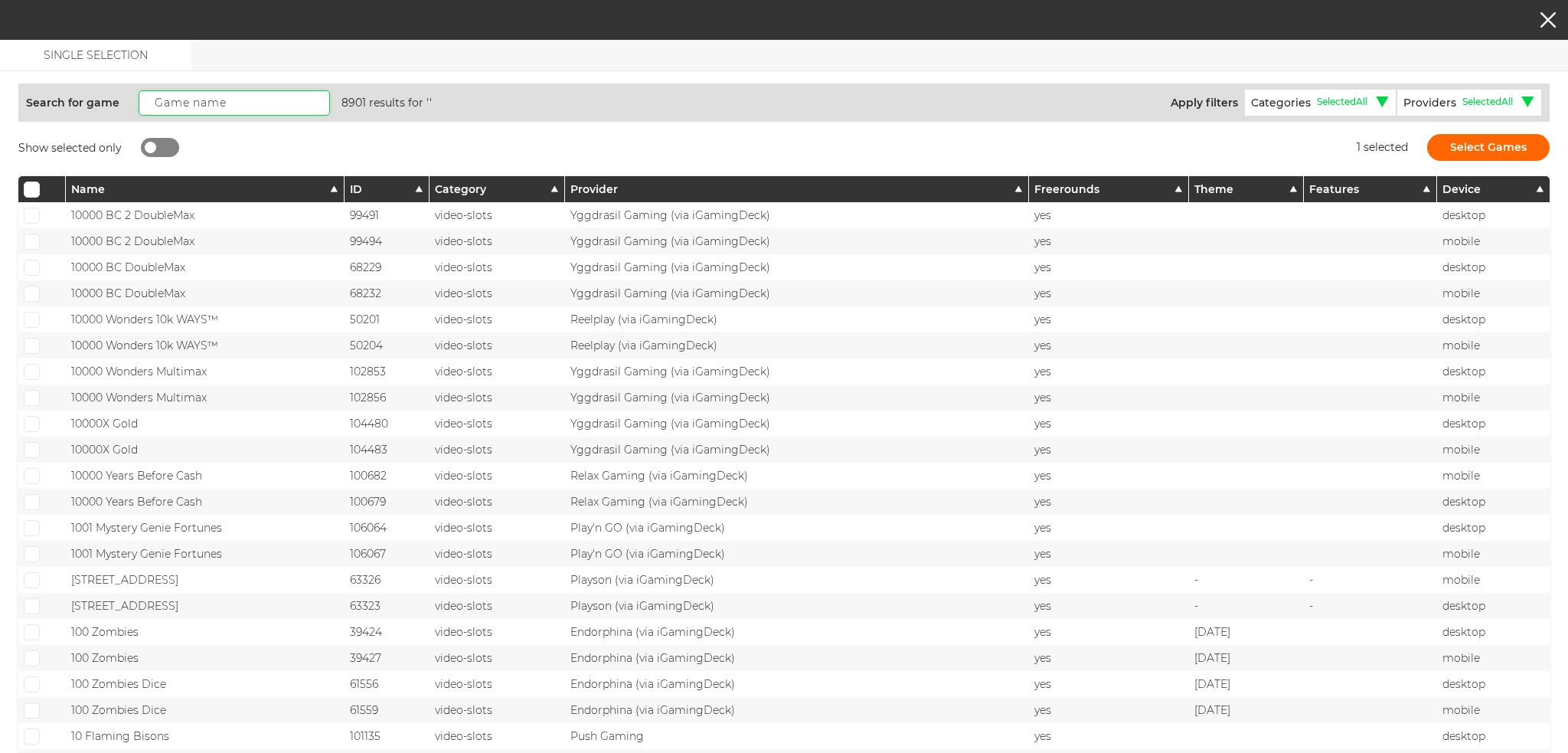
click at [183, 93] on input "text" at bounding box center [234, 103] width 192 height 25
paste input "The Red Queen"
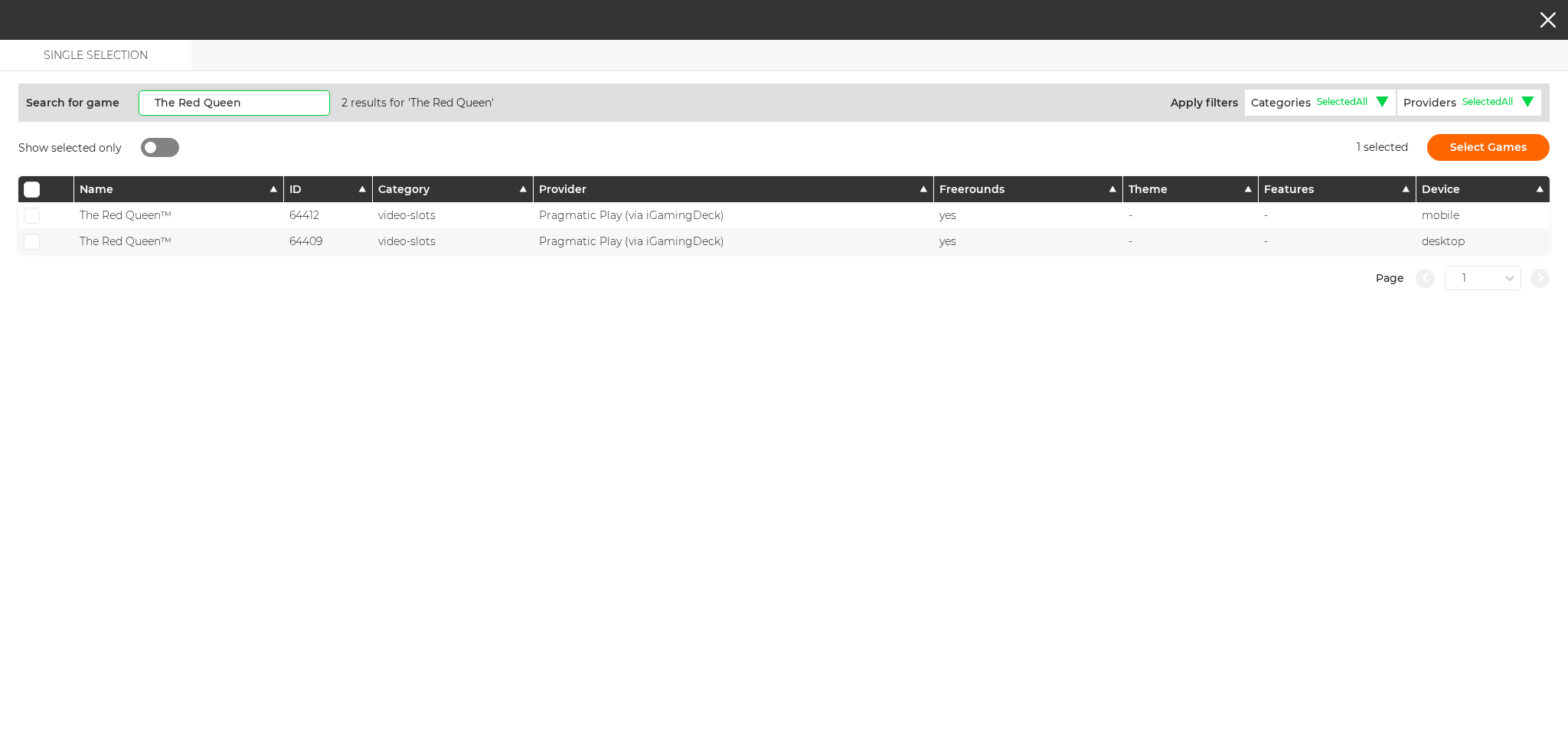
type input "The Red Queen"
click at [30, 217] on span at bounding box center [31, 215] width 10 height 8
click at [30, 217] on input "checkbox" at bounding box center [32, 216] width 16 height 16
checkbox input "true"
click at [35, 238] on span at bounding box center [31, 242] width 10 height 8
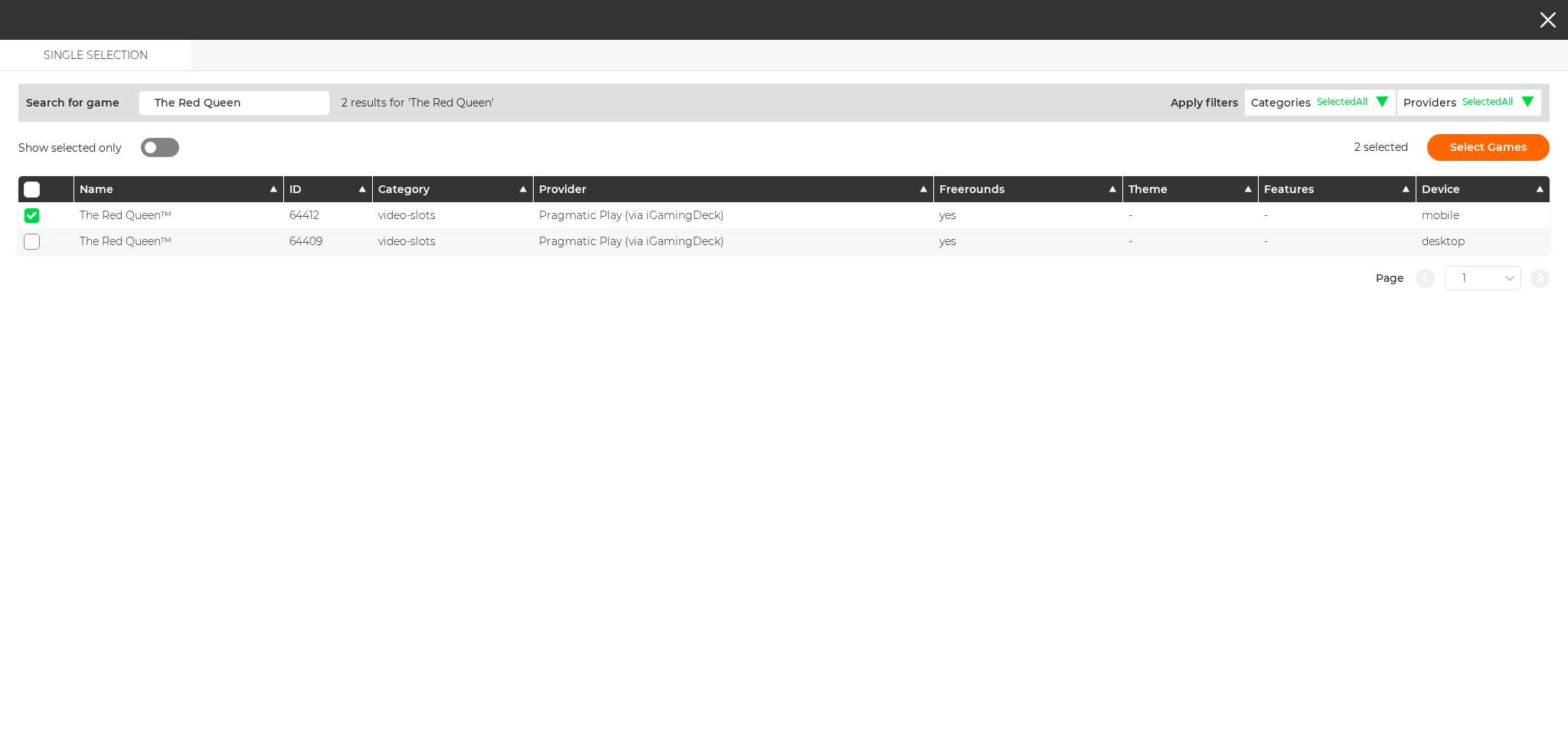
click at [35, 237] on input "checkbox" at bounding box center [32, 242] width 16 height 16
checkbox input "true"
click at [1501, 136] on button "Select Games" at bounding box center [1489, 147] width 123 height 26
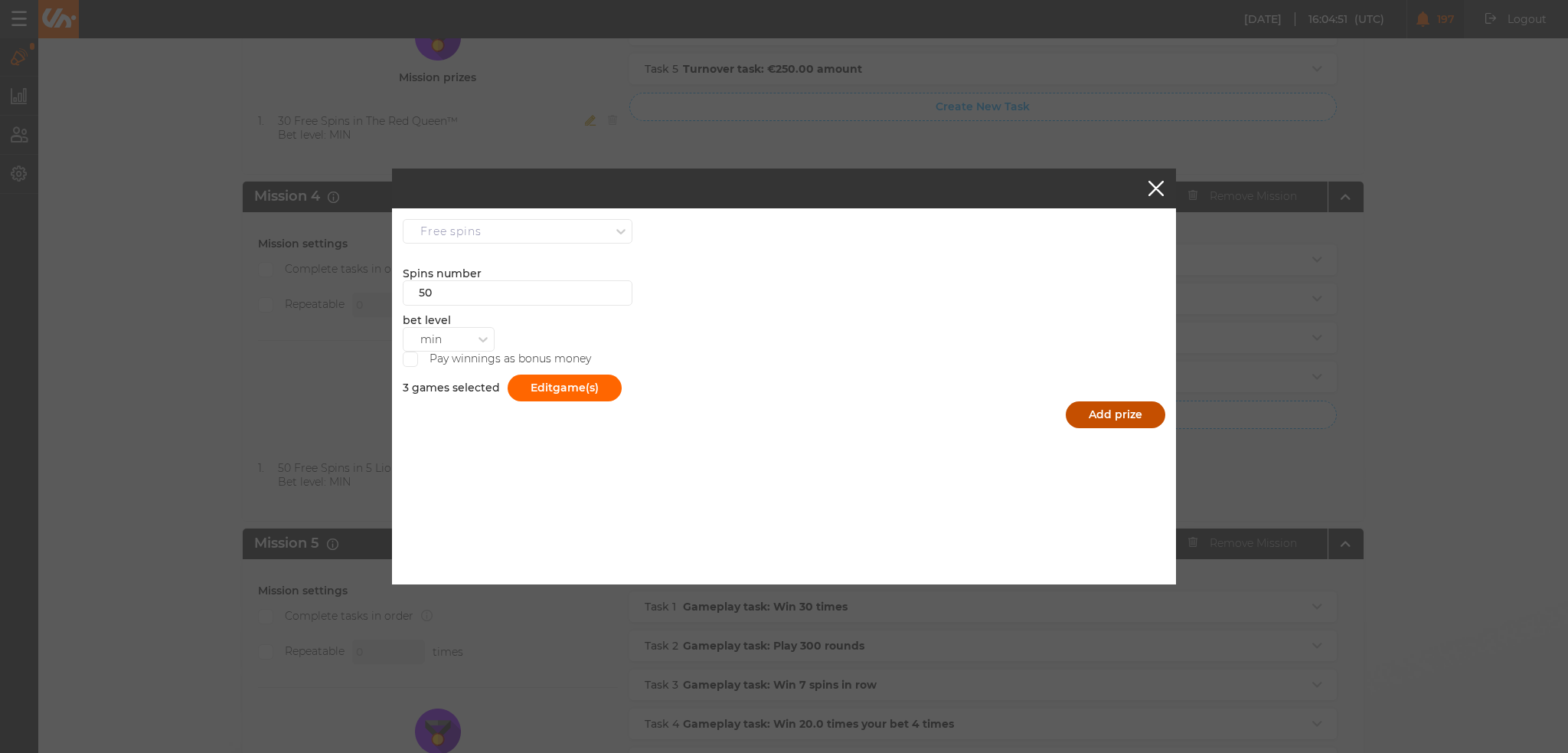
click at [1123, 409] on button "Add prize" at bounding box center [1115, 414] width 100 height 26
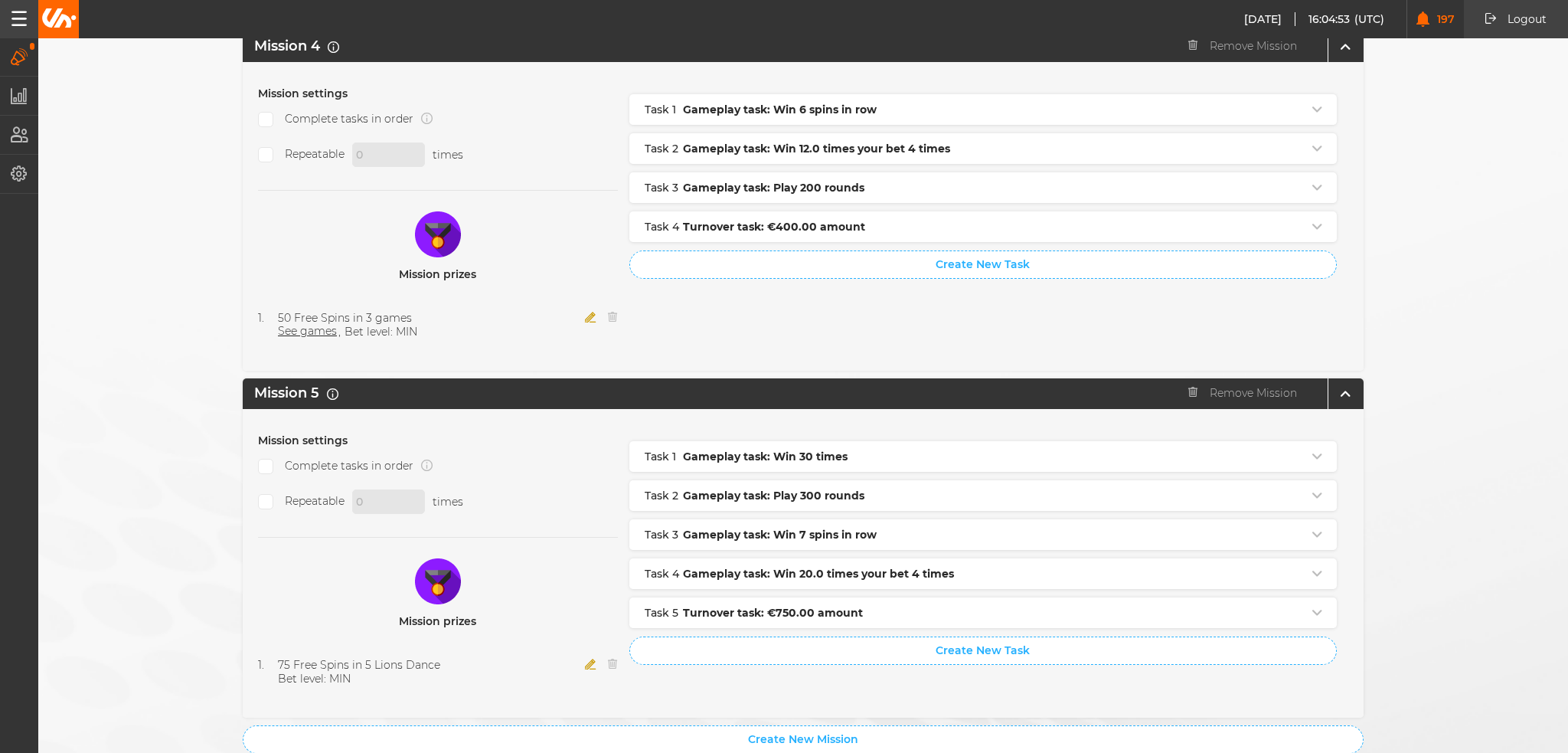
scroll to position [1455, 0]
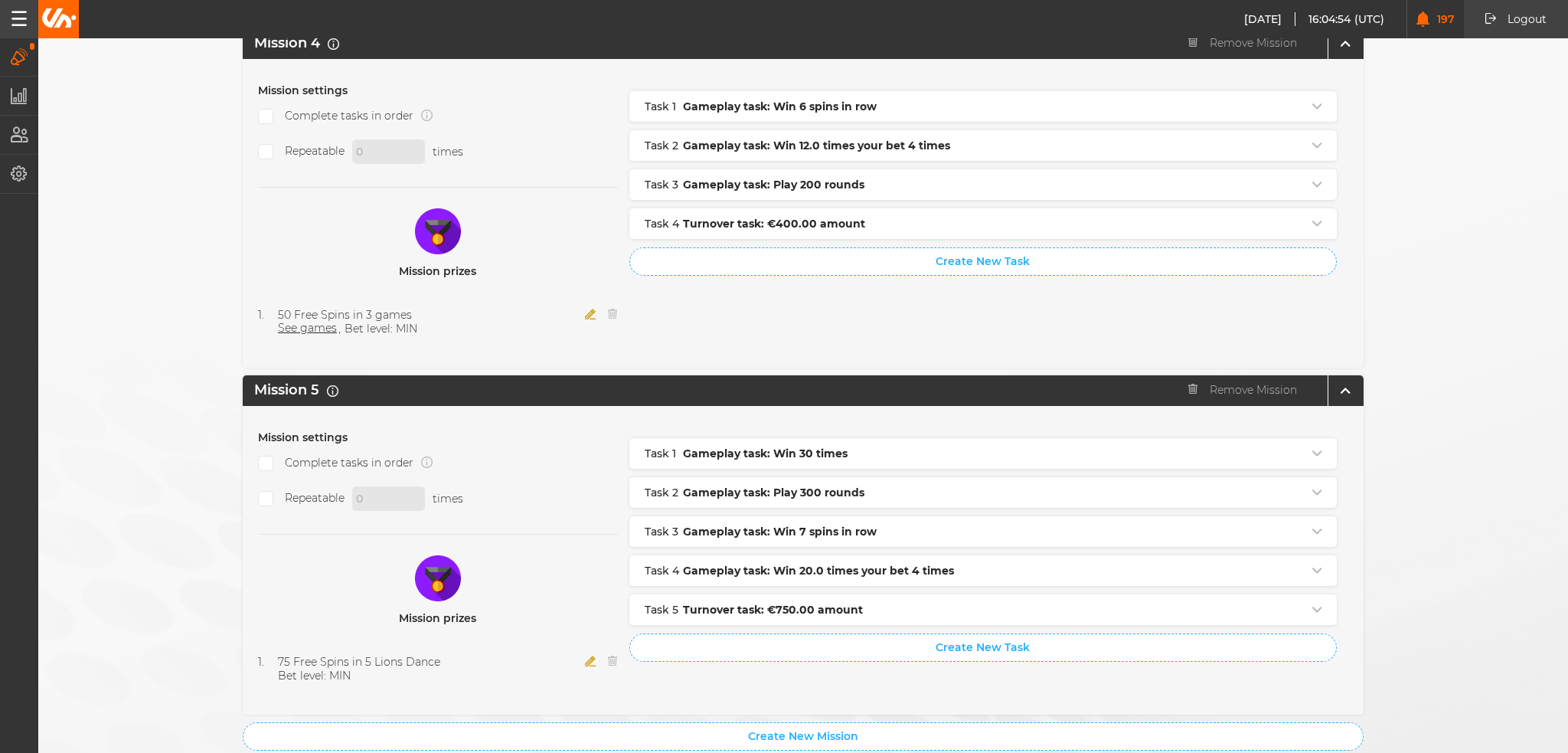
click at [593, 308] on div at bounding box center [601, 322] width 33 height 27
click at [588, 309] on icon "button" at bounding box center [591, 314] width 11 height 10
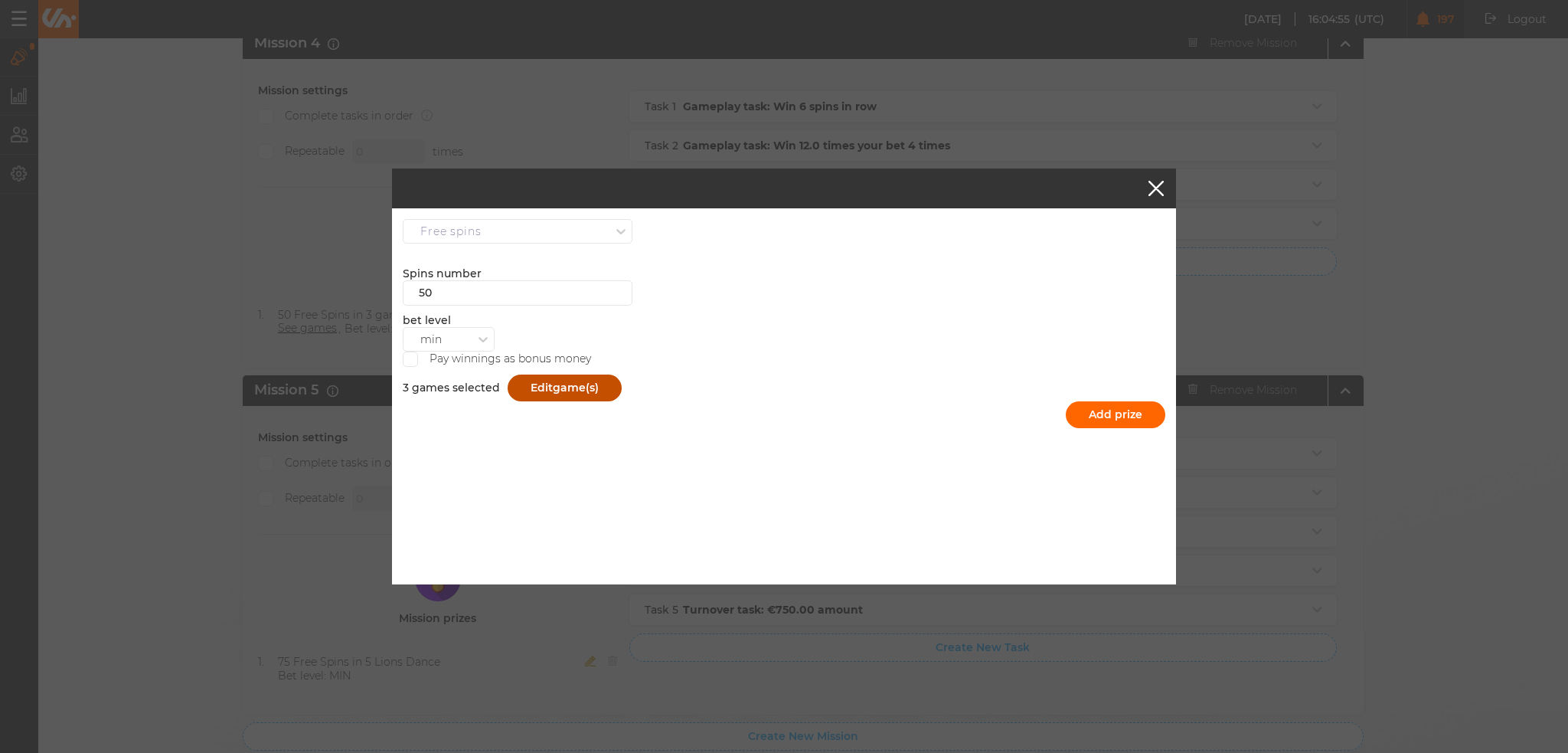
click at [539, 379] on button "Edit game(s)" at bounding box center [565, 388] width 114 height 26
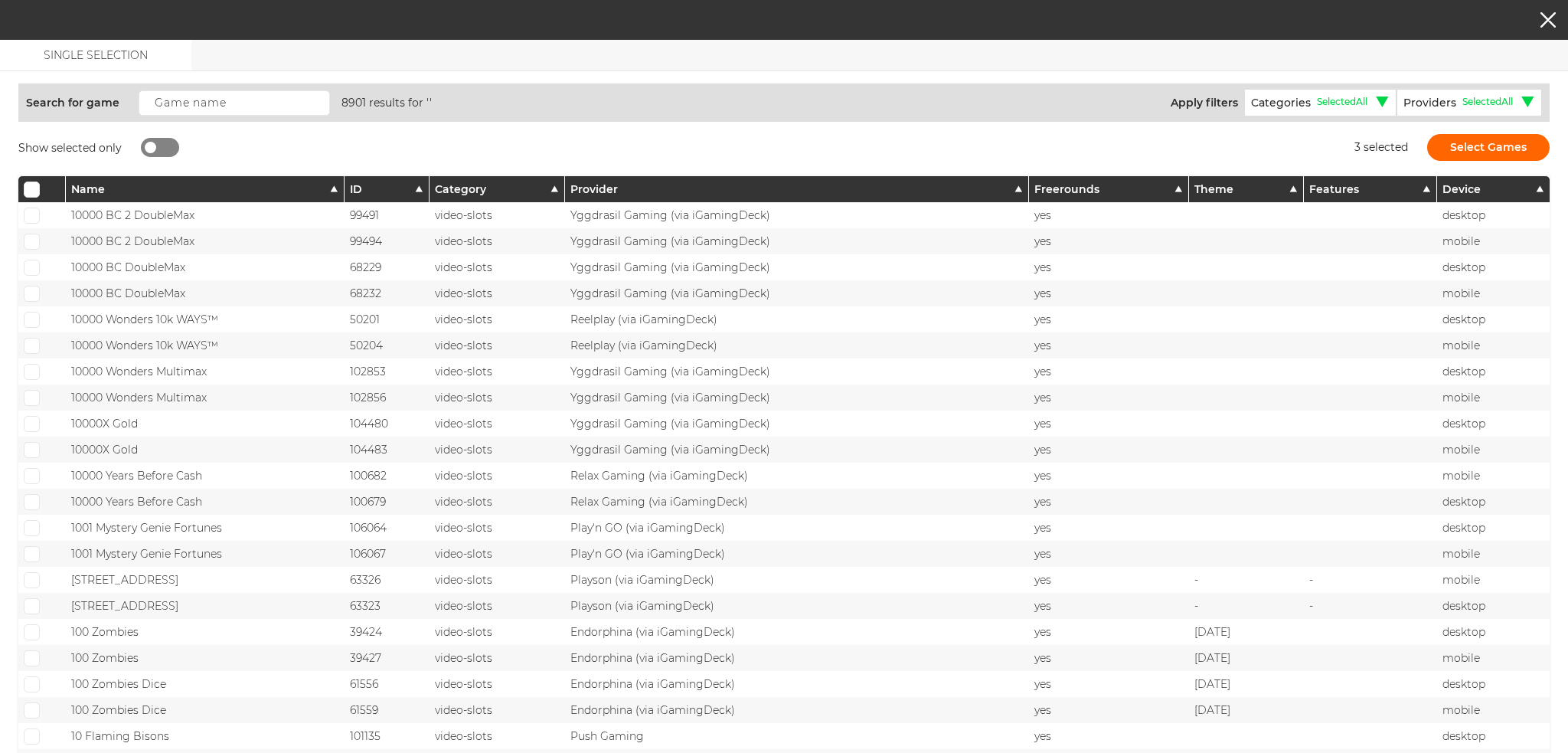
click at [153, 145] on div at bounding box center [150, 148] width 11 height 11
checkbox input "true"
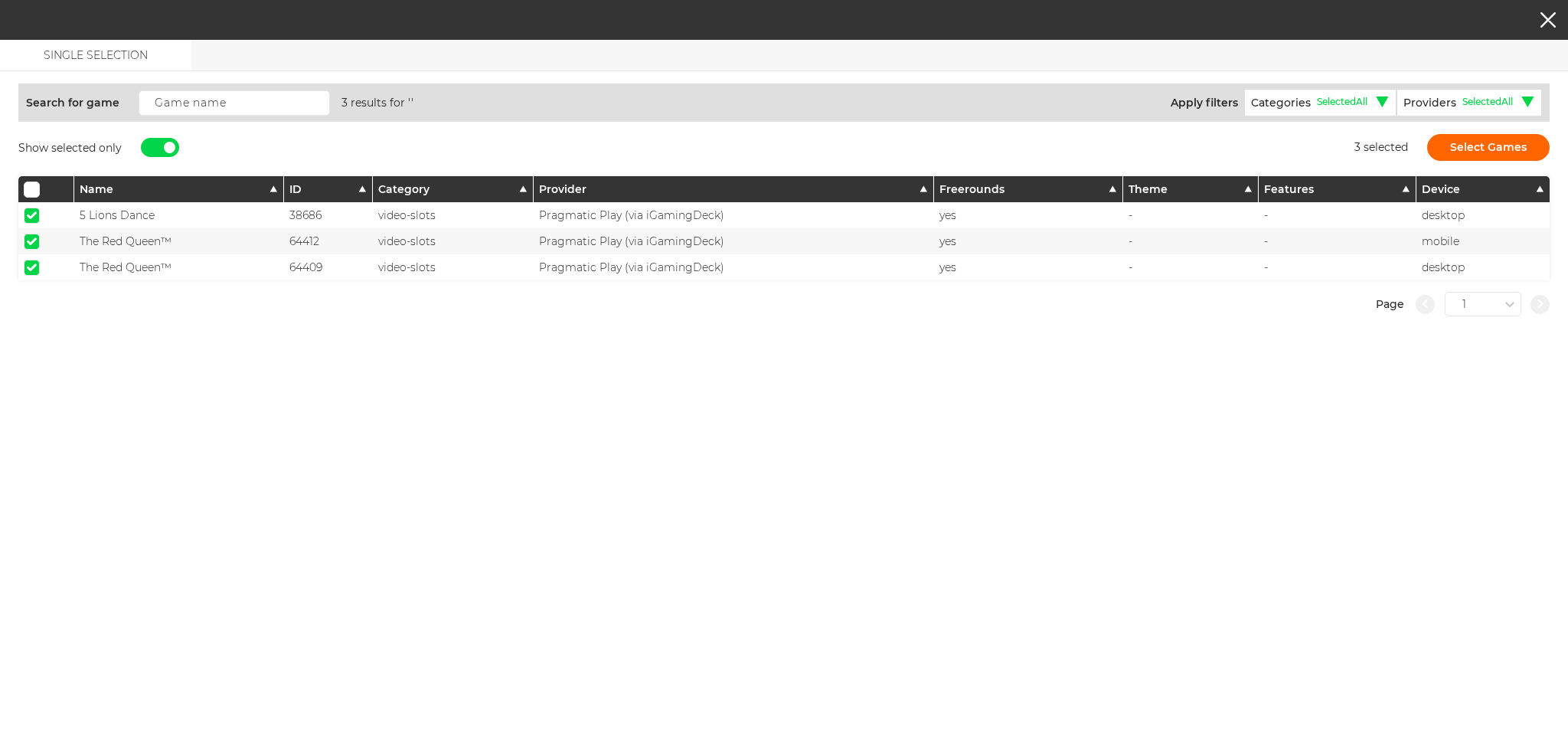
click at [32, 211] on span at bounding box center [31, 215] width 10 height 8
click at [32, 210] on input "checkbox" at bounding box center [32, 216] width 16 height 16
checkbox input "false"
click at [1469, 146] on button "Select Games" at bounding box center [1489, 147] width 123 height 26
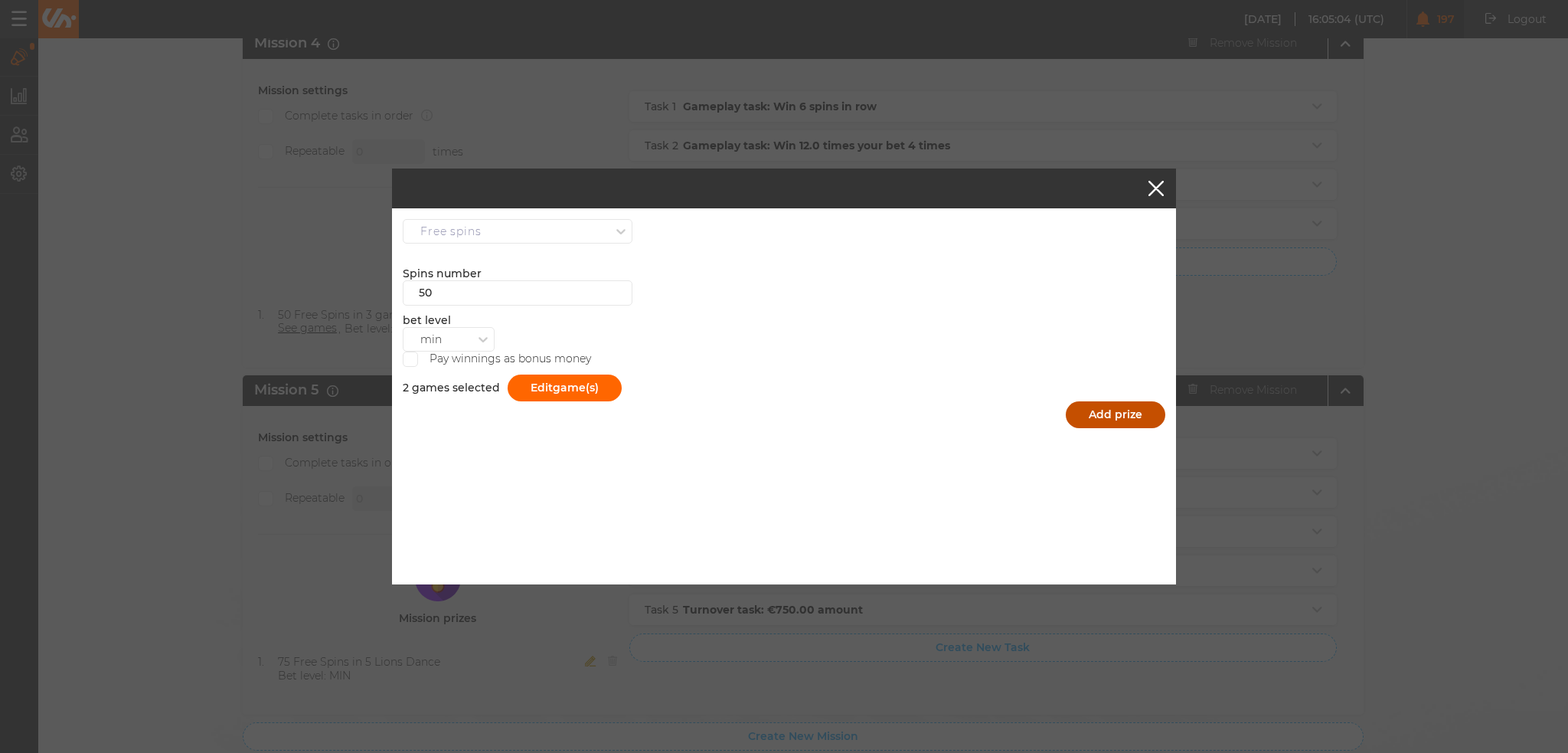
click at [1103, 412] on button "Add prize" at bounding box center [1115, 414] width 100 height 26
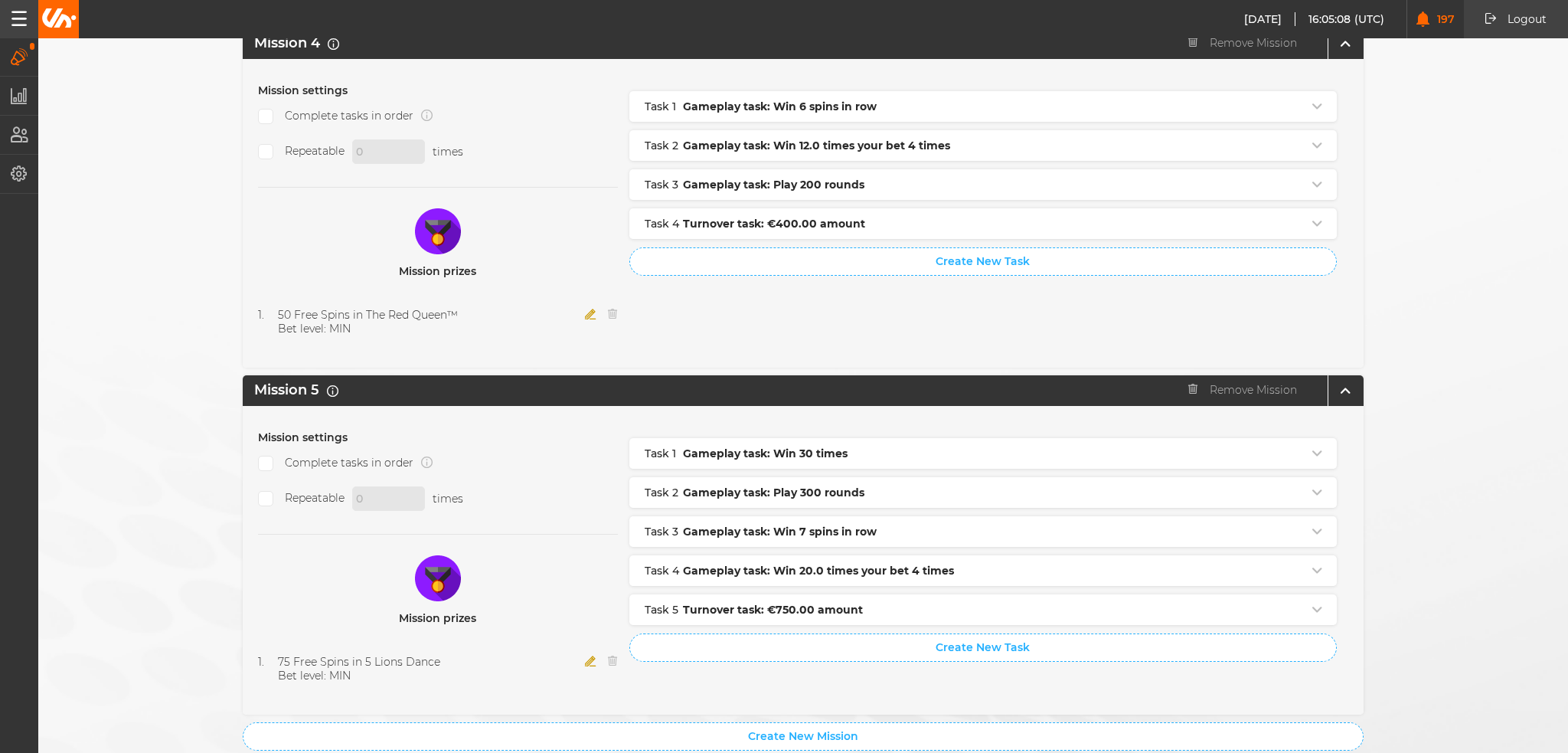
click at [576, 655] on li "1 . 75 Free Spins in 5 Lions Dance Bet level: MIN" at bounding box center [438, 669] width 360 height 27
click at [585, 656] on icon "button" at bounding box center [591, 661] width 11 height 10
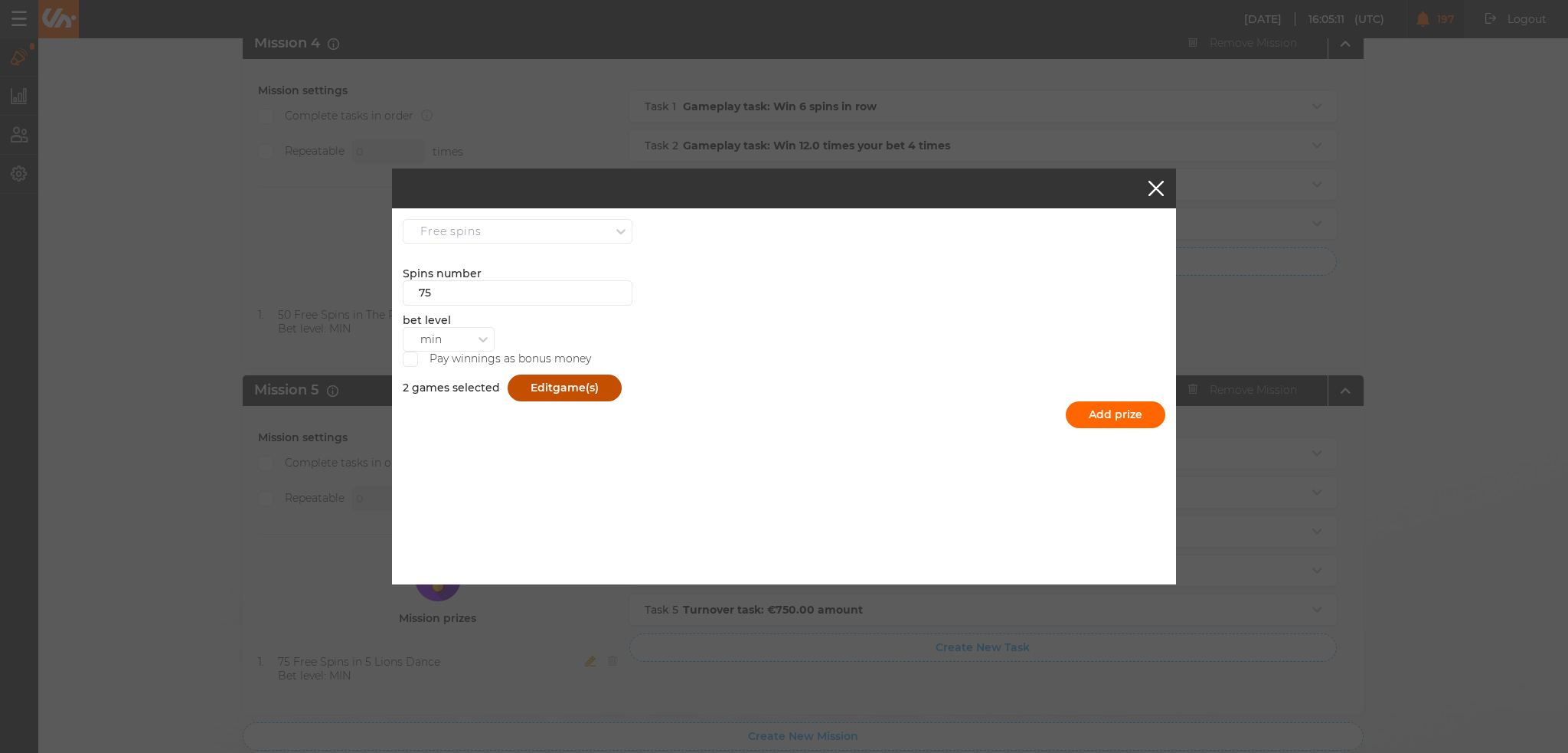
click at [548, 385] on button "Edit game(s)" at bounding box center [565, 388] width 114 height 26
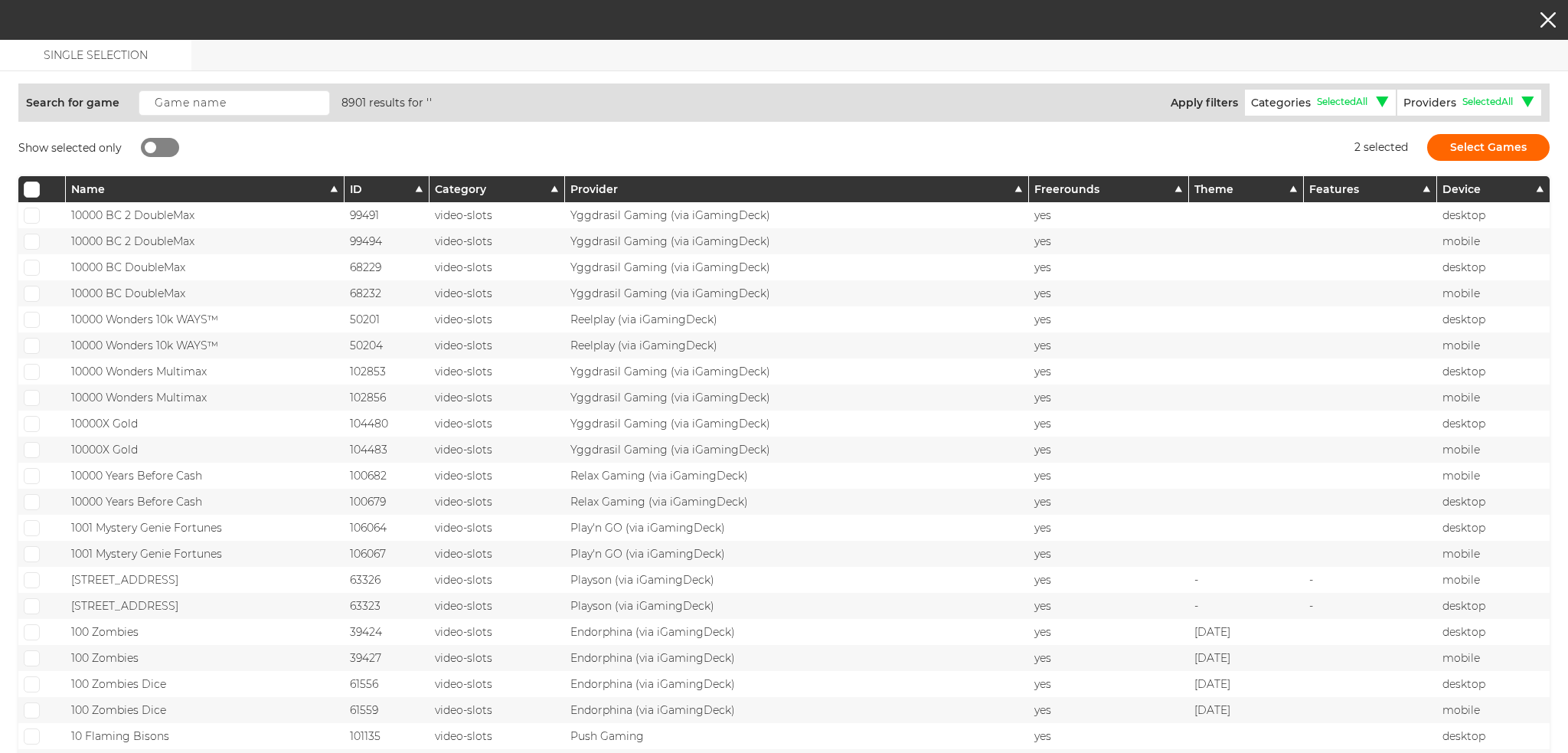
click at [161, 149] on div at bounding box center [160, 148] width 39 height 19
checkbox input "true"
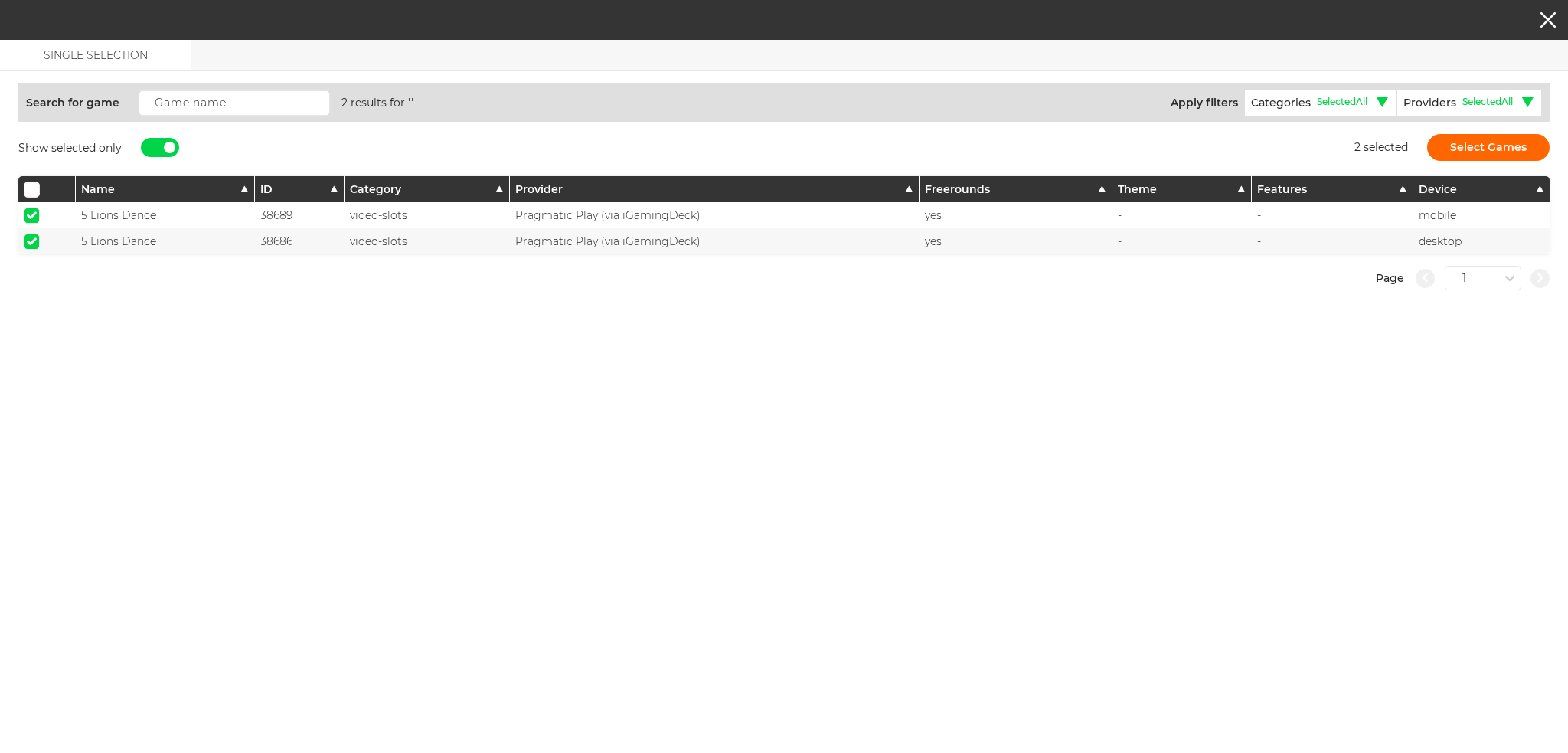
click at [30, 218] on span at bounding box center [31, 215] width 10 height 8
click at [30, 218] on input "checkbox" at bounding box center [32, 216] width 16 height 16
checkbox input "false"
click at [25, 242] on input "checkbox" at bounding box center [32, 242] width 16 height 16
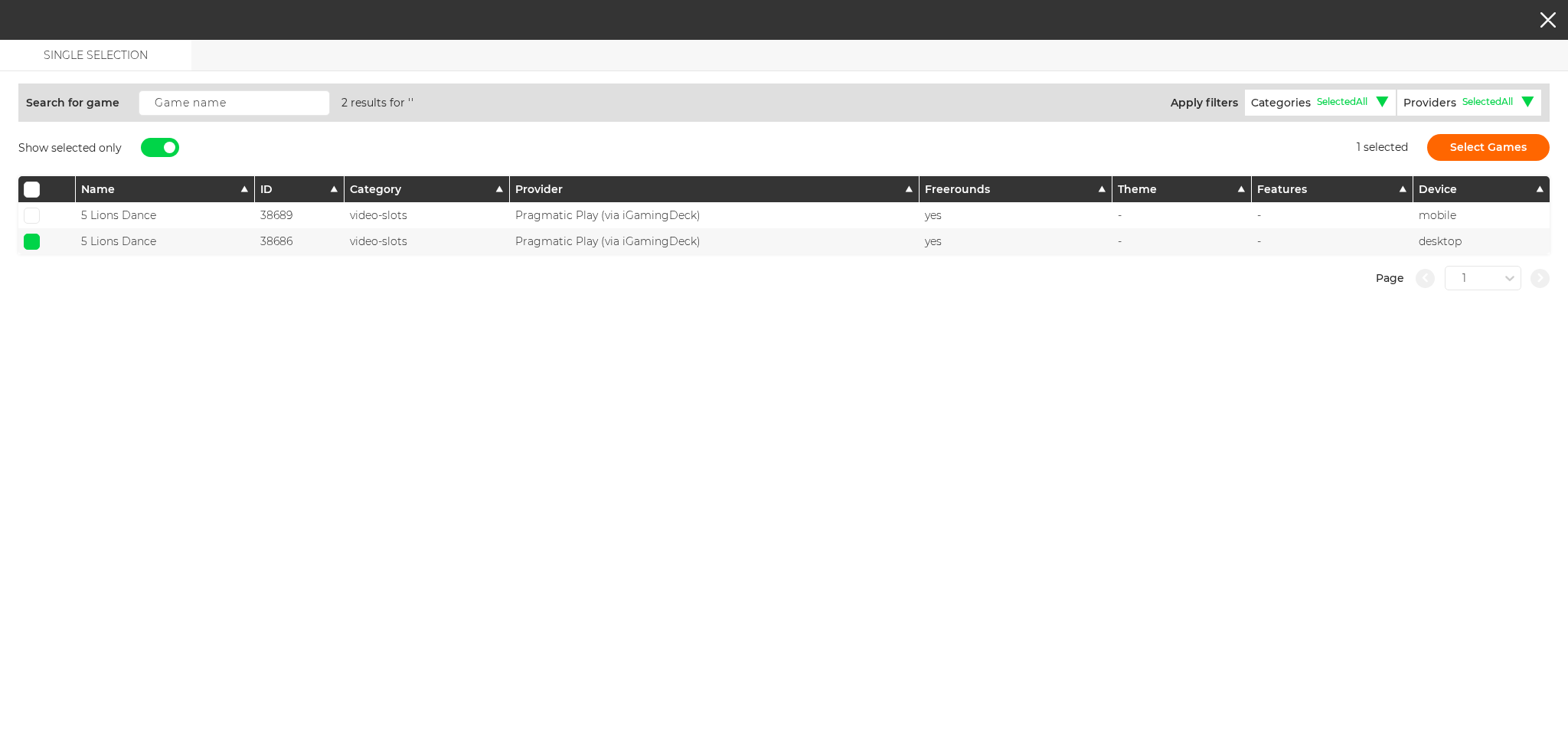
checkbox input "false"
click at [166, 144] on div at bounding box center [169, 148] width 11 height 11
checkbox input "false"
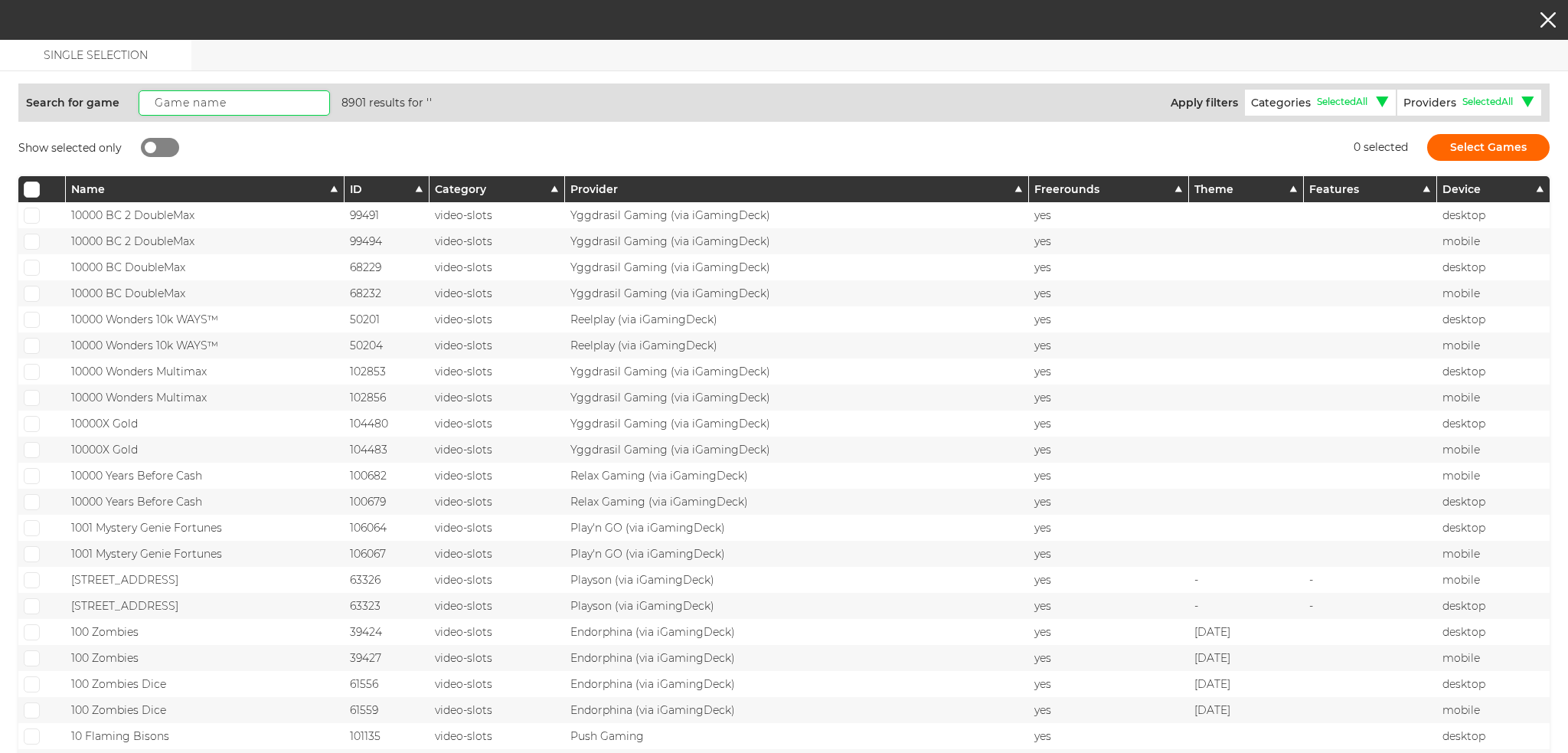
click at [189, 98] on input "text" at bounding box center [234, 103] width 192 height 25
paste input "The Red Queen"
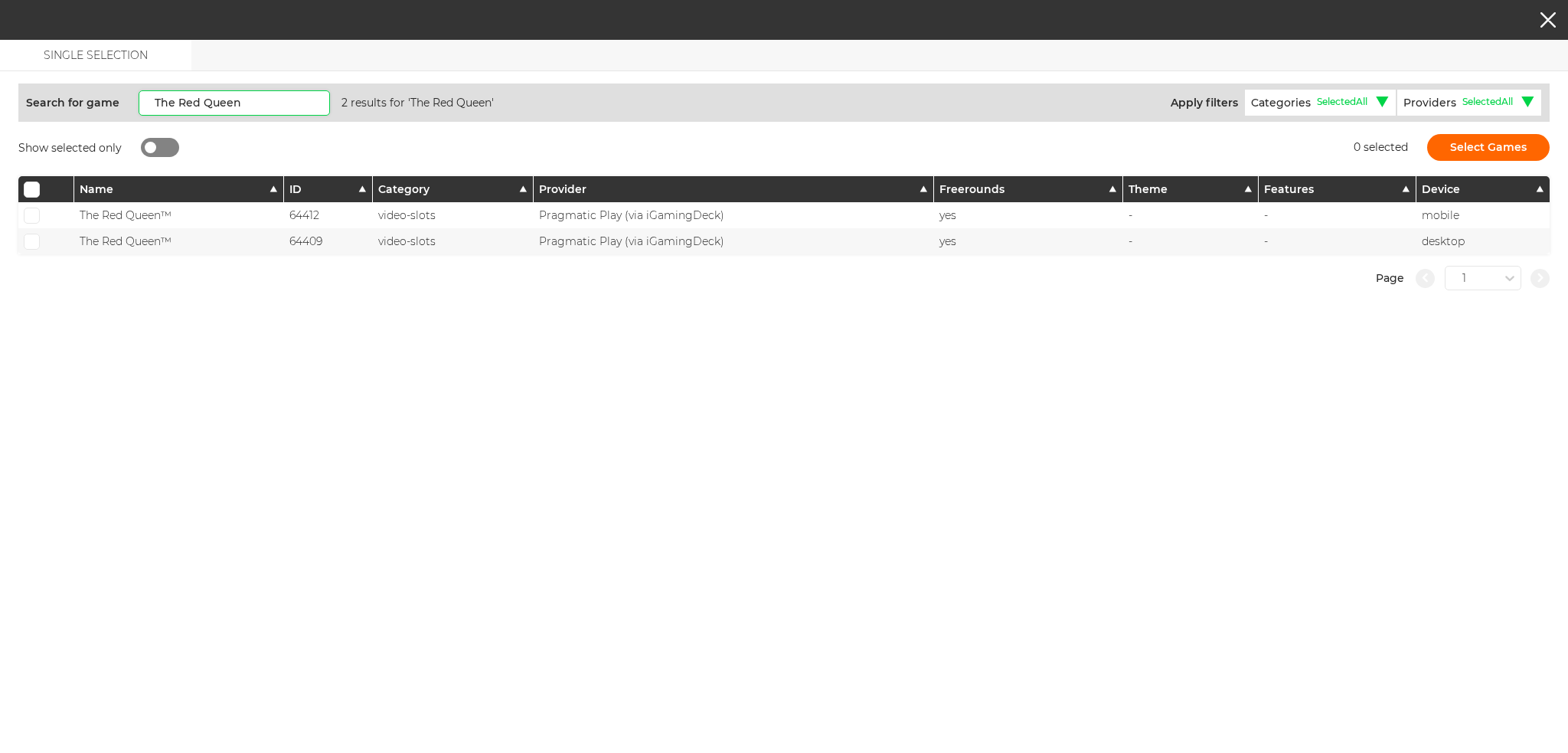
type input "The Red Queen"
click at [26, 213] on span at bounding box center [31, 215] width 10 height 8
click at [26, 213] on input "checkbox" at bounding box center [32, 216] width 16 height 16
checkbox input "true"
click at [31, 238] on span at bounding box center [31, 242] width 10 height 8
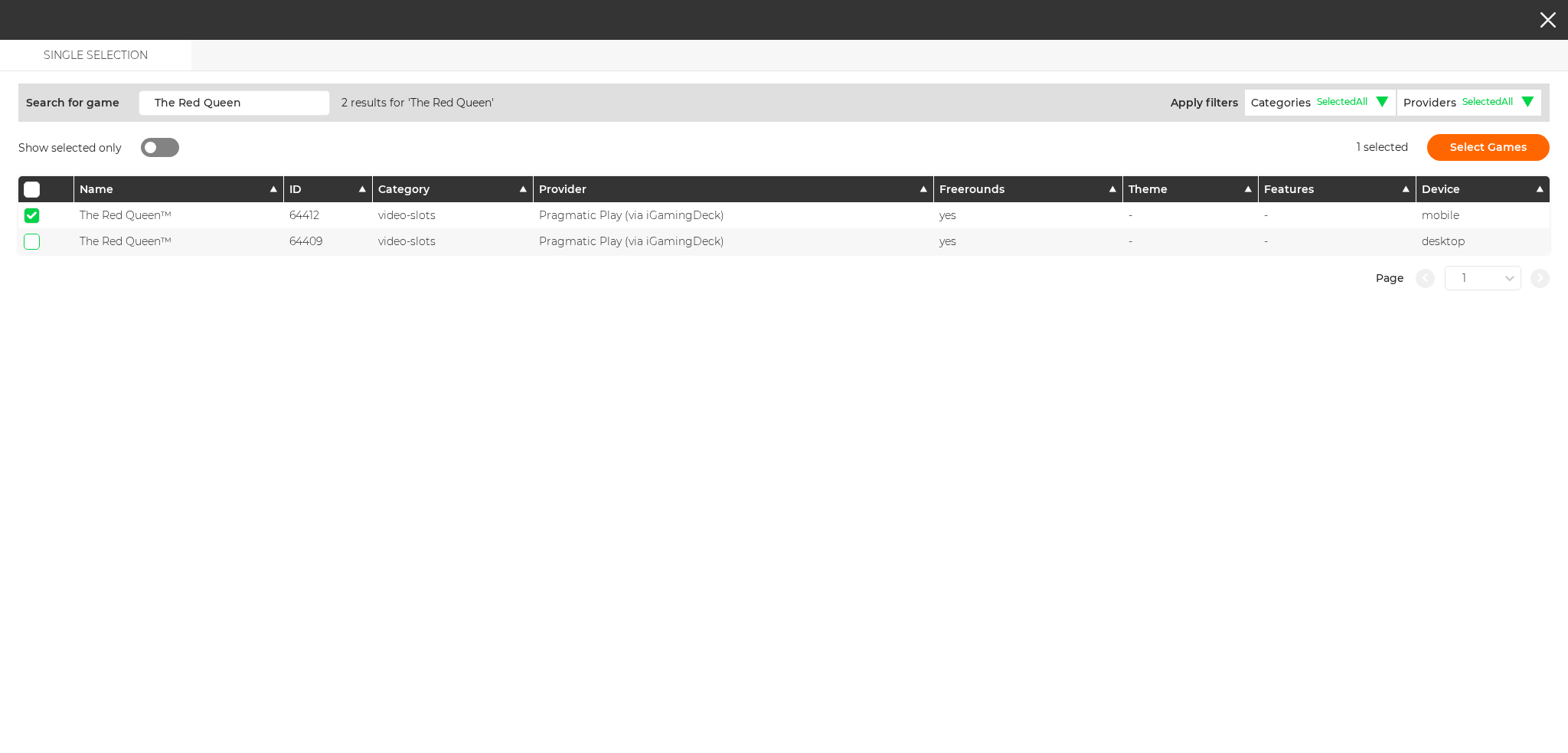
click at [31, 236] on input "checkbox" at bounding box center [32, 242] width 16 height 16
checkbox input "true"
click at [1452, 157] on button "Select Games" at bounding box center [1489, 147] width 123 height 26
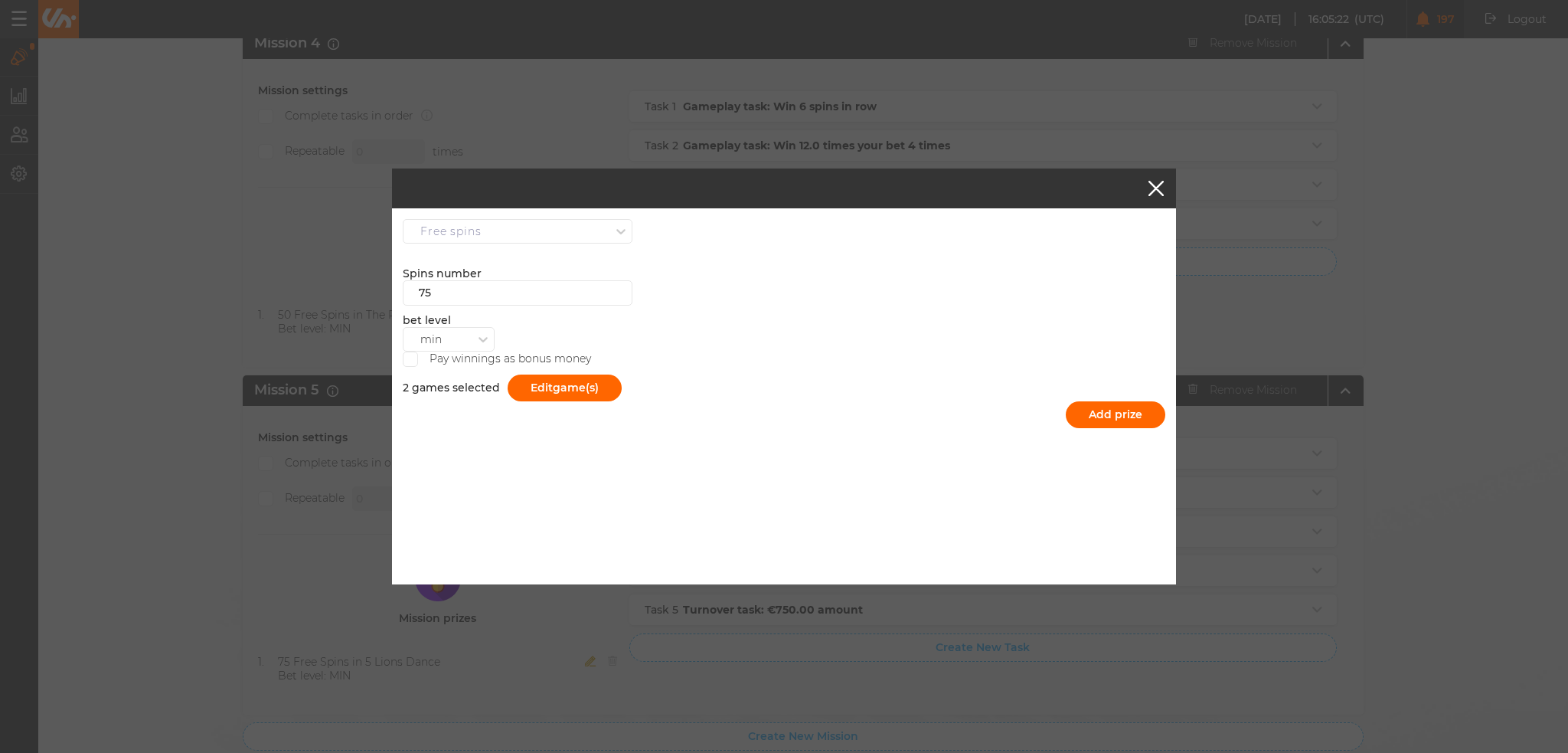
click at [1091, 425] on div "Spins number 75 bet level min Pay winnings as bonus money 2 games selected Edit…" at bounding box center [784, 343] width 762 height 200
click at [1104, 405] on button "Add prize" at bounding box center [1115, 414] width 100 height 26
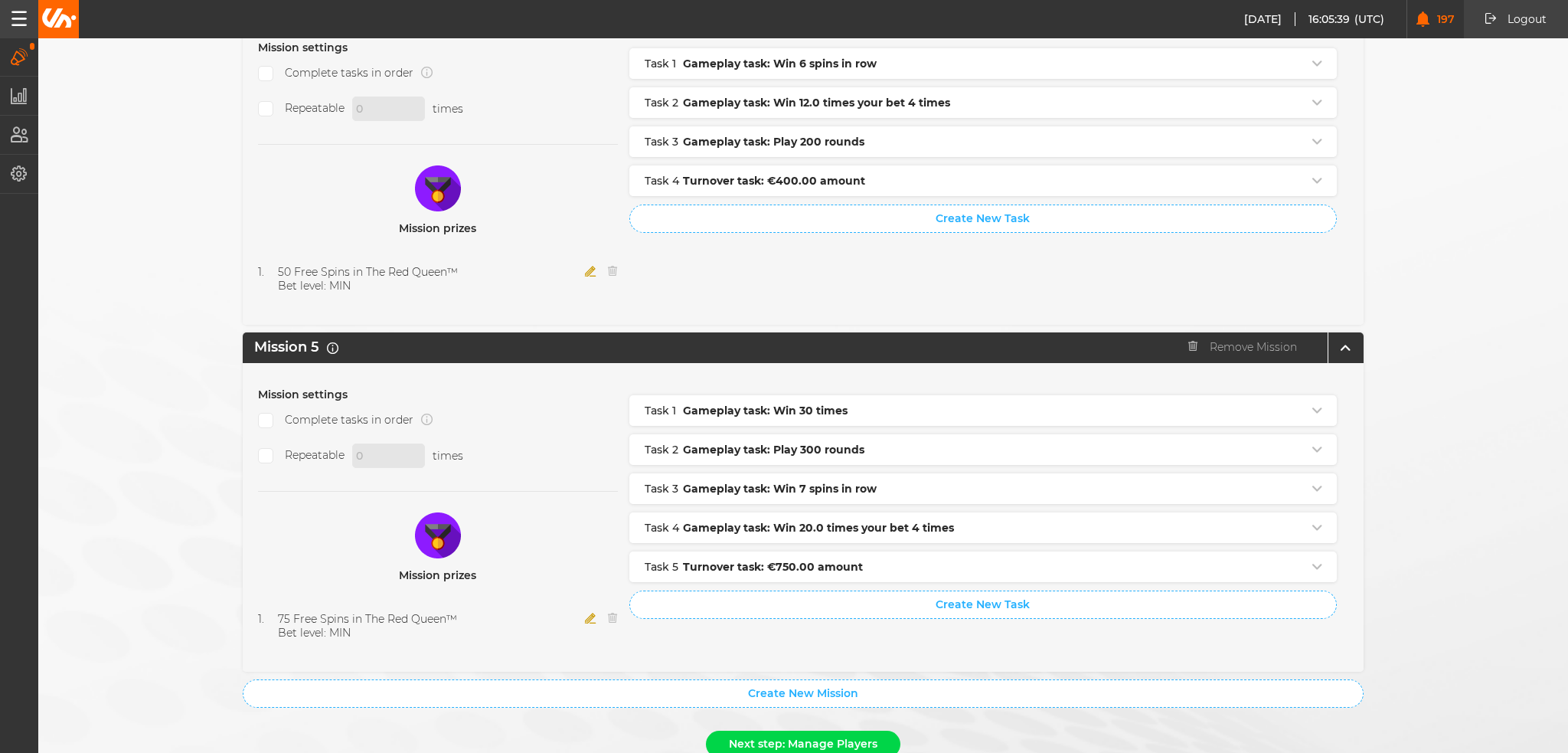
scroll to position [1522, 0]
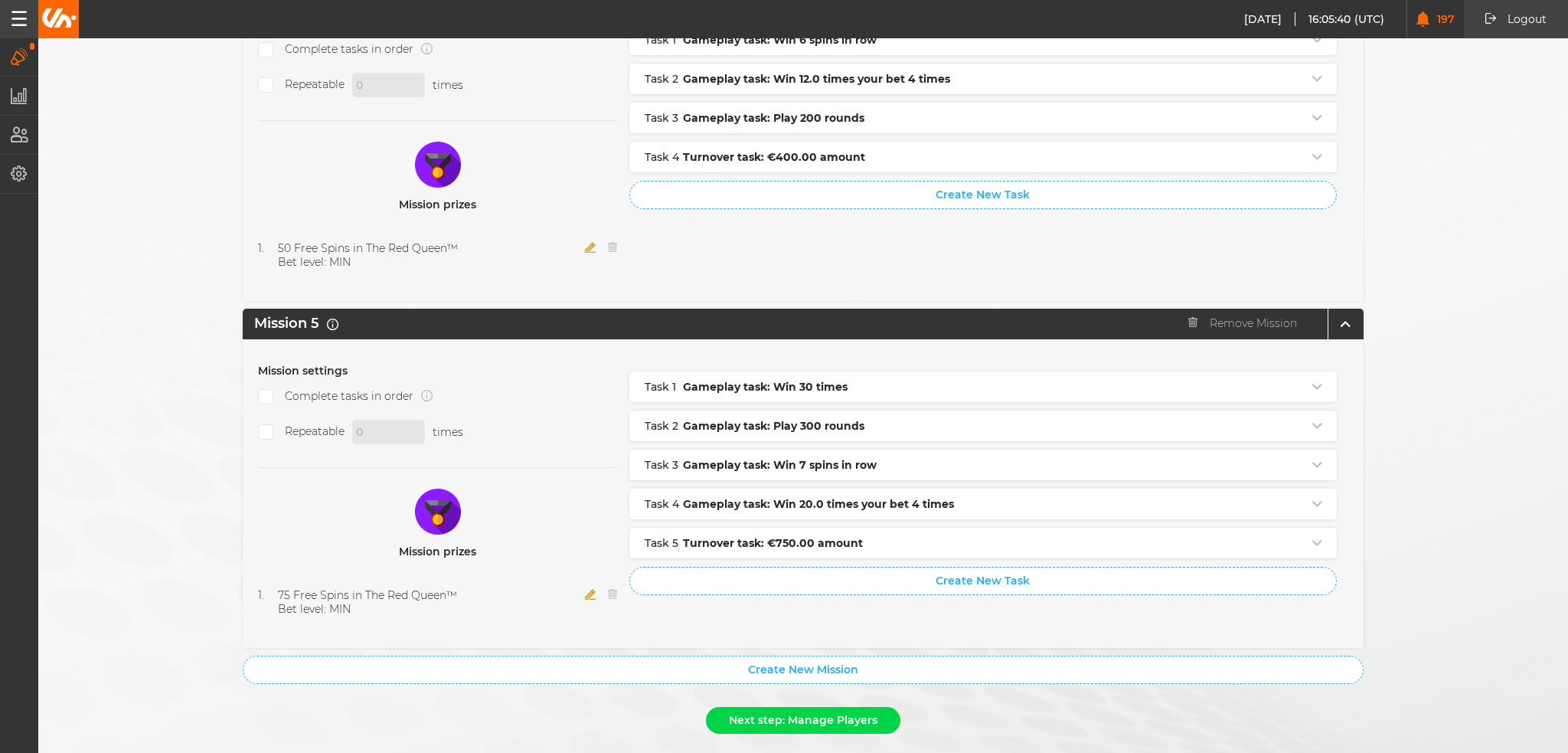
click at [796, 707] on button "Next step: Manage Players" at bounding box center [803, 720] width 194 height 26
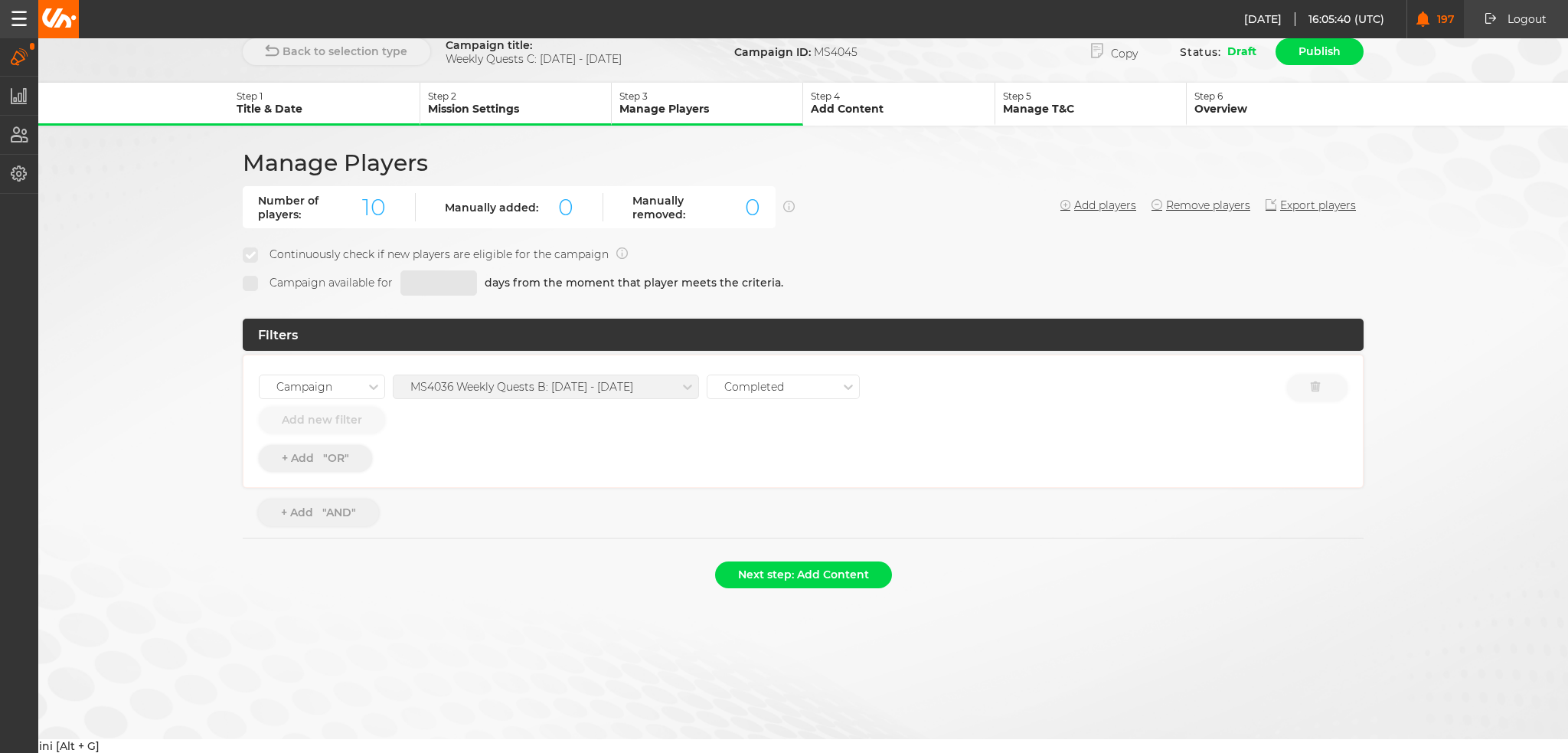
scroll to position [0, 0]
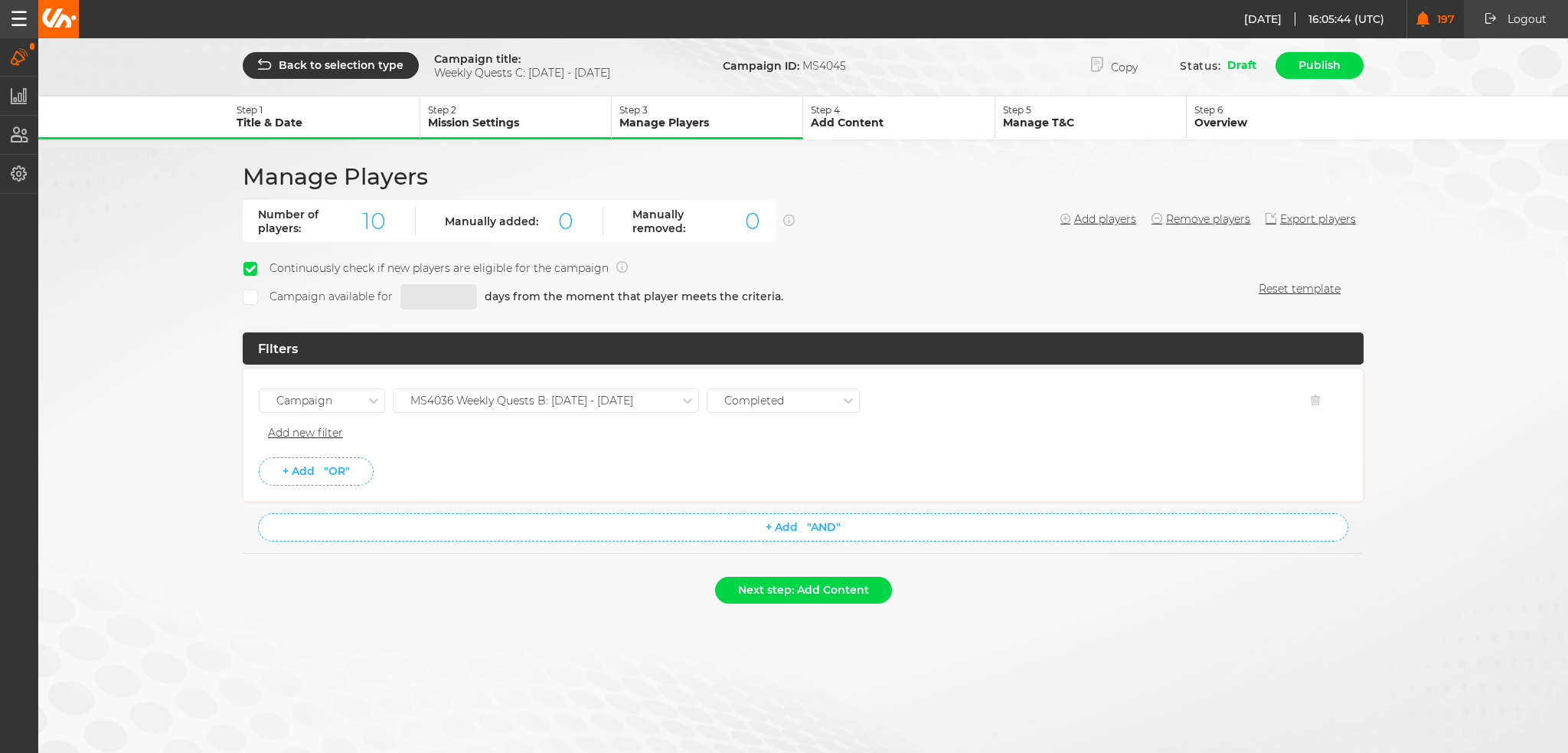
click at [531, 409] on div "MS4036 Weekly Quests B: [DATE] - [DATE]" at bounding box center [546, 405] width 307 height 32
click at [538, 396] on div "MS4036 Weekly Quests B: [DATE] - [DATE]" at bounding box center [522, 401] width 223 height 13
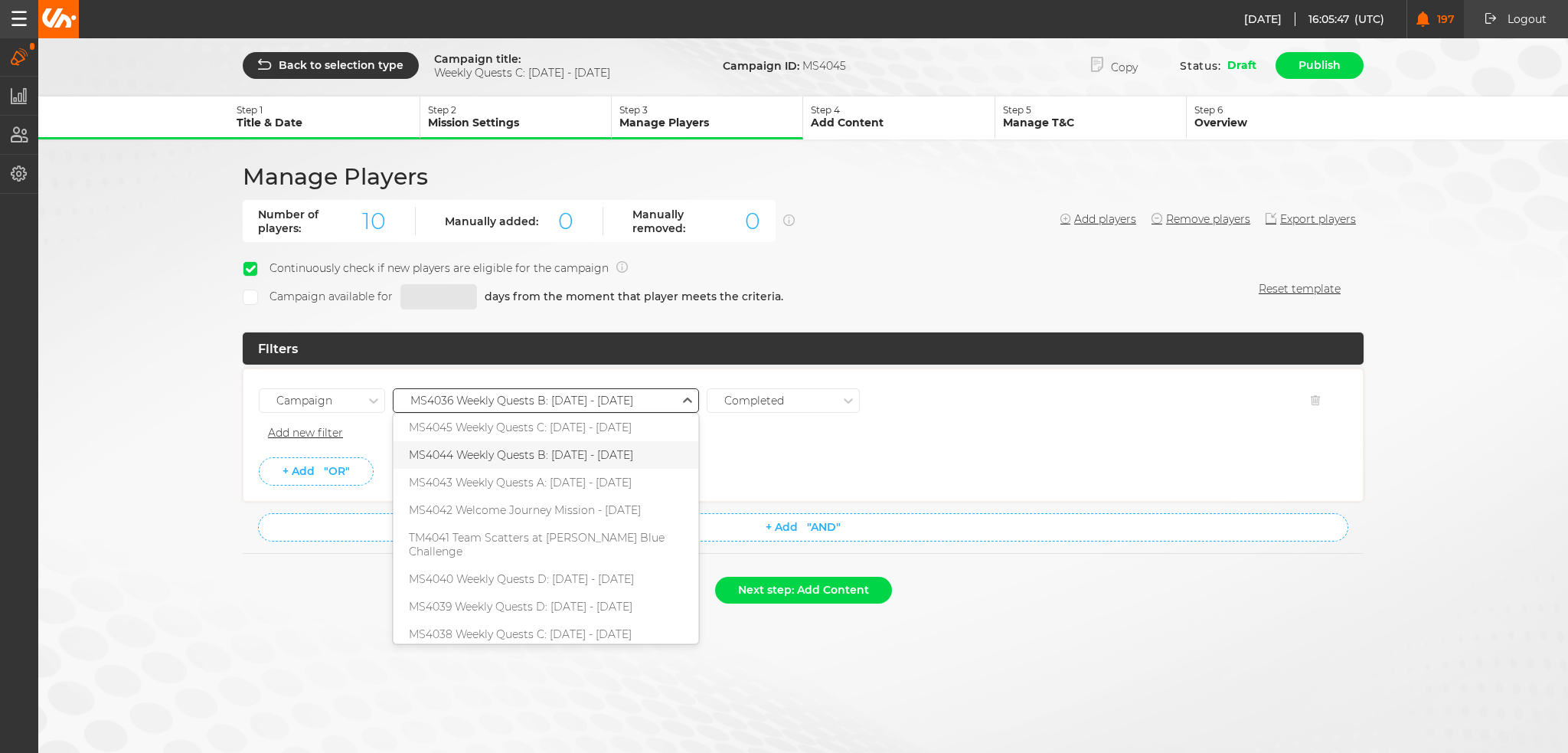
click at [547, 448] on div "MS4044 Weekly Quests B: [DATE] - [DATE]" at bounding box center [546, 455] width 305 height 27
click at [568, 402] on div "MS4044 Weekly Quests B: [DATE] - [DATE]" at bounding box center [522, 401] width 225 height 13
click at [551, 443] on div "MS4044 Weekly Quests B: [DATE] - [DATE]" at bounding box center [546, 455] width 305 height 27
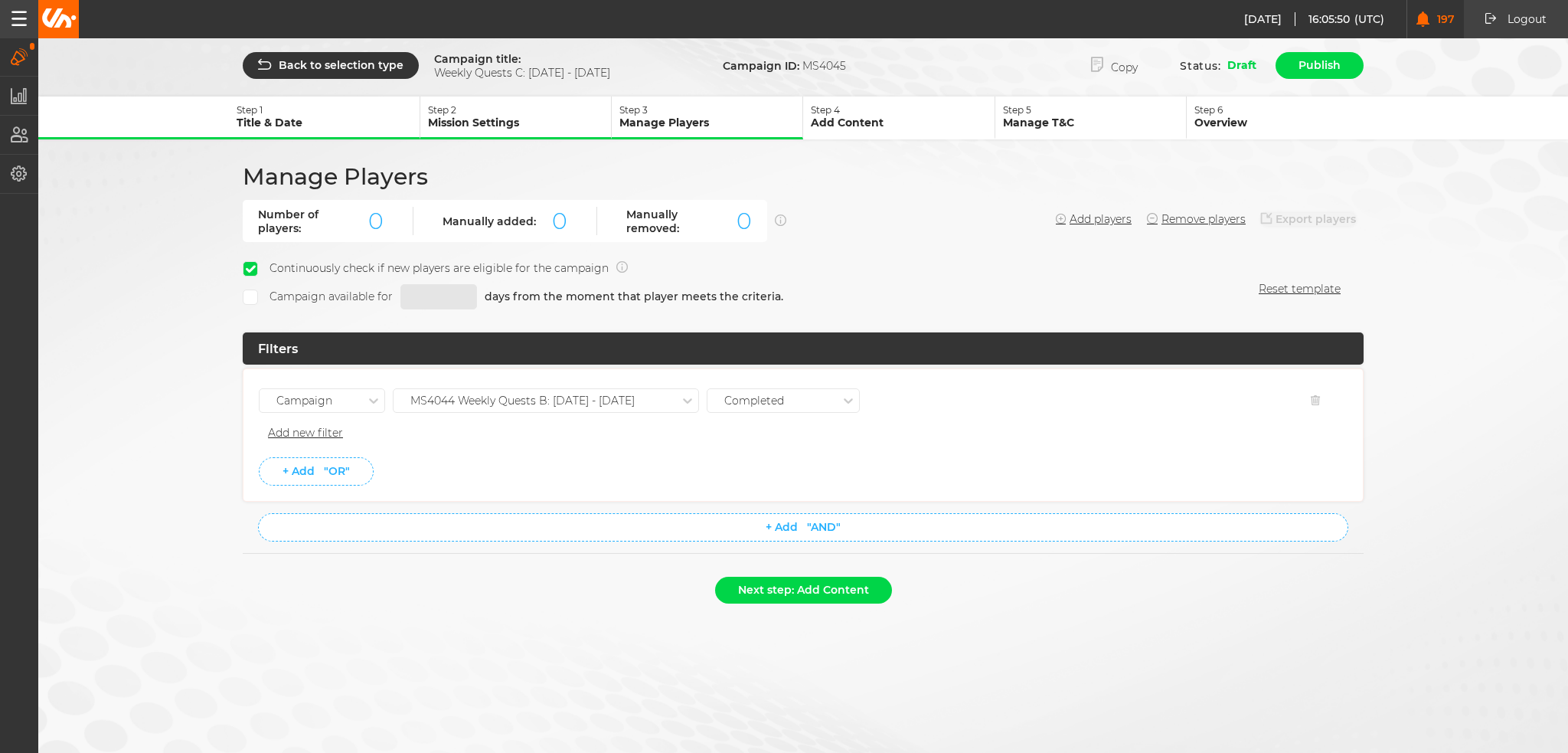
click at [693, 447] on ul "Campaign MS4044 Weekly Quests B: [DATE] - [DATE] Completed Remove Filter Add ne…" at bounding box center [802, 435] width 1089 height 101
click at [605, 460] on li "+ Add "OR"" at bounding box center [802, 471] width 1089 height 28
click at [755, 587] on button "Next step: Add Content" at bounding box center [803, 589] width 177 height 26
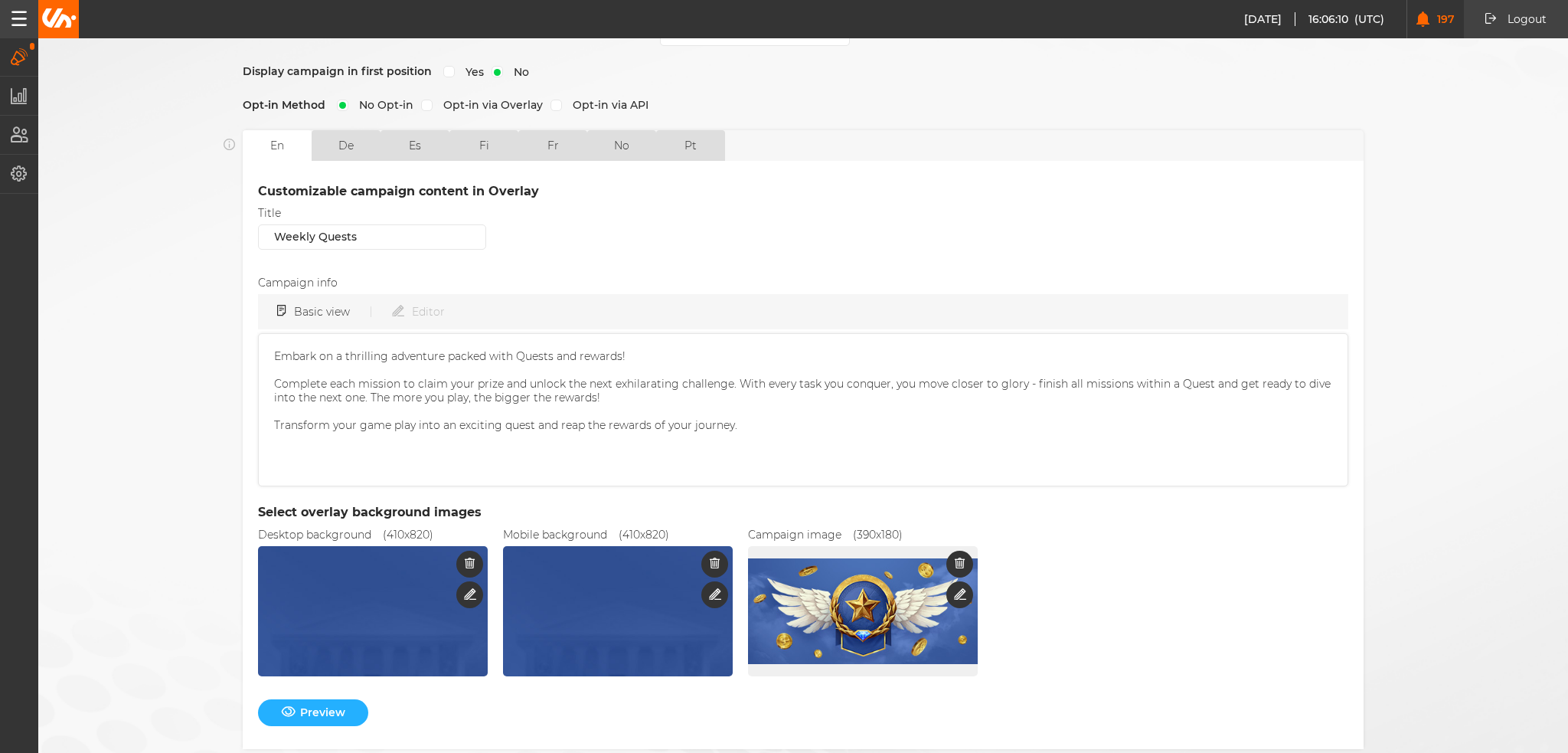
scroll to position [371, 0]
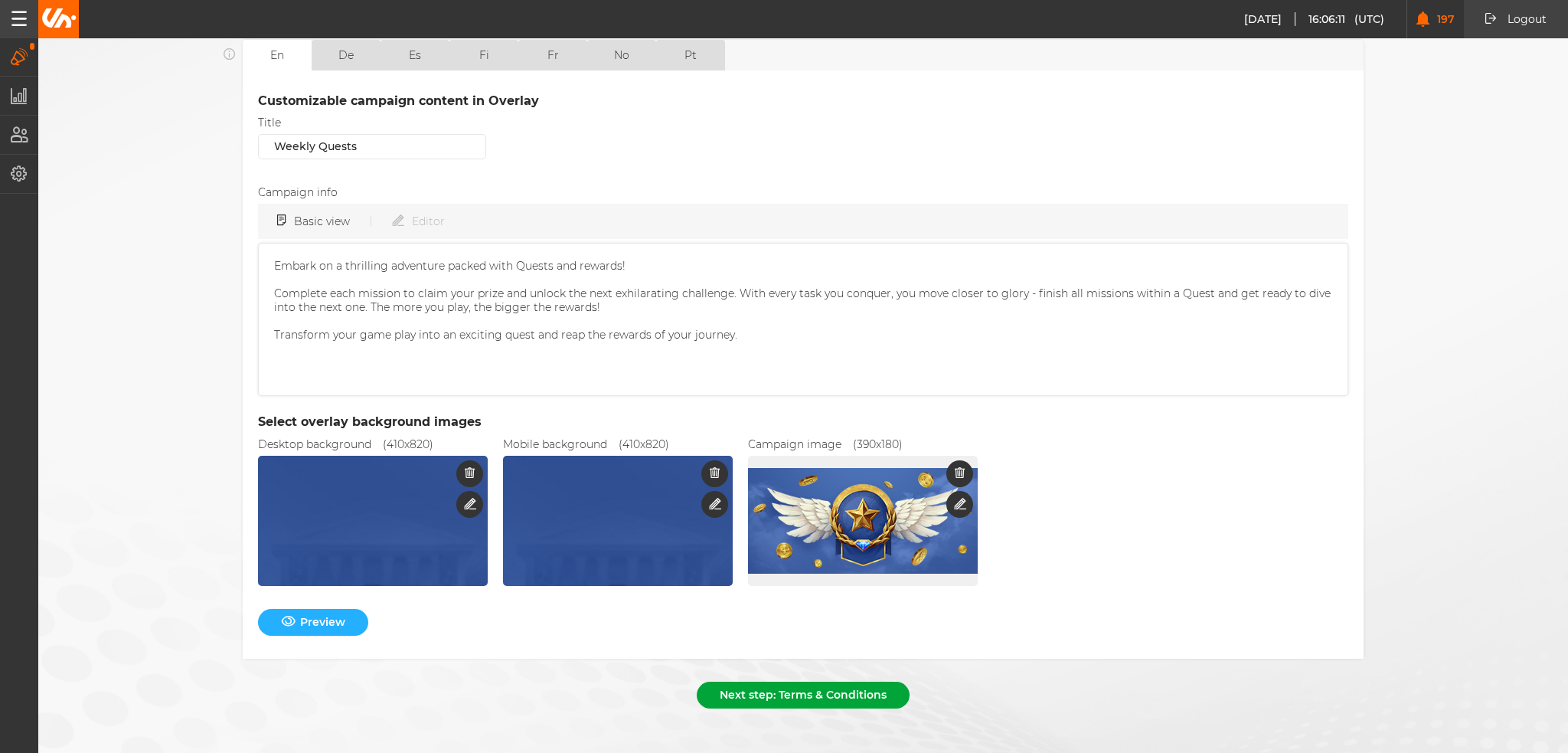
click at [791, 682] on button "Next step: Terms & Conditions" at bounding box center [802, 694] width 213 height 26
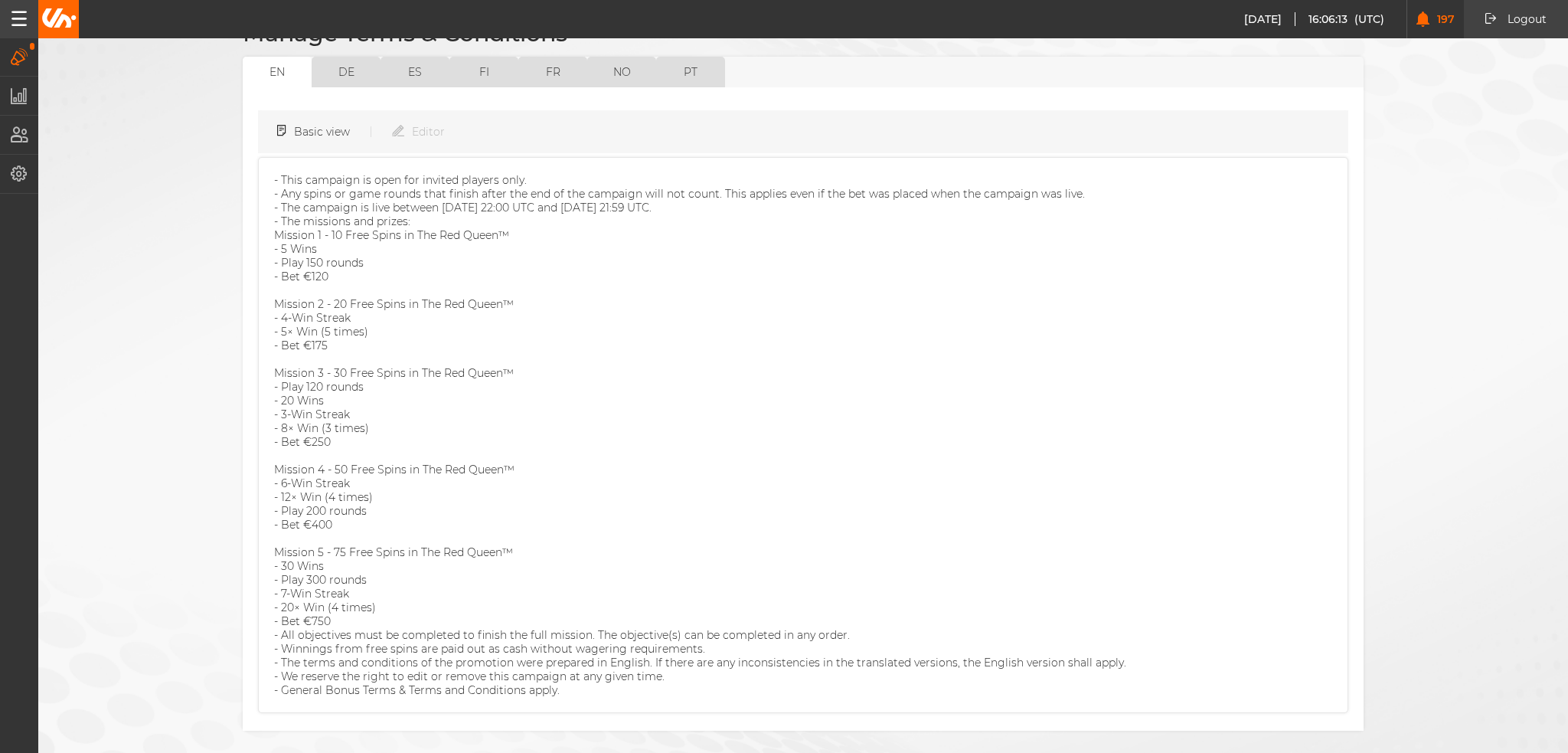
scroll to position [189, 0]
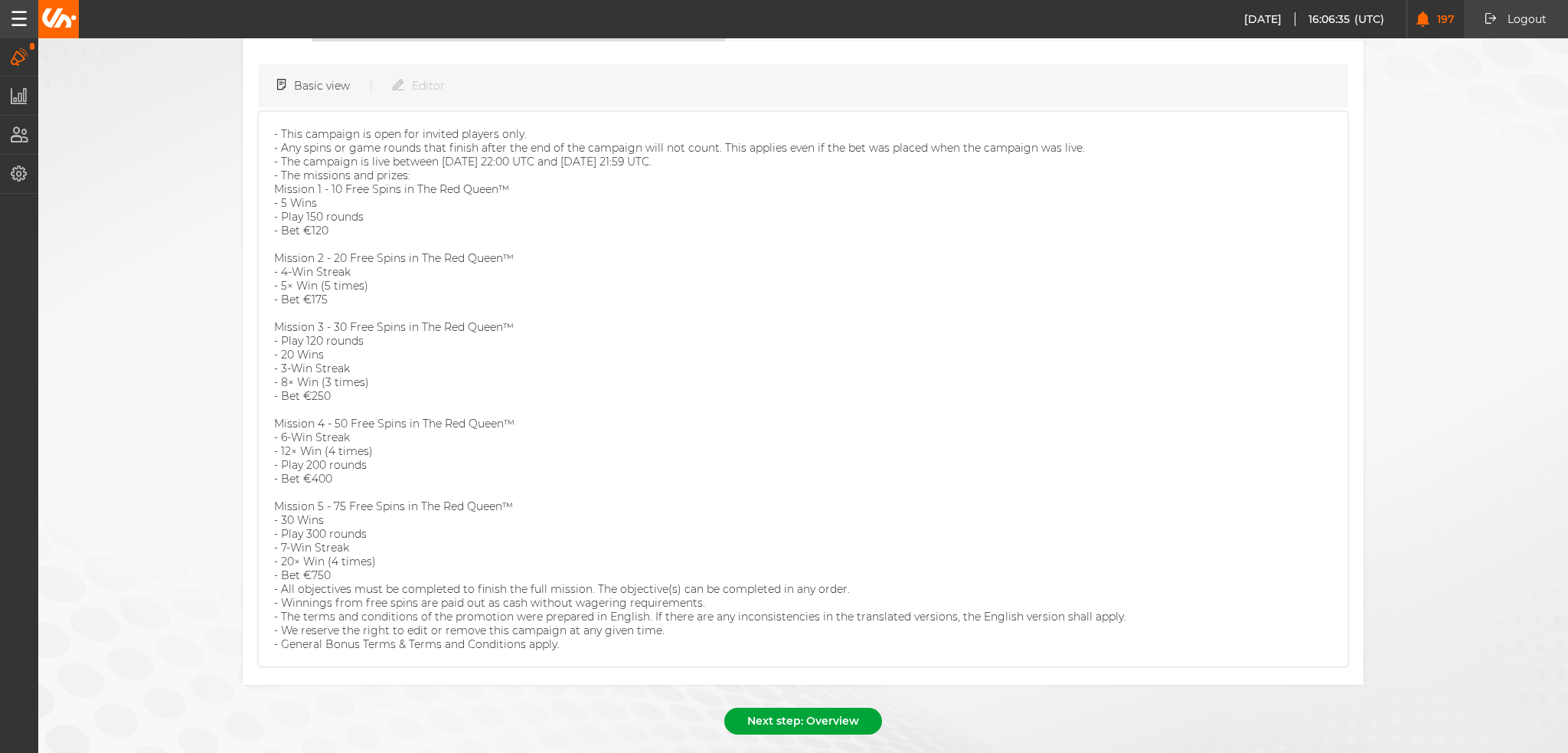
click at [816, 708] on button "Next step: Overview" at bounding box center [803, 721] width 158 height 26
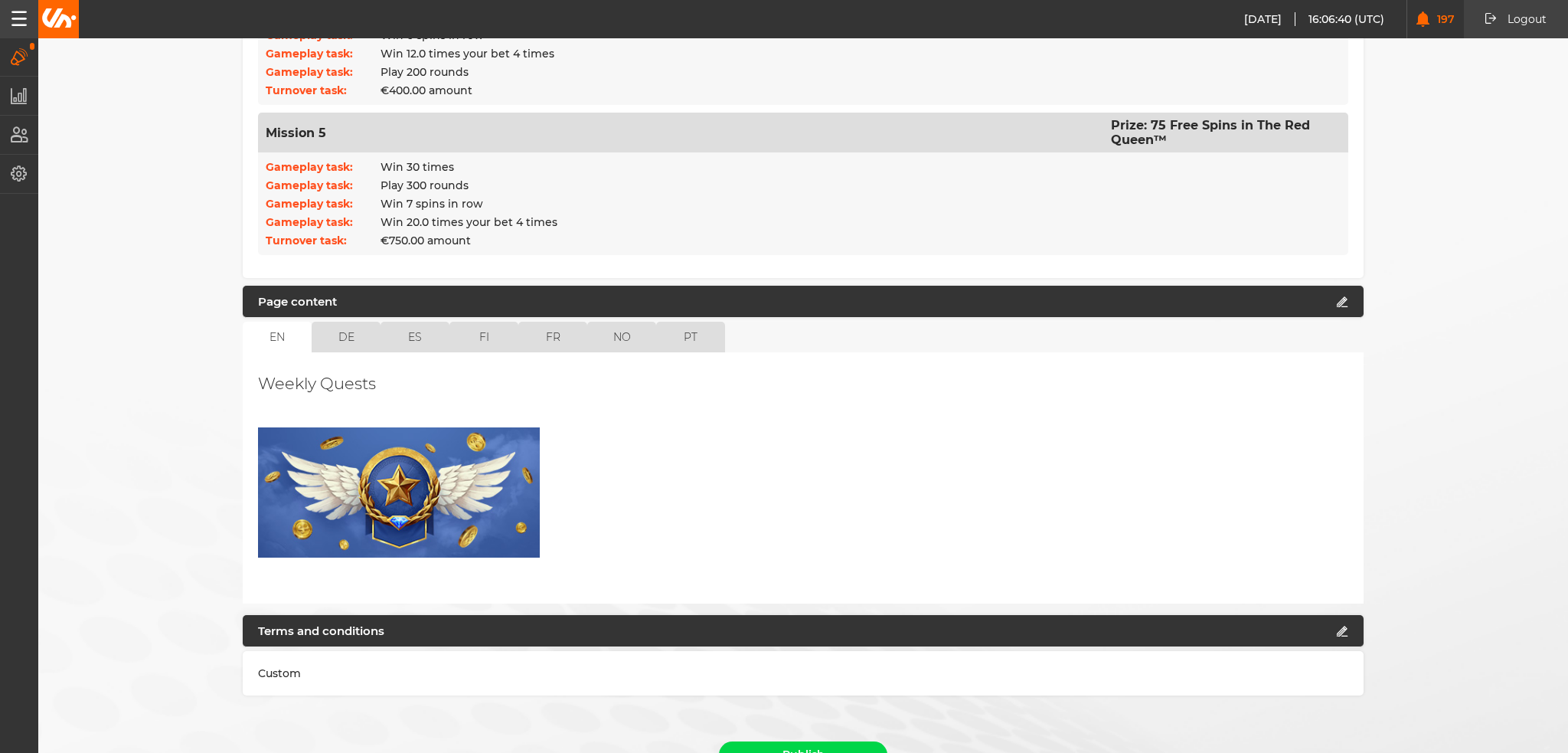
scroll to position [1025, 0]
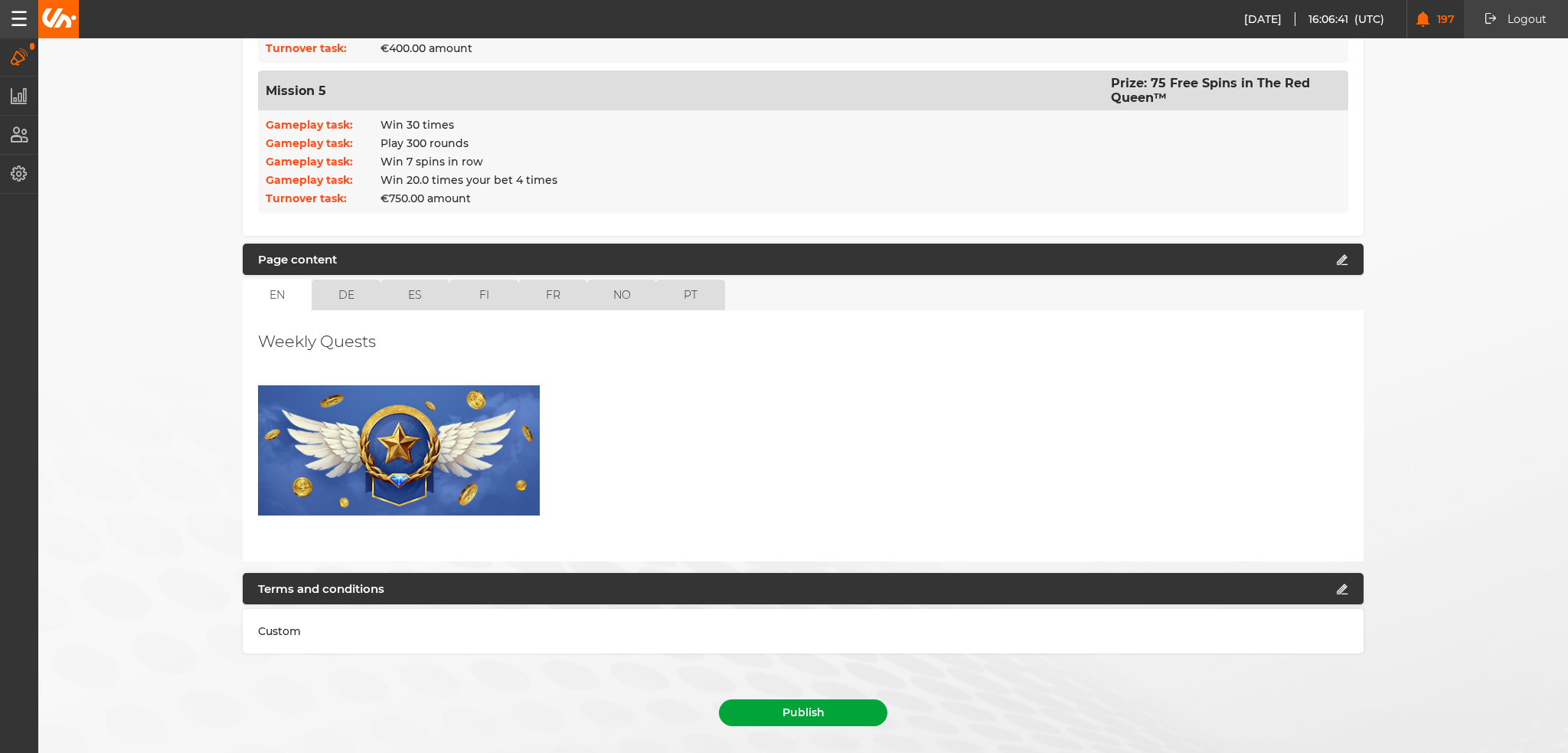
click at [811, 699] on button "Publish" at bounding box center [803, 712] width 169 height 26
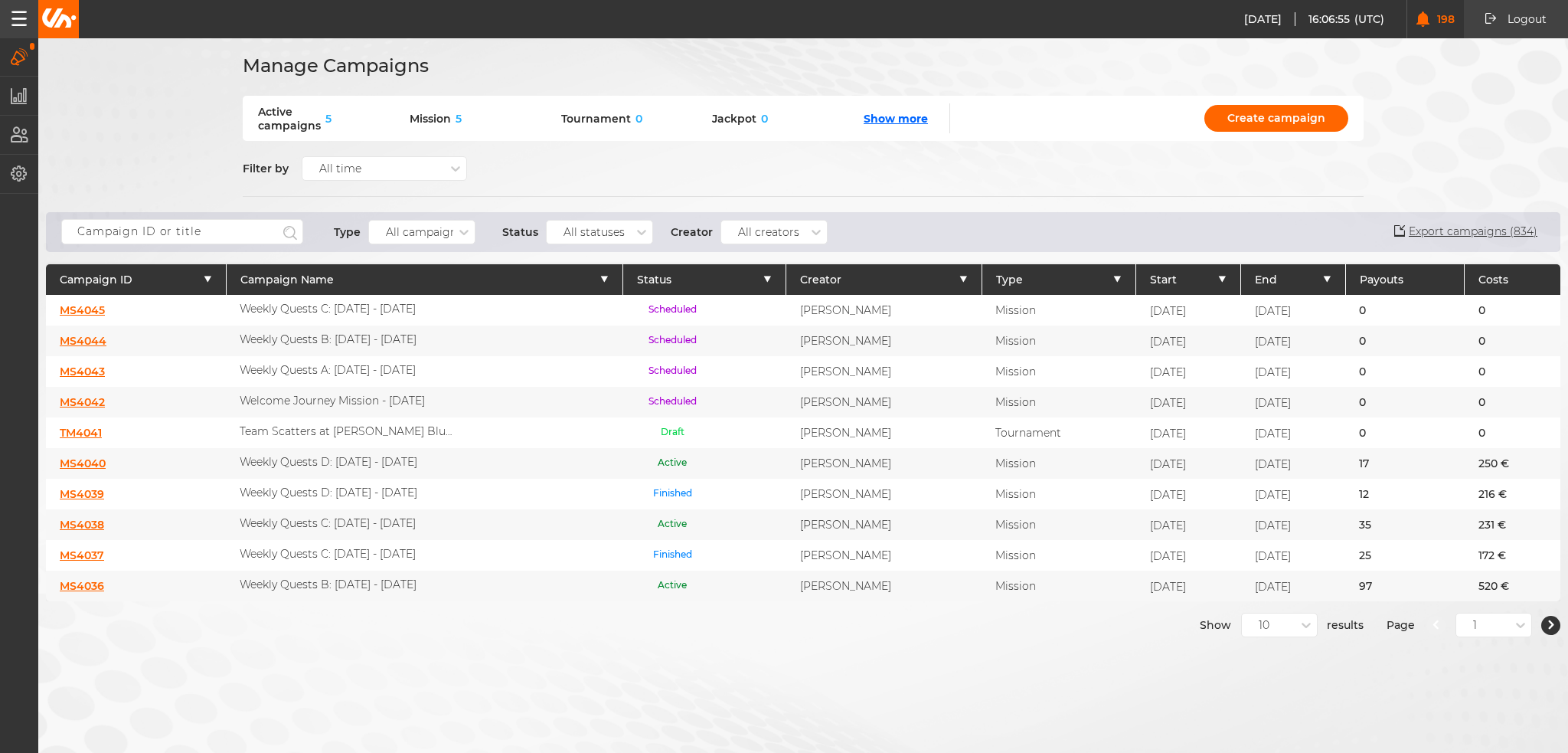
click at [282, 309] on p "Weekly Quests C: [DATE] - [DATE]" at bounding box center [327, 308] width 176 height 14
click at [104, 308] on link "MS4045" at bounding box center [82, 310] width 45 height 14
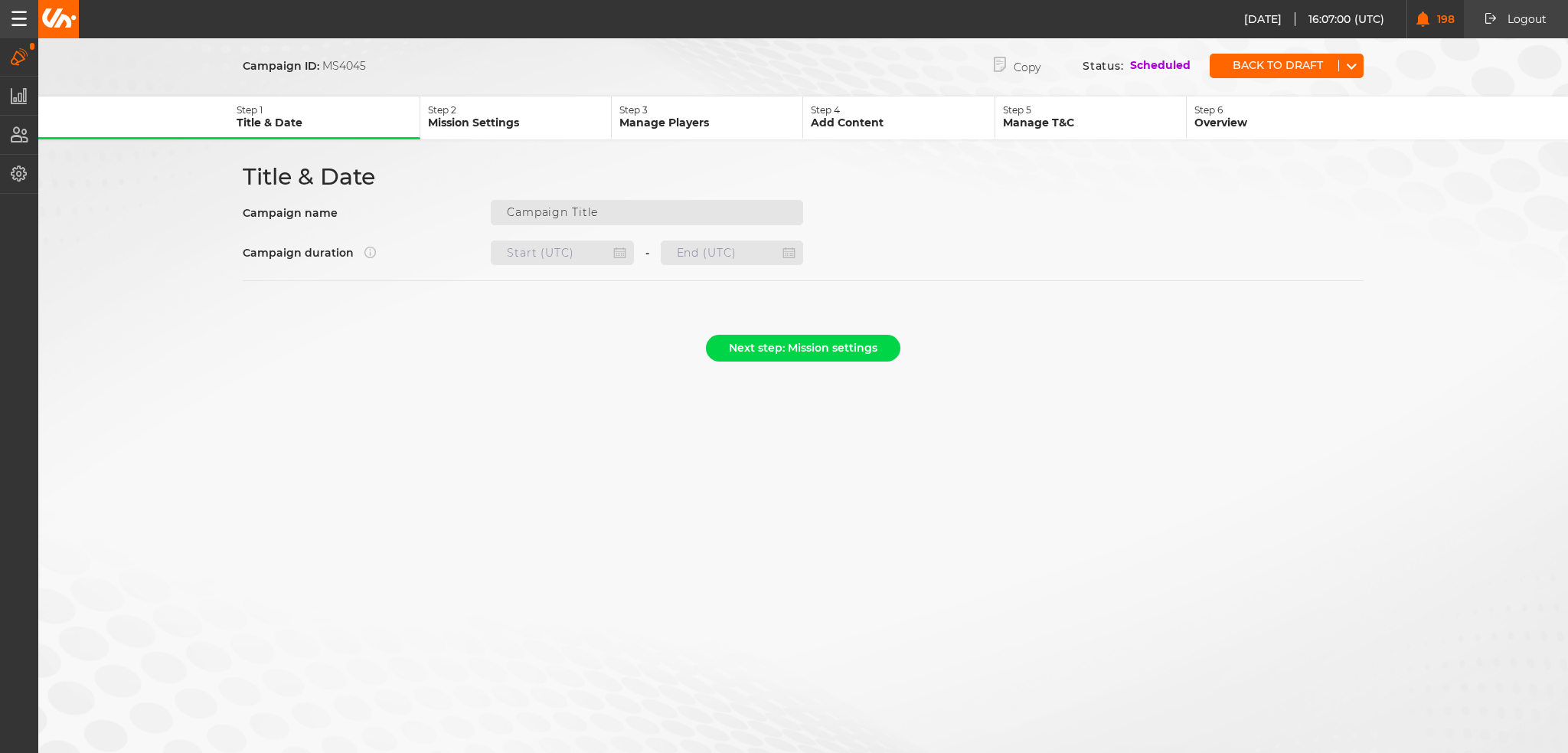
type input "Weekly Quests C: [DATE] - [DATE]"
type input "[DATE] 22:00"
type input "[DATE] 21:59"
click at [665, 125] on p "Manage Players" at bounding box center [711, 122] width 183 height 14
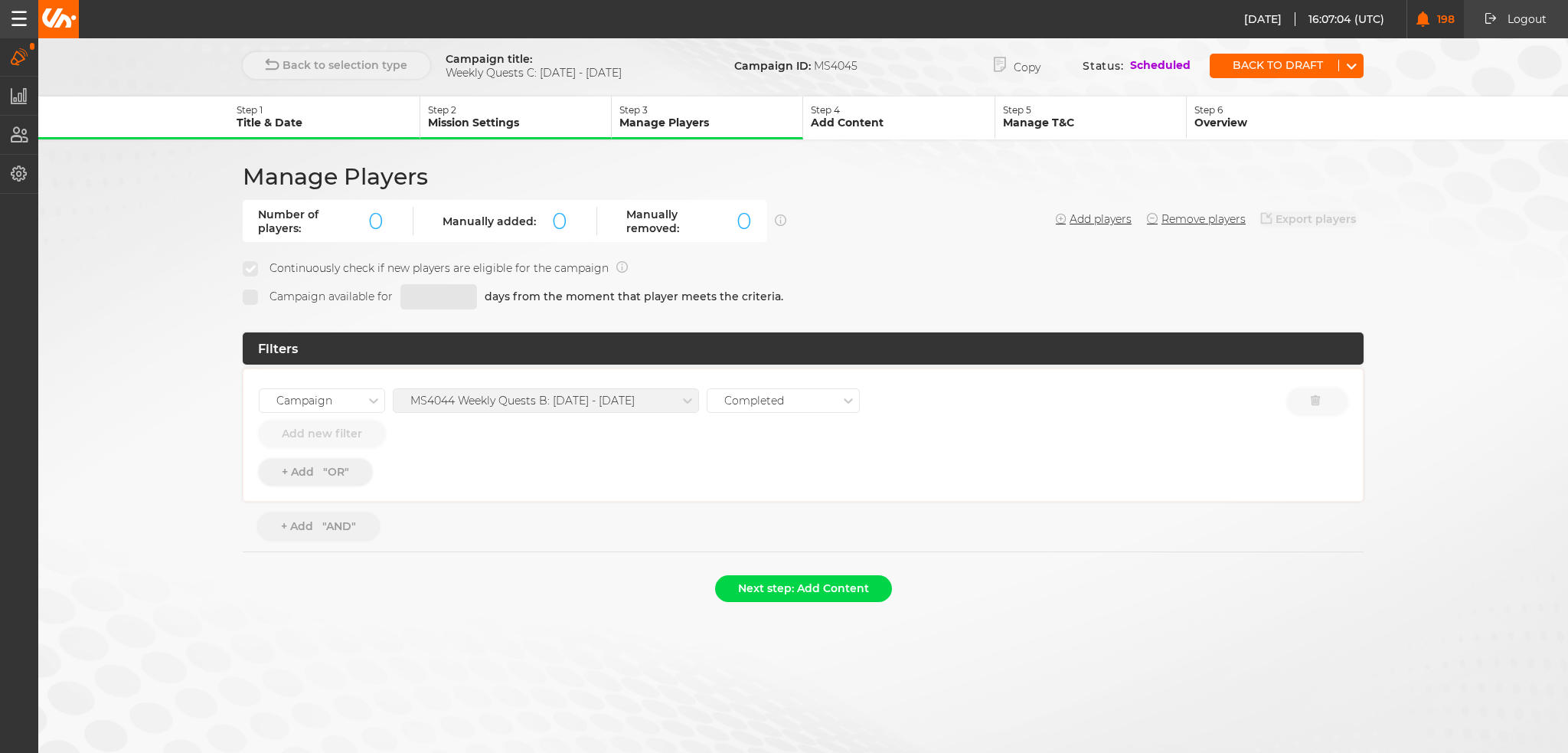
click at [23, 51] on icon "button" at bounding box center [19, 56] width 18 height 17
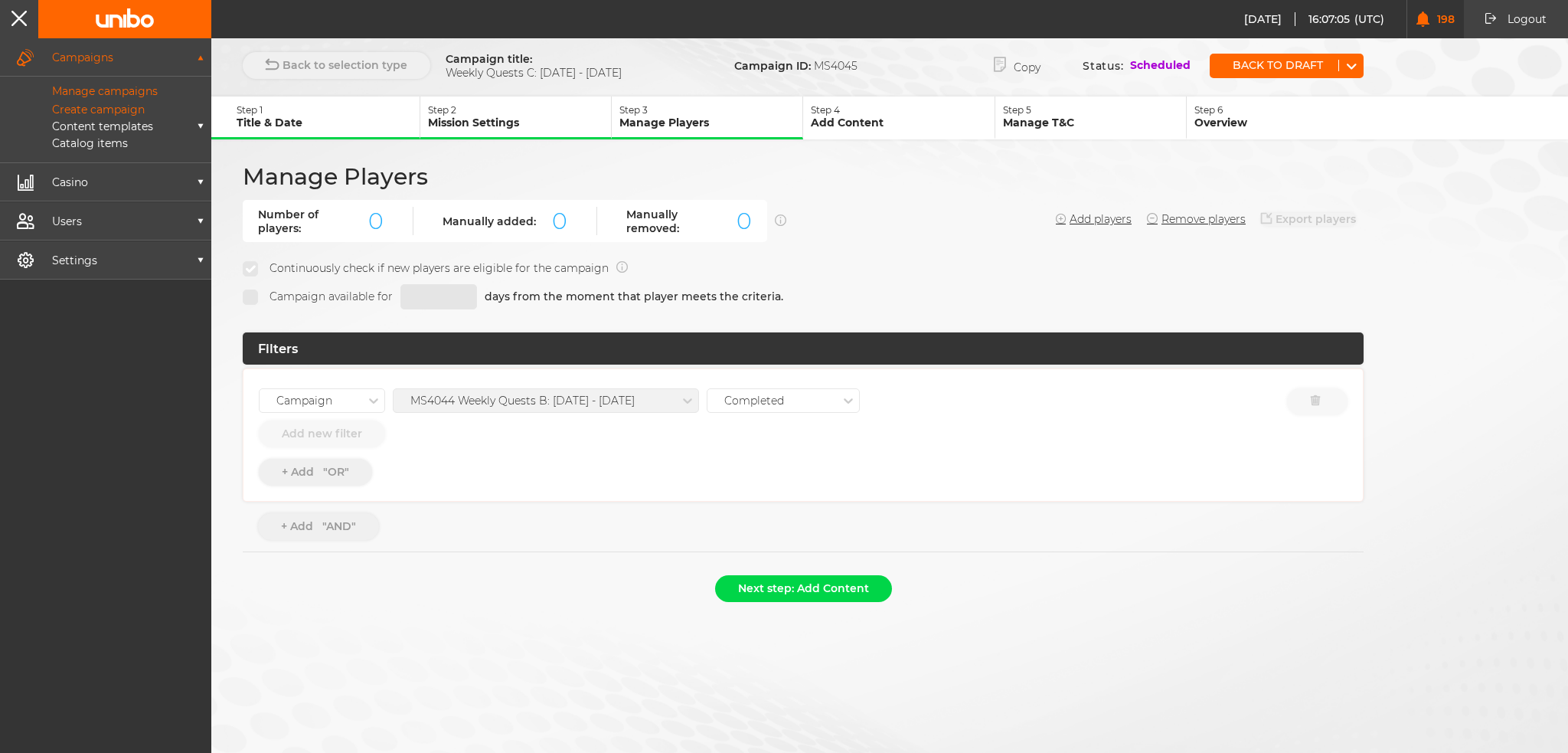
click at [74, 96] on p "Manage campaigns" at bounding box center [87, 91] width 140 height 14
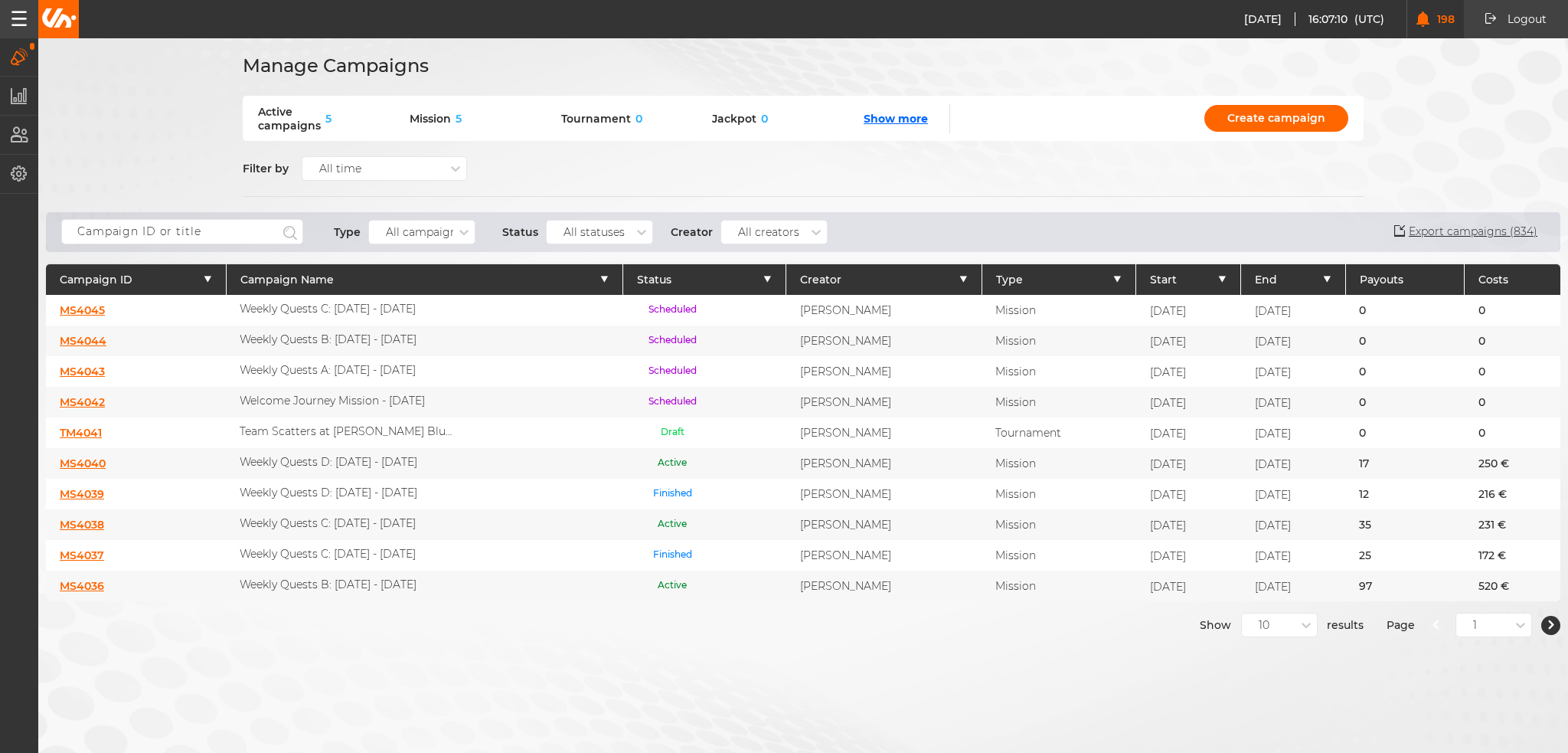
click at [83, 459] on link "MS4040" at bounding box center [82, 463] width 46 height 14
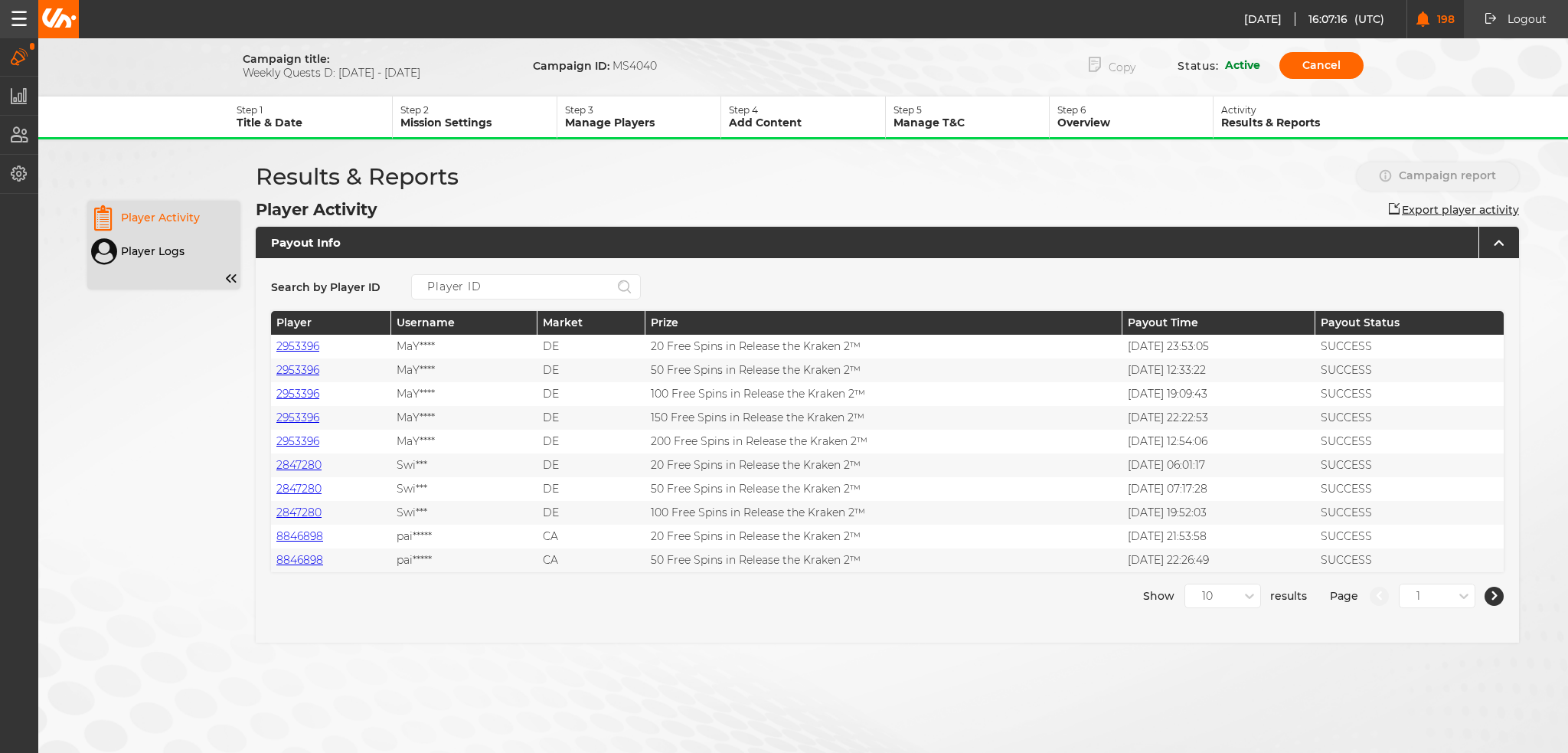
click at [1127, 70] on button "Copy" at bounding box center [1111, 65] width 92 height 31
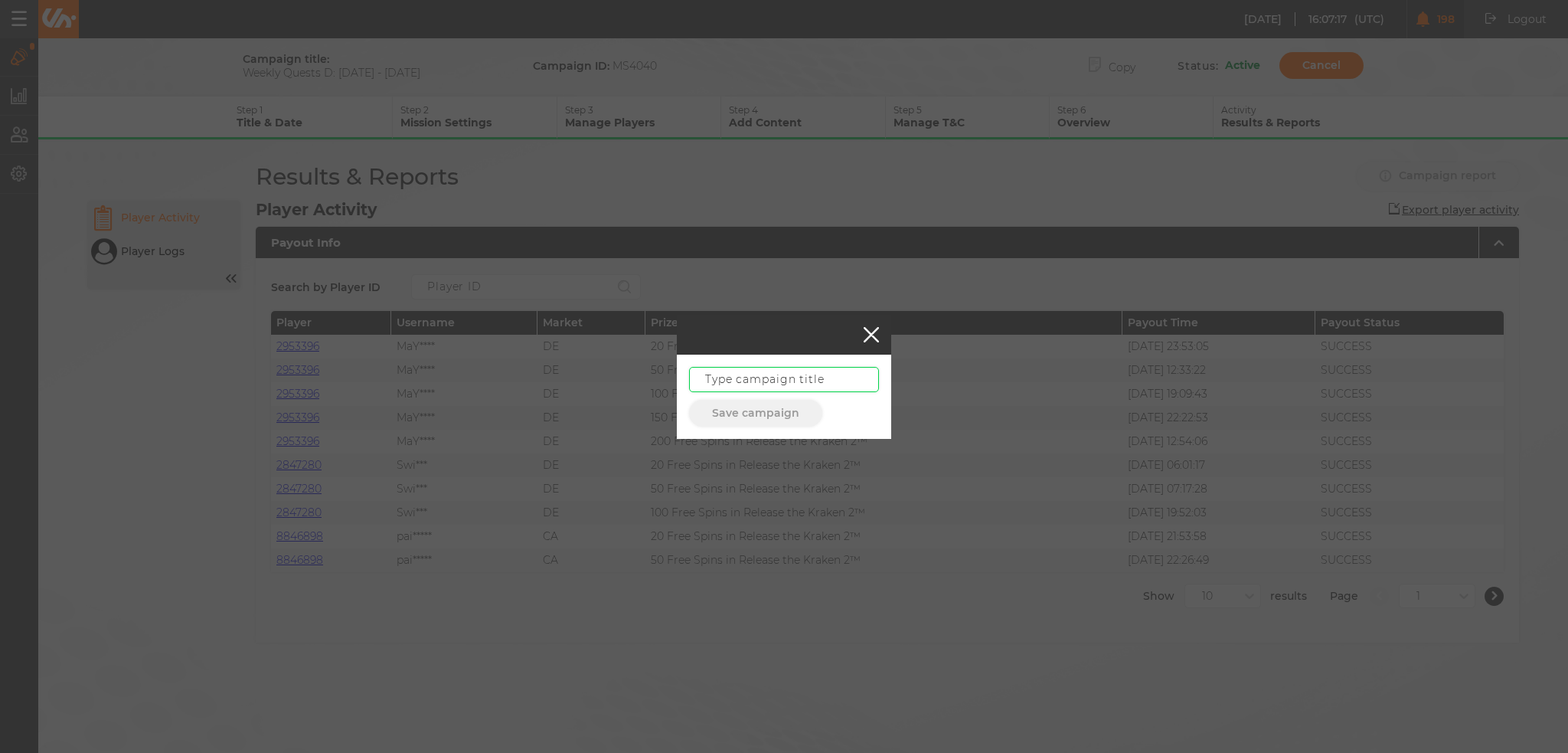
click at [808, 376] on input "text" at bounding box center [784, 379] width 190 height 25
paste input "Weekly Quests D: [DATE] - [DATE]"
type input "Weekly Quests D: [DATE] - [DATE]"
click at [782, 410] on button "Save campaign" at bounding box center [756, 413] width 133 height 26
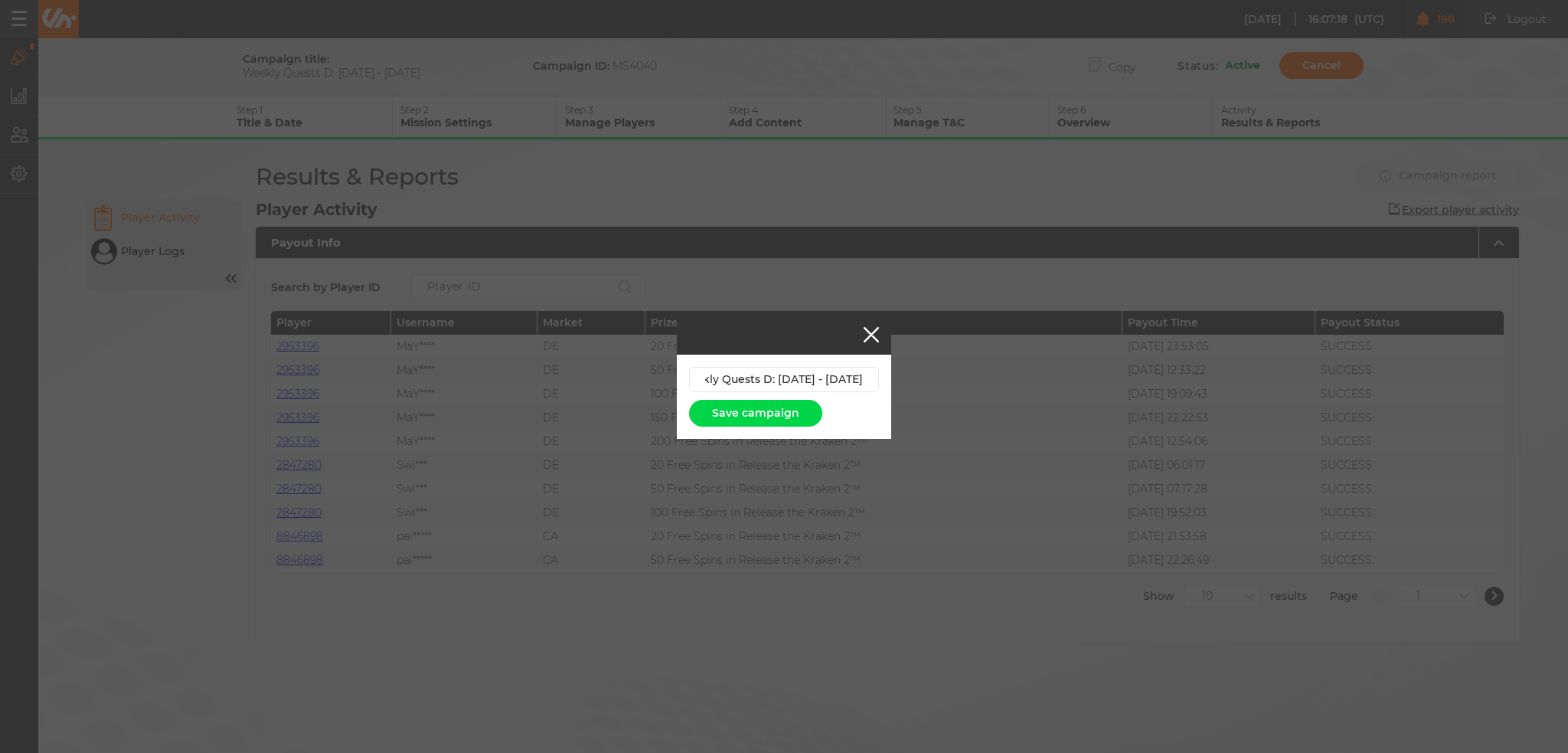
scroll to position [0, 0]
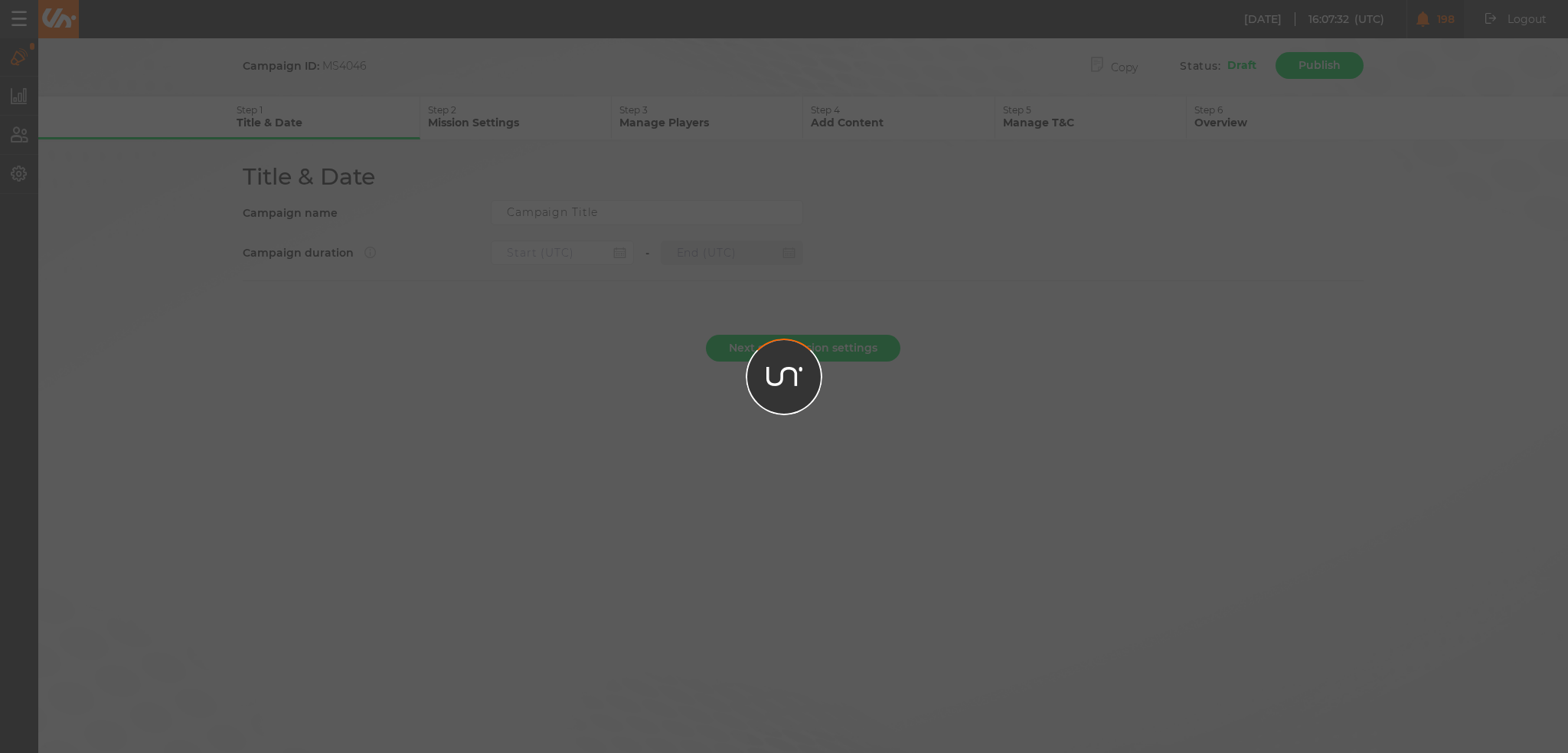
type input "Weekly Quests D: [DATE] - [DATE]"
type input "[DATE] 22:00"
type input "[DATE] 21:59"
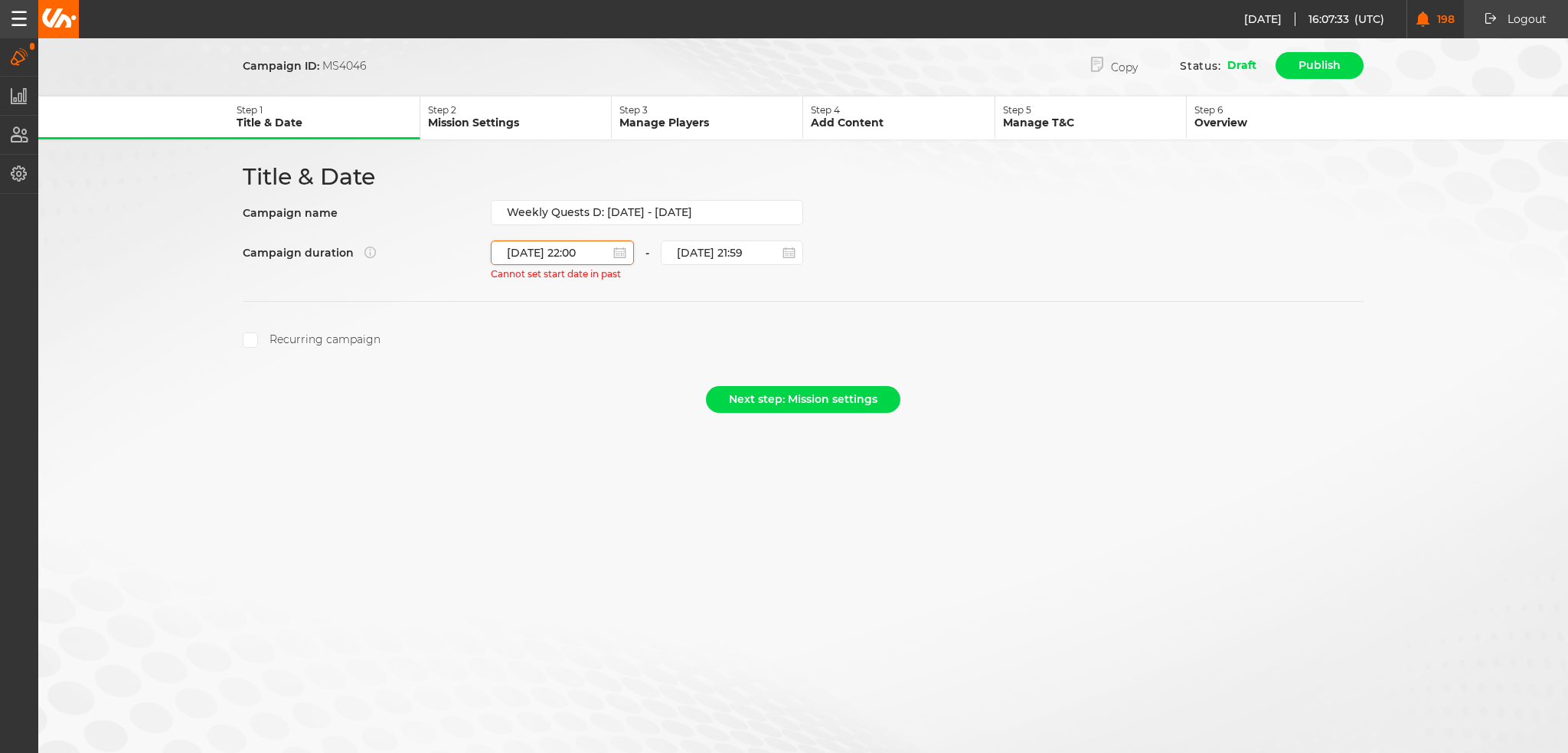
click at [579, 254] on input "[DATE] 22:00" at bounding box center [563, 253] width 143 height 25
click at [581, 433] on div "27" at bounding box center [583, 432] width 21 height 21
type input "[DATE] 22:00"
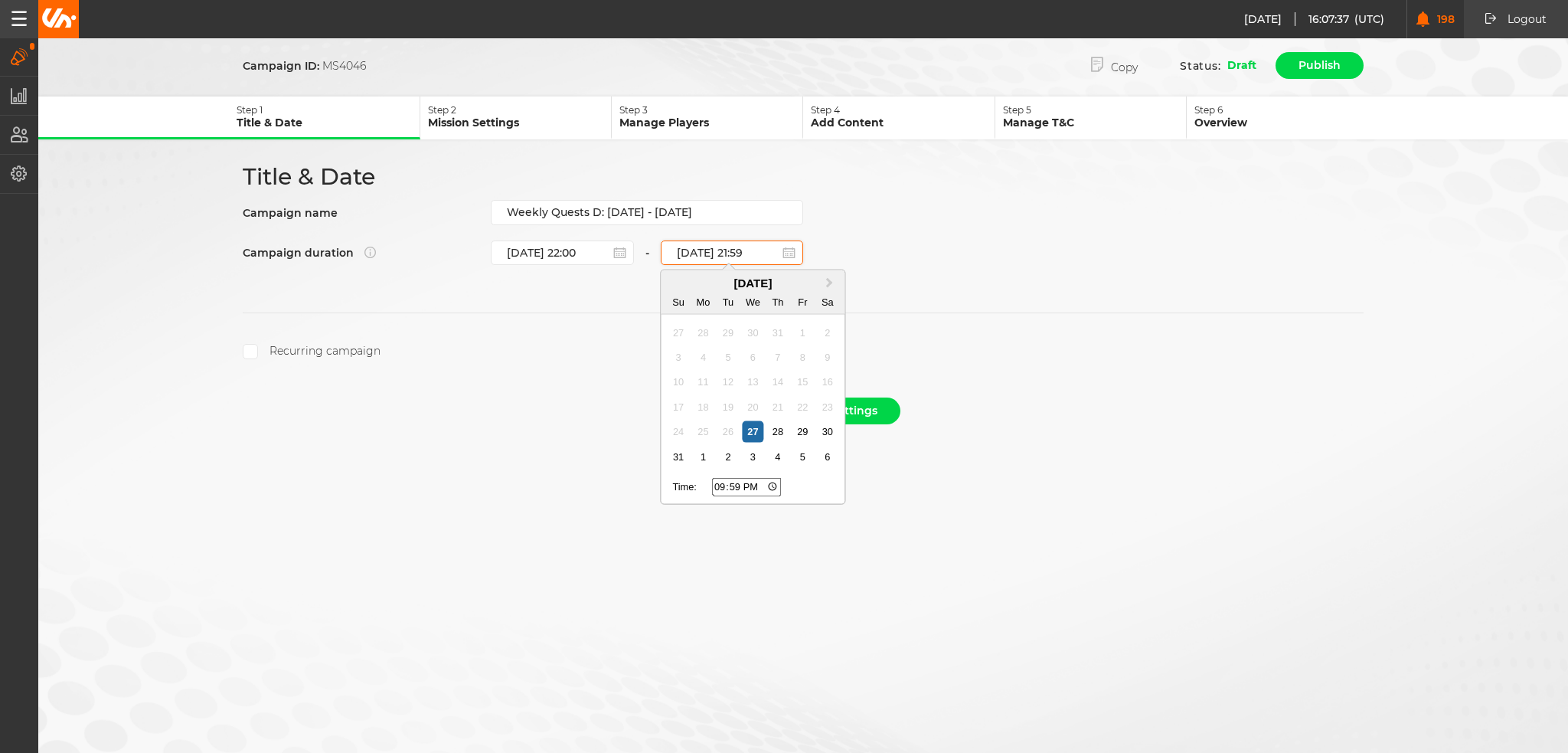
click at [715, 256] on input "[DATE] 21:59" at bounding box center [732, 253] width 143 height 25
click at [757, 456] on div "3" at bounding box center [754, 457] width 21 height 21
type input "[DATE] 21:59"
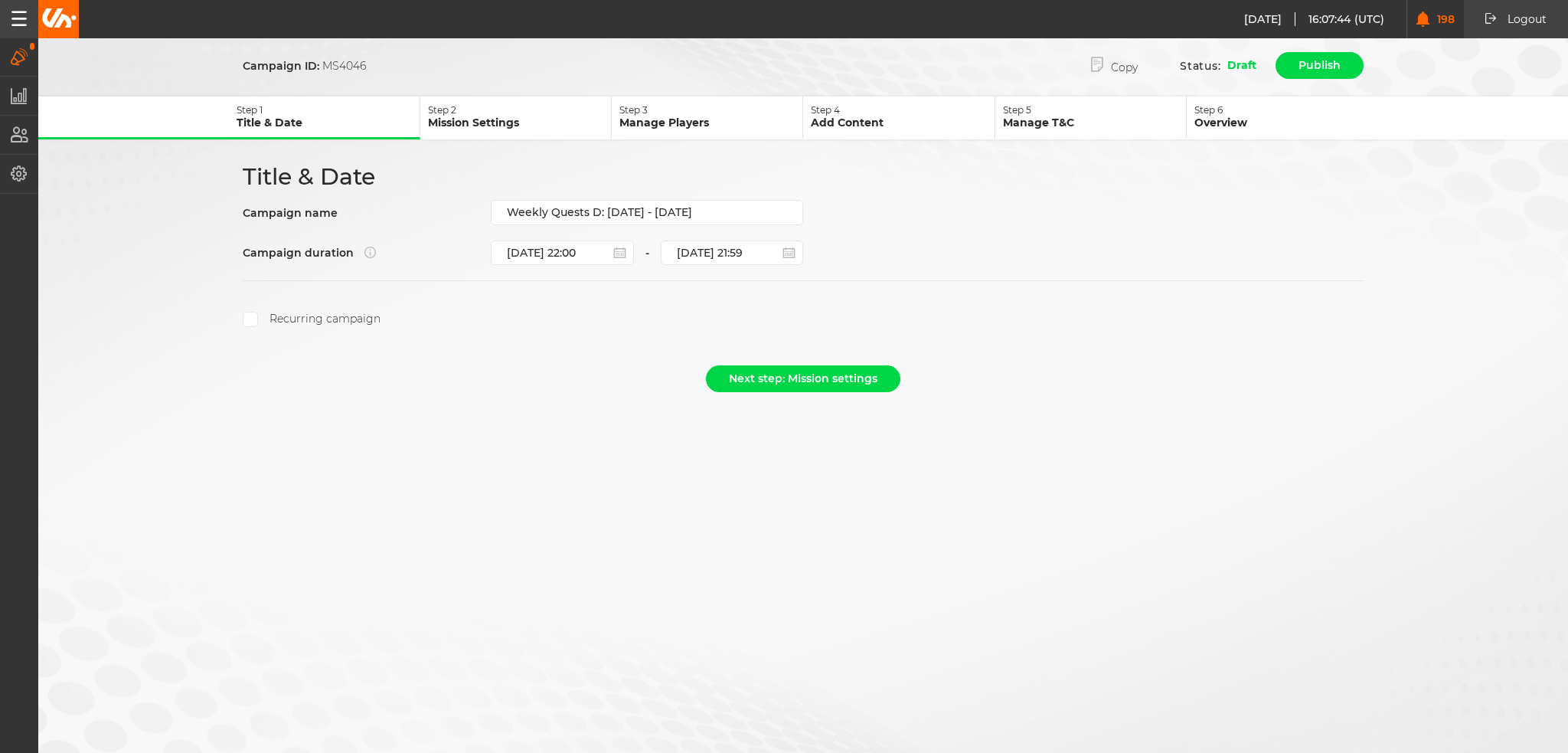
click at [553, 319] on div "Recurring campaign" at bounding box center [802, 319] width 1121 height 15
click at [788, 376] on button "Next step: Mission settings" at bounding box center [803, 378] width 194 height 26
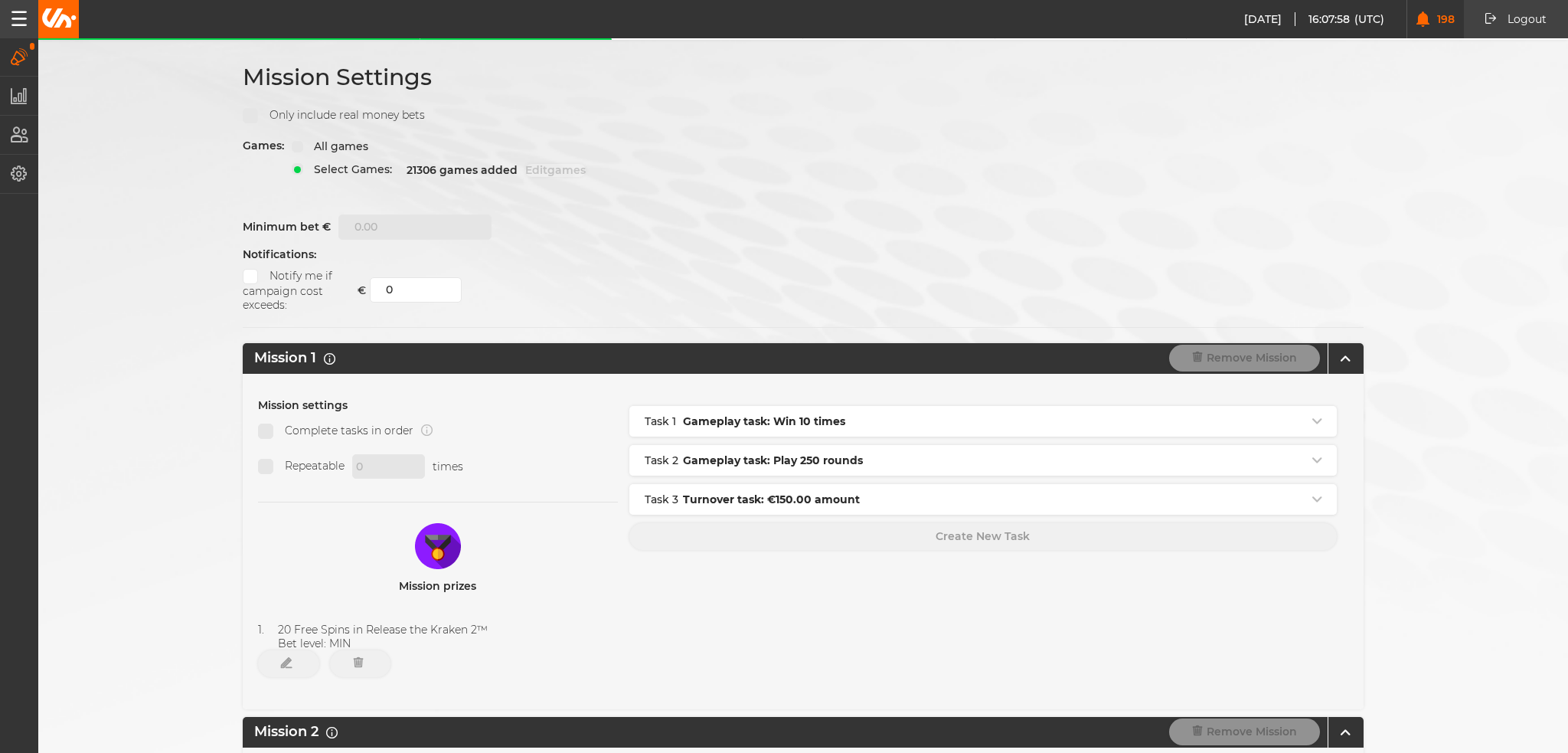
scroll to position [307, 0]
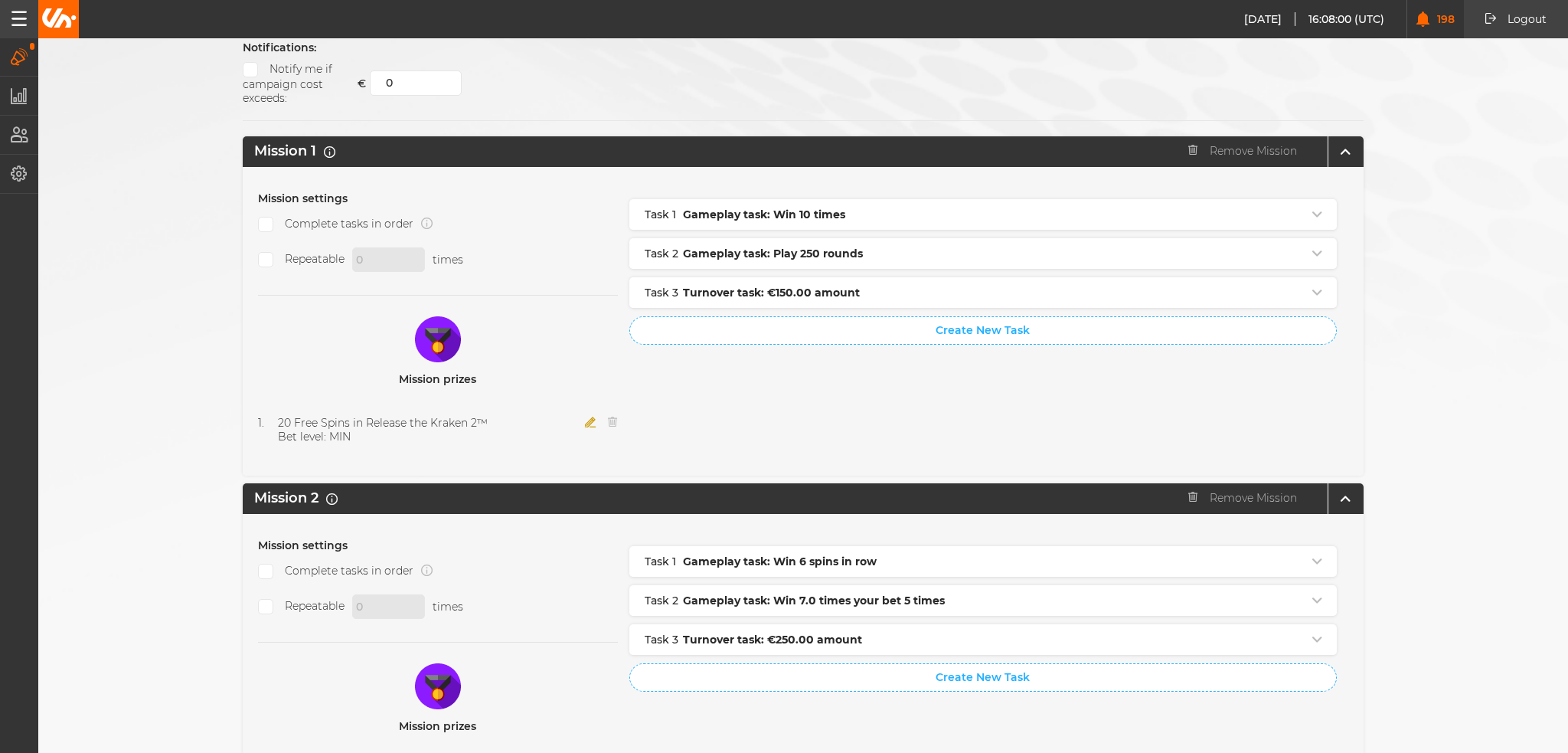
click at [585, 417] on icon "button" at bounding box center [591, 421] width 11 height 10
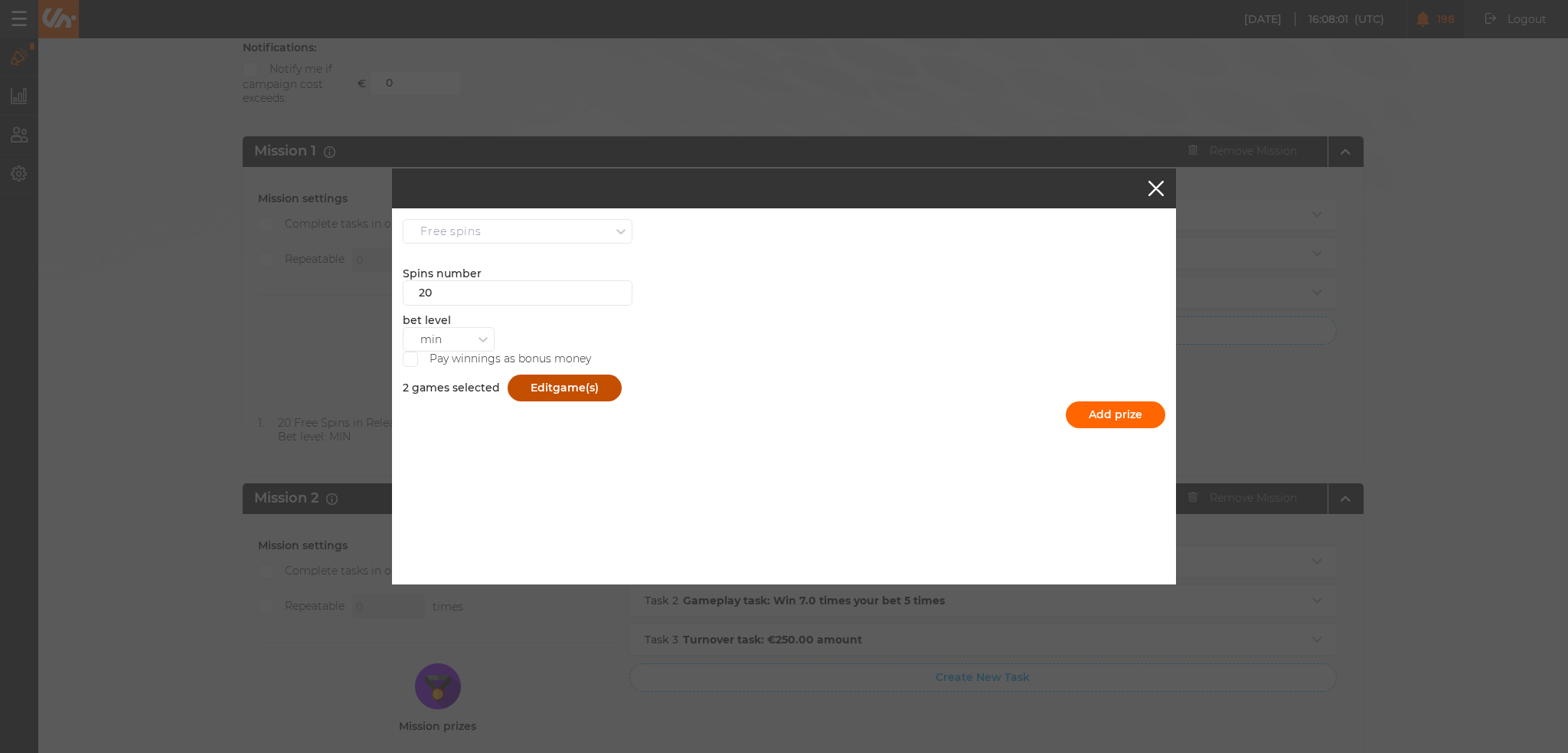
click at [540, 389] on button "Edit game(s)" at bounding box center [565, 388] width 114 height 26
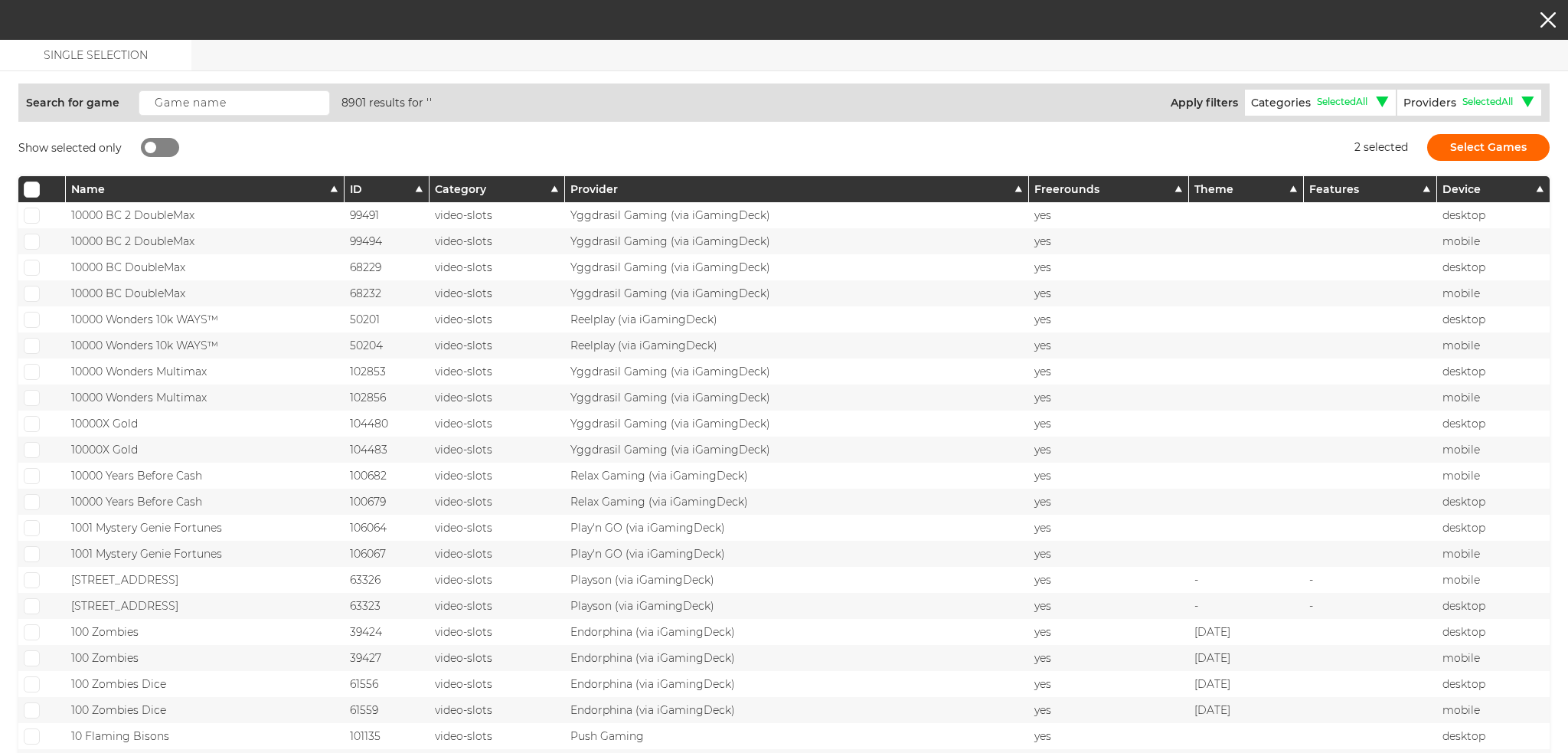
click at [147, 144] on div at bounding box center [150, 148] width 11 height 11
checkbox input "true"
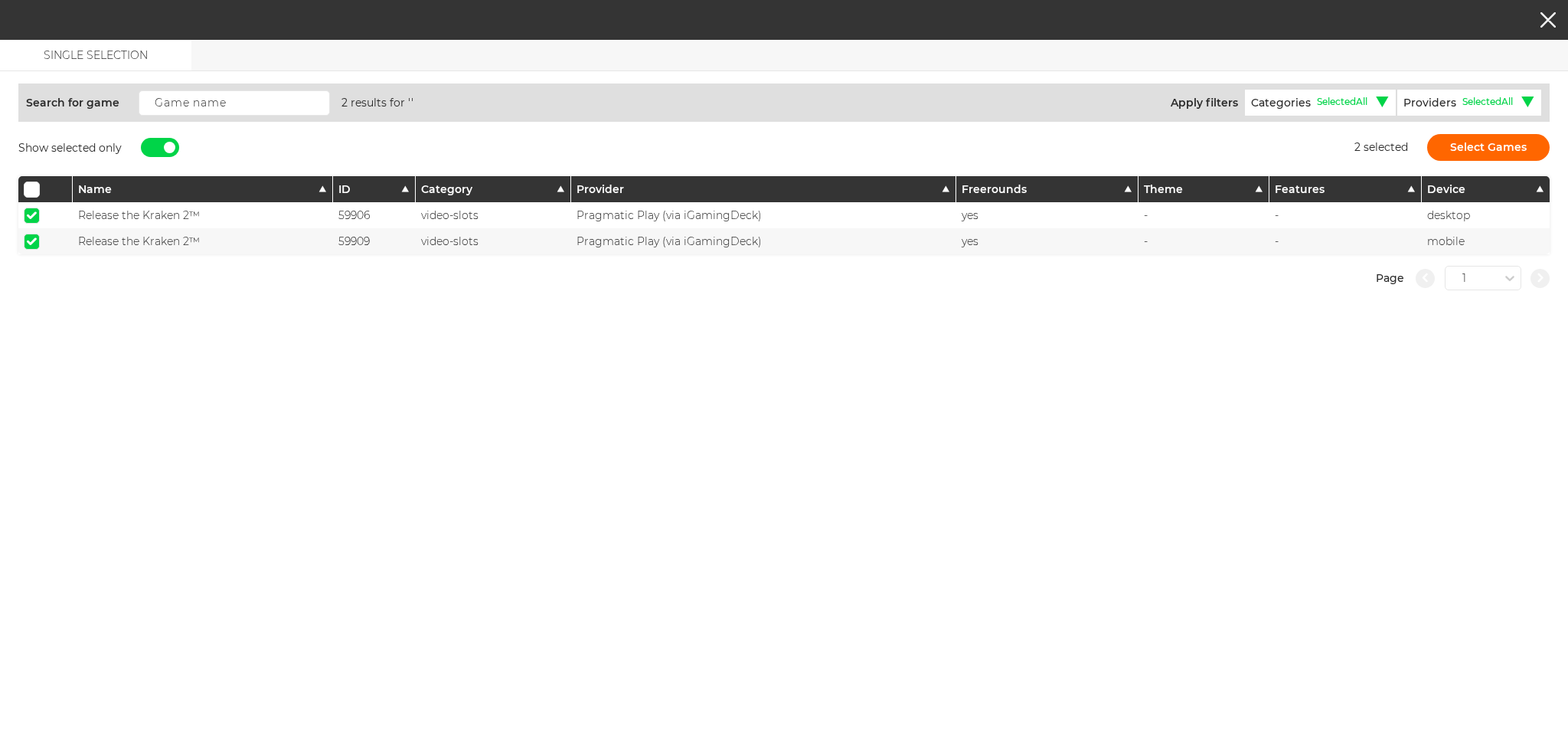
click at [33, 213] on span at bounding box center [31, 215] width 10 height 8
click at [33, 213] on input "checkbox" at bounding box center [32, 216] width 16 height 16
checkbox input "false"
click at [24, 246] on input "checkbox" at bounding box center [32, 242] width 16 height 16
checkbox input "false"
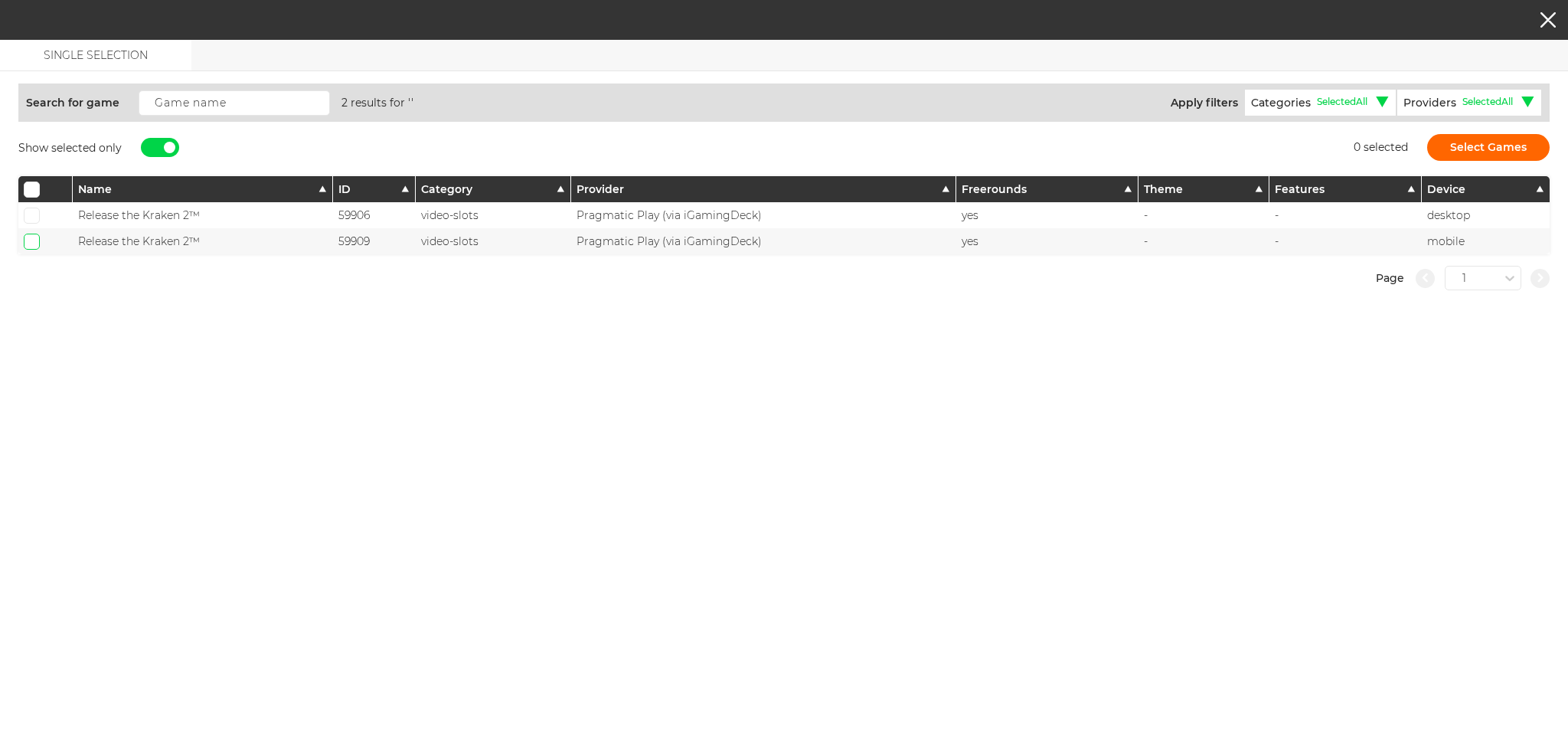
click at [169, 153] on div at bounding box center [160, 148] width 39 height 19
checkbox input "false"
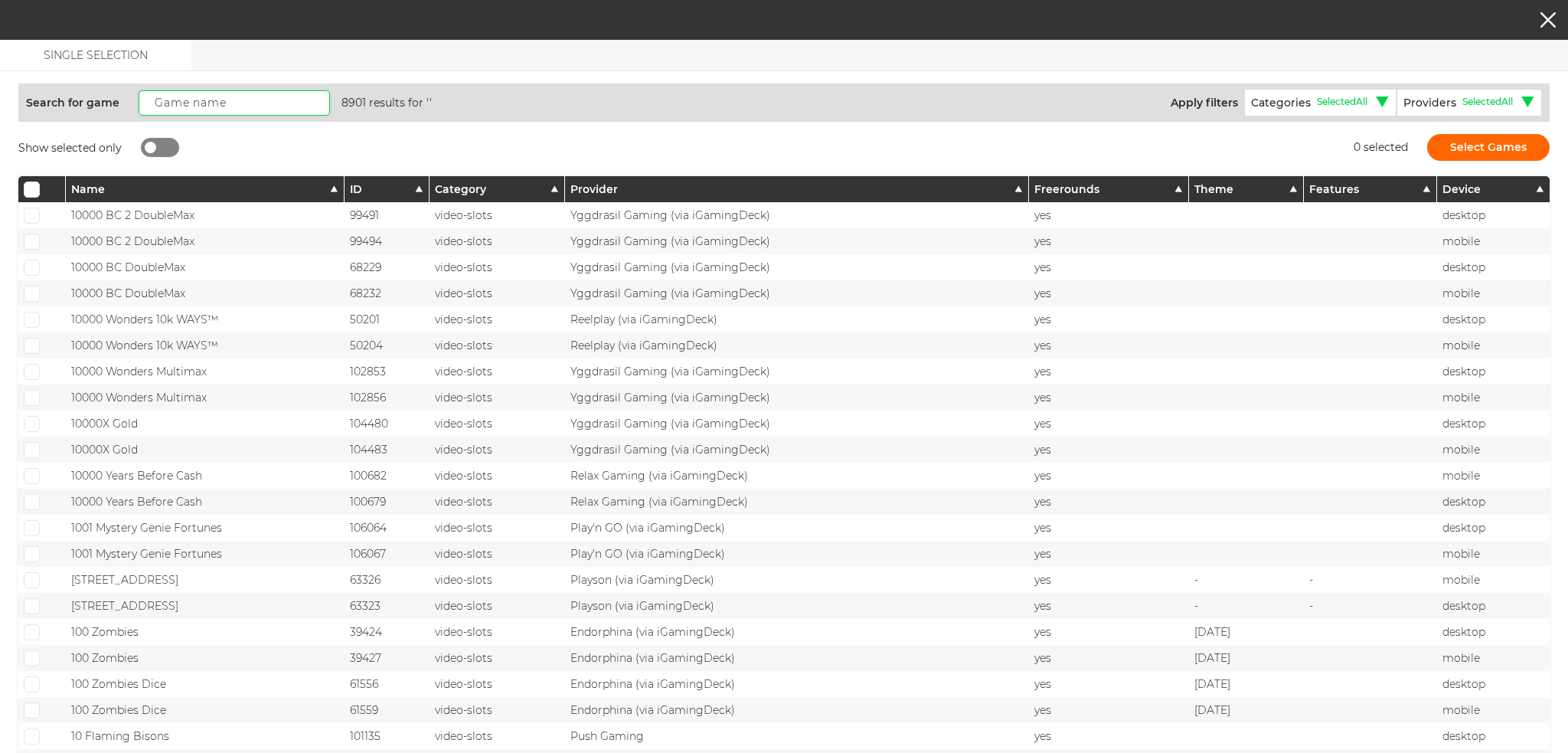
click at [184, 104] on input "text" at bounding box center [234, 103] width 192 height 25
paste input "Candy Blitz Bombs"
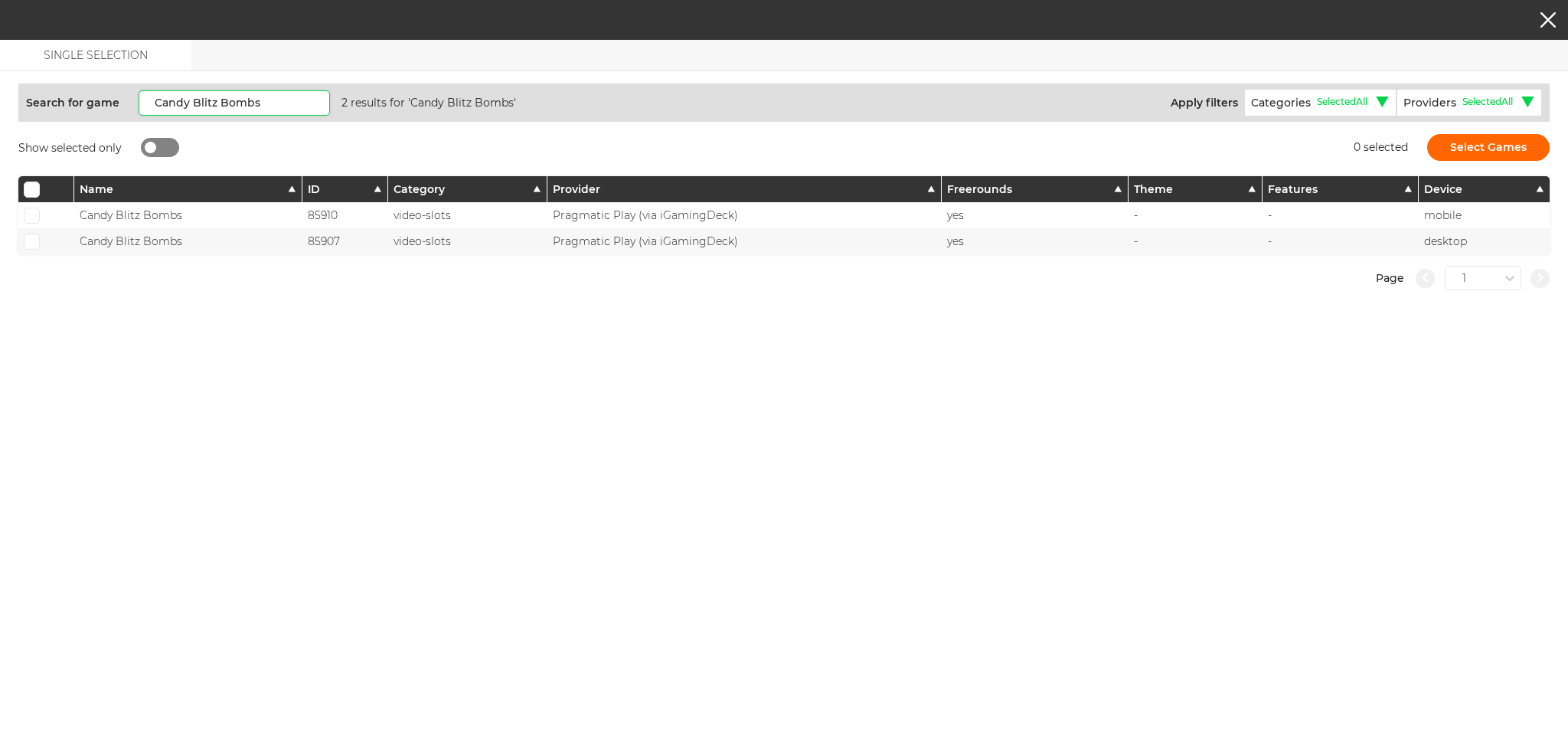
type input "Candy Blitz Bombs"
click at [22, 214] on div at bounding box center [47, 215] width 56 height 26
click at [29, 216] on span at bounding box center [31, 215] width 10 height 8
click at [29, 216] on input "checkbox" at bounding box center [32, 216] width 16 height 16
checkbox input "true"
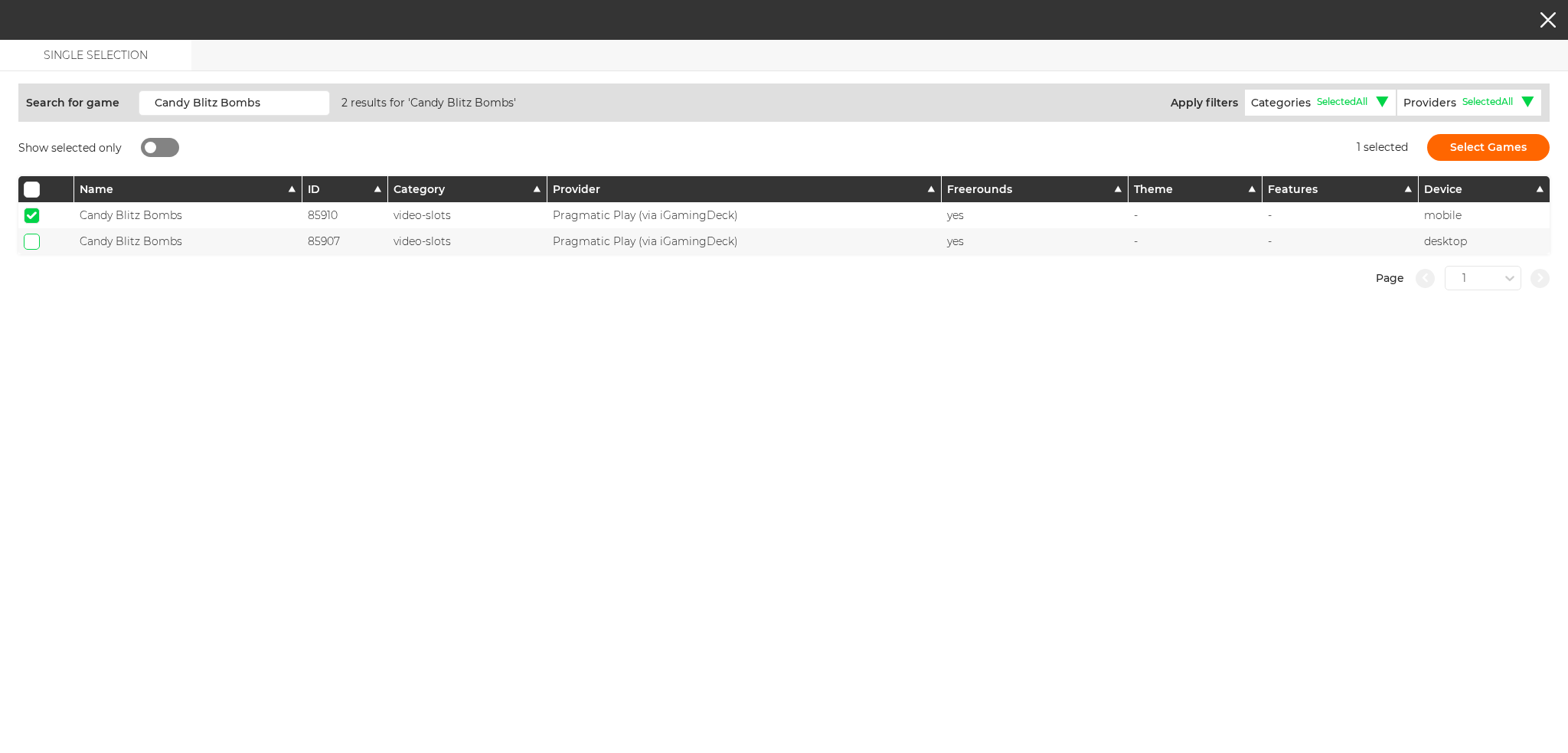
click at [26, 244] on input "checkbox" at bounding box center [32, 242] width 16 height 16
checkbox input "true"
click at [1514, 136] on div "Search for game Candy Blitz Bombs 2 results for 'Candy Blitz Bombs' Apply filte…" at bounding box center [784, 211] width 1531 height 279
click at [1469, 141] on button "Select Games" at bounding box center [1489, 147] width 123 height 26
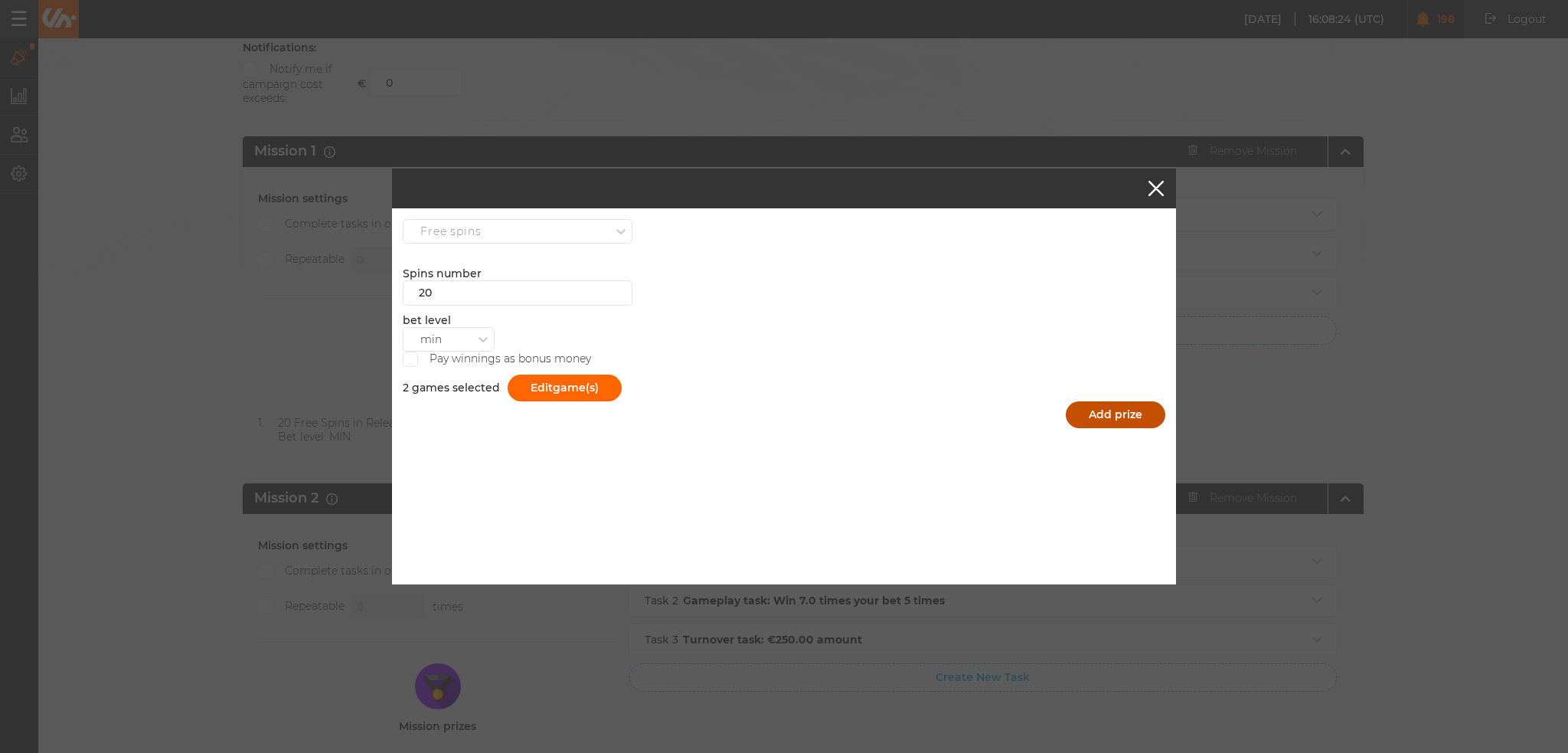
click at [1099, 405] on button "Add prize" at bounding box center [1115, 414] width 100 height 26
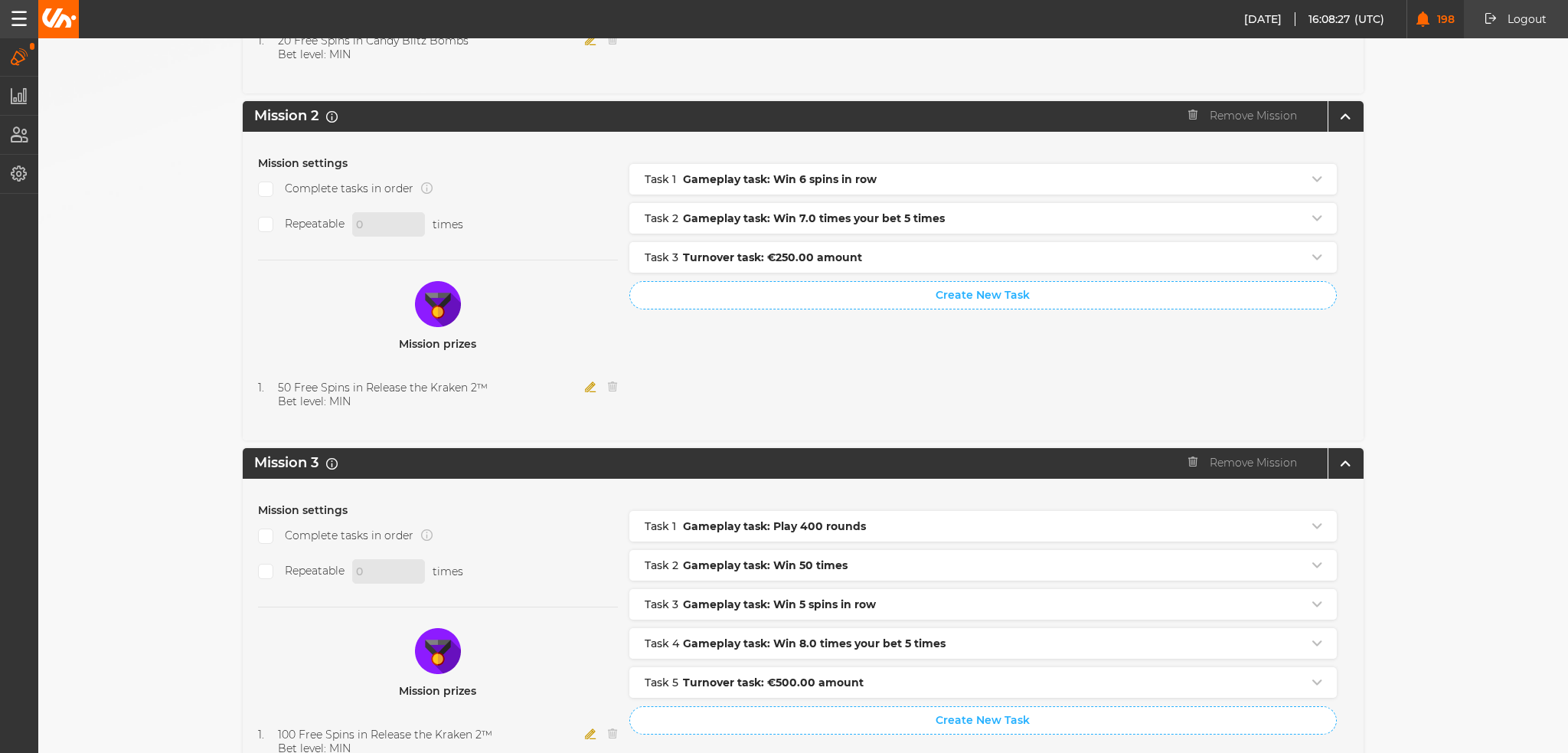
scroll to position [690, 0]
click at [585, 381] on icon "button" at bounding box center [591, 385] width 11 height 10
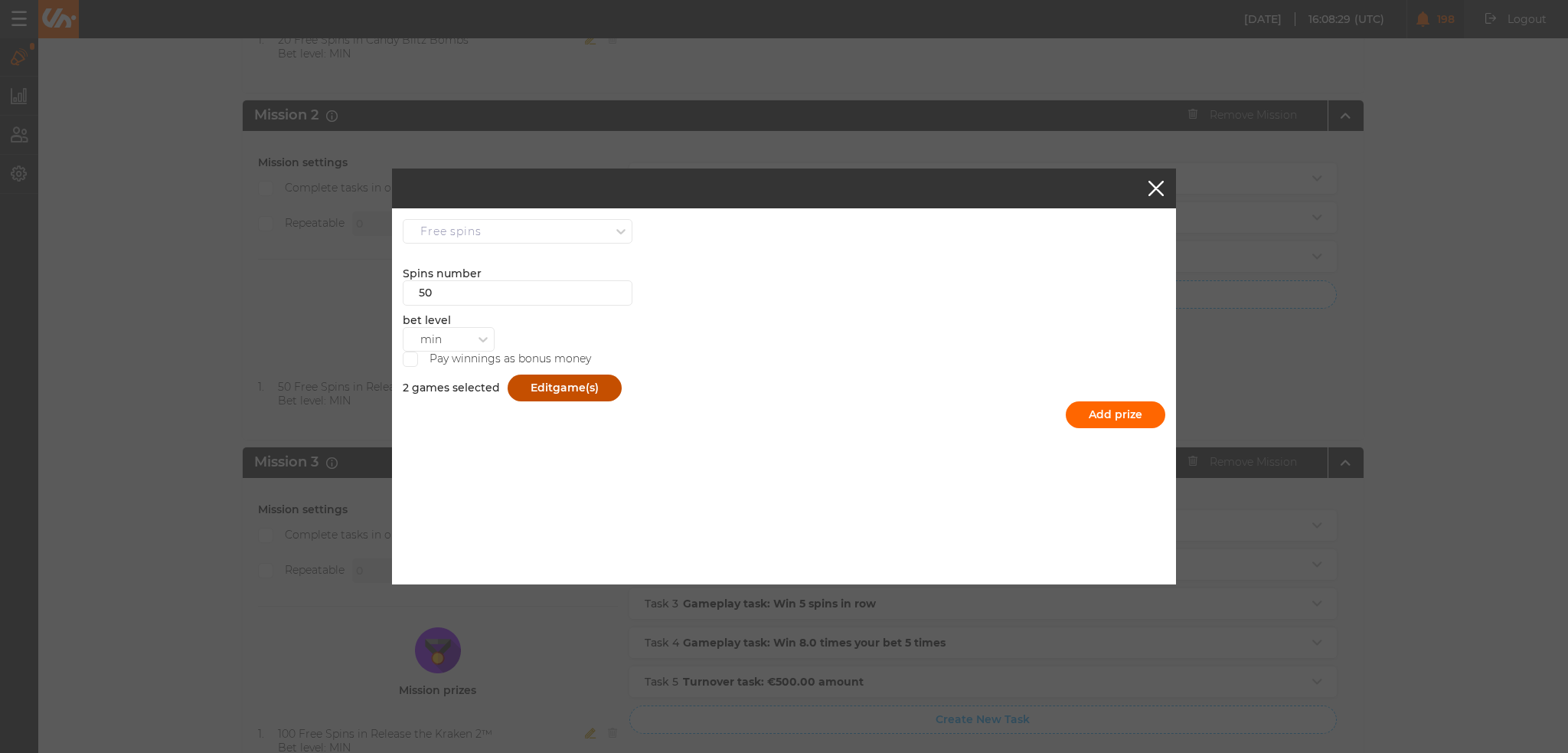
click at [529, 381] on button "Edit game(s)" at bounding box center [565, 388] width 114 height 26
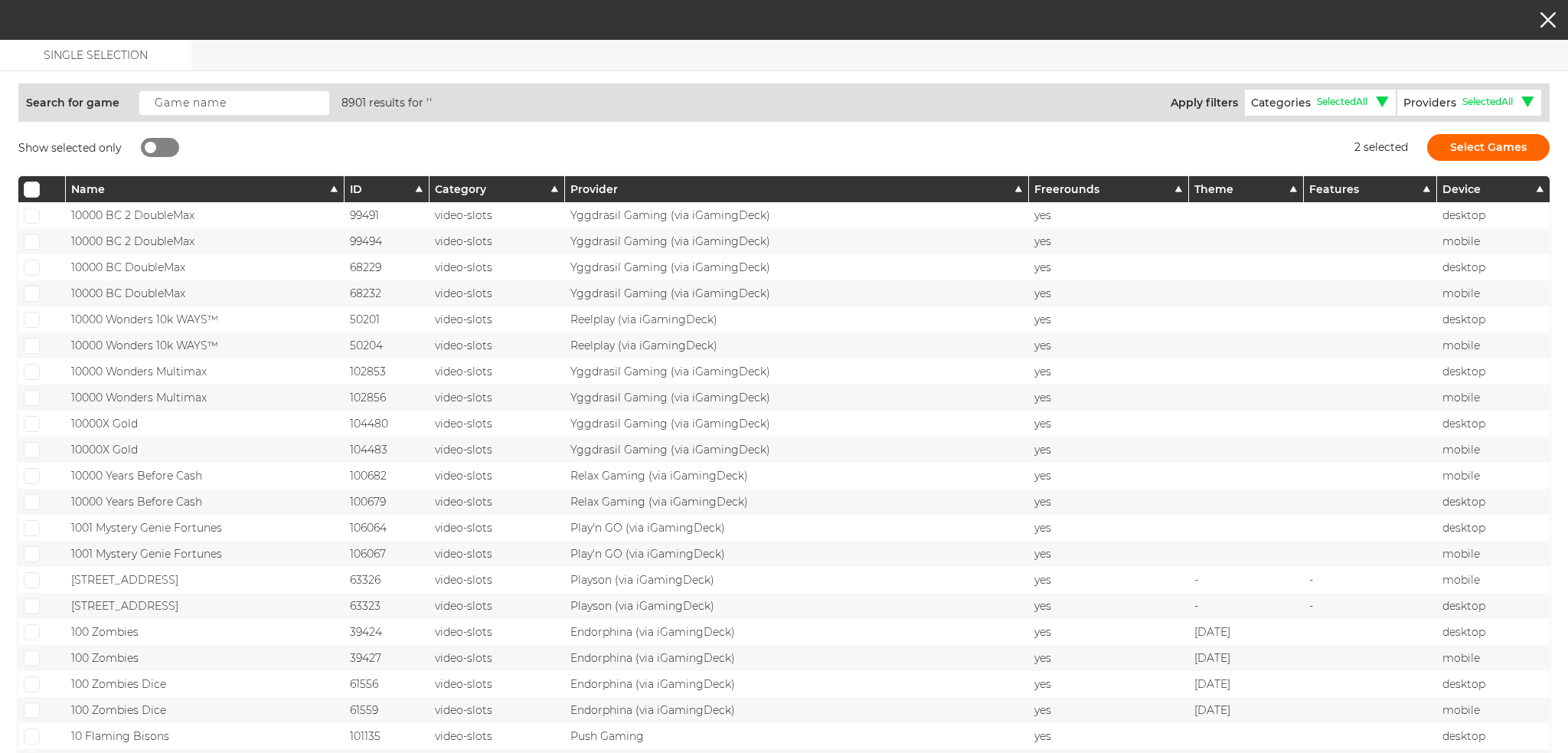
click at [168, 153] on div at bounding box center [160, 148] width 39 height 19
checkbox input "true"
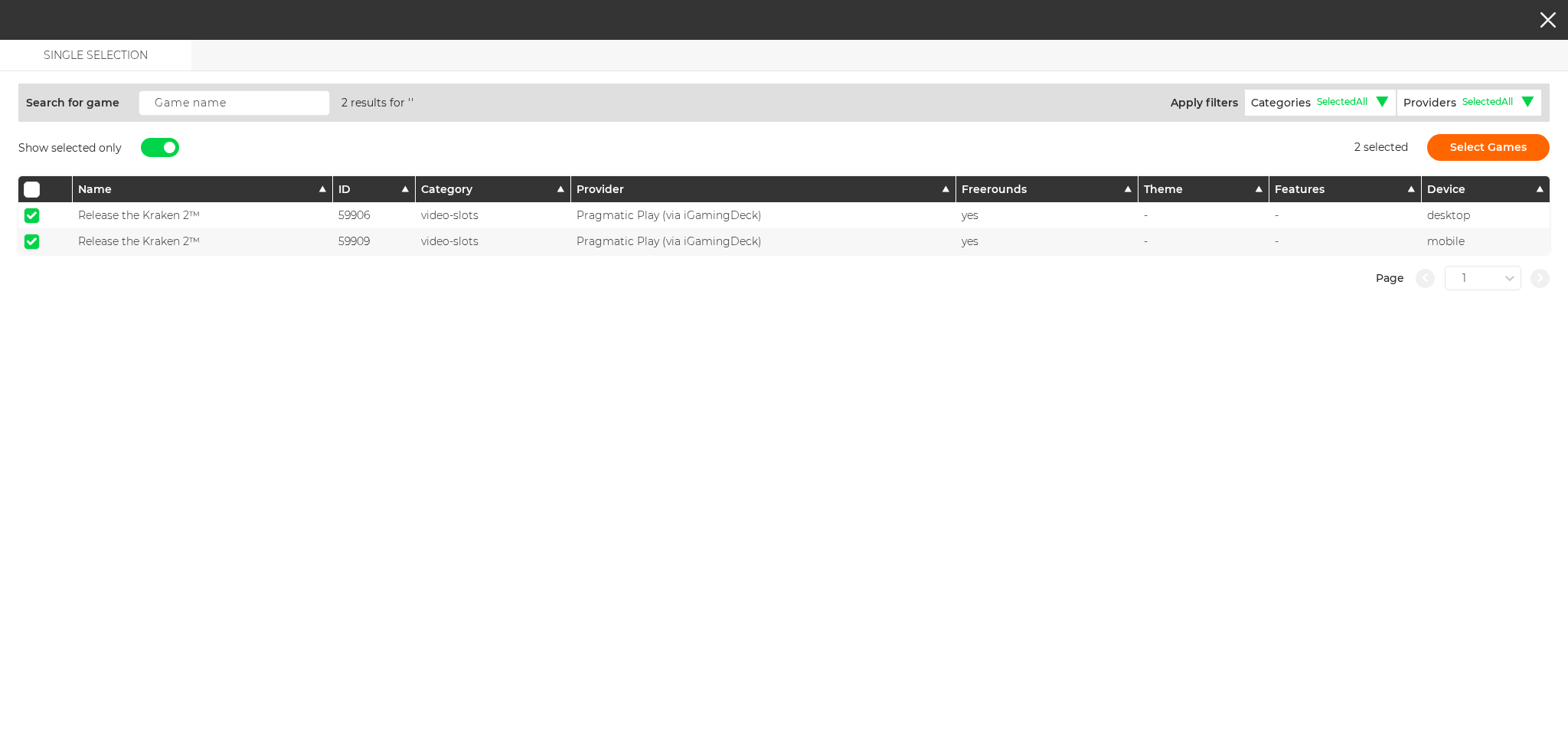
click at [33, 214] on span at bounding box center [31, 215] width 10 height 8
click at [33, 214] on input "checkbox" at bounding box center [32, 216] width 16 height 16
checkbox input "false"
click at [29, 242] on span at bounding box center [31, 242] width 10 height 8
click at [29, 242] on input "checkbox" at bounding box center [32, 242] width 16 height 16
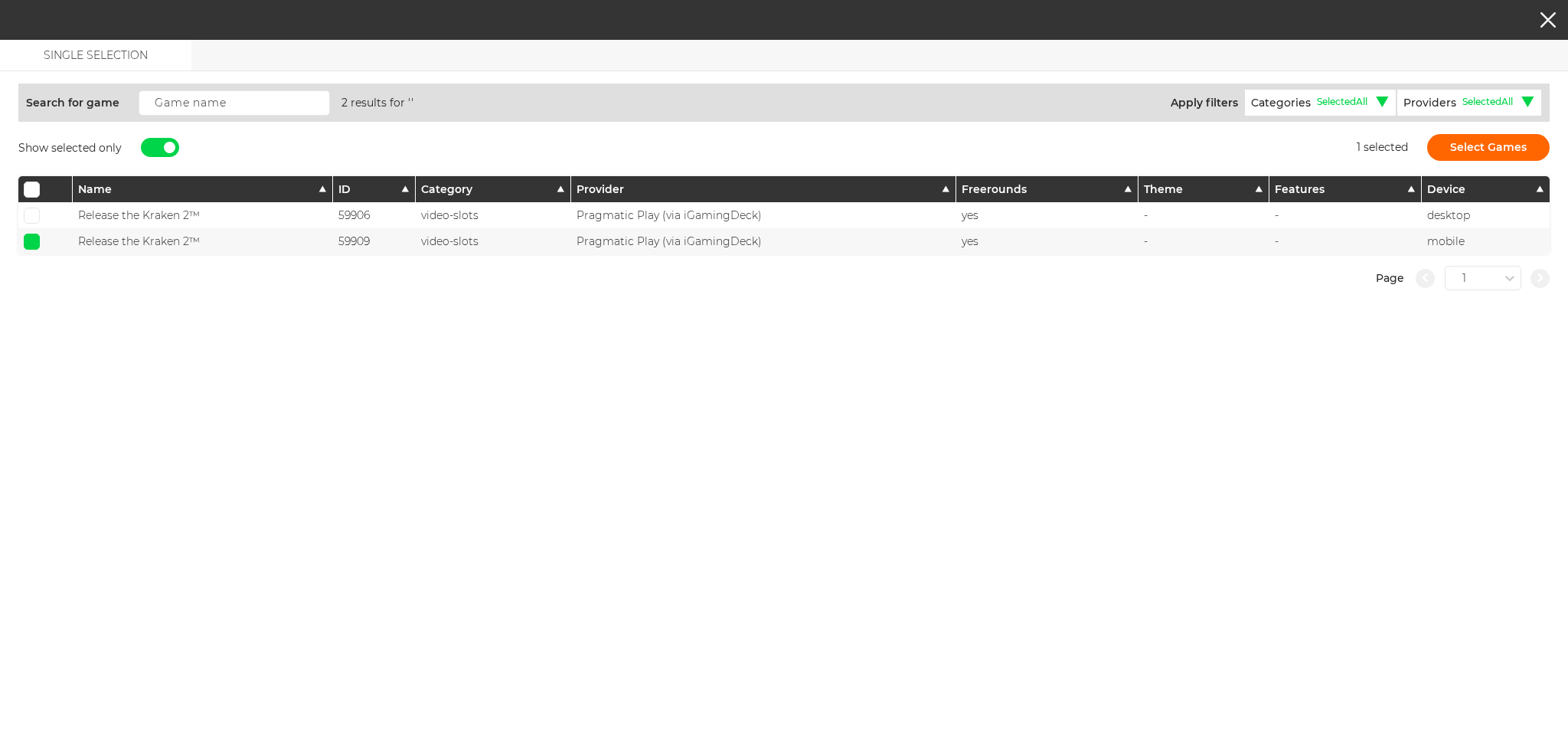
checkbox input "false"
click at [175, 143] on div at bounding box center [160, 148] width 39 height 19
checkbox input "false"
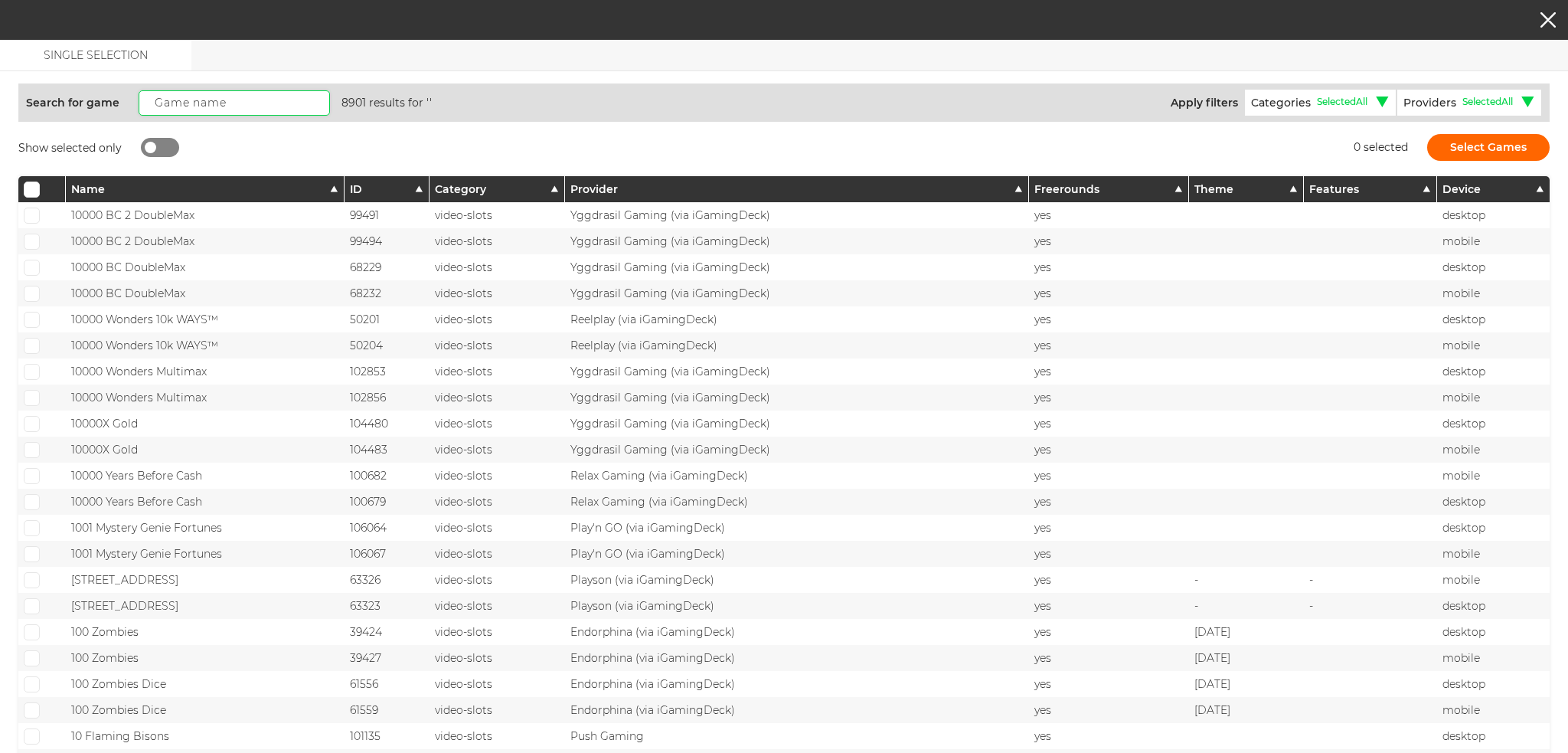
click at [177, 110] on input "text" at bounding box center [234, 103] width 192 height 25
paste input "Candy Blitz Bombs"
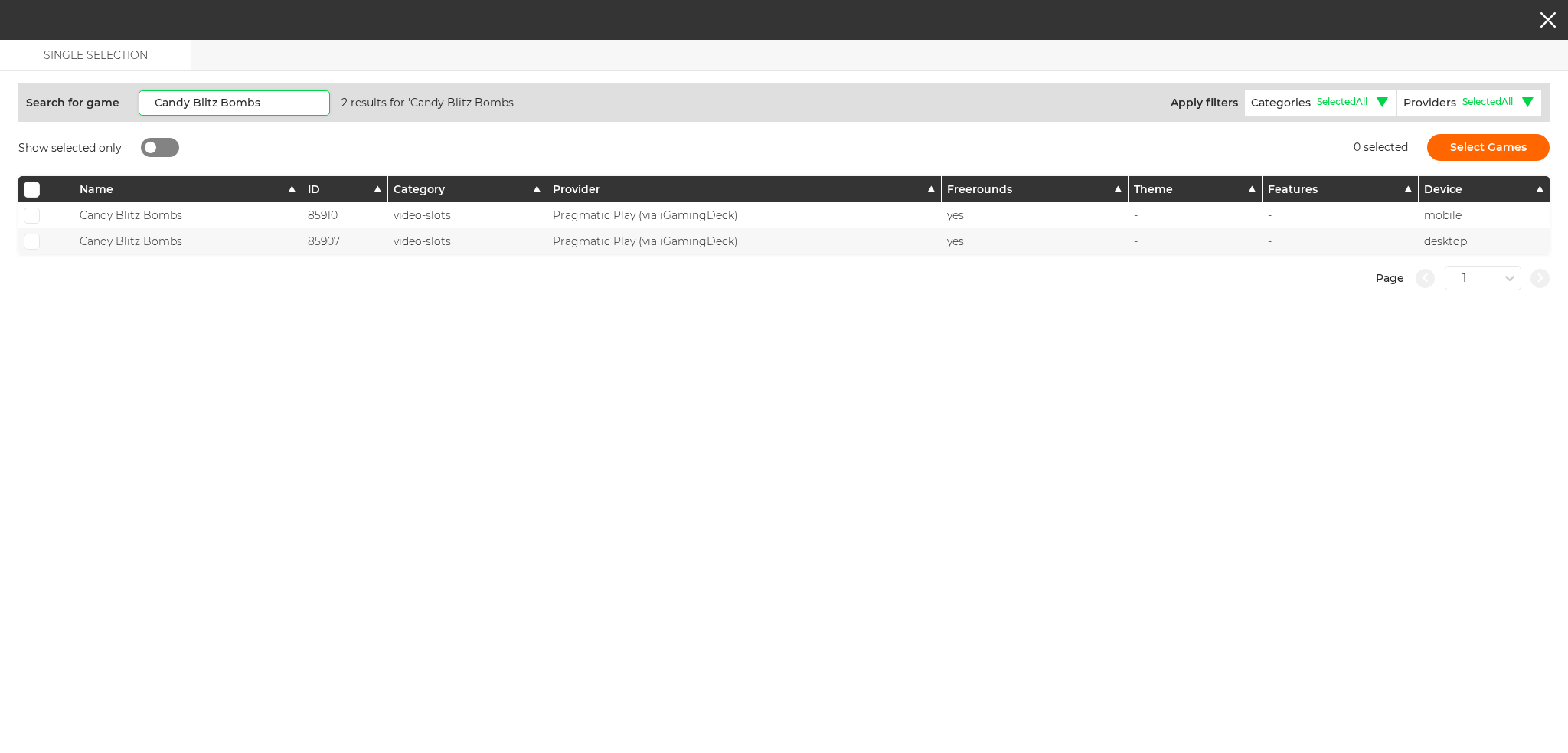
type input "Candy Blitz Bombs"
click at [27, 214] on span at bounding box center [31, 215] width 10 height 8
click at [27, 214] on input "checkbox" at bounding box center [32, 216] width 16 height 16
checkbox input "true"
click at [30, 239] on span at bounding box center [31, 242] width 10 height 8
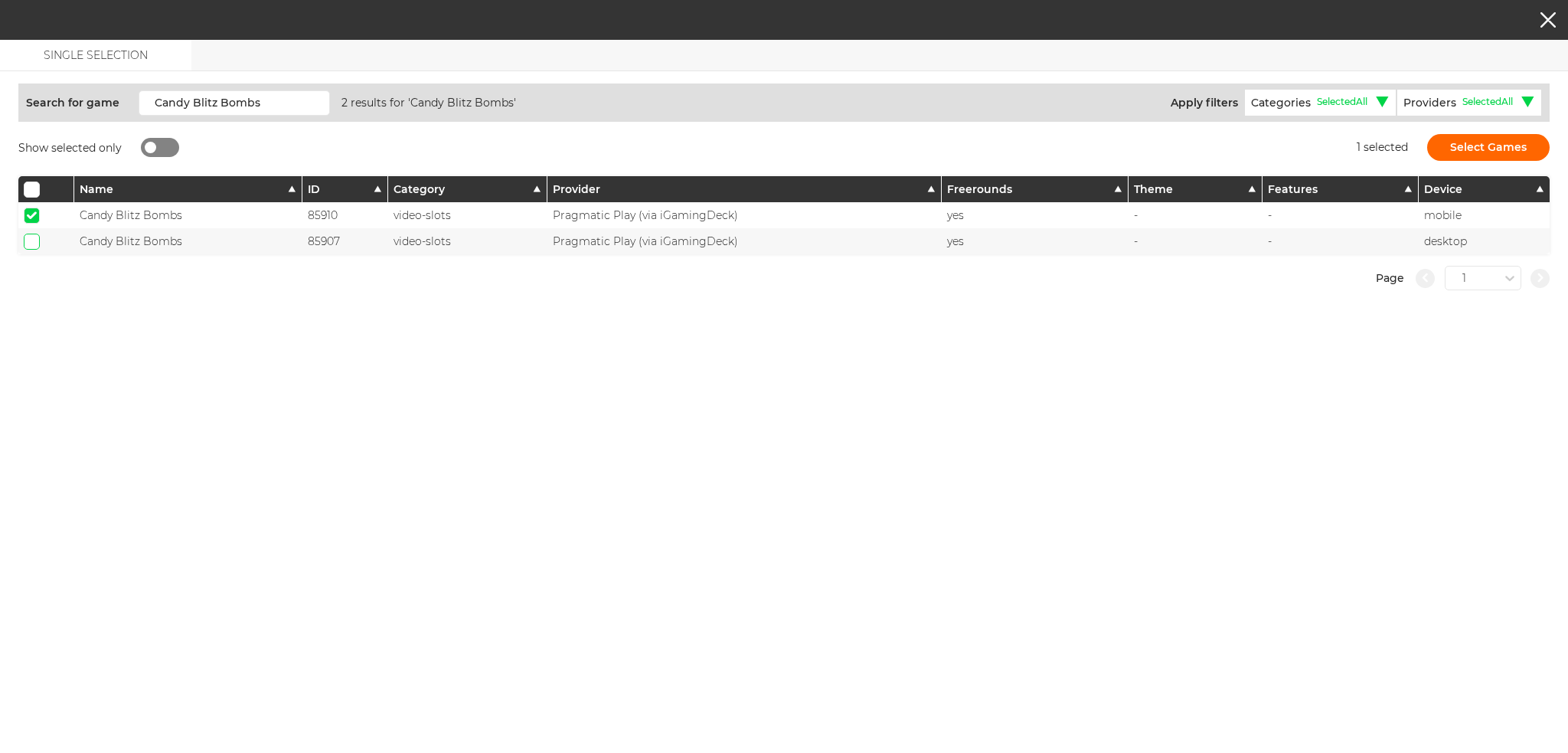
click at [30, 239] on input "checkbox" at bounding box center [32, 242] width 16 height 16
checkbox input "true"
click at [1484, 157] on button "Select Games" at bounding box center [1489, 147] width 123 height 26
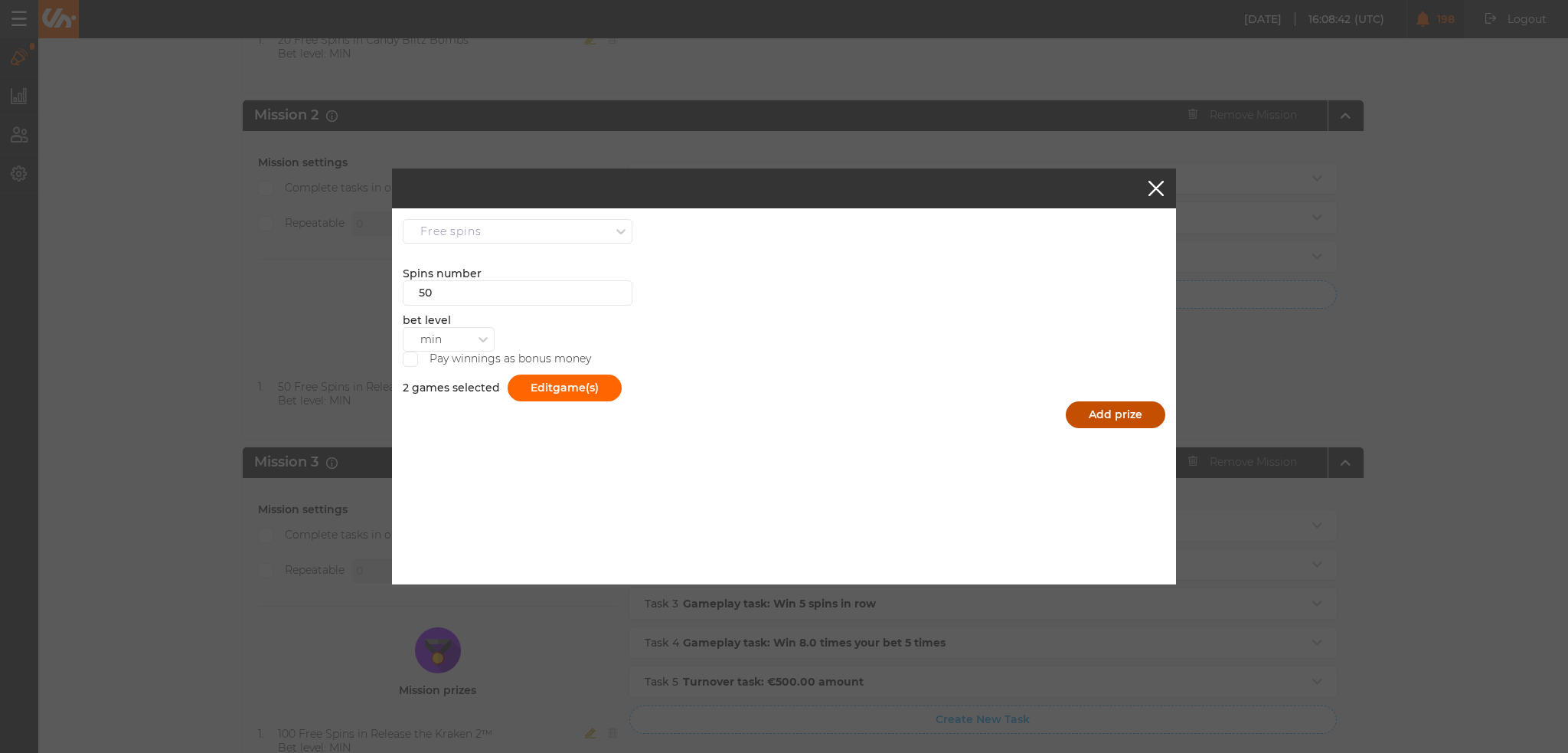
click at [1133, 409] on button "Add prize" at bounding box center [1115, 414] width 100 height 26
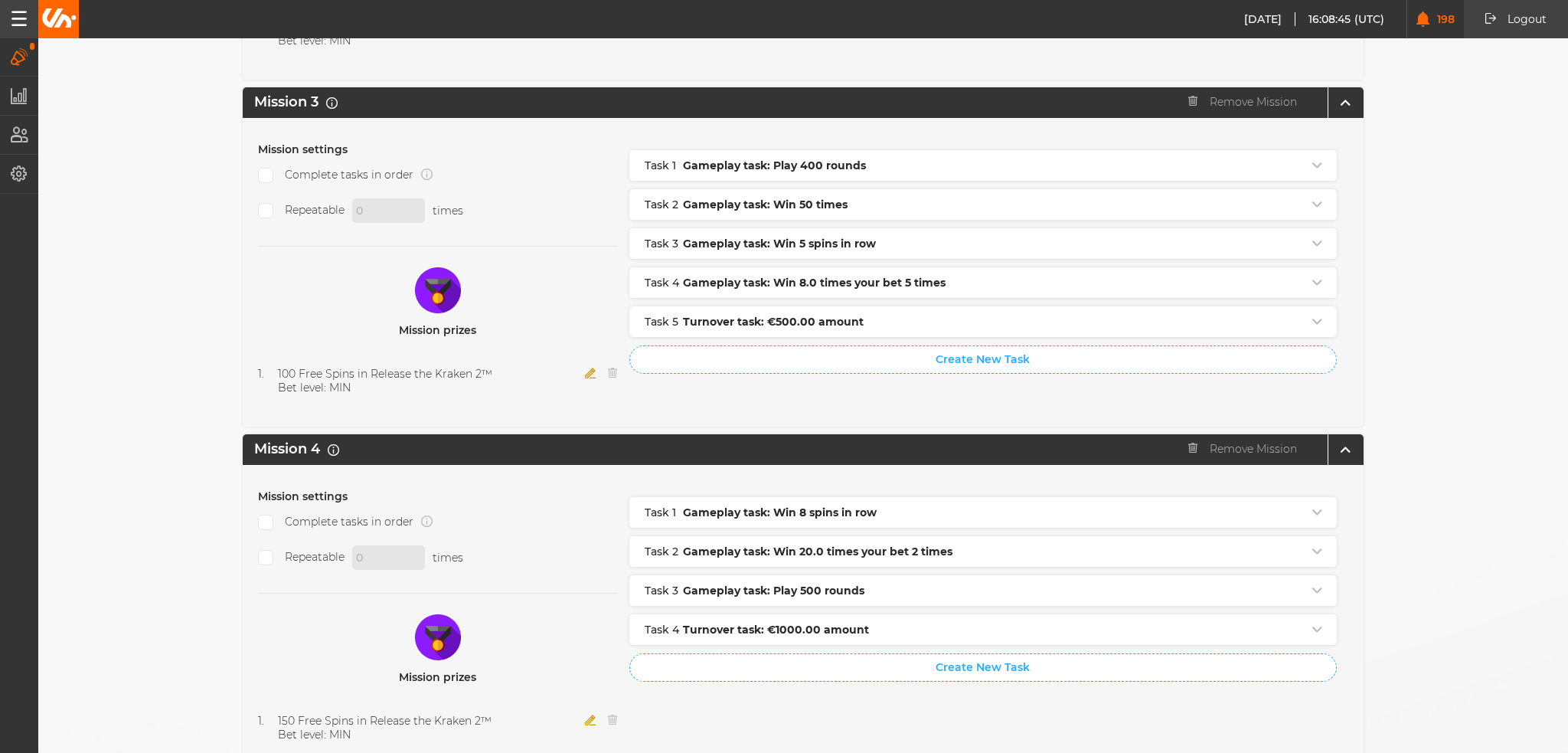
scroll to position [1073, 0]
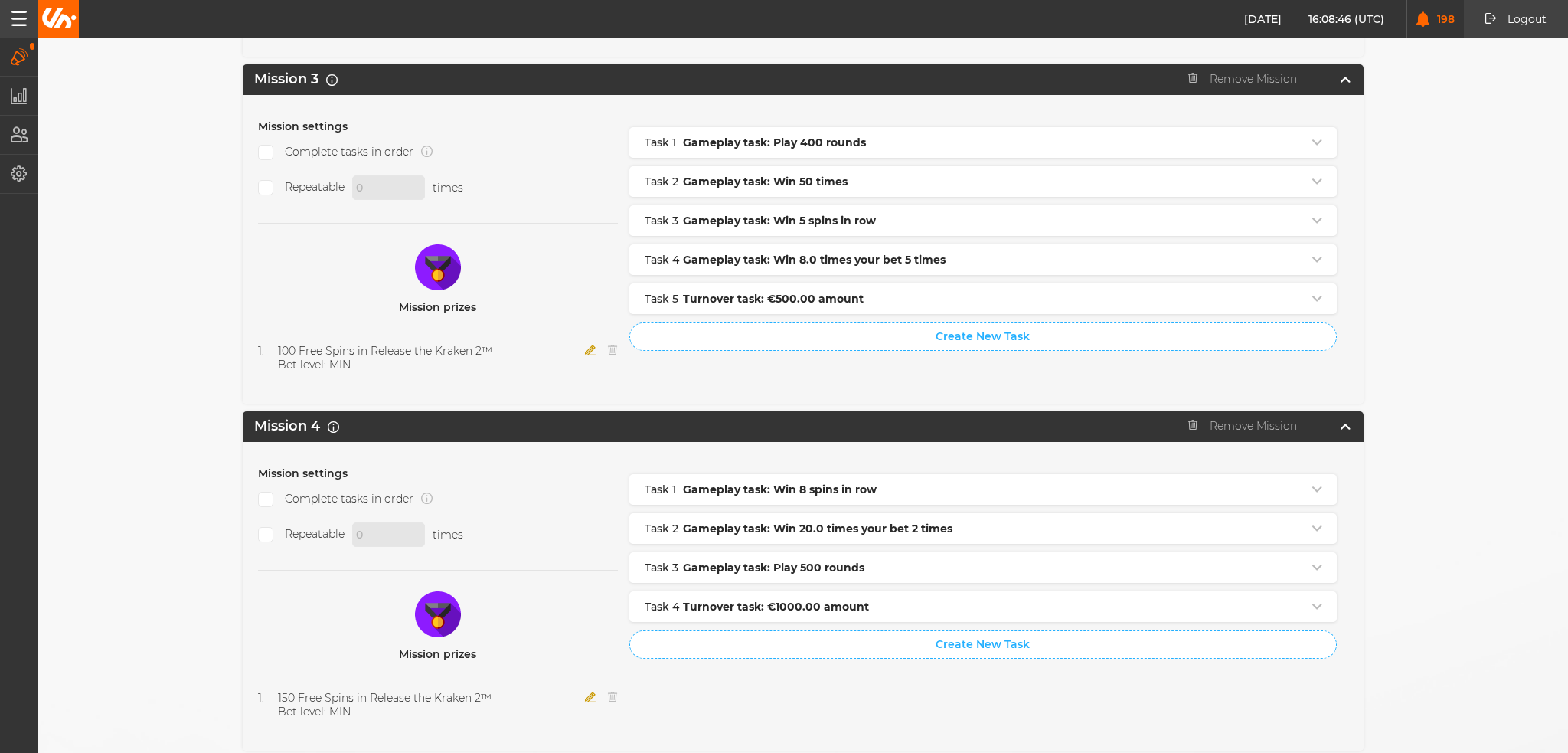
click at [585, 344] on icon "button" at bounding box center [591, 349] width 11 height 10
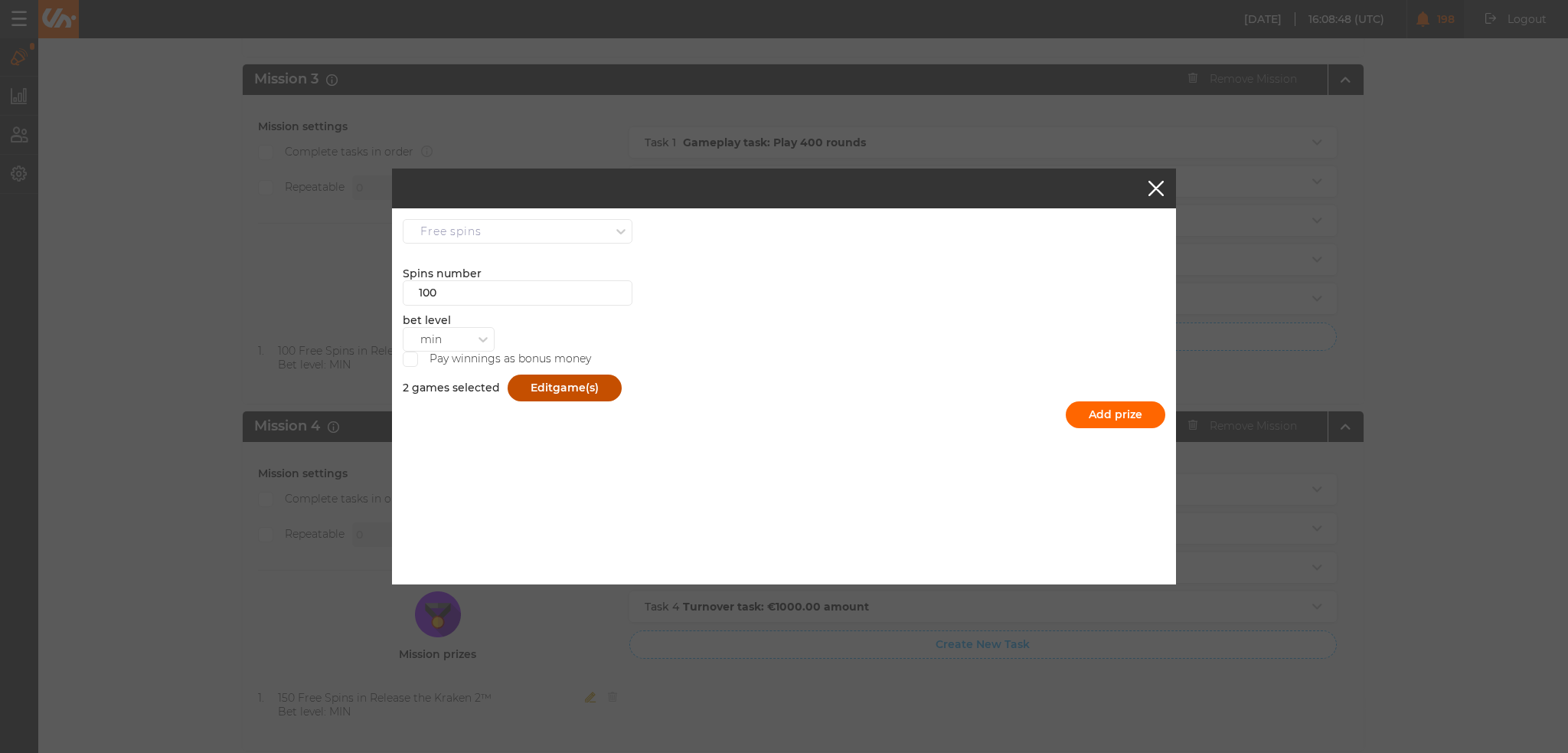
click at [550, 380] on button "Edit game(s)" at bounding box center [565, 388] width 114 height 26
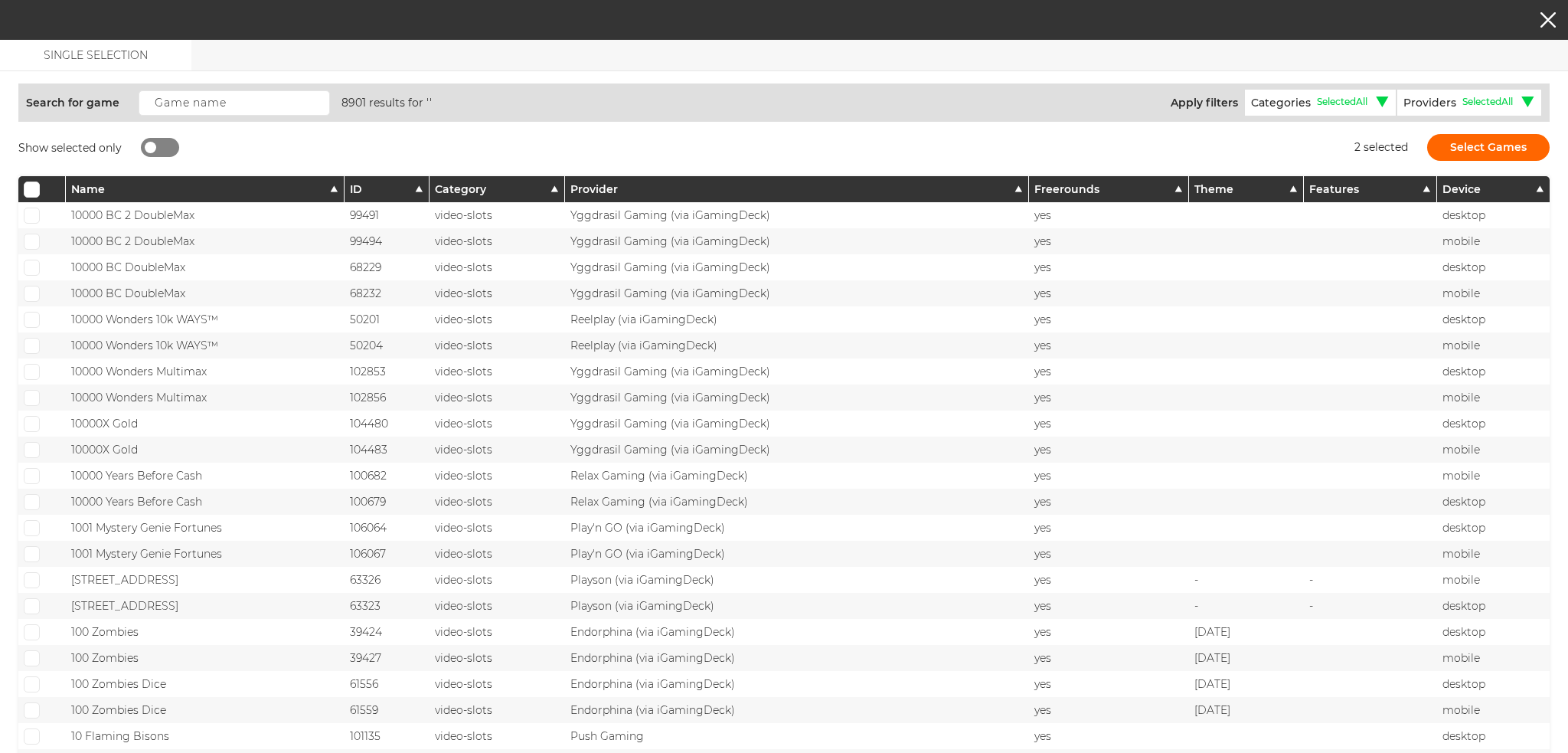
click at [156, 128] on div "Search for game 8901 results for '' Apply filters Categories Selected All Selec…" at bounding box center [784, 511] width 1531 height 878
click at [153, 148] on div at bounding box center [150, 148] width 11 height 11
checkbox input "true"
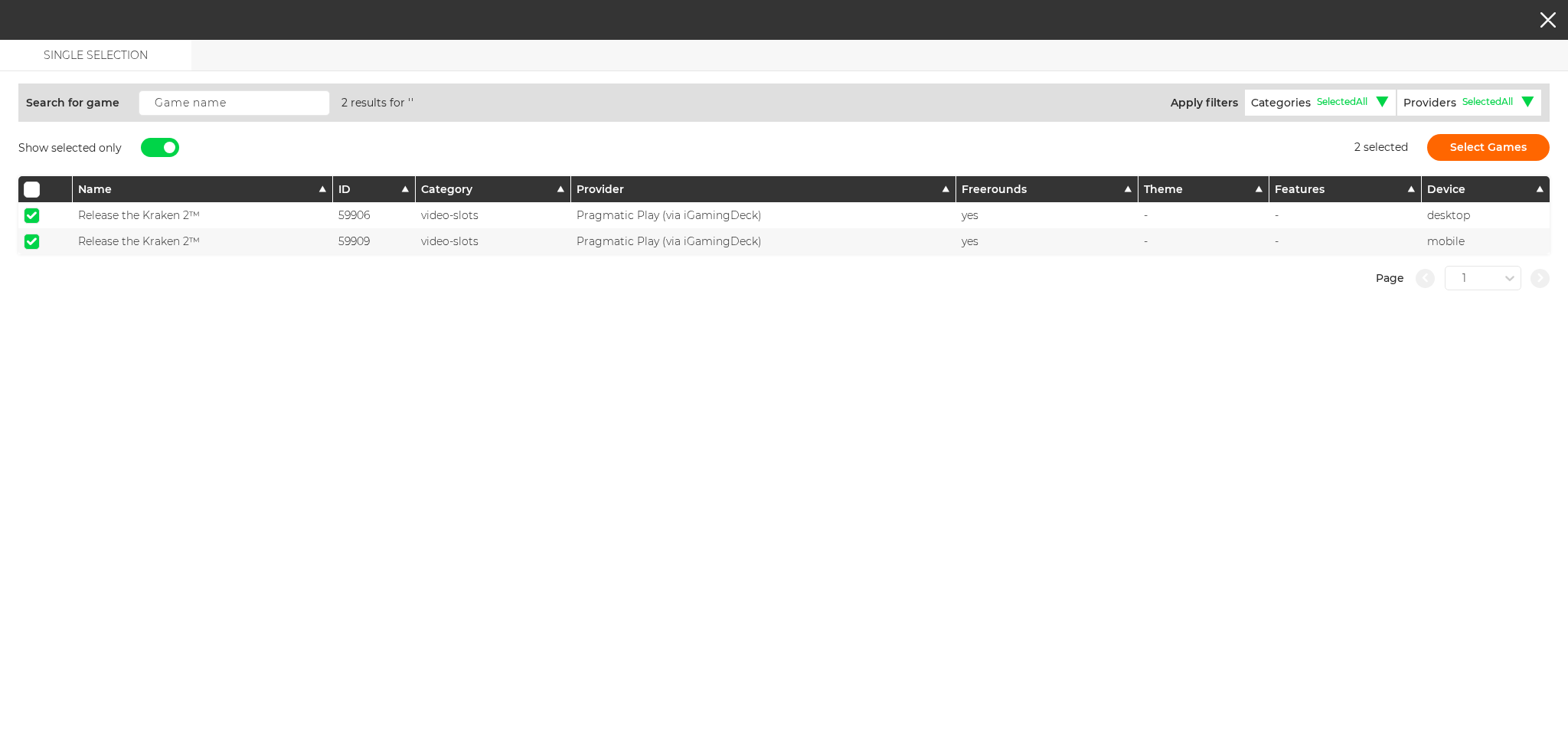
click at [26, 217] on span at bounding box center [31, 215] width 10 height 8
click at [26, 217] on input "checkbox" at bounding box center [32, 216] width 16 height 16
checkbox input "false"
click at [35, 243] on span at bounding box center [31, 242] width 10 height 8
click at [35, 243] on input "checkbox" at bounding box center [32, 242] width 16 height 16
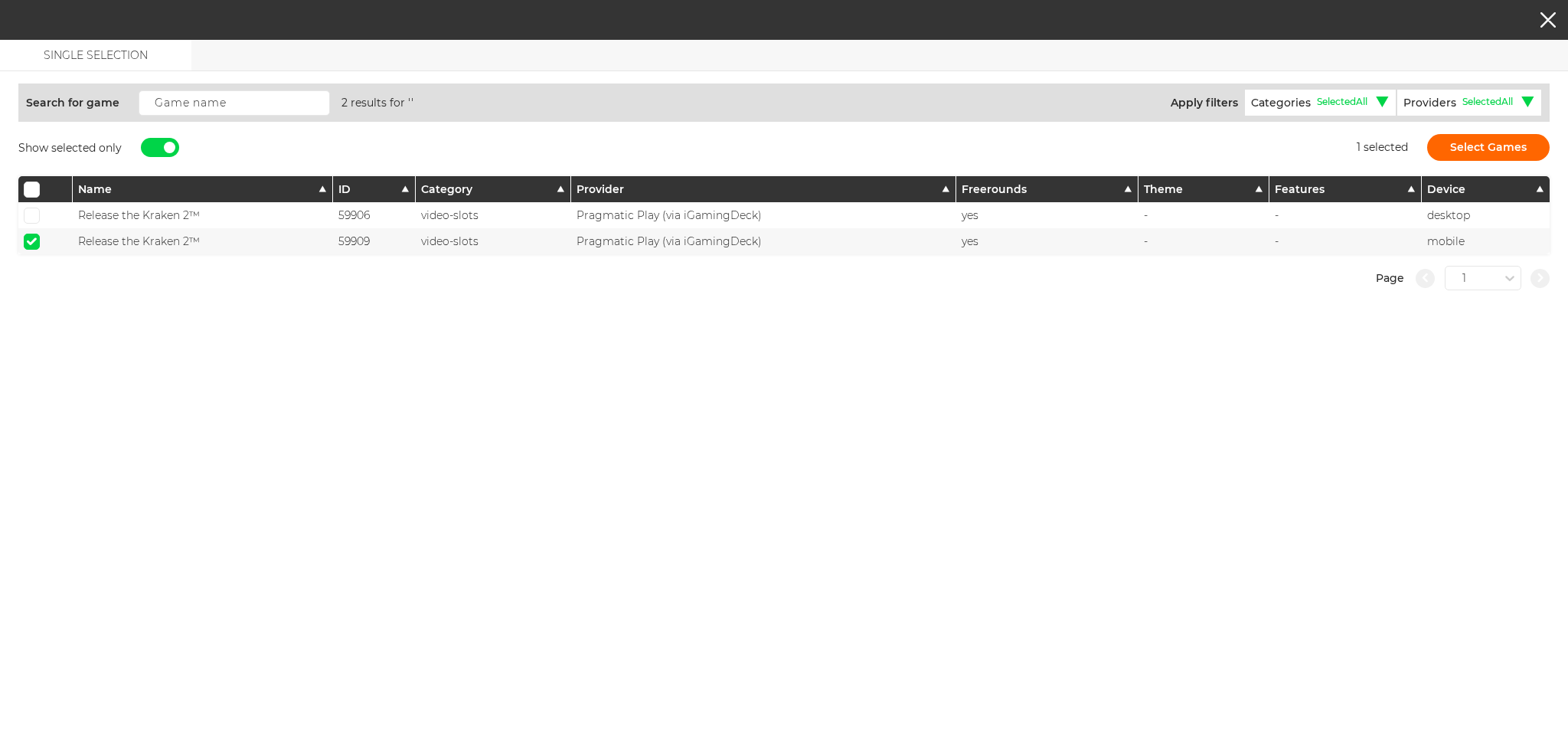
checkbox input "false"
click at [169, 146] on div at bounding box center [169, 148] width 11 height 11
checkbox input "false"
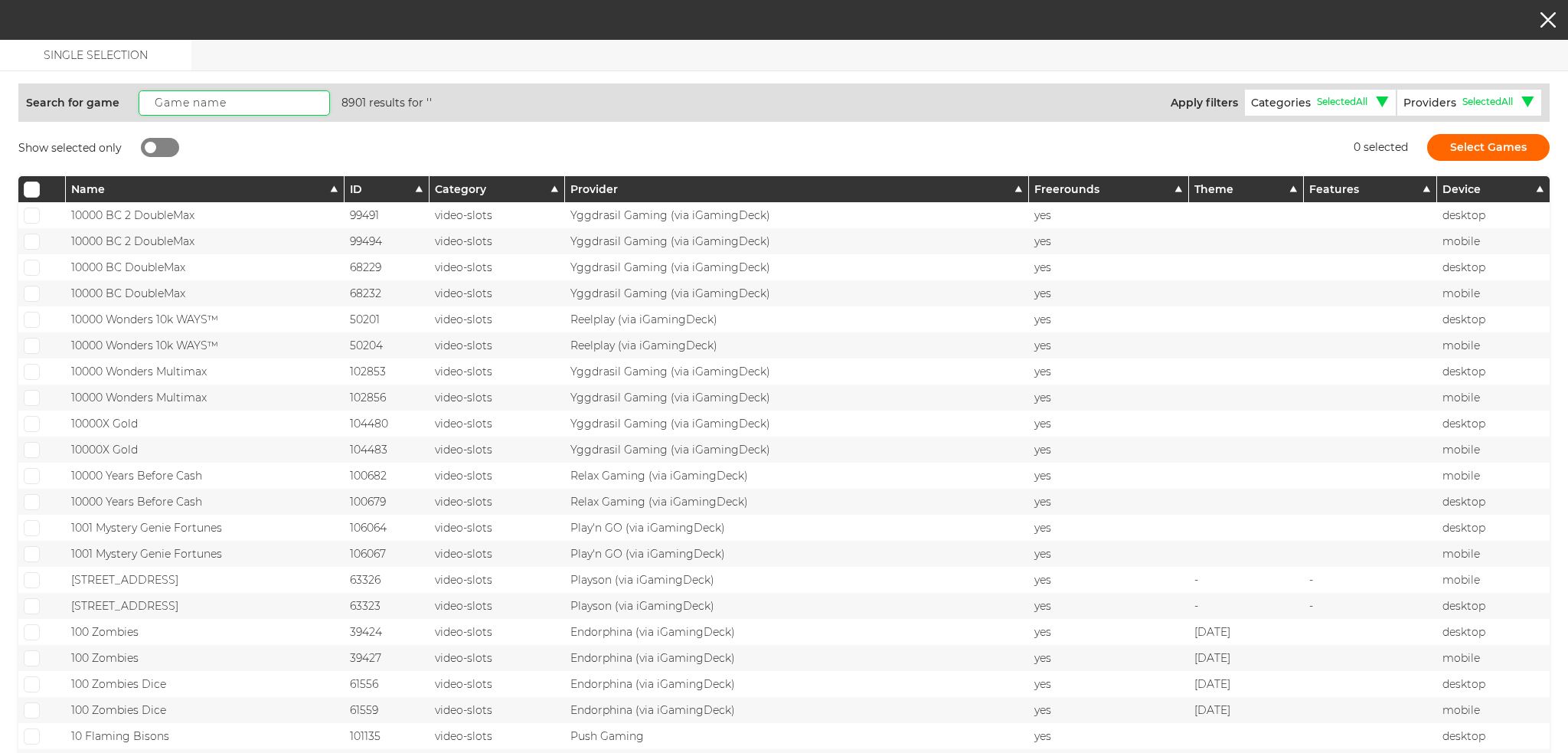
click at [185, 106] on input "text" at bounding box center [234, 103] width 192 height 25
paste input "Candy Blitz Bombs"
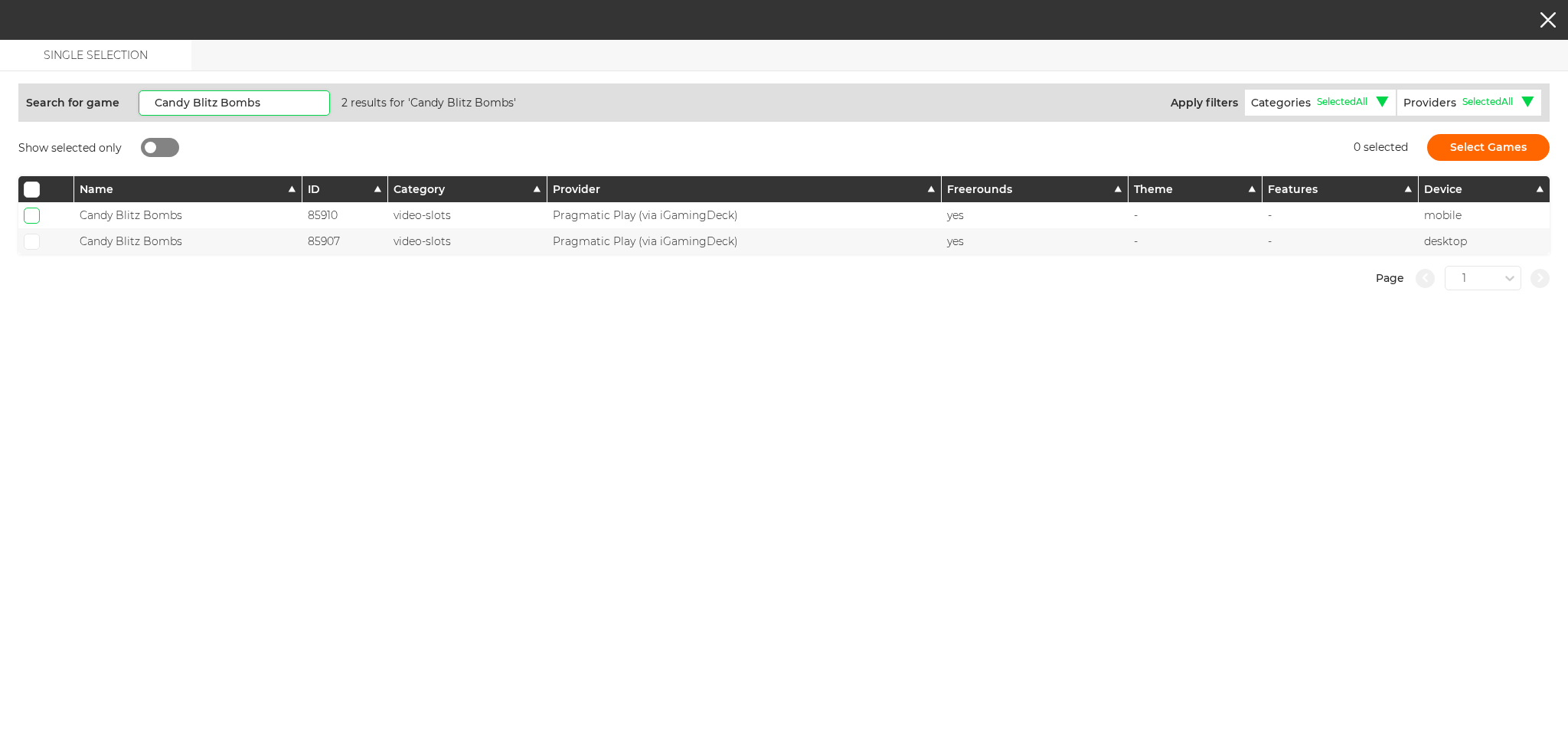
type input "Candy Blitz Bombs"
click at [39, 217] on input "checkbox" at bounding box center [32, 216] width 16 height 16
checkbox input "true"
click at [30, 238] on span at bounding box center [31, 242] width 10 height 8
click at [30, 238] on input "checkbox" at bounding box center [32, 242] width 16 height 16
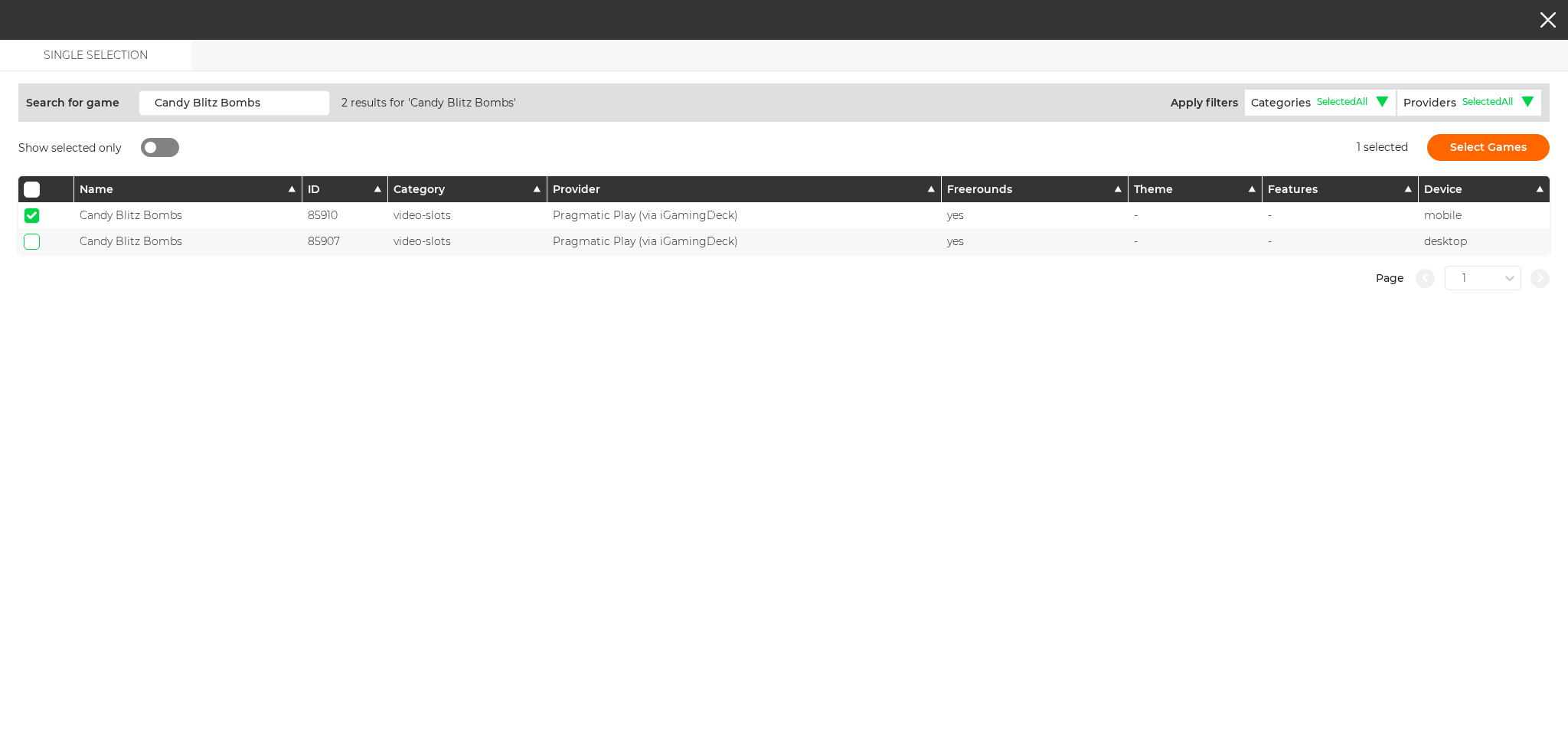
checkbox input "true"
click at [1482, 149] on button "Select Games" at bounding box center [1489, 147] width 123 height 26
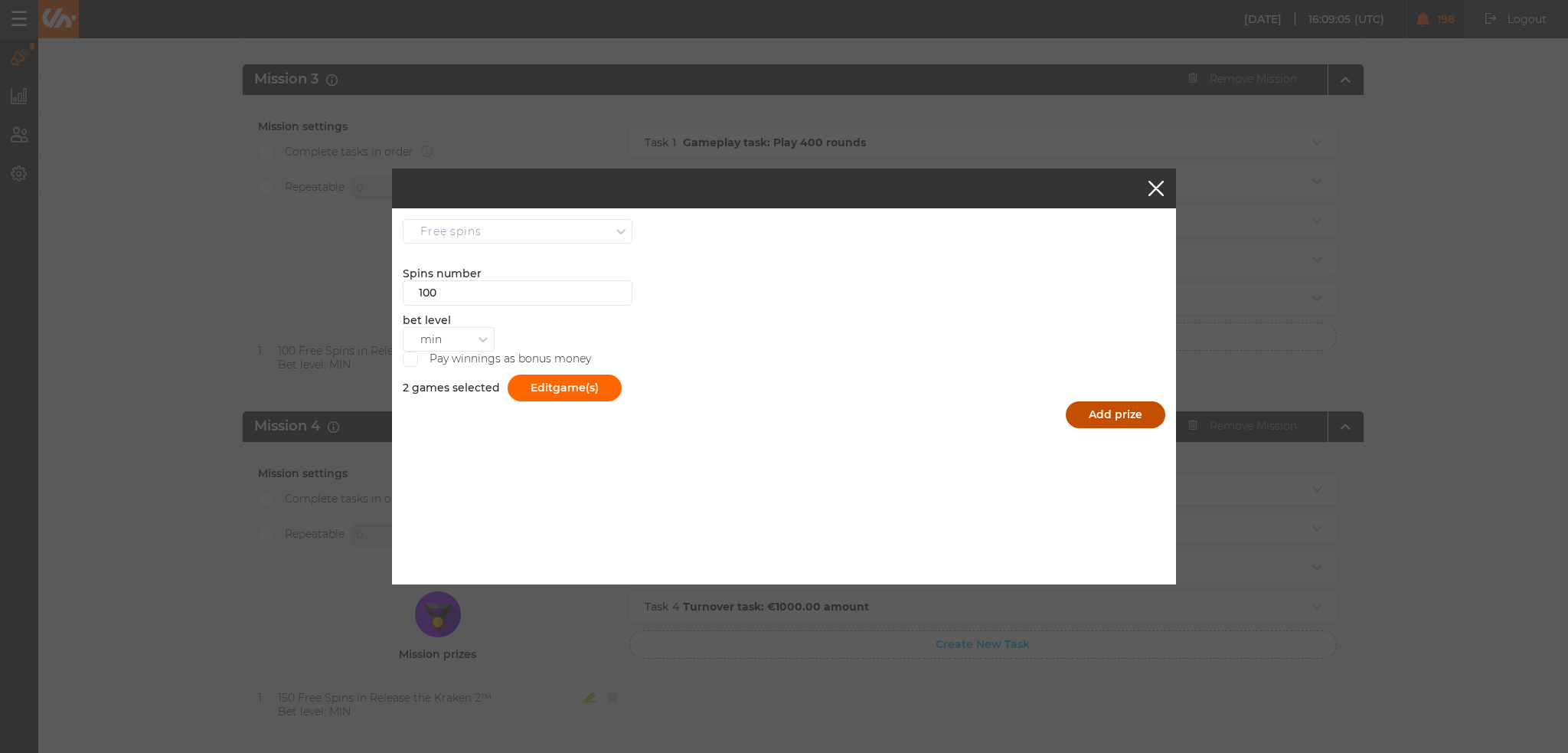
click at [1099, 413] on button "Add prize" at bounding box center [1115, 414] width 100 height 26
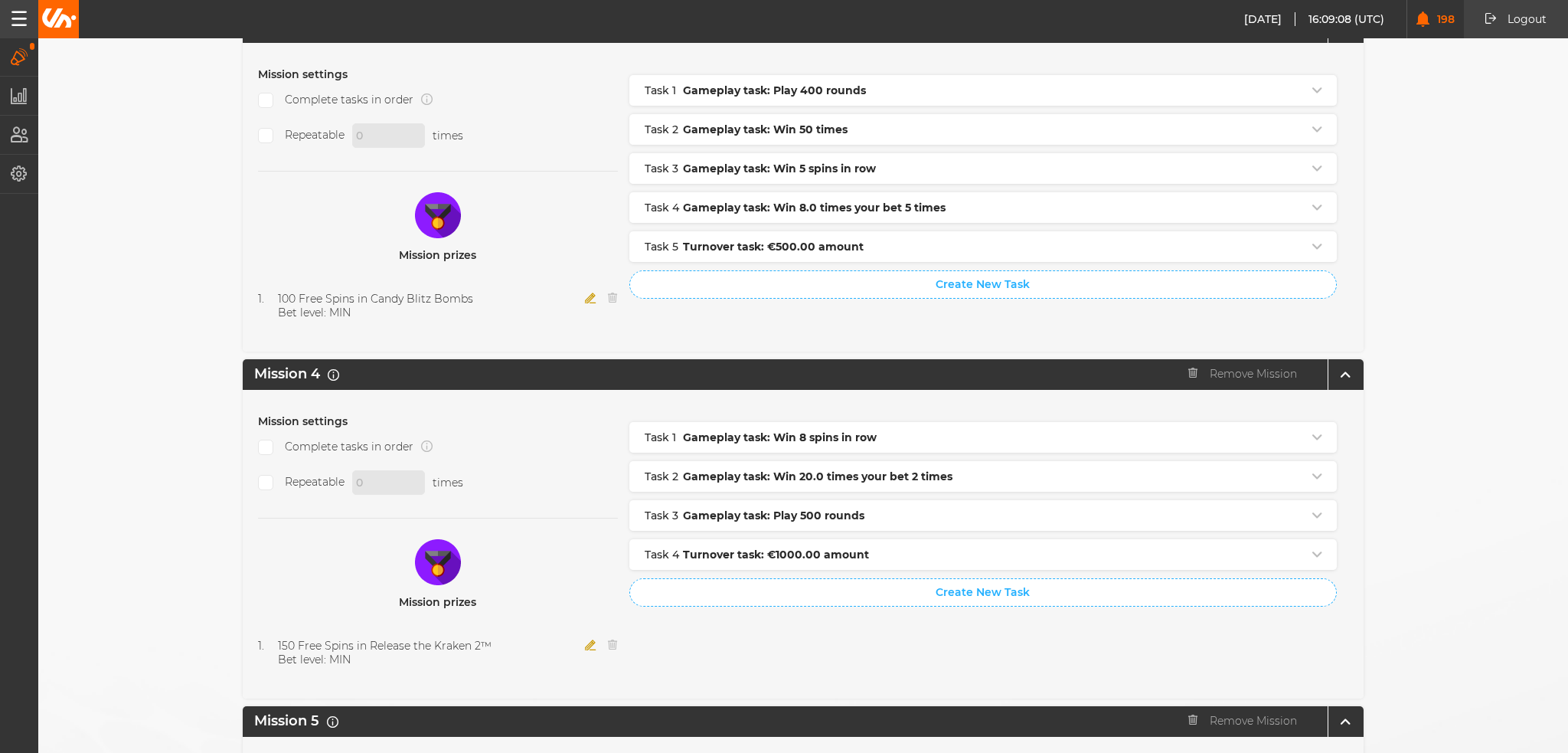
scroll to position [1302, 0]
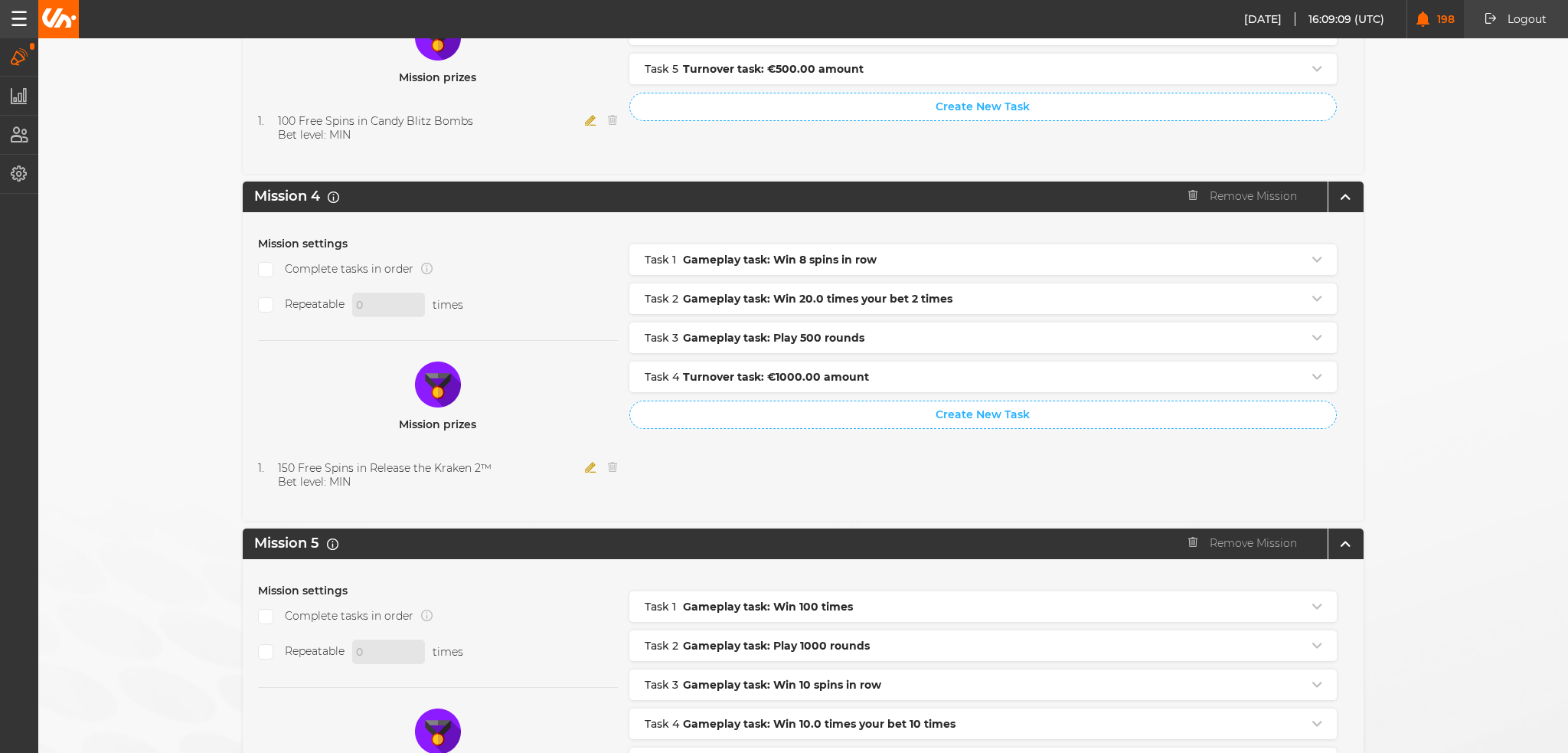
click at [588, 462] on icon "button" at bounding box center [591, 466] width 11 height 10
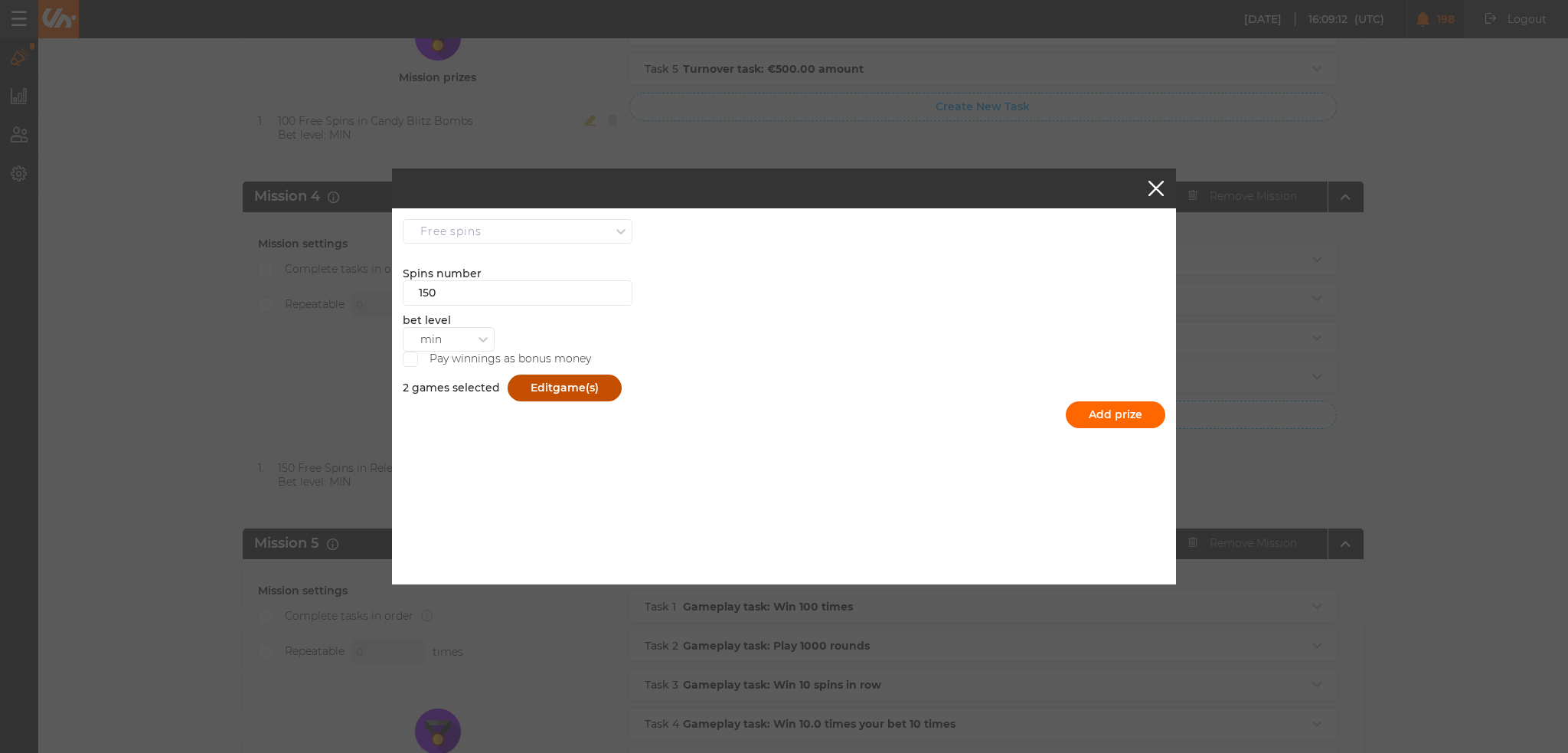
click at [561, 386] on span "game(s)" at bounding box center [575, 387] width 46 height 14
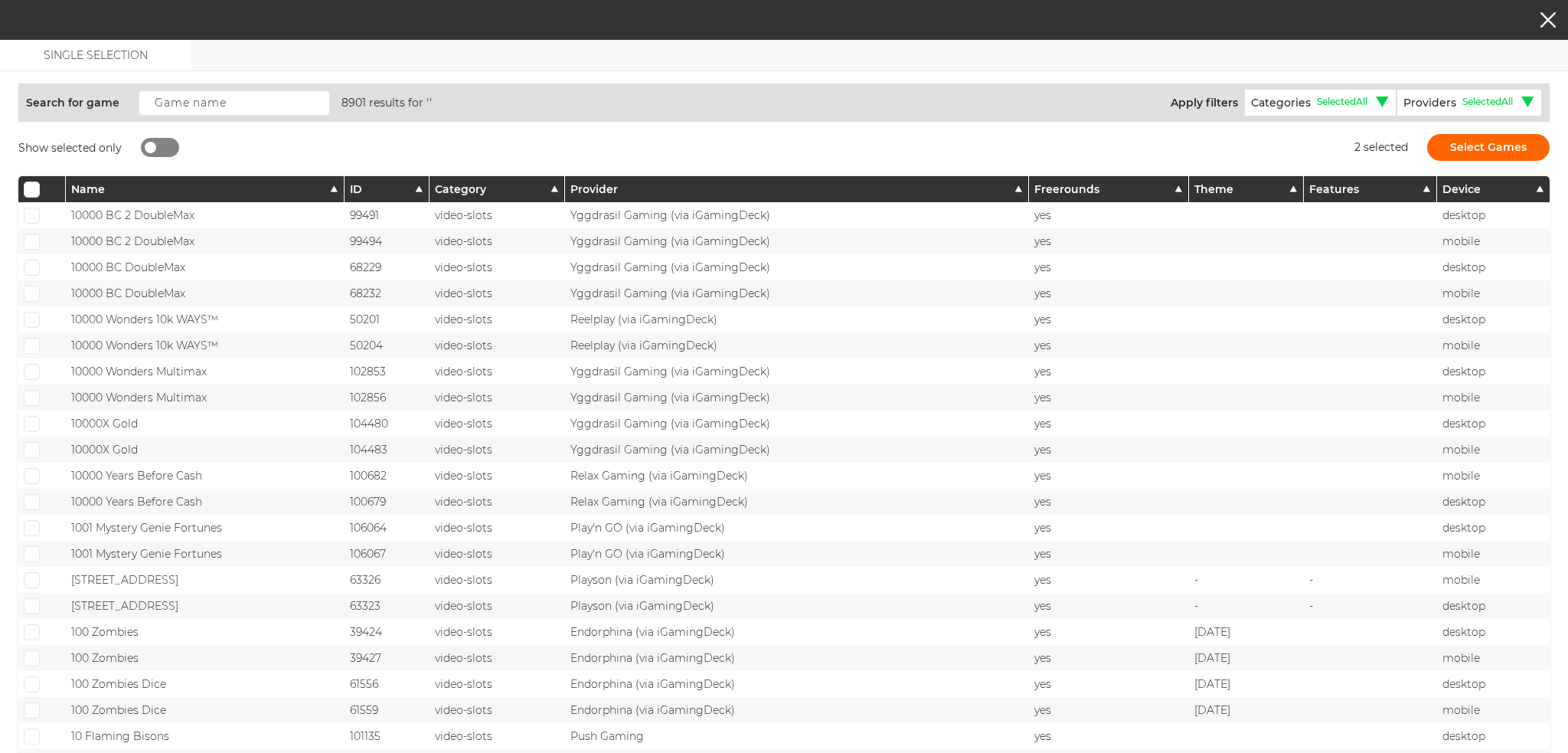
click at [169, 144] on div at bounding box center [160, 148] width 39 height 19
checkbox input "true"
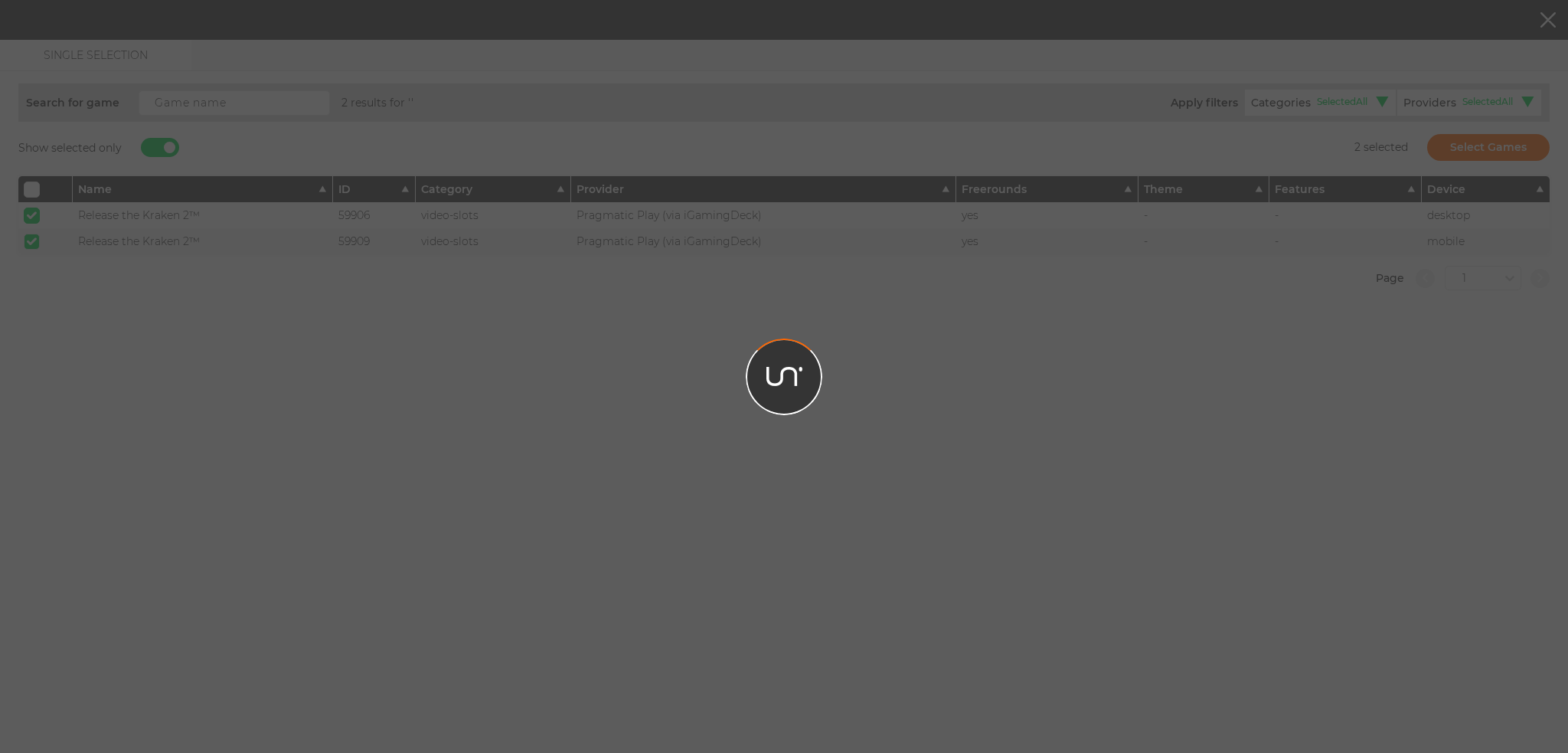
click at [35, 216] on div at bounding box center [784, 376] width 1568 height 753
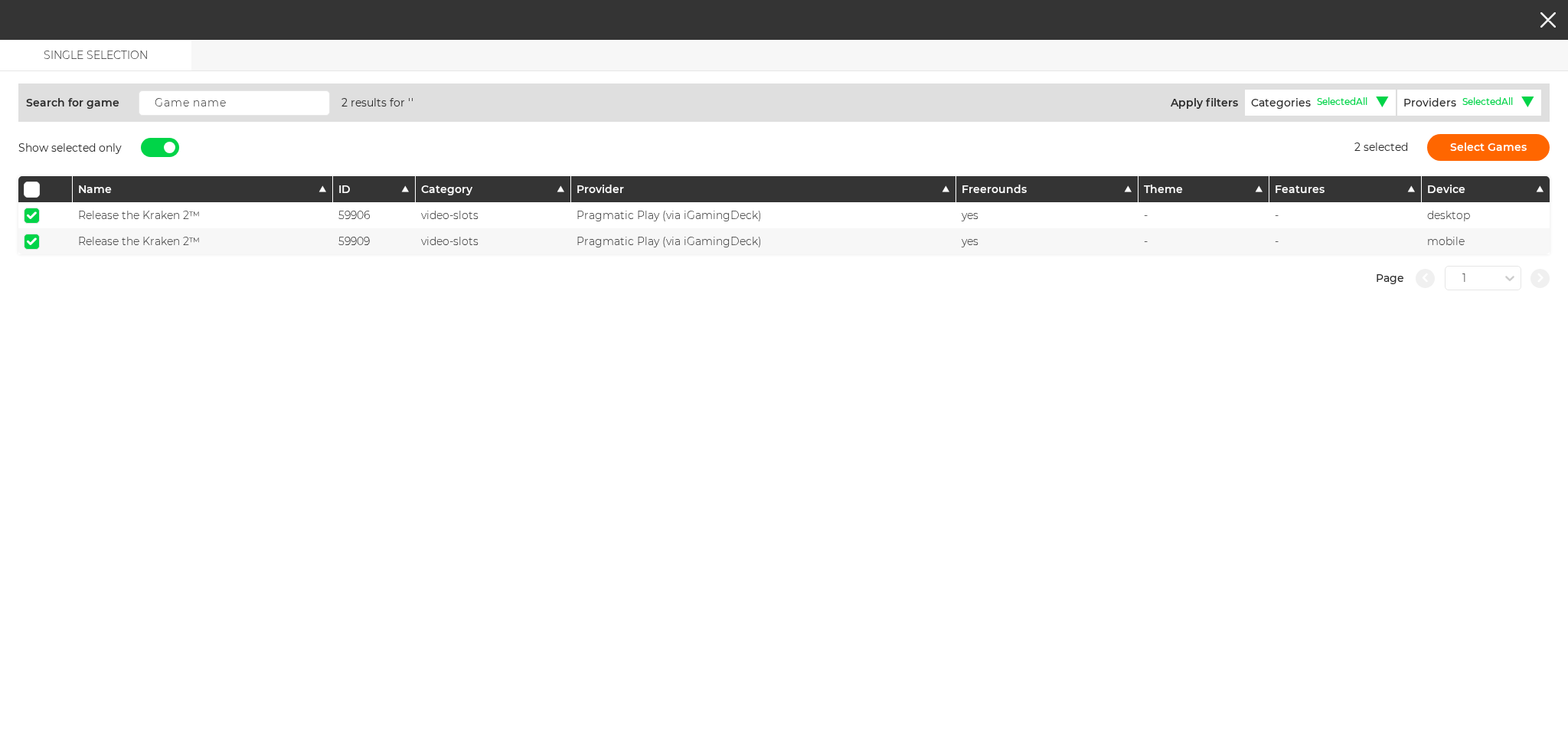
click at [33, 212] on span at bounding box center [31, 215] width 10 height 8
click at [33, 212] on input "checkbox" at bounding box center [32, 216] width 16 height 16
checkbox input "false"
click at [29, 229] on div at bounding box center [46, 241] width 55 height 26
click at [26, 246] on label at bounding box center [32, 241] width 16 height 15
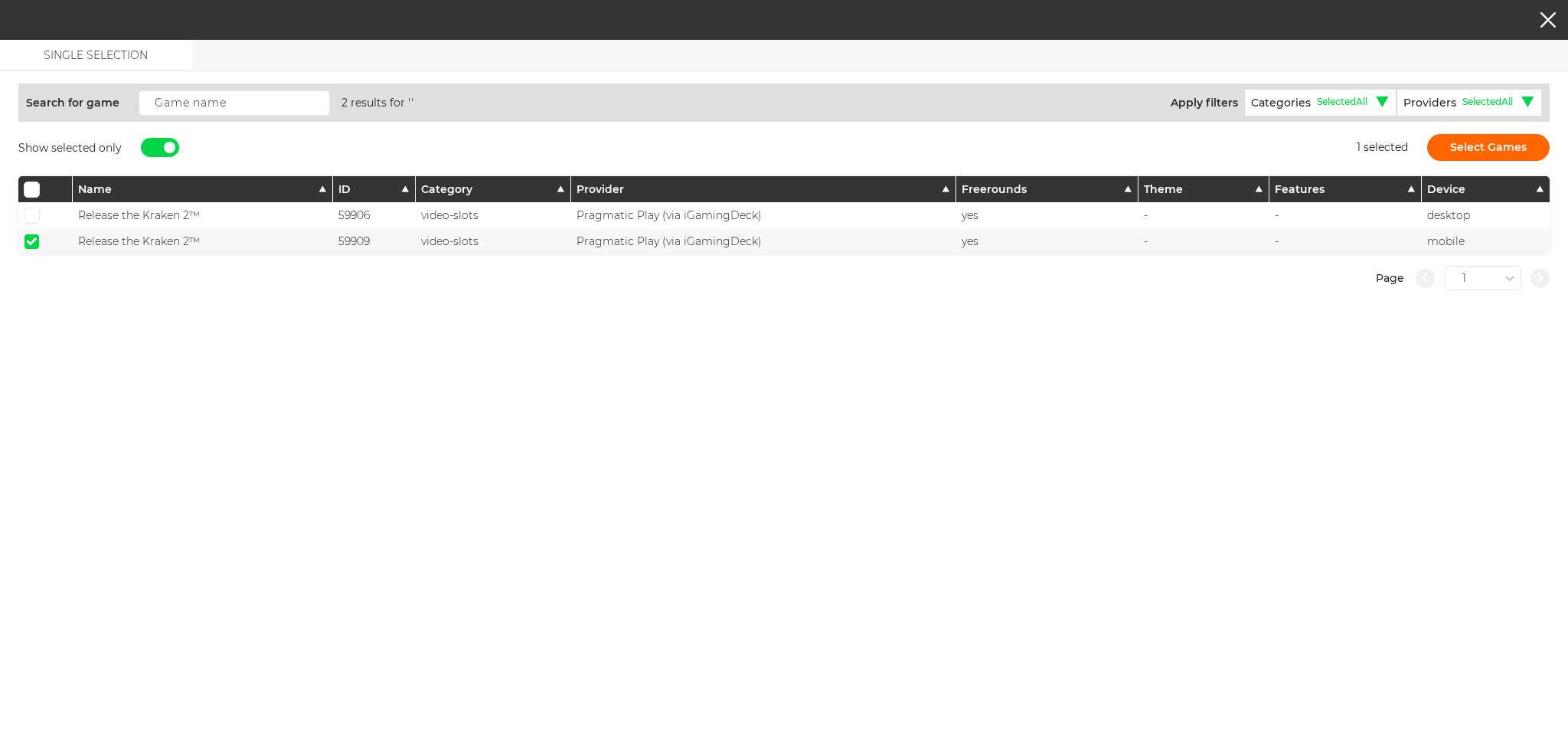
click at [34, 243] on span at bounding box center [31, 242] width 10 height 8
click at [34, 243] on input "checkbox" at bounding box center [32, 242] width 16 height 16
checkbox input "false"
click at [178, 135] on div "Show selected only" at bounding box center [99, 147] width 160 height 26
click at [156, 145] on div at bounding box center [160, 148] width 39 height 19
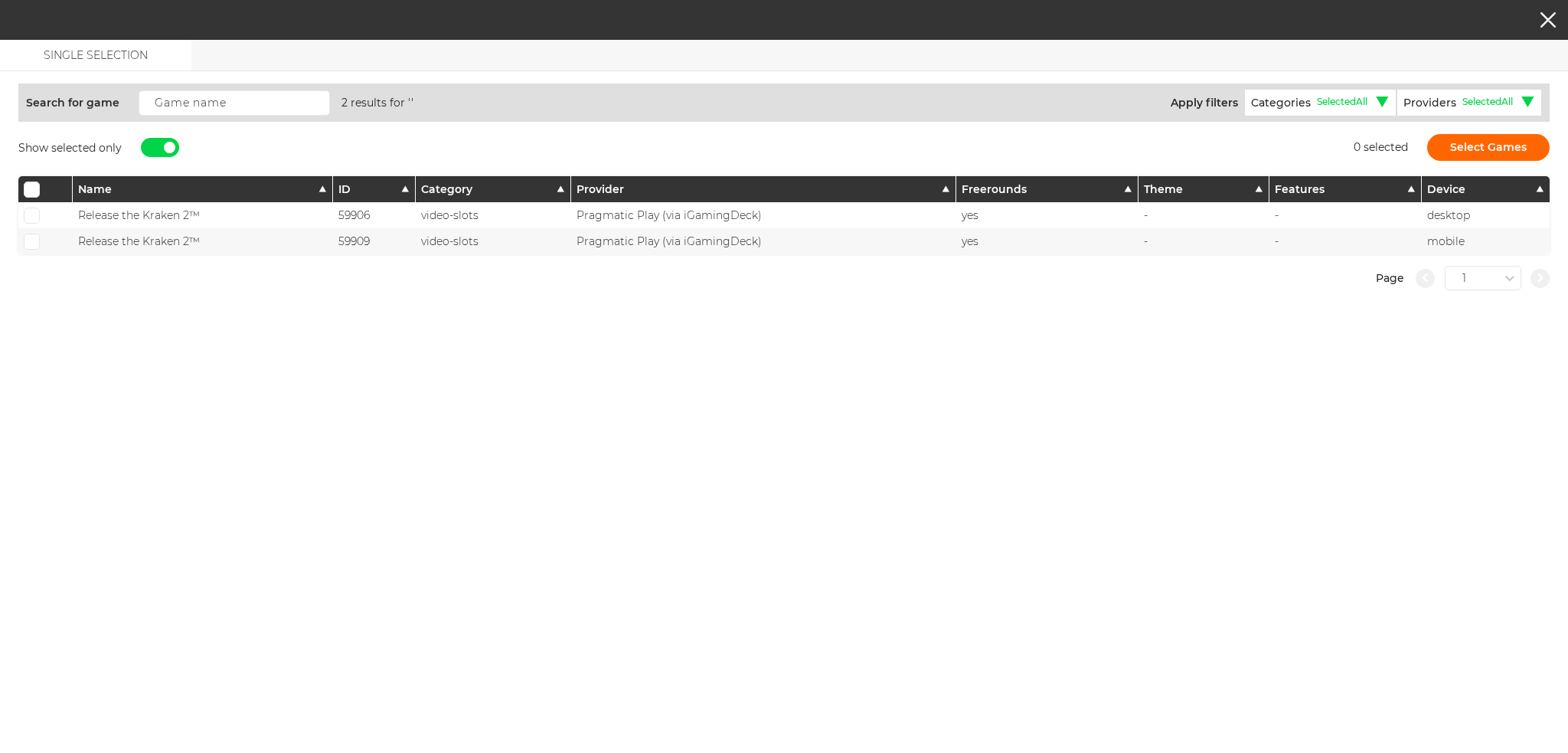
checkbox input "false"
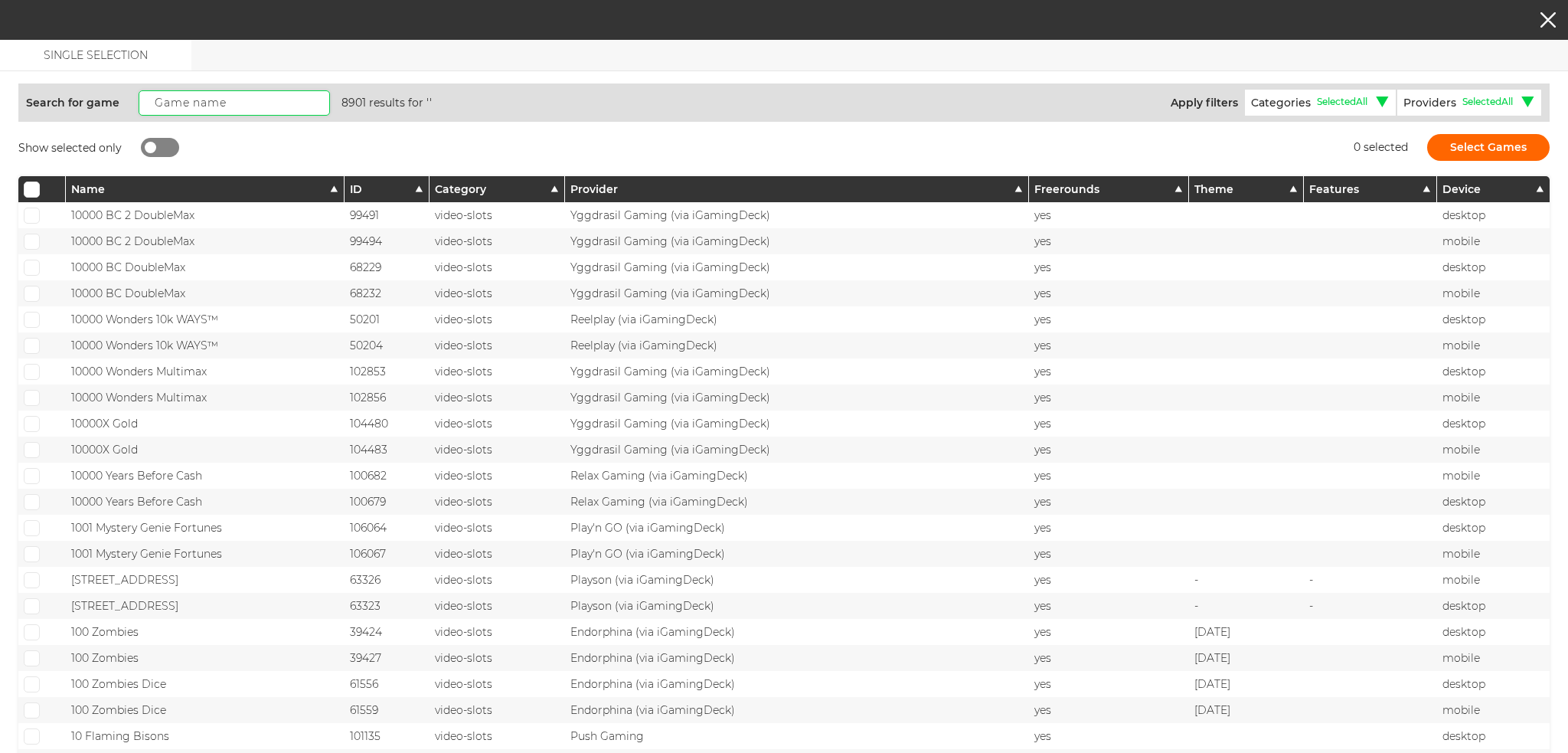
click at [181, 104] on input "text" at bounding box center [234, 103] width 192 height 25
paste input "Candy Blitz Bombs"
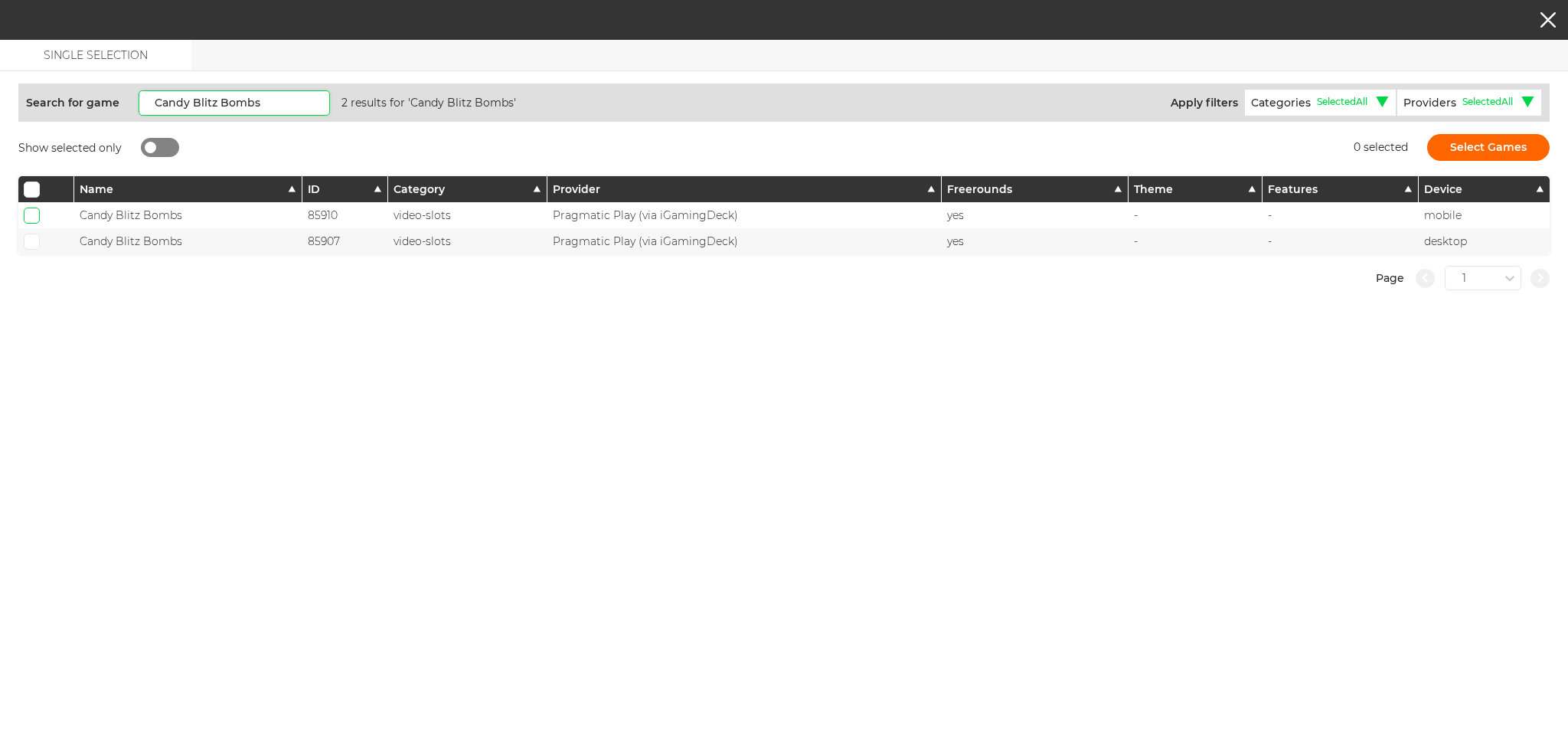
type input "Candy Blitz Bombs"
click at [39, 214] on input "checkbox" at bounding box center [32, 216] width 16 height 16
checkbox input "true"
click at [27, 242] on span at bounding box center [31, 242] width 10 height 8
click at [27, 242] on input "checkbox" at bounding box center [32, 242] width 16 height 16
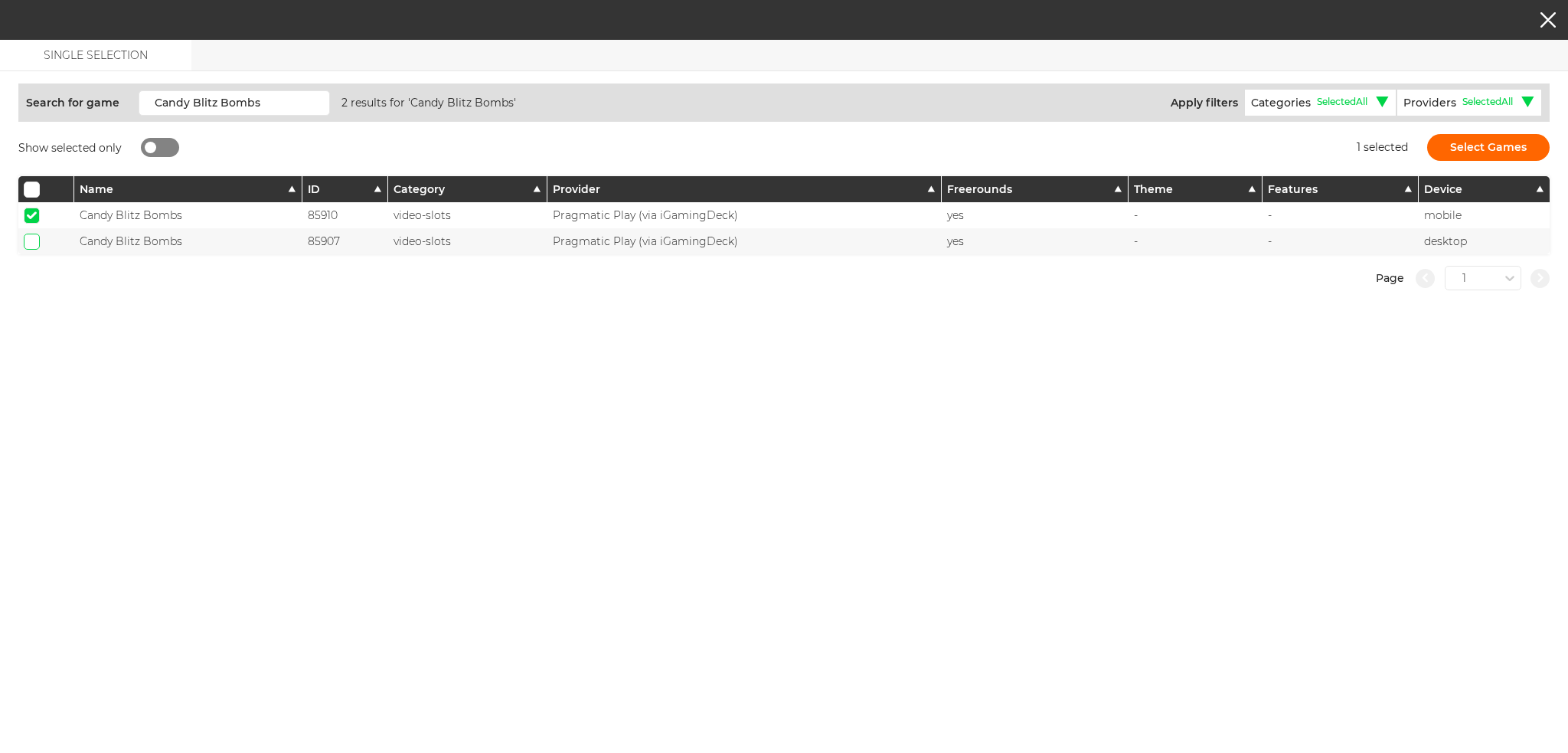
checkbox input "true"
click at [1464, 146] on button "Select Games" at bounding box center [1489, 147] width 123 height 26
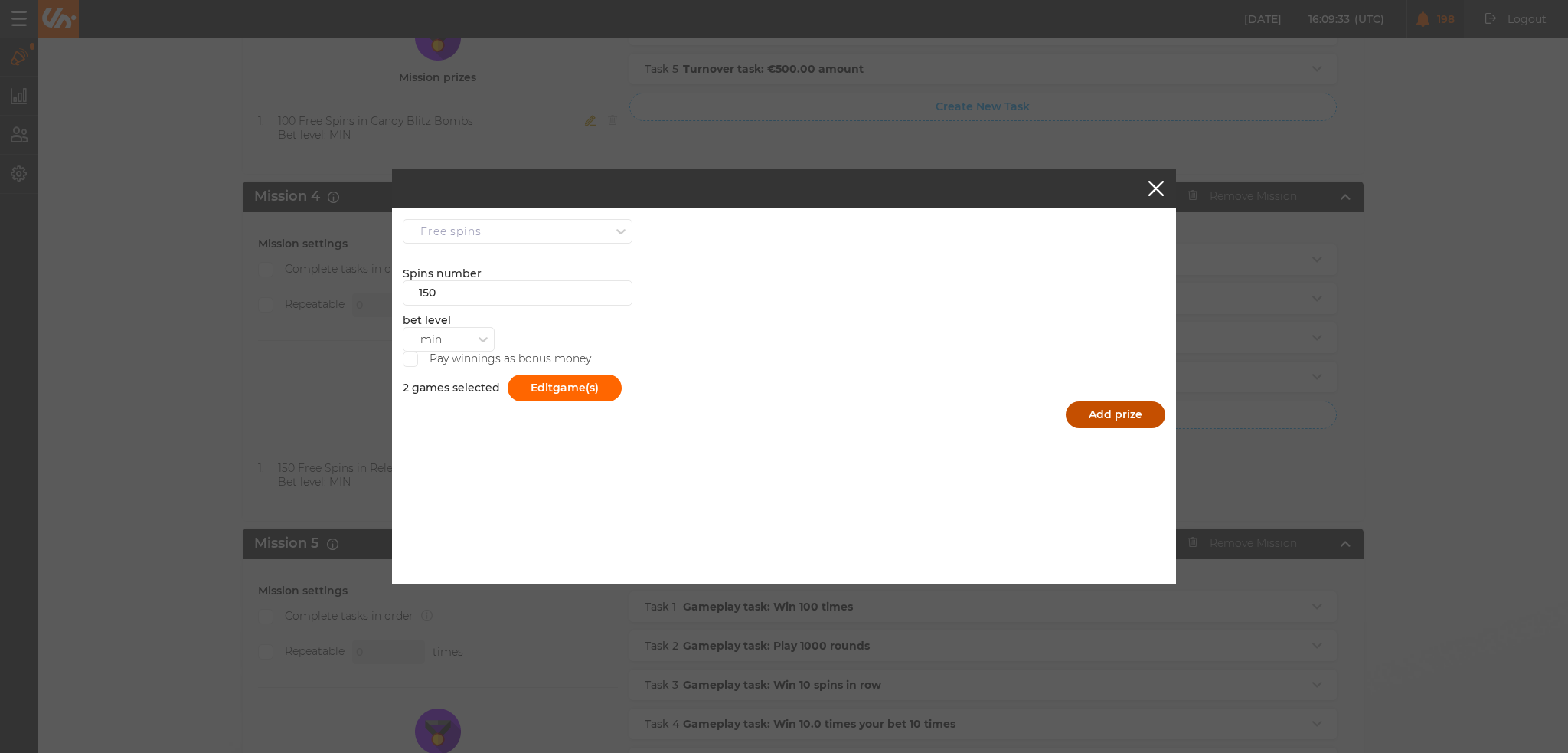
click at [1111, 410] on button "Add prize" at bounding box center [1115, 414] width 100 height 26
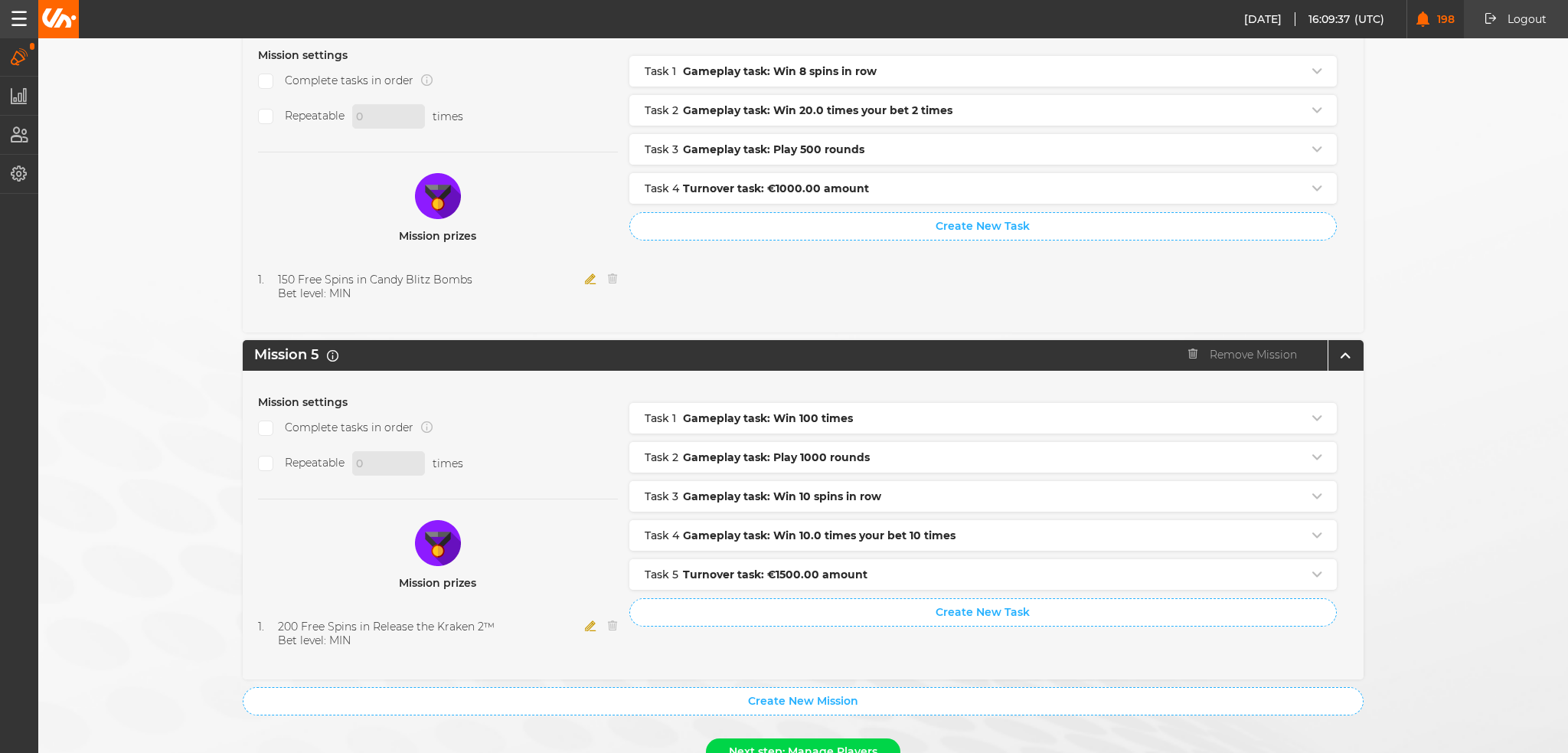
scroll to position [1522, 0]
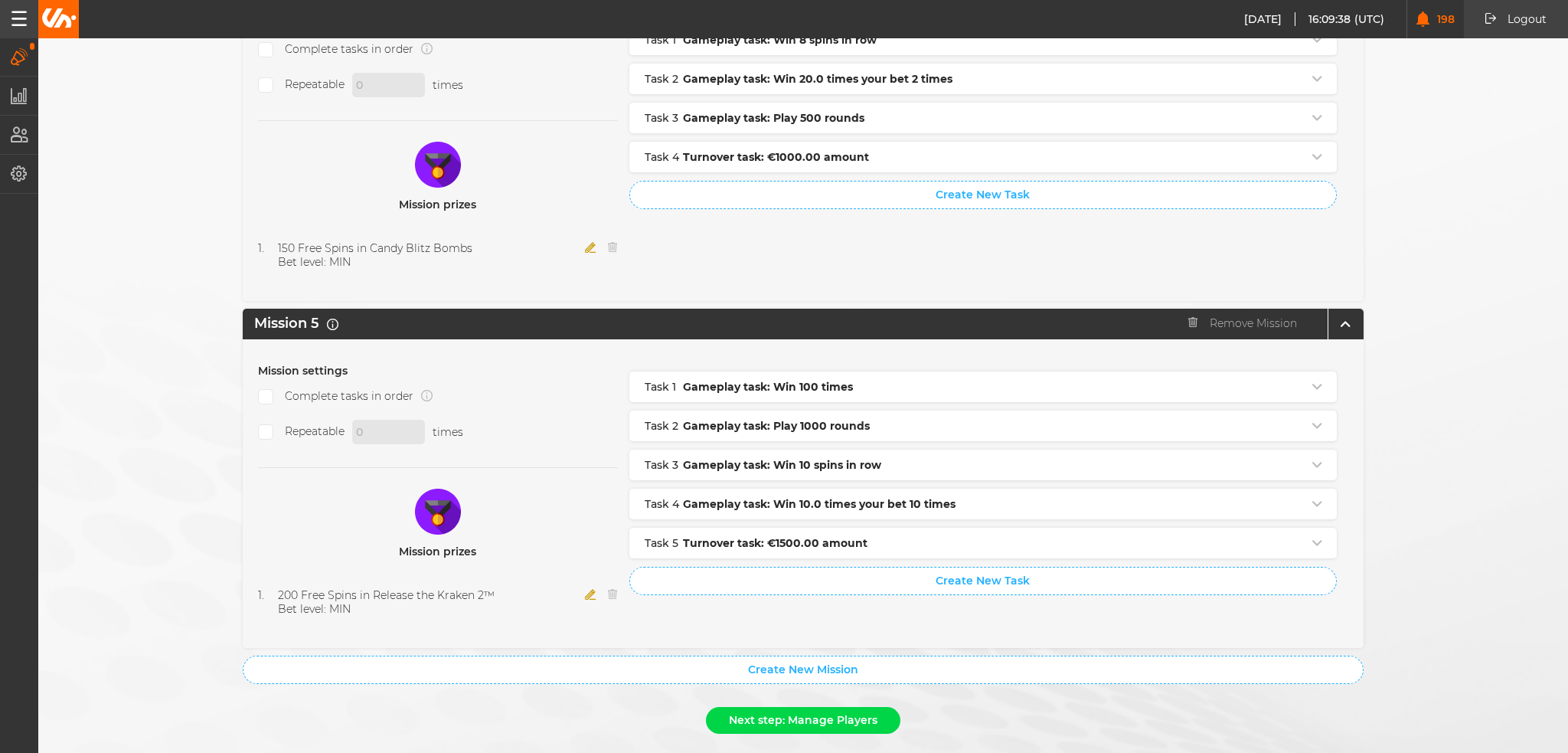
click at [586, 589] on icon "button" at bounding box center [591, 594] width 11 height 10
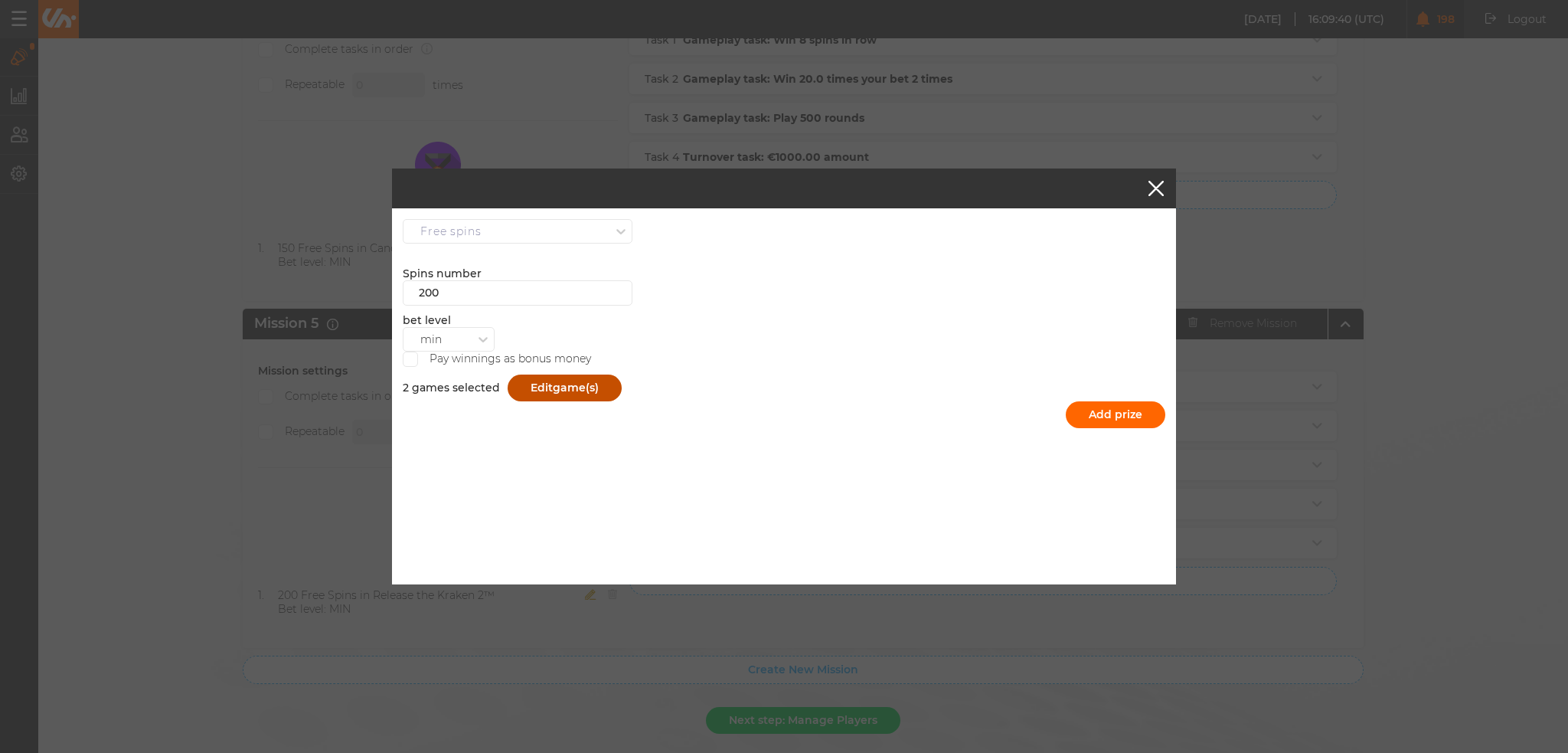
click at [548, 382] on button "Edit game(s)" at bounding box center [565, 388] width 114 height 26
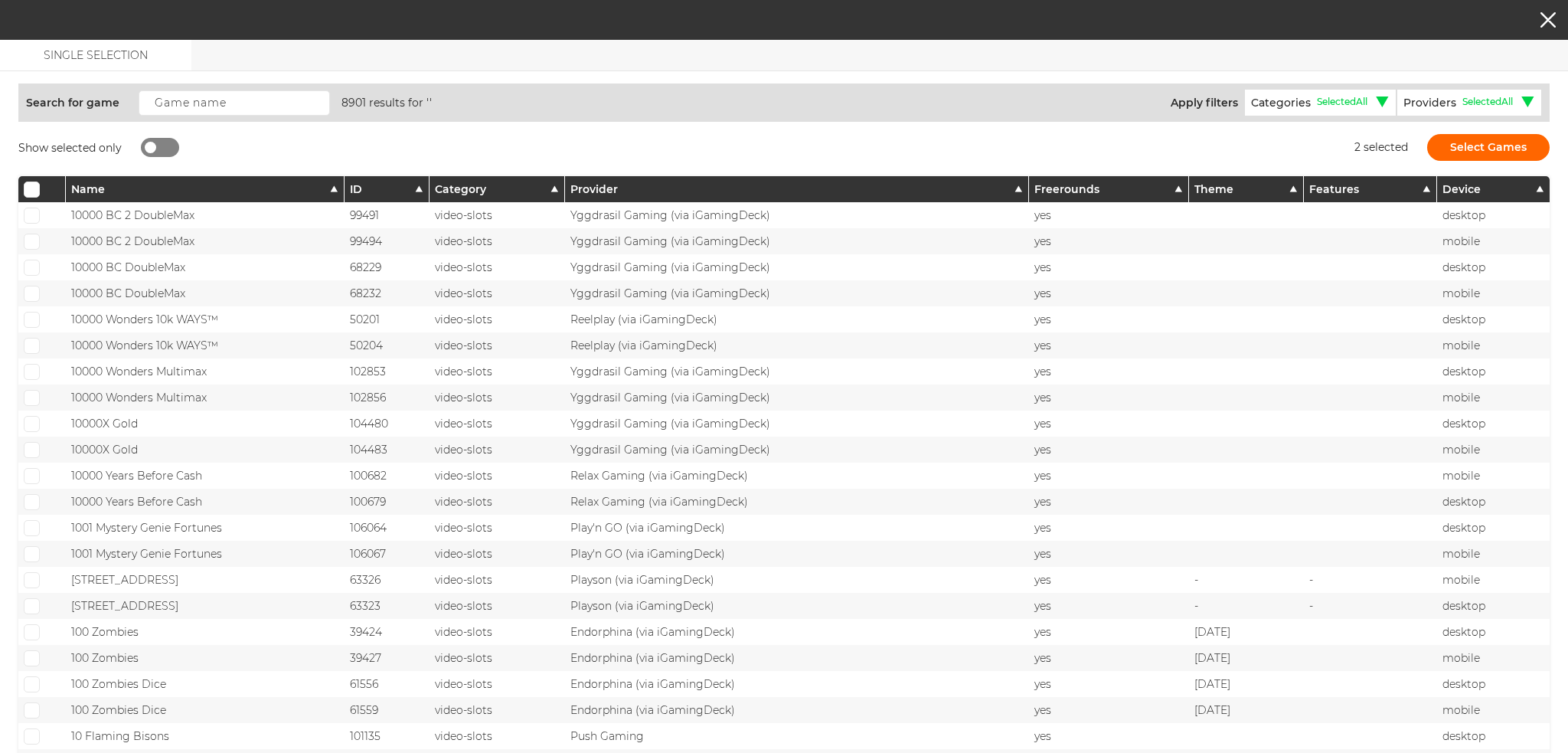
click at [159, 148] on div at bounding box center [160, 148] width 39 height 19
checkbox input "true"
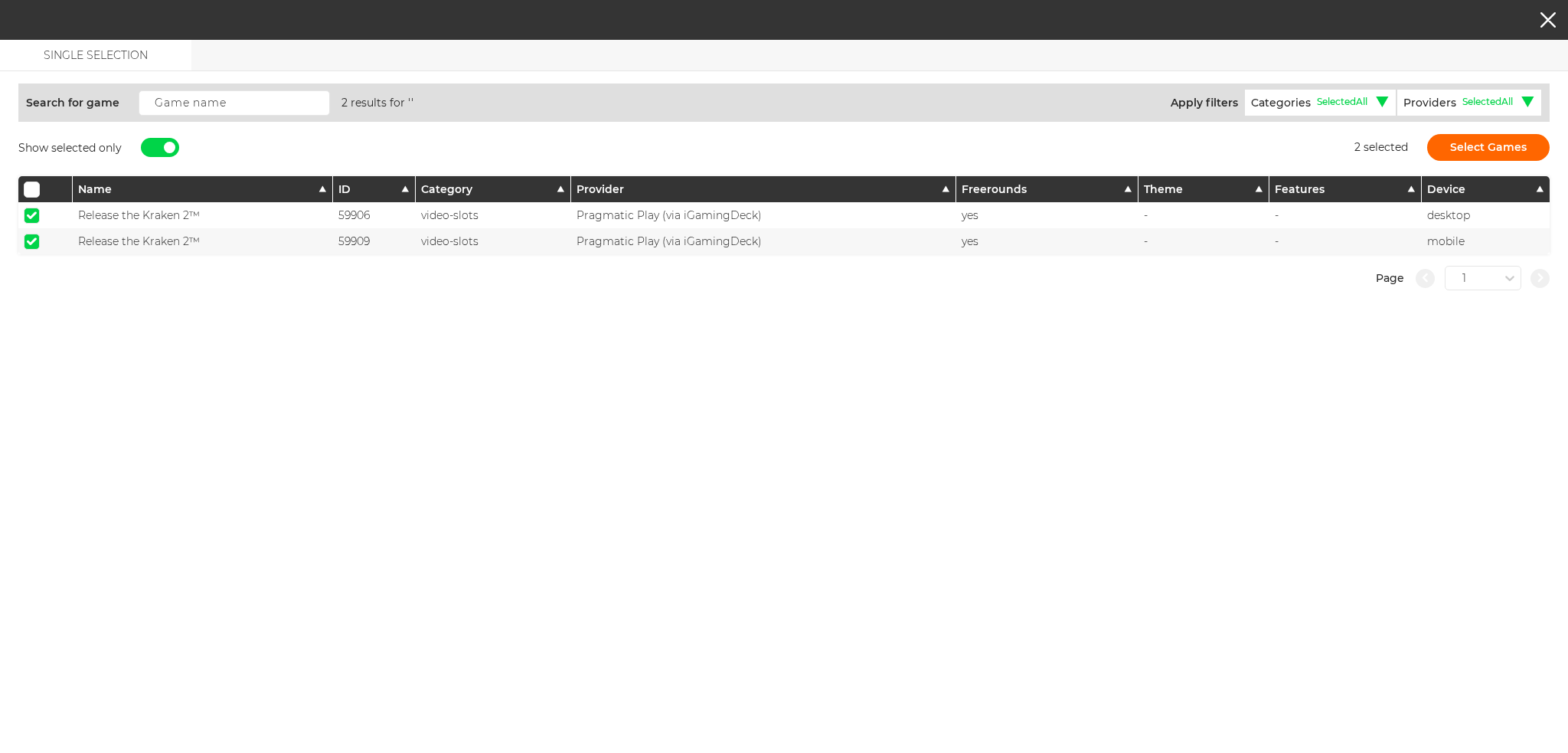
click at [34, 211] on span at bounding box center [31, 215] width 10 height 8
click at [34, 210] on input "checkbox" at bounding box center [32, 216] width 16 height 16
checkbox input "false"
click at [27, 242] on span at bounding box center [31, 242] width 10 height 8
click at [27, 242] on input "checkbox" at bounding box center [32, 242] width 16 height 16
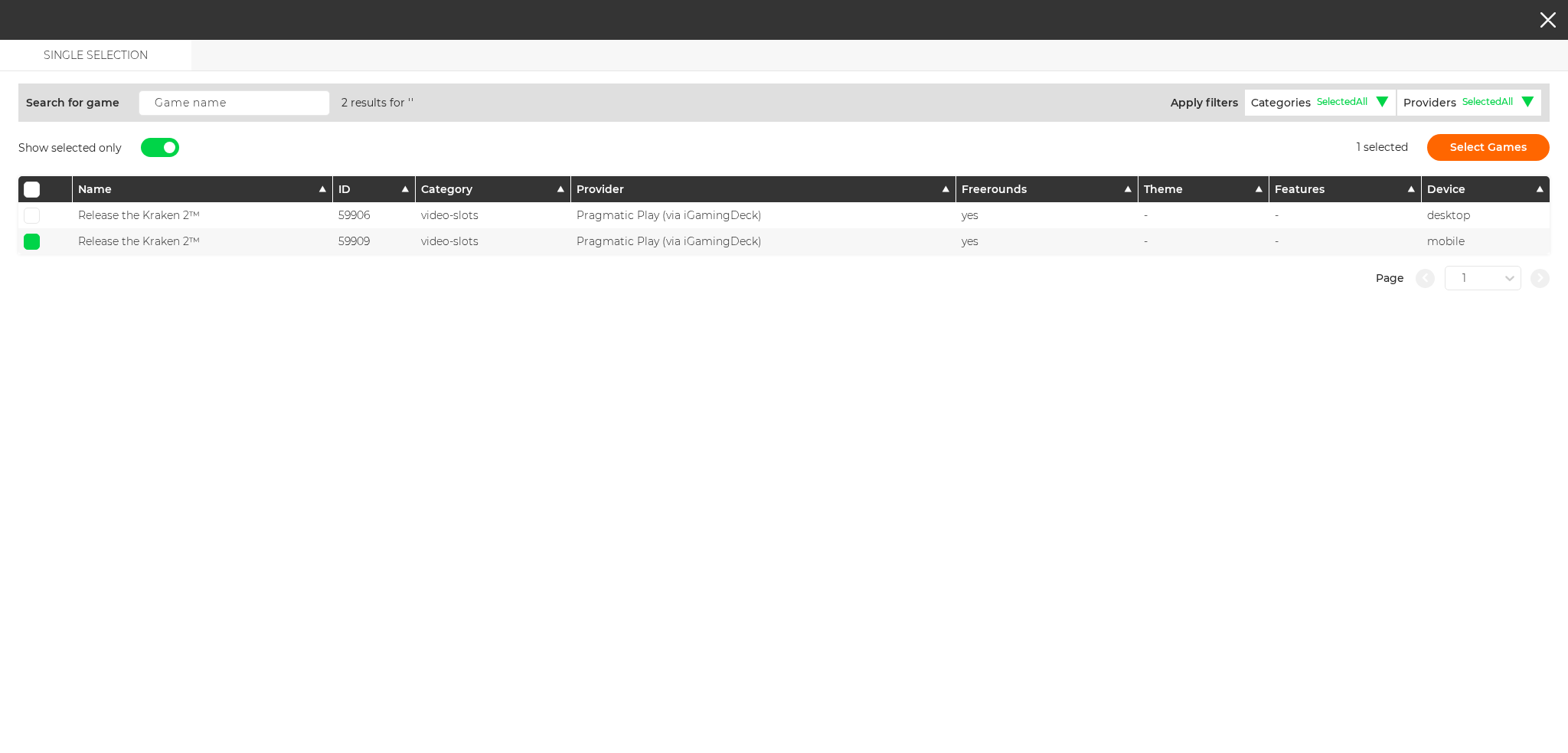
checkbox input "false"
click at [164, 156] on div "Show selected only" at bounding box center [99, 147] width 160 height 26
click at [166, 144] on div at bounding box center [169, 148] width 11 height 11
checkbox input "false"
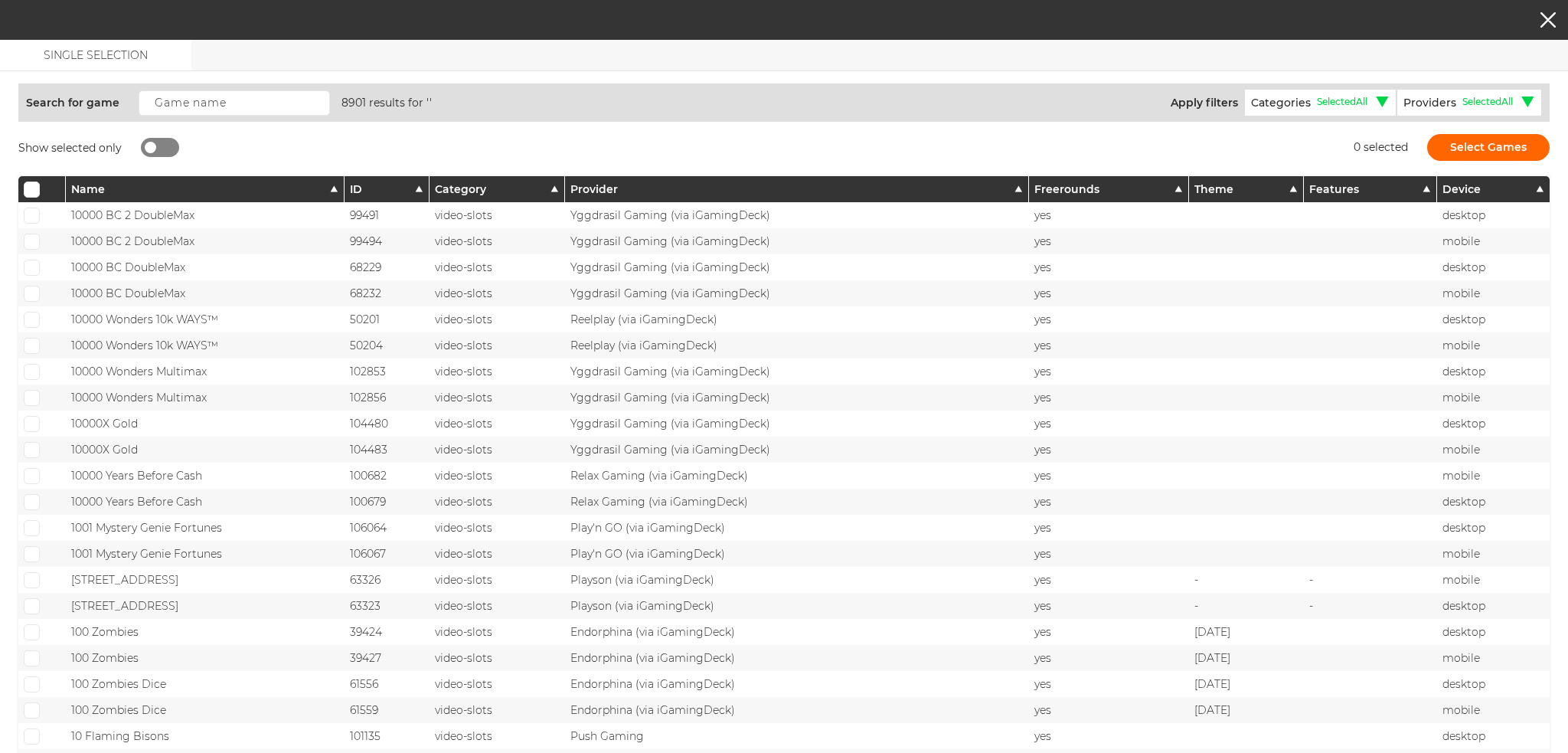
click at [176, 119] on div "Search for game 8901 results for '' Apply filters Categories Selected All Selec…" at bounding box center [784, 103] width 1531 height 39
click at [192, 93] on input "text" at bounding box center [234, 103] width 192 height 25
paste input "Candy Blitz Bombs"
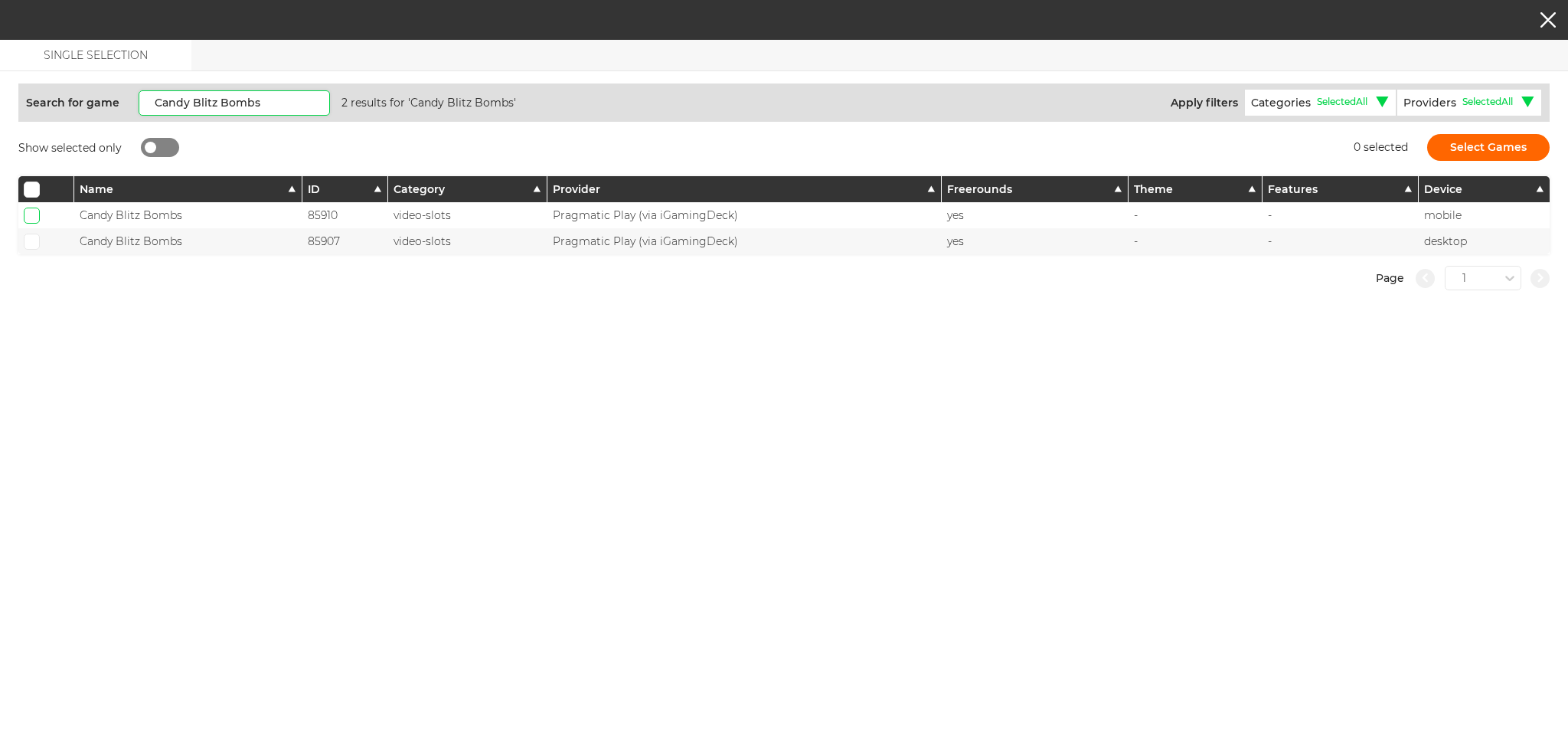
type input "Candy Blitz Bombs"
click at [38, 208] on input "checkbox" at bounding box center [32, 216] width 16 height 16
checkbox input "true"
click at [29, 242] on span at bounding box center [31, 242] width 10 height 8
click at [29, 242] on input "checkbox" at bounding box center [32, 242] width 16 height 16
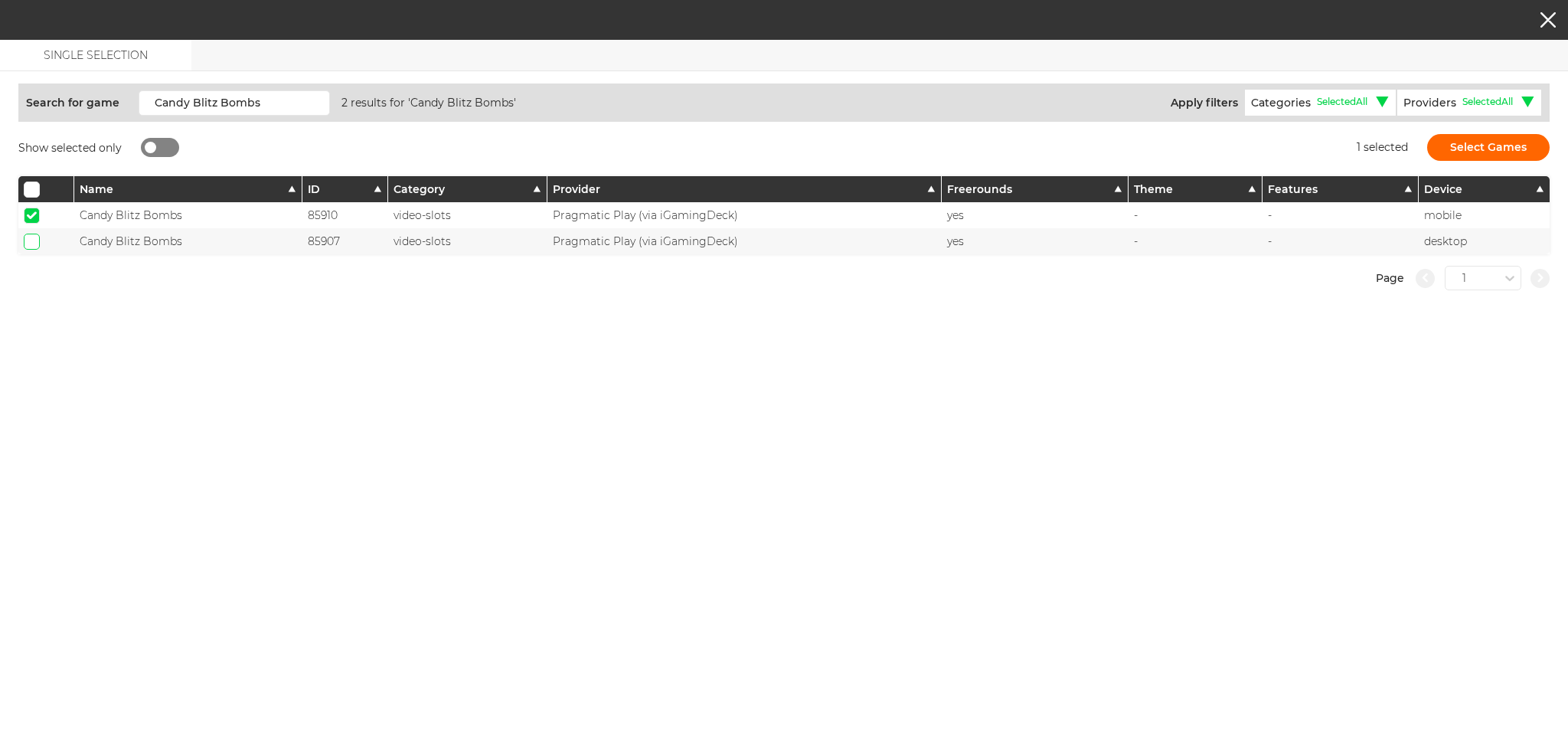
checkbox input "true"
click at [1460, 144] on button "Select Games" at bounding box center [1489, 147] width 123 height 26
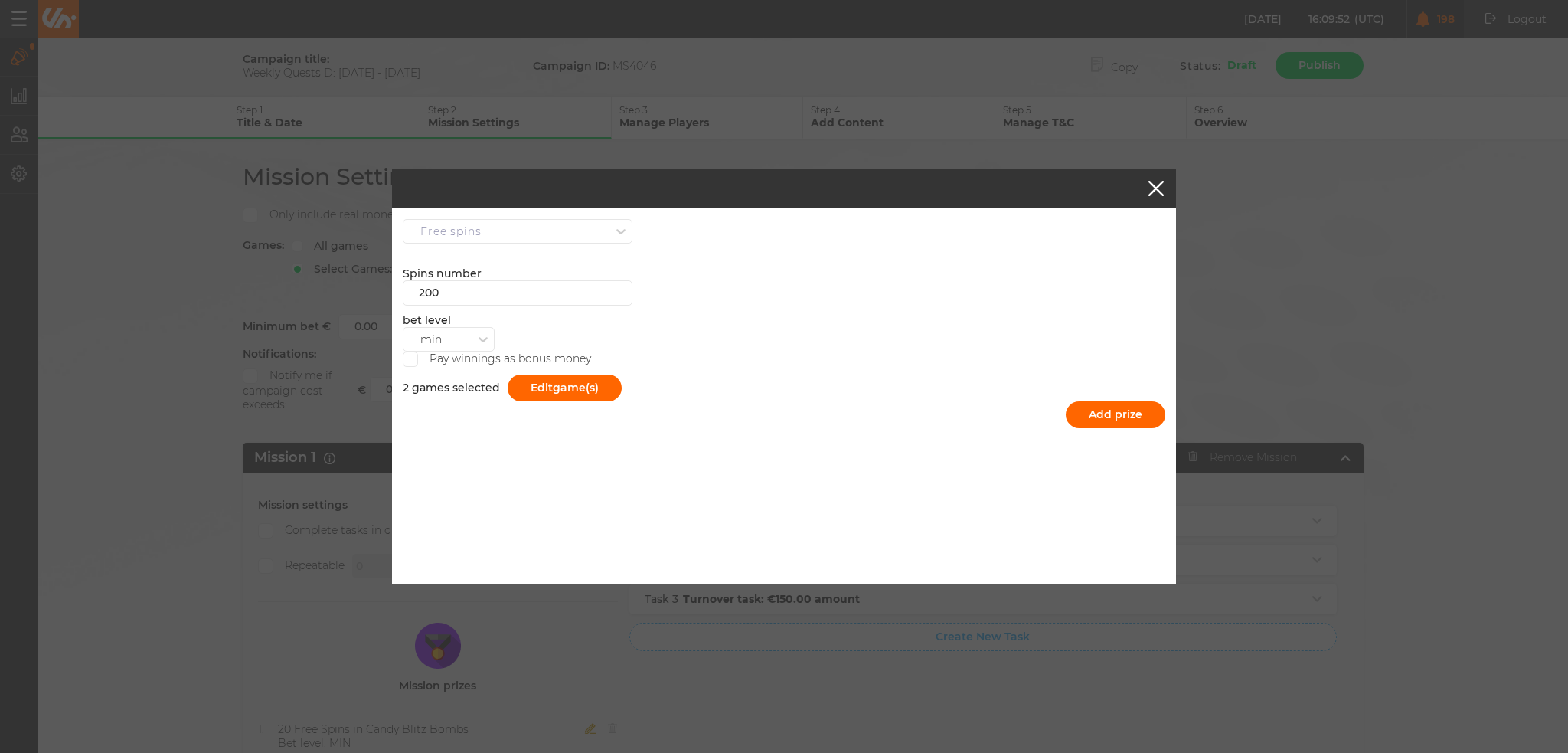
scroll to position [1522, 0]
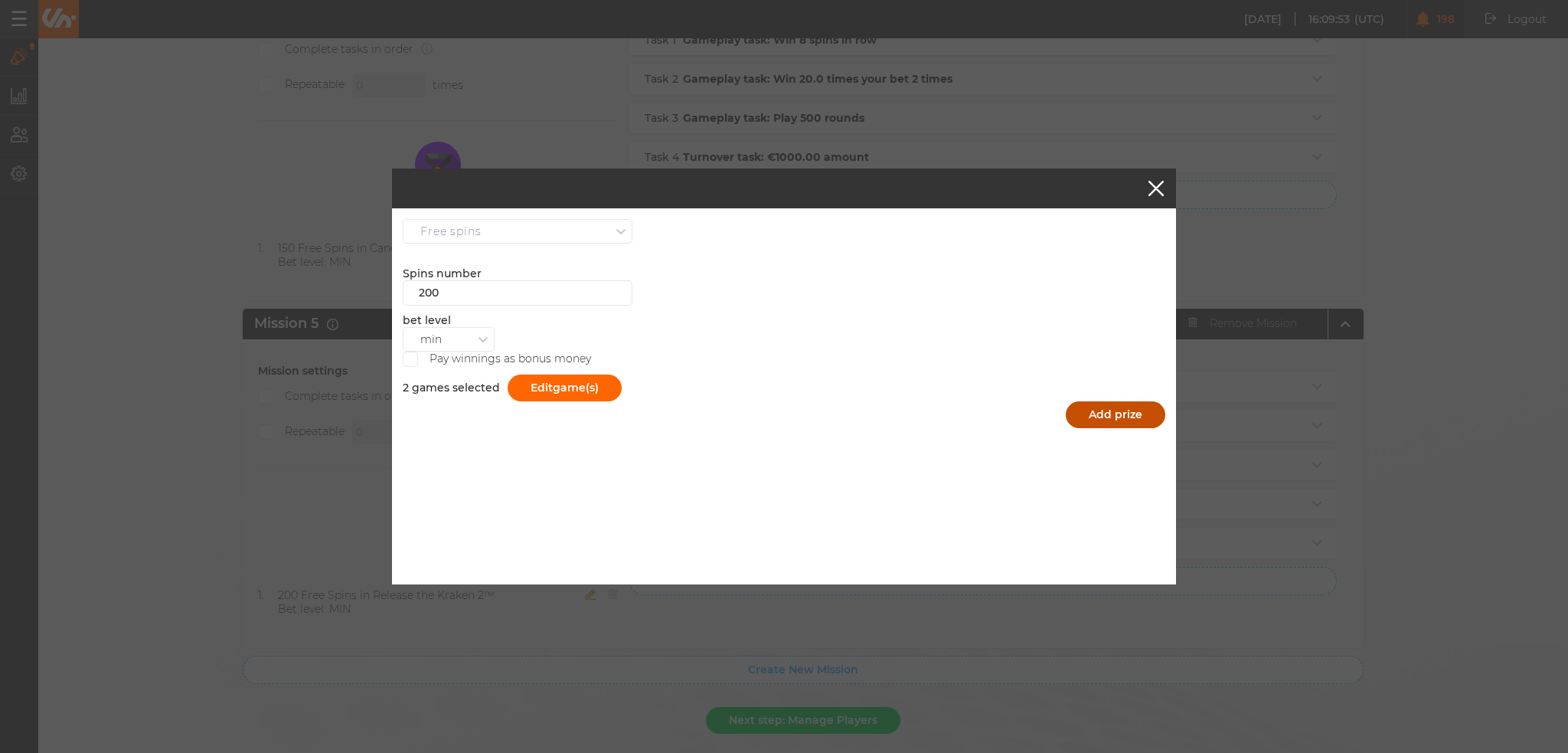
click at [1103, 407] on button "Add prize" at bounding box center [1115, 414] width 100 height 26
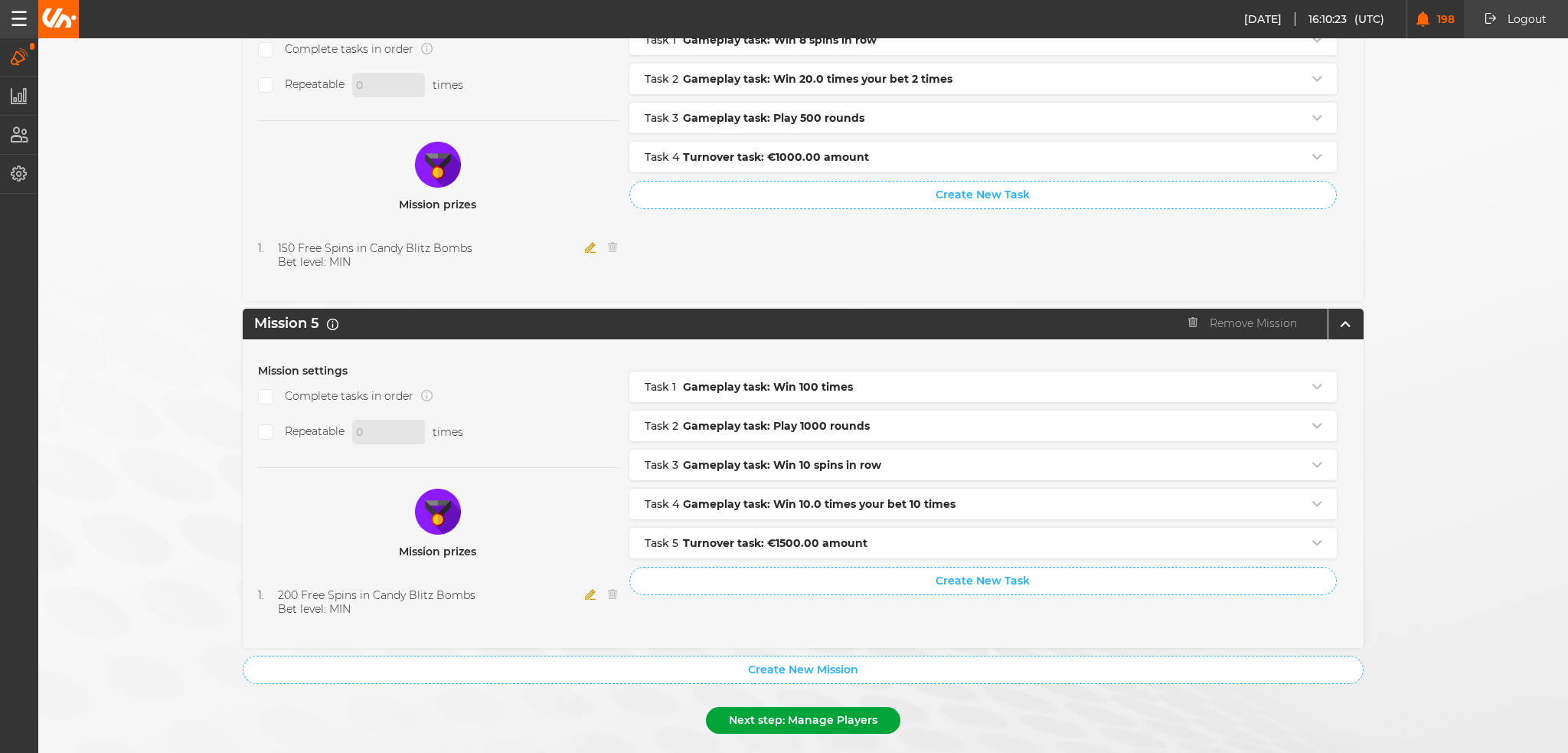
click at [741, 707] on button "Next step: Manage Players" at bounding box center [803, 720] width 194 height 26
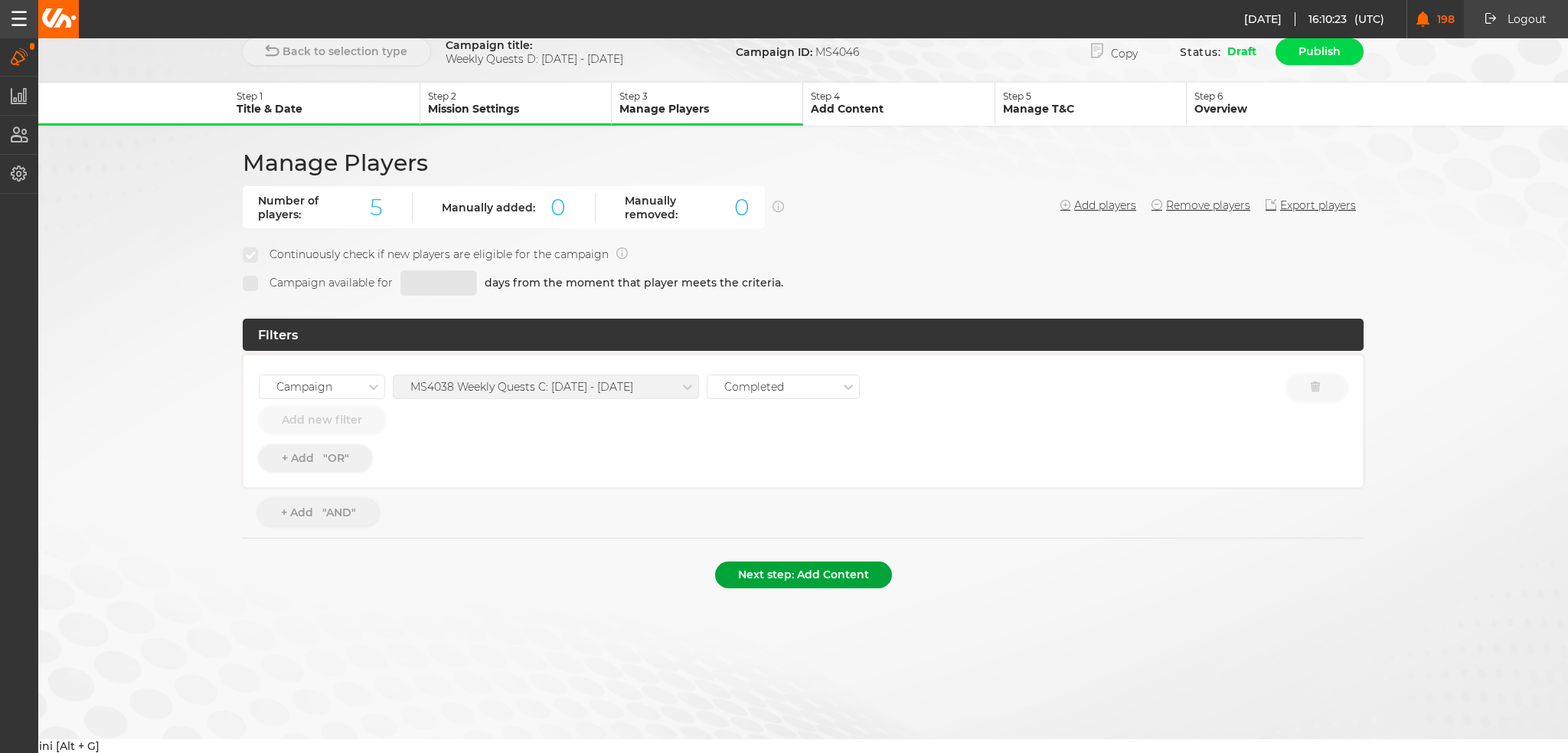
scroll to position [0, 0]
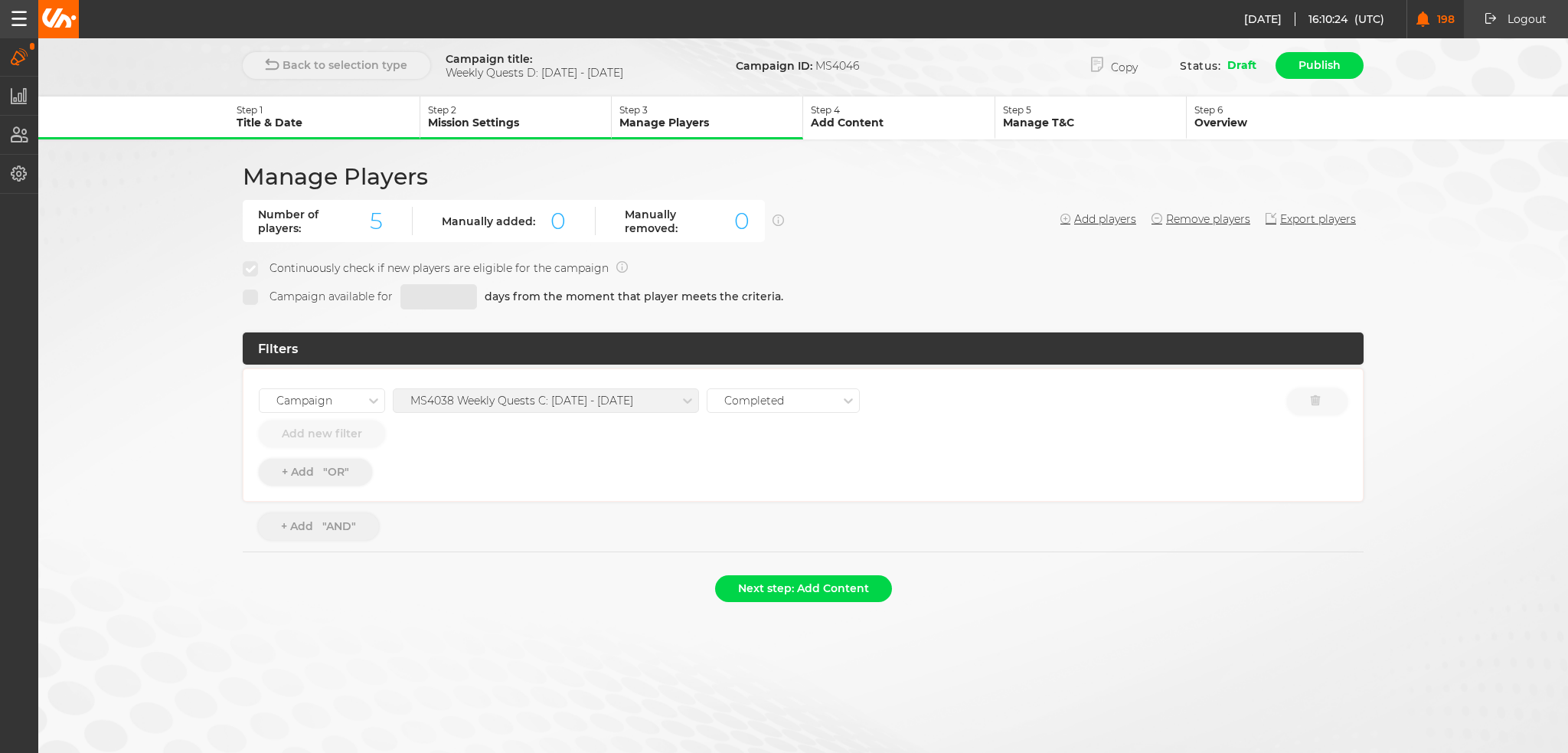
click at [572, 399] on div "MS4038 Weekly Quests C: [DATE] - [DATE]" at bounding box center [546, 401] width 307 height 25
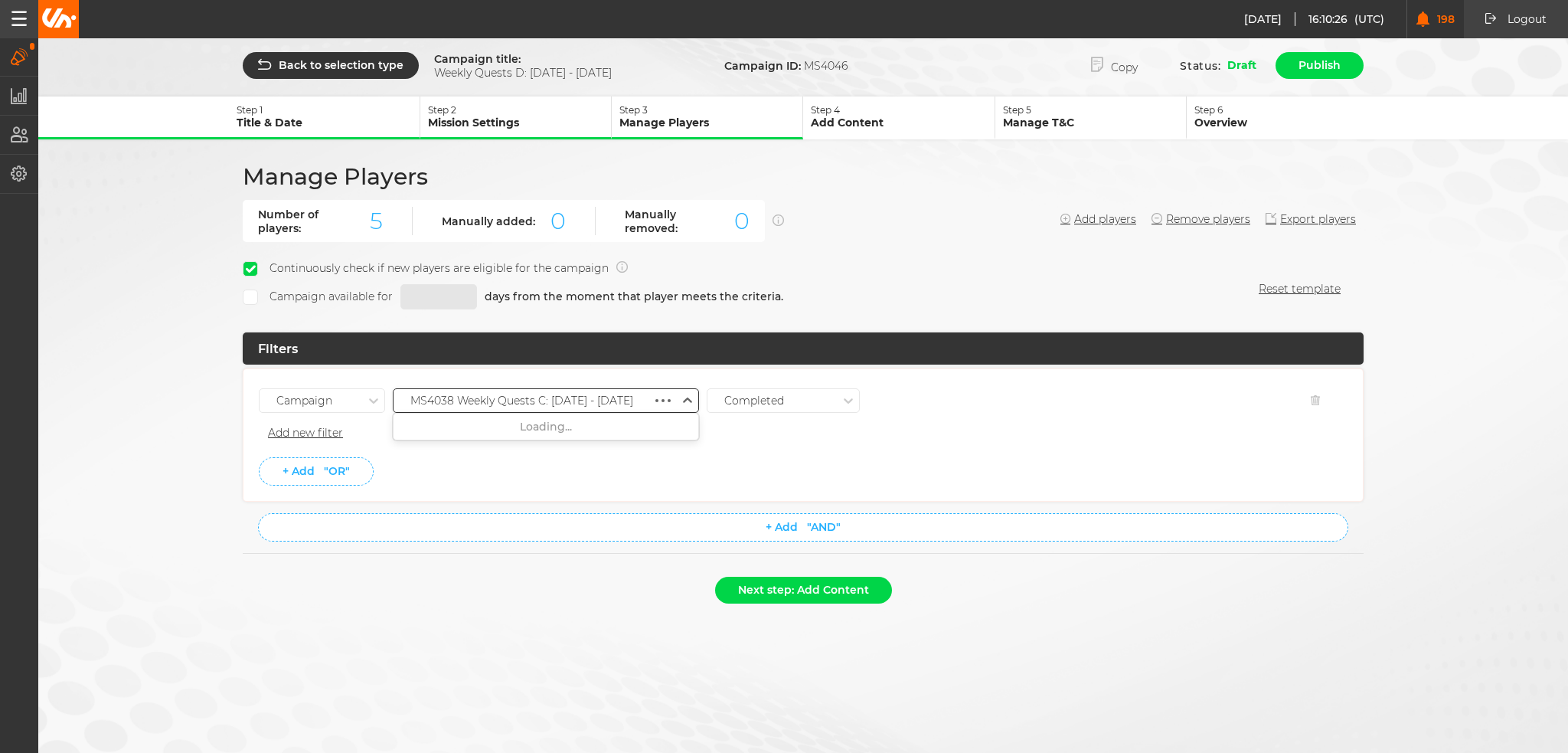
click at [571, 391] on div "MS4038 Weekly Quests C: [DATE] - [DATE]" at bounding box center [522, 401] width 258 height 20
click at [563, 445] on div "MS4045 Weekly Quests C: [DATE] - [DATE]" at bounding box center [546, 455] width 305 height 27
click at [658, 442] on li "Campaign MS4045 Weekly Quests C: [DATE] - [DATE] Completed Remove Filter Add ne…" at bounding box center [802, 417] width 1089 height 65
click at [766, 588] on button "Next step: Add Content" at bounding box center [803, 589] width 177 height 26
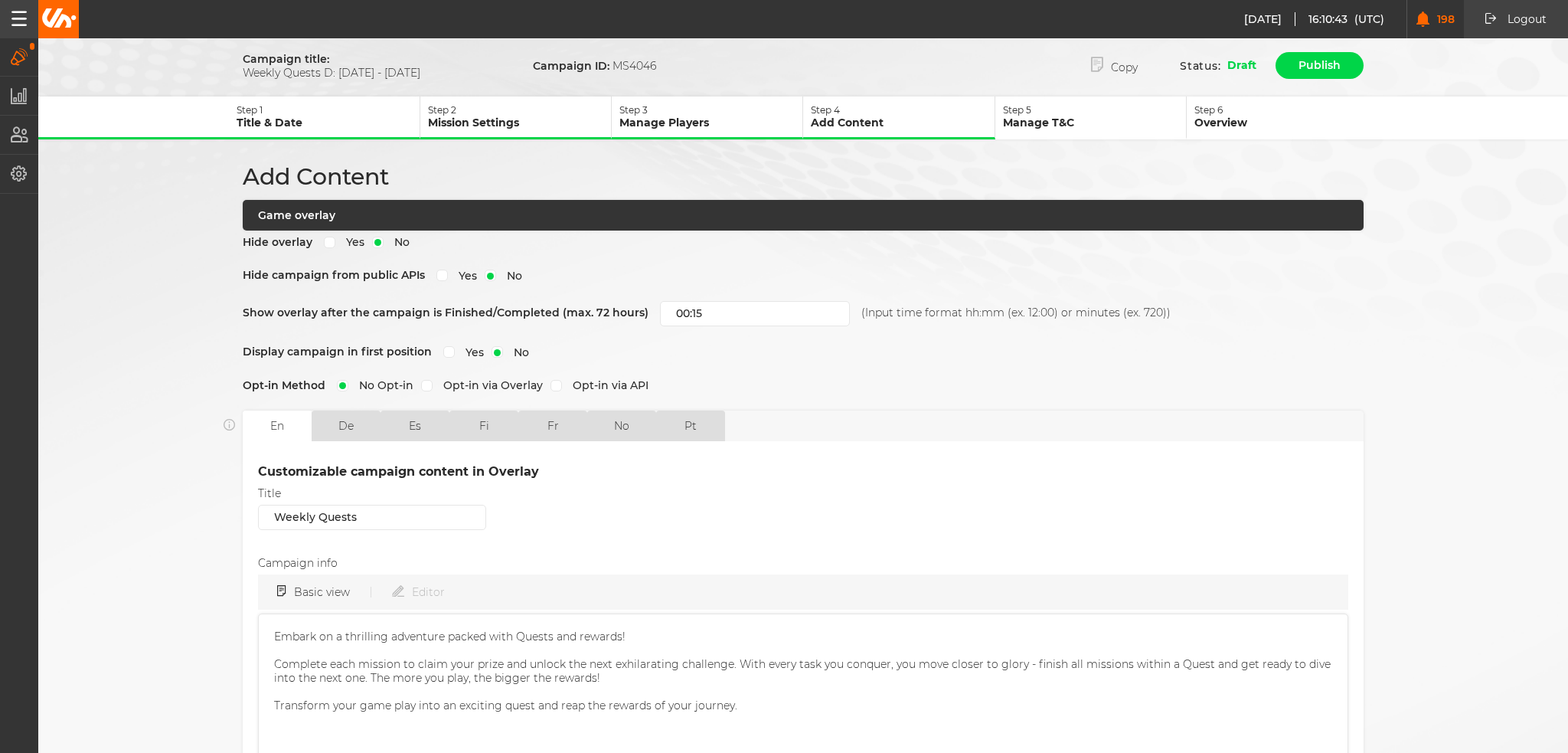
click at [136, 542] on form "Campaign title: Weekly Quests D: [DATE] - [DATE] Campaign ID: MS4046 Copy Statu…" at bounding box center [803, 568] width 1529 height 1037
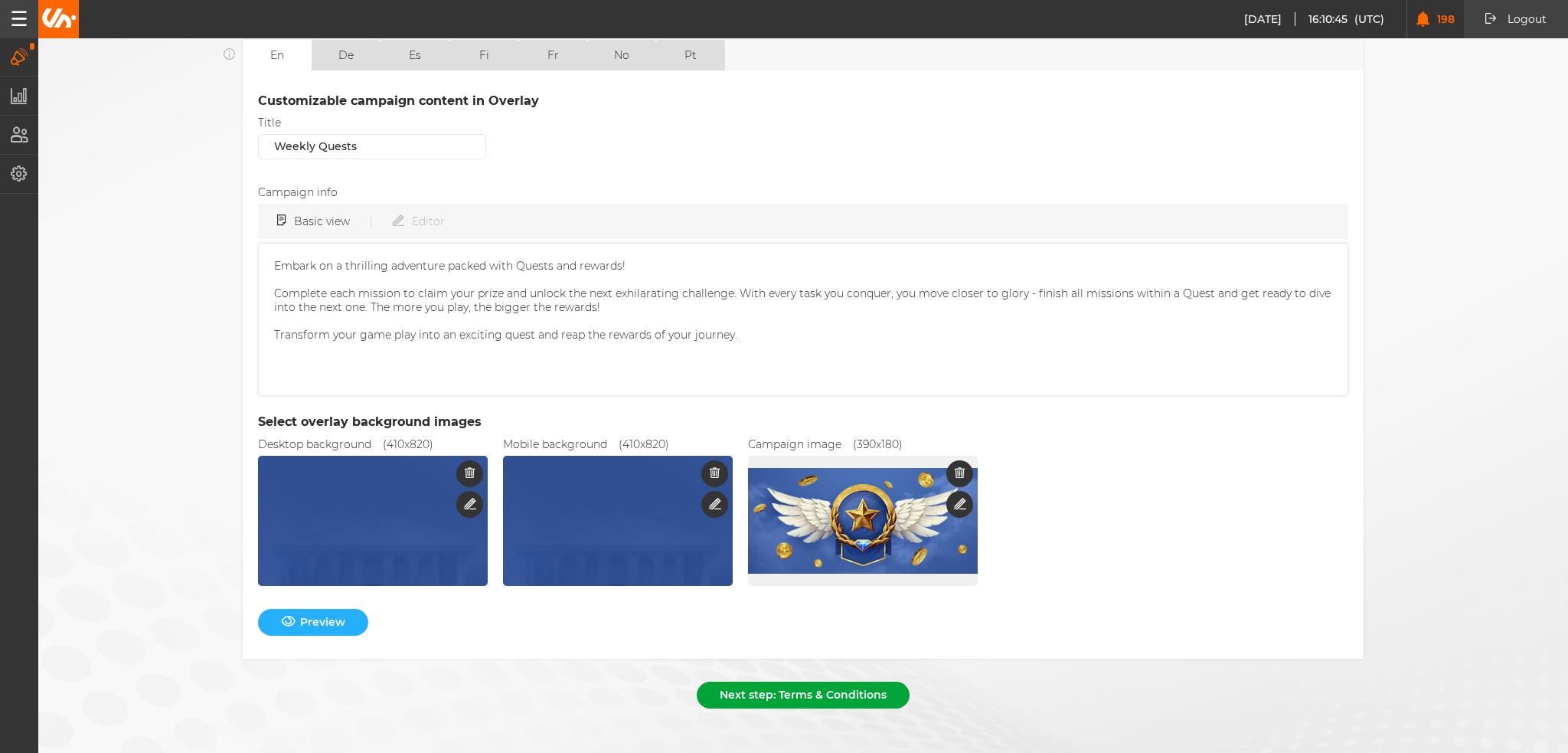
click at [811, 682] on button "Next step: Terms & Conditions" at bounding box center [802, 694] width 213 height 26
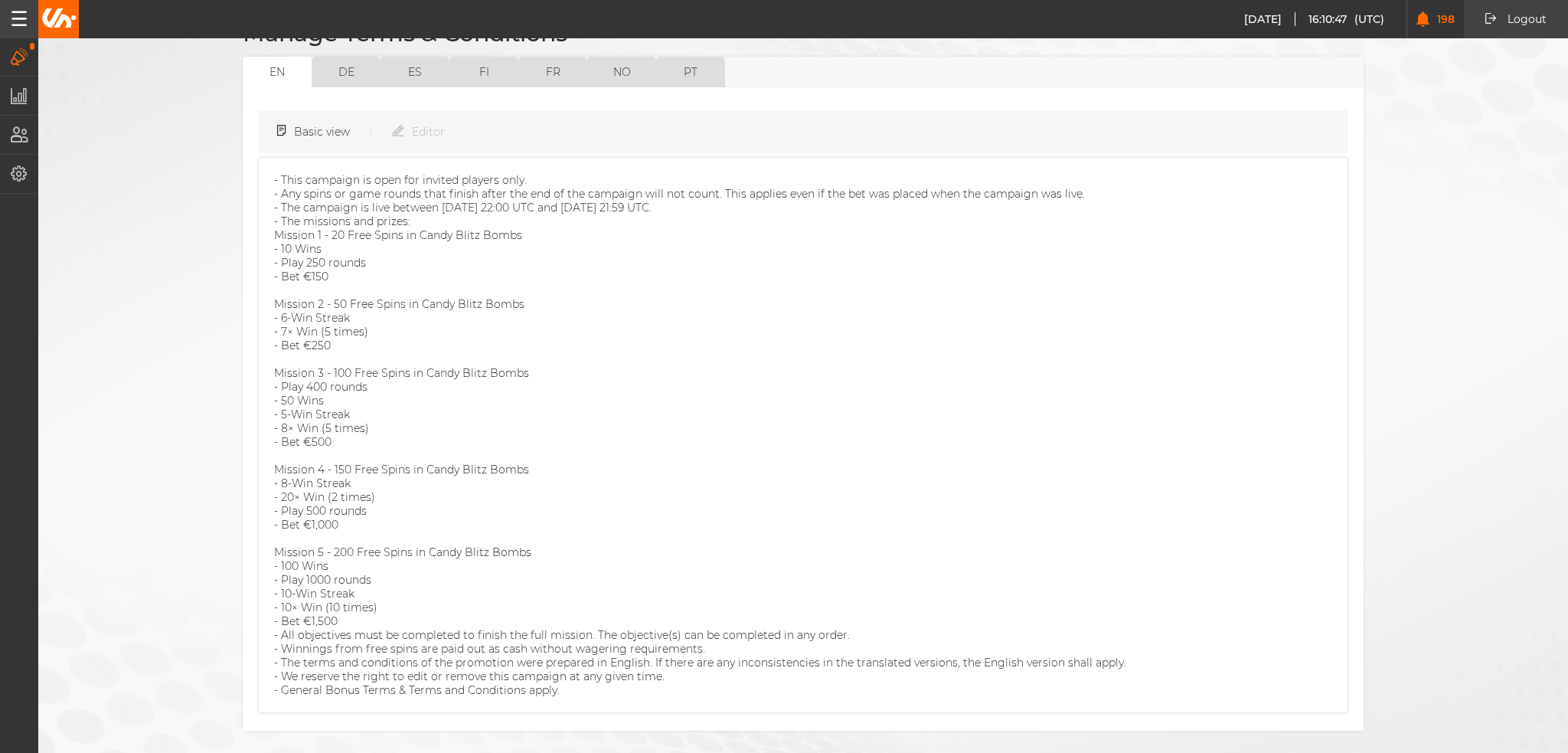
scroll to position [189, 0]
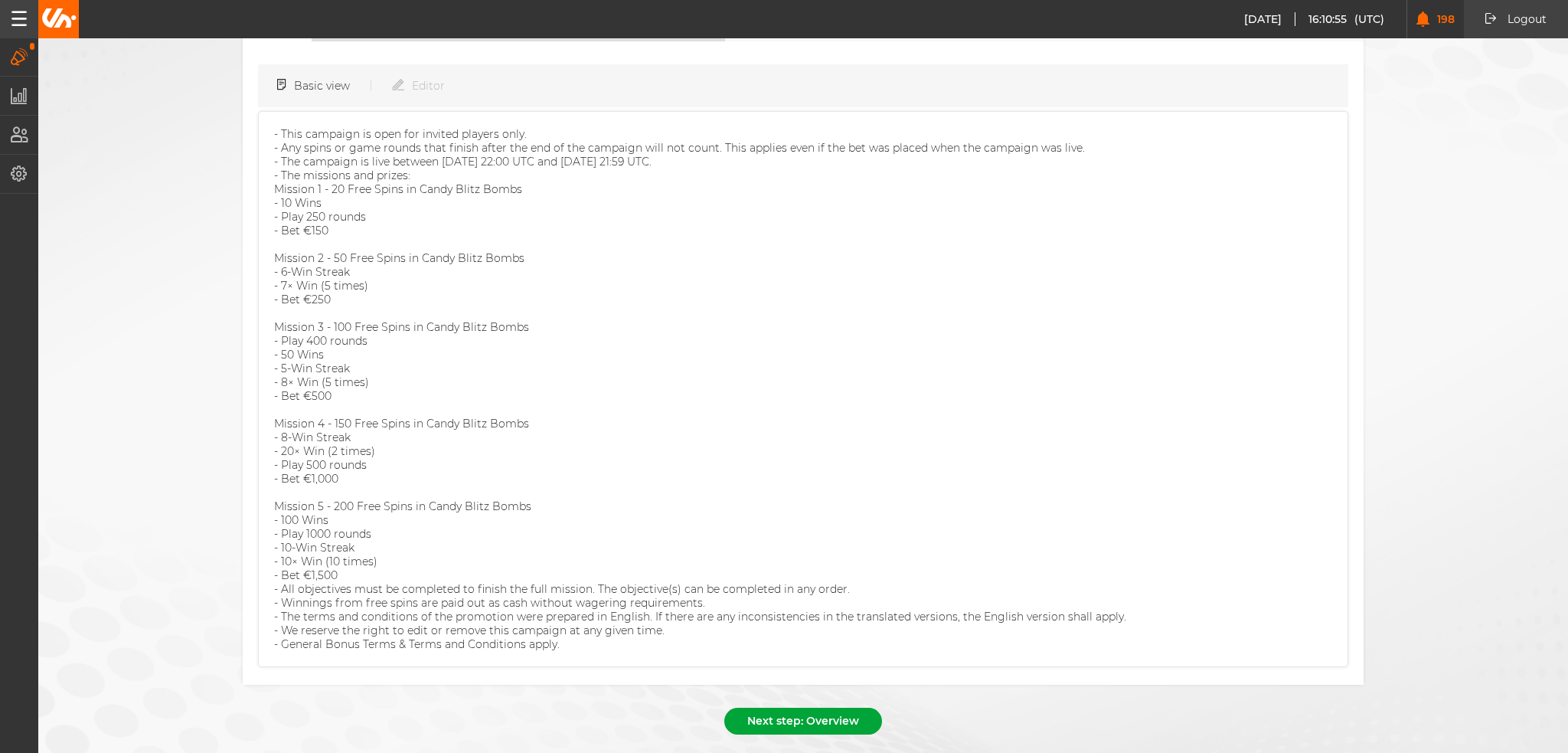
click at [799, 708] on button "Next step: Overview" at bounding box center [803, 721] width 158 height 26
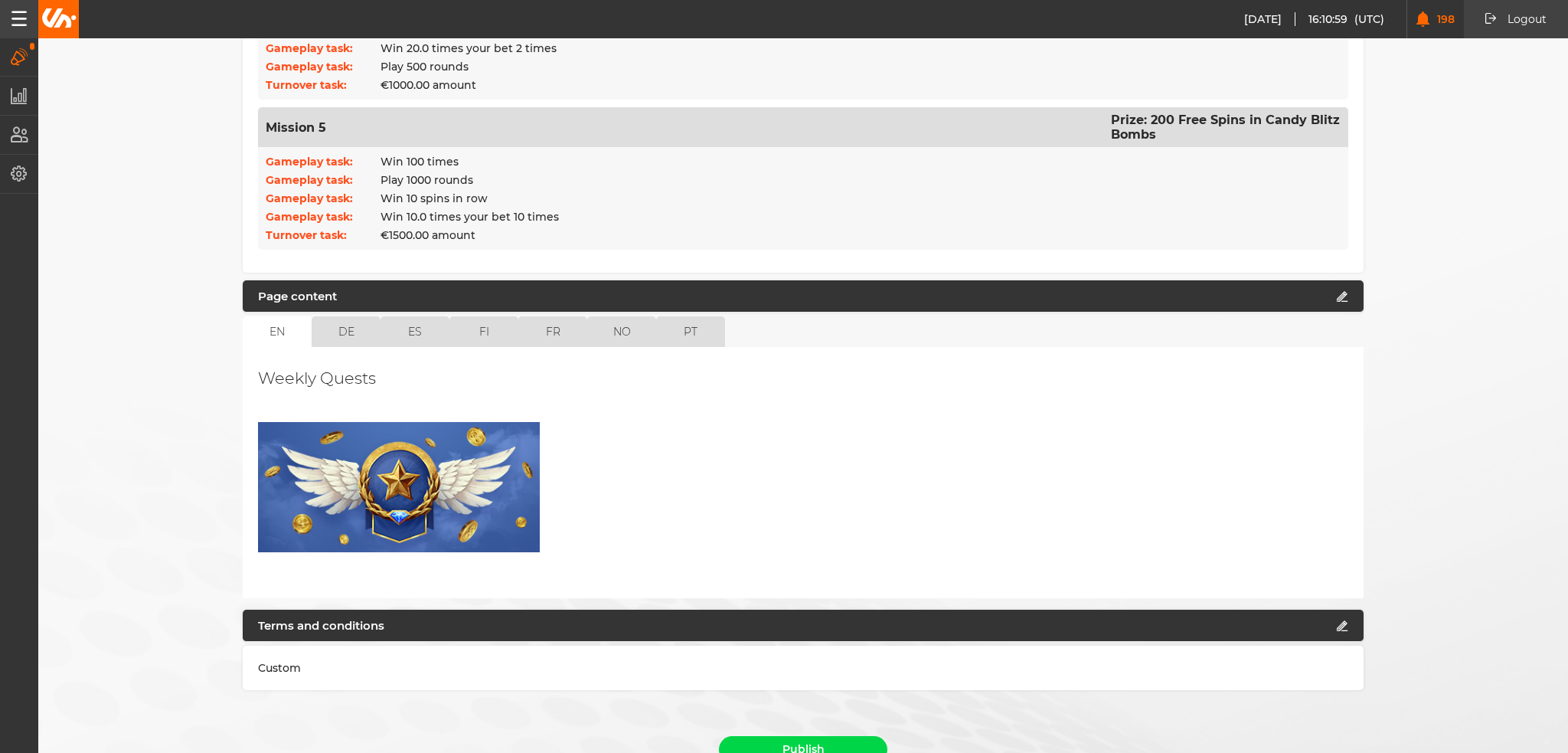
scroll to position [1025, 0]
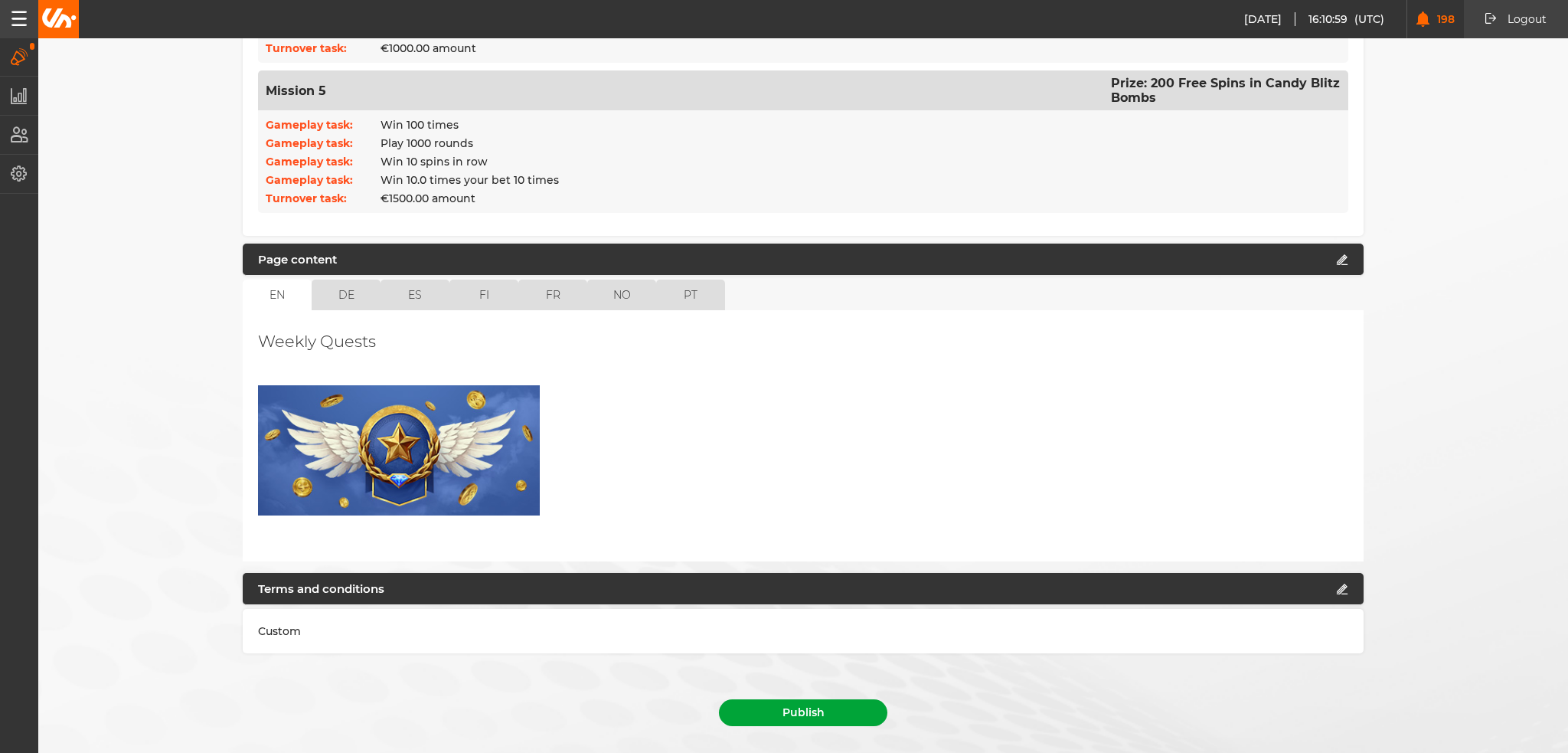
click at [791, 699] on button "Publish" at bounding box center [803, 712] width 169 height 26
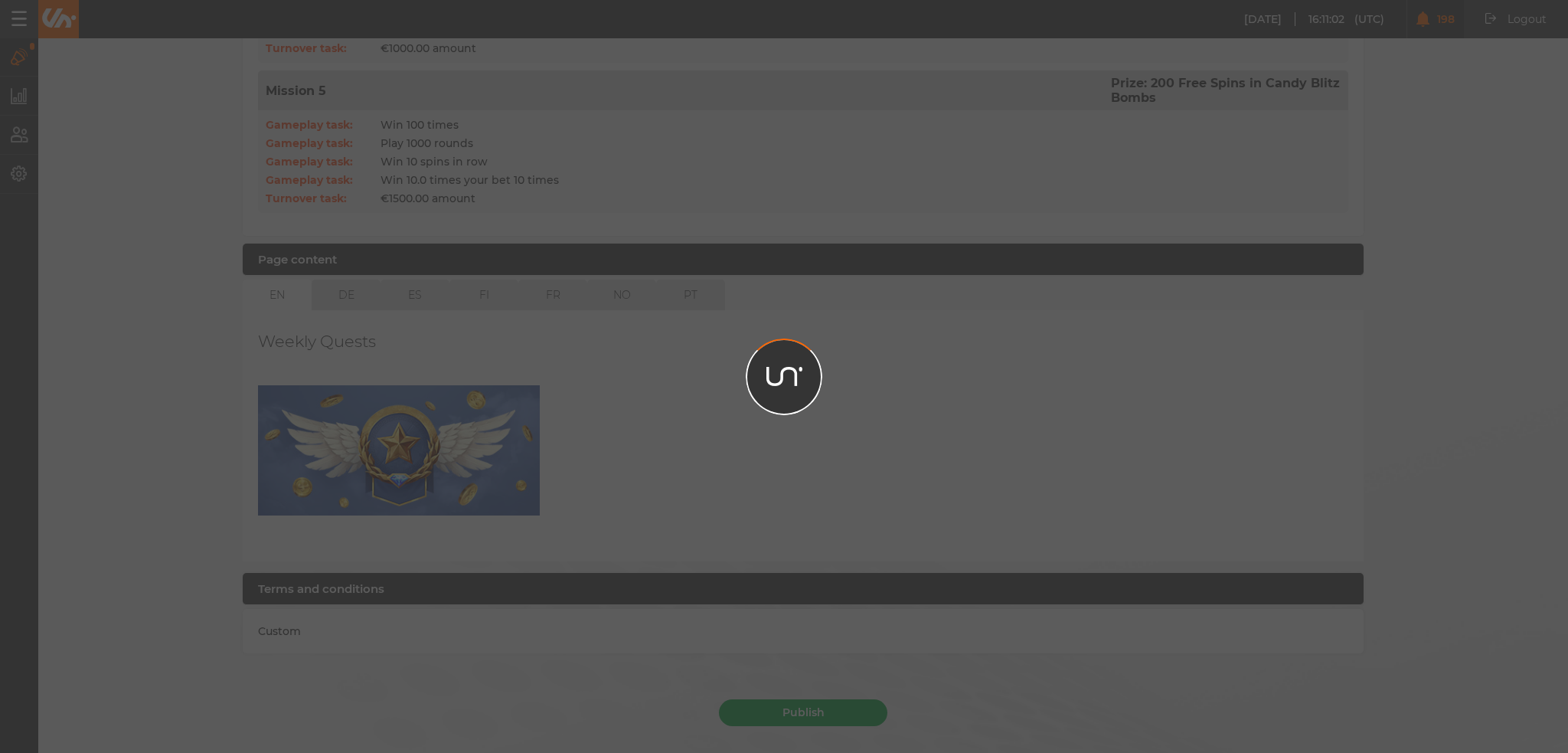
scroll to position [990, 0]
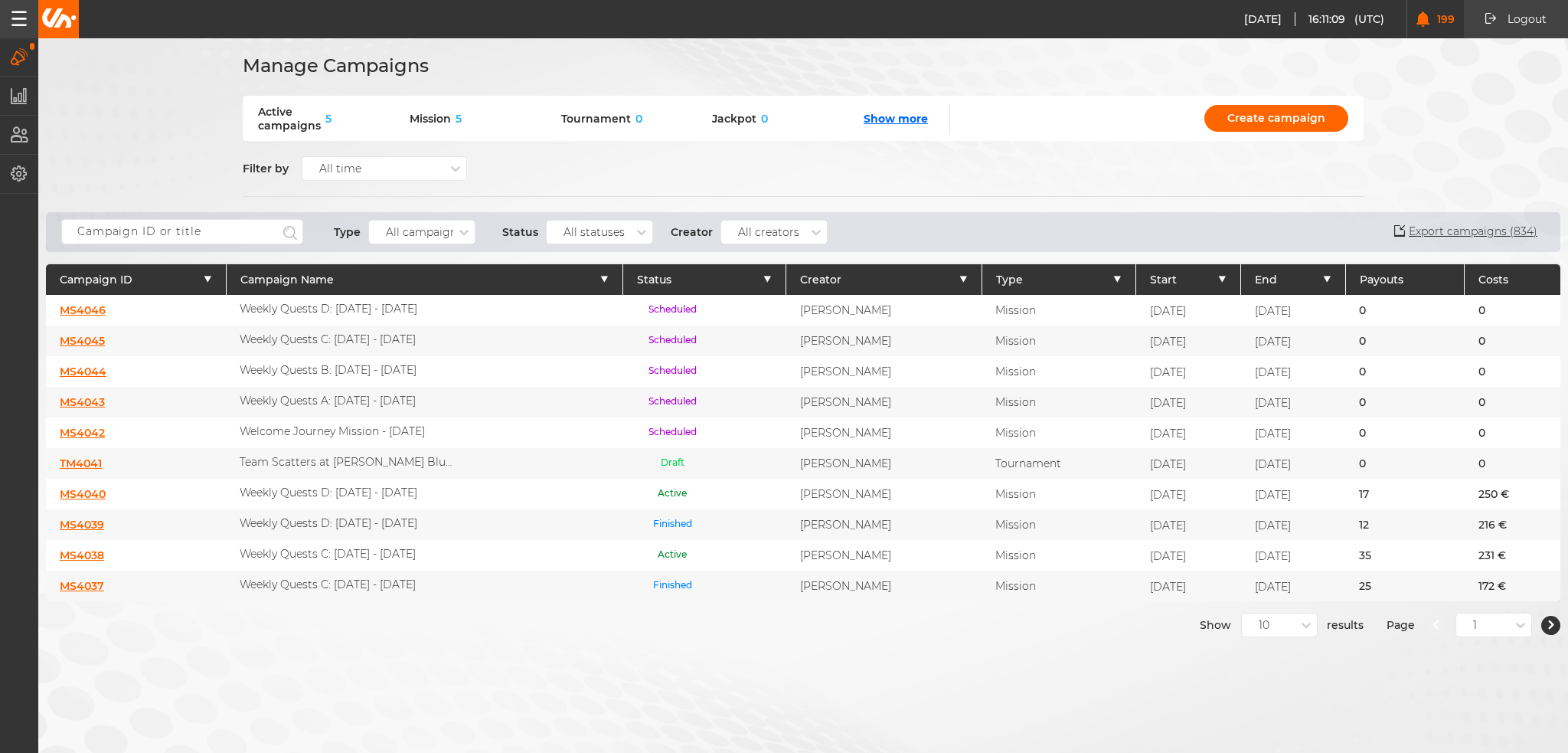
click at [89, 307] on link "MS4046" at bounding box center [82, 310] width 46 height 14
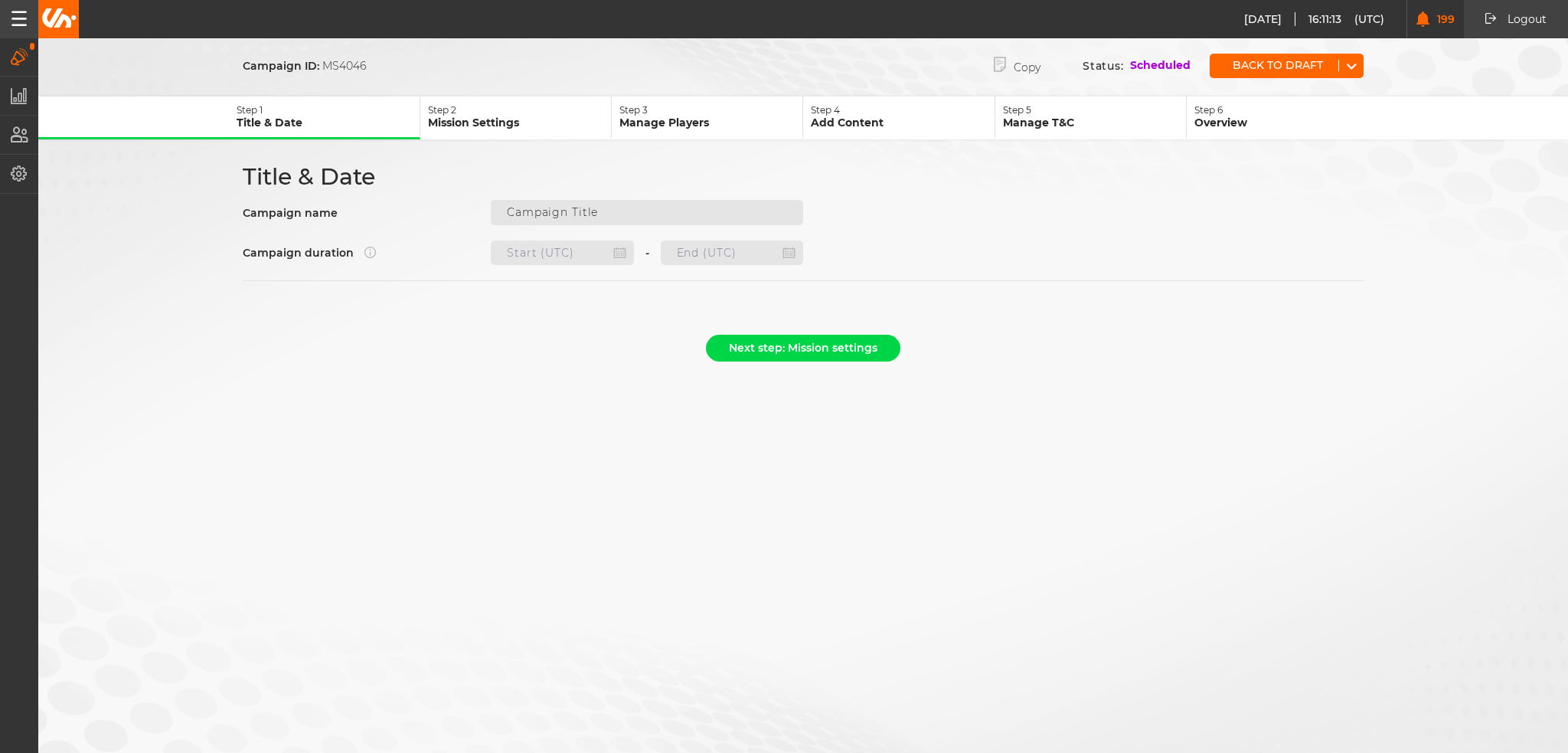
type input "Weekly Quests D: [DATE] - [DATE]"
type input "[DATE] 22:00"
type input "[DATE] 21:59"
click at [686, 124] on p "Manage Players" at bounding box center [711, 122] width 183 height 14
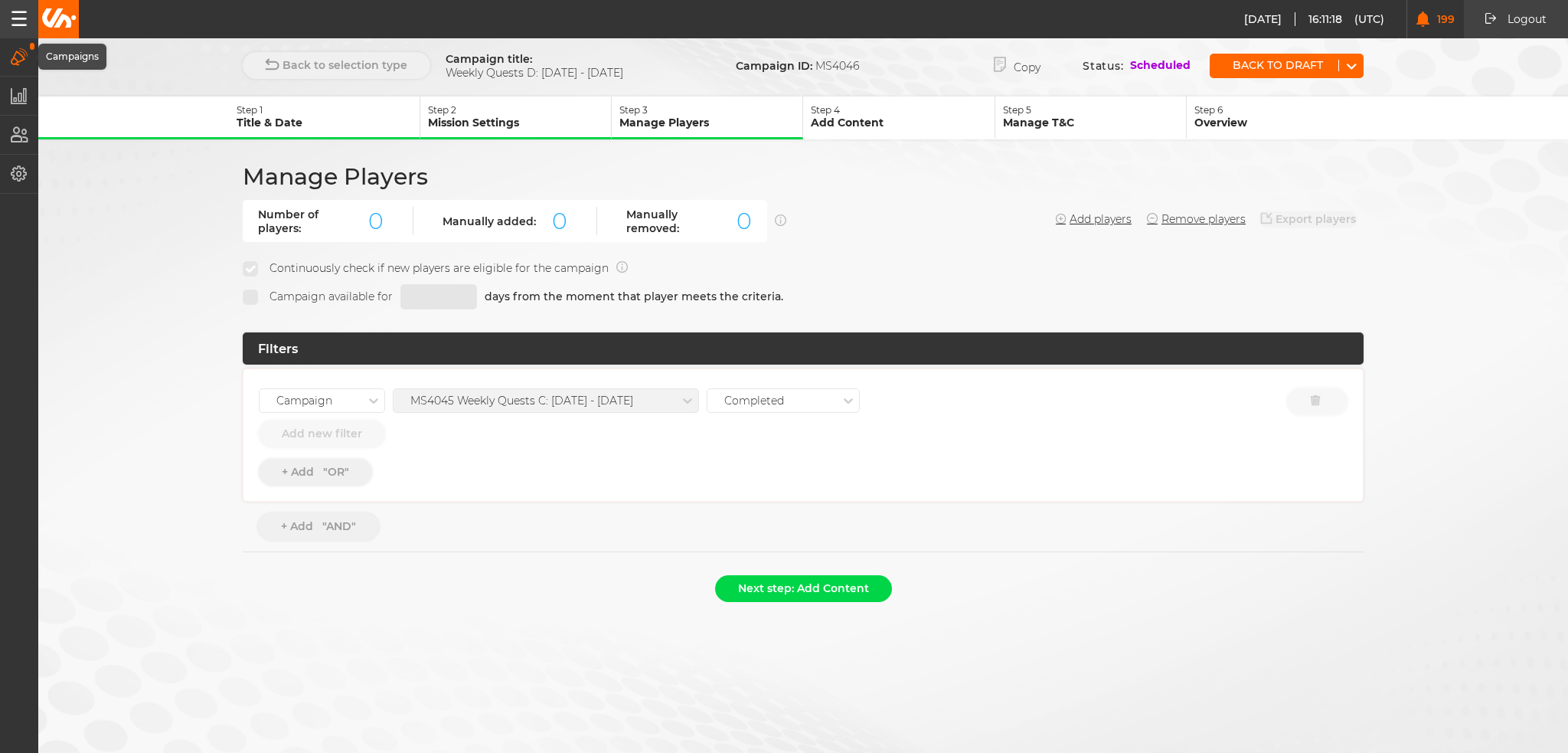
click at [24, 63] on icon "button" at bounding box center [19, 56] width 18 height 17
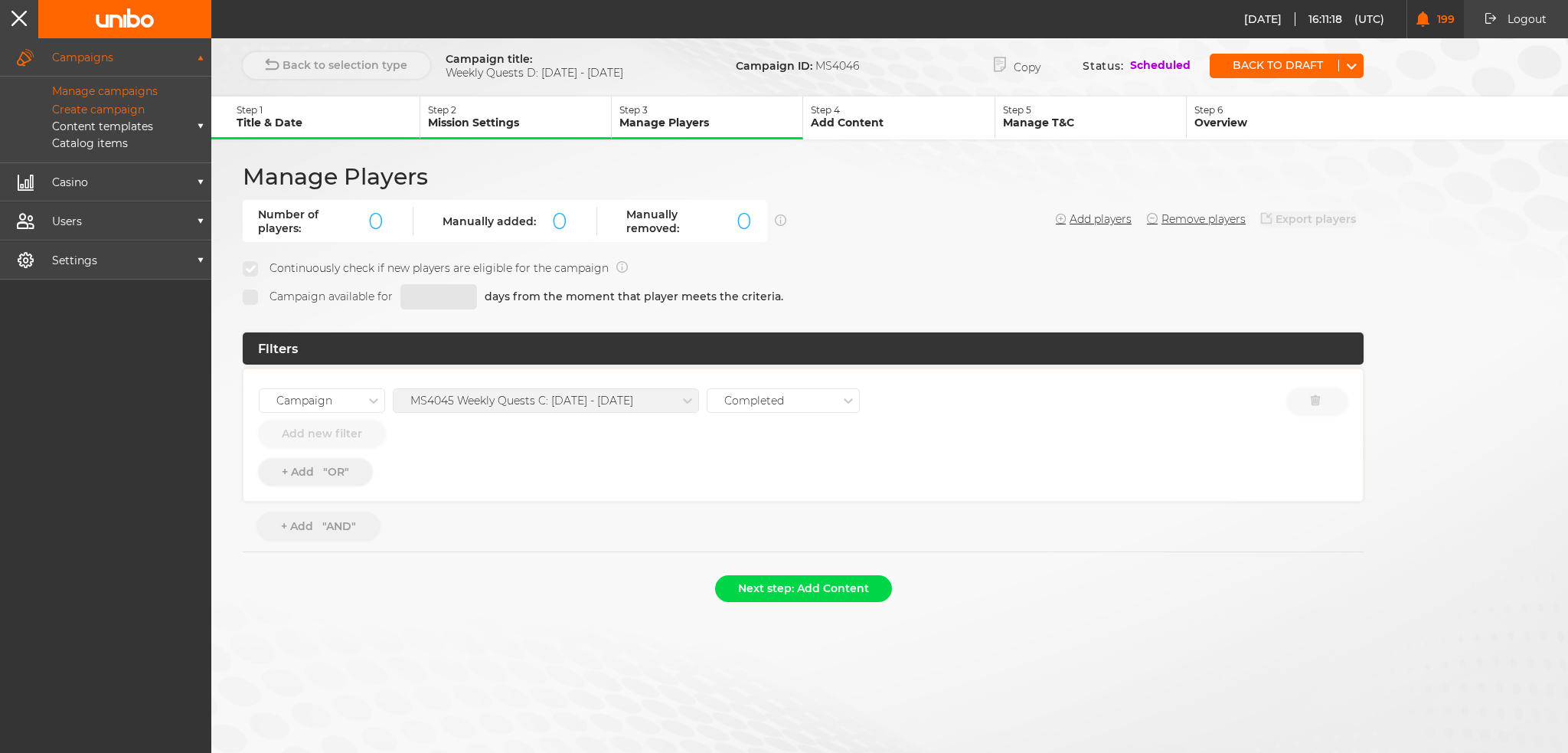
click at [56, 92] on p "Manage campaigns" at bounding box center [87, 91] width 140 height 14
